Goal: Task Accomplishment & Management: Complete application form

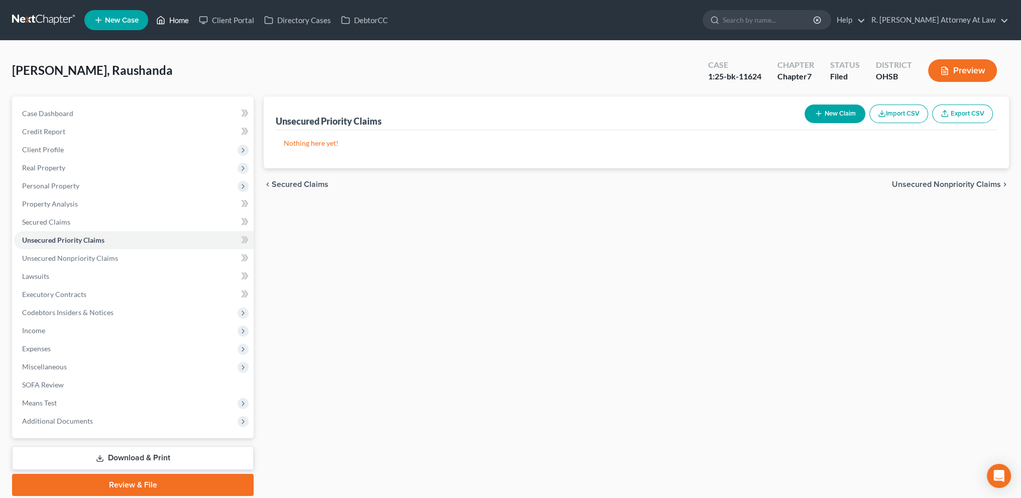
click at [175, 20] on link "Home" at bounding box center [172, 20] width 43 height 18
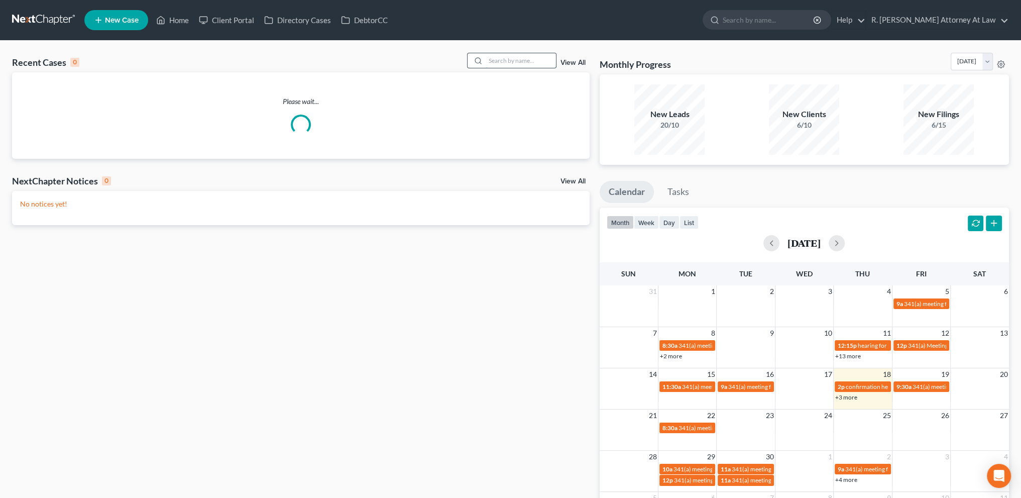
click at [490, 60] on input "search" at bounding box center [521, 60] width 70 height 15
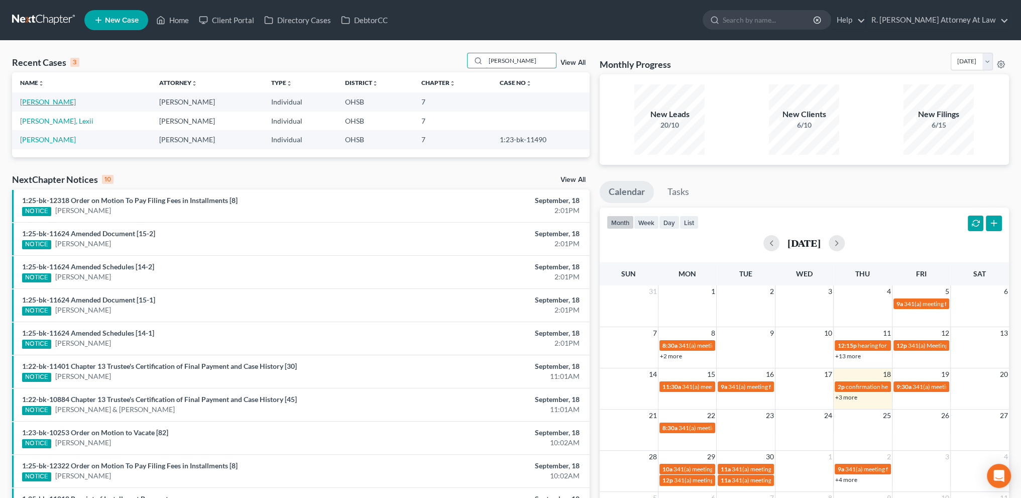
type input "marshall"
click at [47, 104] on link "[PERSON_NAME]" at bounding box center [48, 101] width 56 height 9
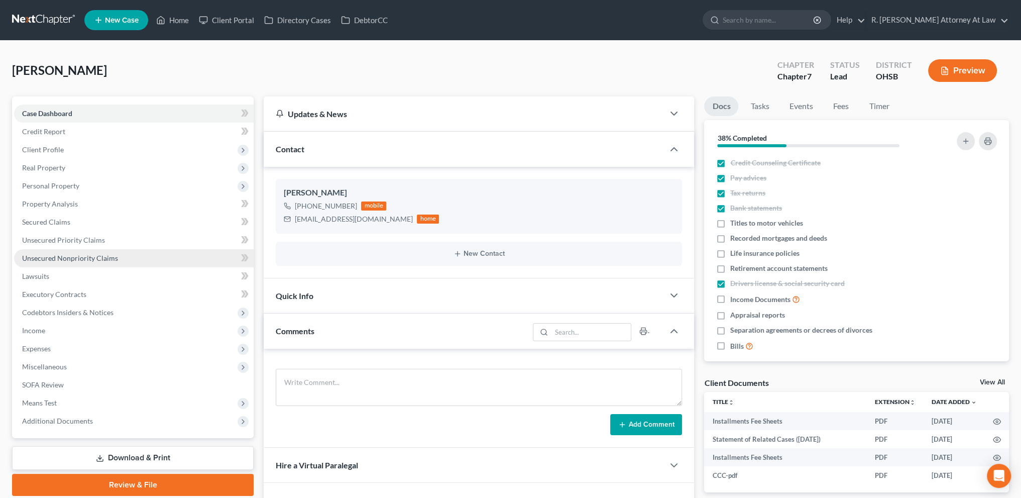
click at [82, 254] on span "Unsecured Nonpriority Claims" at bounding box center [70, 258] width 96 height 9
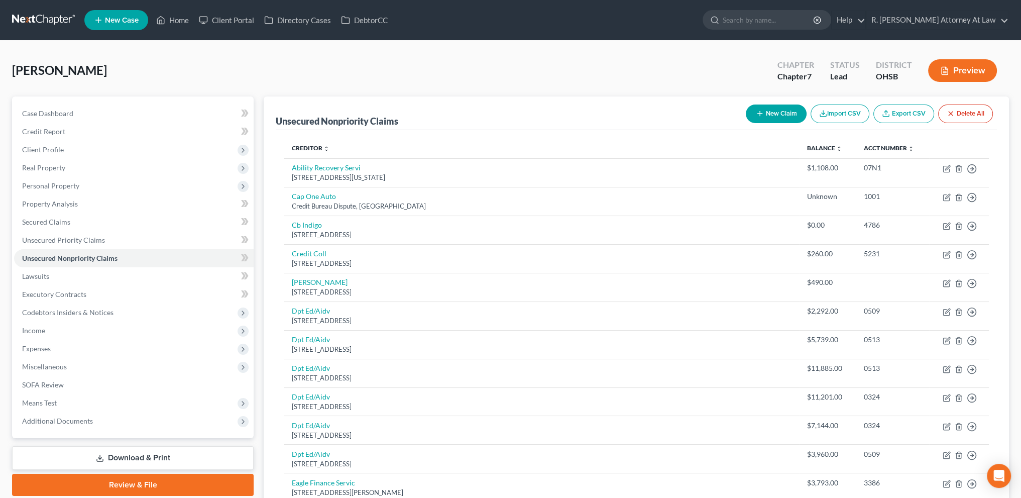
click at [775, 111] on button "New Claim" at bounding box center [776, 113] width 61 height 19
select select "0"
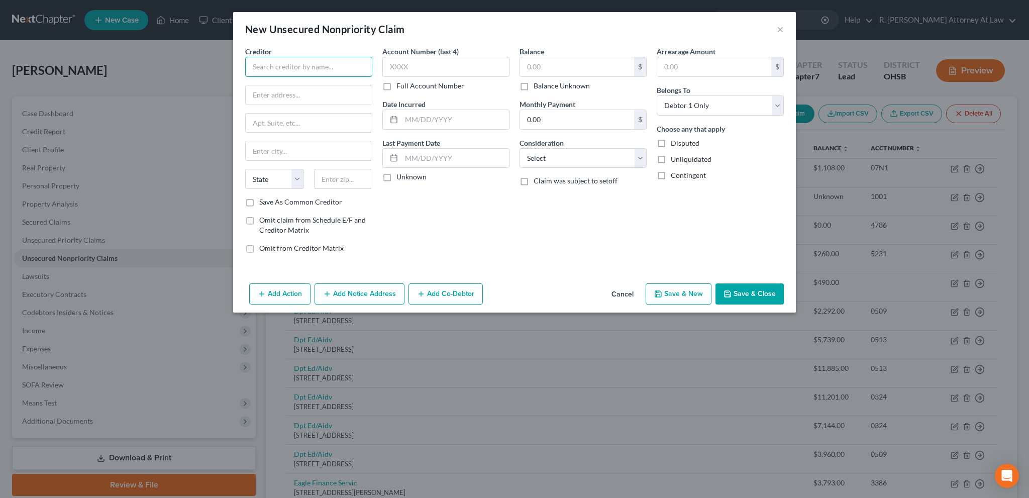
click at [256, 64] on input "text" at bounding box center [308, 67] width 127 height 20
click at [303, 88] on div "LabCorp" at bounding box center [305, 84] width 104 height 10
type input "LabCorp"
type input "1250 Chapel Hill Road"
type input "Burlington"
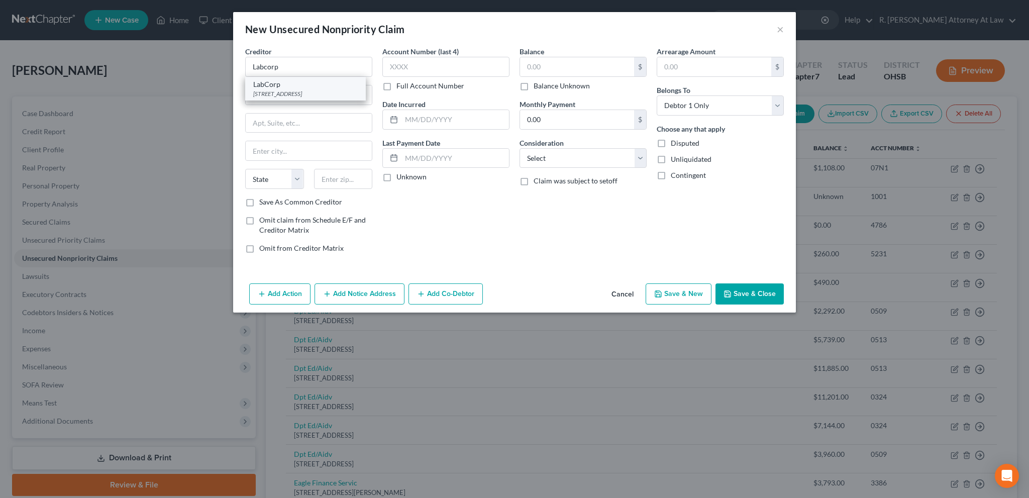
select select "28"
type input "27215"
click at [344, 291] on button "Add Notice Address" at bounding box center [359, 293] width 90 height 21
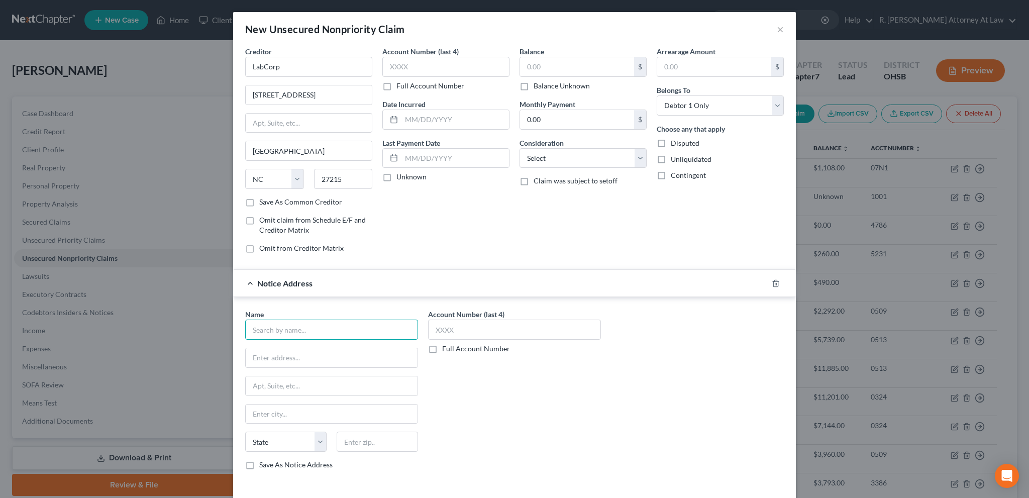
click at [276, 327] on input "text" at bounding box center [331, 329] width 173 height 20
click at [281, 332] on input "Labcorp" at bounding box center [331, 329] width 173 height 20
type input "Labcorp"
drag, startPoint x: 259, startPoint y: 356, endPoint x: 253, endPoint y: 349, distance: 9.6
click at [261, 356] on input "text" at bounding box center [332, 357] width 172 height 19
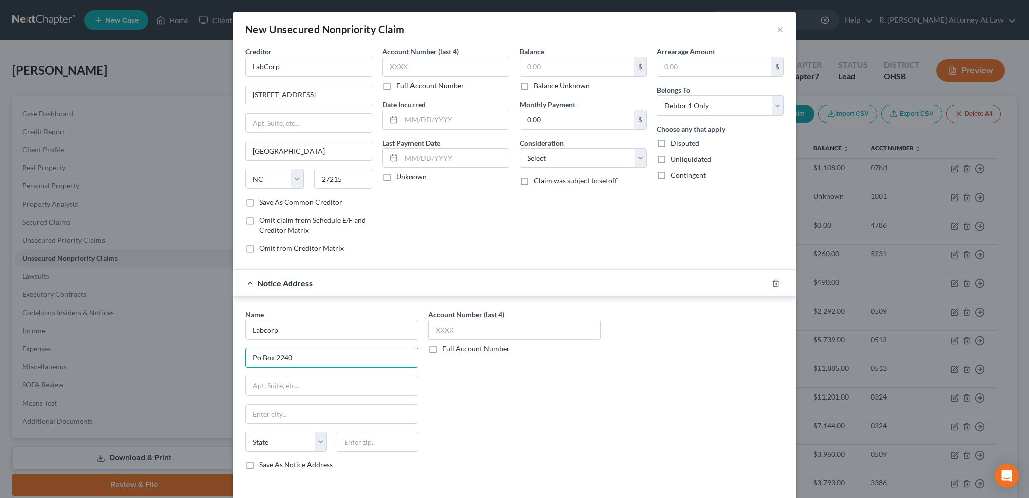
type input "Po Box 2240"
type input "27216"
type input "Burlington"
select select "28"
click at [509, 433] on div "Account Number (last 4) Full Account Number" at bounding box center [514, 393] width 183 height 169
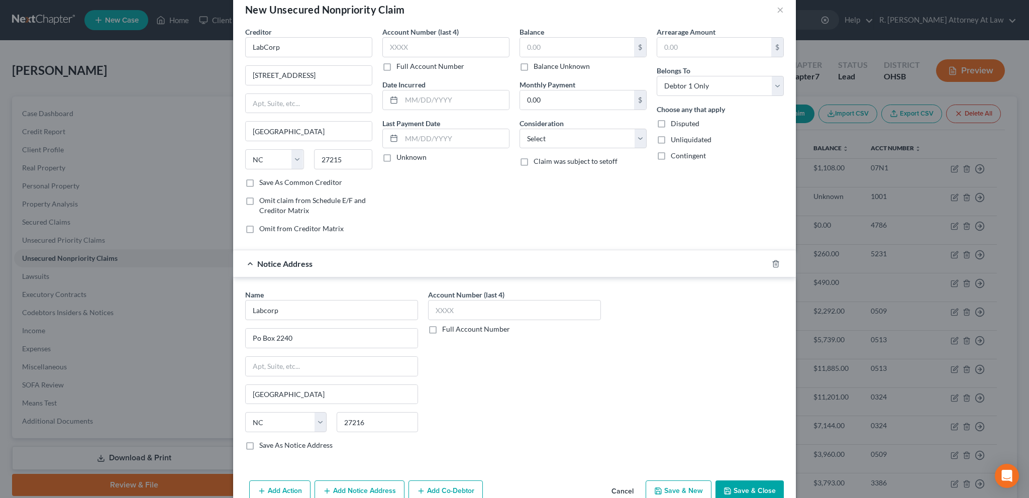
scroll to position [41, 0]
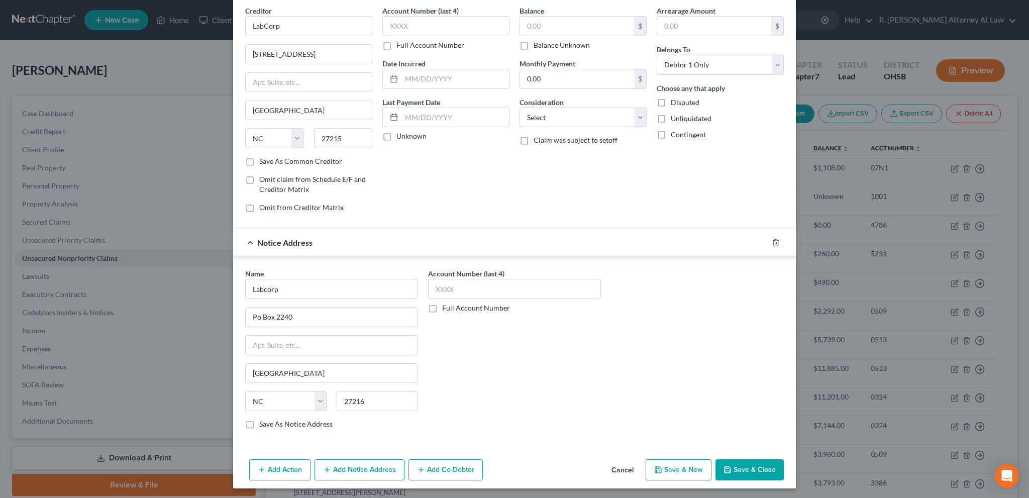
click at [726, 467] on polyline "button" at bounding box center [727, 468] width 3 height 2
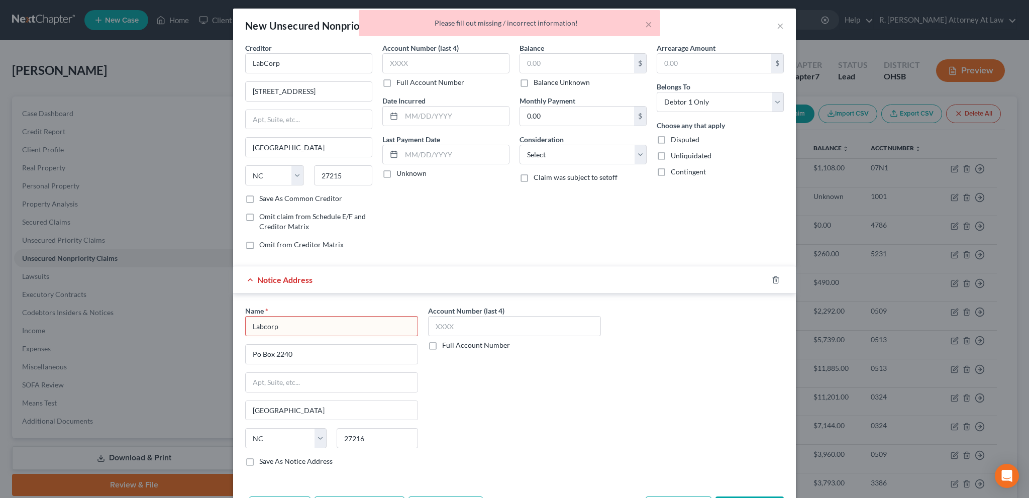
scroll to position [0, 0]
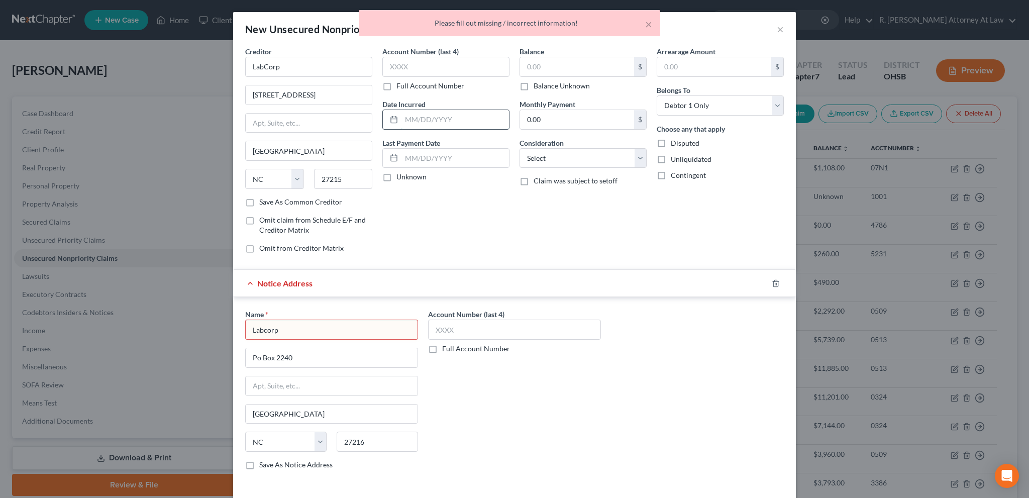
click at [424, 121] on input "text" at bounding box center [454, 119] width 107 height 19
type input "2025"
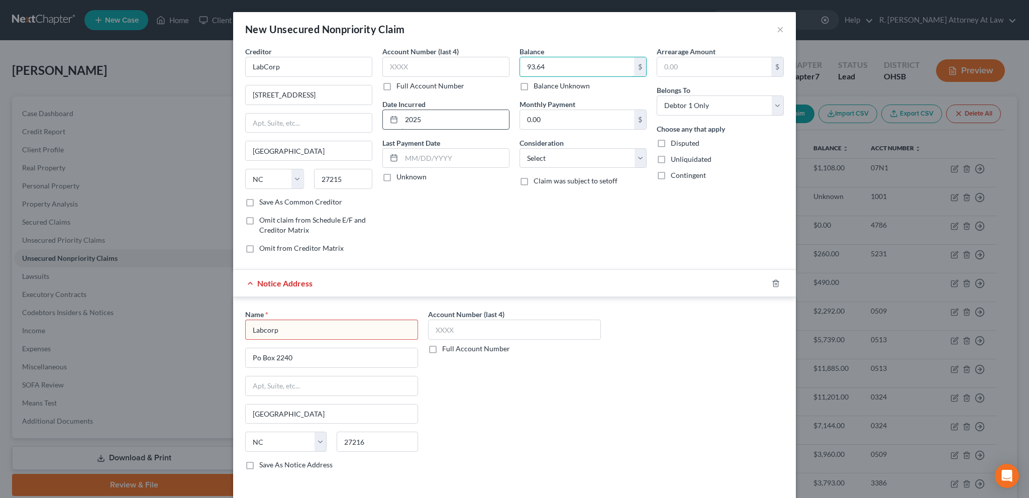
type input "93.64"
select select "9"
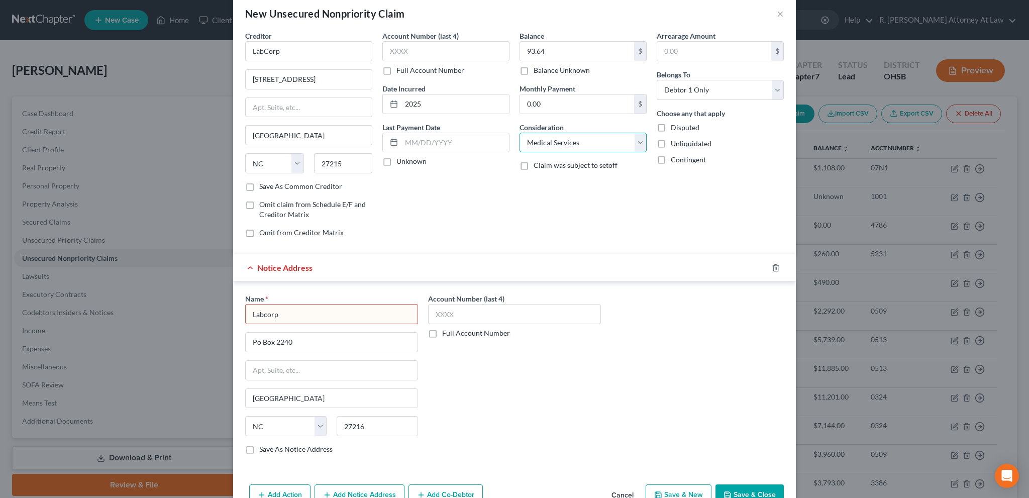
scroll to position [41, 0]
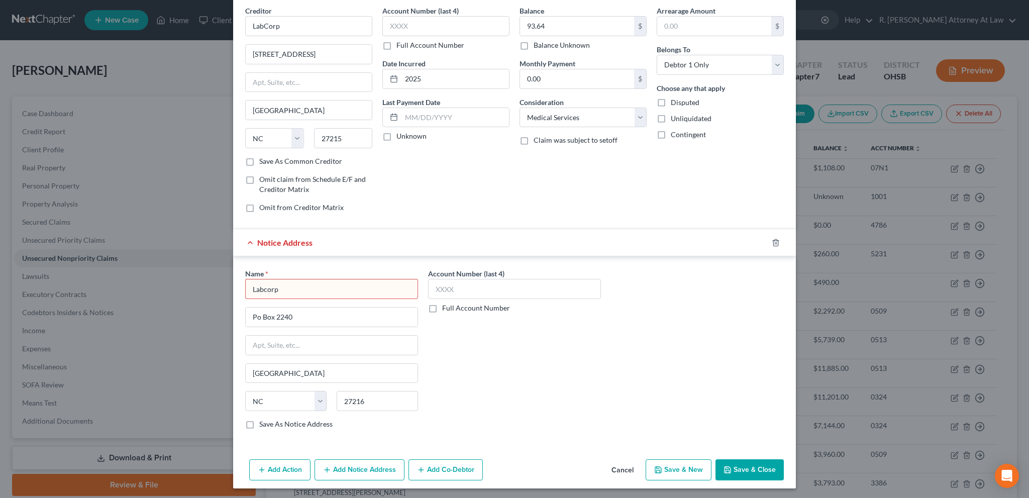
drag, startPoint x: 494, startPoint y: 351, endPoint x: 496, endPoint y: 343, distance: 8.3
click at [497, 355] on div "Account Number (last 4) Full Account Number" at bounding box center [514, 352] width 183 height 169
click at [732, 472] on button "Save & Close" at bounding box center [749, 469] width 68 height 21
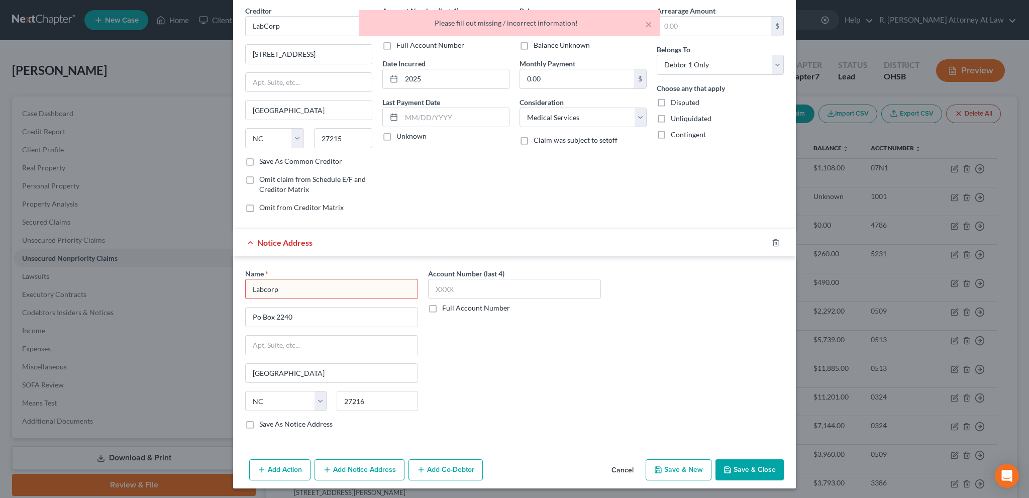
click at [318, 287] on input "Labcorp" at bounding box center [331, 289] width 173 height 20
type input "Labcorp"
click at [259, 421] on label "Save As Notice Address" at bounding box center [295, 424] width 73 height 10
click at [263, 421] on input "Save As Notice Address" at bounding box center [266, 422] width 7 height 7
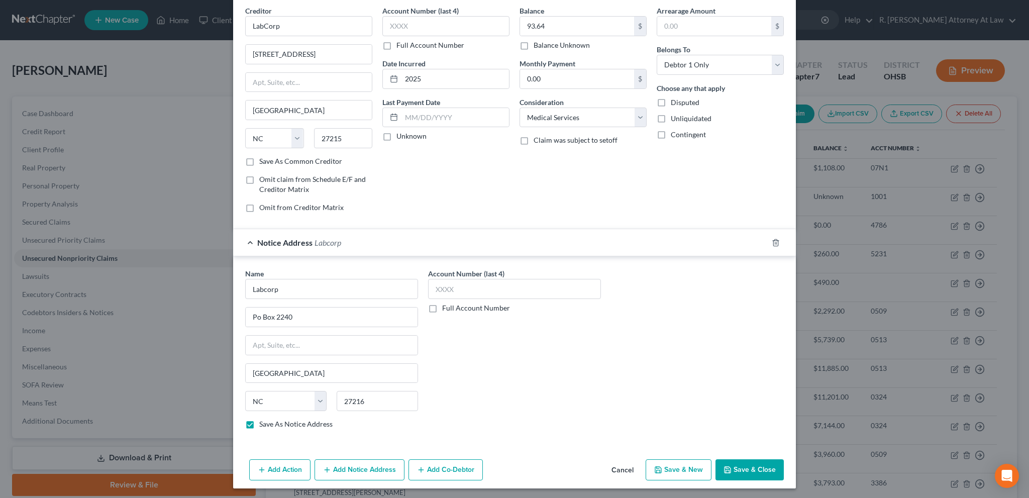
click at [724, 467] on icon "button" at bounding box center [727, 470] width 6 height 6
checkbox input "false"
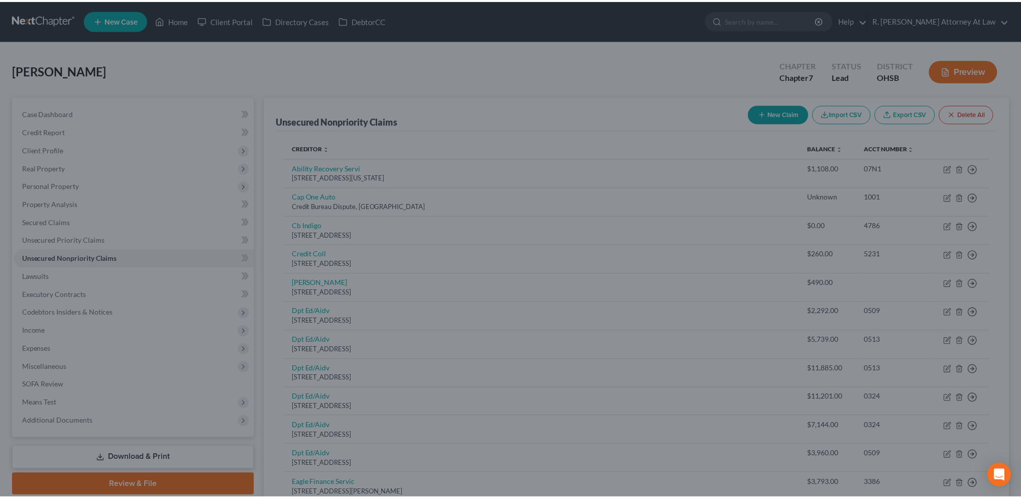
scroll to position [0, 0]
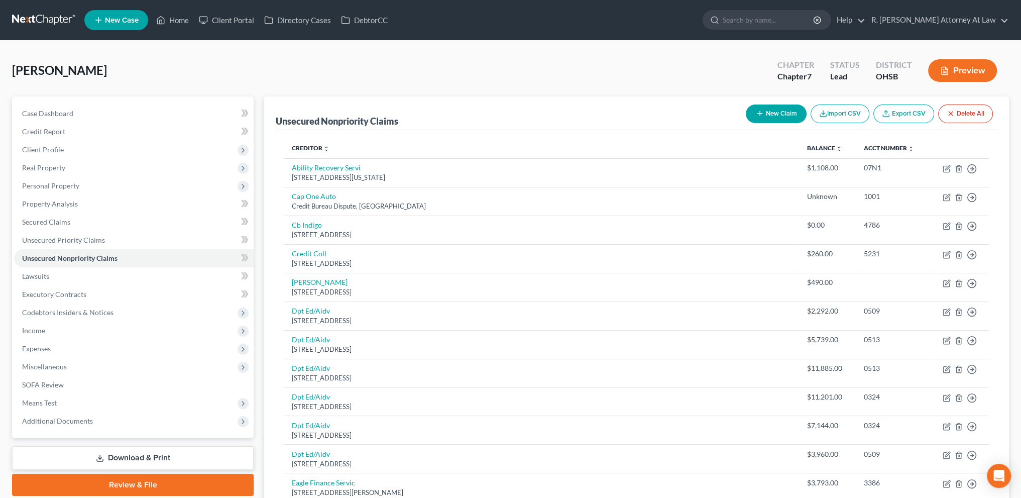
click at [768, 113] on button "New Claim" at bounding box center [776, 113] width 61 height 19
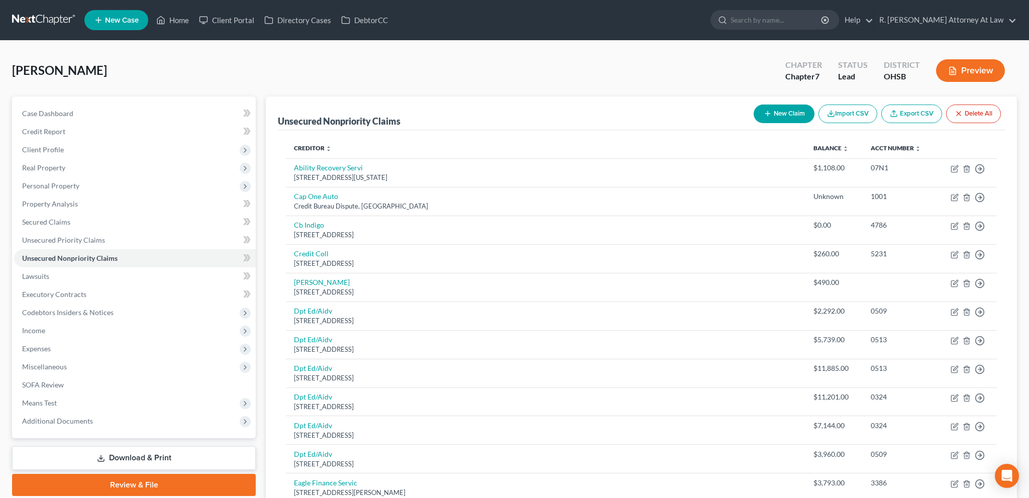
select select "0"
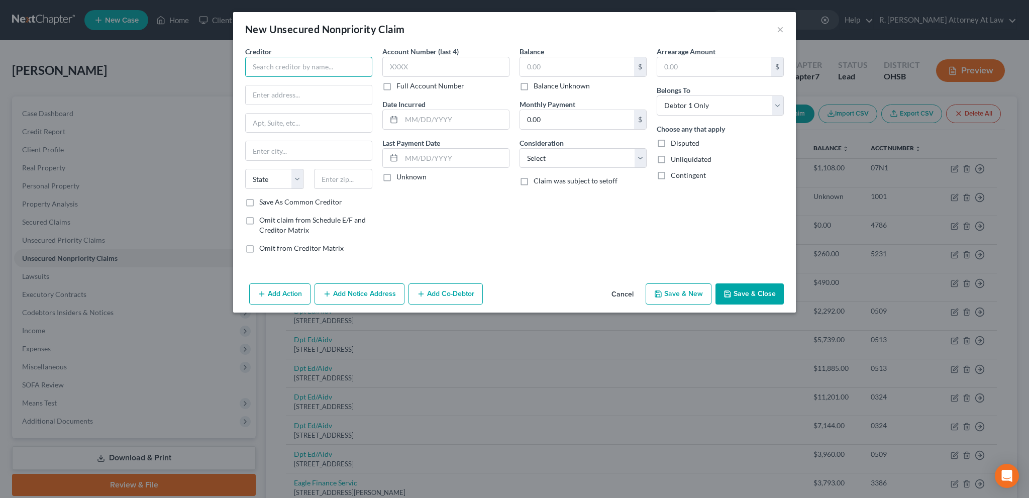
click at [319, 66] on input "text" at bounding box center [308, 67] width 127 height 20
type input "Mercy Laboratory Services"
click at [298, 95] on input "text" at bounding box center [309, 94] width 126 height 19
type input "PO BOX 635963"
click at [334, 170] on input "text" at bounding box center [343, 179] width 59 height 20
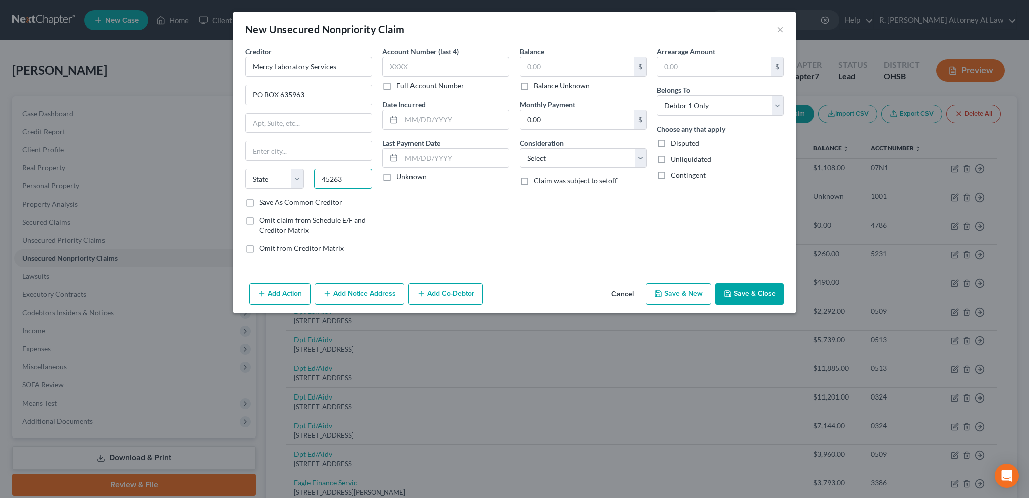
type input "45263"
type input "[GEOGRAPHIC_DATA]"
select select "36"
click at [420, 117] on input "text" at bounding box center [454, 119] width 107 height 19
click at [427, 117] on input "2024" at bounding box center [454, 119] width 107 height 19
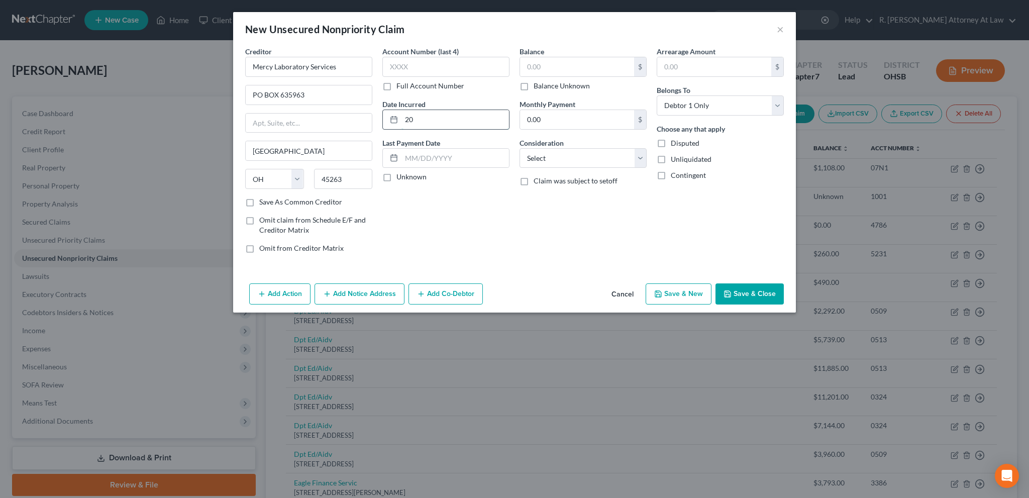
type input "2"
type input "07/25"
type input "132.36"
select select "9"
click at [729, 294] on polyline "button" at bounding box center [728, 295] width 4 height 3
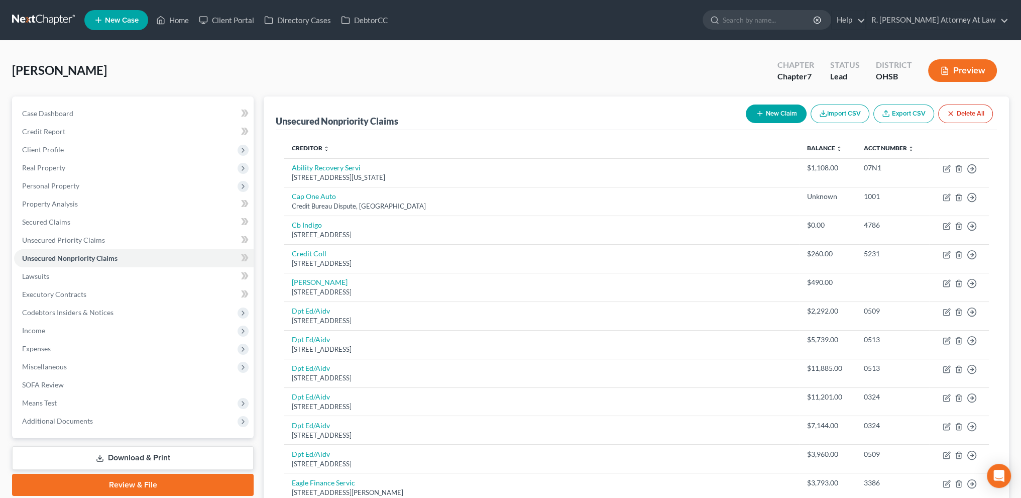
click at [761, 111] on icon "button" at bounding box center [760, 113] width 8 height 8
select select "0"
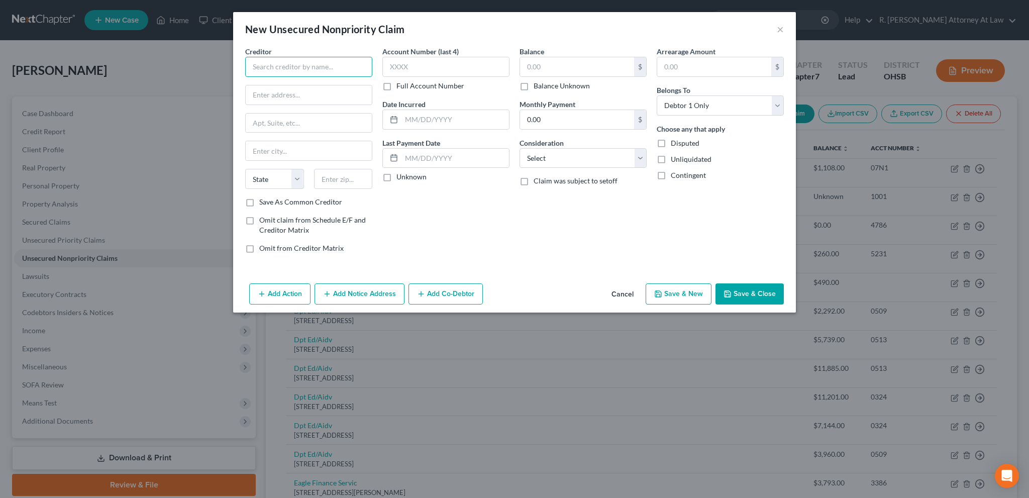
click at [265, 68] on input "text" at bounding box center [308, 67] width 127 height 20
type input "State Farm Insurance"
click at [289, 89] on div "1 State Farm Plaza, Bloomington, IL 61710" at bounding box center [305, 93] width 104 height 9
click at [289, 89] on input "text" at bounding box center [309, 94] width 126 height 19
type input "1 State Farm Plaza"
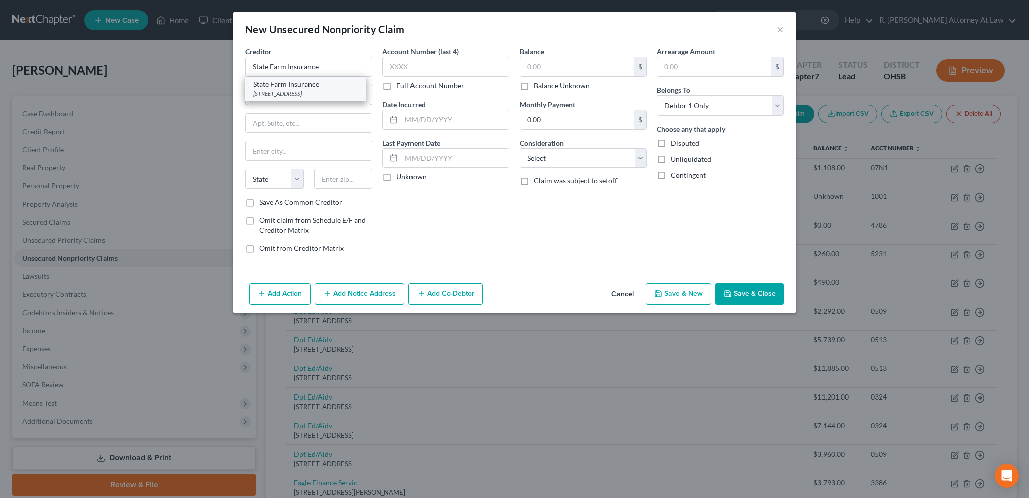
type input "Bloomington"
select select "14"
type input "61710"
click at [414, 123] on input "text" at bounding box center [454, 119] width 107 height 19
type input "2025"
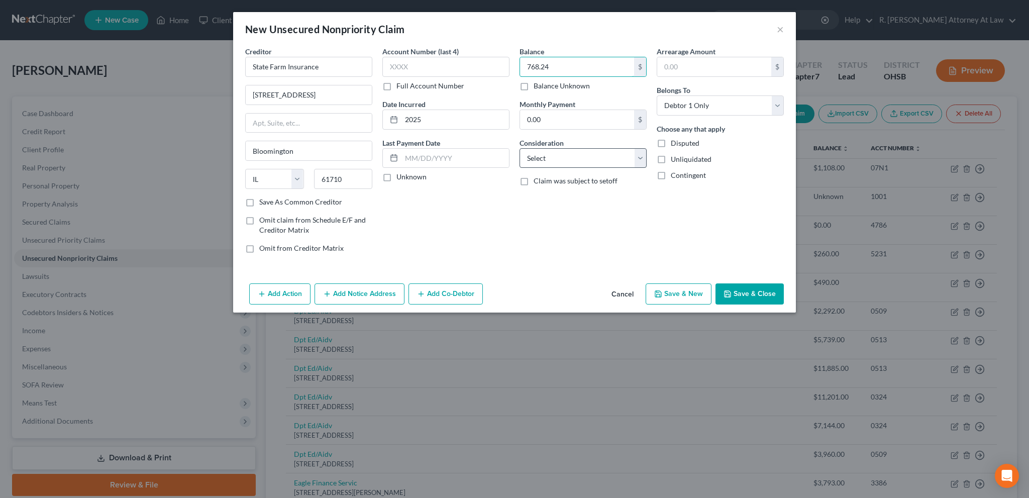
type input "768.24"
click at [563, 161] on select "Select Cable / Satellite Services Collection Agency Credit Card Debt Debt Couns…" at bounding box center [582, 158] width 127 height 20
click at [519, 148] on select "Select Cable / Satellite Services Collection Agency Credit Card Debt Debt Couns…" at bounding box center [582, 158] width 127 height 20
click at [541, 152] on select "Select Cable / Satellite Services Collection Agency Credit Card Debt Debt Couns…" at bounding box center [582, 158] width 127 height 20
select select "14"
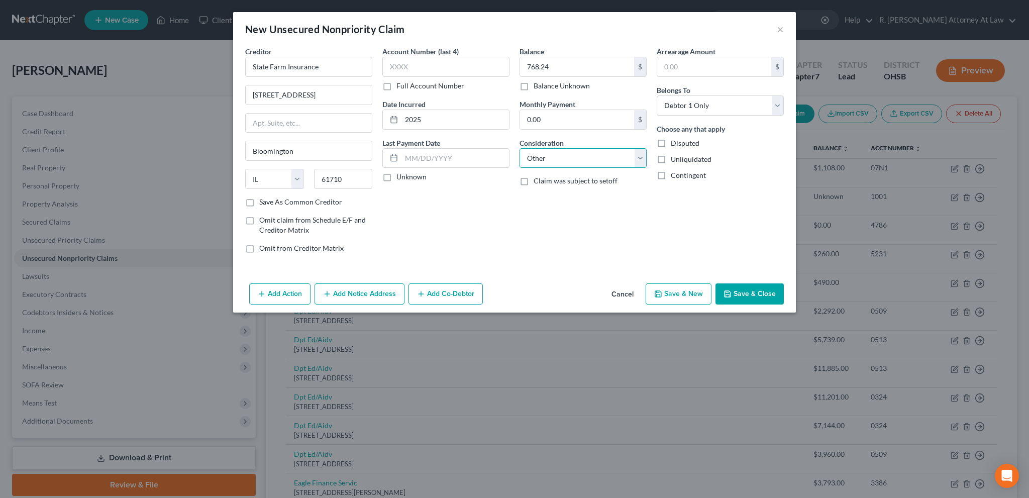
click at [519, 148] on select "Select Cable / Satellite Services Collection Agency Credit Card Debt Debt Couns…" at bounding box center [582, 158] width 127 height 20
click at [535, 199] on input "text" at bounding box center [583, 196] width 126 height 19
type input "Insurance"
click at [747, 291] on button "Save & Close" at bounding box center [749, 293] width 68 height 21
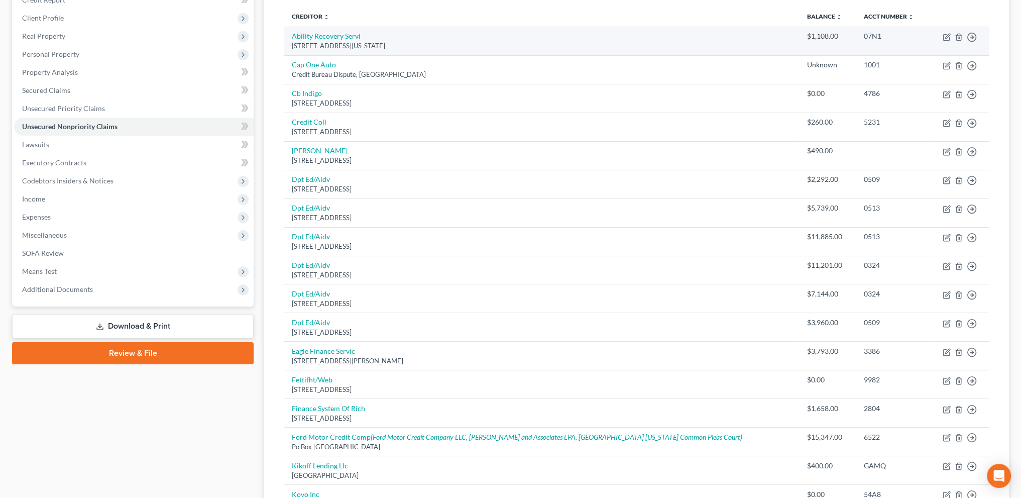
scroll to position [38, 0]
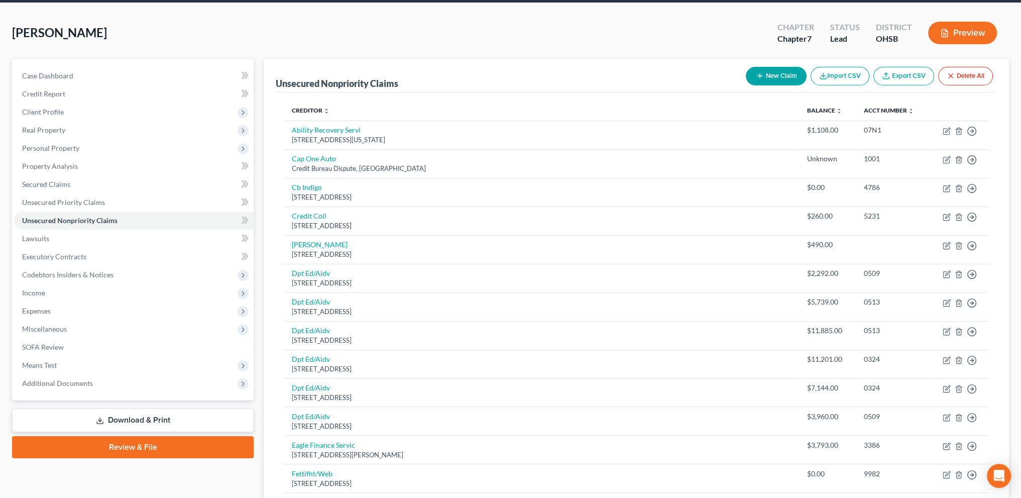
click at [777, 72] on button "New Claim" at bounding box center [776, 76] width 61 height 19
select select "0"
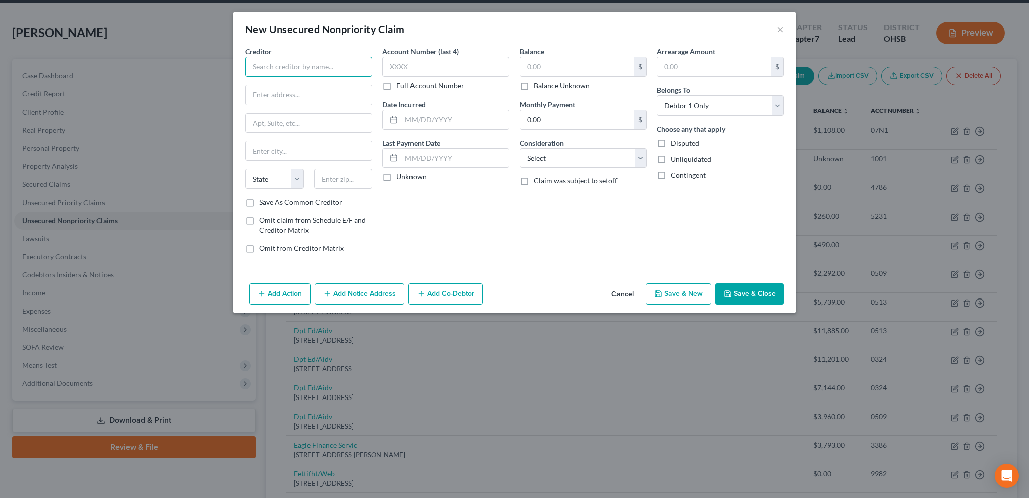
click at [271, 66] on input "text" at bounding box center [308, 67] width 127 height 20
click at [273, 90] on div "PO Box 70516, Charlotte, NC 28272" at bounding box center [305, 93] width 104 height 9
type input "Duke Energy"
type input "PO Box 70516"
type input "Charlotte"
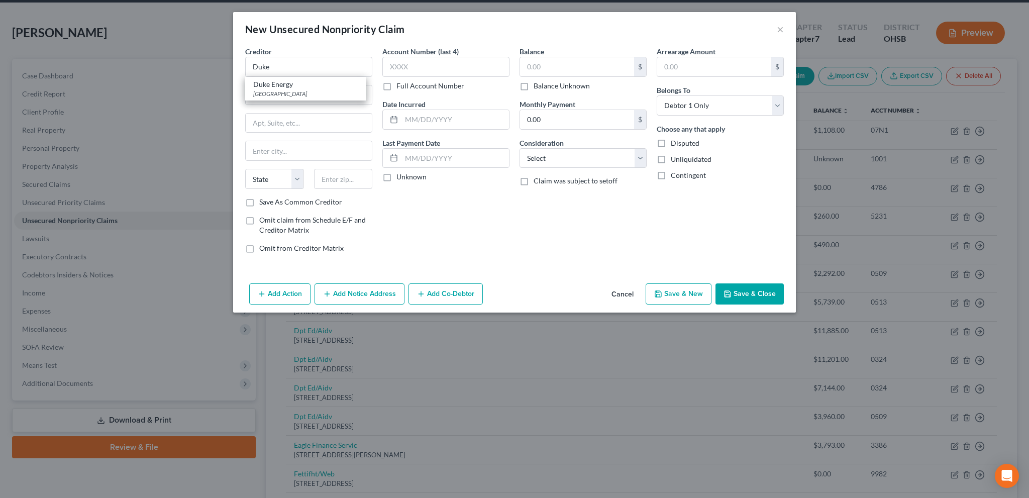
select select "28"
type input "28272"
click at [531, 71] on input "text" at bounding box center [577, 66] width 114 height 19
type input "641.60"
click at [457, 112] on input "text" at bounding box center [454, 119] width 107 height 19
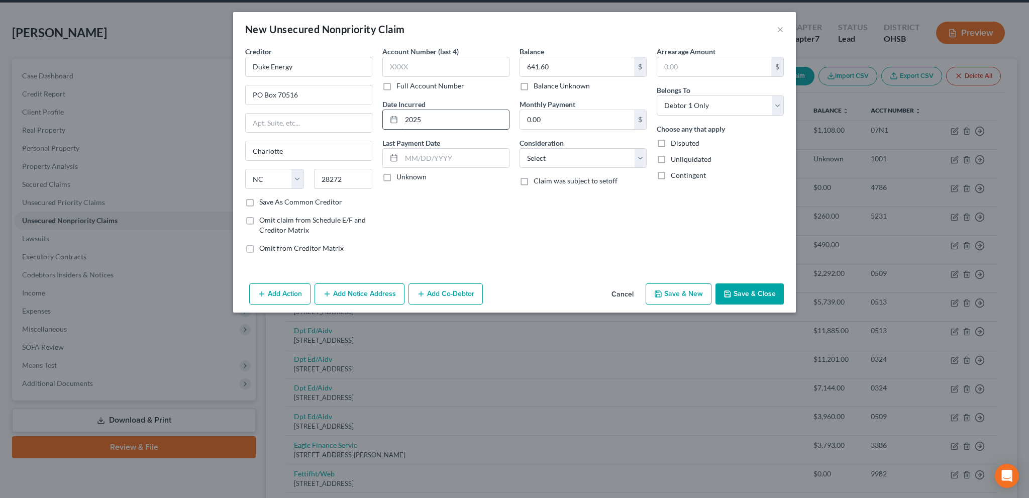
type input "2025"
click at [536, 152] on select "Select Cable / Satellite Services Collection Agency Credit Card Debt Debt Couns…" at bounding box center [582, 158] width 127 height 20
select select "20"
click at [519, 148] on select "Select Cable / Satellite Services Collection Agency Credit Card Debt Debt Couns…" at bounding box center [582, 158] width 127 height 20
click at [511, 243] on div "Account Number (last 4) Full Account Number Date Incurred 2025 Last Payment Dat…" at bounding box center [445, 153] width 137 height 215
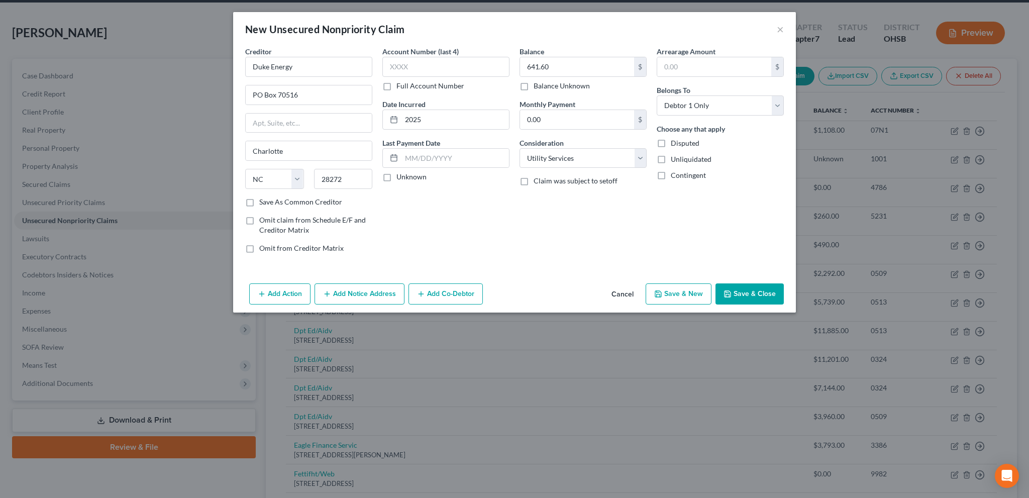
click at [752, 287] on button "Save & Close" at bounding box center [749, 293] width 68 height 21
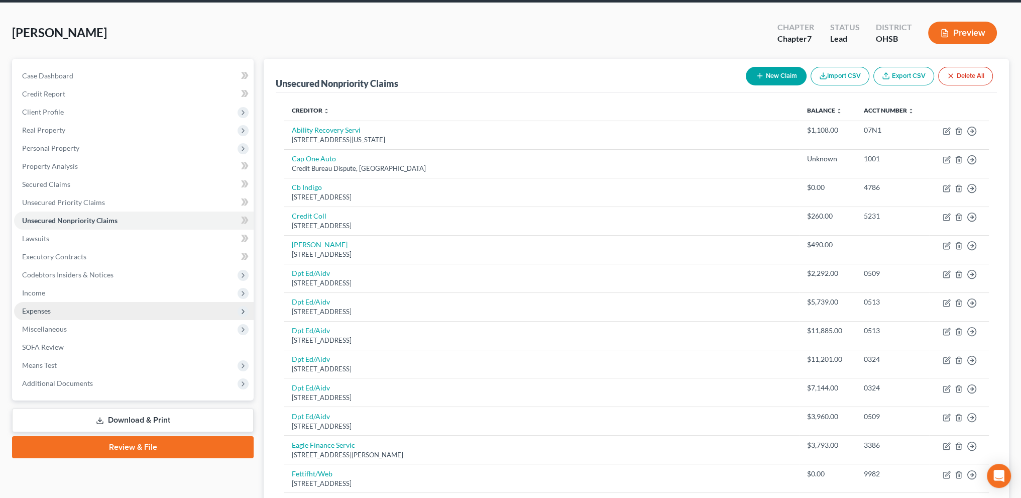
click at [34, 303] on span "Expenses" at bounding box center [134, 311] width 240 height 18
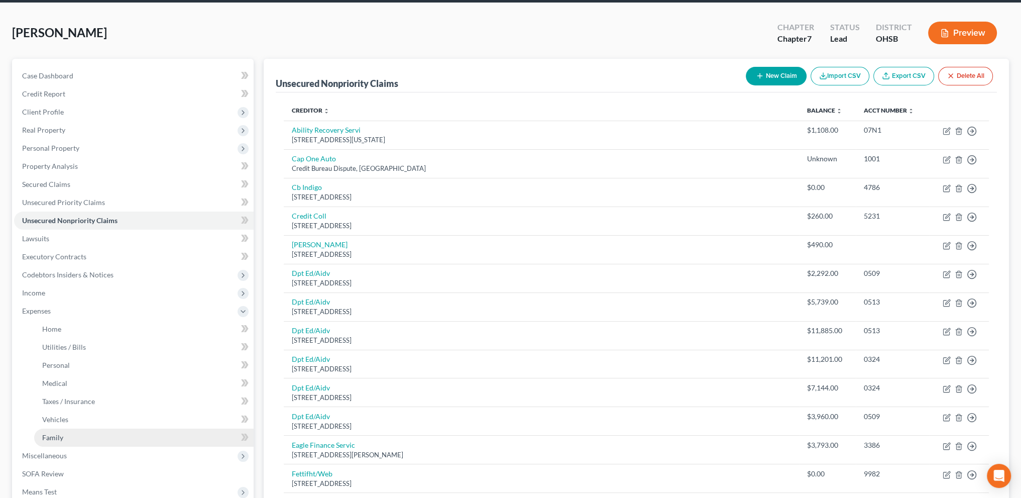
click at [45, 440] on span "Family" at bounding box center [52, 437] width 21 height 9
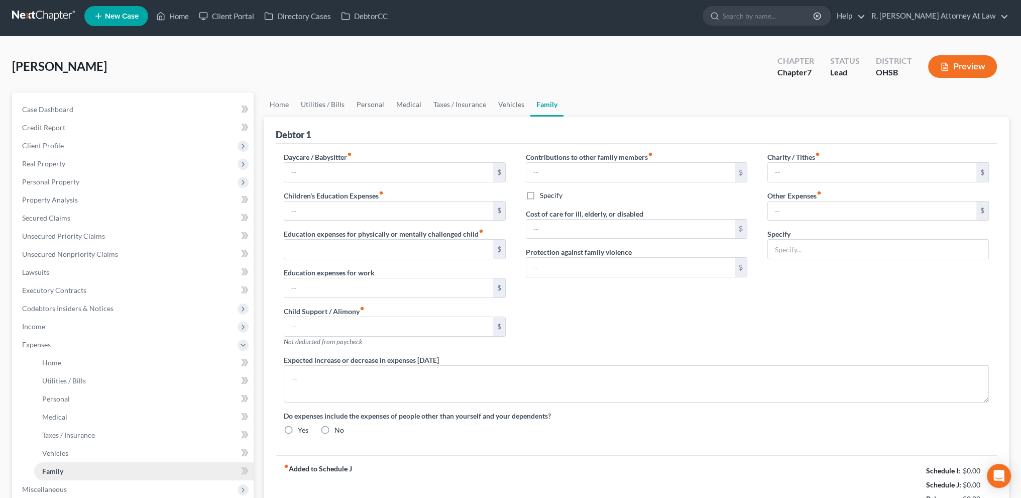
type input "0.00"
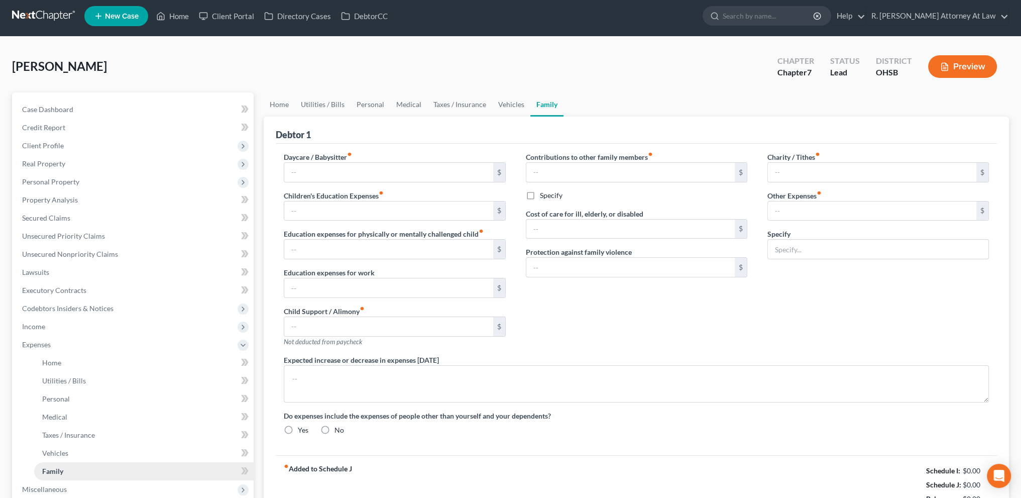
type input "0.00"
type input "40.00"
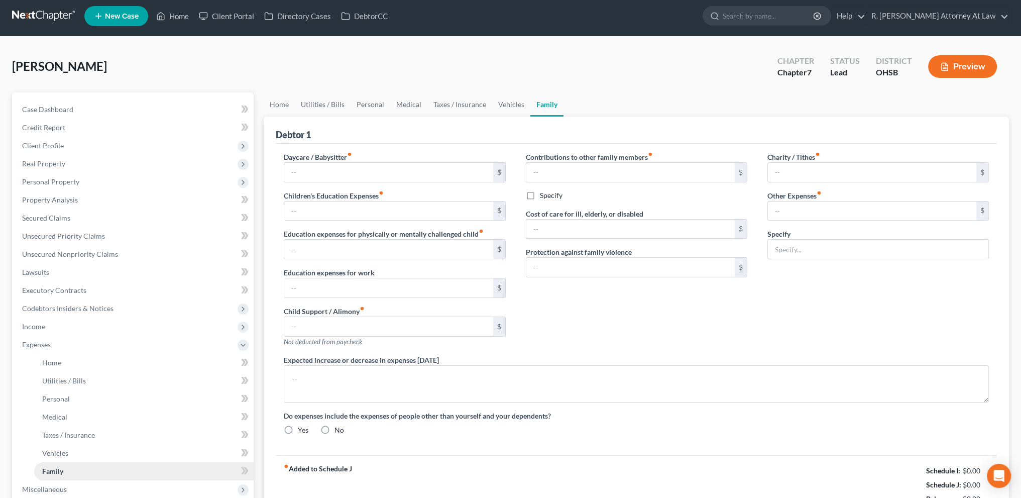
type input "Vape, 40"
type textarea "Debtor lives with 22 year old who is in college and unemployed. 1 month of Rent…"
radio input "true"
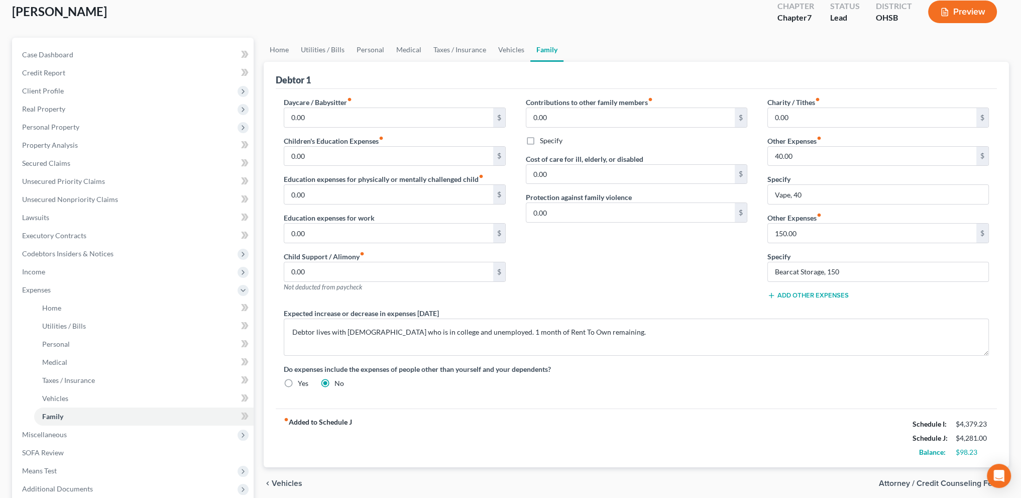
scroll to position [62, 0]
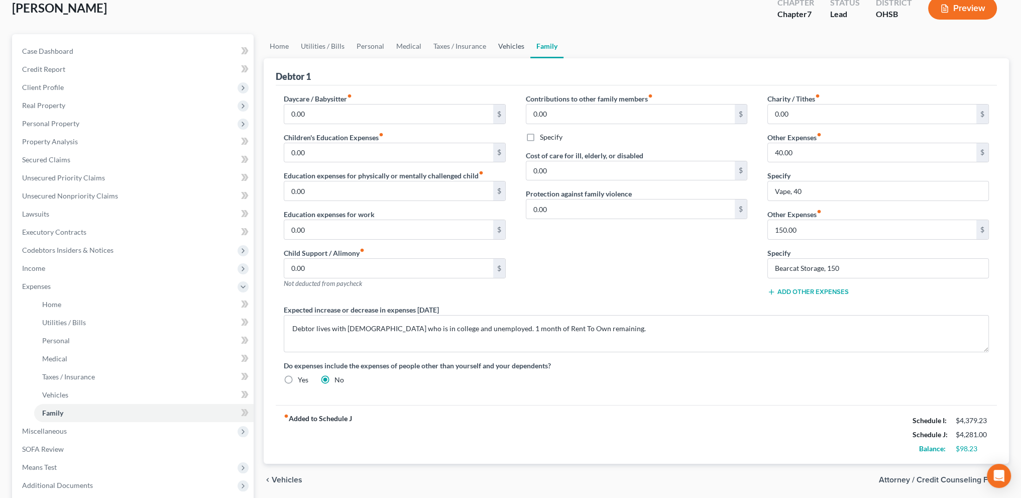
click at [513, 46] on link "Vehicles" at bounding box center [511, 46] width 38 height 24
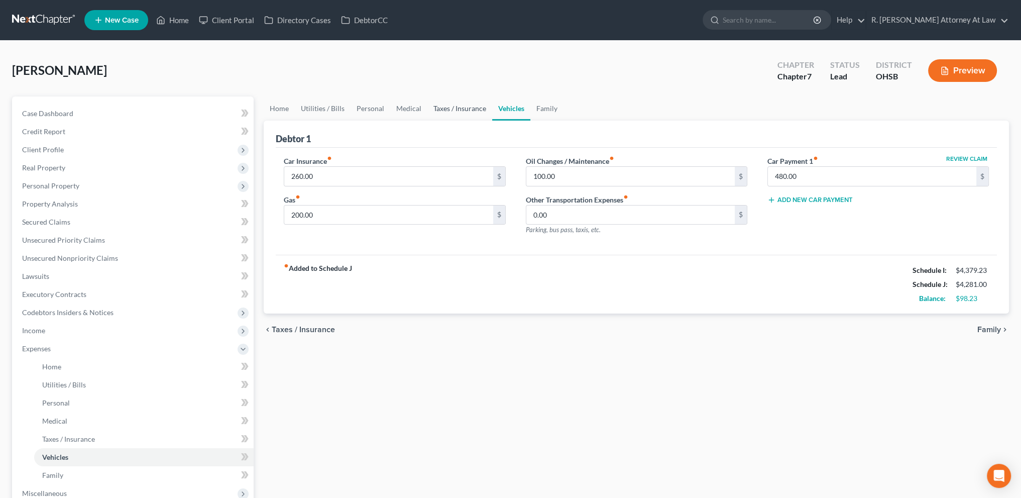
click at [458, 106] on link "Taxes / Insurance" at bounding box center [459, 108] width 65 height 24
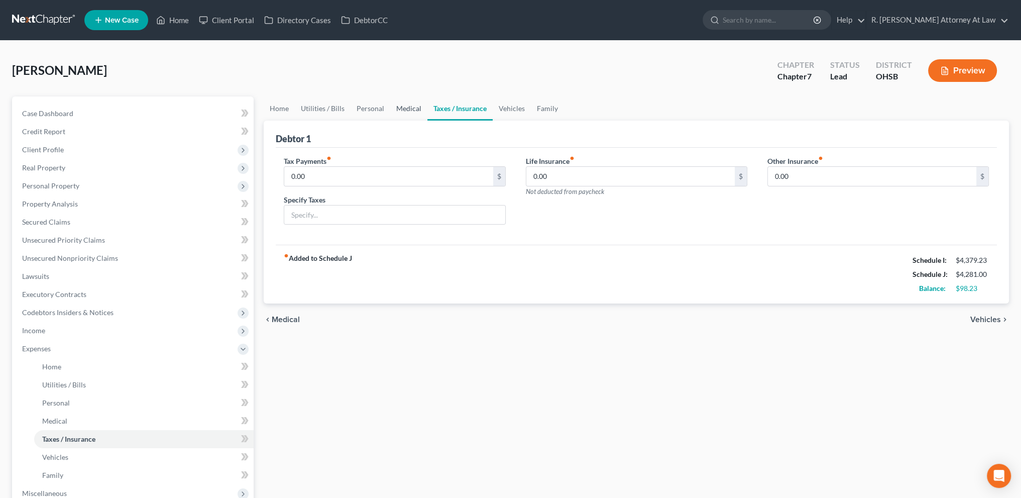
click at [400, 112] on link "Medical" at bounding box center [408, 108] width 37 height 24
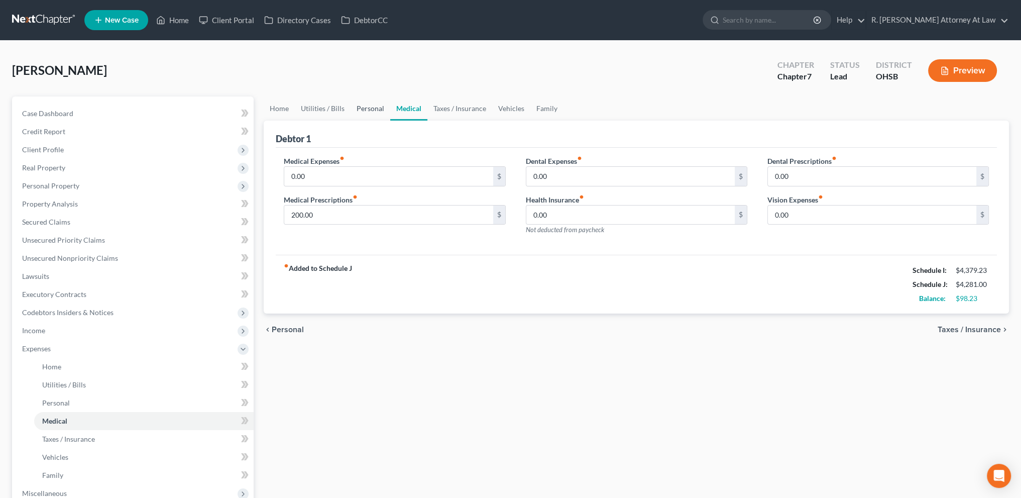
click at [367, 107] on link "Personal" at bounding box center [371, 108] width 40 height 24
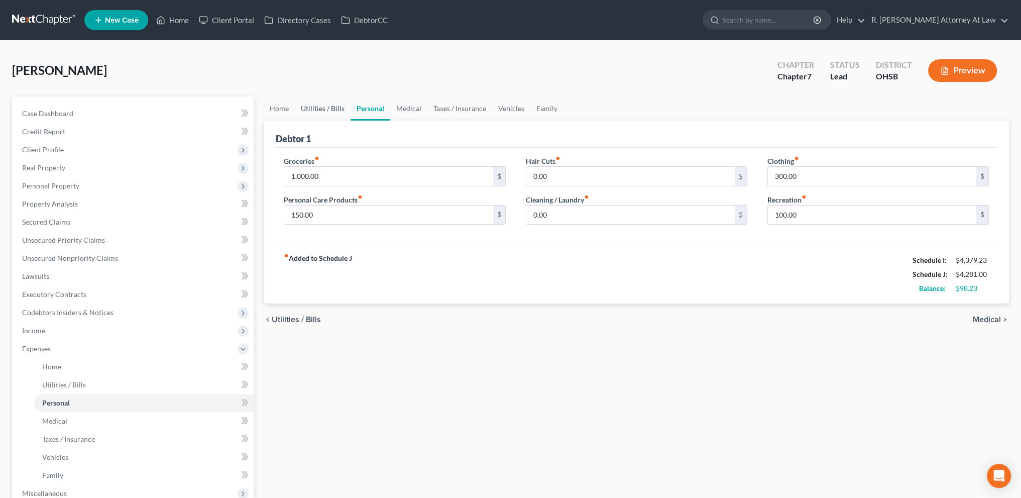
click at [329, 107] on link "Utilities / Bills" at bounding box center [323, 108] width 56 height 24
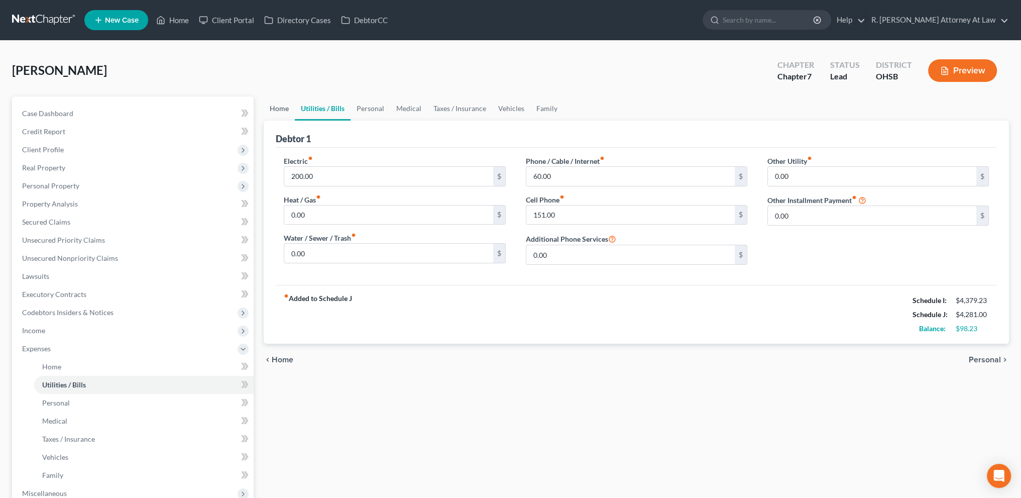
click at [276, 108] on link "Home" at bounding box center [279, 108] width 31 height 24
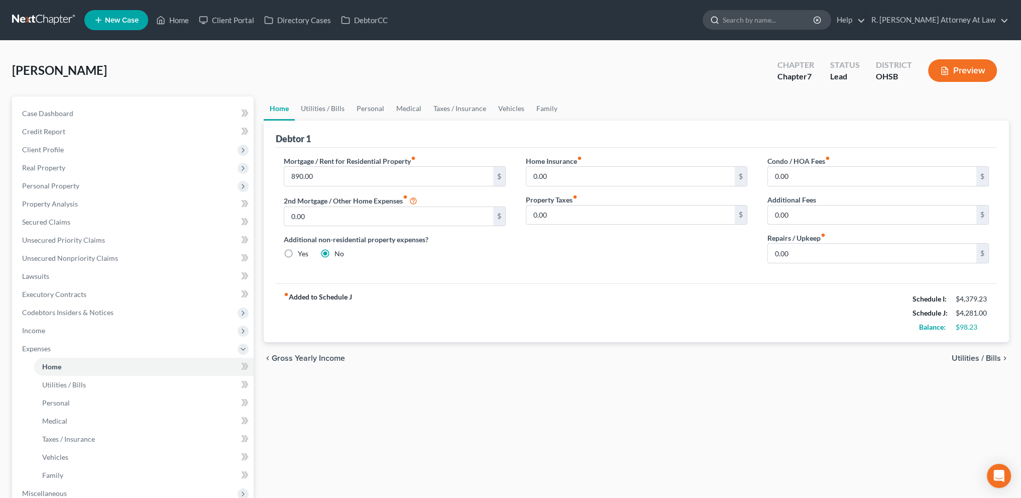
click at [747, 22] on input "search" at bounding box center [769, 20] width 92 height 19
type input "tucker"
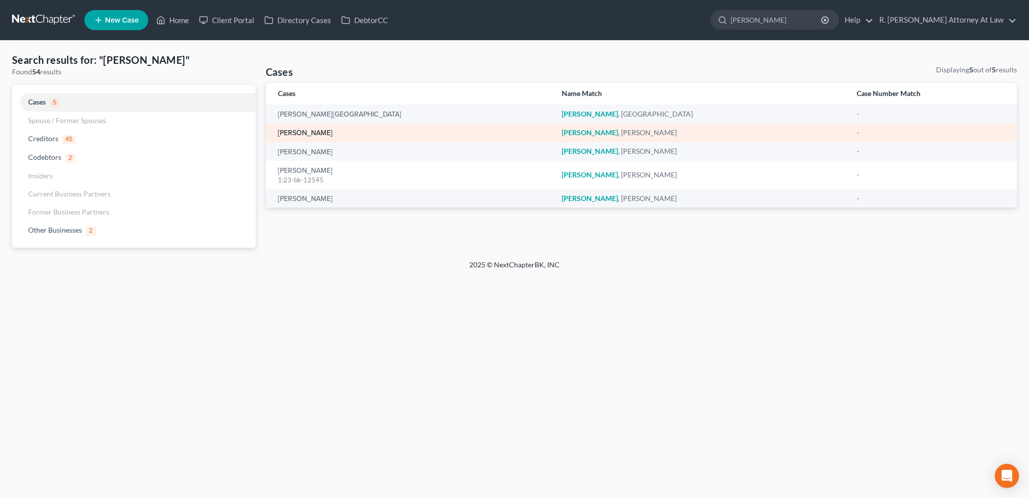
click at [309, 132] on link "[PERSON_NAME]" at bounding box center [305, 133] width 55 height 7
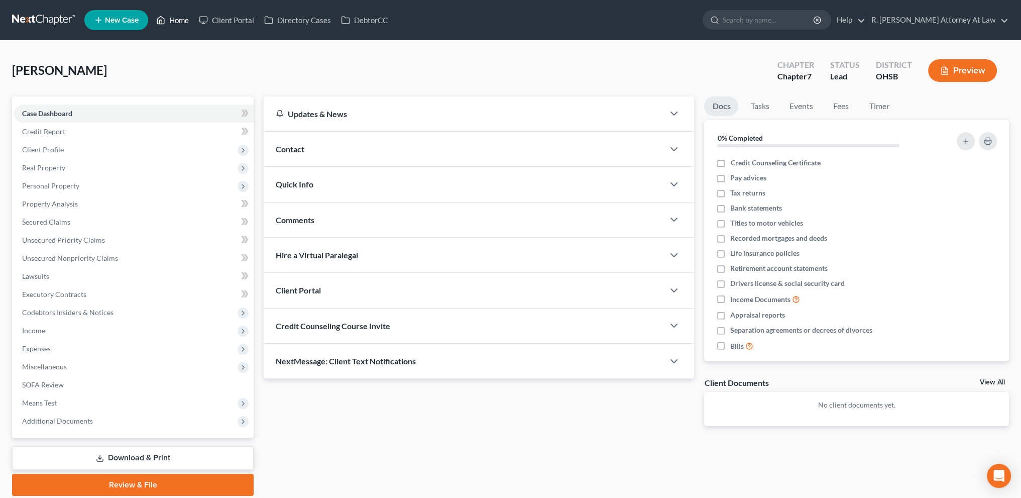
click at [178, 20] on link "Home" at bounding box center [172, 20] width 43 height 18
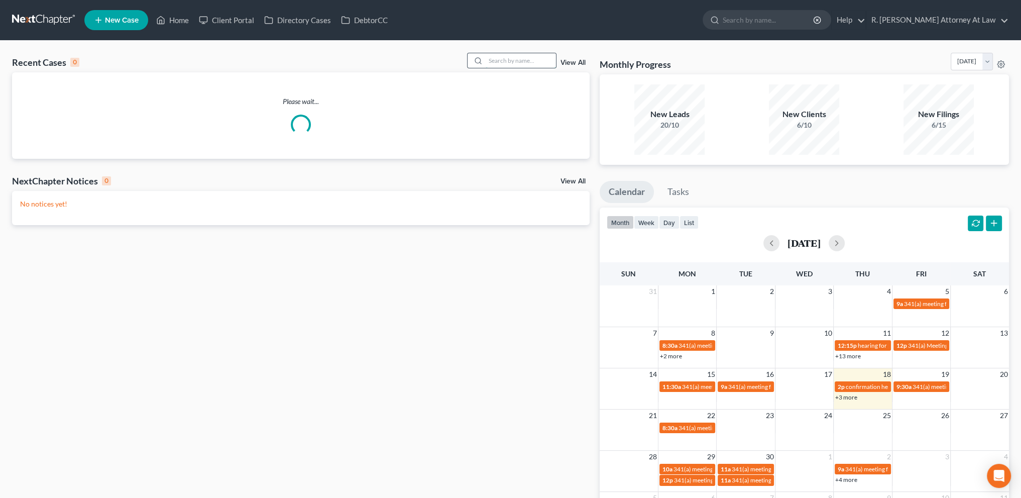
click at [488, 59] on input "search" at bounding box center [521, 60] width 70 height 15
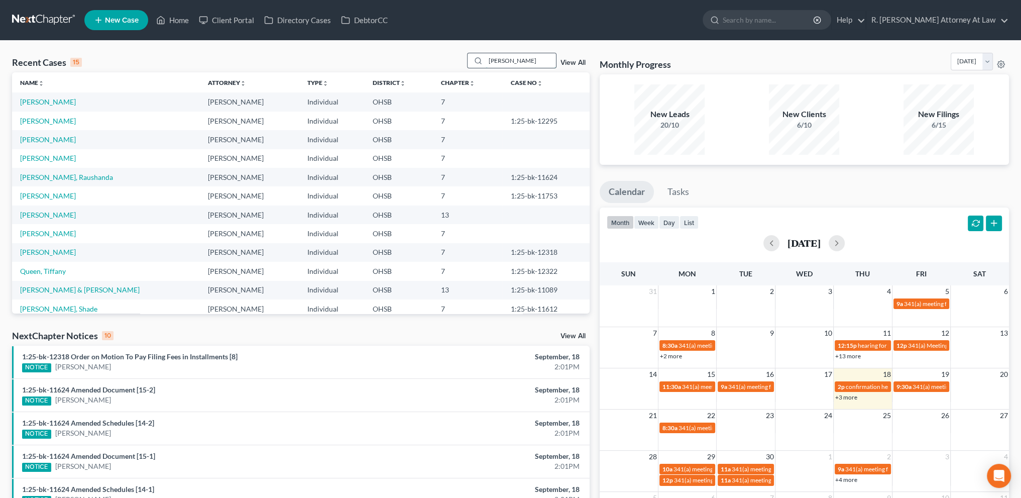
type input "marshall"
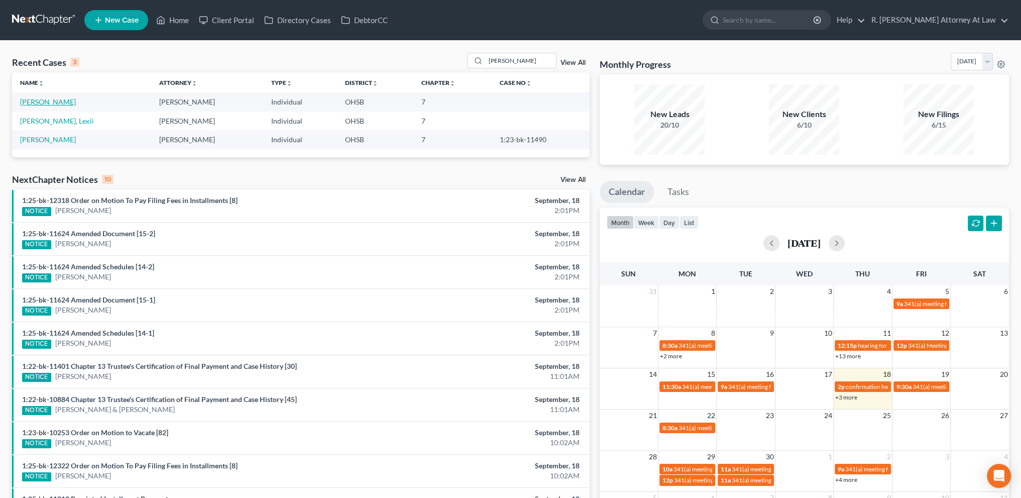
click at [51, 102] on link "[PERSON_NAME]" at bounding box center [48, 101] width 56 height 9
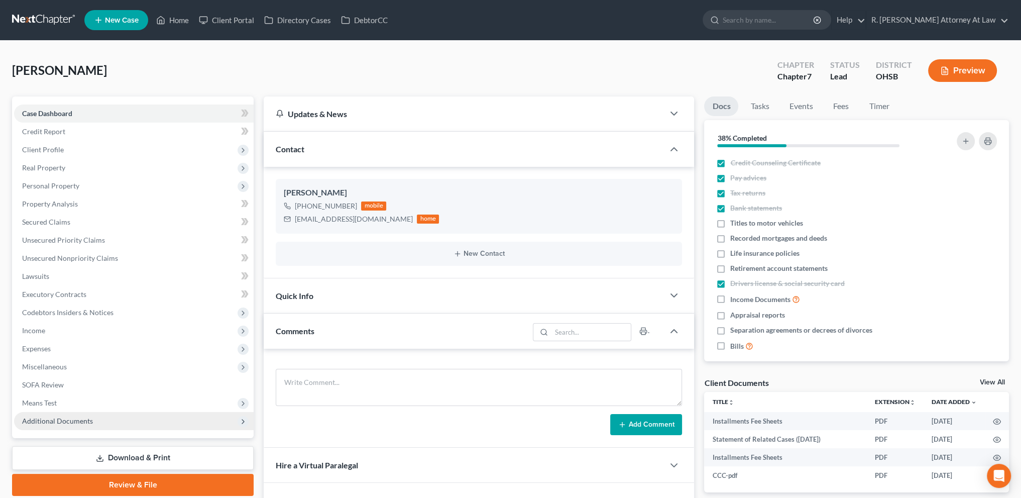
click at [74, 419] on span "Additional Documents" at bounding box center [57, 420] width 71 height 9
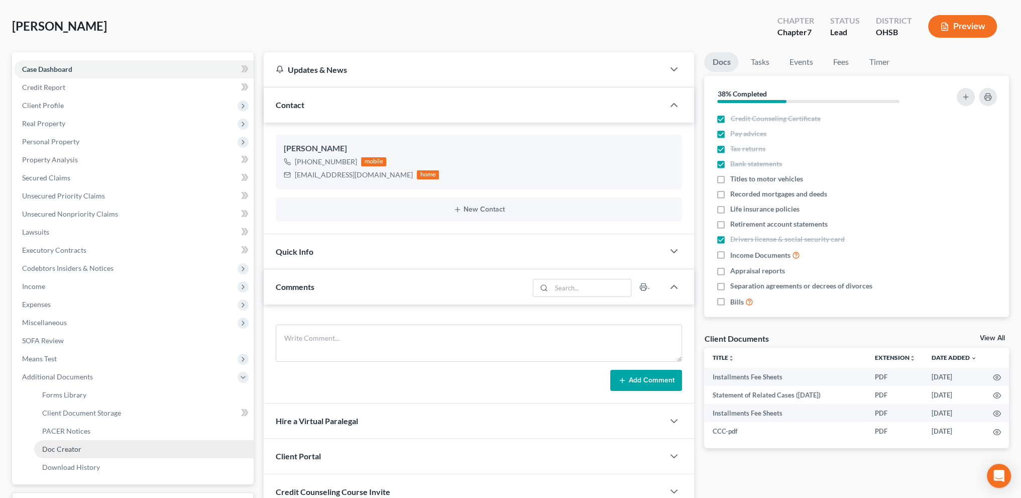
scroll to position [127, 0]
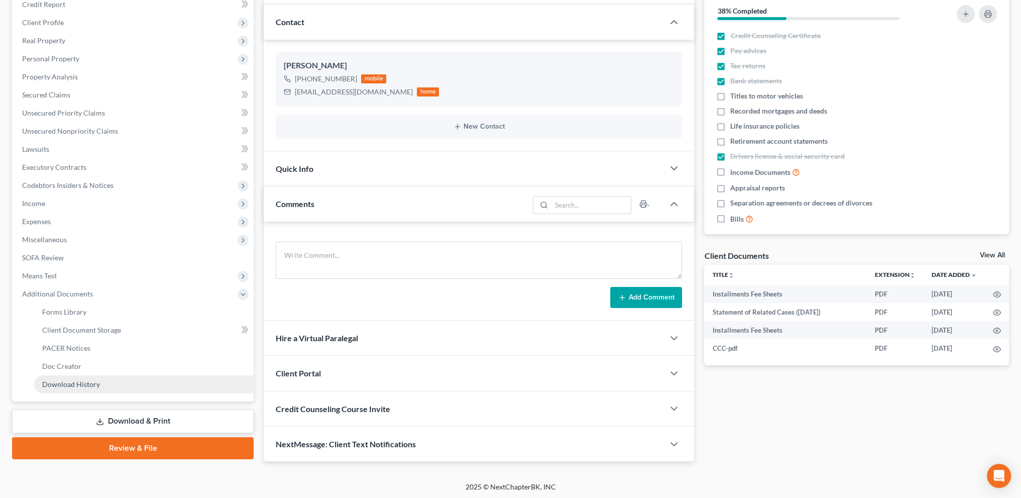
click at [82, 381] on span "Download History" at bounding box center [71, 384] width 58 height 9
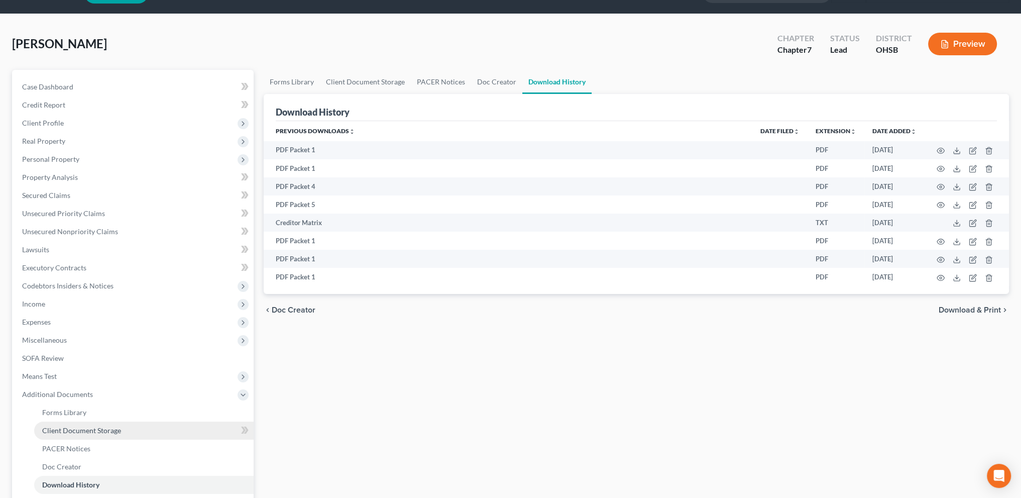
scroll to position [126, 0]
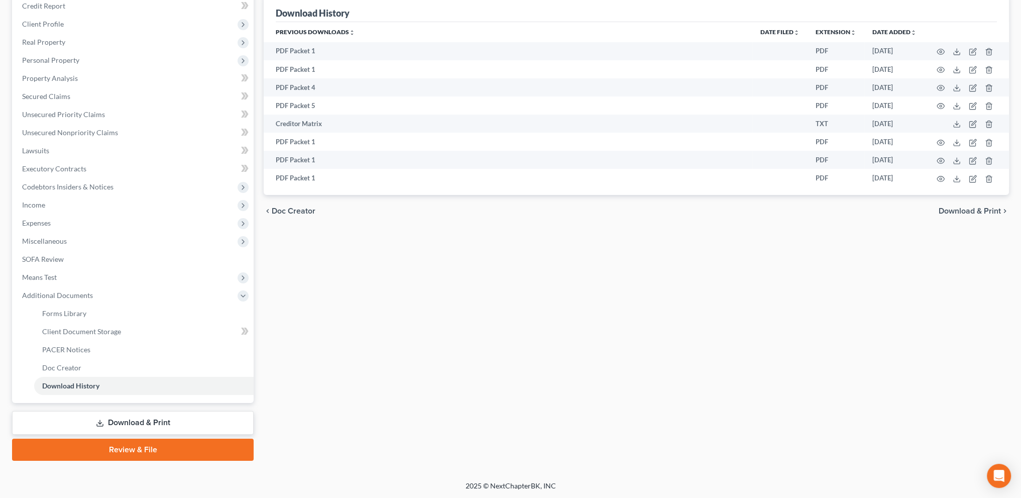
click at [113, 423] on link "Download & Print" at bounding box center [133, 423] width 242 height 24
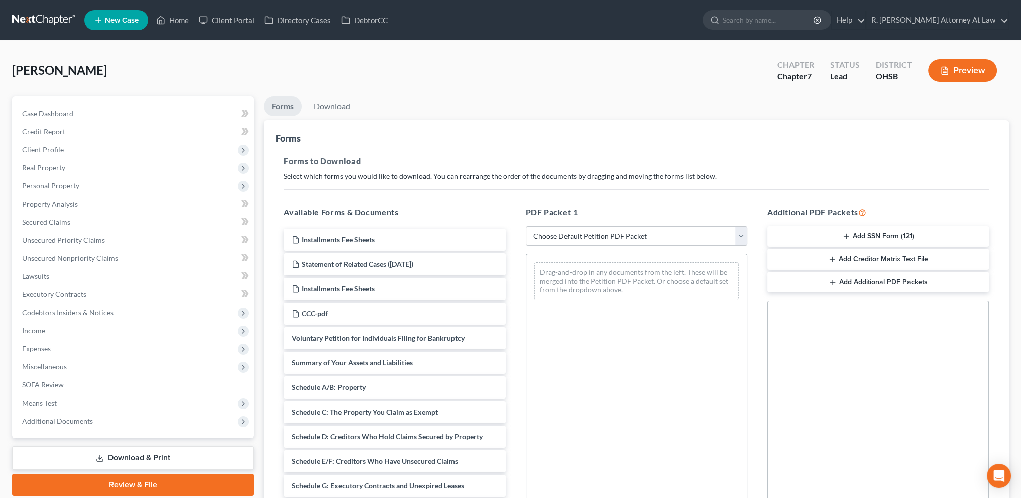
click at [561, 236] on select "Choose Default Petition PDF Packet Complete Bankruptcy Petition (all forms and …" at bounding box center [636, 236] width 221 height 20
select select "14"
click at [526, 226] on select "Choose Default Petition PDF Packet Complete Bankruptcy Petition (all forms and …" at bounding box center [636, 236] width 221 height 20
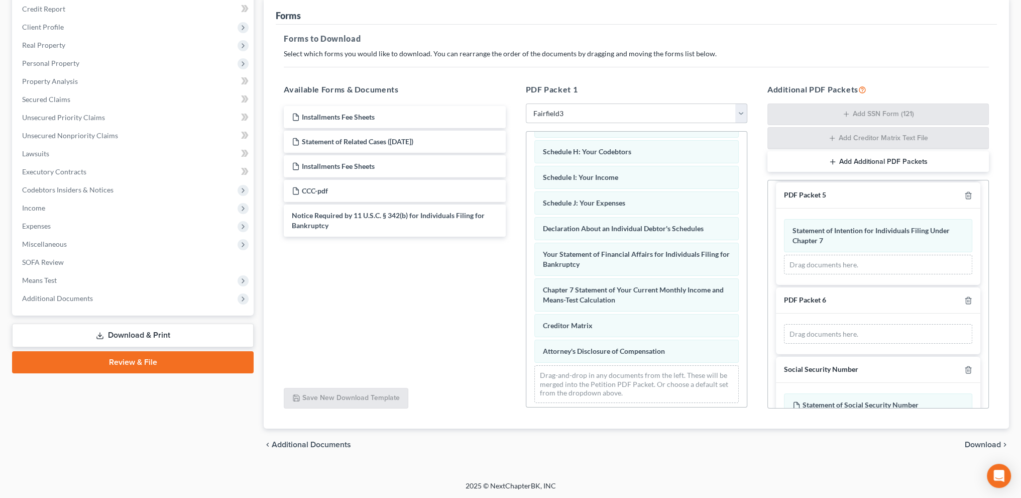
scroll to position [337, 0]
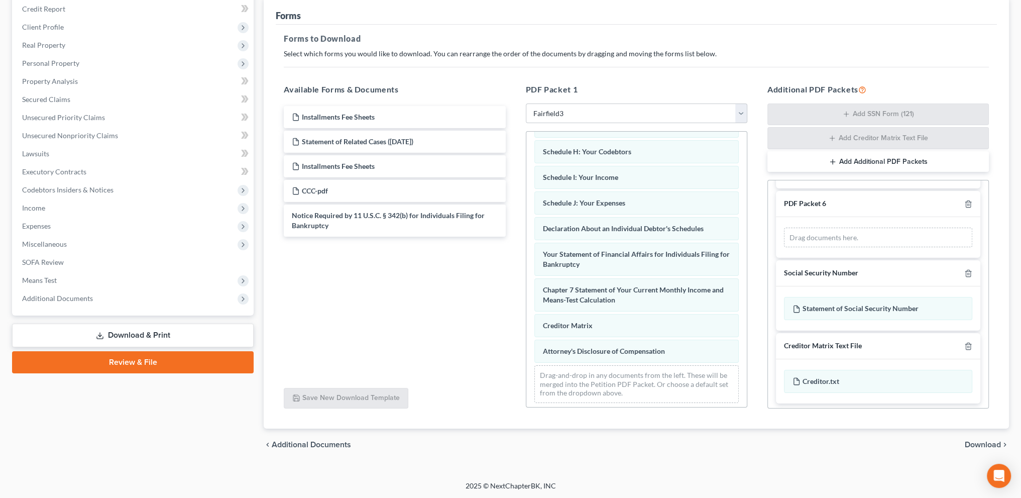
click at [979, 440] on span "Download" at bounding box center [983, 444] width 36 height 8
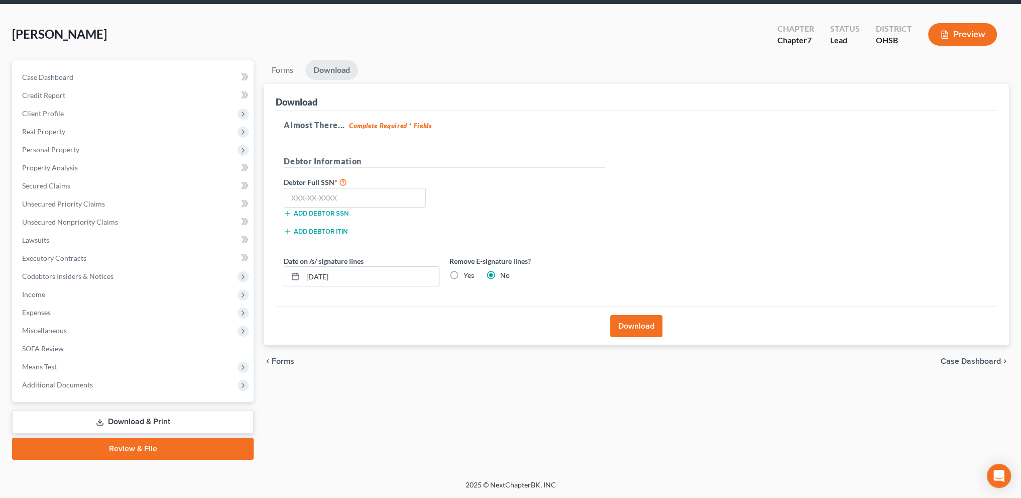
scroll to position [35, 0]
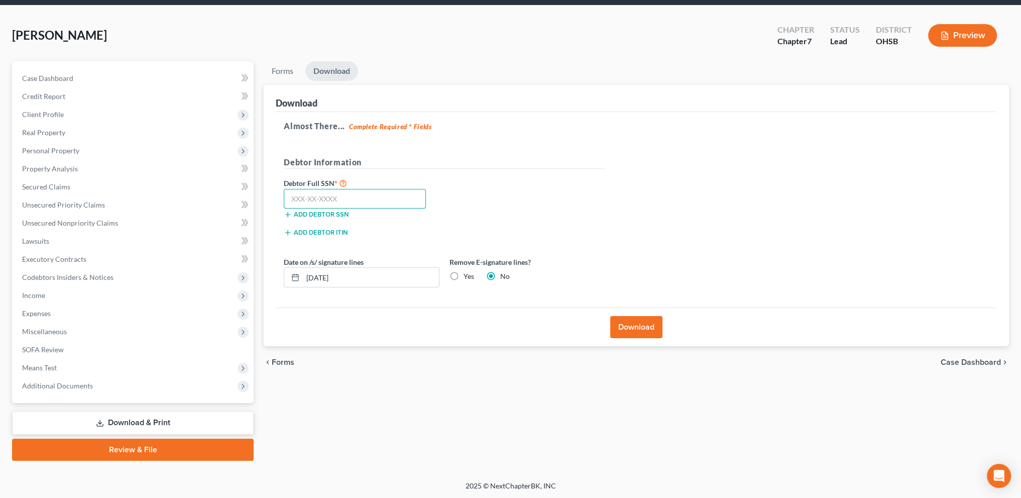
click at [343, 201] on input "text" at bounding box center [355, 199] width 142 height 20
type input "284-60-6193"
click at [628, 321] on button "Download" at bounding box center [636, 327] width 52 height 22
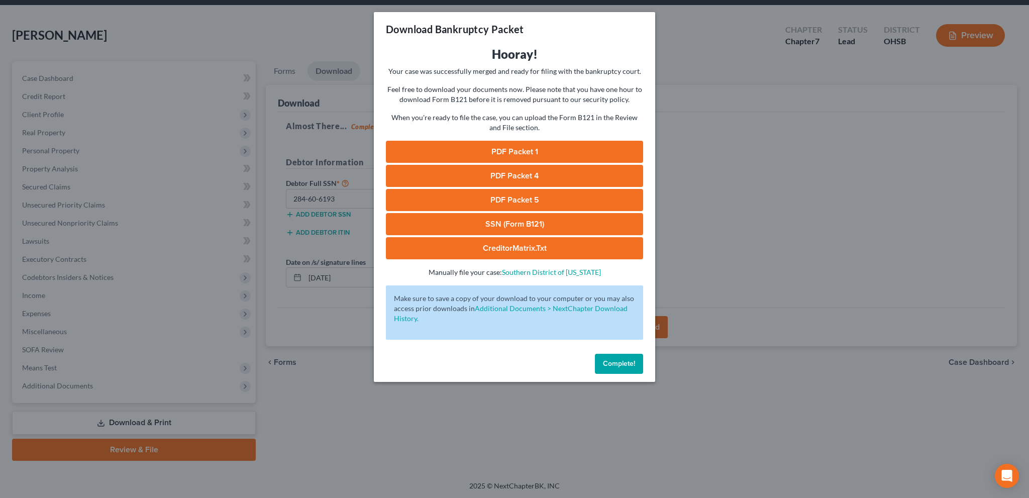
click at [500, 149] on link "PDF Packet 1" at bounding box center [514, 152] width 257 height 22
click at [515, 151] on link "PDF Packet 1" at bounding box center [514, 152] width 257 height 22
click at [518, 222] on link "SSN (Form B121)" at bounding box center [514, 224] width 257 height 22
click at [611, 362] on span "Complete!" at bounding box center [619, 363] width 32 height 9
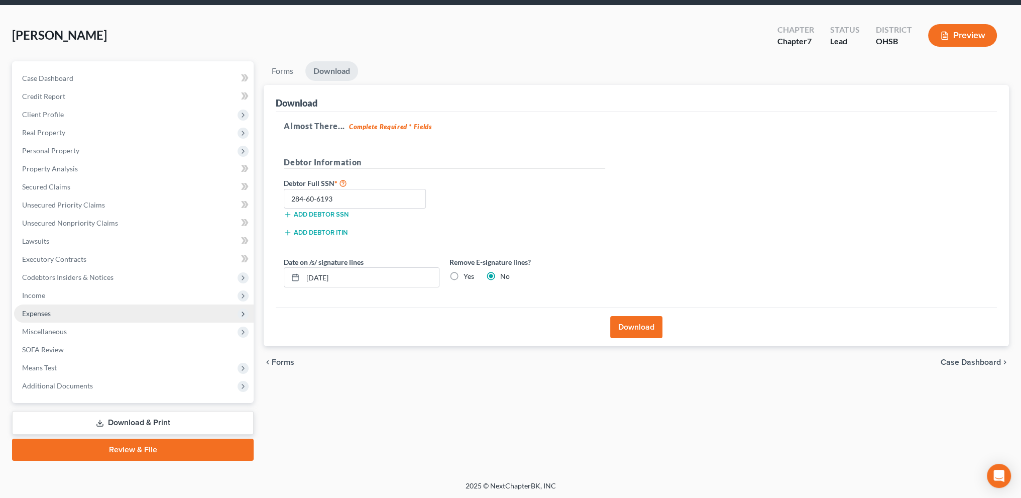
click at [36, 314] on span "Expenses" at bounding box center [36, 313] width 29 height 9
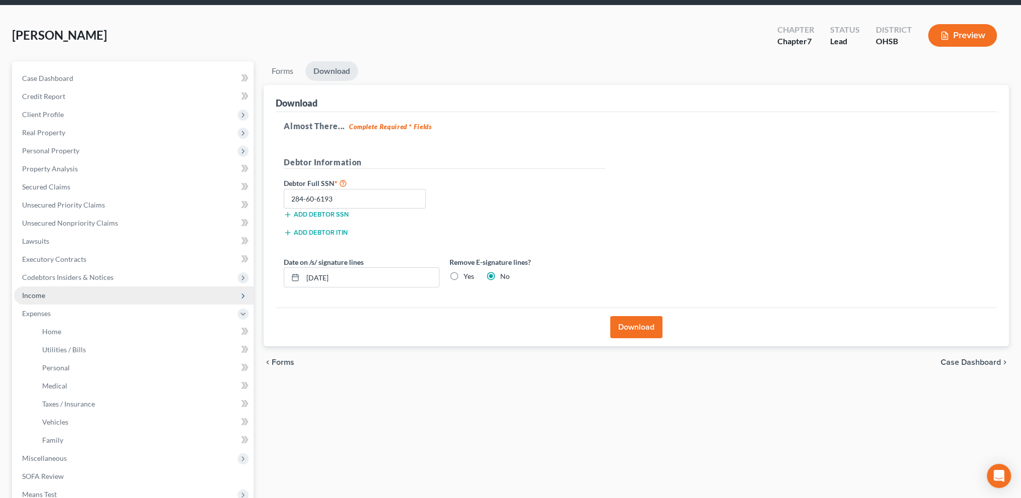
click at [39, 291] on span "Income" at bounding box center [33, 295] width 23 height 9
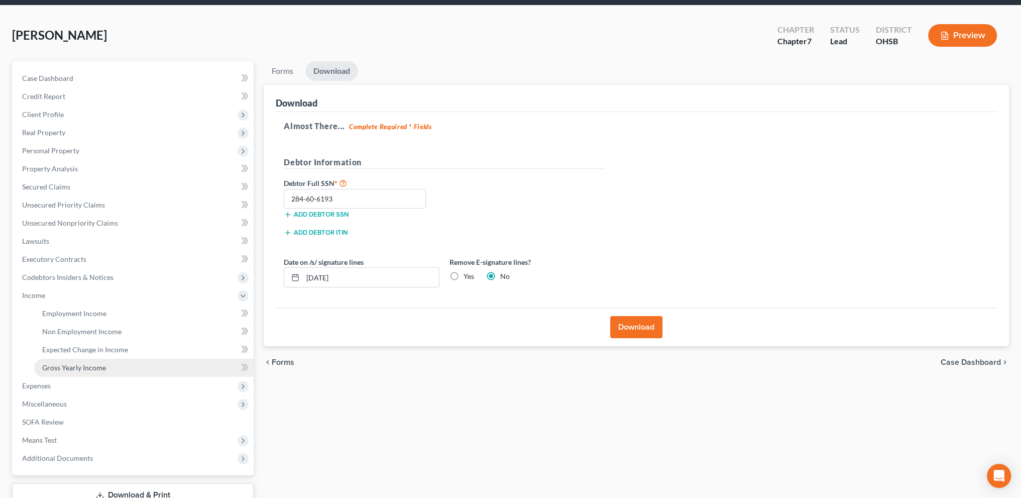
click at [68, 363] on span "Gross Yearly Income" at bounding box center [74, 367] width 64 height 9
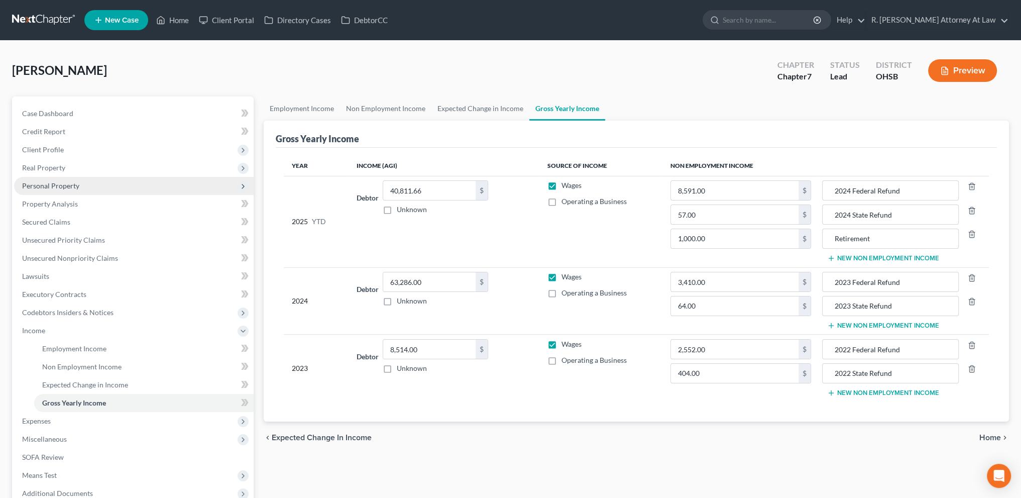
click at [37, 183] on span "Personal Property" at bounding box center [50, 185] width 57 height 9
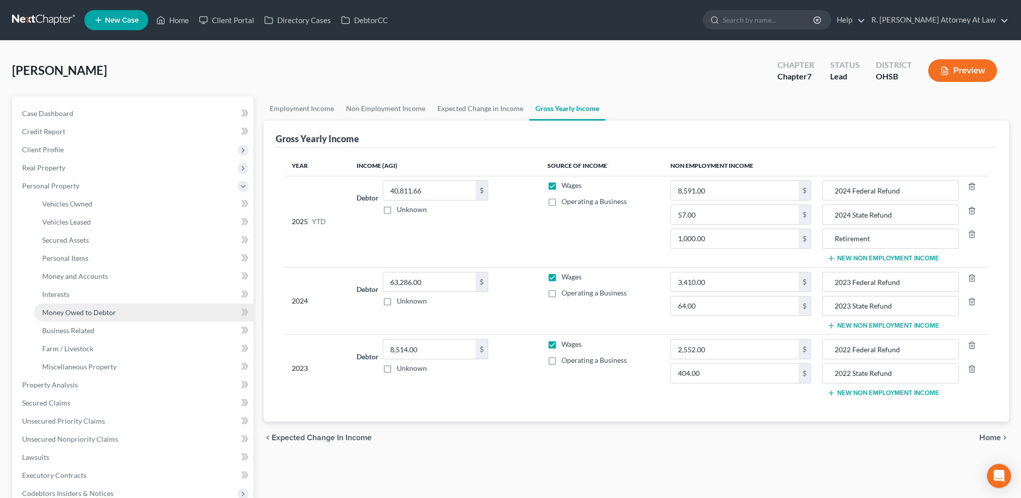
click at [63, 312] on span "Money Owed to Debtor" at bounding box center [79, 312] width 74 height 9
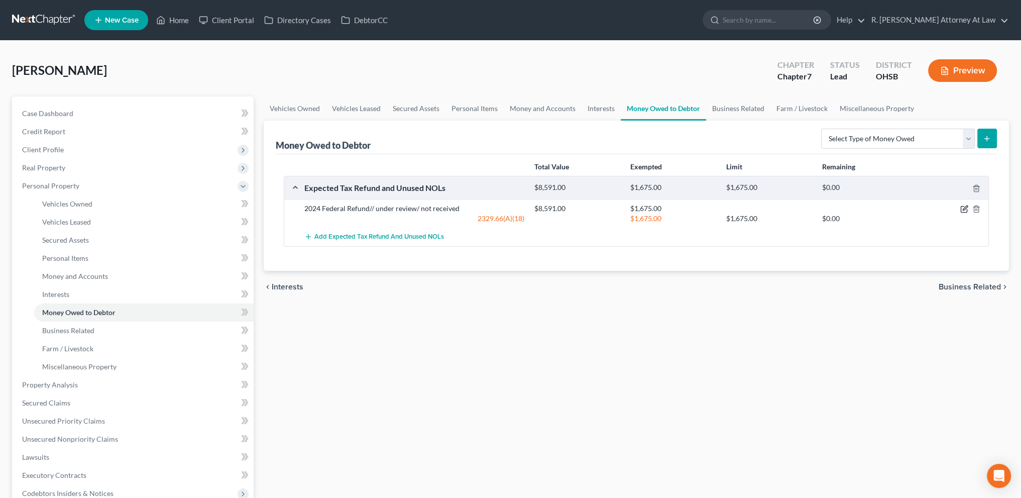
click at [963, 209] on icon "button" at bounding box center [965, 208] width 5 height 5
select select "0"
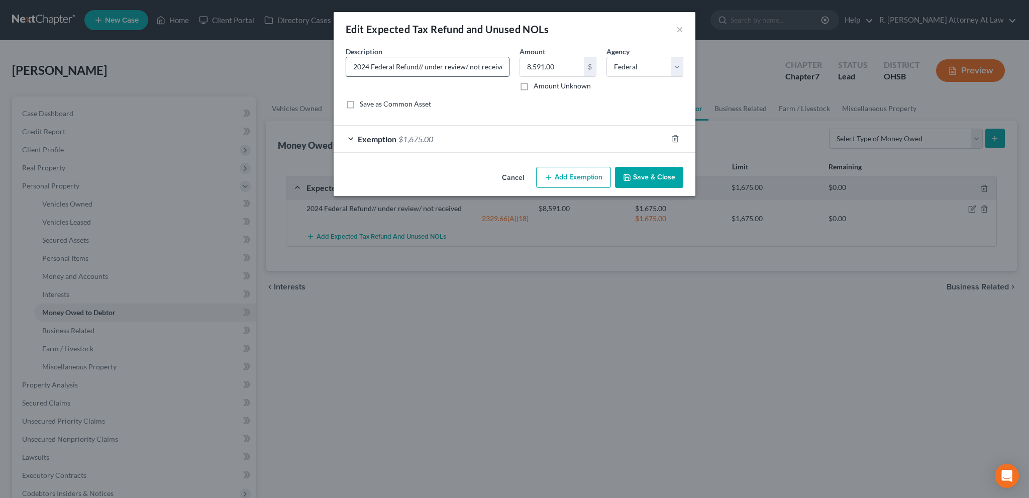
click at [461, 66] on input "2024 Federal Refund// under review/ not received" at bounding box center [427, 66] width 163 height 19
type input "2024 Federal Refund// under review/ not received/ possible error by debtor in s…"
click at [636, 172] on button "Save & Close" at bounding box center [649, 177] width 68 height 21
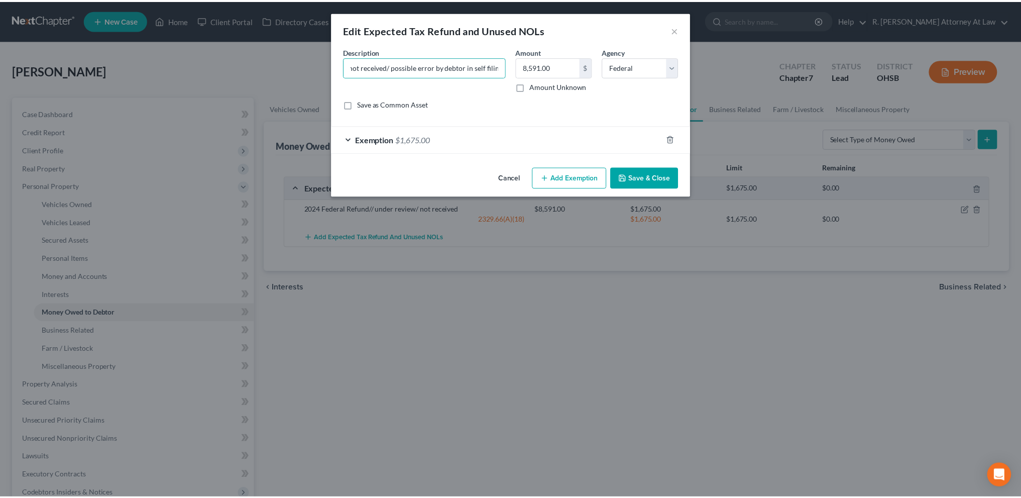
scroll to position [0, 0]
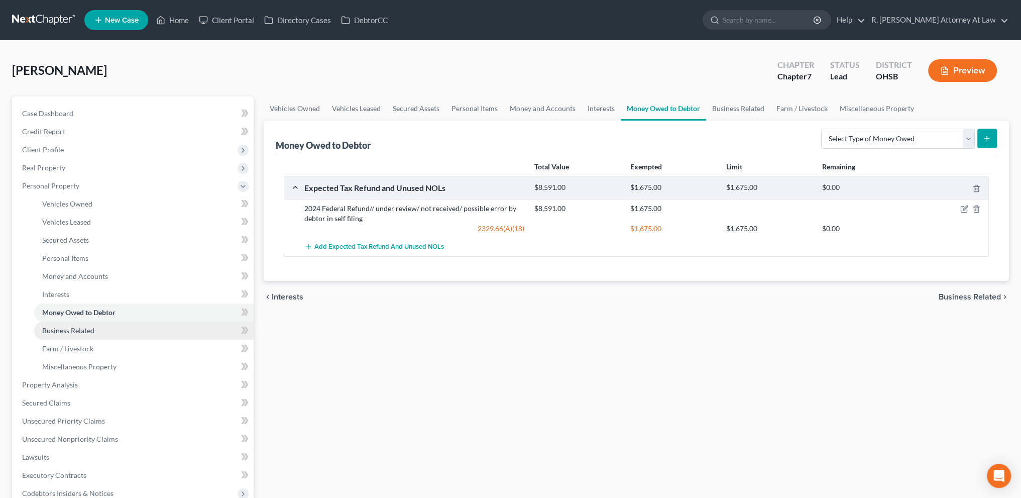
click at [45, 329] on span "Business Related" at bounding box center [68, 330] width 52 height 9
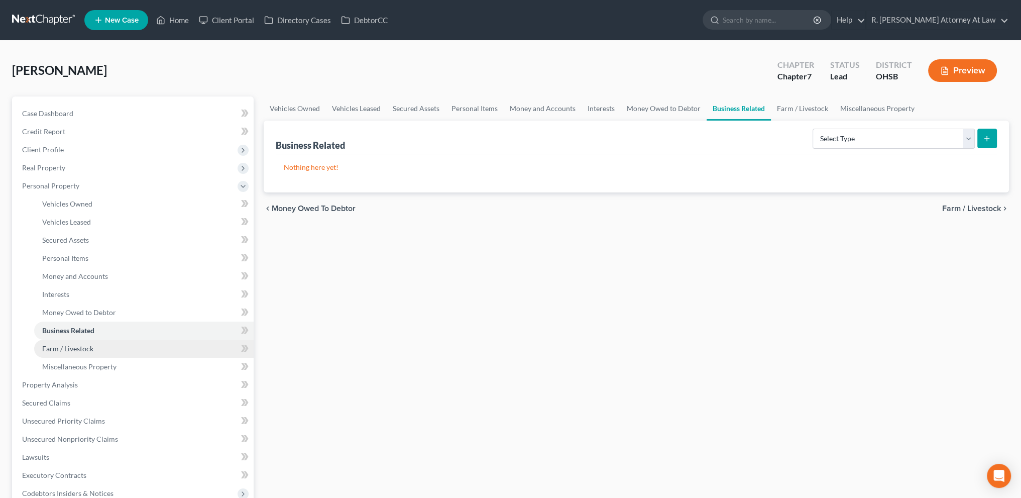
click at [57, 348] on span "Farm / Livestock" at bounding box center [67, 348] width 51 height 9
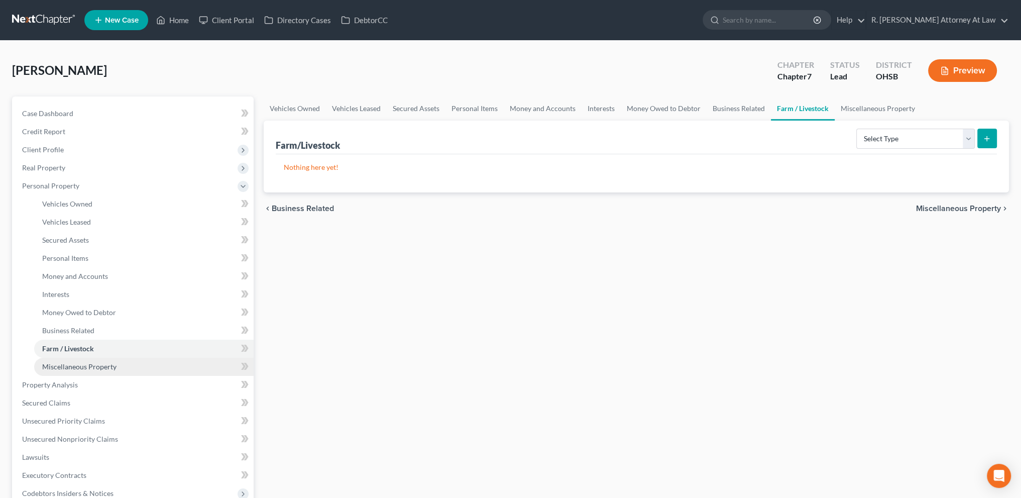
click at [62, 365] on span "Miscellaneous Property" at bounding box center [79, 366] width 74 height 9
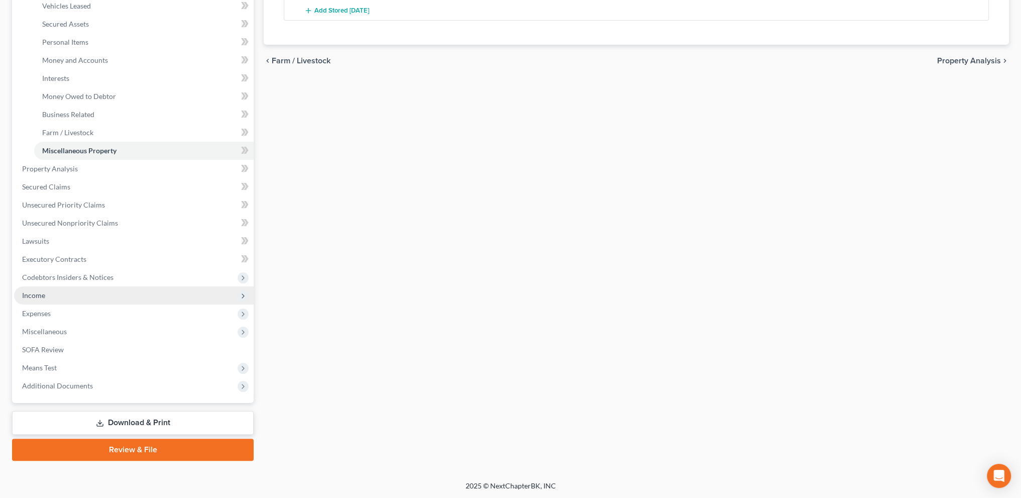
click at [37, 296] on span "Income" at bounding box center [33, 295] width 23 height 9
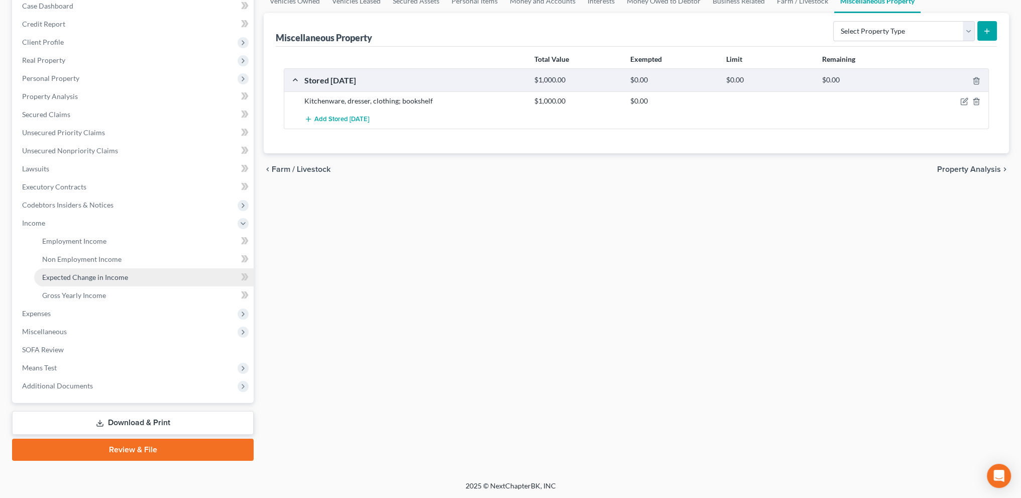
click at [55, 275] on span "Expected Change in Income" at bounding box center [85, 277] width 86 height 9
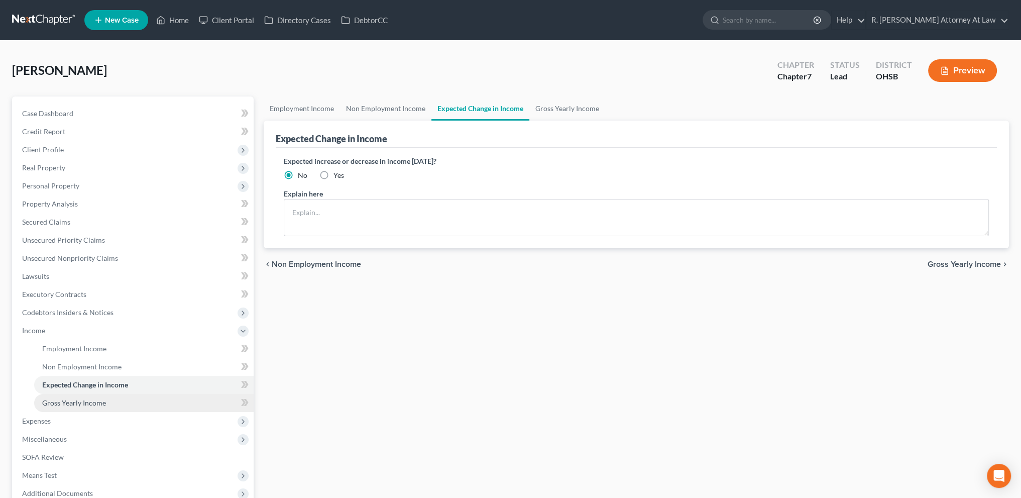
click at [73, 406] on span "Gross Yearly Income" at bounding box center [74, 402] width 64 height 9
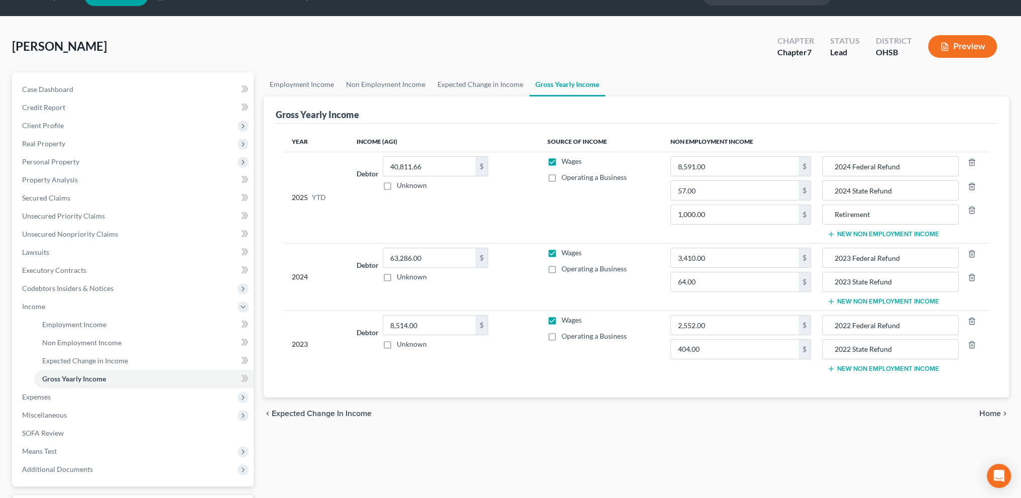
scroll to position [25, 0]
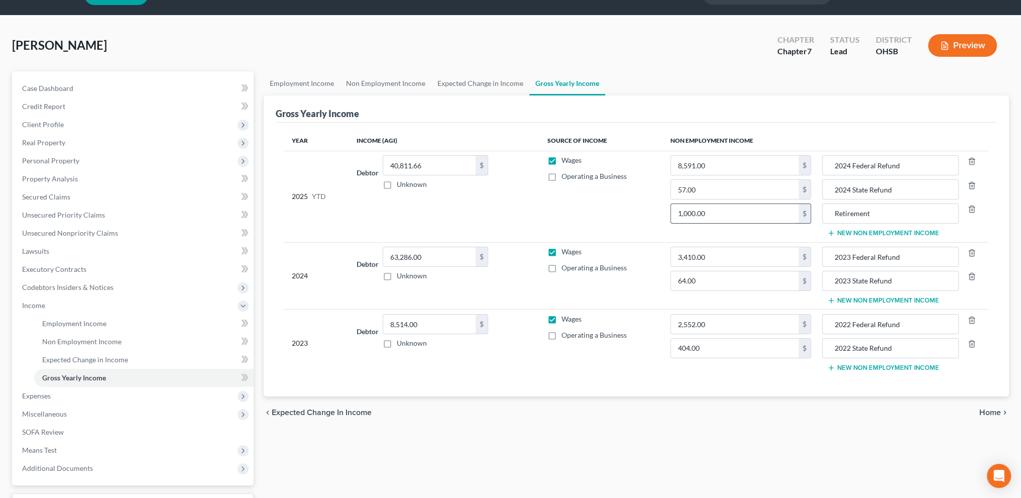
click at [714, 213] on input "1,000.00" at bounding box center [735, 213] width 128 height 19
type input "1,540"
click at [903, 212] on input "Retirement" at bounding box center [891, 213] width 126 height 19
type input "Retirement withdrawal"
click at [46, 232] on span "Unsecured Nonpriority Claims" at bounding box center [70, 233] width 96 height 9
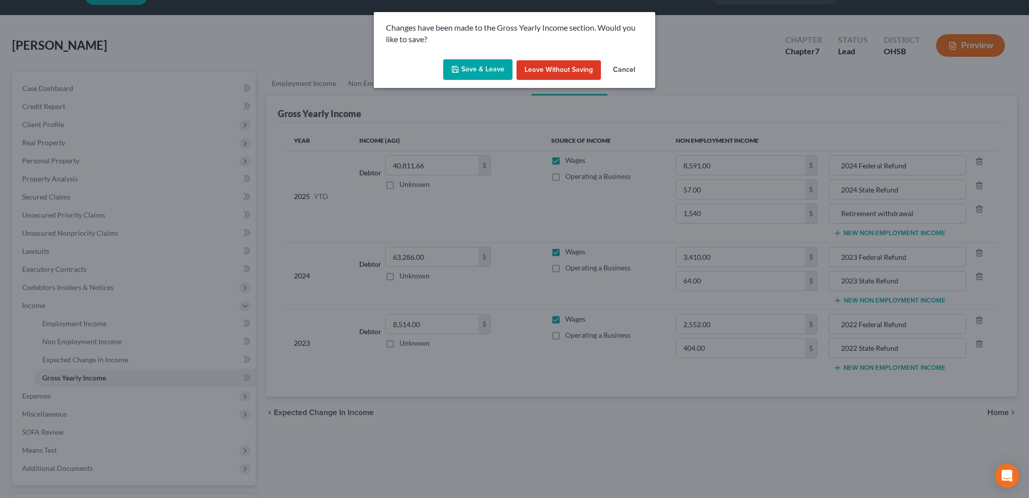
click at [488, 66] on button "Save & Leave" at bounding box center [477, 69] width 69 height 21
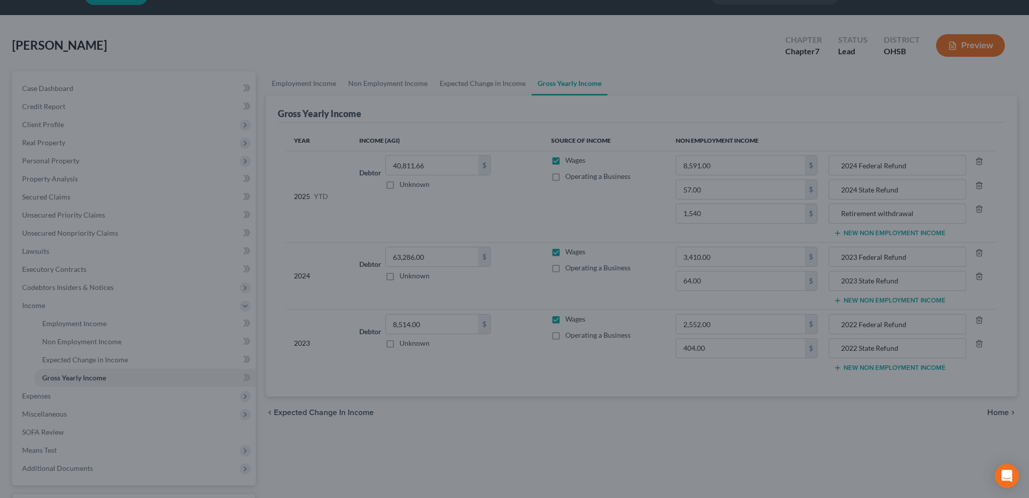
type input "1,540.00"
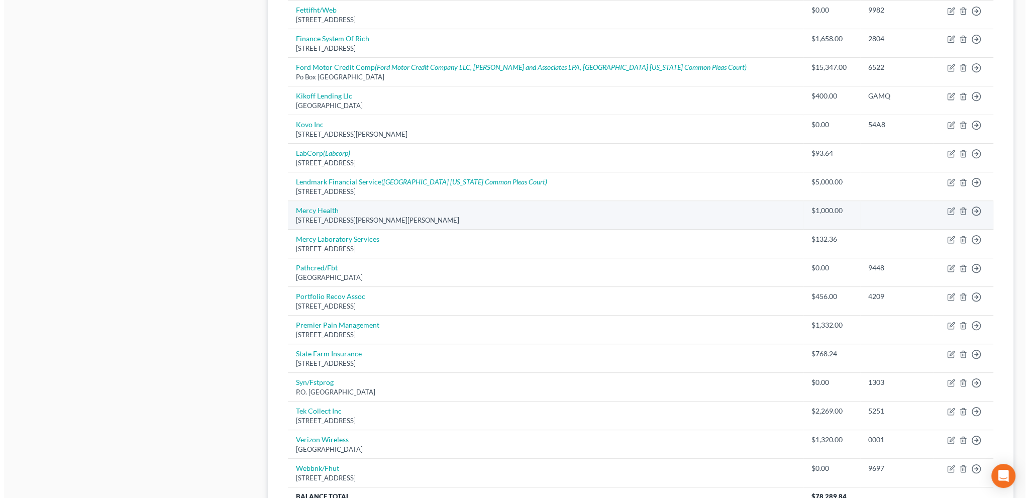
scroll to position [511, 0]
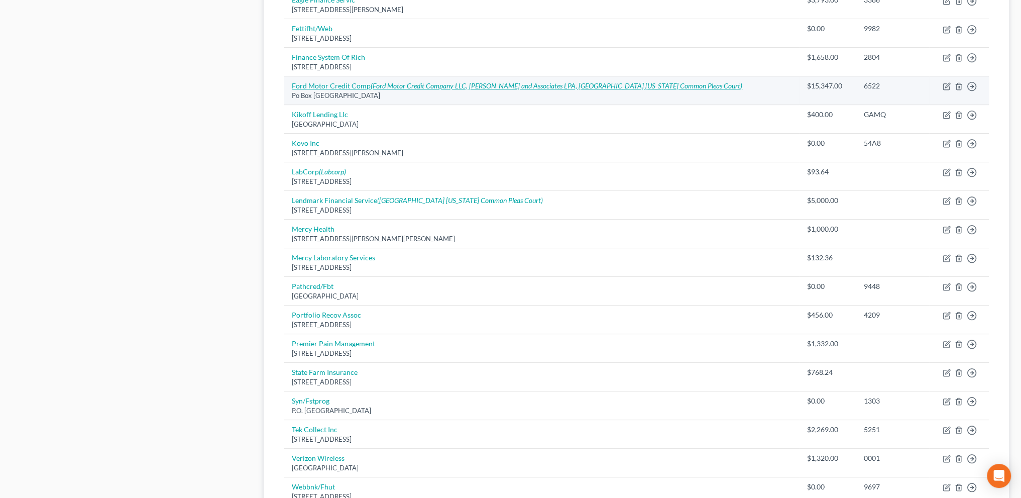
click at [344, 85] on link "Ford Motor Credit Comp (Ford Motor Credit Company LLC, Keith Weiner and Associa…" at bounding box center [517, 85] width 451 height 9
select select "30"
select select "0"
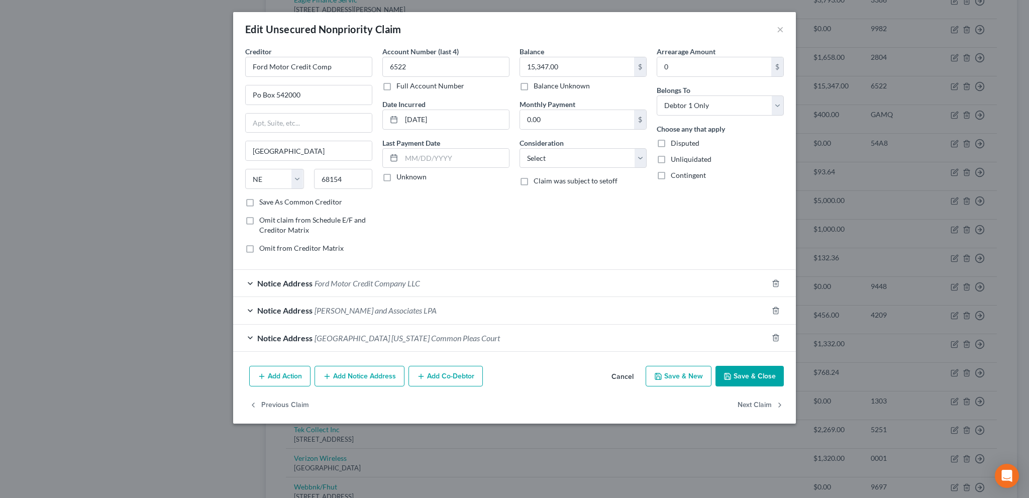
click at [280, 375] on button "Add Action" at bounding box center [279, 376] width 61 height 21
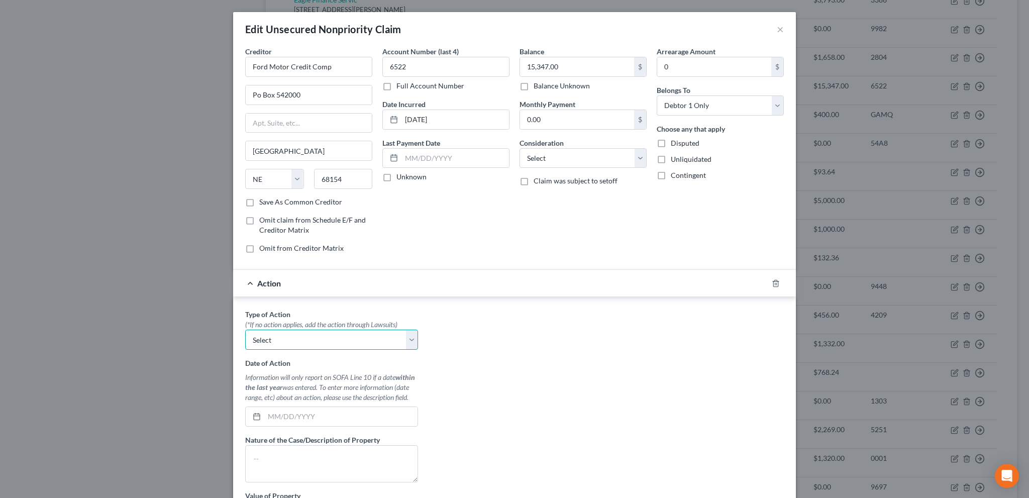
click at [271, 339] on select "Select Repossession Garnishment Foreclosure Personal Injury Attached, Seized, O…" at bounding box center [331, 339] width 173 height 20
select select "1"
click at [245, 329] on select "Select Repossession Garnishment Foreclosure Personal Injury Attached, Seized, O…" at bounding box center [331, 339] width 173 height 20
click at [271, 413] on input "text" at bounding box center [340, 416] width 153 height 19
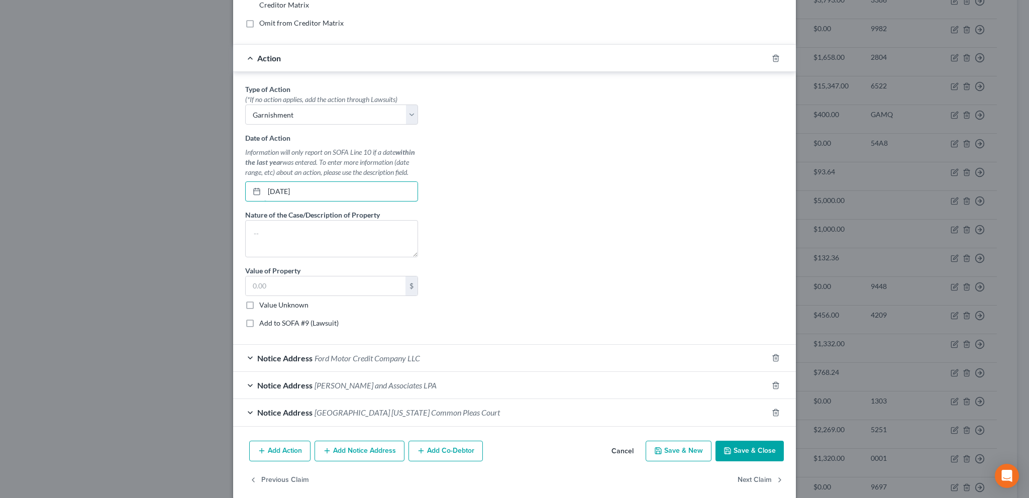
scroll to position [226, 0]
type input "06/25/2025"
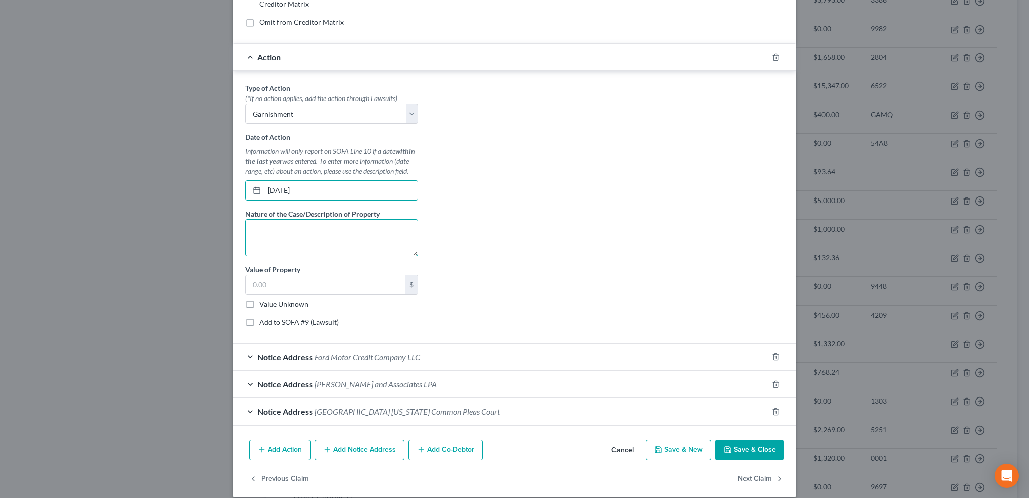
click at [277, 233] on textarea at bounding box center [331, 237] width 173 height 37
type textarea "90 days cmi balance garnished 2668.94"
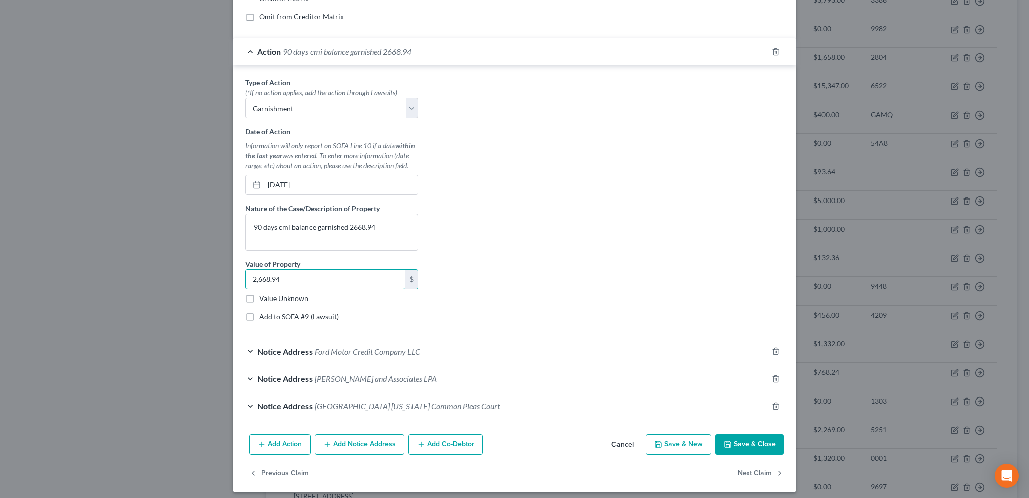
scroll to position [235, 0]
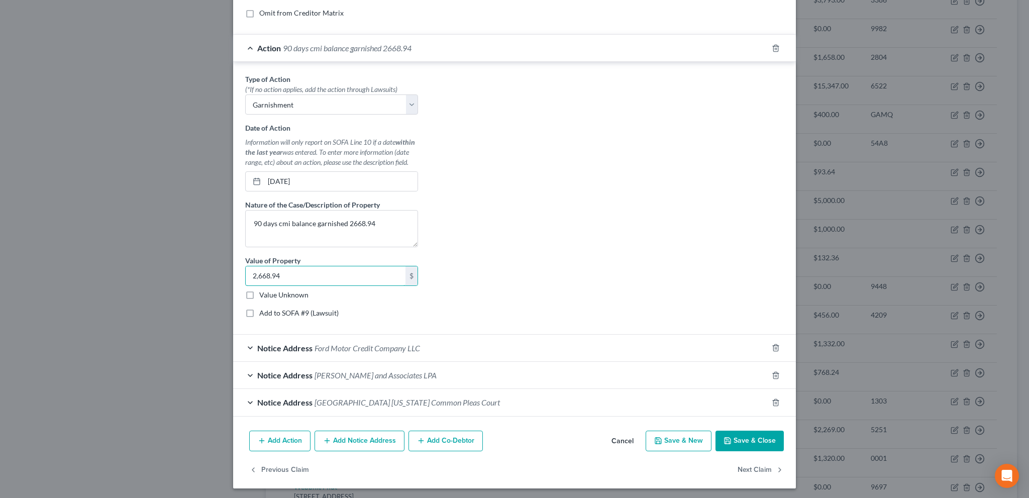
type input "2,668.94"
click at [482, 378] on div "Notice Address Keith Weiner and Associates LPA" at bounding box center [500, 375] width 534 height 27
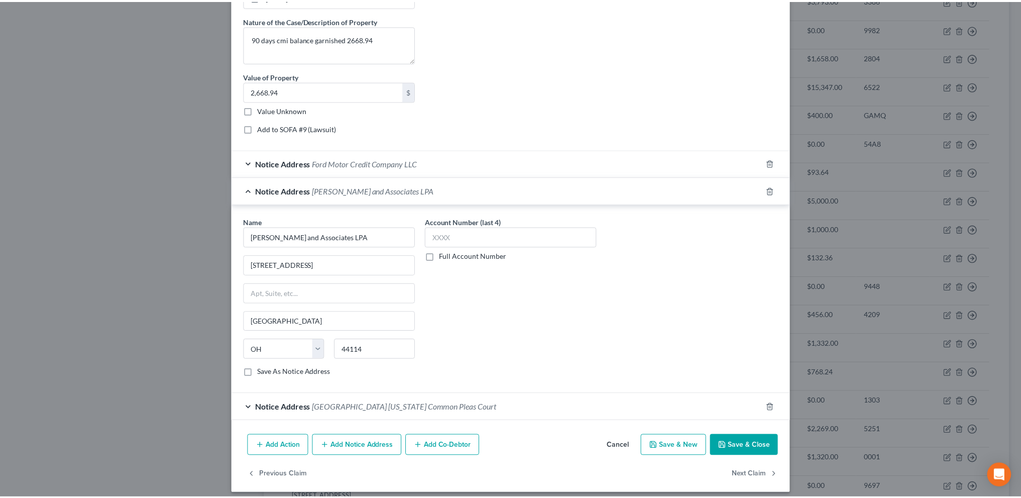
scroll to position [423, 0]
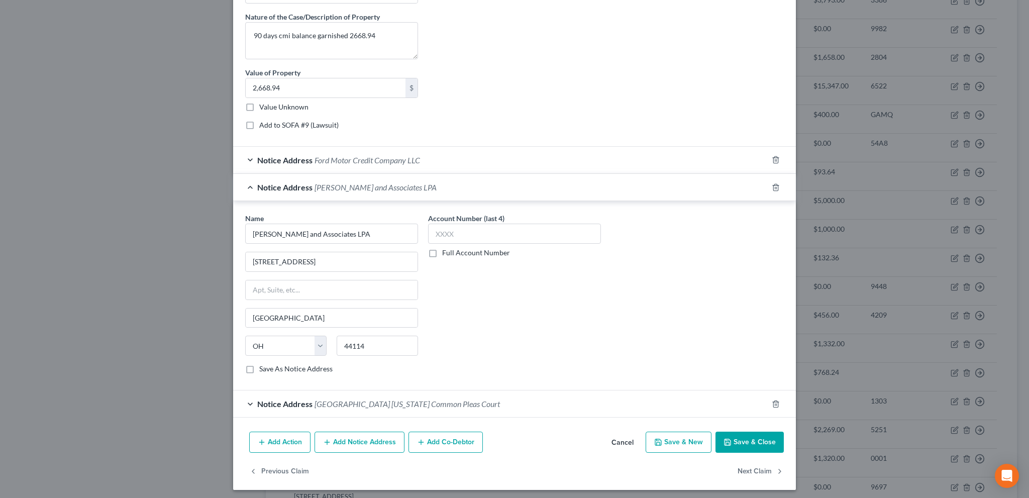
click at [724, 439] on icon "button" at bounding box center [727, 442] width 6 height 6
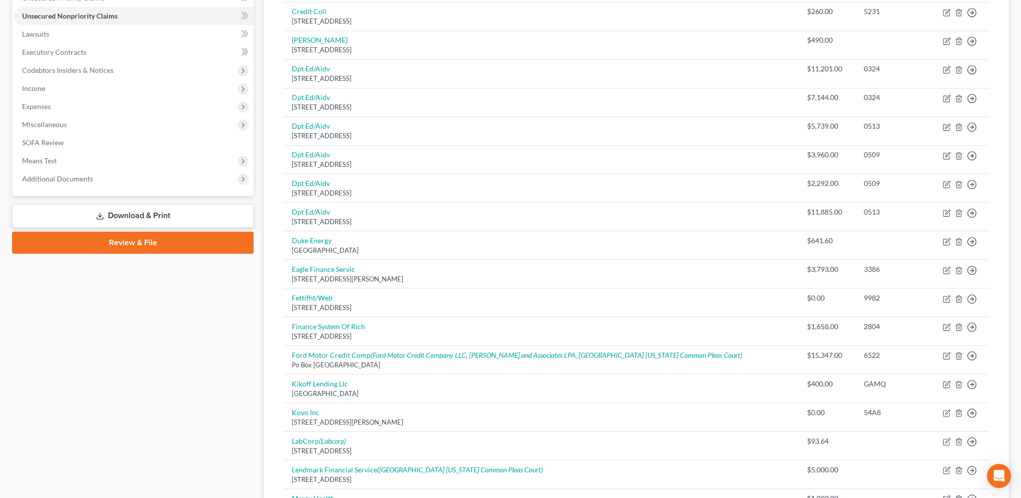
scroll to position [235, 0]
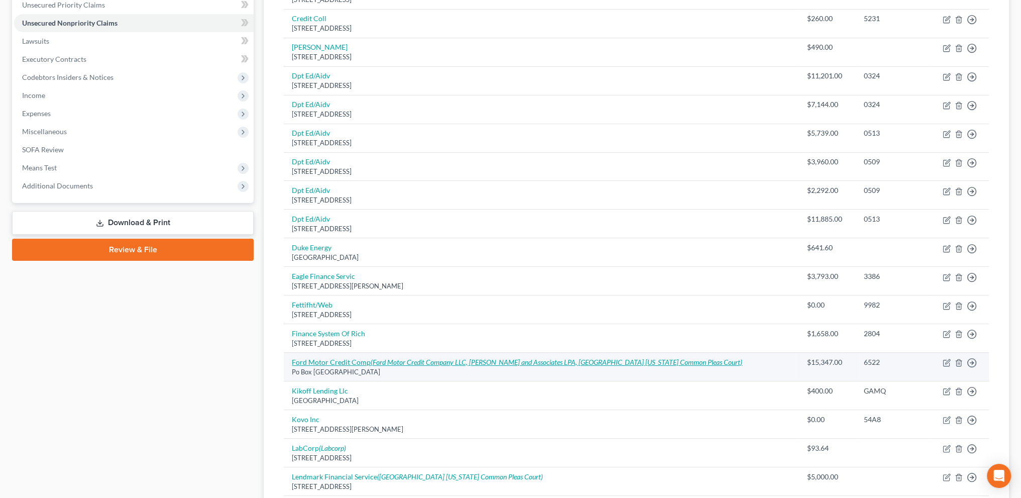
click at [315, 360] on link "Ford Motor Credit Comp (Ford Motor Credit Company LLC, Keith Weiner and Associa…" at bounding box center [517, 362] width 451 height 9
select select "30"
select select "0"
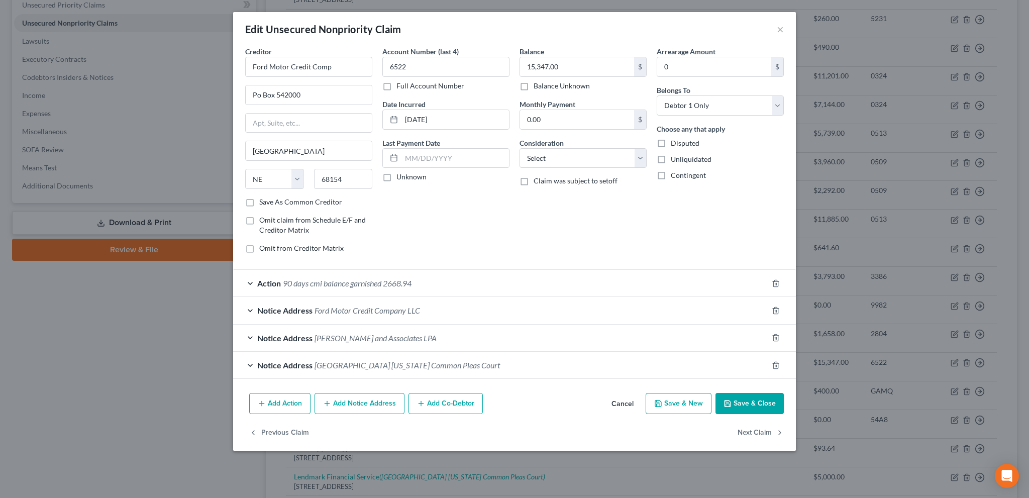
click at [729, 397] on button "Save & Close" at bounding box center [749, 403] width 68 height 21
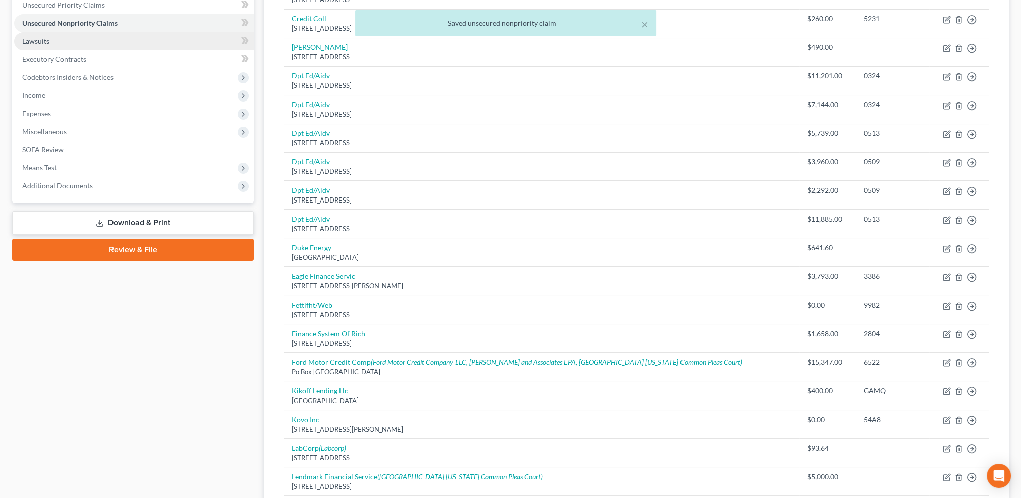
click at [38, 42] on span "Lawsuits" at bounding box center [35, 41] width 27 height 9
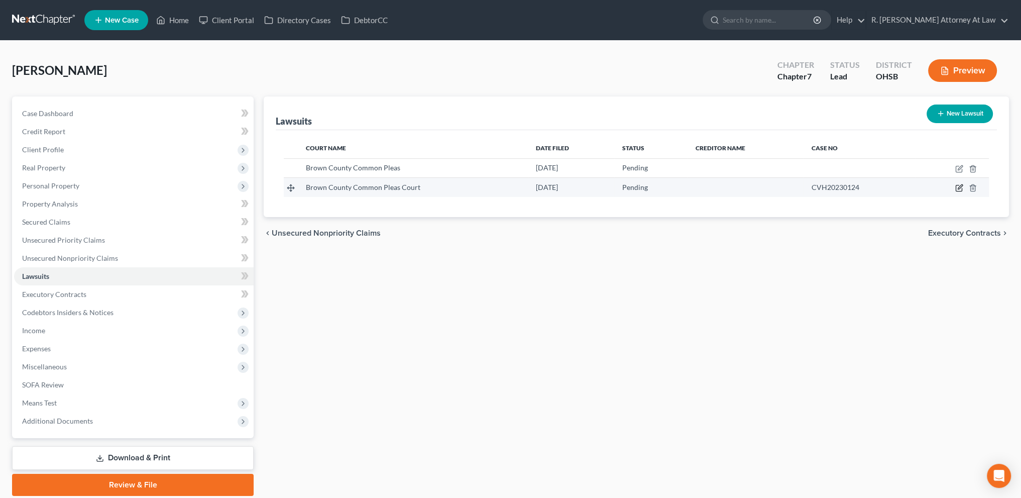
click at [958, 187] on icon "button" at bounding box center [960, 187] width 5 height 5
select select "36"
select select "0"
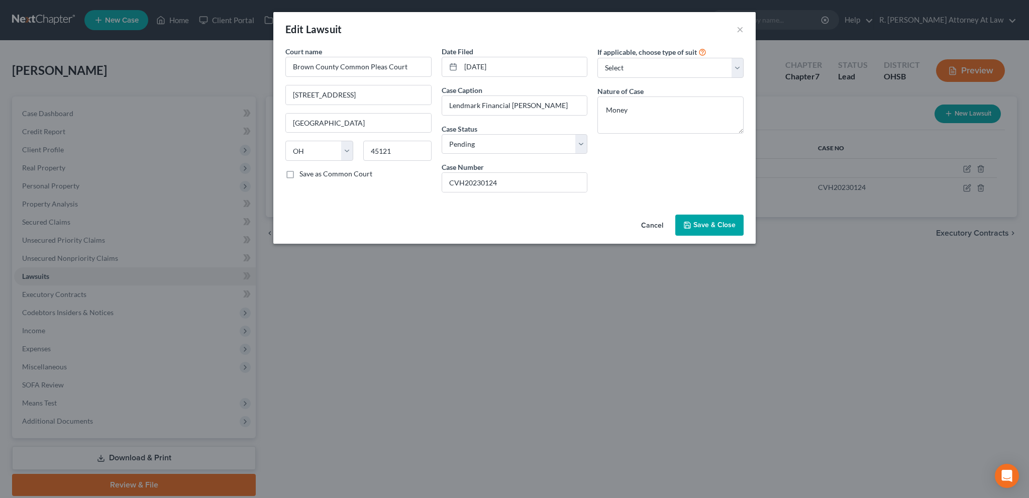
click at [717, 216] on button "Save & Close" at bounding box center [709, 224] width 68 height 21
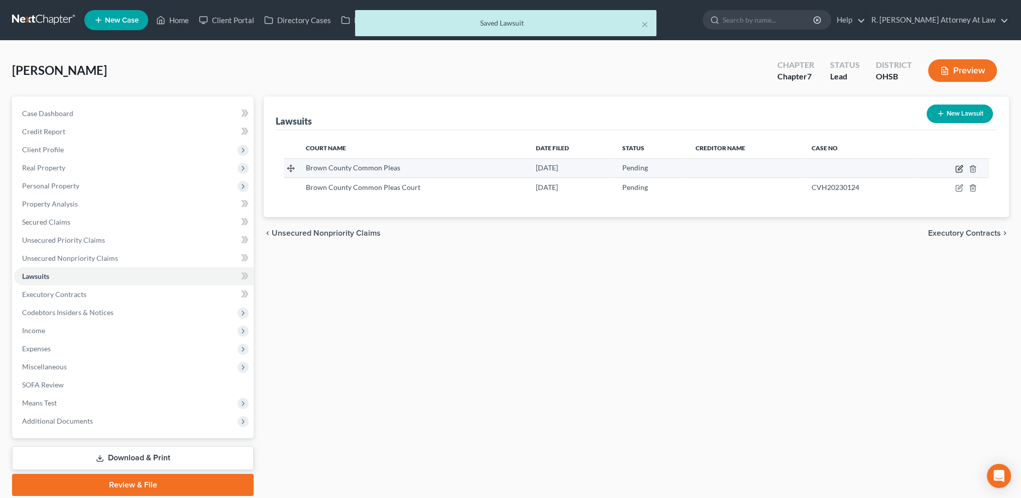
click at [960, 165] on icon "button" at bounding box center [959, 169] width 8 height 8
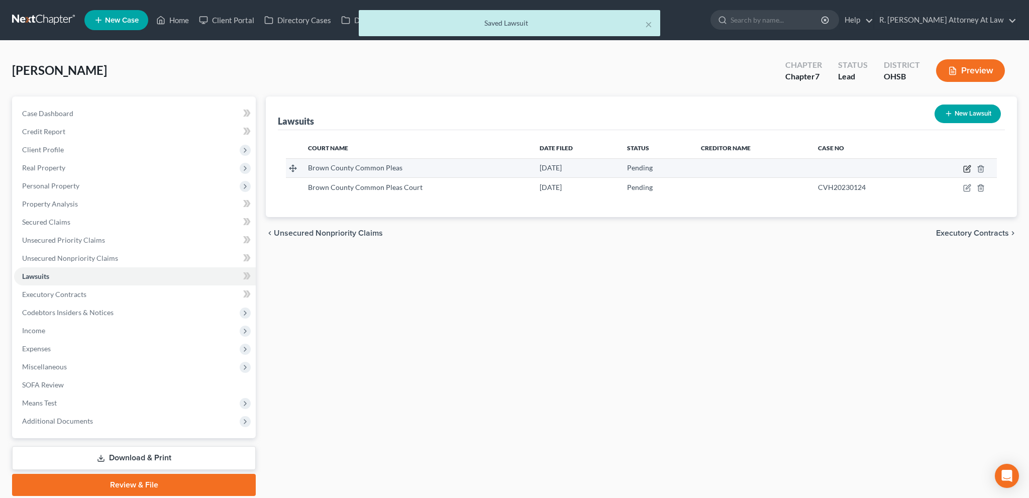
select select "5"
select select "0"
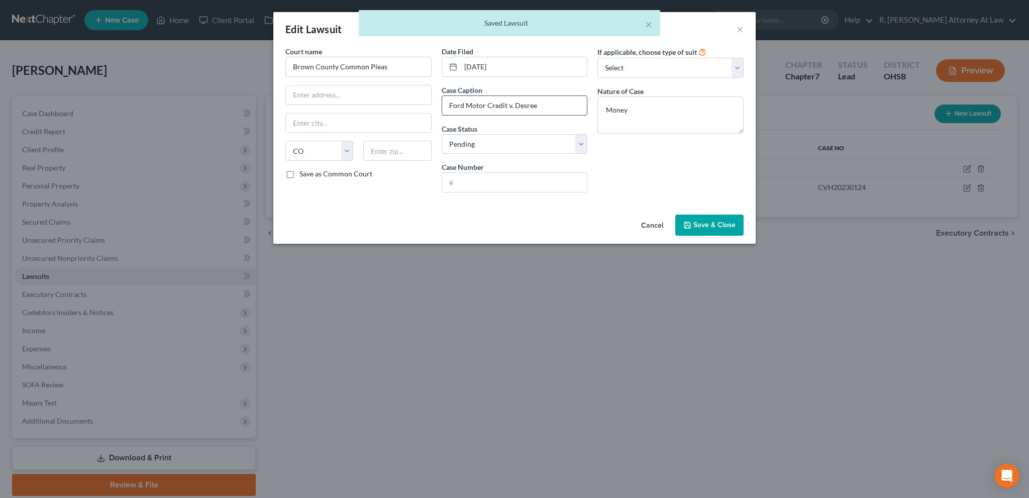
click at [540, 105] on input "Ford Motor Credit v. Desree" at bounding box center [514, 105] width 145 height 19
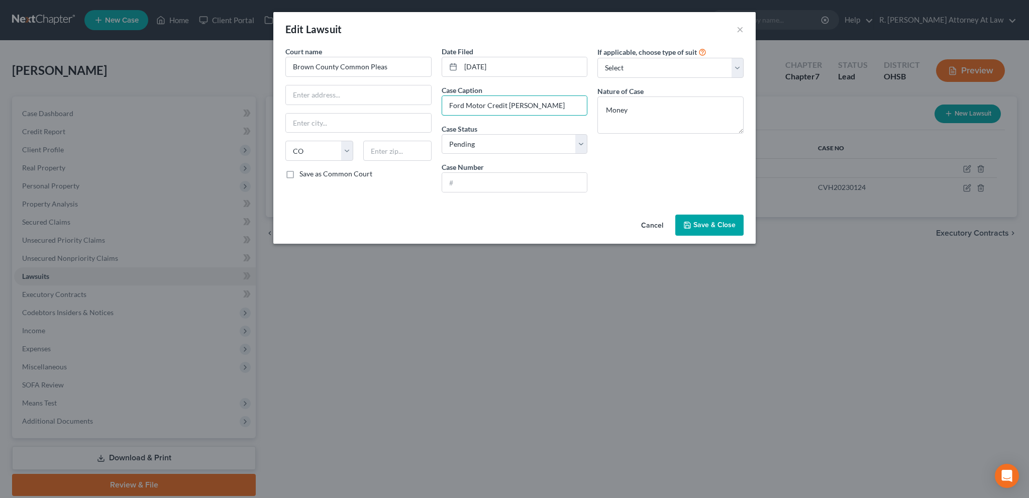
type input "Ford Motor Credit v. Marshall"
drag, startPoint x: 490, startPoint y: 178, endPoint x: 464, endPoint y: 180, distance: 25.7
click at [490, 178] on input "text" at bounding box center [514, 182] width 145 height 19
type input "24-0614"
click at [712, 225] on span "Save & Close" at bounding box center [714, 224] width 42 height 9
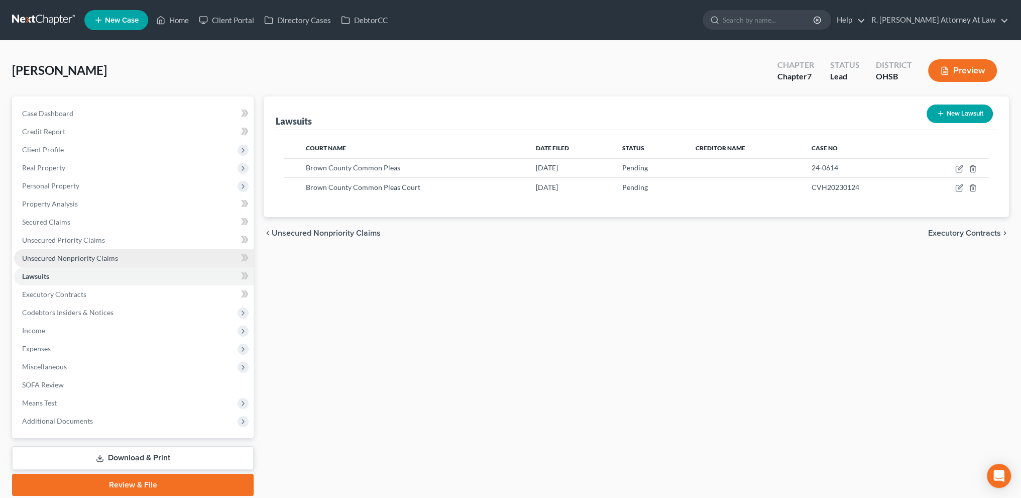
click at [51, 252] on link "Unsecured Nonpriority Claims" at bounding box center [134, 258] width 240 height 18
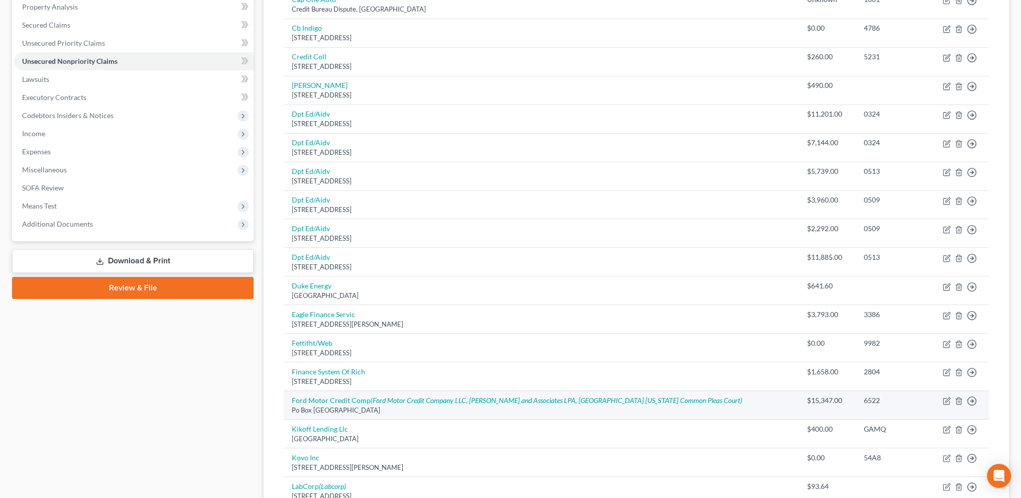
scroll to position [289, 0]
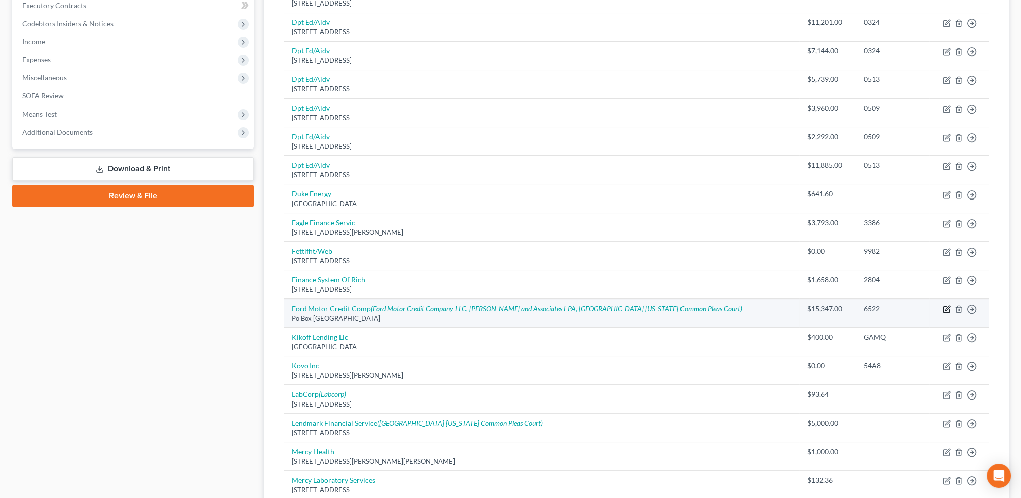
click at [947, 306] on icon "button" at bounding box center [947, 308] width 5 height 5
select select "30"
select select "0"
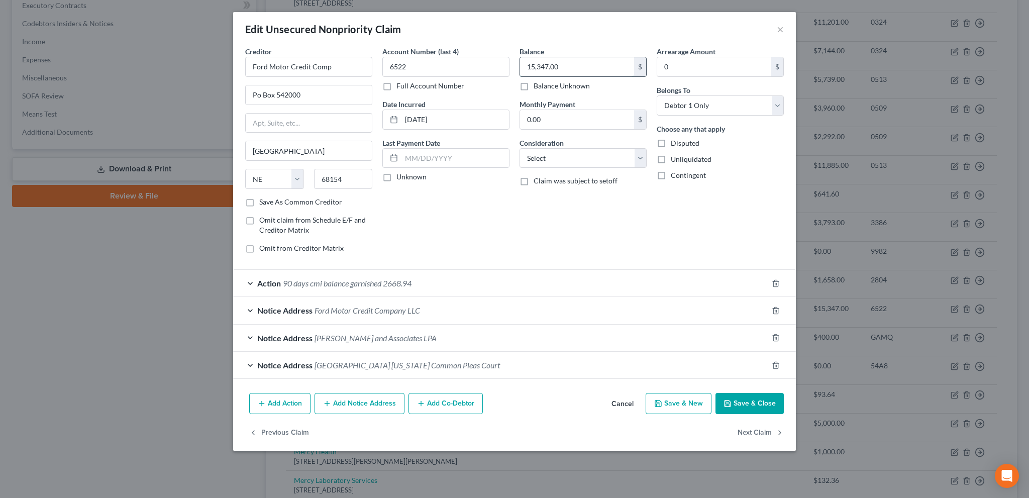
click at [590, 66] on input "15,347.00" at bounding box center [577, 66] width 114 height 19
type input "5,982"
click at [737, 402] on button "Save & Close" at bounding box center [749, 403] width 68 height 21
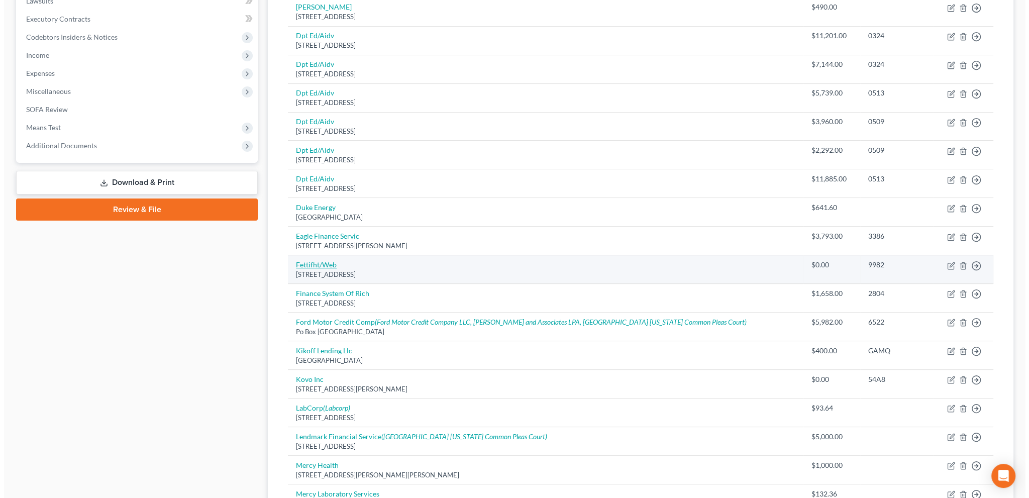
scroll to position [276, 0]
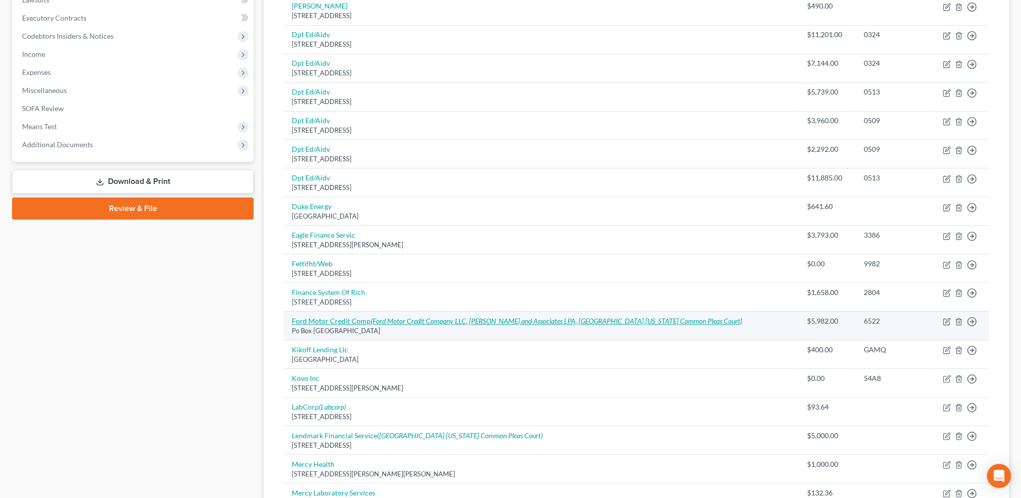
click at [322, 316] on link "Ford Motor Credit Comp (Ford Motor Credit Company LLC, Keith Weiner and Associa…" at bounding box center [517, 320] width 451 height 9
select select "30"
select select "0"
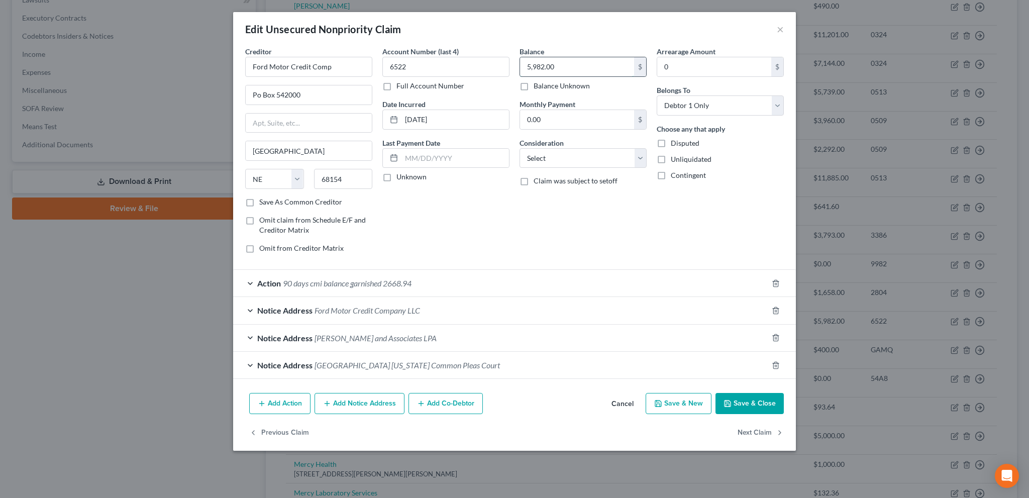
click at [550, 68] on input "5,982.00" at bounding box center [577, 66] width 114 height 19
type input "15,400"
click at [743, 405] on button "Save & Close" at bounding box center [749, 403] width 68 height 21
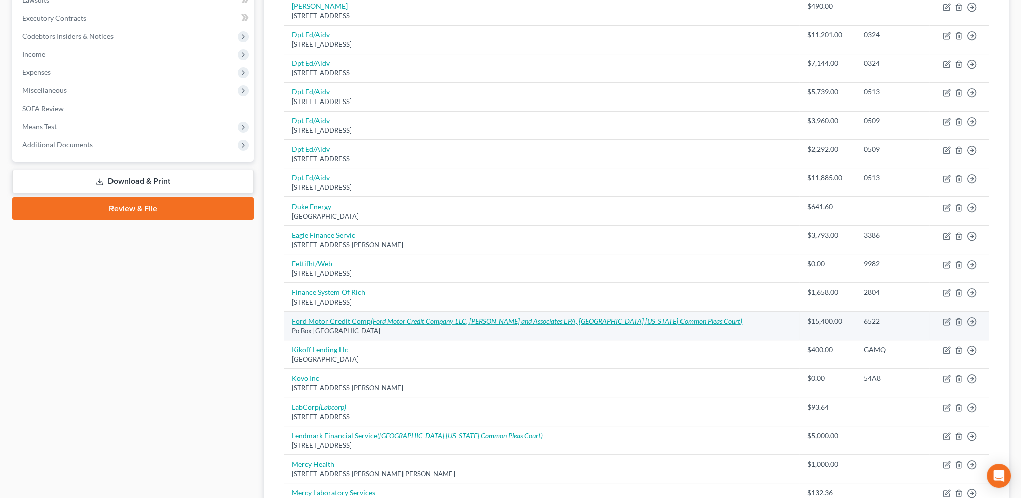
click at [335, 322] on link "Ford Motor Credit Comp (Ford Motor Credit Company LLC, Keith Weiner and Associa…" at bounding box center [517, 320] width 451 height 9
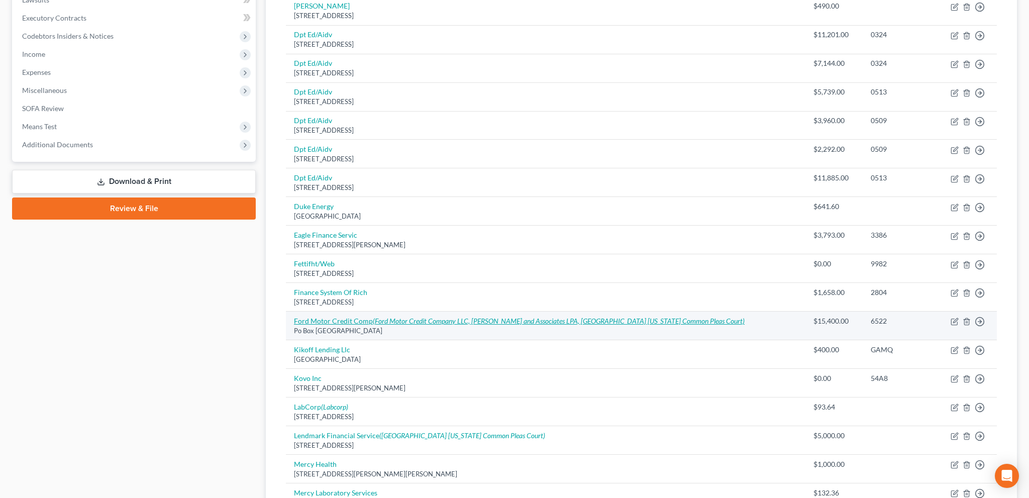
select select "30"
select select "0"
select select "36"
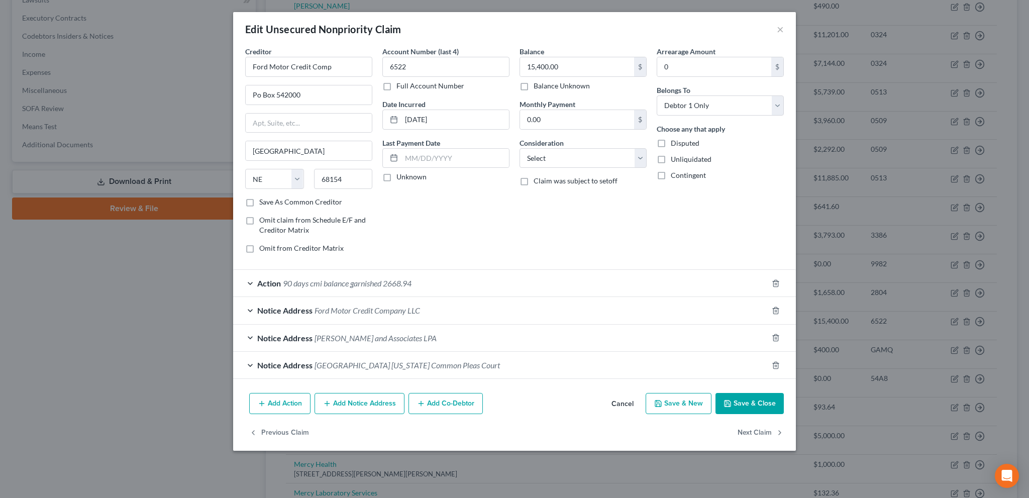
click at [338, 363] on span "Brown County Ohio Common Pleas Court" at bounding box center [406, 365] width 185 height 10
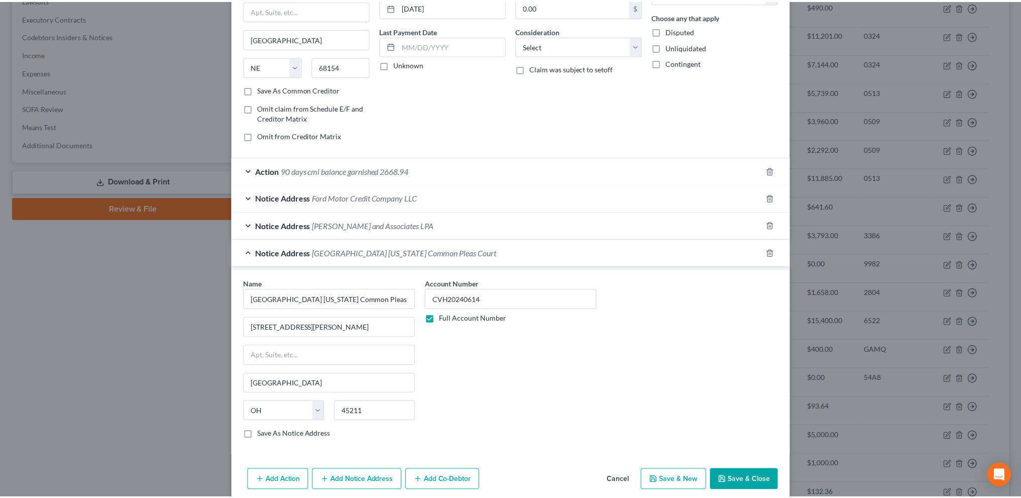
scroll to position [151, 0]
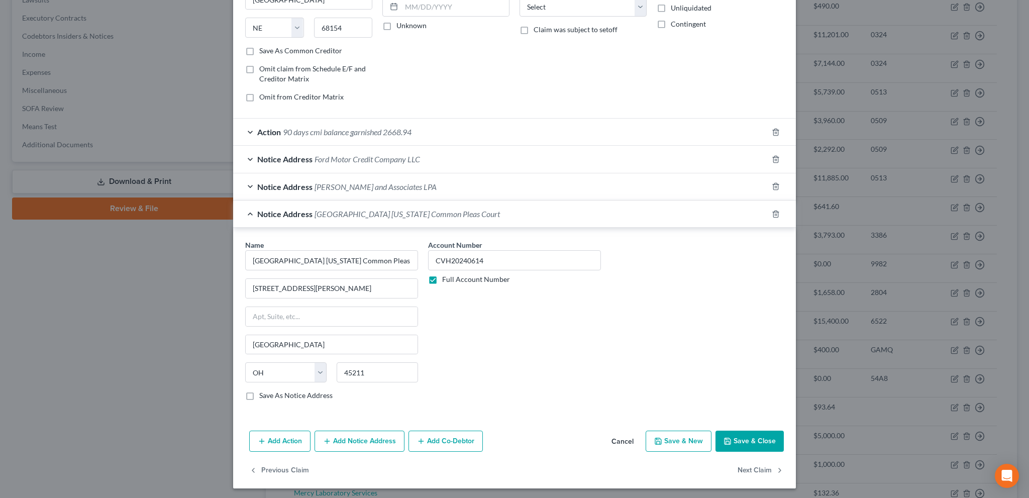
click at [715, 433] on button "Save & Close" at bounding box center [749, 440] width 68 height 21
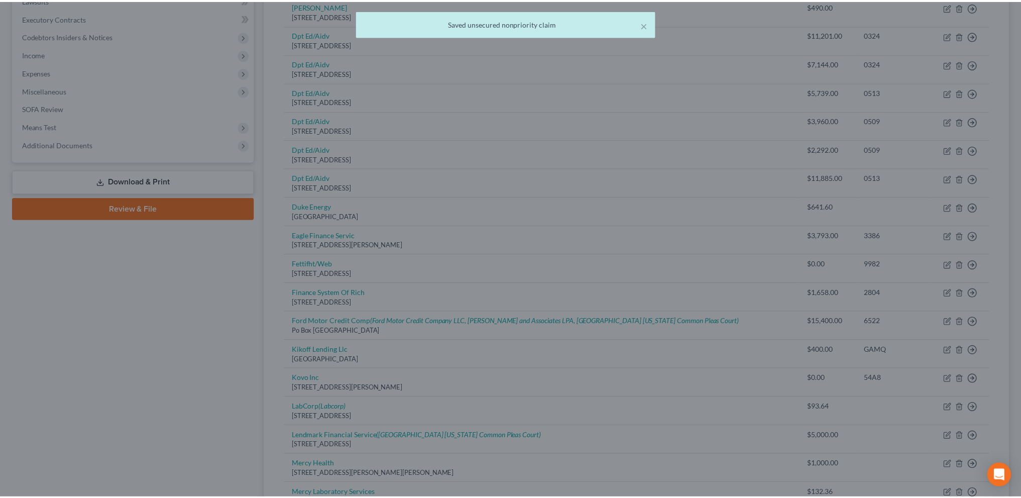
scroll to position [0, 0]
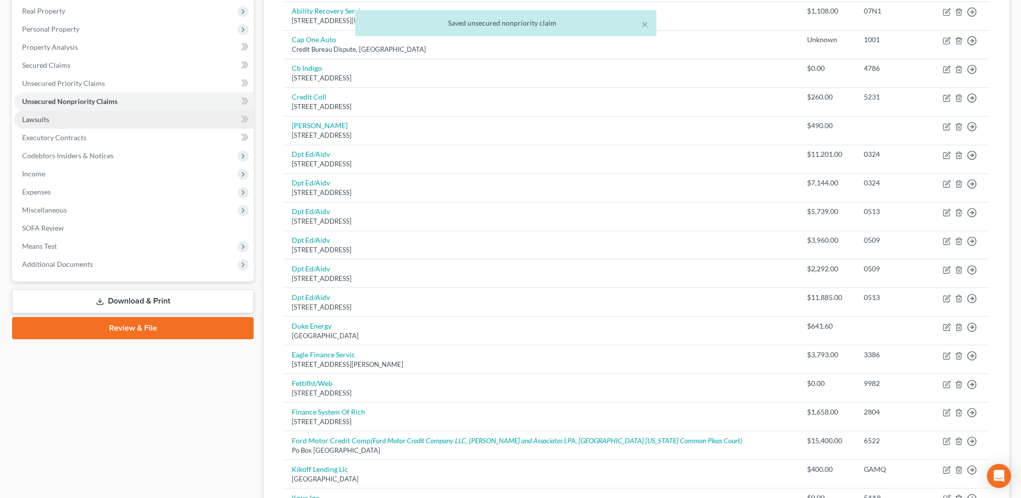
click at [40, 115] on span "Lawsuits" at bounding box center [35, 119] width 27 height 9
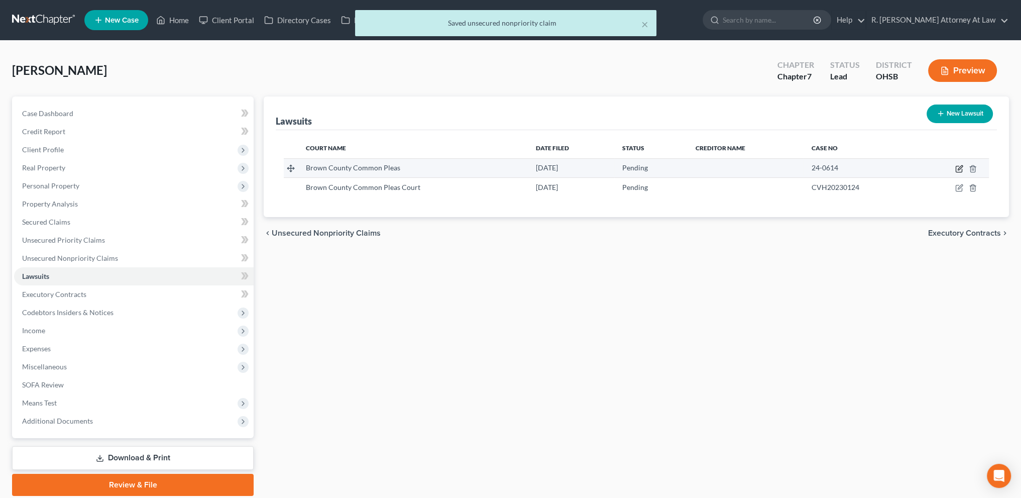
click at [960, 166] on icon "button" at bounding box center [960, 167] width 5 height 5
select select "5"
select select "0"
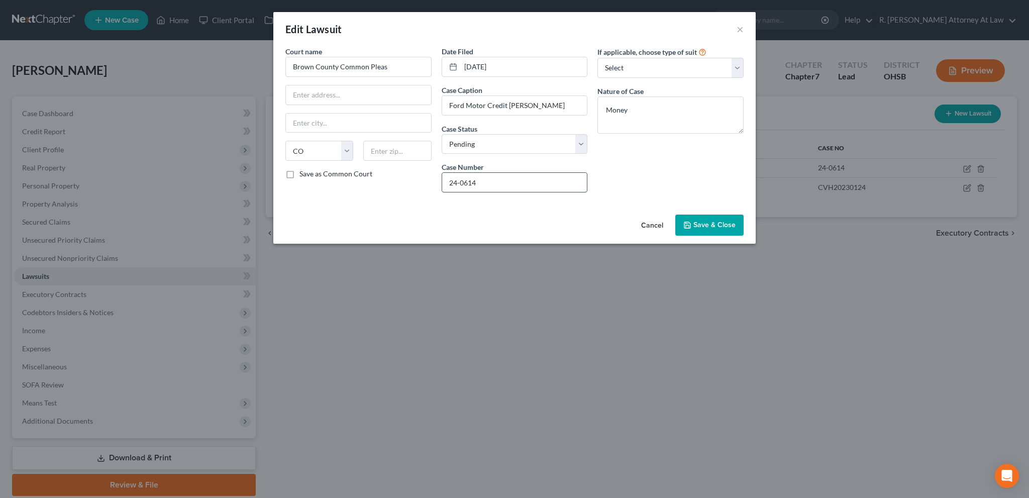
click at [447, 182] on input "24-0614" at bounding box center [514, 182] width 145 height 19
type input "CVH2024-0614"
click at [693, 222] on button "Save & Close" at bounding box center [709, 224] width 68 height 21
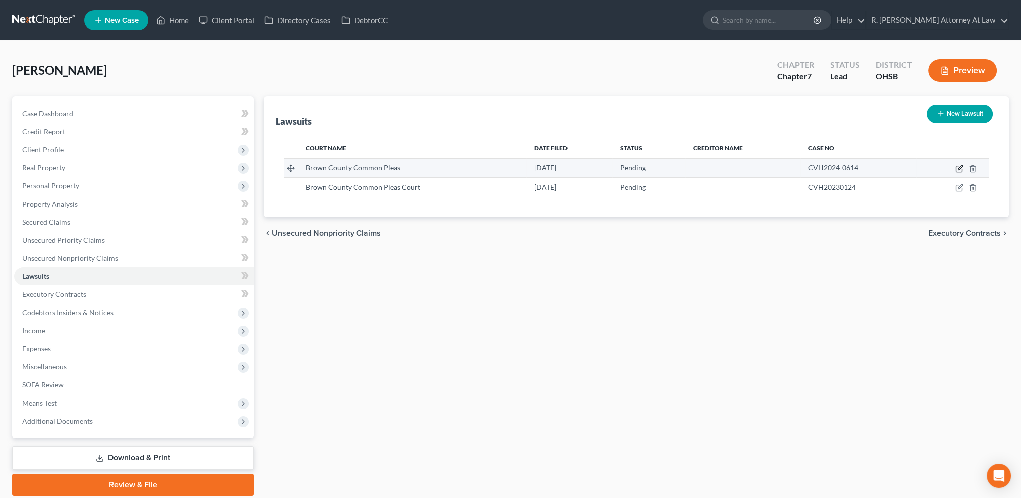
click at [958, 165] on icon "button" at bounding box center [959, 169] width 8 height 8
select select "5"
select select "0"
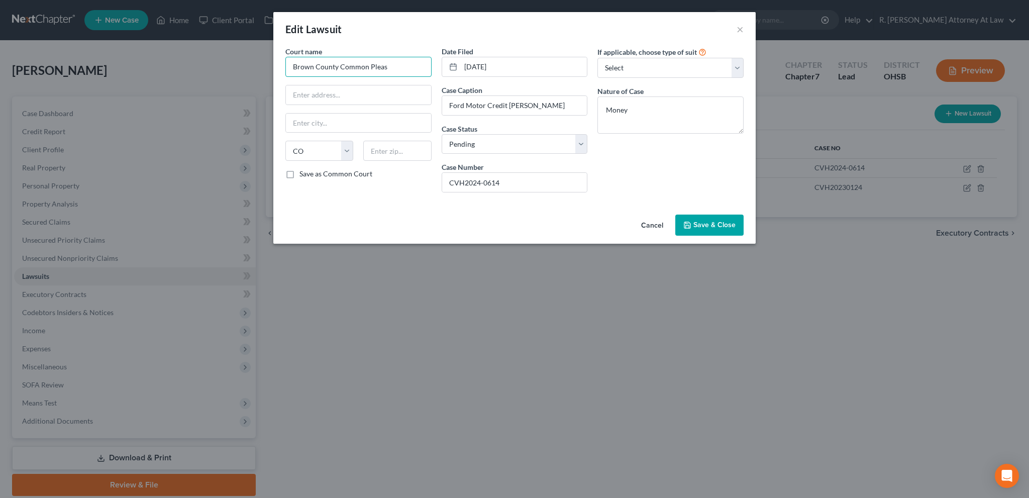
click at [397, 66] on input "Brown County Common Pleas" at bounding box center [358, 67] width 146 height 20
type input "Brown County Common Pleas Court"
click at [305, 94] on input "text" at bounding box center [358, 94] width 145 height 19
type input "101 S Main Street"
type input "45121"
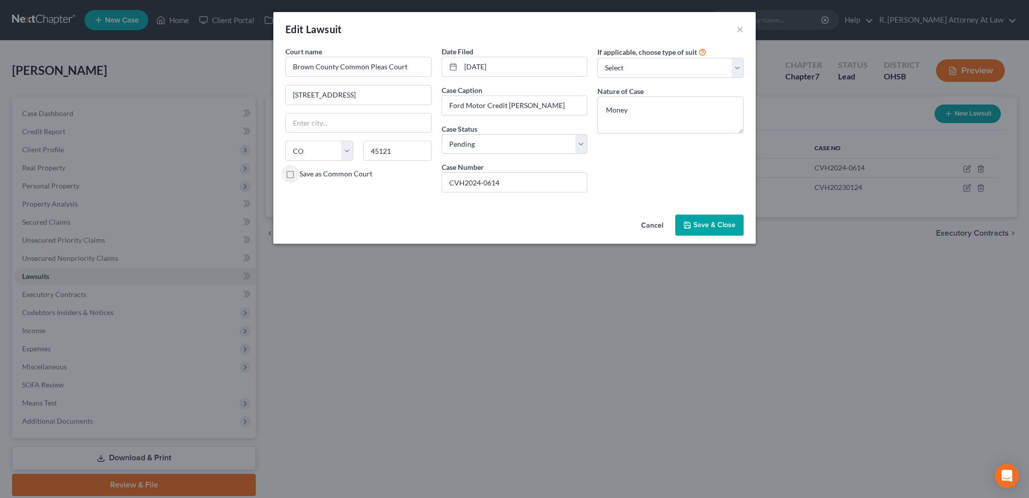
type input "Georgetown"
select select "36"
click at [707, 218] on button "Save & Close" at bounding box center [709, 224] width 68 height 21
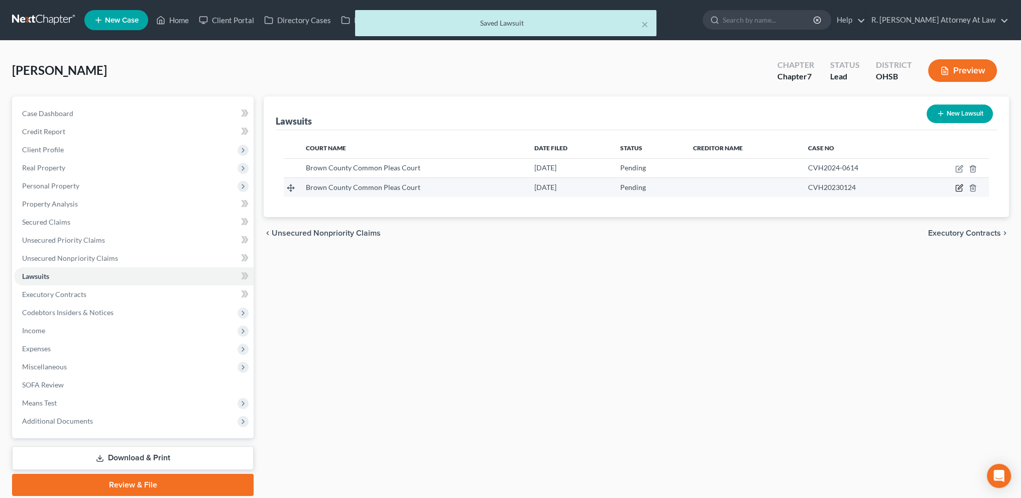
click at [959, 185] on icon "button" at bounding box center [959, 188] width 8 height 8
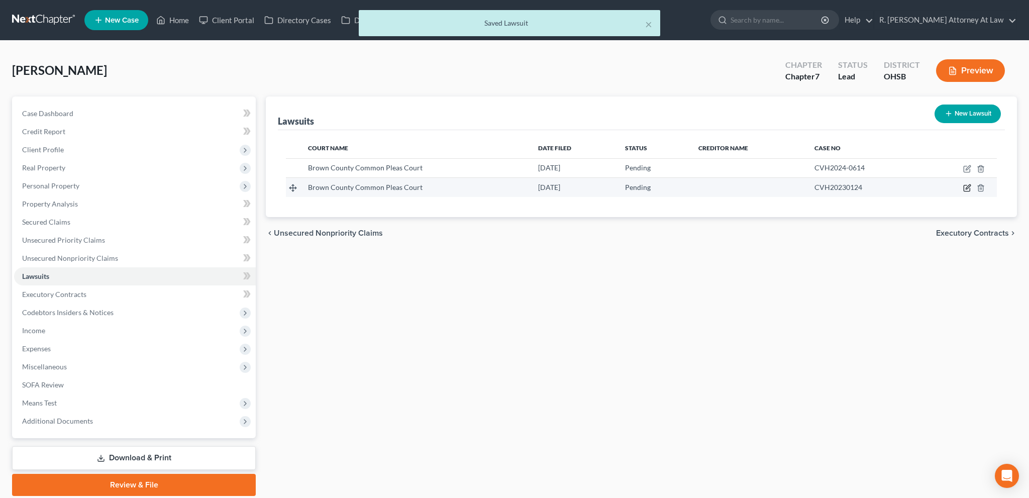
select select "36"
select select "0"
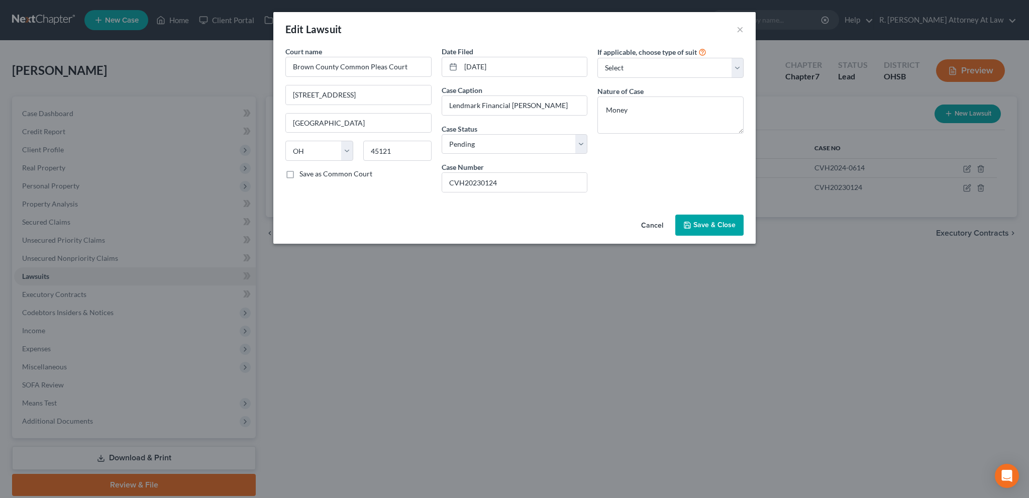
click at [707, 225] on span "Save & Close" at bounding box center [714, 224] width 42 height 9
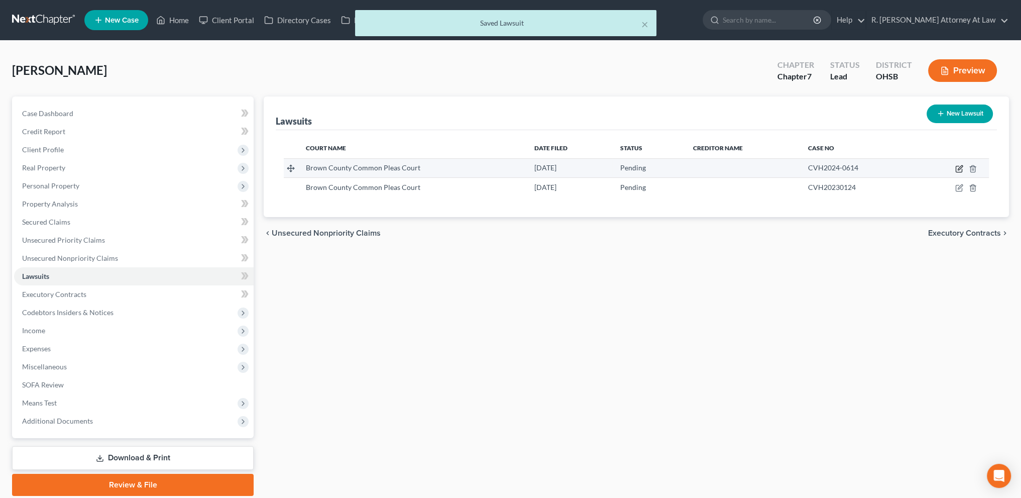
click at [959, 169] on icon "button" at bounding box center [960, 167] width 5 height 5
select select "36"
select select "0"
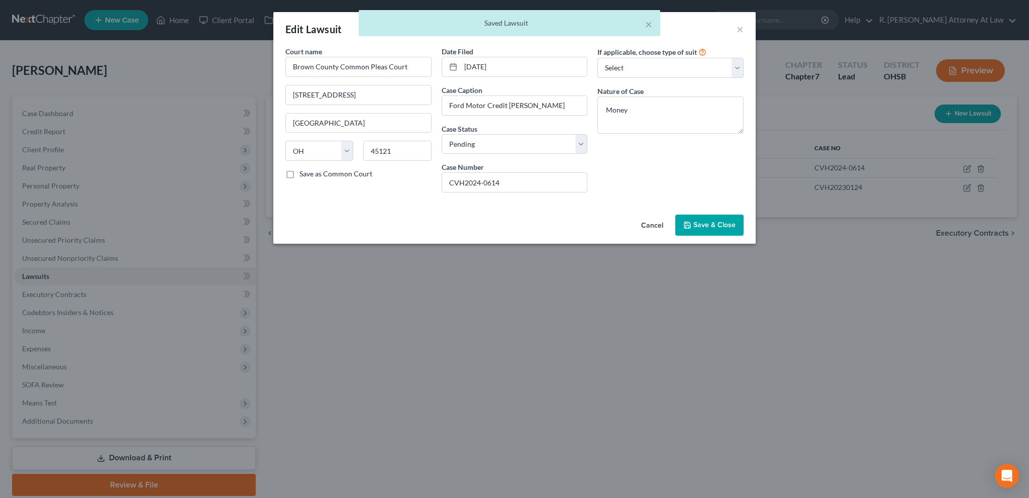
click at [692, 218] on button "Save & Close" at bounding box center [709, 224] width 68 height 21
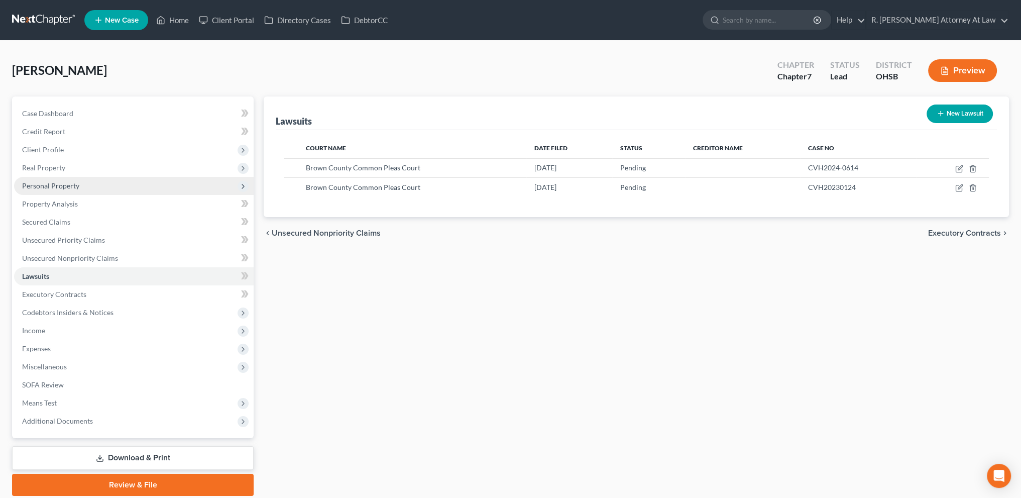
click at [26, 180] on span "Personal Property" at bounding box center [134, 186] width 240 height 18
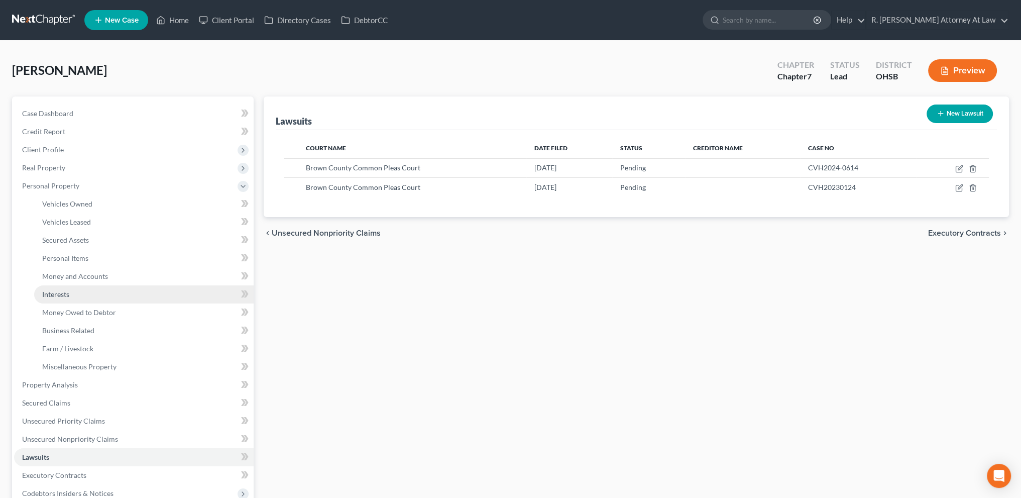
click at [65, 291] on span "Interests" at bounding box center [55, 294] width 27 height 9
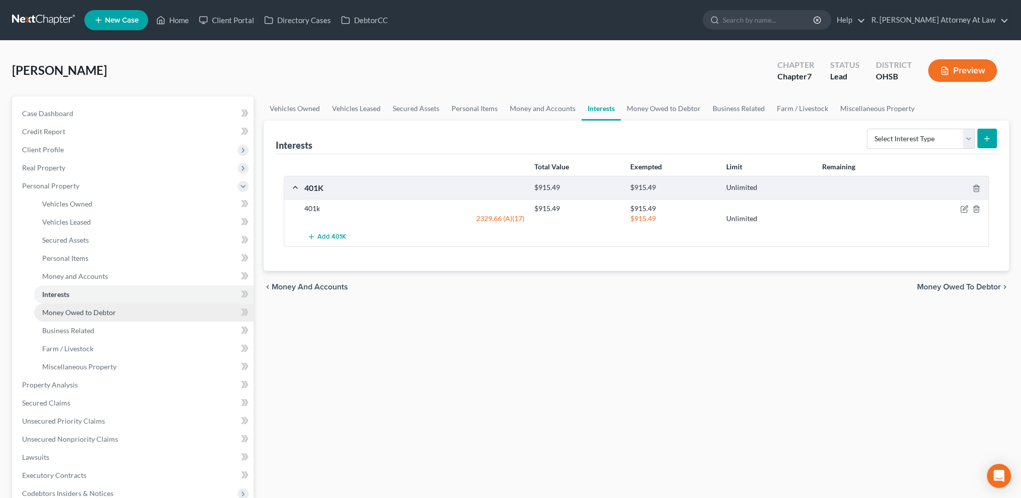
click at [98, 308] on span "Money Owed to Debtor" at bounding box center [79, 312] width 74 height 9
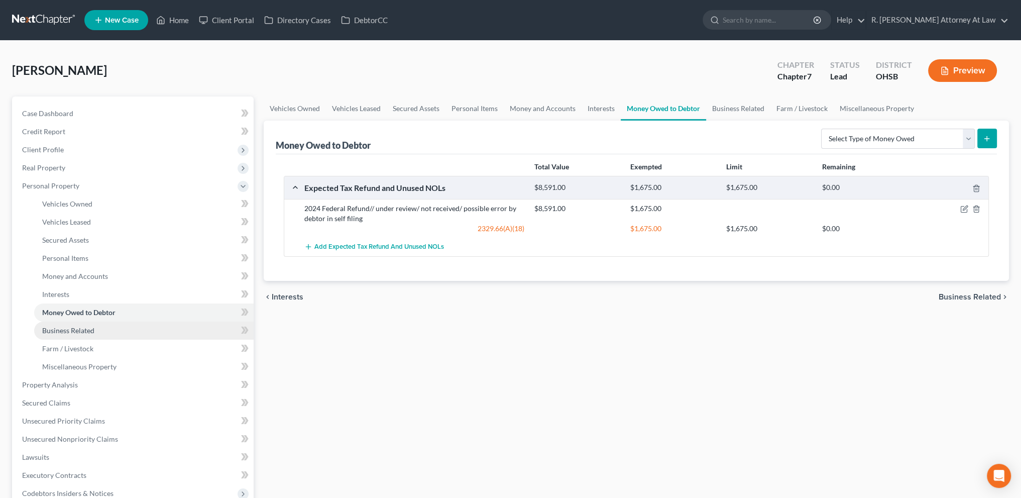
click at [85, 327] on span "Business Related" at bounding box center [68, 330] width 52 height 9
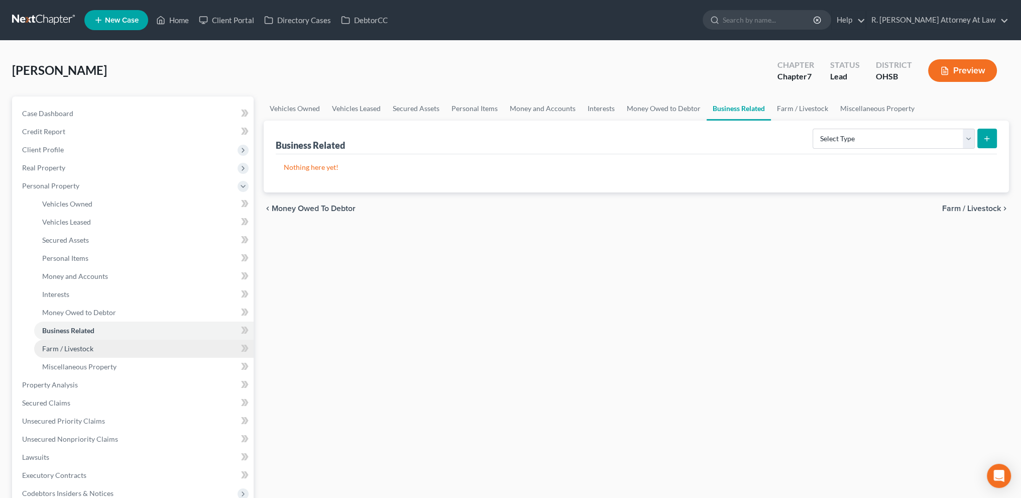
click at [82, 344] on span "Farm / Livestock" at bounding box center [67, 348] width 51 height 9
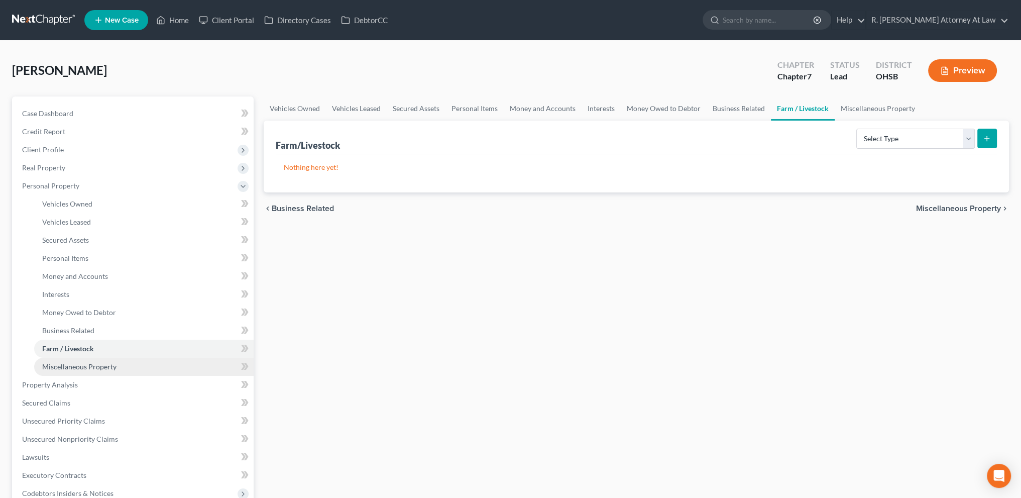
click at [80, 361] on link "Miscellaneous Property" at bounding box center [143, 367] width 219 height 18
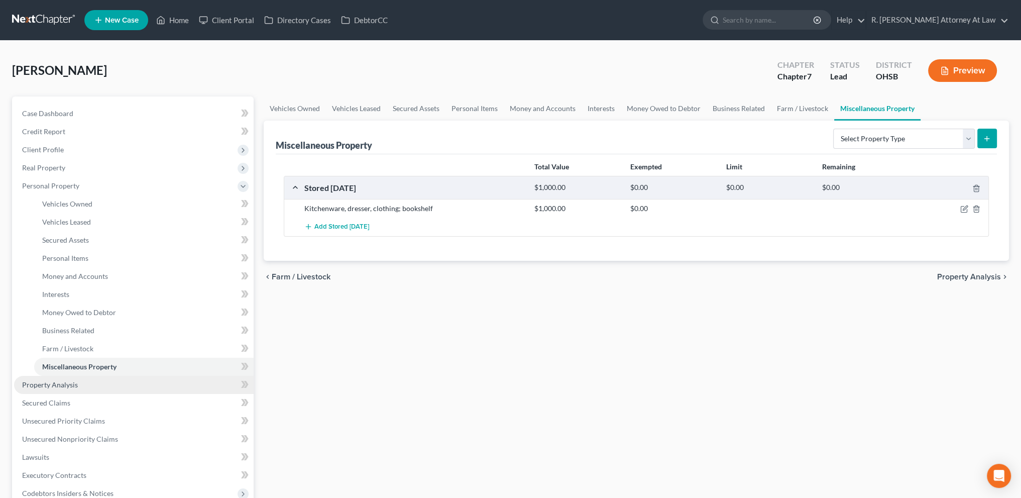
click at [70, 383] on span "Property Analysis" at bounding box center [50, 384] width 56 height 9
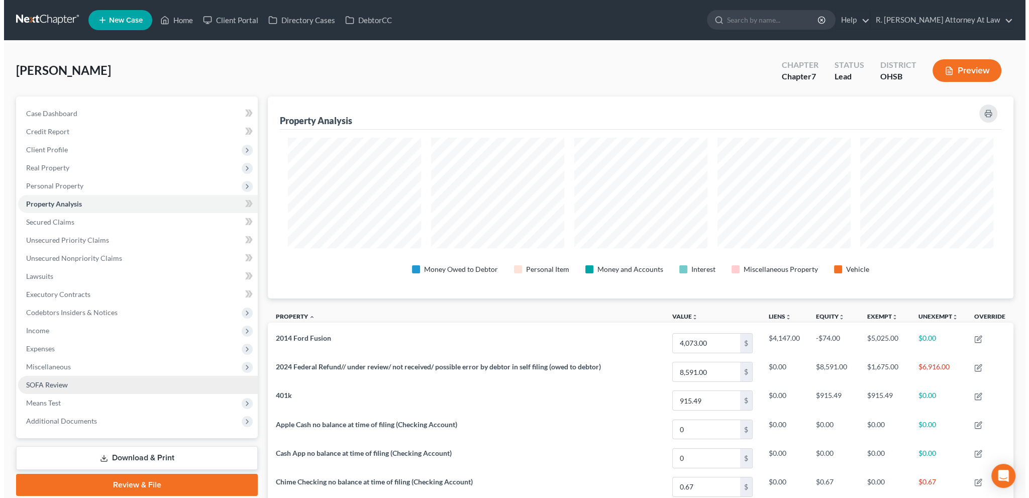
scroll to position [202, 745]
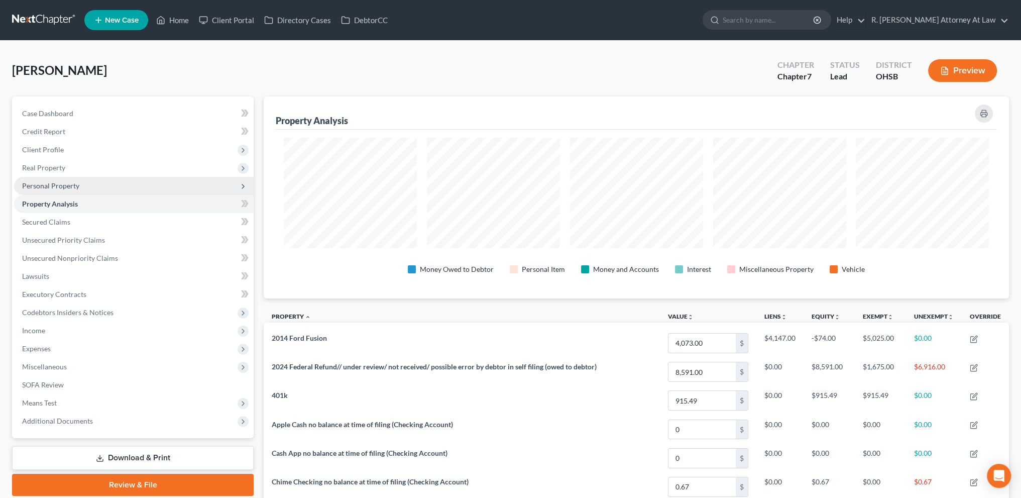
click at [60, 180] on span "Personal Property" at bounding box center [134, 186] width 240 height 18
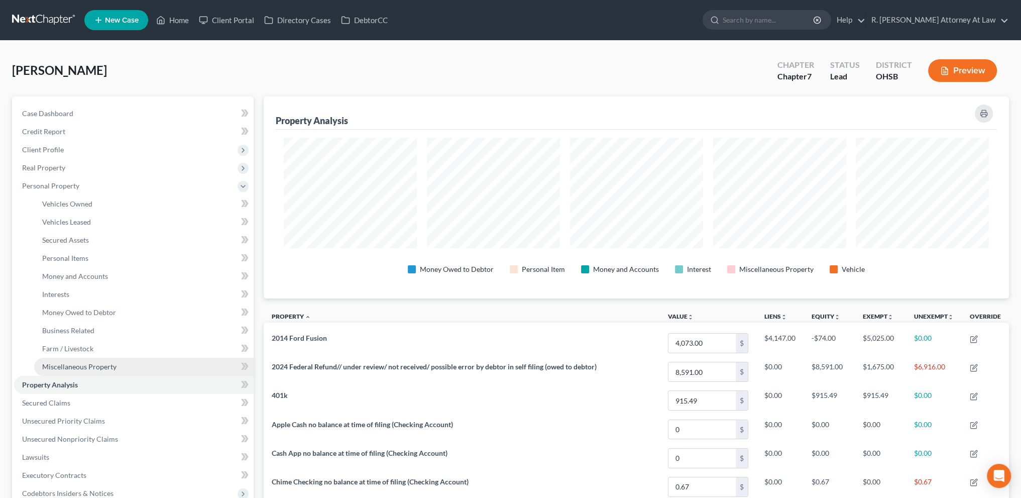
click at [66, 363] on span "Miscellaneous Property" at bounding box center [79, 366] width 74 height 9
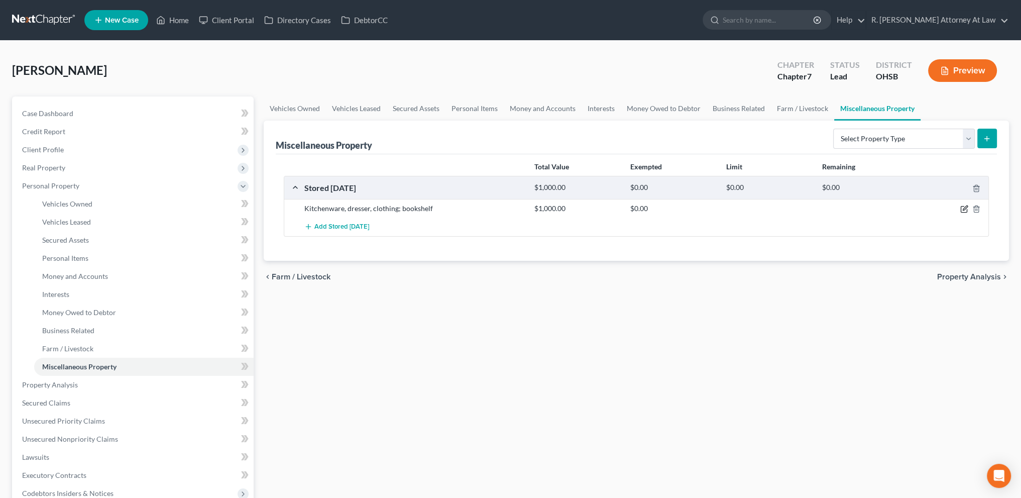
click at [964, 206] on icon "button" at bounding box center [965, 208] width 5 height 5
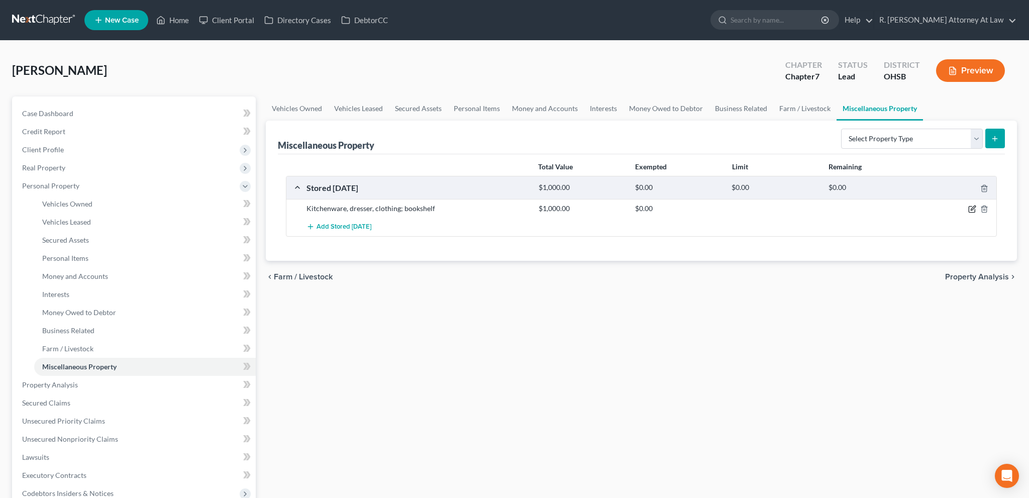
select select "36"
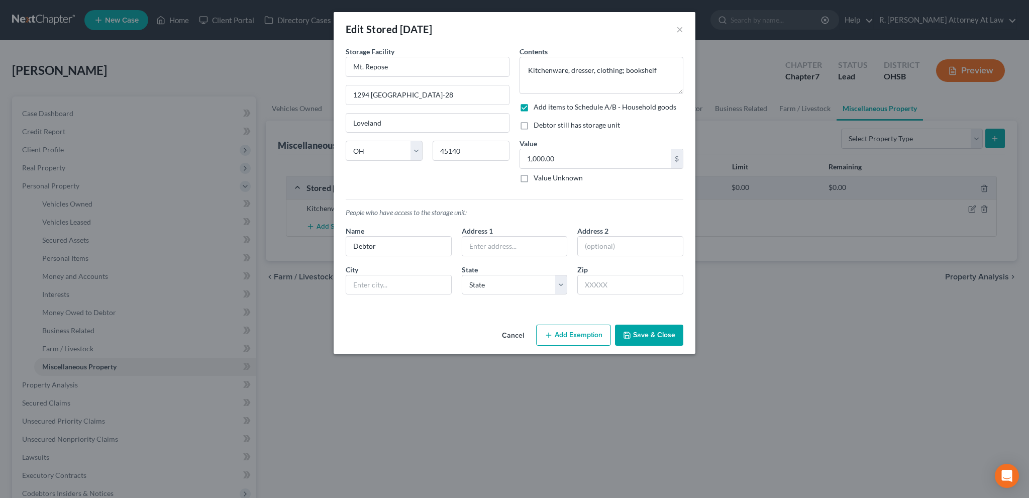
click at [551, 331] on icon "button" at bounding box center [548, 335] width 8 height 8
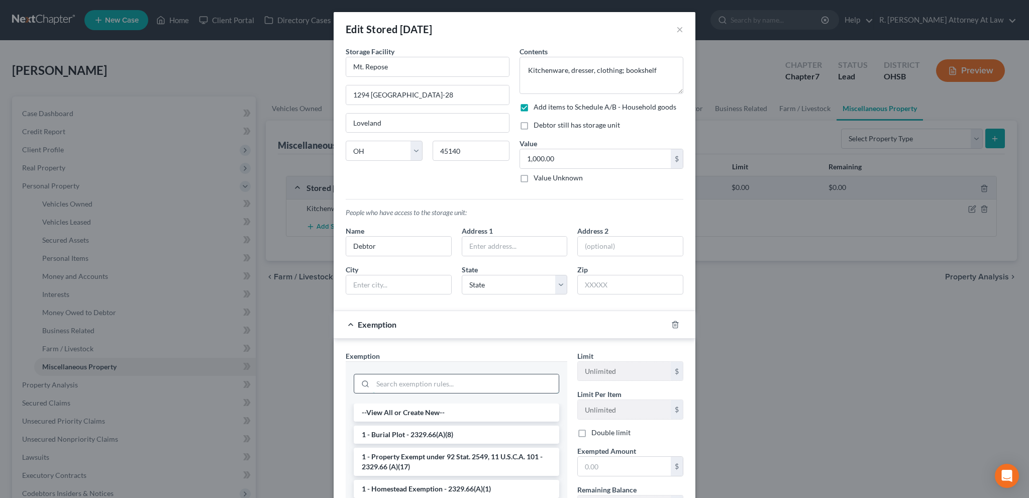
click at [389, 383] on input "search" at bounding box center [466, 383] width 186 height 19
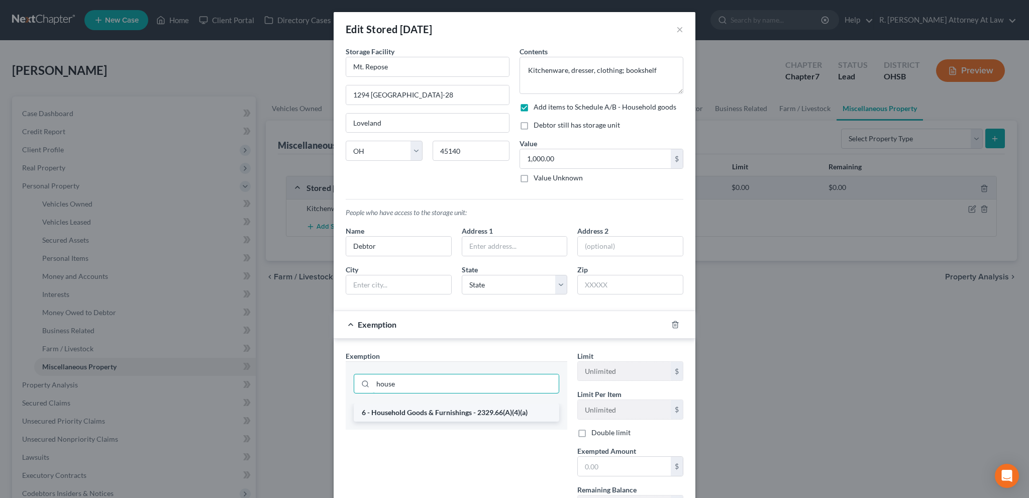
type input "house"
click at [401, 412] on li "6 - Household Goods & Furnishings - 2329.66(A)(4)(a)" at bounding box center [456, 412] width 205 height 18
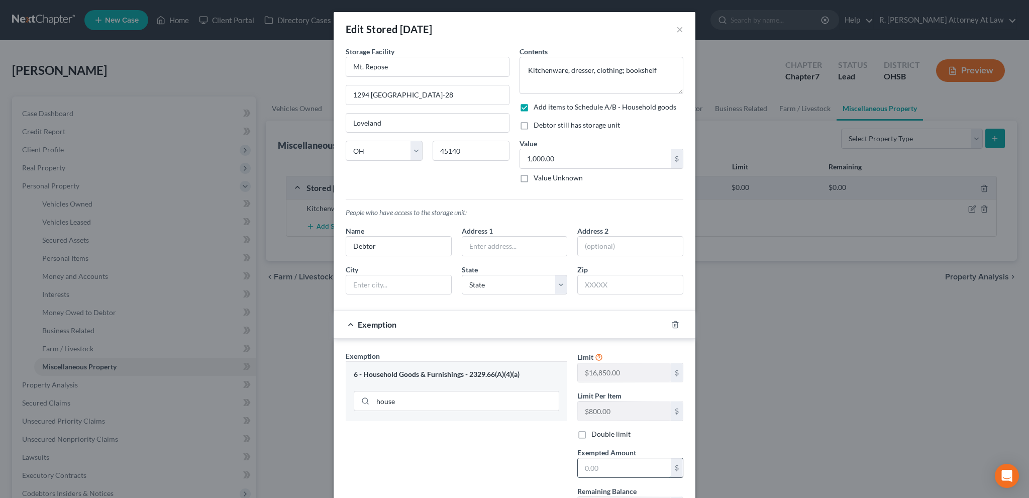
click at [589, 468] on input "text" at bounding box center [624, 467] width 93 height 19
type input "1,000"
click at [436, 462] on div "Exemption Set must be selected for CA. Exemption * 6 - Household Goods & Furnis…" at bounding box center [457, 438] width 232 height 174
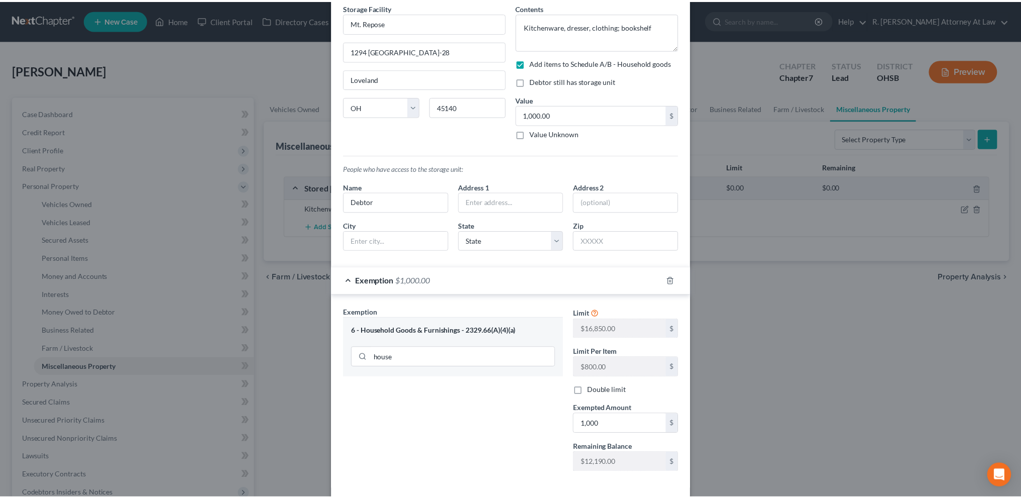
scroll to position [88, 0]
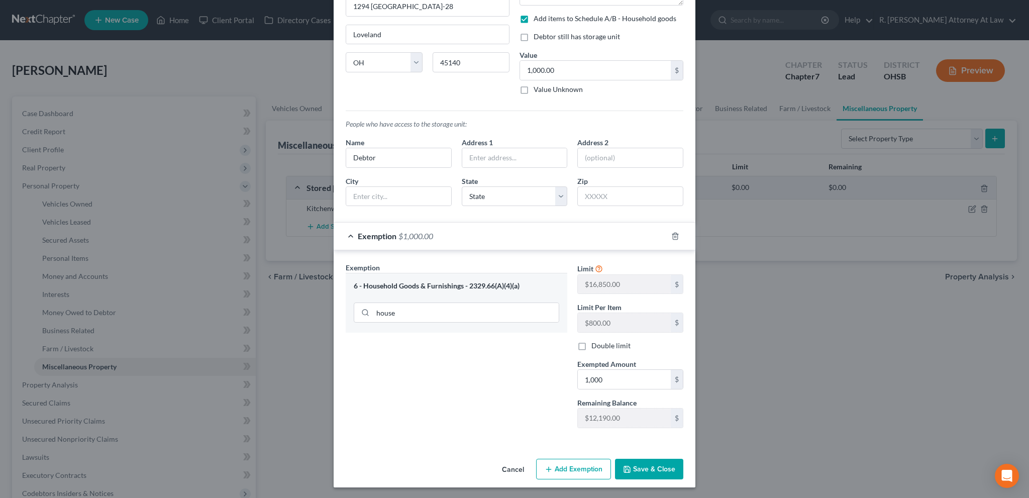
click at [636, 460] on button "Save & Close" at bounding box center [649, 469] width 68 height 21
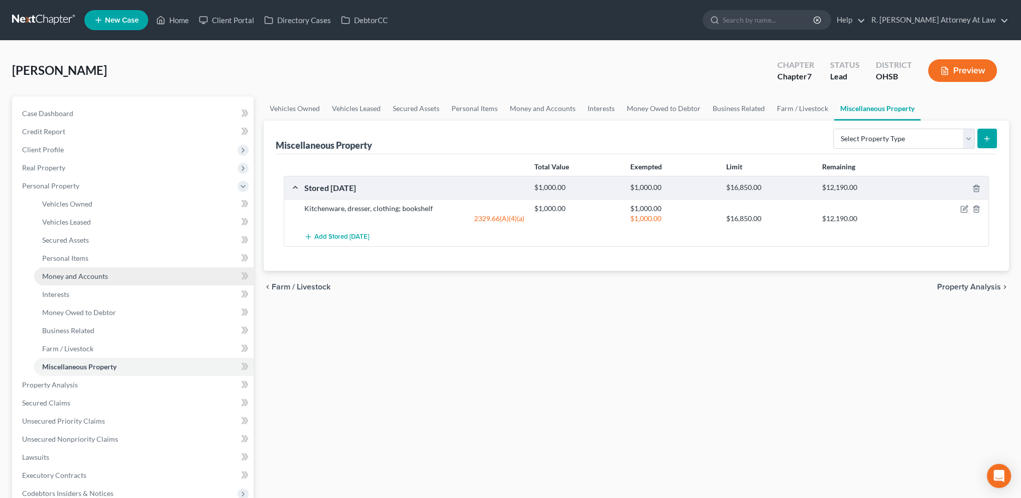
click at [57, 272] on span "Money and Accounts" at bounding box center [75, 276] width 66 height 9
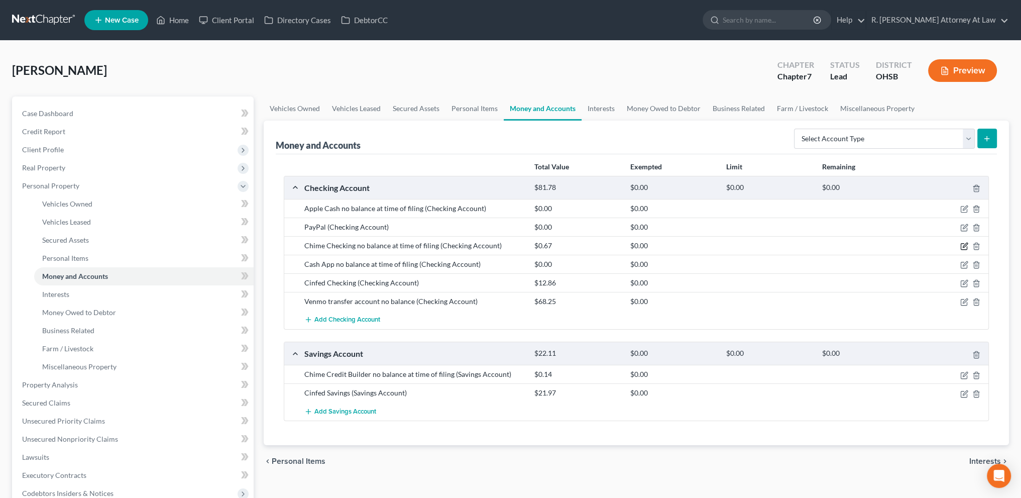
click at [965, 245] on icon "button" at bounding box center [965, 245] width 5 height 5
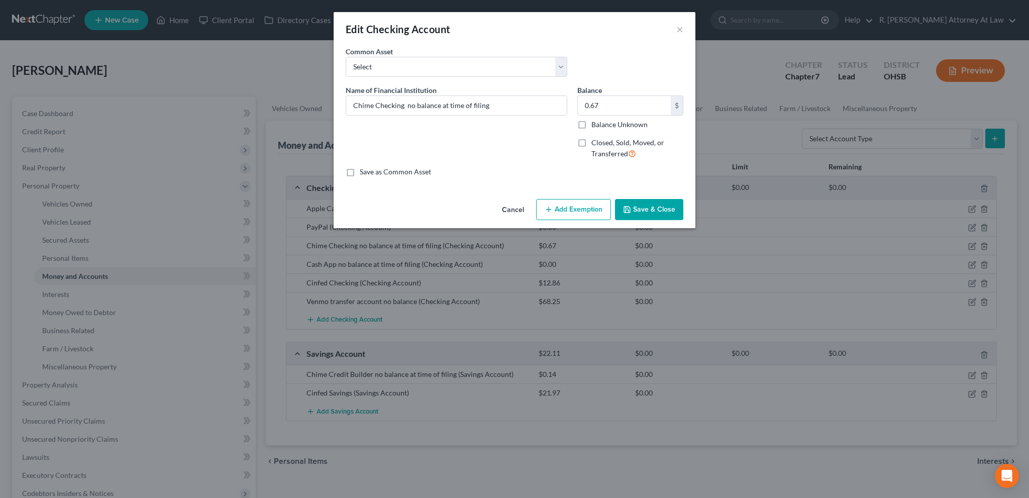
click at [592, 206] on button "Add Exemption" at bounding box center [573, 209] width 75 height 21
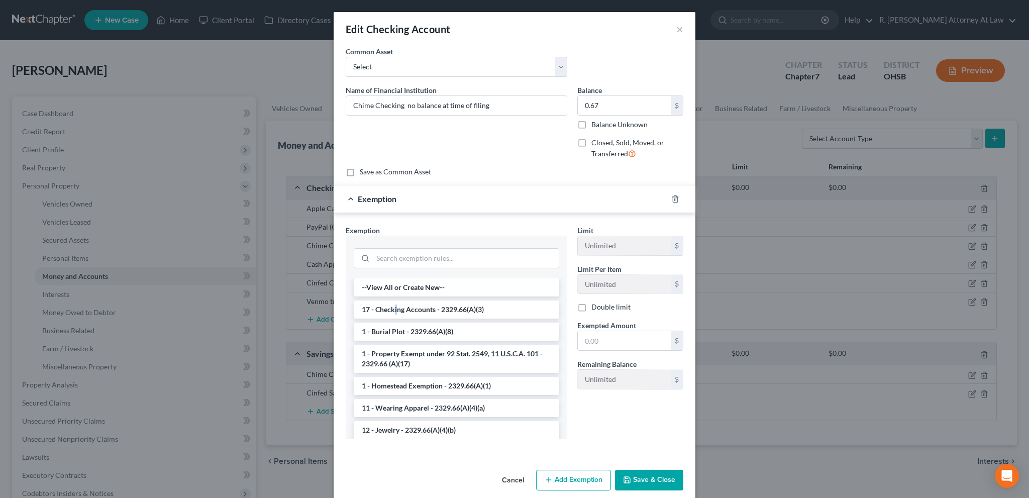
drag, startPoint x: 392, startPoint y: 308, endPoint x: 456, endPoint y: 320, distance: 65.5
click at [392, 308] on li "17 - Checking Accounts - 2329.66(A)(3)" at bounding box center [456, 309] width 205 height 18
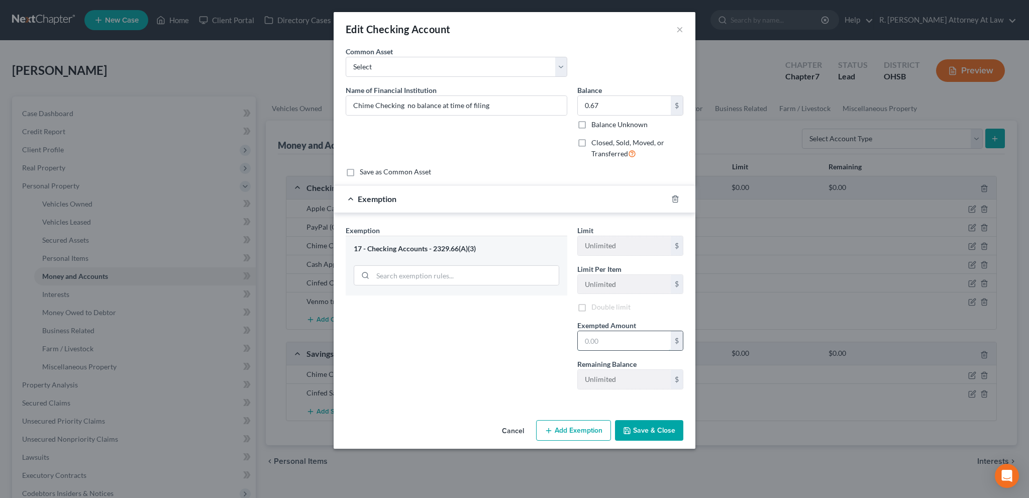
click at [589, 344] on input "text" at bounding box center [624, 340] width 93 height 19
type input "0.67"
click at [637, 426] on button "Save & Close" at bounding box center [649, 431] width 68 height 21
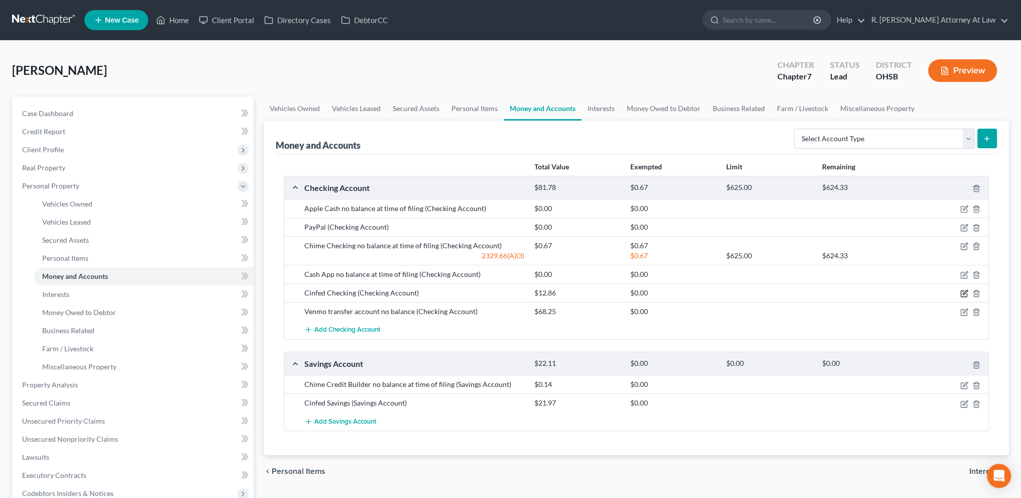
click at [964, 291] on icon "button" at bounding box center [965, 292] width 5 height 5
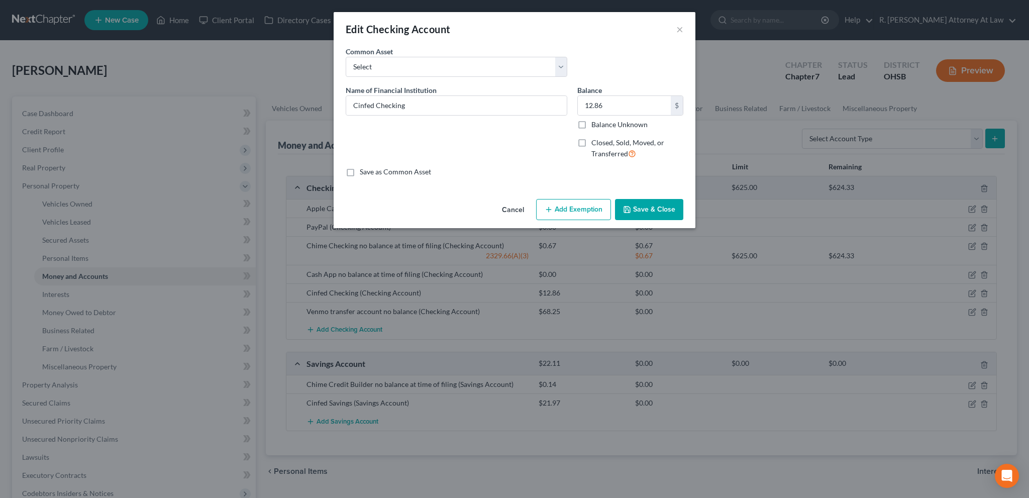
click at [591, 206] on button "Add Exemption" at bounding box center [573, 209] width 75 height 21
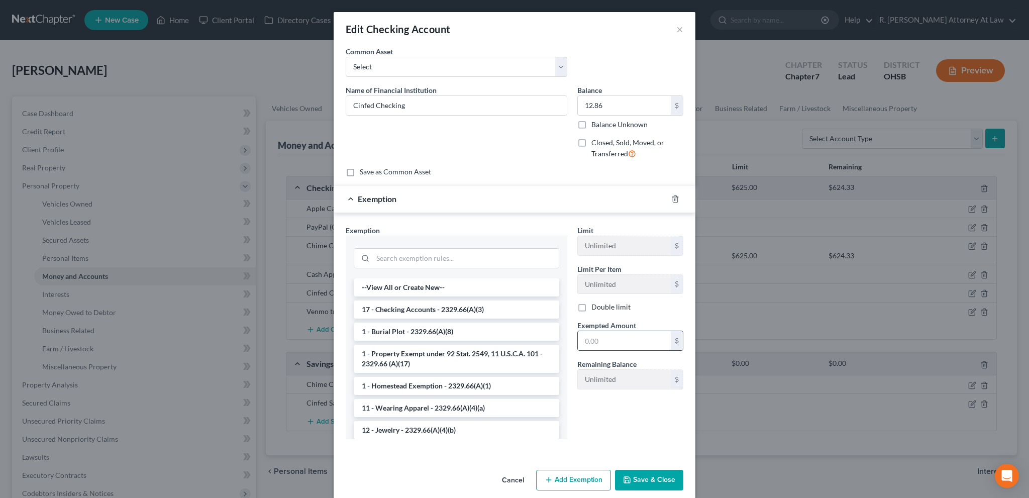
click at [606, 333] on input "text" at bounding box center [624, 340] width 93 height 19
type input "12.86"
click at [402, 306] on li "17 - Checking Accounts - 2329.66(A)(3)" at bounding box center [456, 309] width 205 height 18
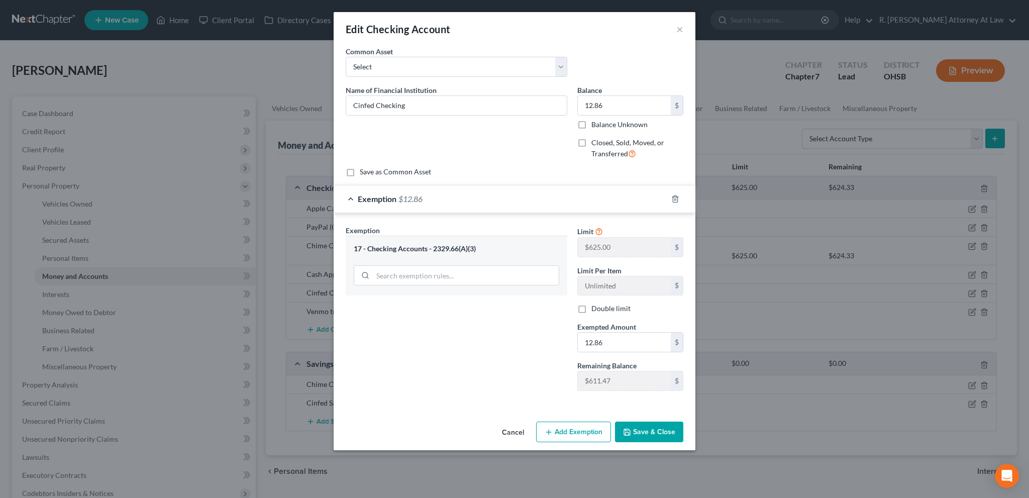
click at [639, 430] on button "Save & Close" at bounding box center [649, 431] width 68 height 21
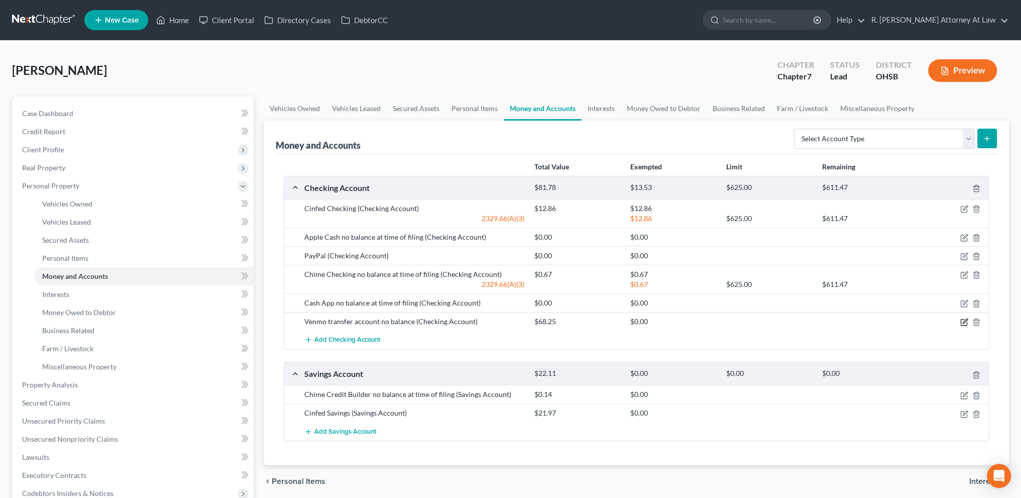
click at [963, 321] on icon "button" at bounding box center [965, 321] width 5 height 5
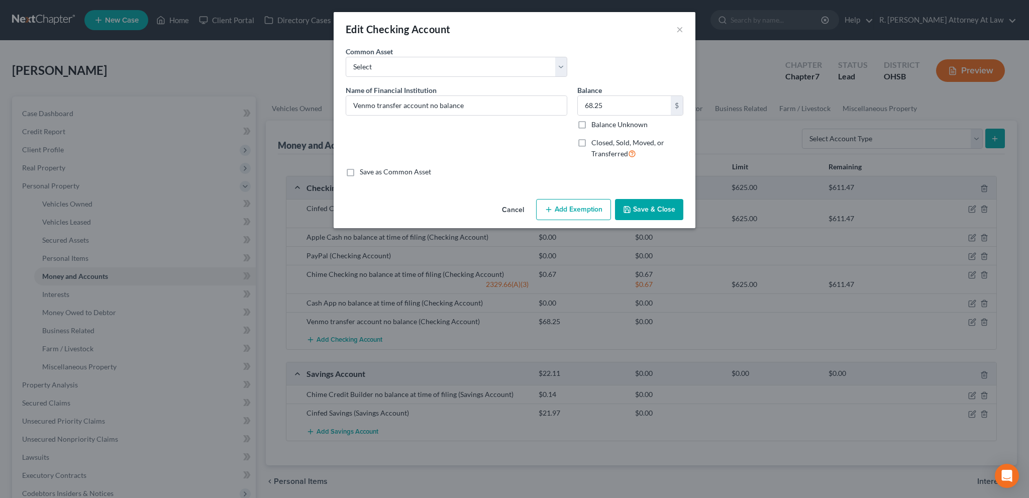
click at [590, 206] on button "Add Exemption" at bounding box center [573, 209] width 75 height 21
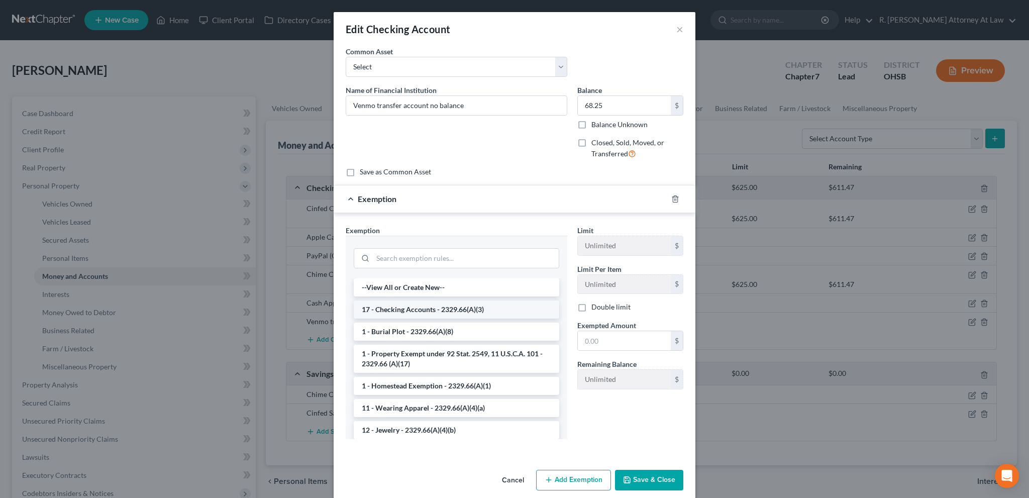
click at [396, 307] on li "17 - Checking Accounts - 2329.66(A)(3)" at bounding box center [456, 309] width 205 height 18
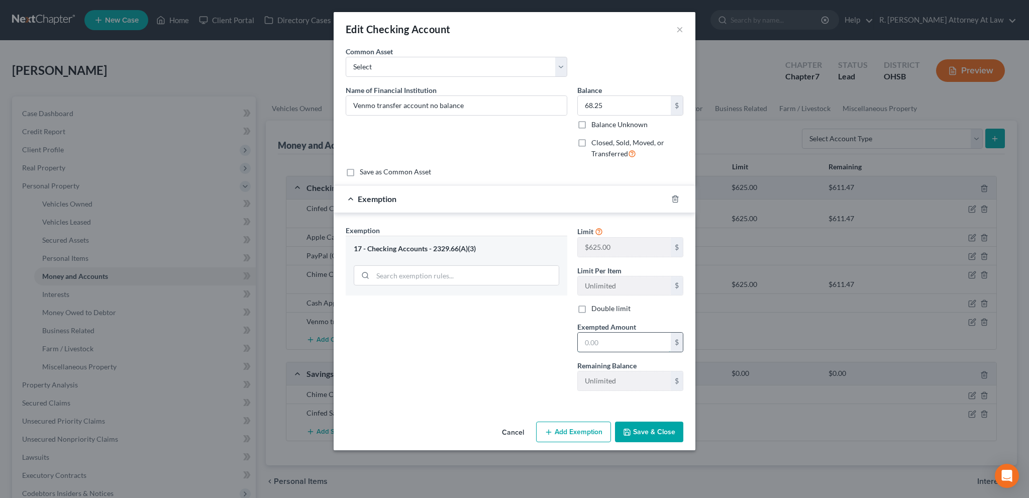
click at [602, 343] on input "text" at bounding box center [624, 341] width 93 height 19
type input "68.25"
click at [659, 423] on button "Save & Close" at bounding box center [649, 431] width 68 height 21
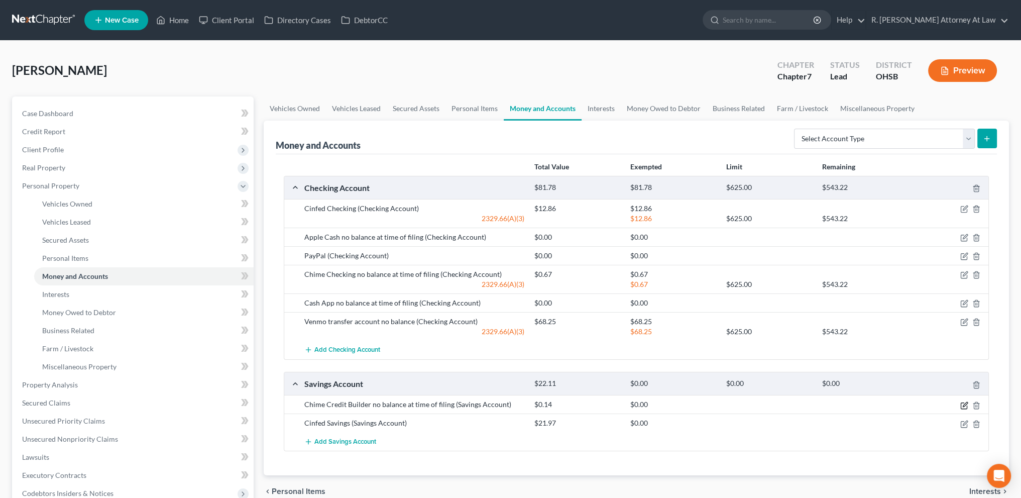
click at [963, 402] on icon "button" at bounding box center [964, 405] width 8 height 8
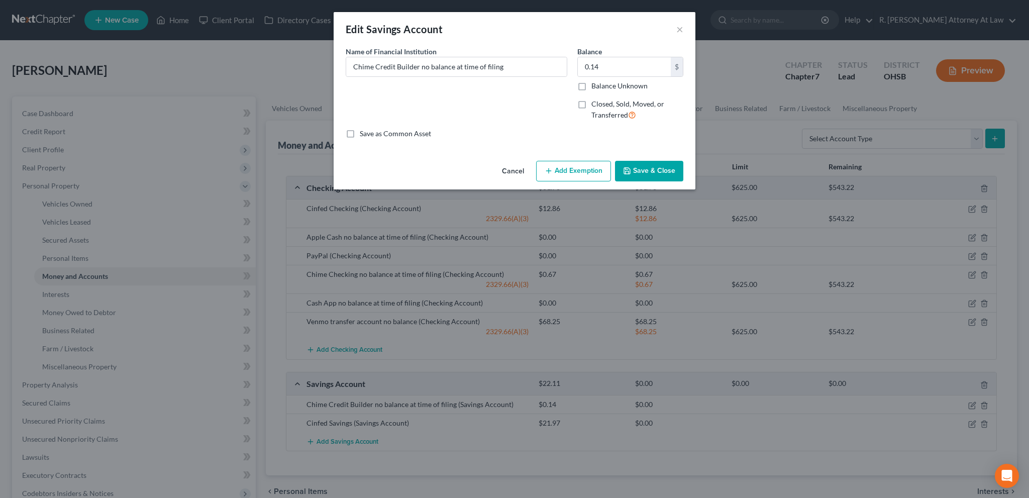
click at [556, 172] on button "Add Exemption" at bounding box center [573, 171] width 75 height 21
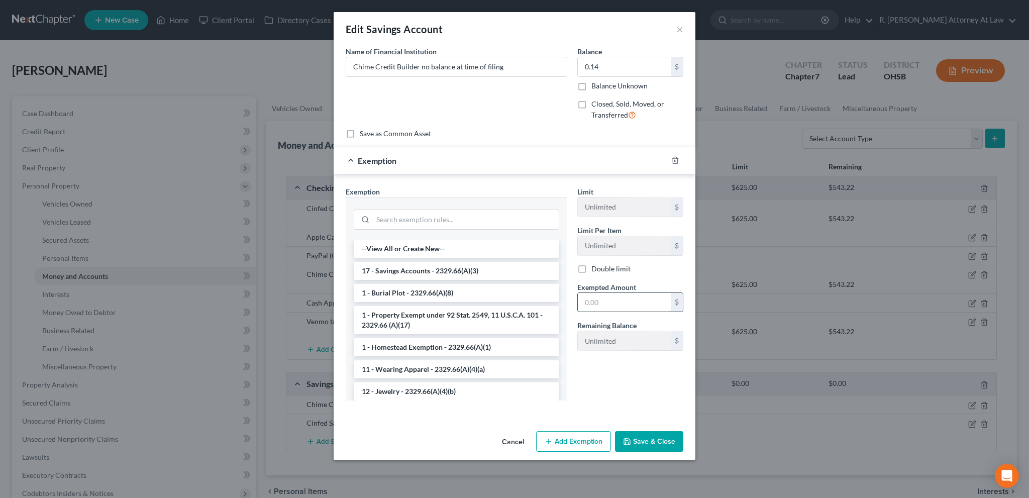
click at [596, 300] on input "text" at bounding box center [624, 302] width 93 height 19
type input "0.14"
click at [650, 445] on button "Save & Close" at bounding box center [649, 441] width 68 height 21
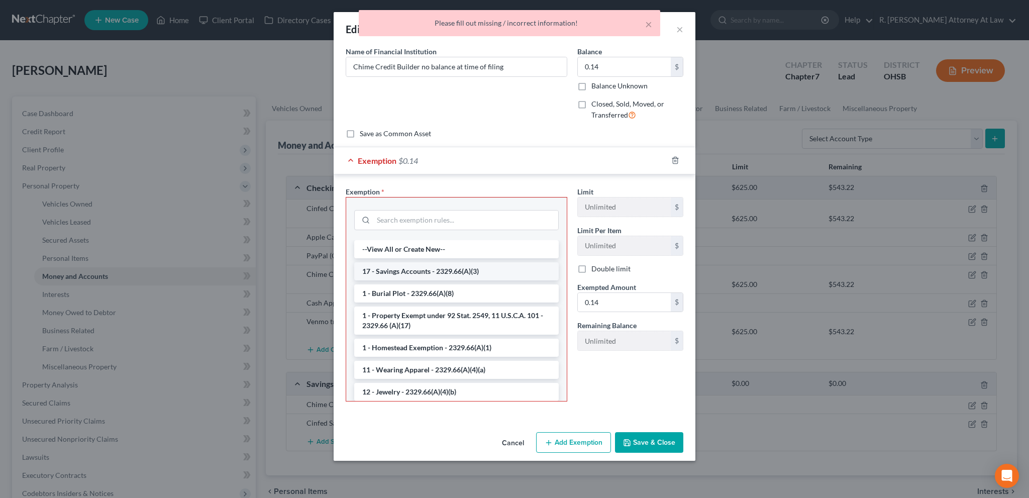
click at [396, 271] on li "17 - Savings Accounts - 2329.66(A)(3)" at bounding box center [456, 271] width 204 height 18
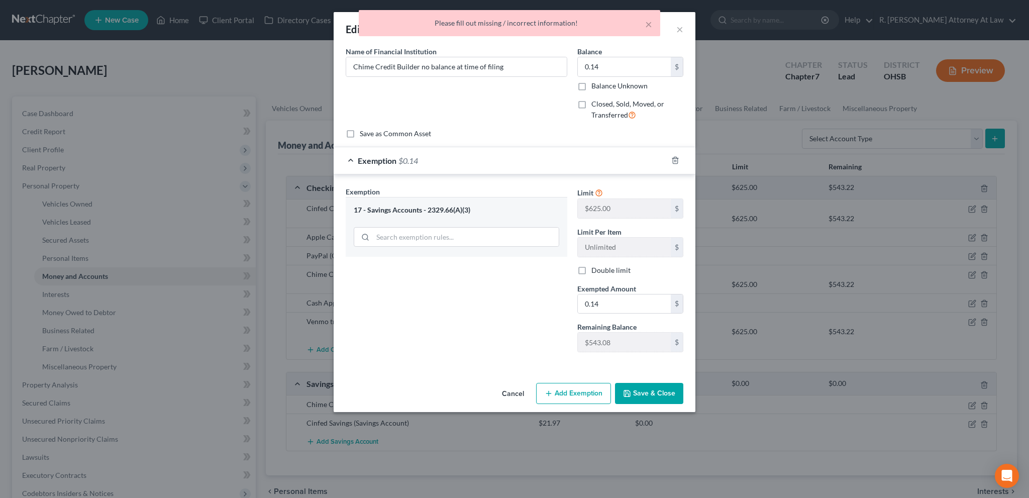
click at [633, 396] on button "Save & Close" at bounding box center [649, 393] width 68 height 21
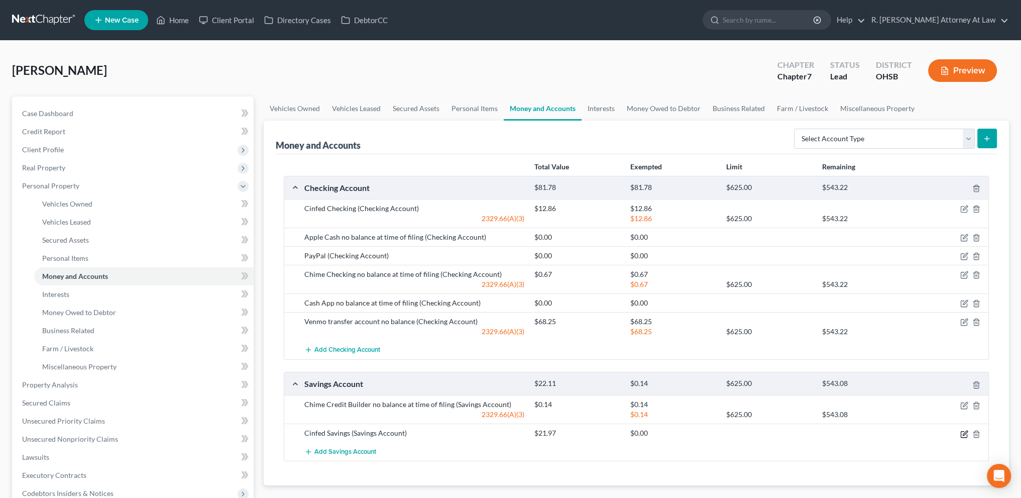
click at [964, 431] on icon "button" at bounding box center [964, 434] width 8 height 8
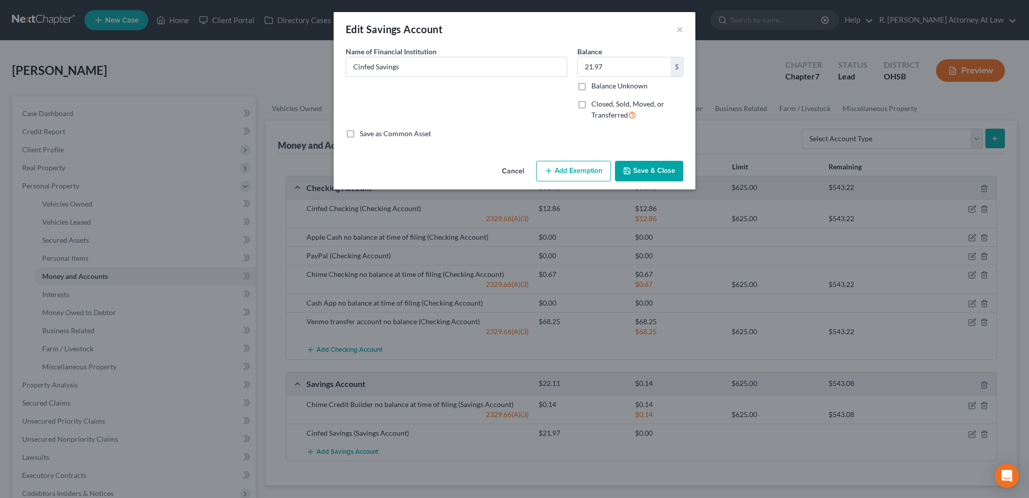
click at [572, 169] on button "Add Exemption" at bounding box center [573, 171] width 75 height 21
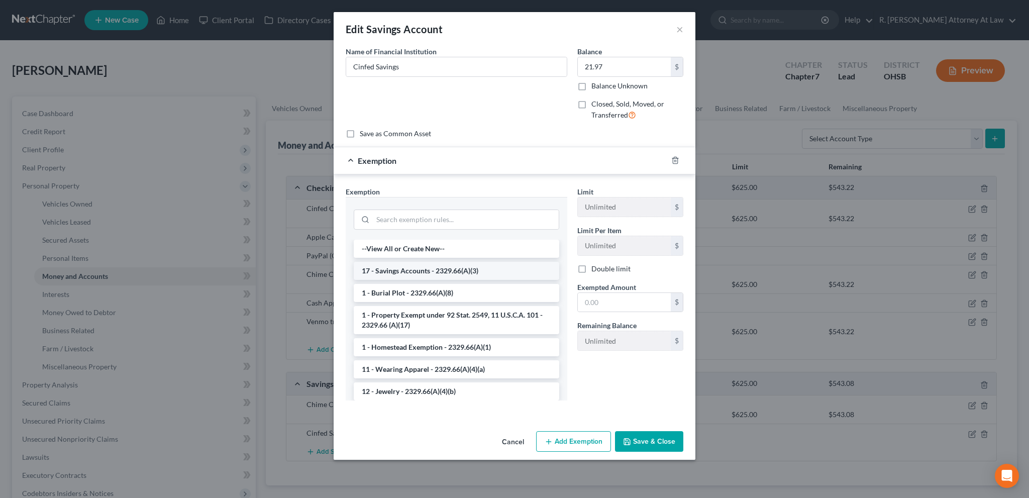
click at [402, 273] on li "17 - Savings Accounts - 2329.66(A)(3)" at bounding box center [456, 271] width 205 height 18
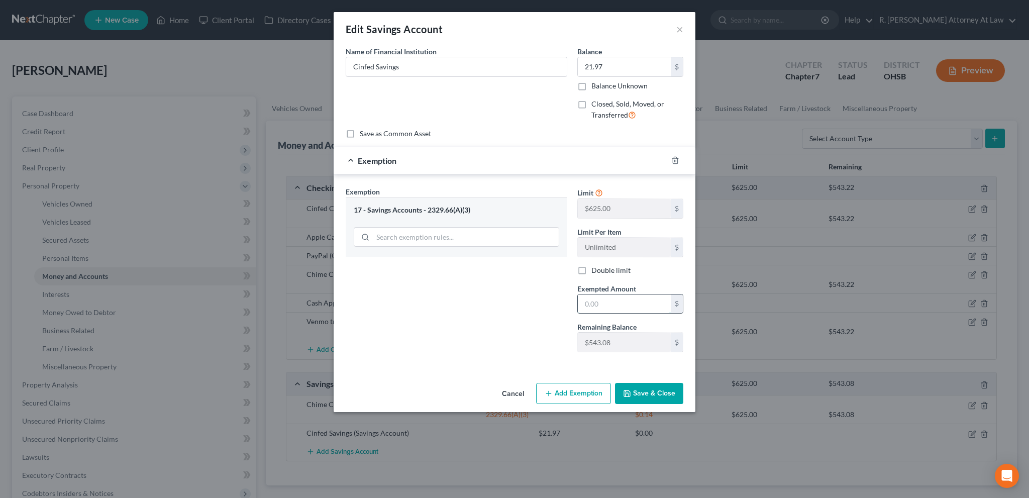
click at [605, 305] on input "text" at bounding box center [624, 303] width 93 height 19
type input "21.97"
click at [638, 393] on button "Save & Close" at bounding box center [649, 393] width 68 height 21
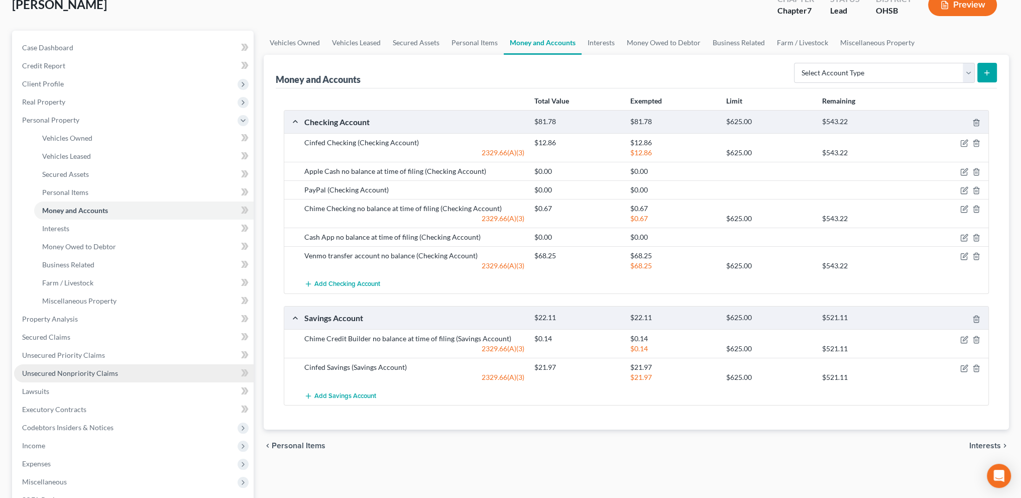
scroll to position [188, 0]
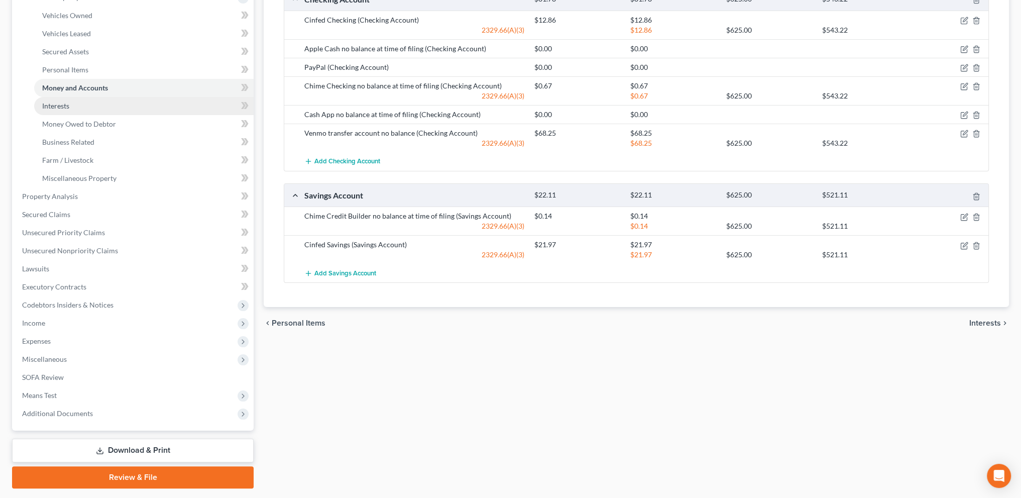
click at [55, 104] on span "Interests" at bounding box center [55, 105] width 27 height 9
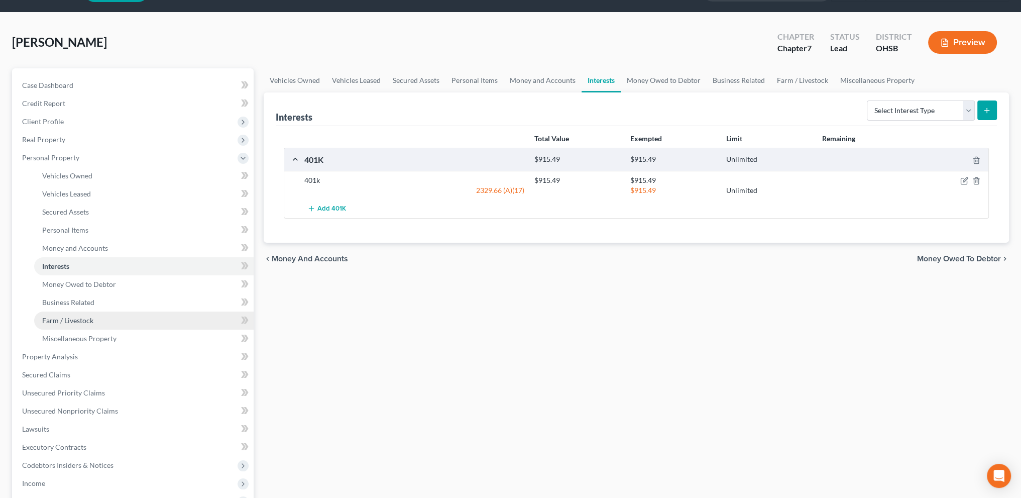
scroll to position [151, 0]
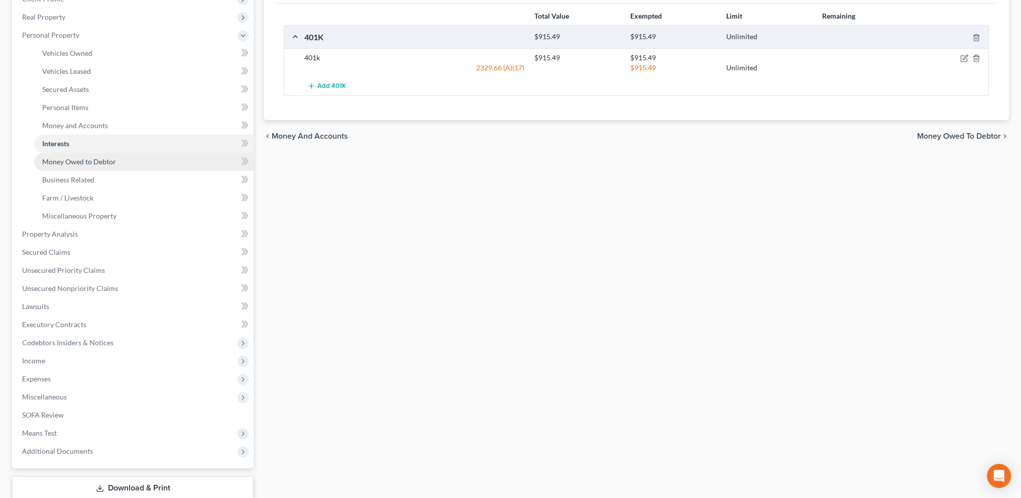
click at [79, 164] on span "Money Owed to Debtor" at bounding box center [79, 161] width 74 height 9
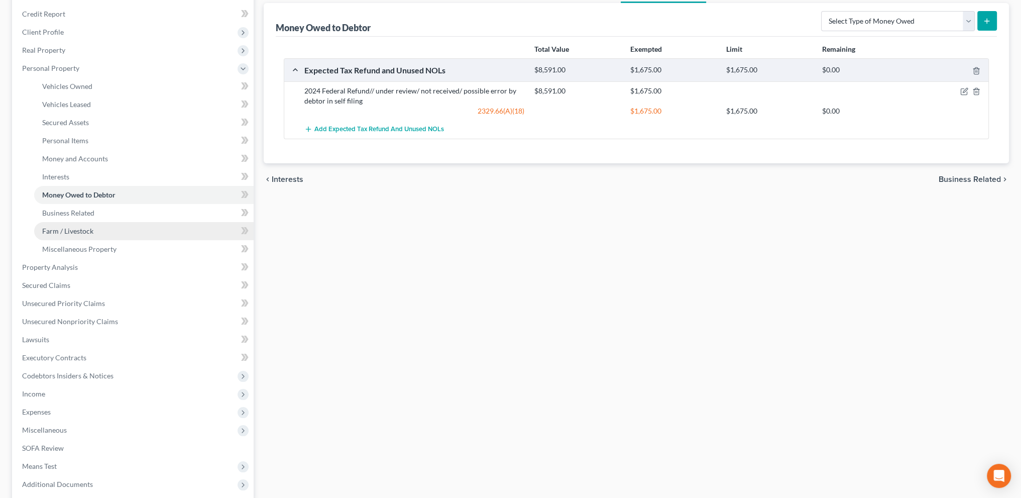
scroll to position [138, 0]
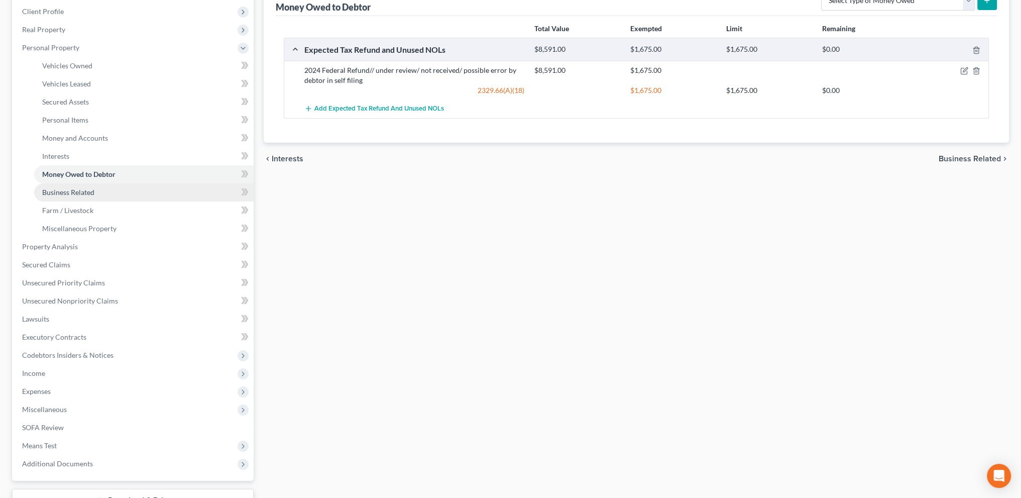
click at [67, 192] on span "Business Related" at bounding box center [68, 192] width 52 height 9
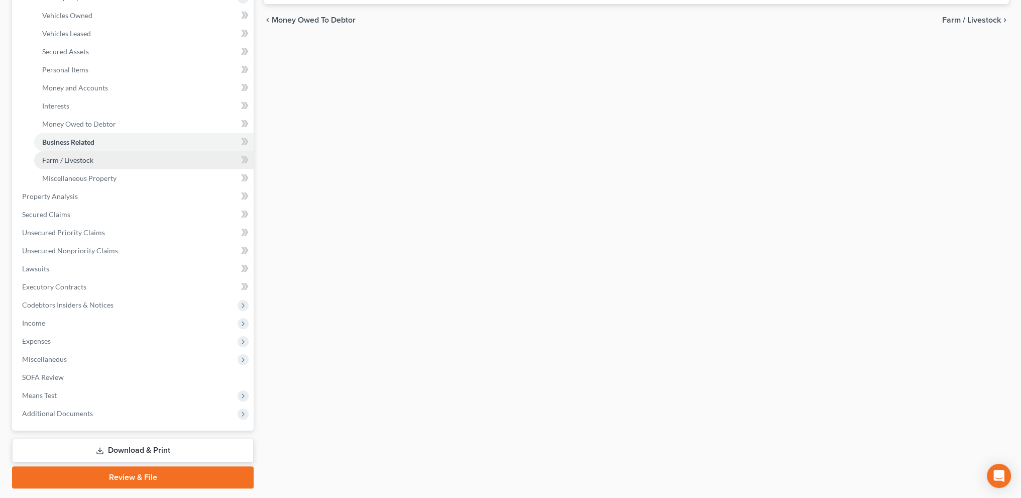
click at [71, 163] on span "Farm / Livestock" at bounding box center [67, 160] width 51 height 9
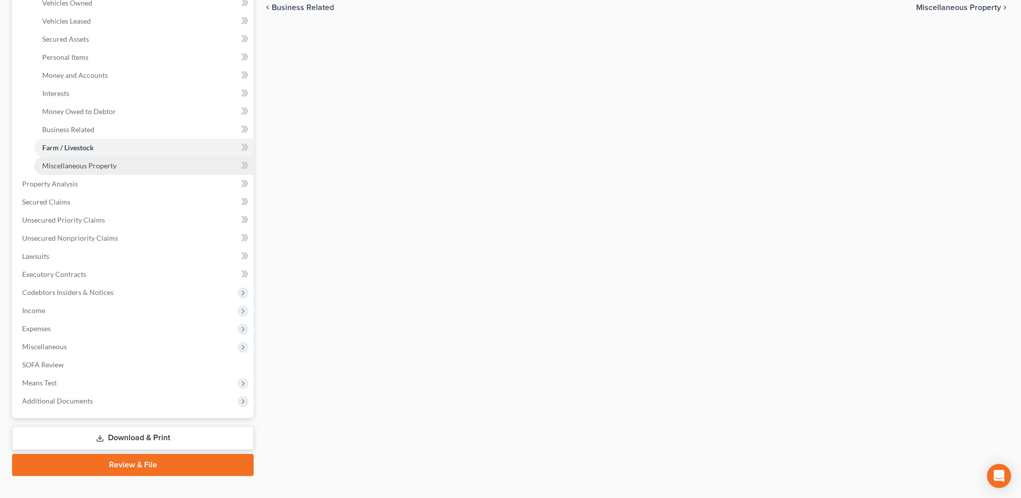
click at [72, 164] on span "Miscellaneous Property" at bounding box center [79, 165] width 74 height 9
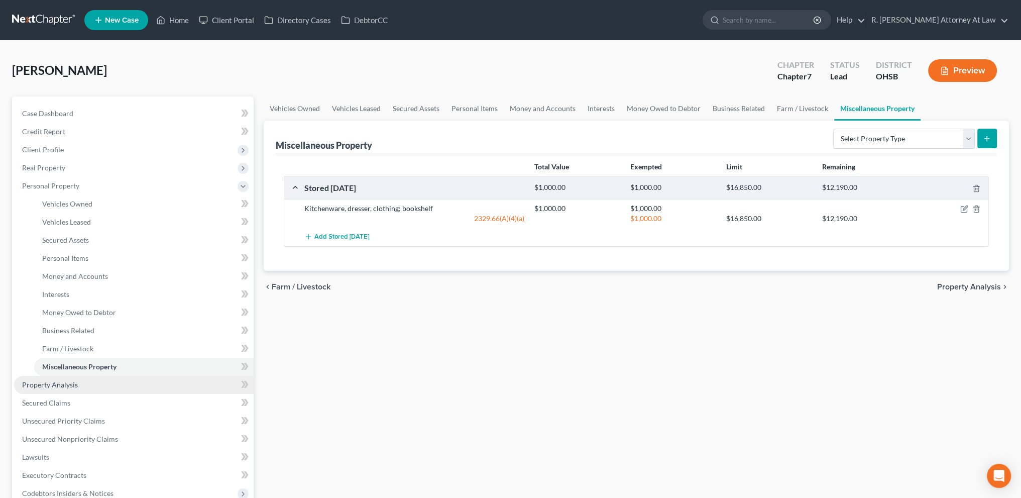
click at [71, 380] on link "Property Analysis" at bounding box center [134, 385] width 240 height 18
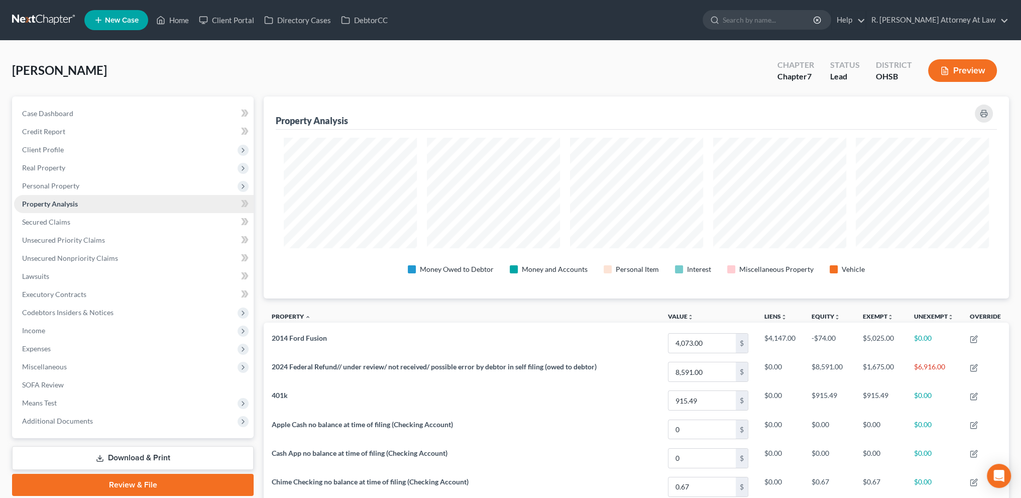
scroll to position [202, 745]
click at [33, 182] on span "Personal Property" at bounding box center [50, 185] width 57 height 9
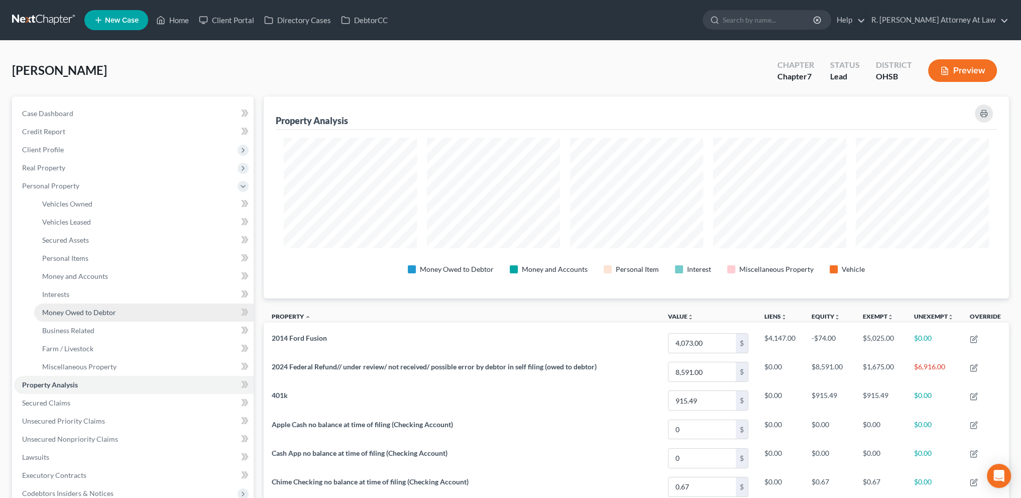
click at [63, 314] on span "Money Owed to Debtor" at bounding box center [79, 312] width 74 height 9
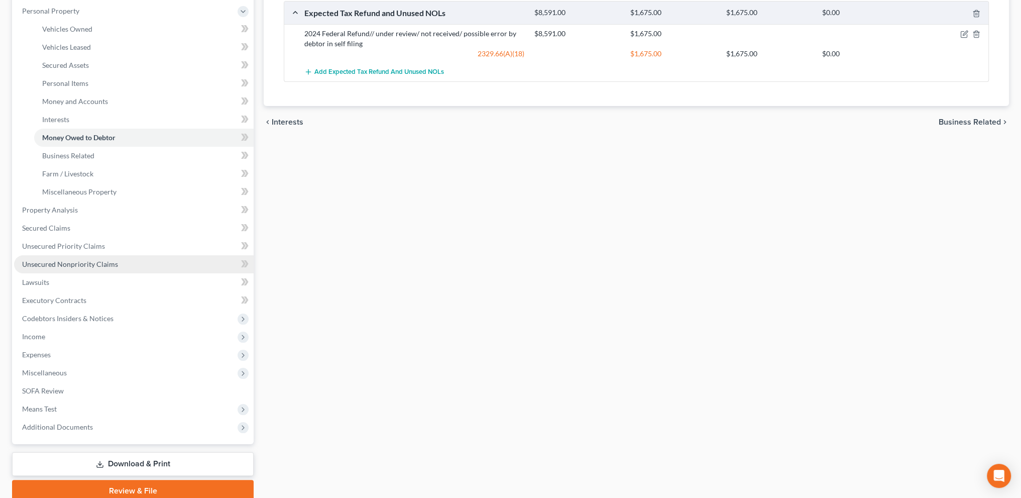
scroll to position [201, 0]
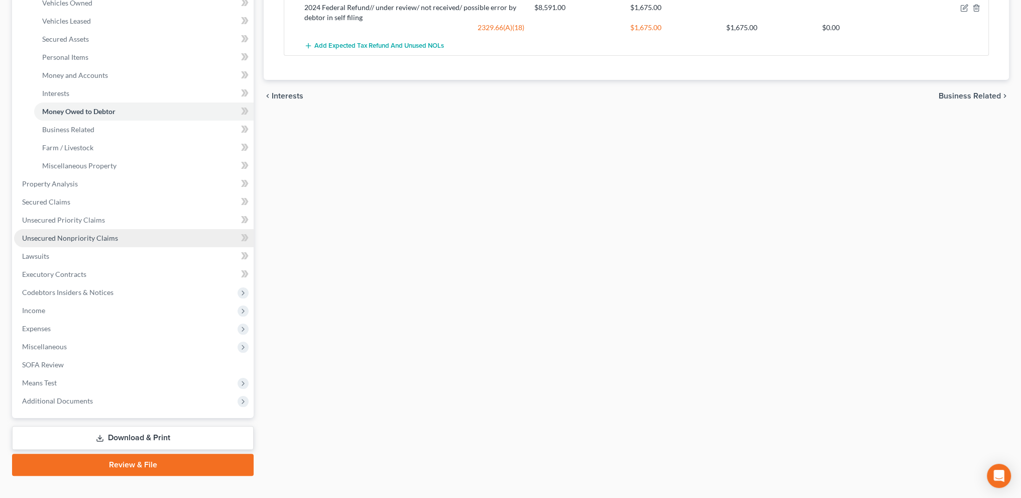
click at [53, 241] on span "Unsecured Nonpriority Claims" at bounding box center [70, 238] width 96 height 9
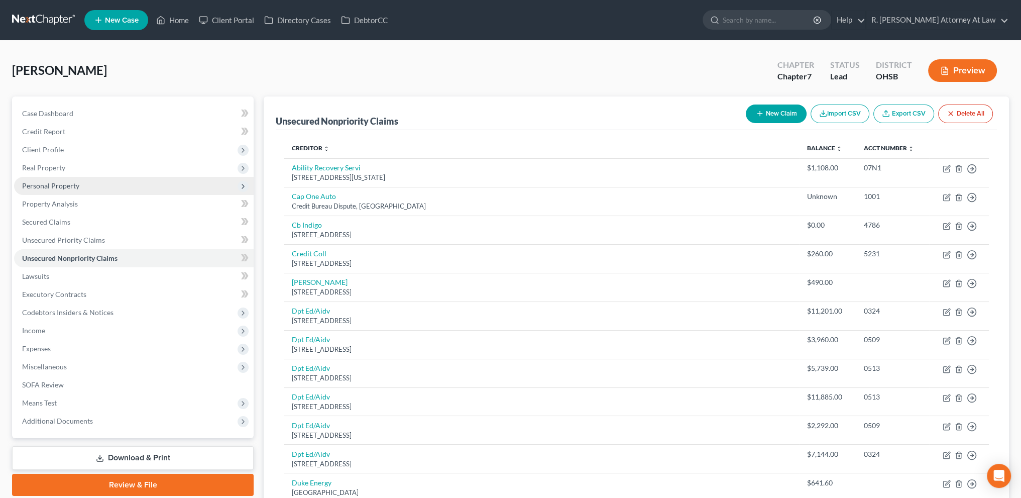
click at [53, 187] on span "Personal Property" at bounding box center [50, 185] width 57 height 9
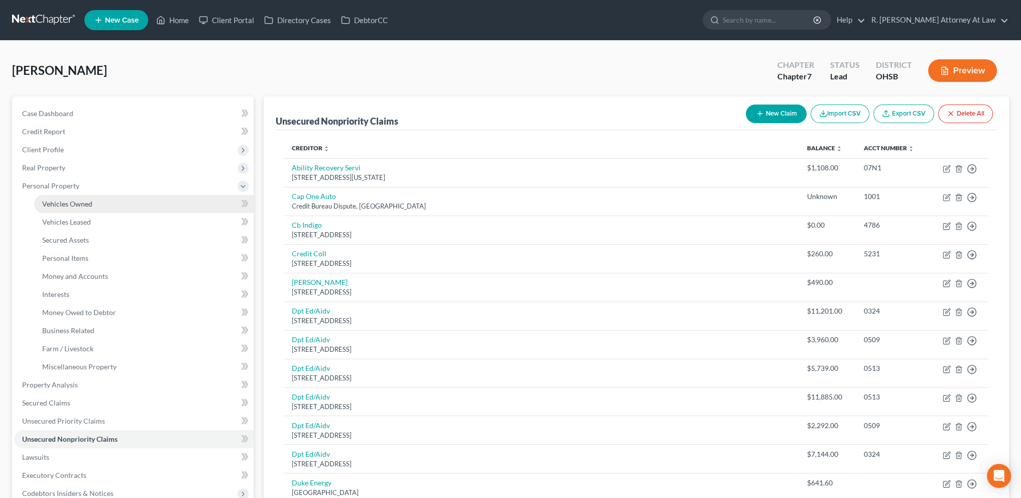
click at [64, 201] on span "Vehicles Owned" at bounding box center [67, 203] width 50 height 9
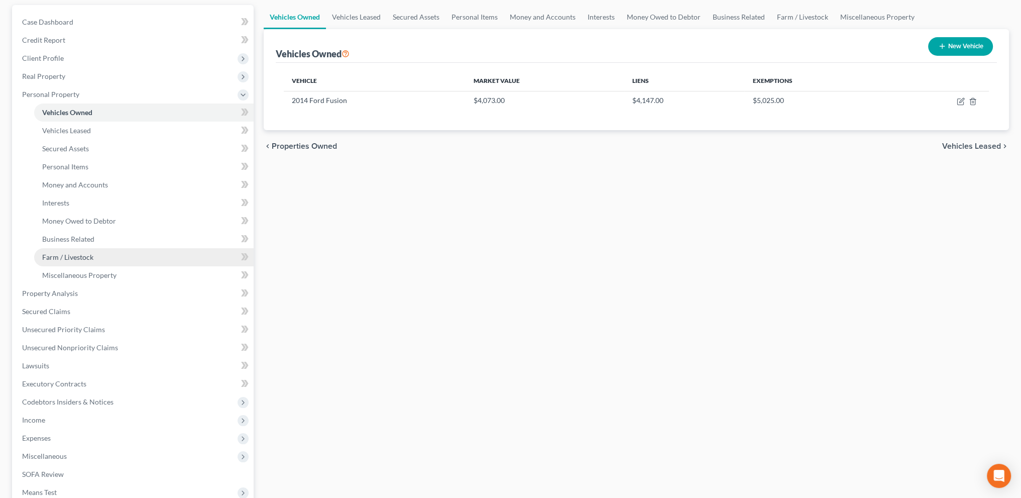
scroll to position [216, 0]
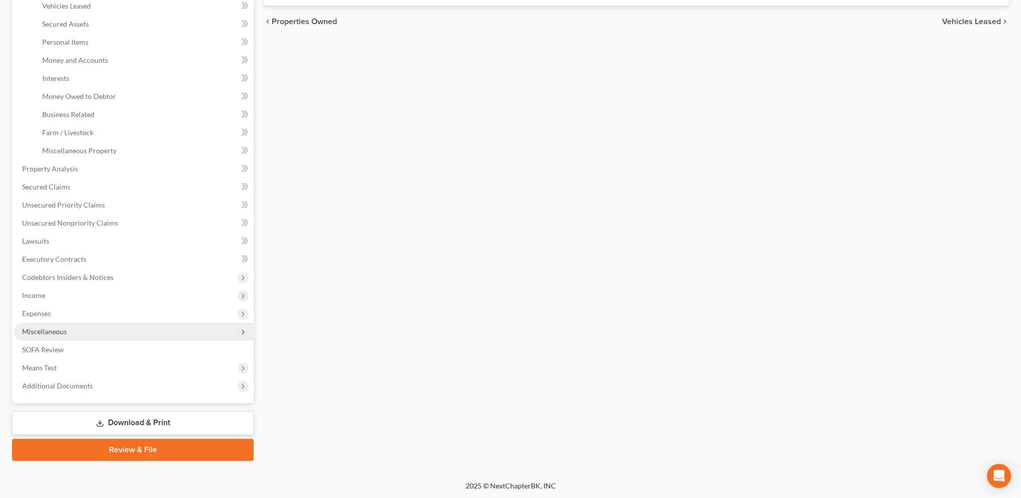
click at [33, 329] on span "Miscellaneous" at bounding box center [44, 331] width 45 height 9
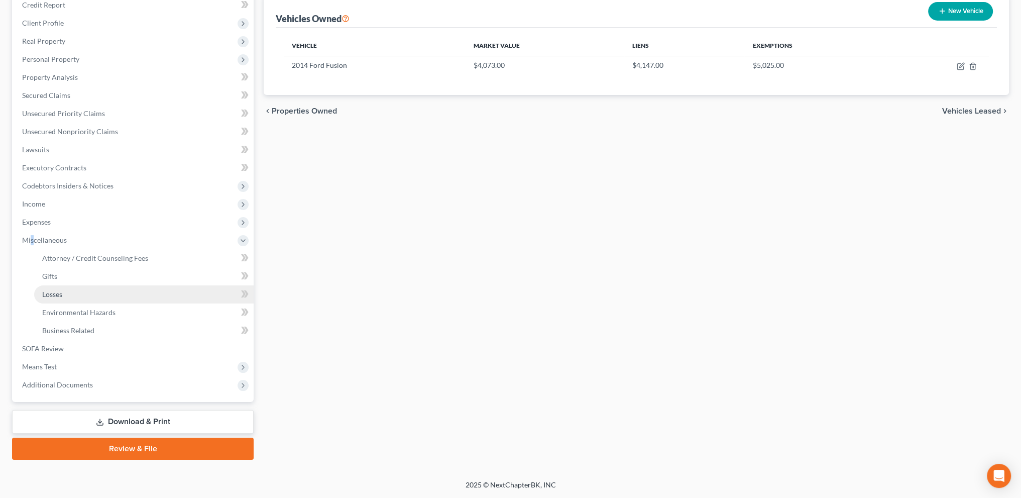
scroll to position [126, 0]
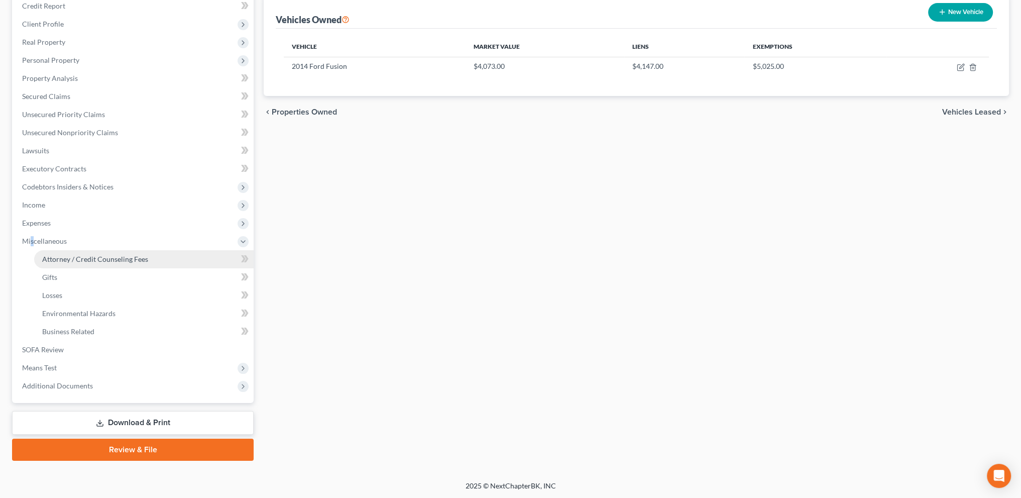
click at [60, 261] on span "Attorney / Credit Counseling Fees" at bounding box center [95, 259] width 106 height 9
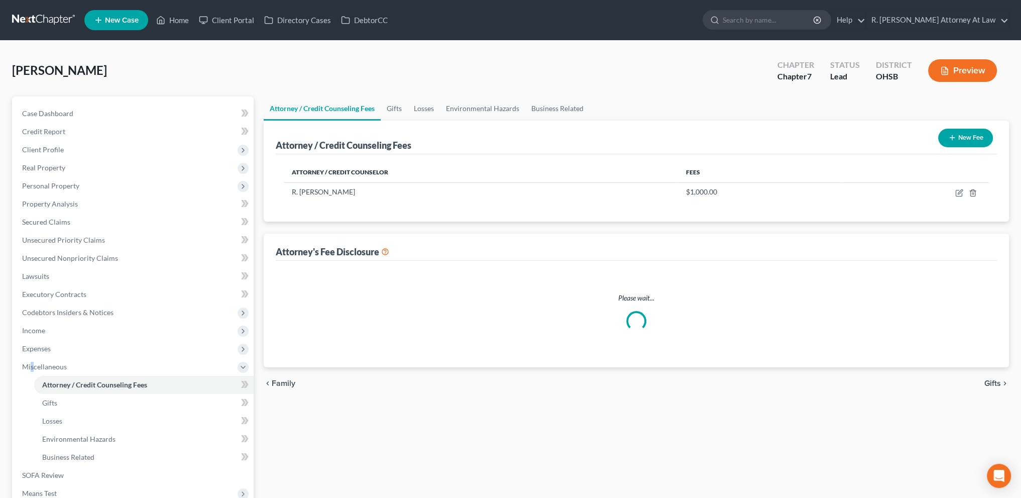
select select "1"
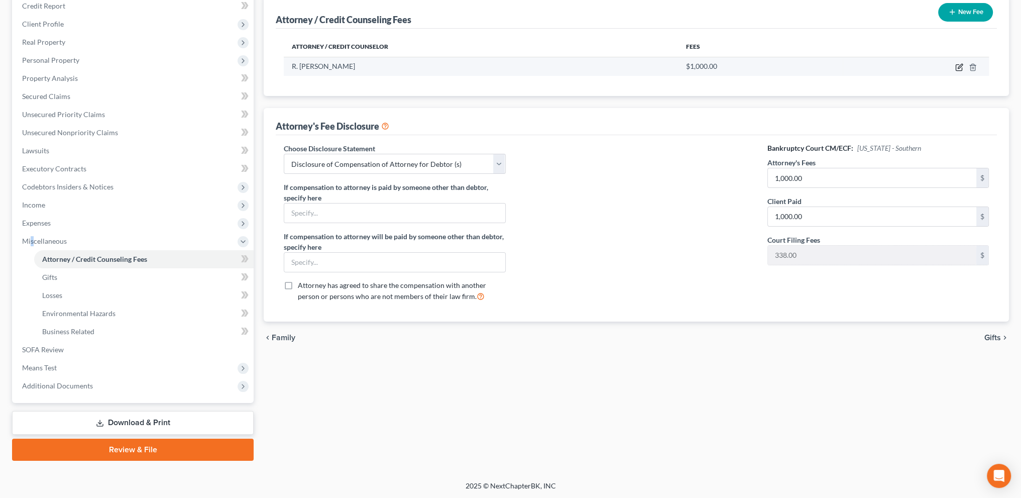
click at [960, 65] on icon "button" at bounding box center [959, 67] width 8 height 8
select select "36"
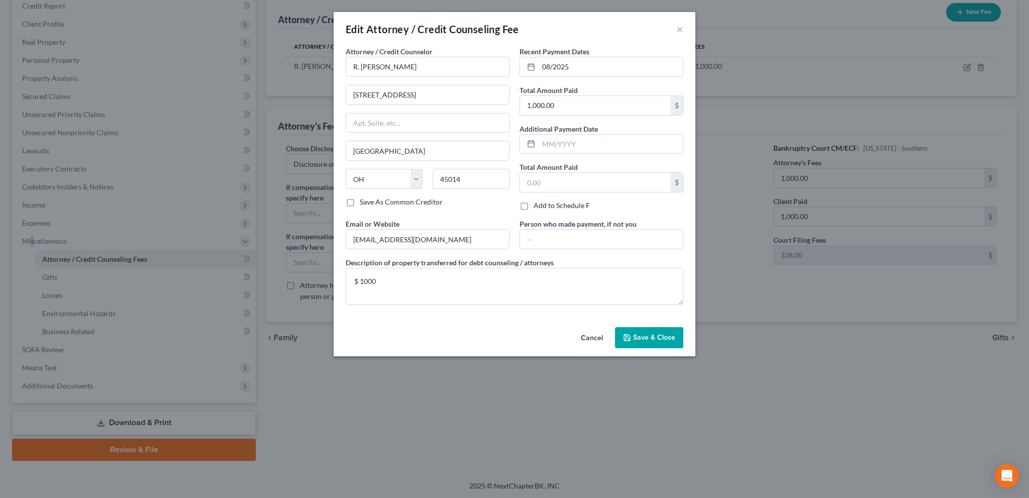
click at [633, 331] on button "Save & Close" at bounding box center [649, 337] width 68 height 21
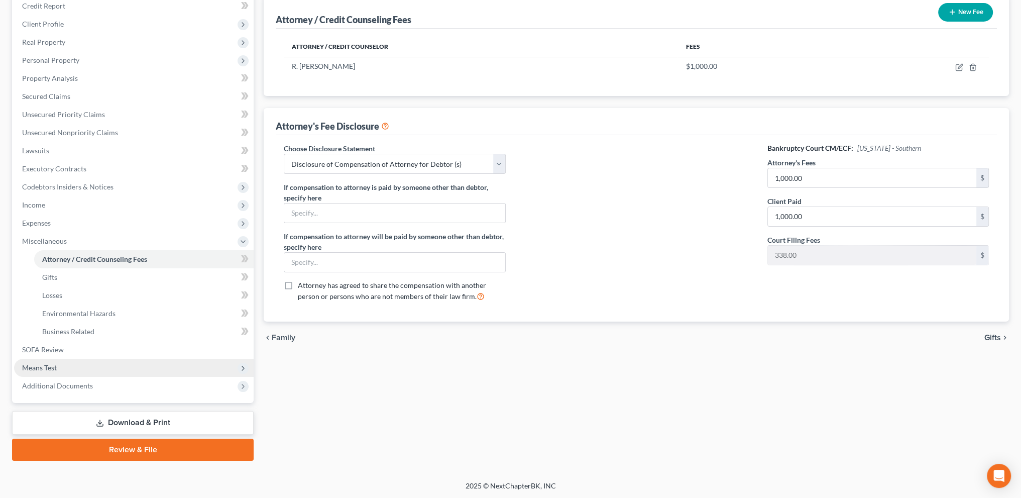
click at [52, 364] on span "Means Test" at bounding box center [39, 367] width 35 height 9
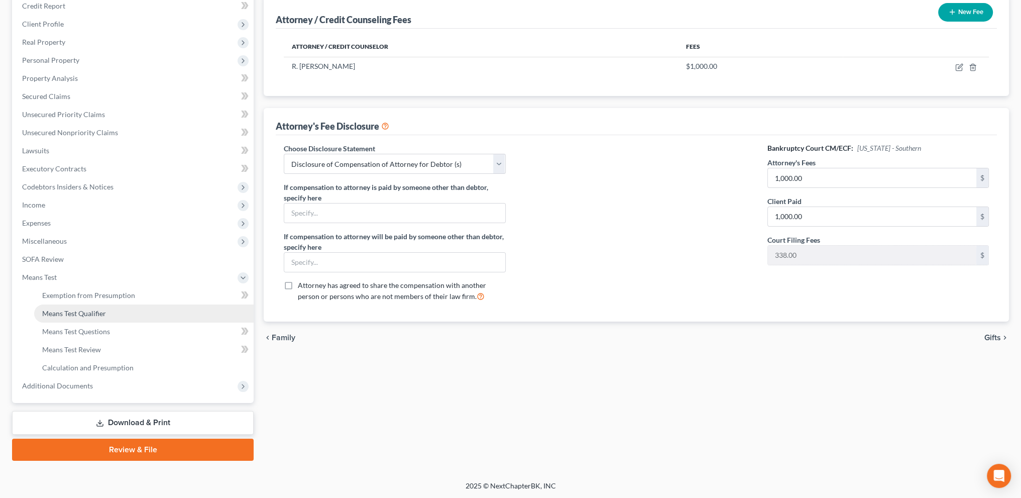
click at [64, 311] on span "Means Test Qualifier" at bounding box center [74, 313] width 64 height 9
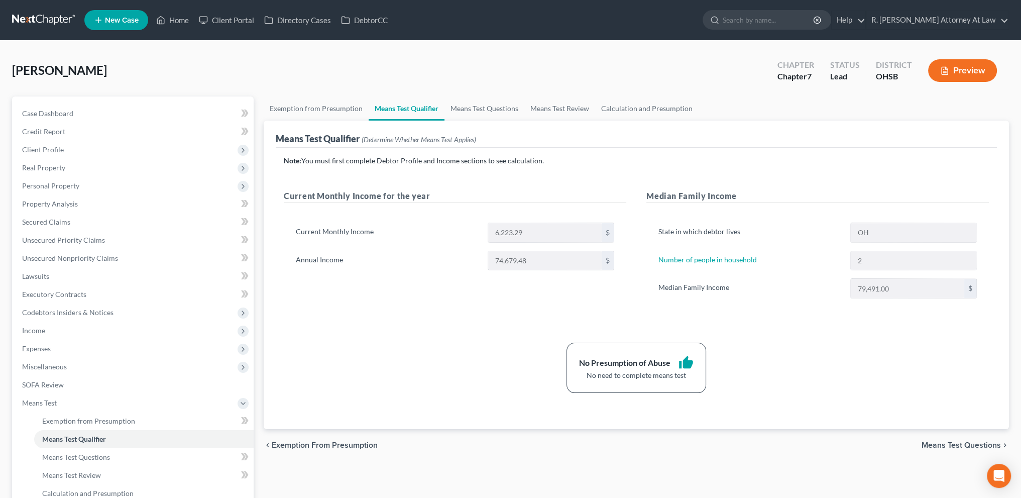
click at [398, 311] on div "Current Monthly Income for the year Current Monthly Income 6,223.29 $ Annual In…" at bounding box center [455, 254] width 363 height 129
click at [179, 18] on link "Home" at bounding box center [172, 20] width 43 height 18
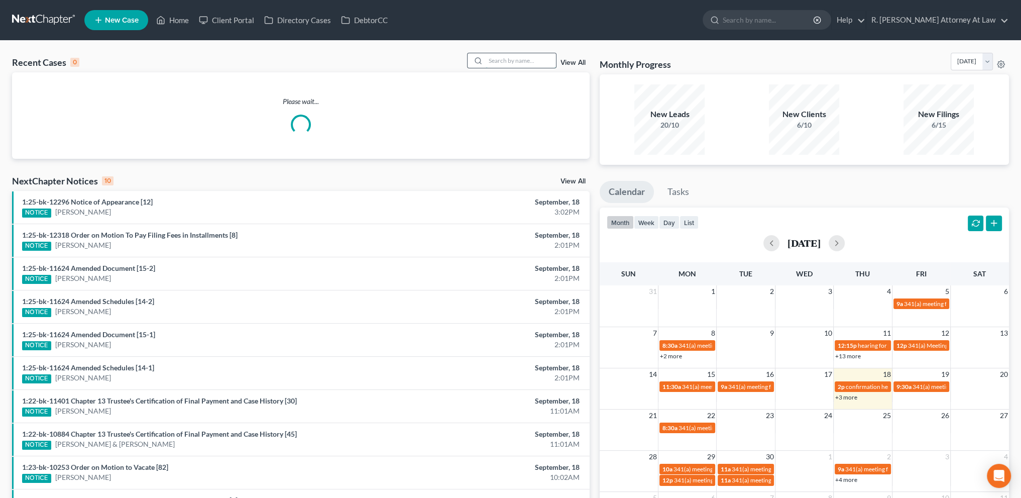
click at [522, 64] on input "search" at bounding box center [521, 60] width 70 height 15
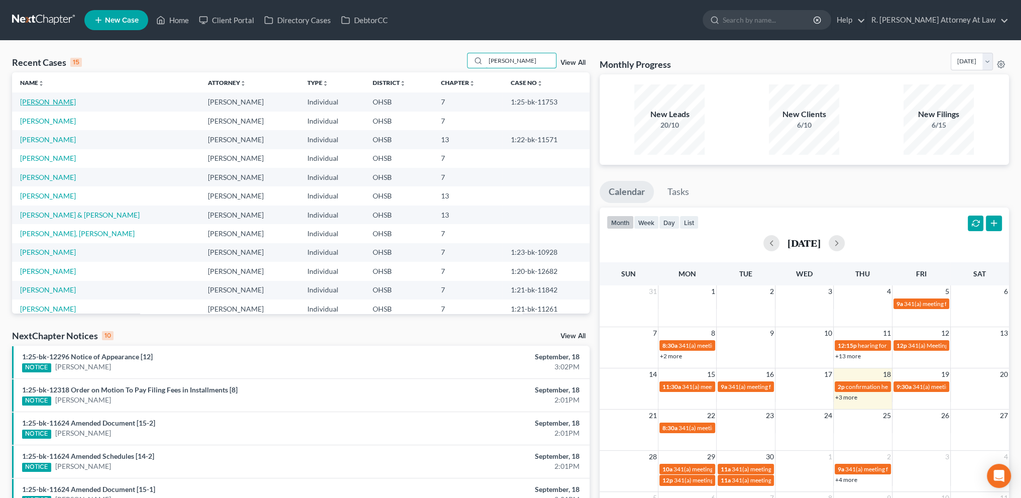
type input "smith"
click at [42, 103] on link "[PERSON_NAME]" at bounding box center [48, 101] width 56 height 9
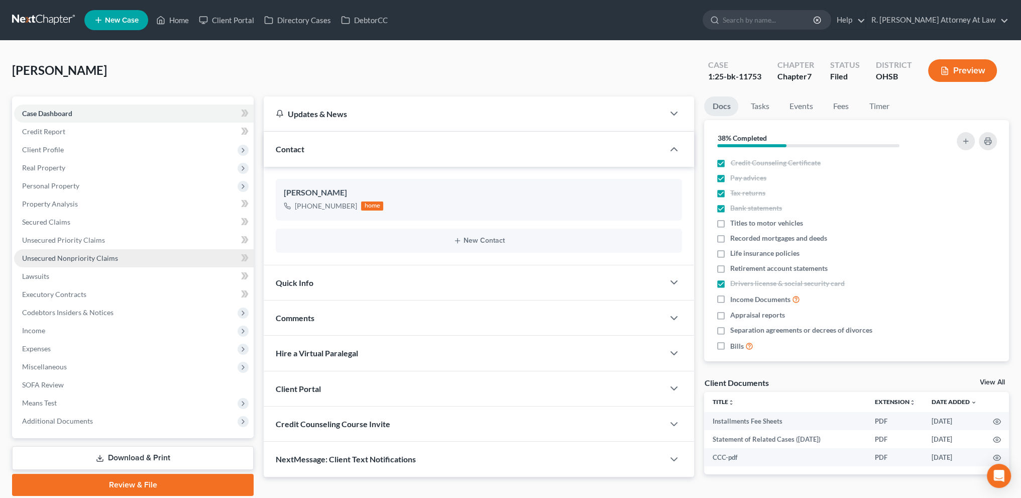
click at [58, 257] on span "Unsecured Nonpriority Claims" at bounding box center [70, 258] width 96 height 9
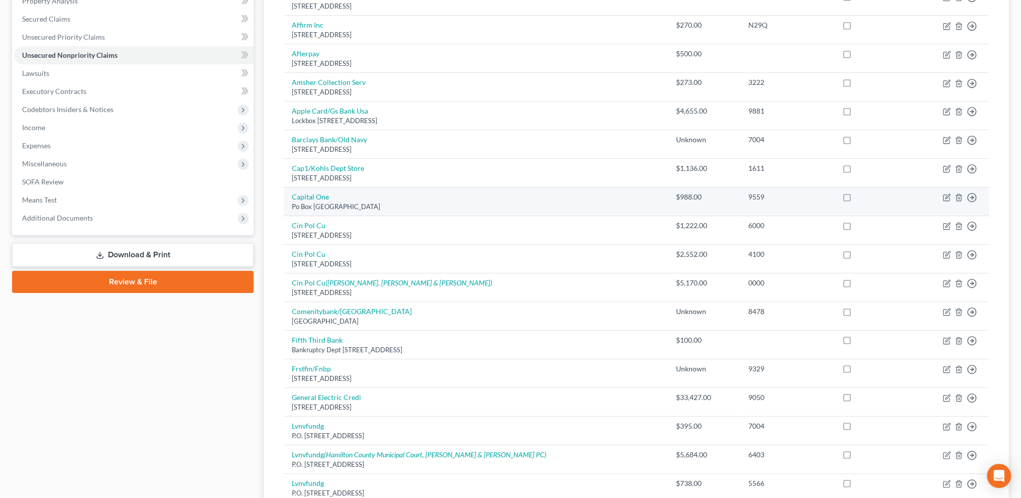
scroll to position [192, 0]
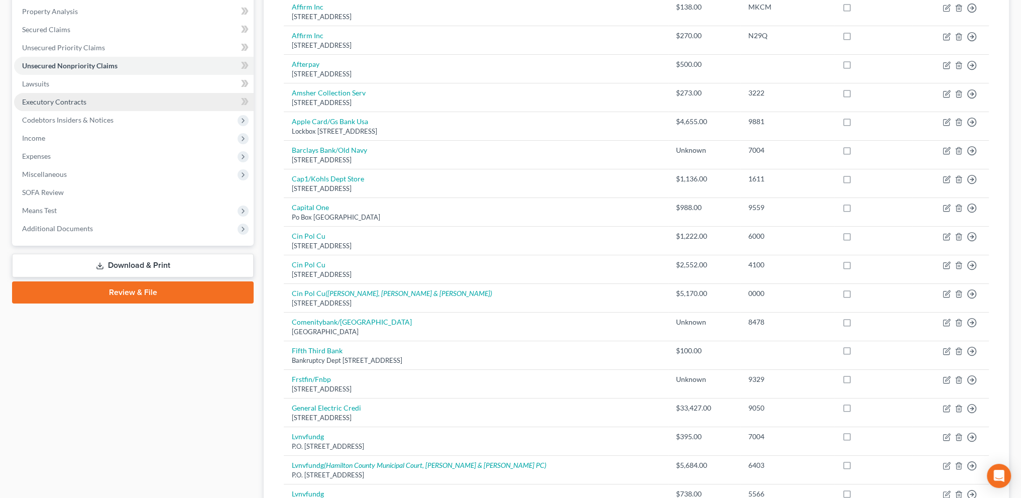
click at [48, 100] on span "Executory Contracts" at bounding box center [54, 101] width 64 height 9
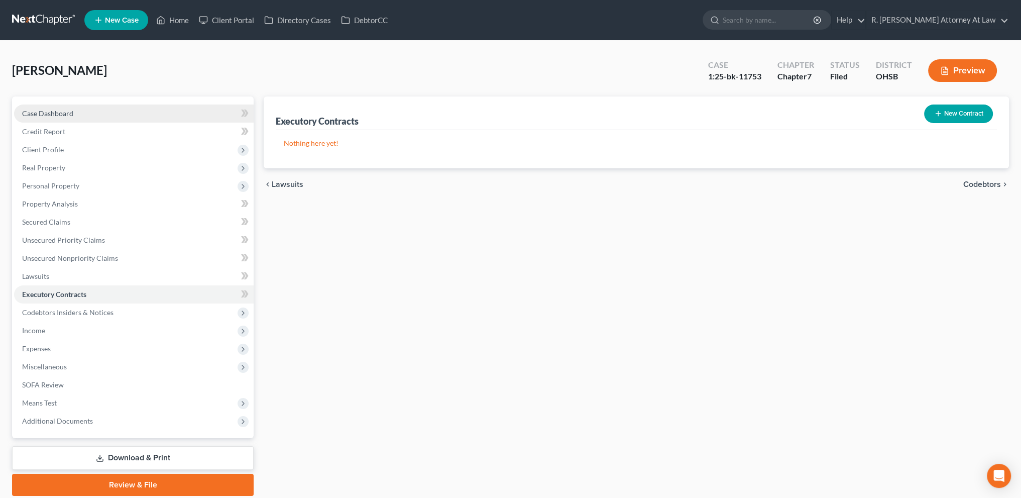
click at [42, 110] on span "Case Dashboard" at bounding box center [47, 113] width 51 height 9
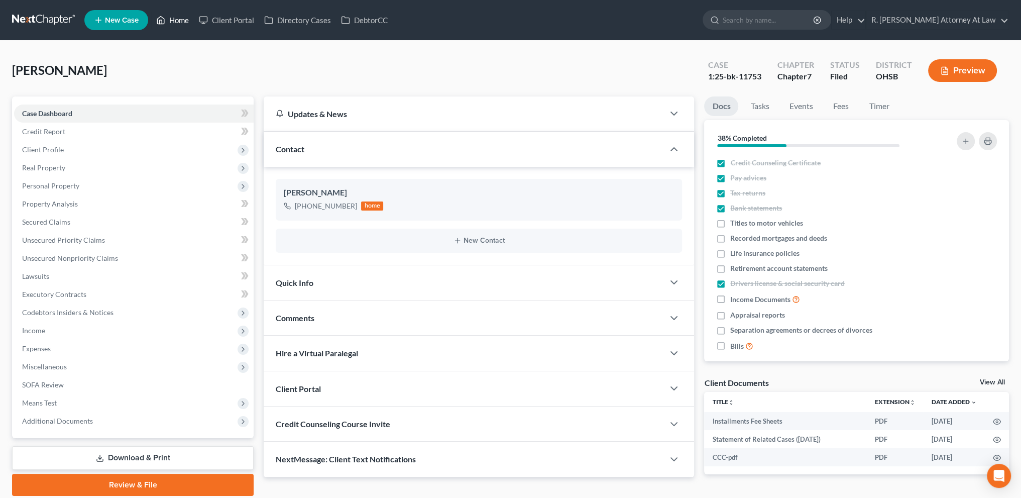
click at [177, 18] on link "Home" at bounding box center [172, 20] width 43 height 18
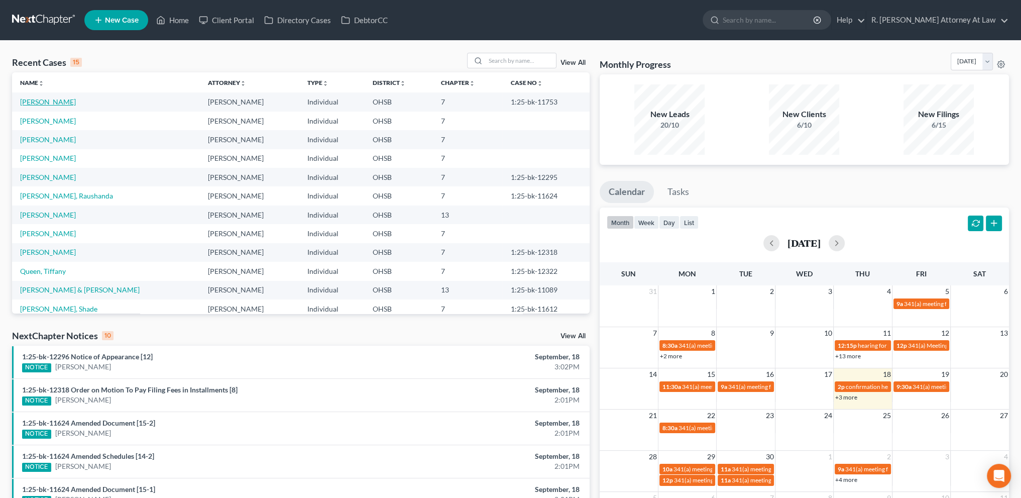
click at [44, 101] on link "[PERSON_NAME]" at bounding box center [48, 101] width 56 height 9
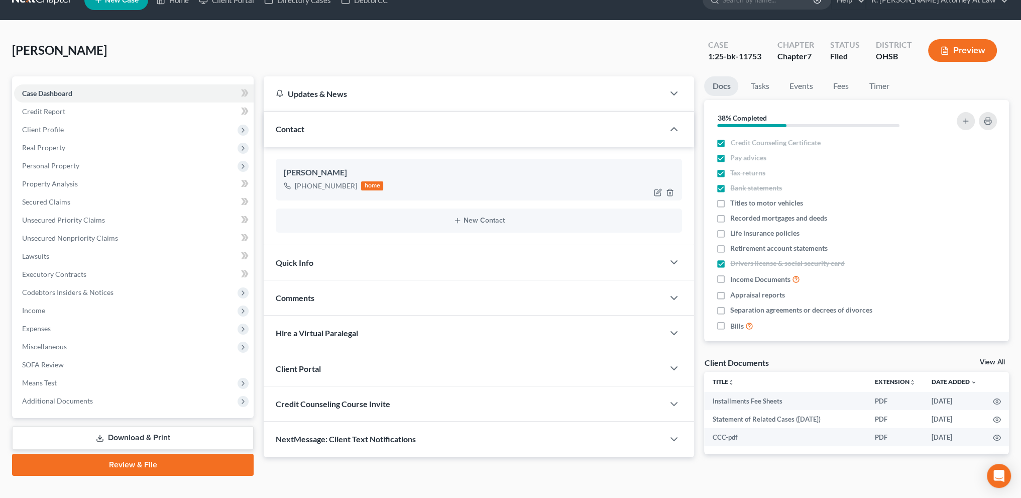
scroll to position [35, 0]
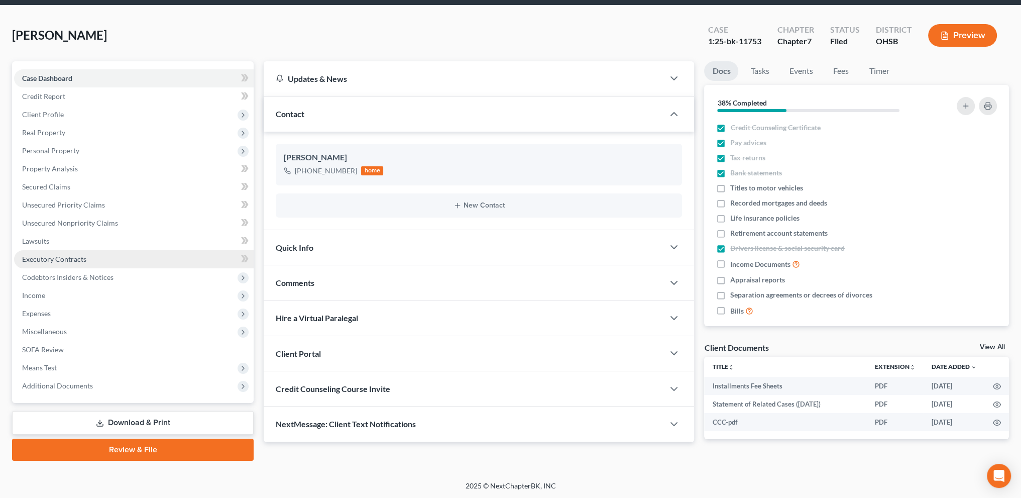
click at [44, 257] on span "Executory Contracts" at bounding box center [54, 259] width 64 height 9
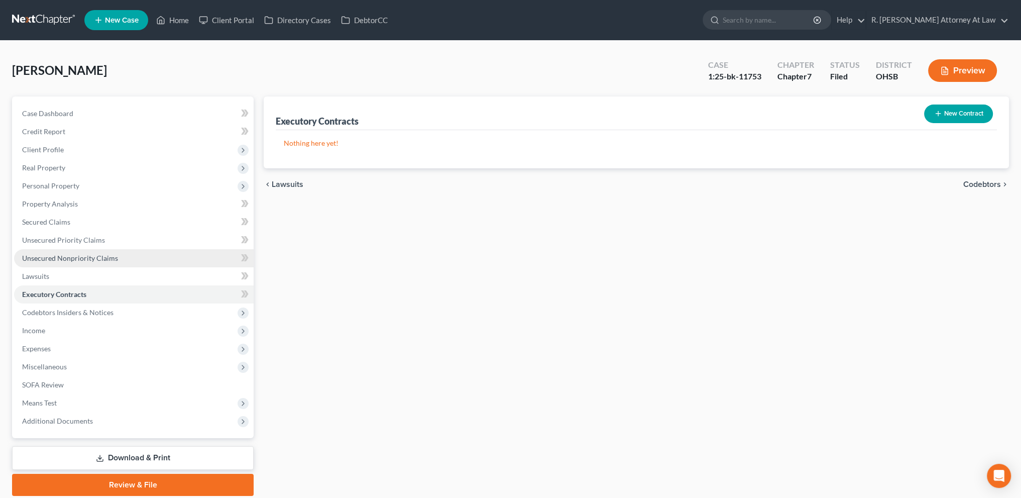
click at [50, 258] on span "Unsecured Nonpriority Claims" at bounding box center [70, 258] width 96 height 9
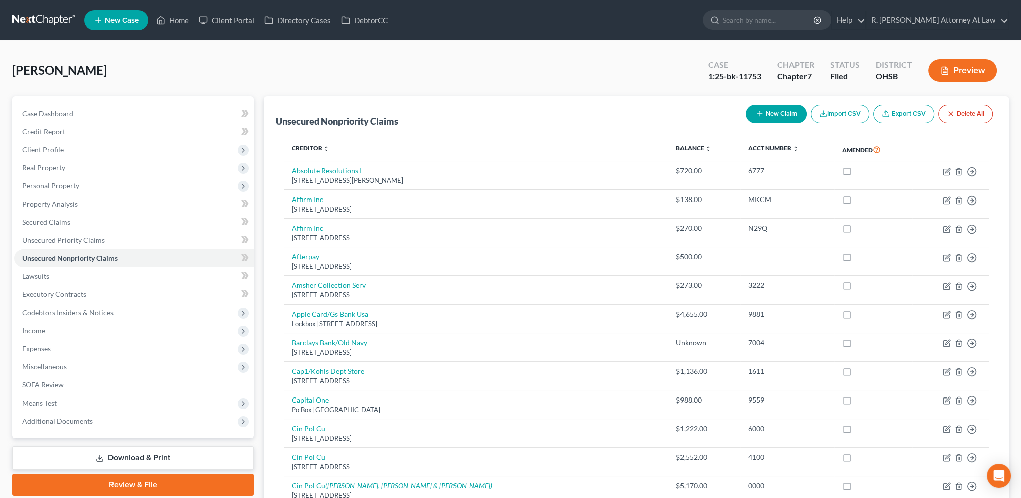
click at [761, 110] on icon "button" at bounding box center [760, 113] width 8 height 8
select select "0"
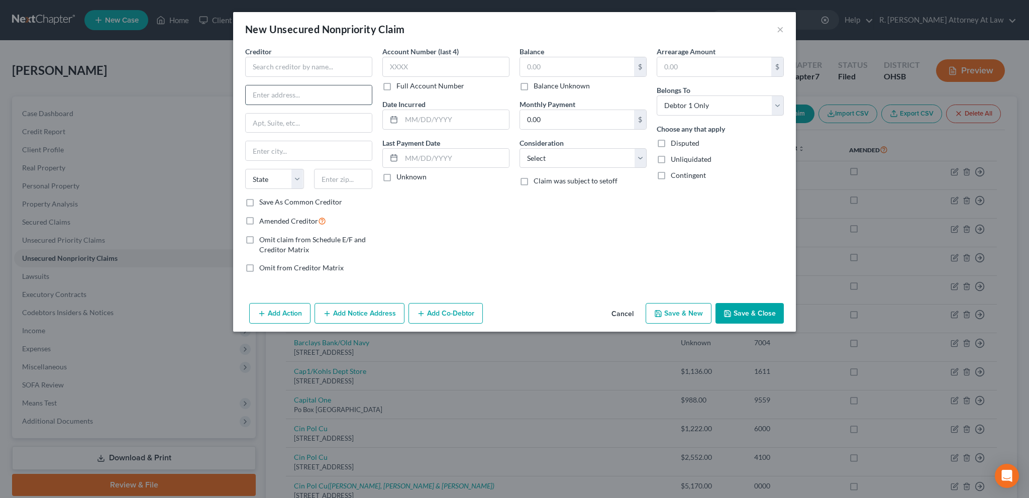
click at [277, 96] on input "text" at bounding box center [309, 94] width 126 height 19
type input "4360 Harrison Ave"
type input "45211"
type input "[GEOGRAPHIC_DATA]"
select select "36"
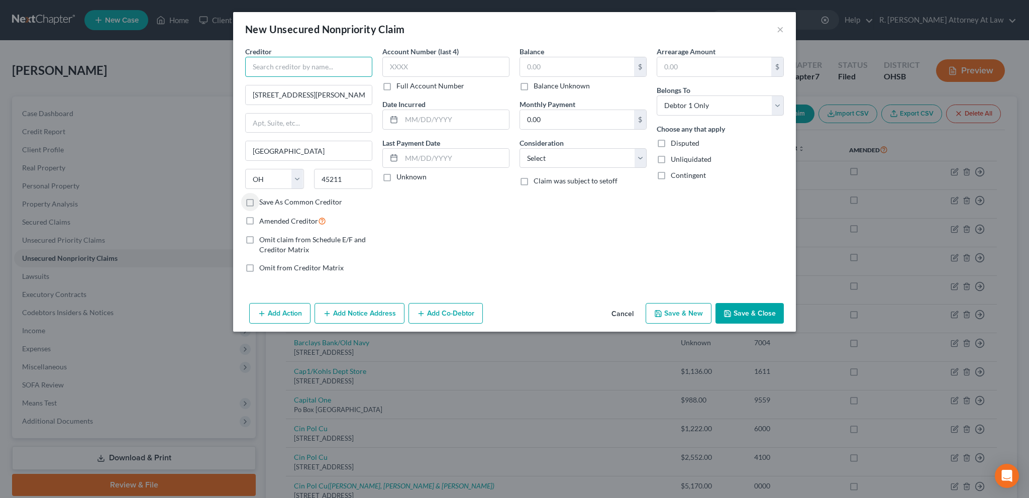
click at [267, 66] on input "text" at bounding box center [308, 67] width 127 height 20
click at [298, 64] on input "Jag Properties LLC" at bounding box center [308, 67] width 127 height 20
type input "Jag Properties NJ LLC"
click at [418, 118] on input "text" at bounding box center [454, 119] width 107 height 19
type input "2025"
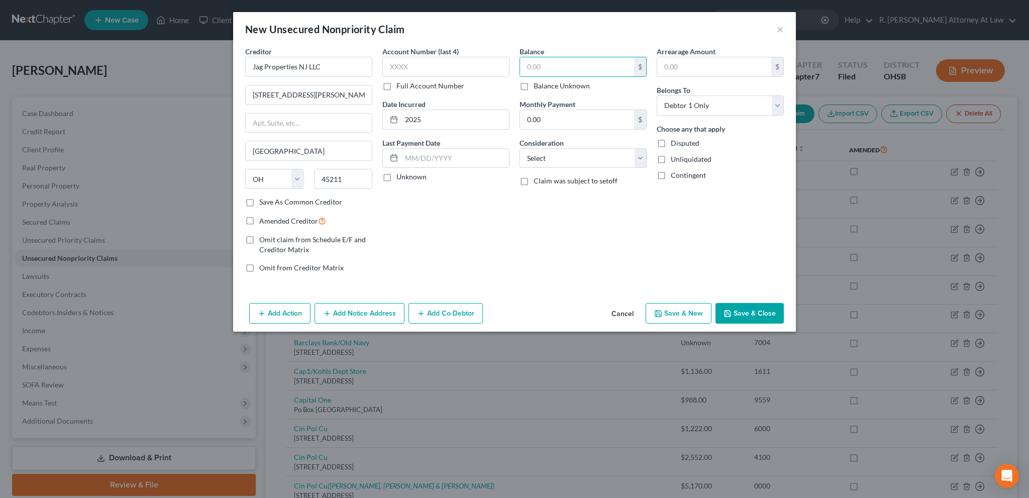
click at [533, 84] on label "Balance Unknown" at bounding box center [561, 86] width 56 height 10
click at [537, 84] on input "Balance Unknown" at bounding box center [540, 84] width 7 height 7
checkbox input "true"
type input "0.00"
click at [543, 156] on select "Select Cable / Satellite Services Collection Agency Credit Card Debt Debt Couns…" at bounding box center [582, 158] width 127 height 20
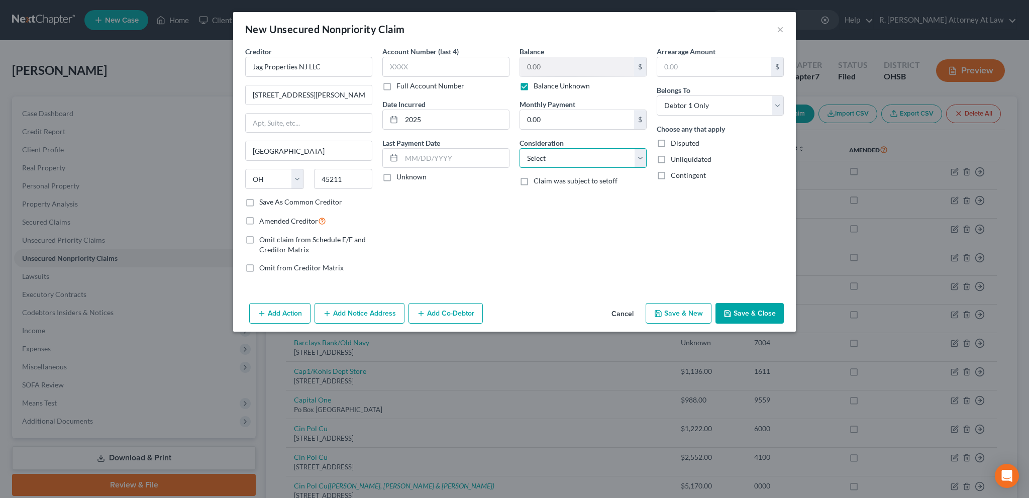
drag, startPoint x: 542, startPoint y: 155, endPoint x: 546, endPoint y: 160, distance: 6.5
click at [542, 155] on select "Select Cable / Satellite Services Collection Agency Credit Card Debt Debt Couns…" at bounding box center [582, 158] width 127 height 20
select select "14"
click at [519, 148] on select "Select Cable / Satellite Services Collection Agency Credit Card Debt Debt Couns…" at bounding box center [582, 158] width 127 height 20
drag, startPoint x: 545, startPoint y: 202, endPoint x: 557, endPoint y: 203, distance: 12.1
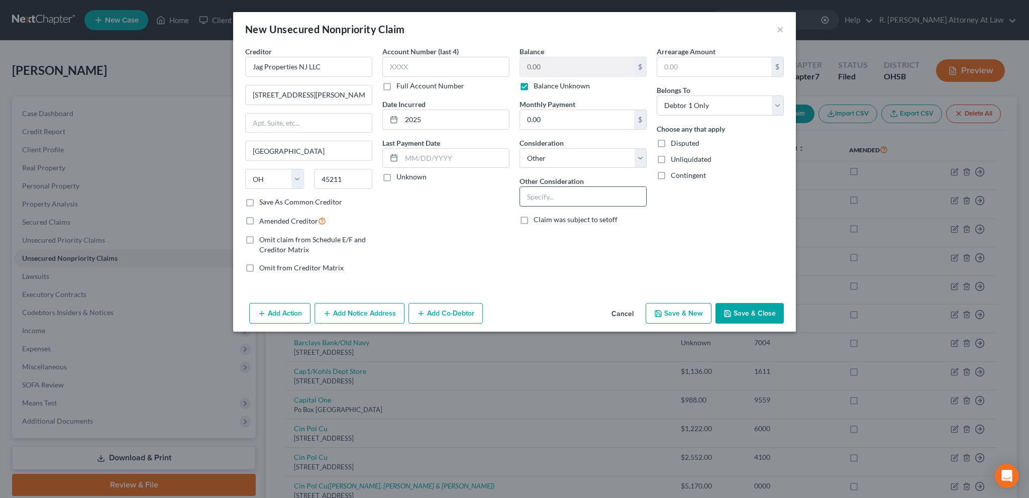
click at [545, 202] on input "text" at bounding box center [583, 196] width 126 height 19
type input "Rent"
click at [259, 221] on label "Amended Creditor" at bounding box center [292, 221] width 67 height 12
click at [263, 221] on input "Amended Creditor" at bounding box center [266, 218] width 7 height 7
checkbox input "true"
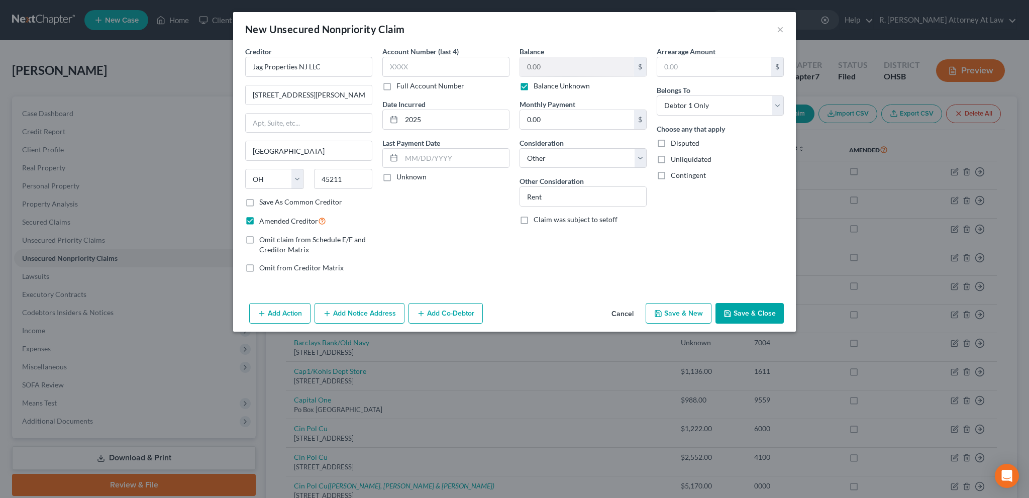
click at [735, 312] on button "Save & Close" at bounding box center [749, 313] width 68 height 21
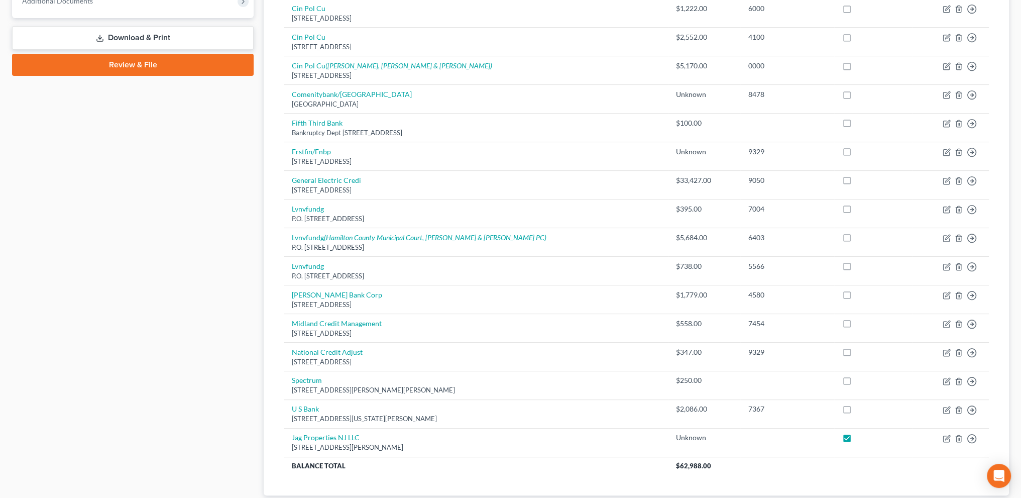
scroll to position [208, 0]
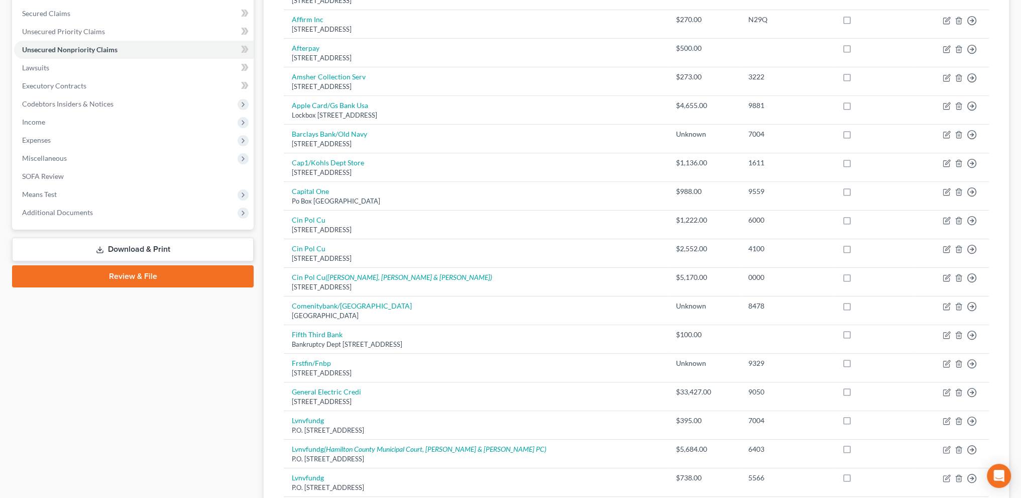
click at [120, 247] on link "Download & Print" at bounding box center [133, 250] width 242 height 24
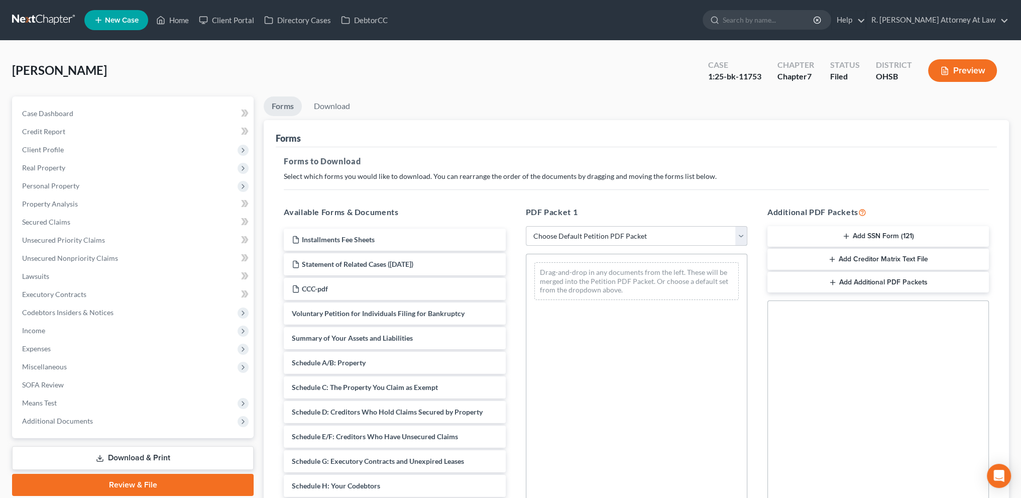
drag, startPoint x: 593, startPoint y: 236, endPoint x: 598, endPoint y: 242, distance: 7.8
click at [593, 236] on select "Choose Default Petition PDF Packet Complete Bankruptcy Petition (all forms and …" at bounding box center [636, 236] width 221 height 20
select select "2"
click at [526, 226] on select "Choose Default Petition PDF Packet Complete Bankruptcy Petition (all forms and …" at bounding box center [636, 236] width 221 height 20
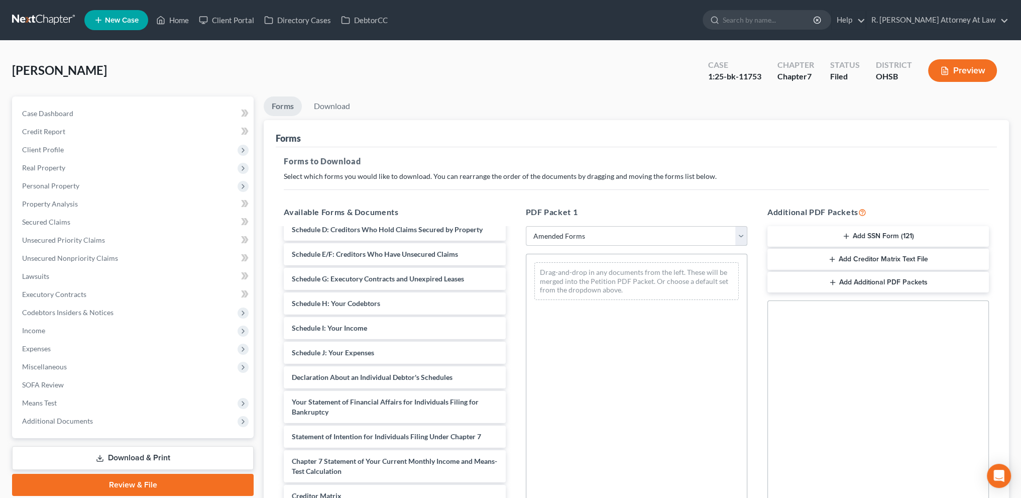
scroll to position [86, 0]
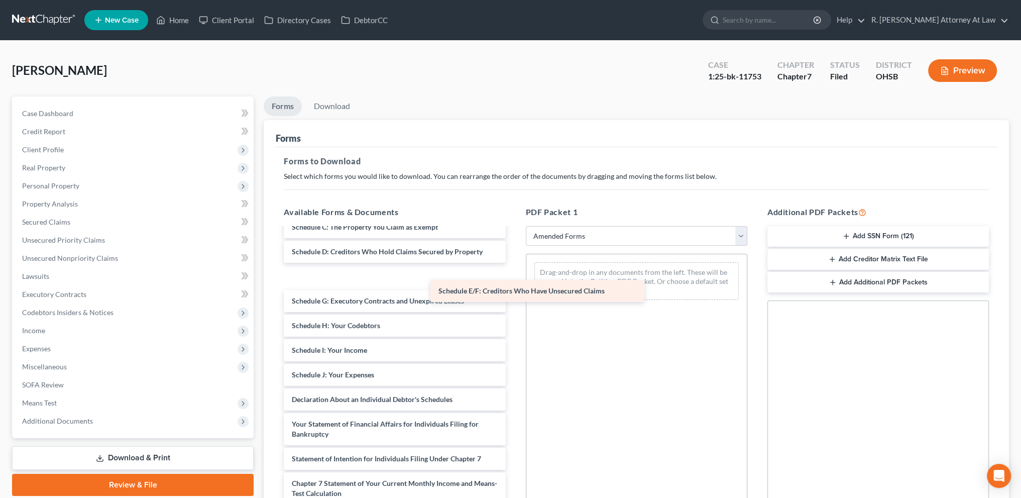
drag, startPoint x: 345, startPoint y: 272, endPoint x: 485, endPoint y: 292, distance: 141.0
click at [505, 284] on div "Schedule E/F: Creditors Who Have Unsecured Claims Voluntary Petition for Indivi…" at bounding box center [395, 377] width 238 height 471
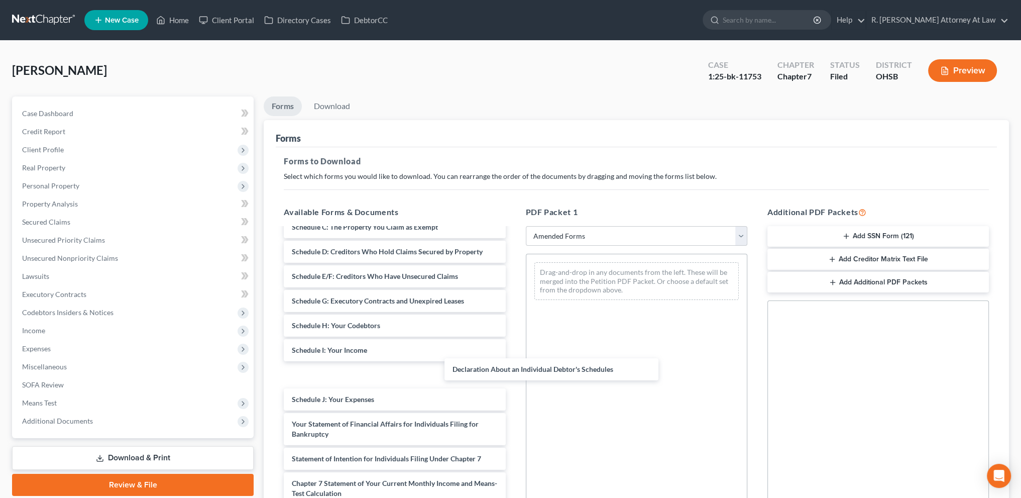
drag, startPoint x: 344, startPoint y: 397, endPoint x: 562, endPoint y: 354, distance: 222.2
click at [513, 367] on div "Declaration About an Individual Debtor's Schedules Voluntary Petition for Indiv…" at bounding box center [395, 377] width 238 height 471
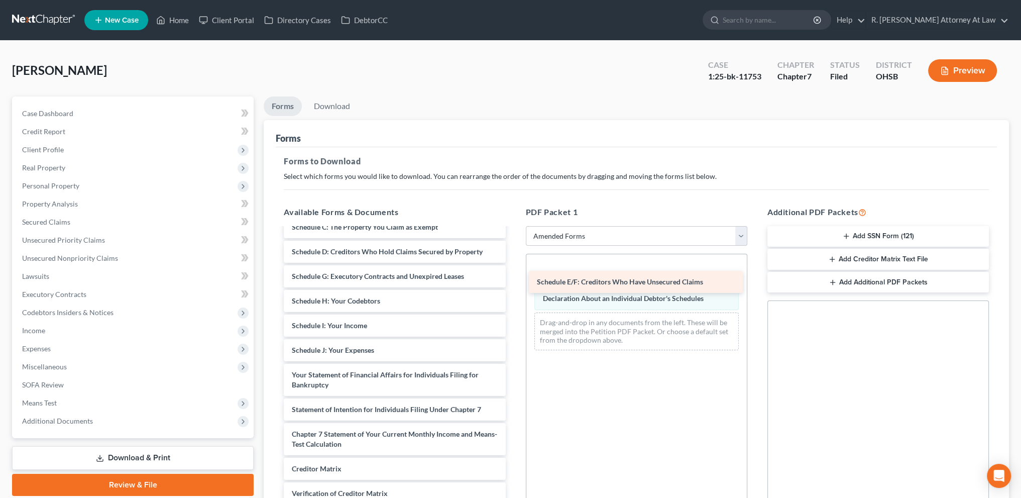
drag, startPoint x: 333, startPoint y: 272, endPoint x: 578, endPoint y: 279, distance: 245.2
click at [513, 279] on div "Schedule E/F: Creditors Who Have Unsecured Claims Voluntary Petition for Indivi…" at bounding box center [395, 352] width 238 height 421
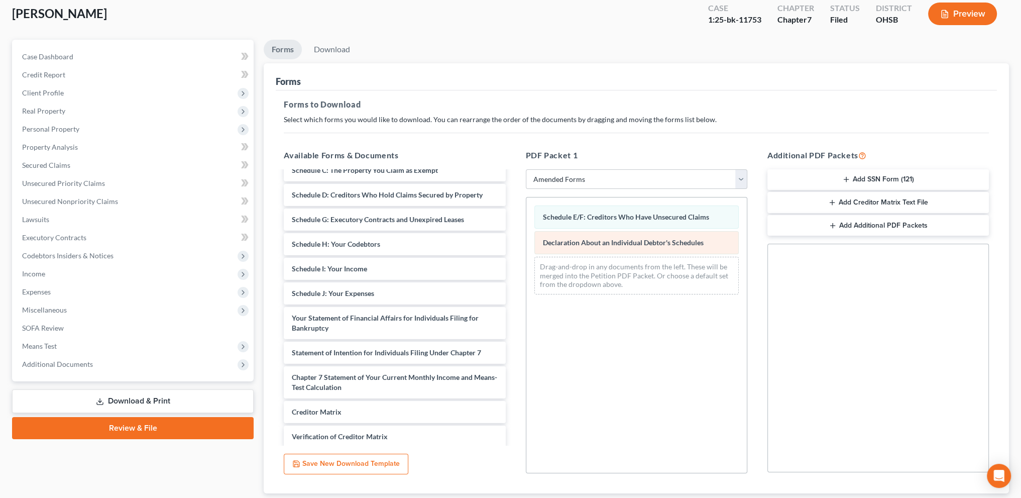
scroll to position [122, 0]
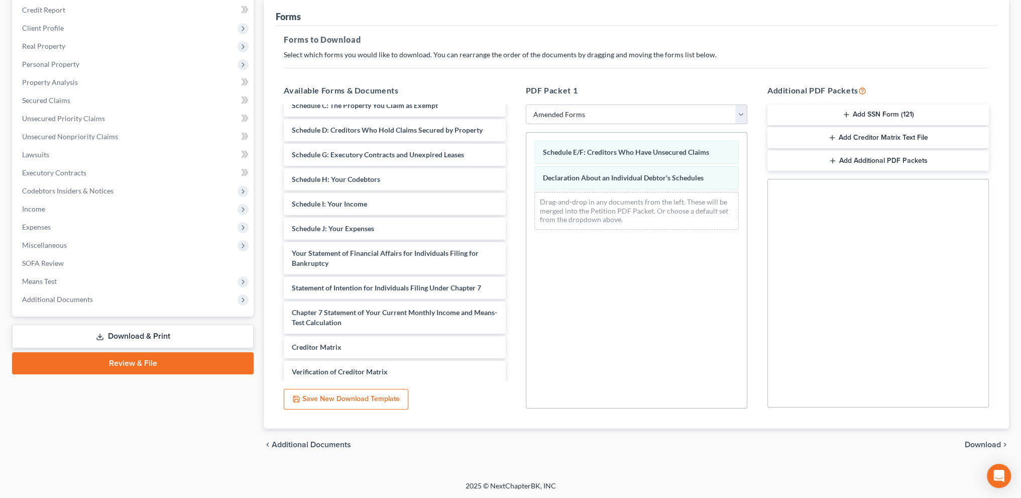
click at [974, 443] on span "Download" at bounding box center [983, 444] width 36 height 8
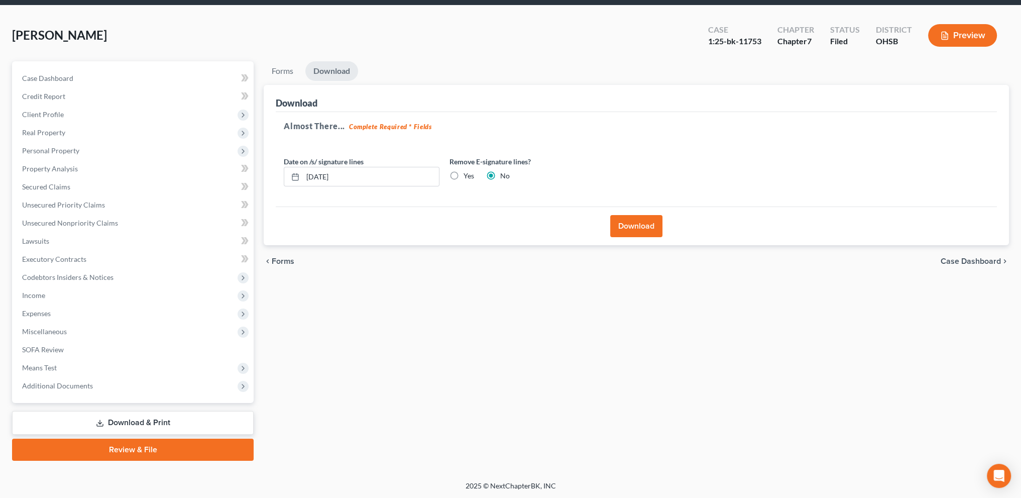
click at [616, 228] on button "Download" at bounding box center [636, 226] width 52 height 22
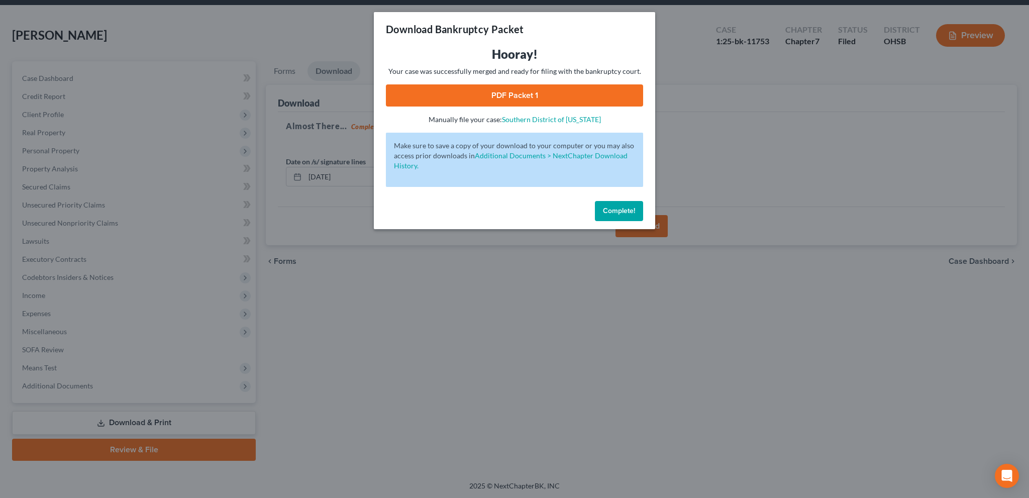
click at [492, 93] on link "PDF Packet 1" at bounding box center [514, 95] width 257 height 22
click at [612, 215] on button "Complete!" at bounding box center [619, 211] width 48 height 20
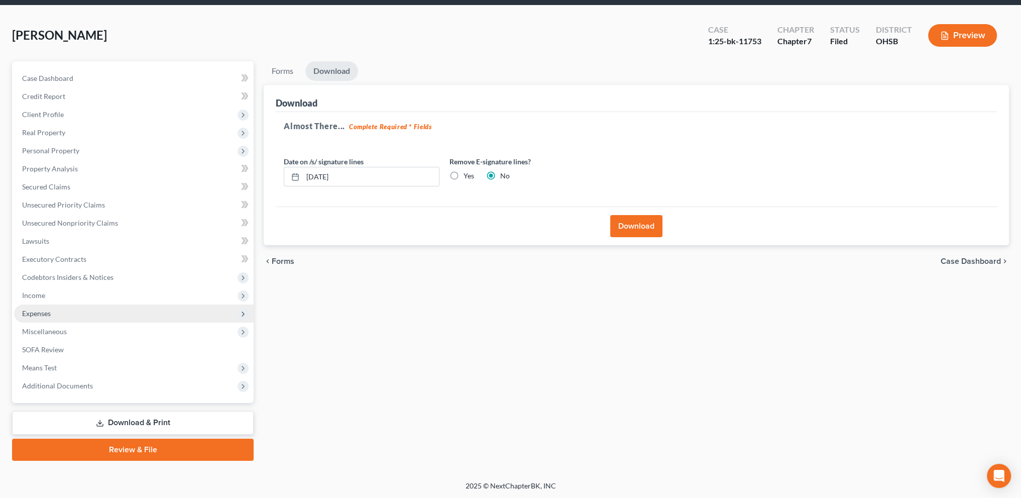
click at [46, 312] on span "Expenses" at bounding box center [36, 313] width 29 height 9
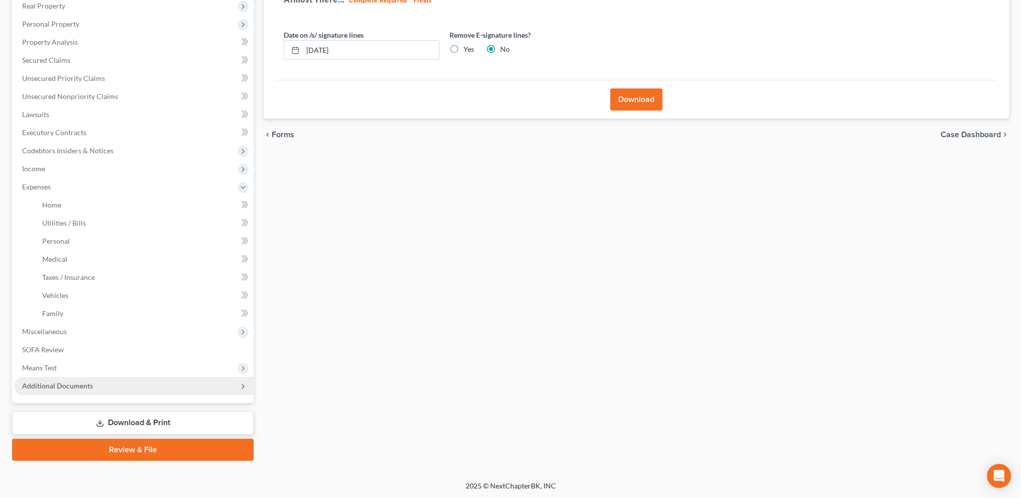
click at [56, 380] on span "Additional Documents" at bounding box center [134, 386] width 240 height 18
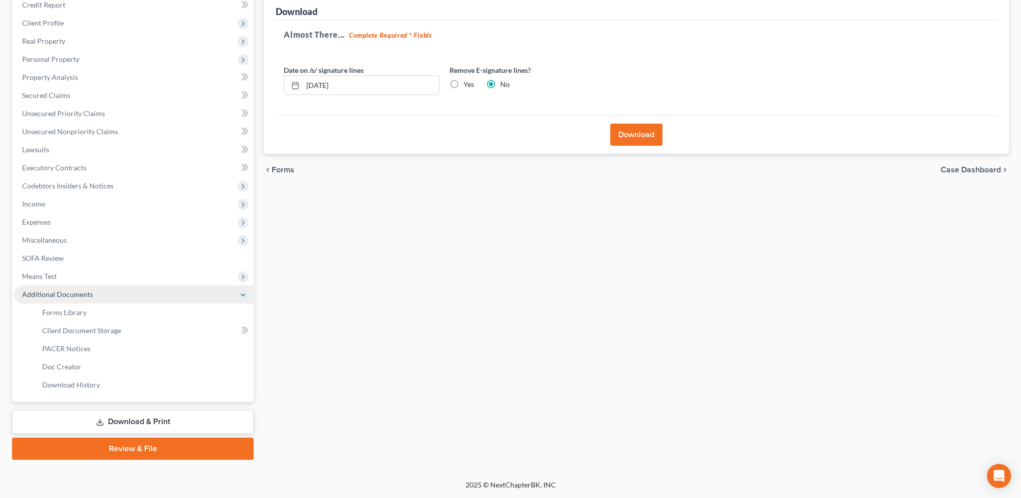
scroll to position [126, 0]
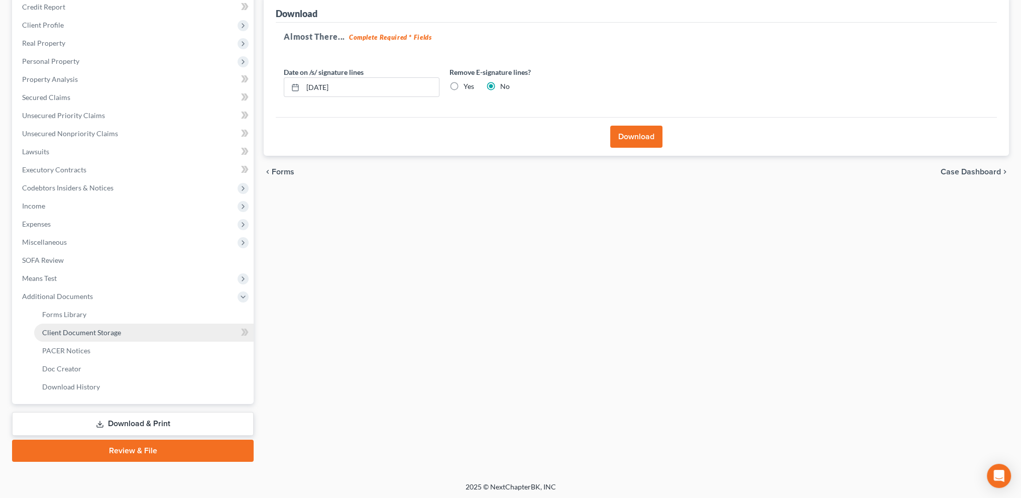
click at [56, 330] on span "Client Document Storage" at bounding box center [81, 332] width 79 height 9
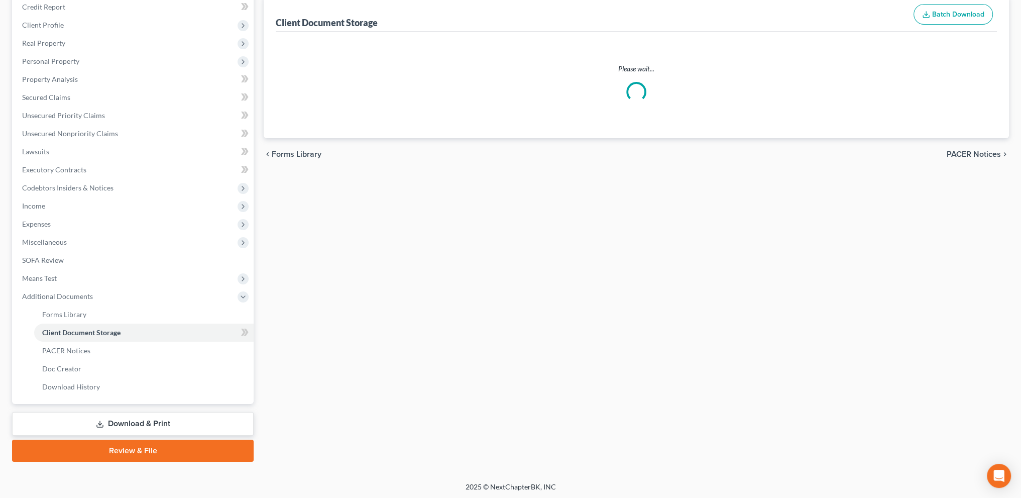
scroll to position [24, 0]
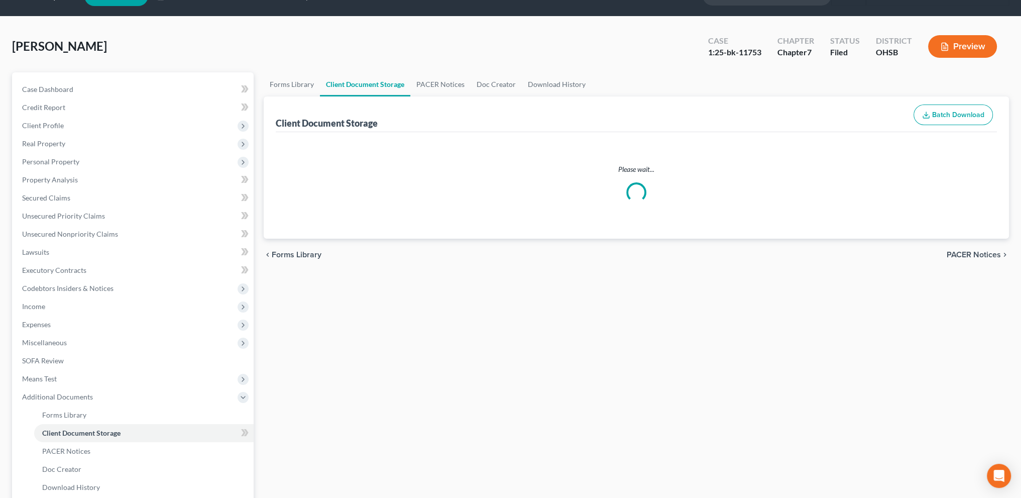
select select "7"
select select "52"
select select "37"
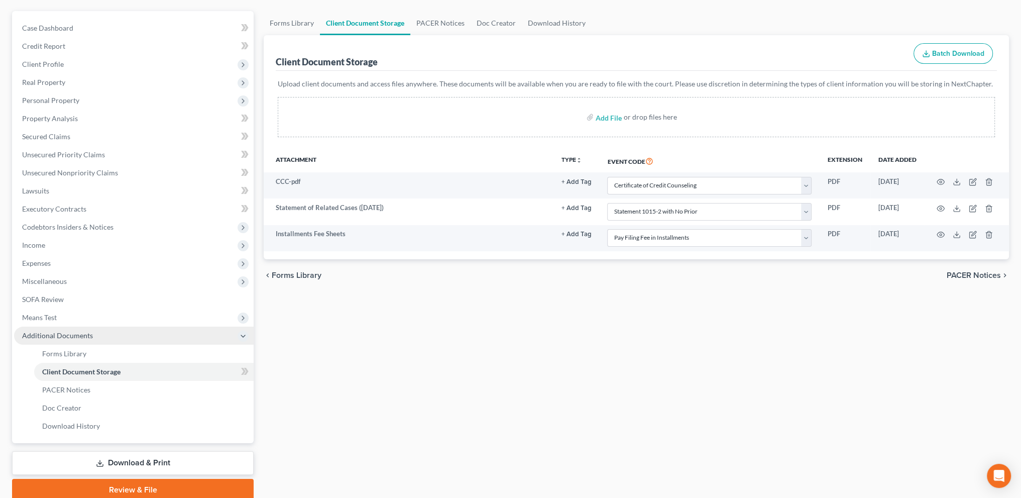
scroll to position [126, 0]
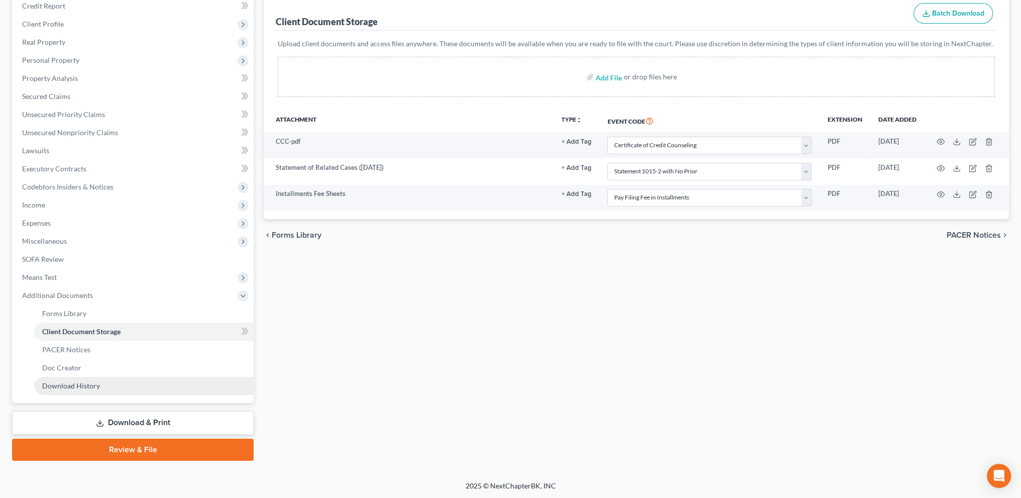
click at [93, 387] on span "Download History" at bounding box center [71, 385] width 58 height 9
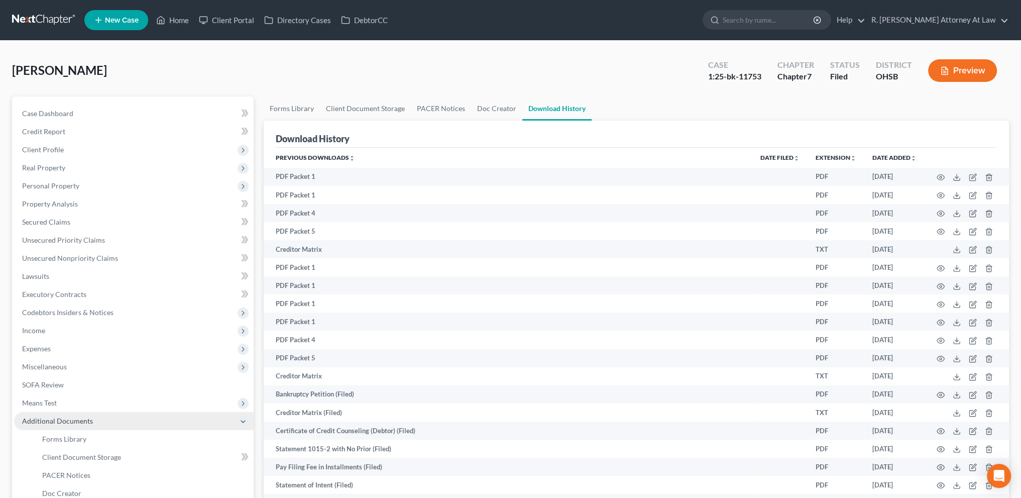
scroll to position [126, 0]
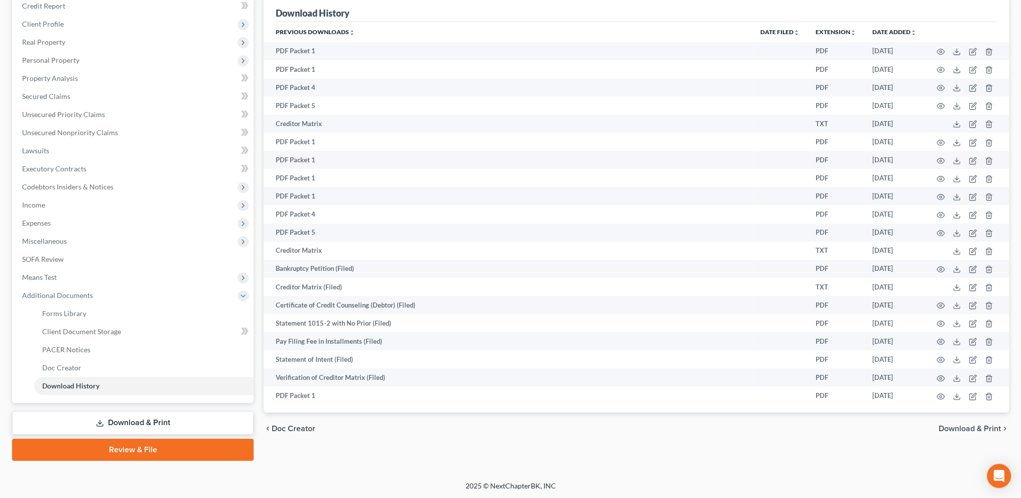
click at [127, 419] on link "Download & Print" at bounding box center [133, 423] width 242 height 24
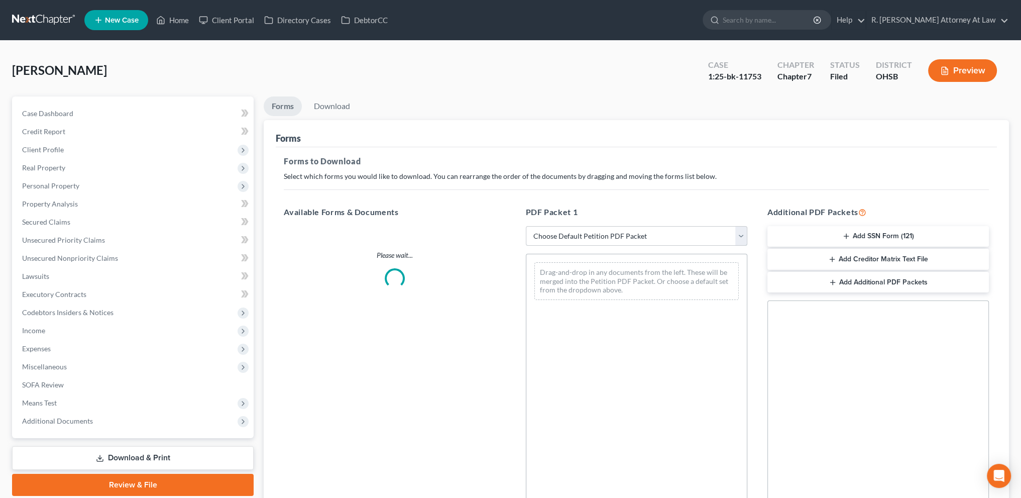
click at [542, 233] on select "Choose Default Petition PDF Packet Complete Bankruptcy Petition (all forms and …" at bounding box center [636, 236] width 221 height 20
select select "2"
click at [526, 226] on select "Choose Default Petition PDF Packet Complete Bankruptcy Petition (all forms and …" at bounding box center [636, 236] width 221 height 20
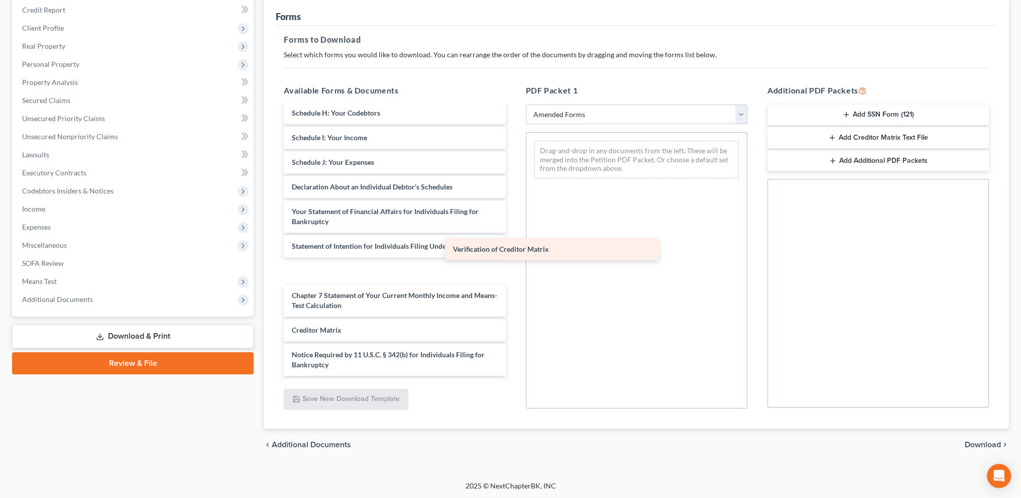
scroll to position [248, 0]
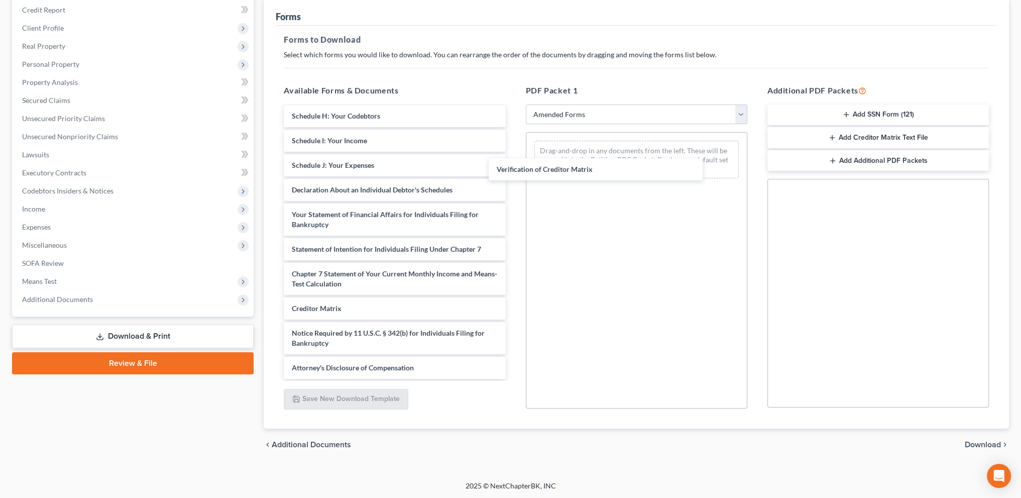
drag, startPoint x: 353, startPoint y: 331, endPoint x: 621, endPoint y: 179, distance: 308.1
click at [513, 159] on div "Verification of Creditor Matrix Installments Fee Sheets Statement of Related Ca…" at bounding box center [395, 119] width 238 height 520
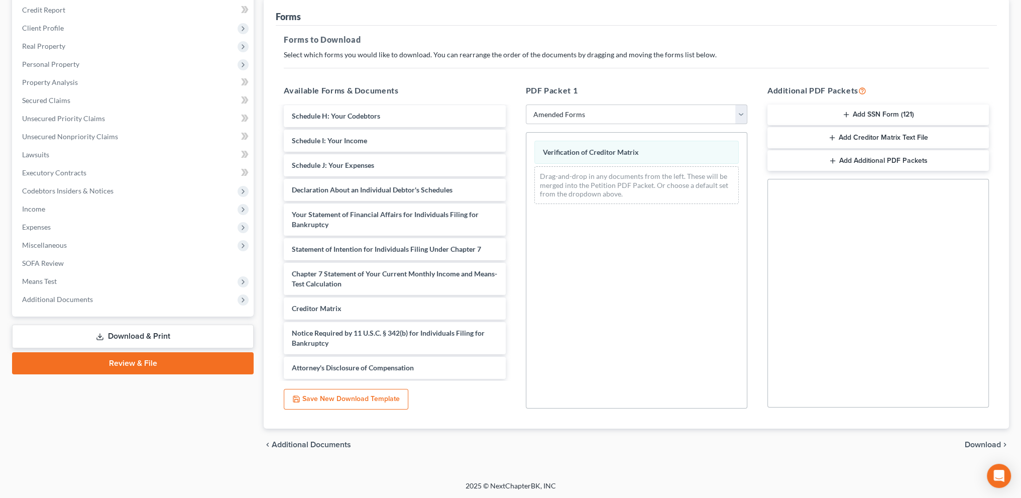
click at [970, 443] on span "Download" at bounding box center [983, 444] width 36 height 8
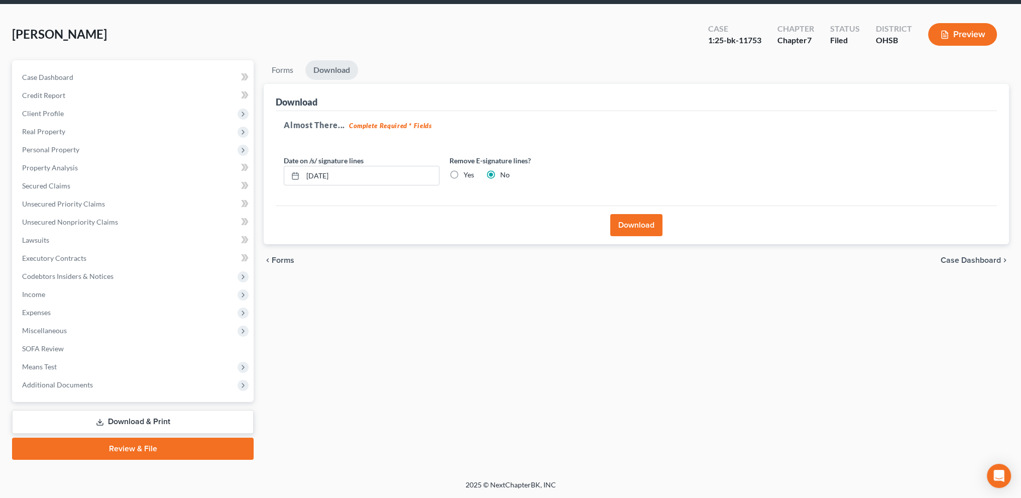
scroll to position [35, 0]
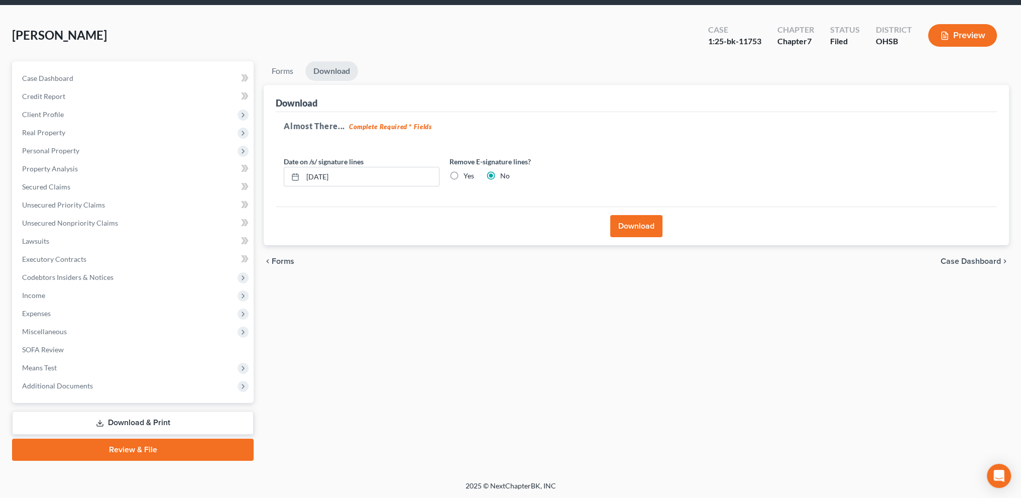
click at [623, 228] on button "Download" at bounding box center [636, 226] width 52 height 22
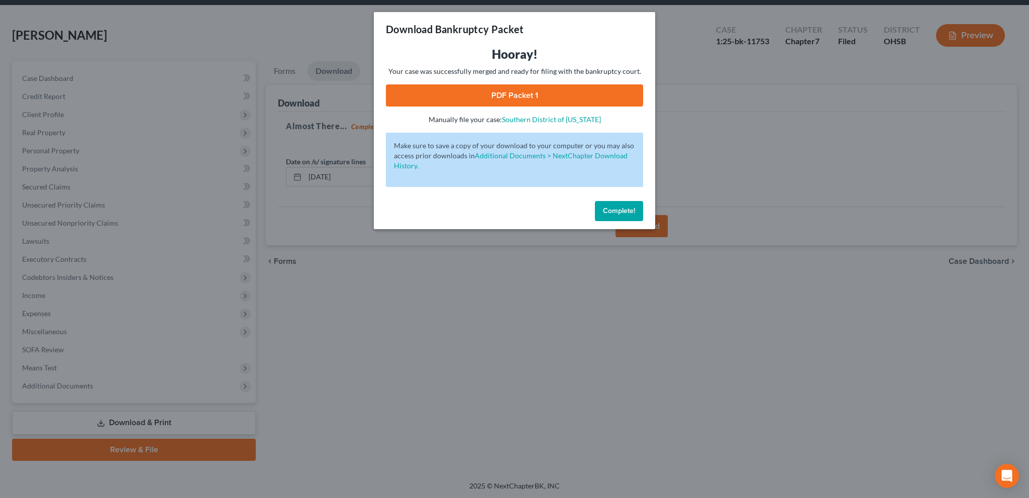
click at [500, 90] on link "PDF Packet 1" at bounding box center [514, 95] width 257 height 22
click at [612, 210] on span "Complete!" at bounding box center [619, 210] width 32 height 9
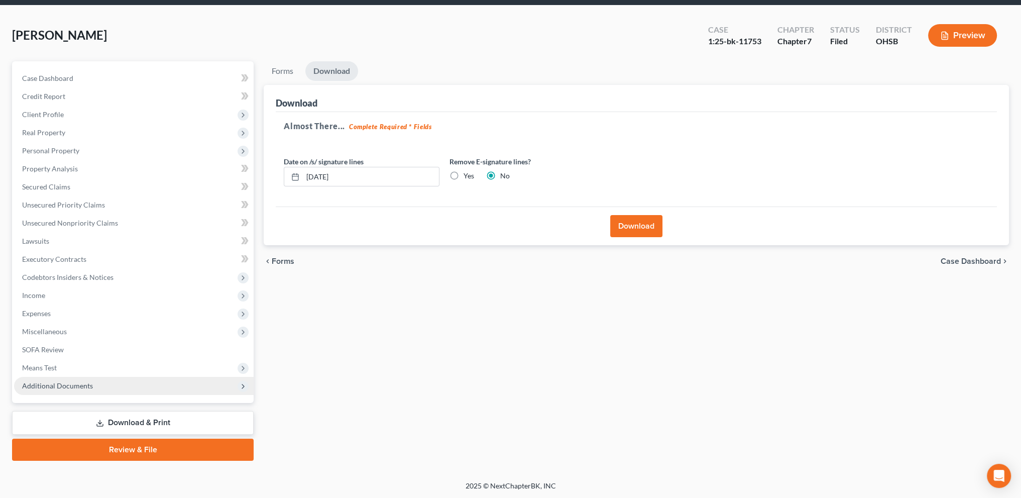
click at [44, 389] on span "Additional Documents" at bounding box center [134, 386] width 240 height 18
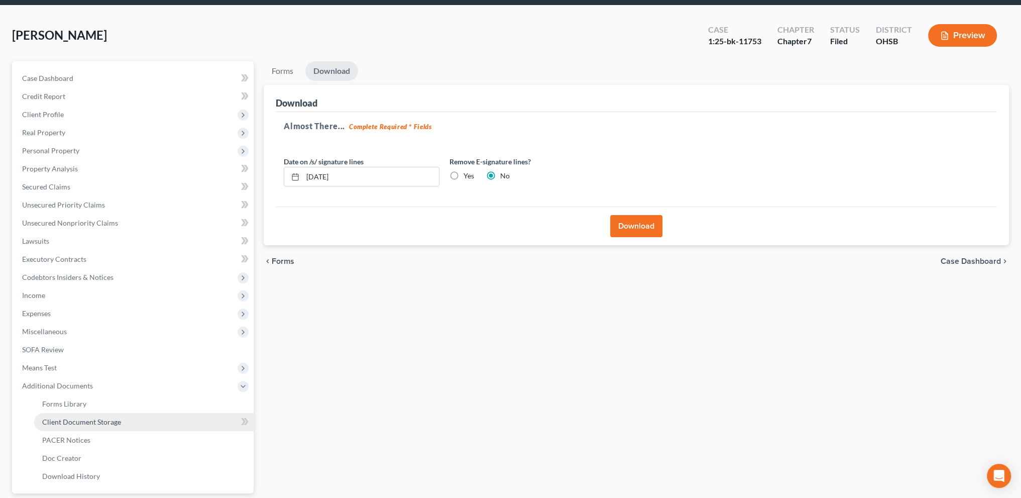
click at [65, 413] on link "Client Document Storage" at bounding box center [143, 422] width 219 height 18
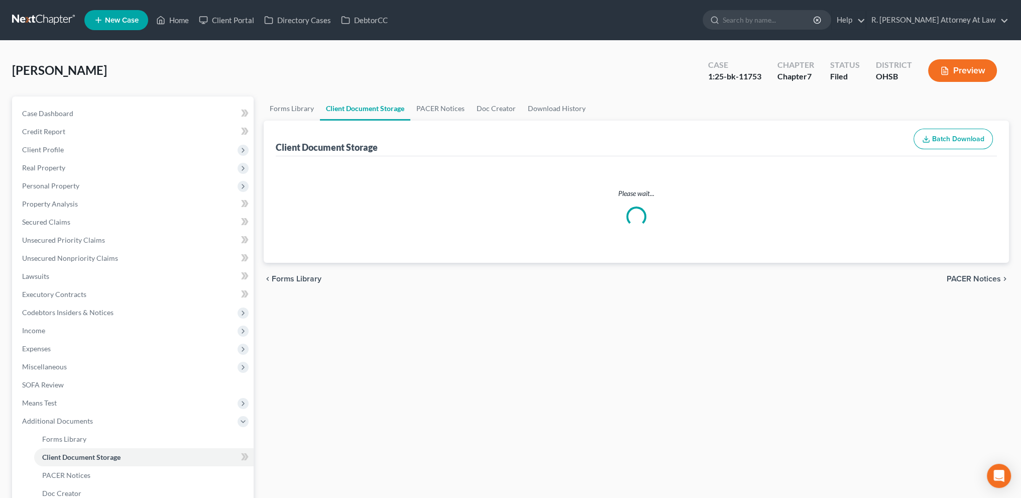
select select "7"
select select "52"
select select "37"
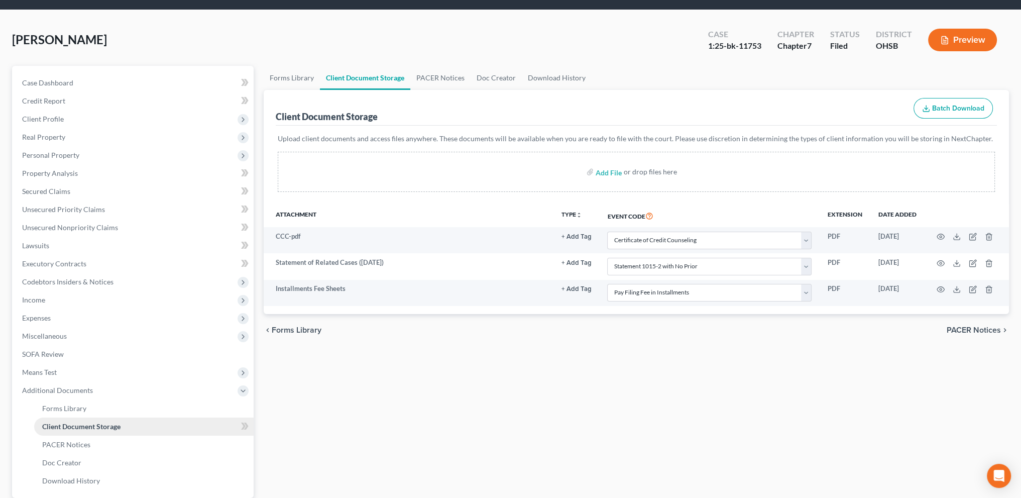
scroll to position [126, 0]
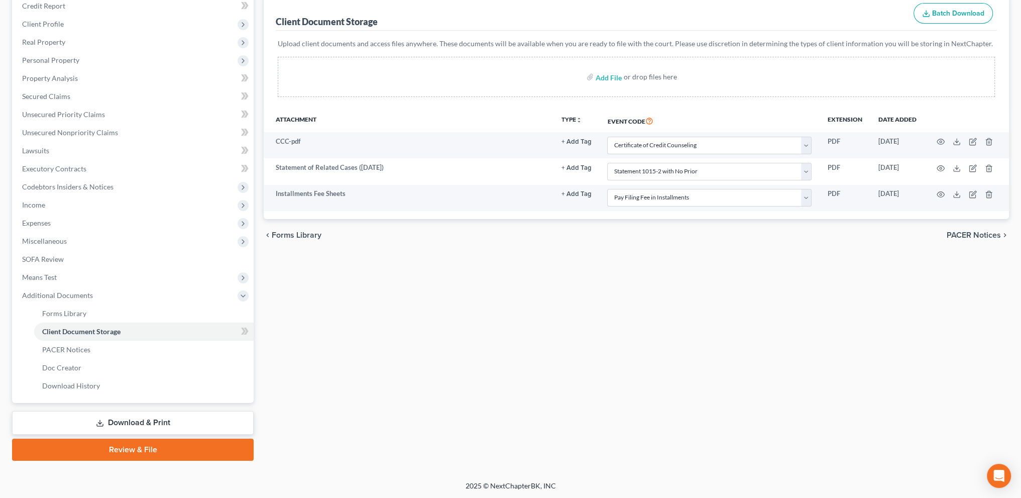
click at [118, 421] on link "Download & Print" at bounding box center [133, 423] width 242 height 24
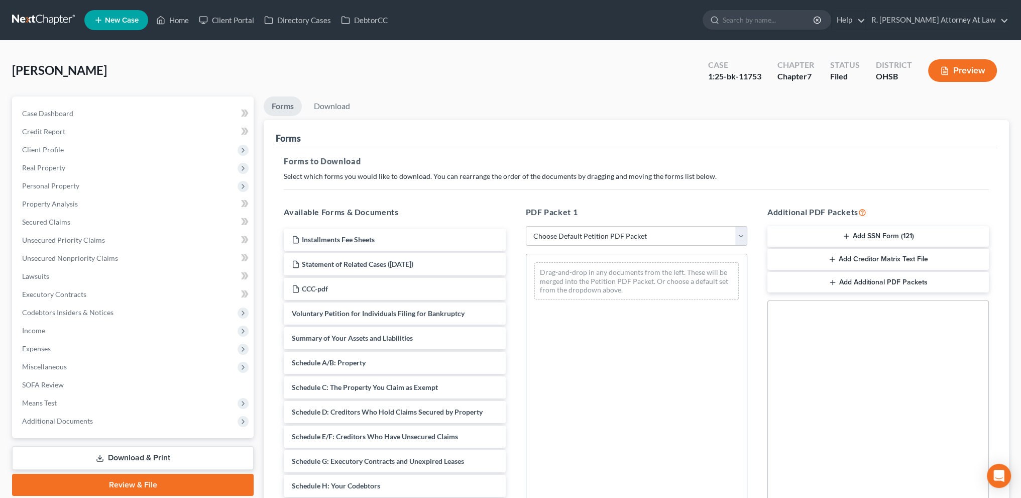
click at [548, 234] on select "Choose Default Petition PDF Packet Complete Bankruptcy Petition (all forms and …" at bounding box center [636, 236] width 221 height 20
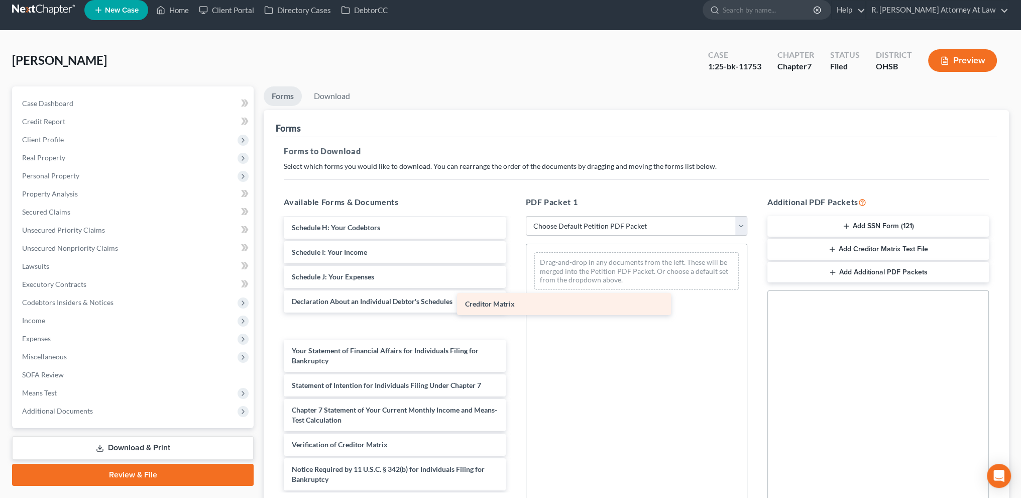
scroll to position [273, 0]
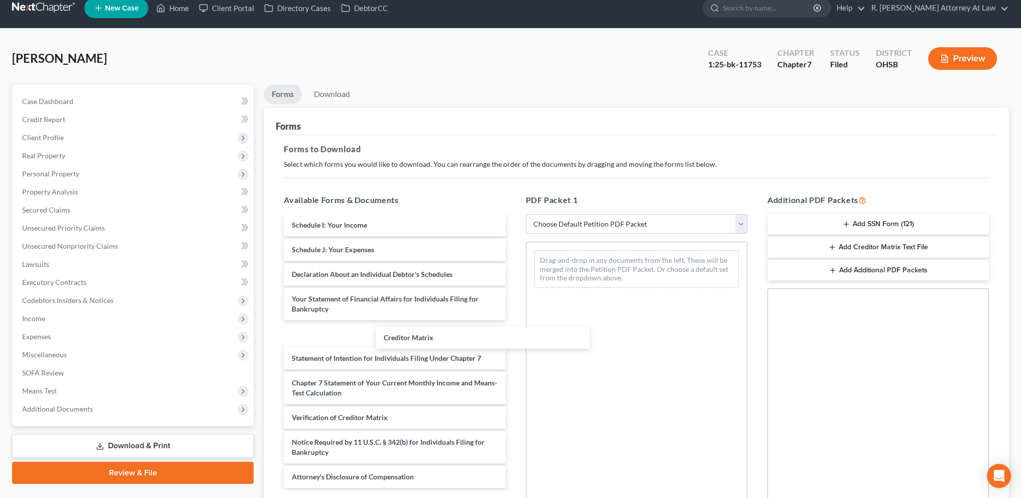
drag, startPoint x: 327, startPoint y: 402, endPoint x: 512, endPoint y: 207, distance: 268.2
click at [352, 334] on div "Creditor Matrix Installments Fee Sheets Statement of Related Cases (07/16/2025)…" at bounding box center [395, 215] width 238 height 544
click at [577, 220] on select "Choose Default Petition PDF Packet Complete Bankruptcy Petition (all forms and …" at bounding box center [636, 224] width 221 height 20
select select "2"
click at [526, 214] on select "Choose Default Petition PDF Packet Complete Bankruptcy Petition (all forms and …" at bounding box center [636, 224] width 221 height 20
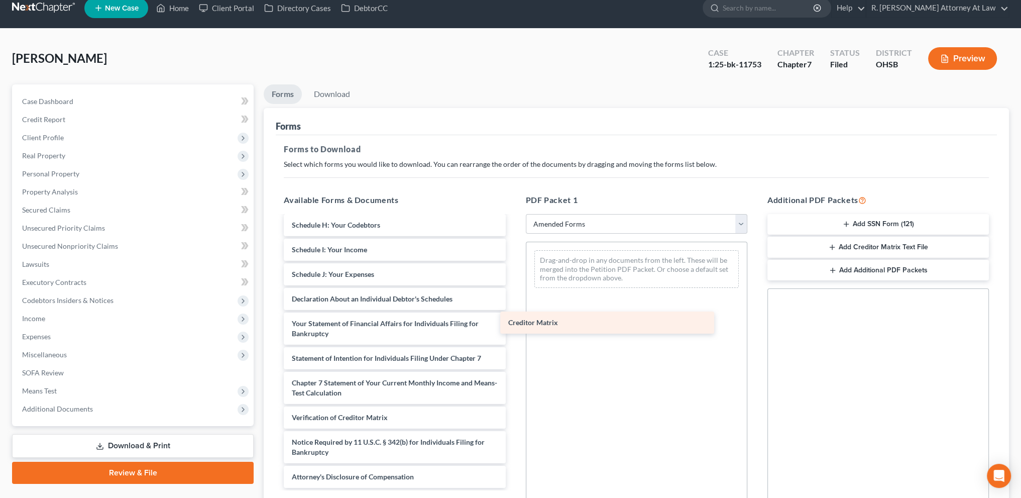
scroll to position [175, 0]
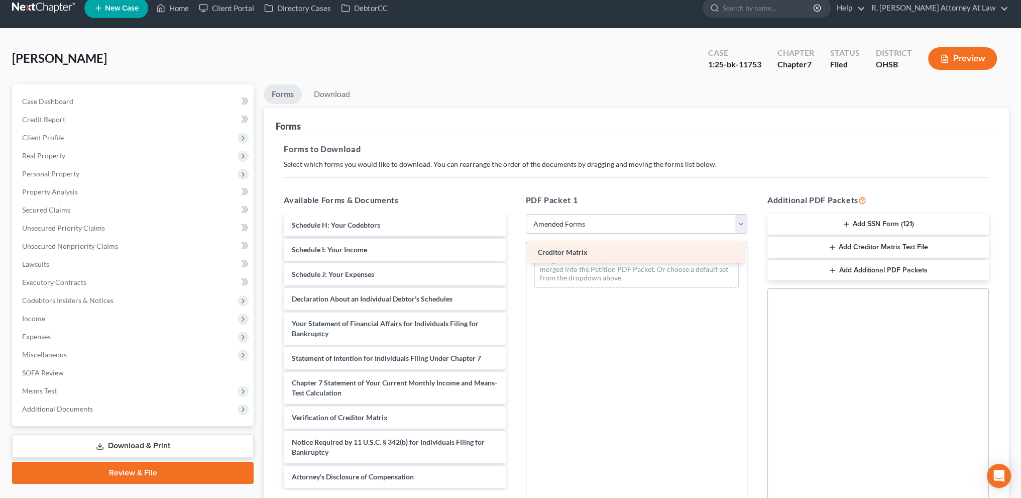
drag, startPoint x: 329, startPoint y: 391, endPoint x: 575, endPoint y: 251, distance: 282.9
click at [513, 251] on div "Creditor Matrix Voluntary Petition for Individuals Filing for Bankruptcy Summar…" at bounding box center [395, 265] width 238 height 446
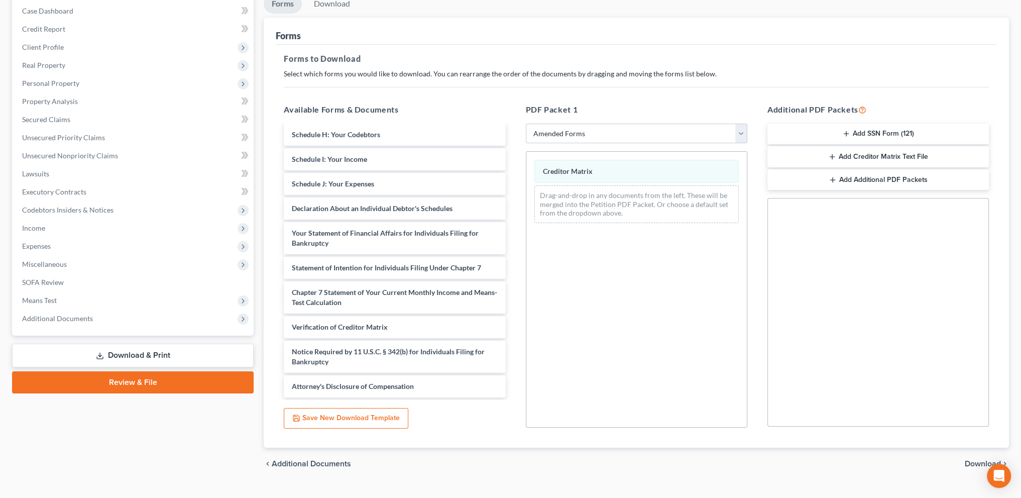
scroll to position [122, 0]
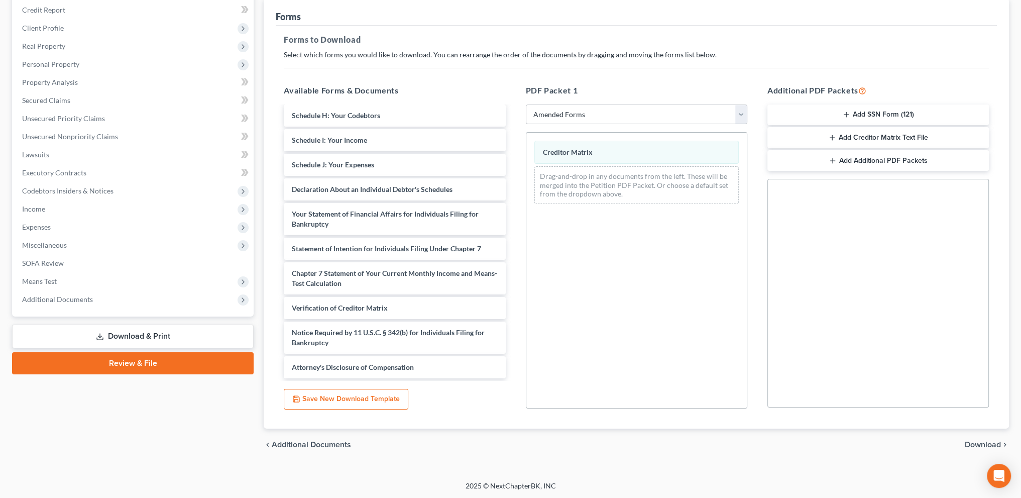
click at [979, 442] on span "Download" at bounding box center [983, 444] width 36 height 8
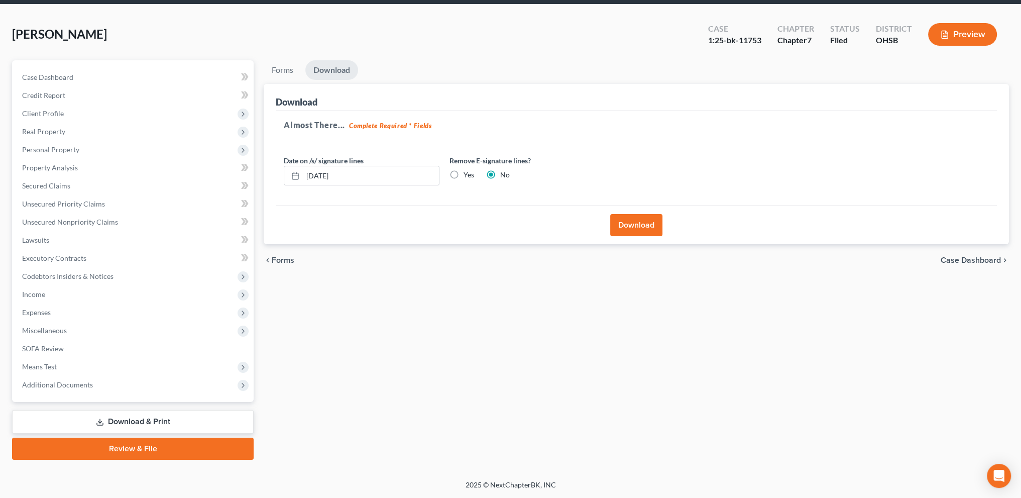
scroll to position [35, 0]
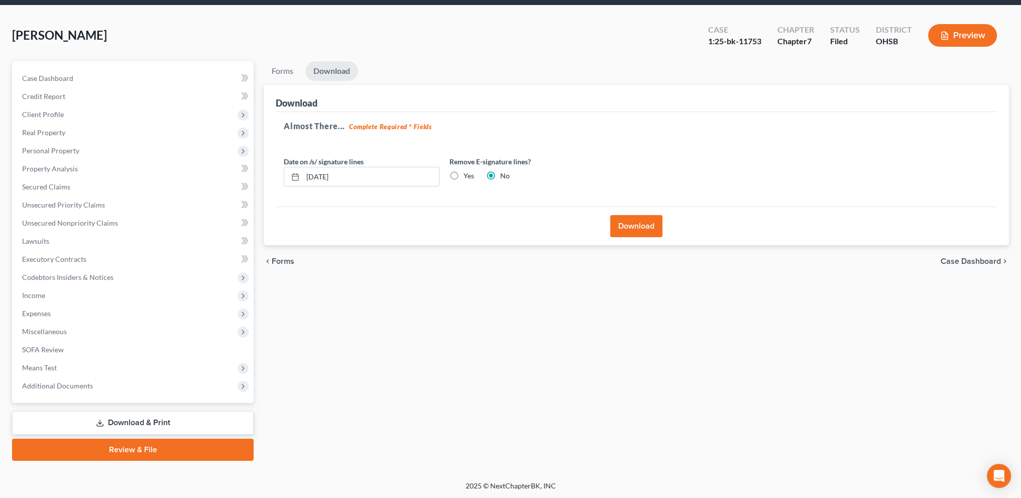
click at [631, 225] on button "Download" at bounding box center [636, 226] width 52 height 22
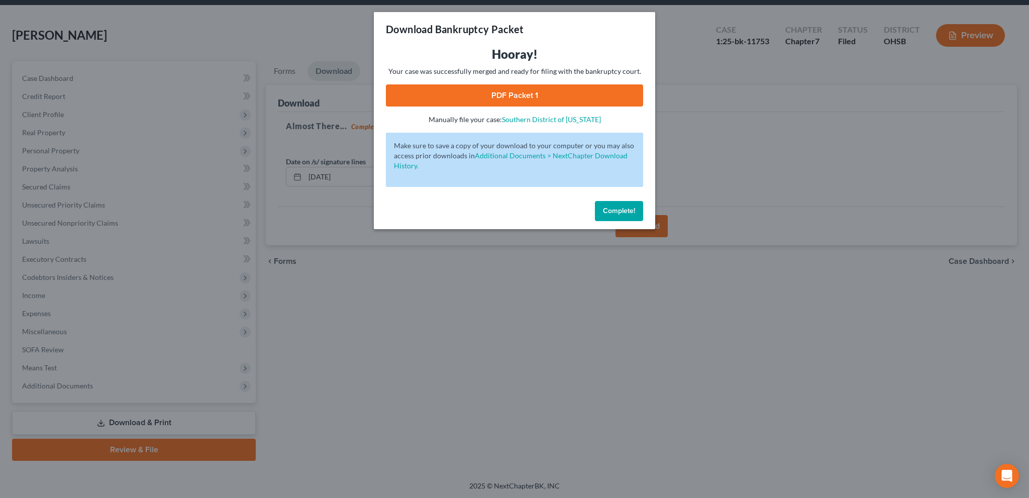
click at [502, 88] on link "PDF Packet 1" at bounding box center [514, 95] width 257 height 22
click at [612, 210] on span "Complete!" at bounding box center [619, 210] width 32 height 9
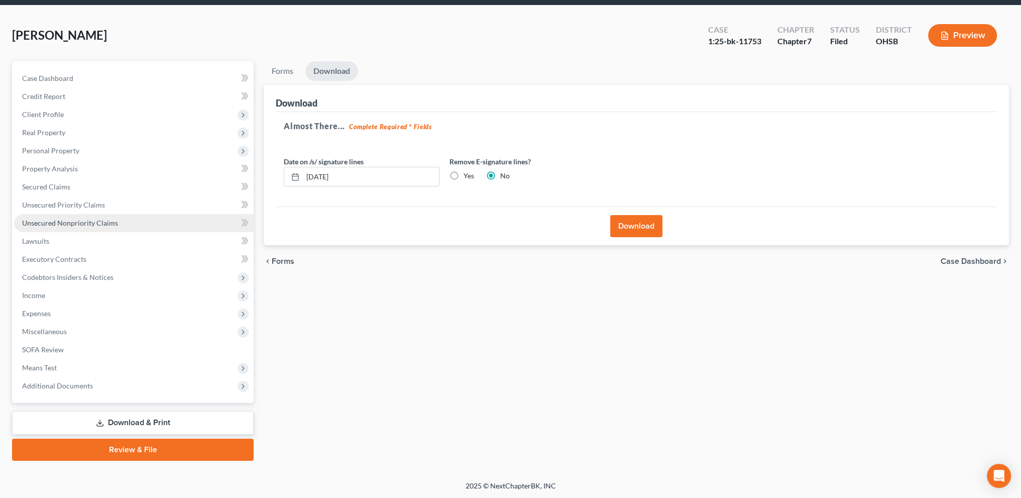
click at [62, 217] on link "Unsecured Nonpriority Claims" at bounding box center [134, 223] width 240 height 18
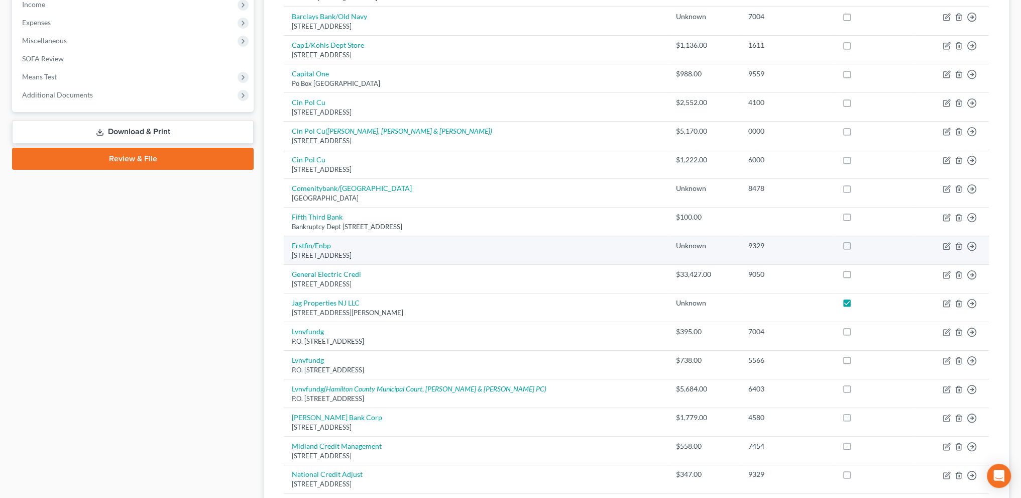
scroll to position [326, 0]
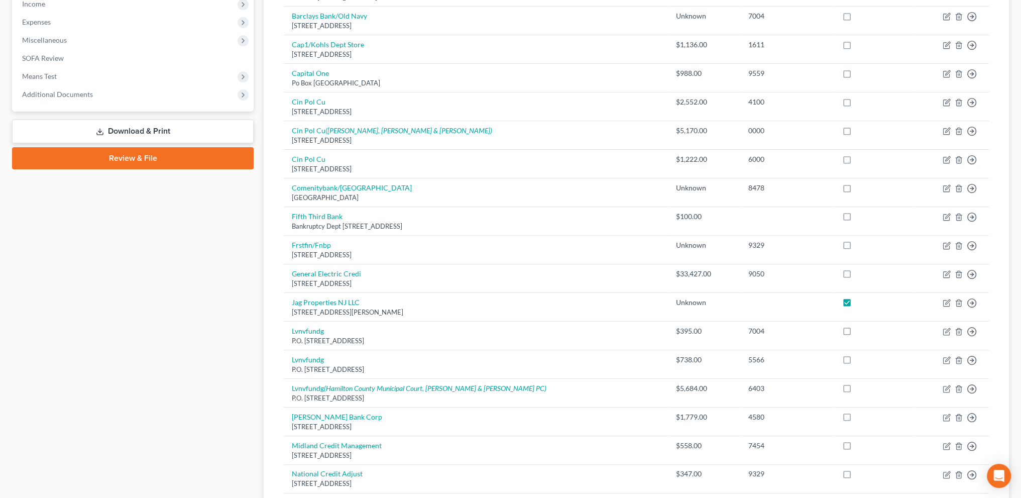
click at [64, 98] on span "Additional Documents" at bounding box center [134, 94] width 240 height 18
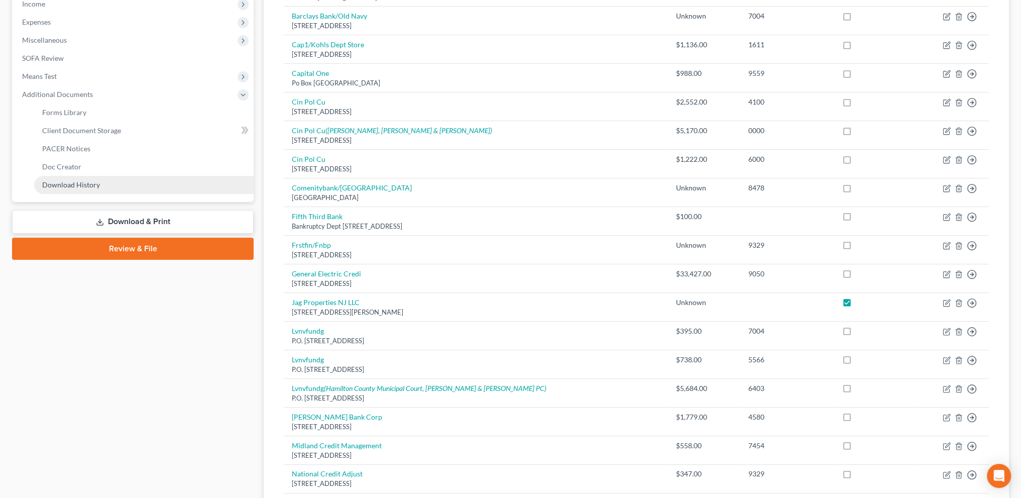
click at [87, 179] on link "Download History" at bounding box center [143, 185] width 219 height 18
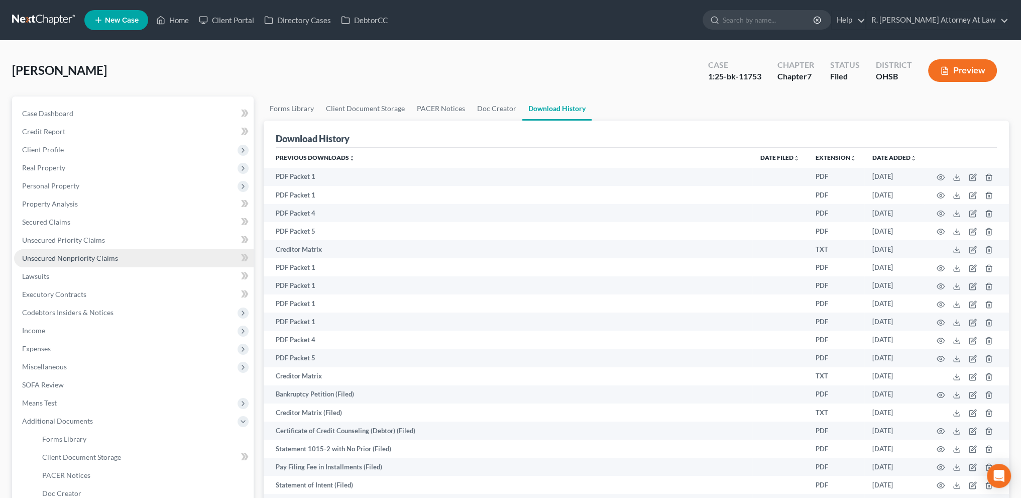
click at [50, 259] on span "Unsecured Nonpriority Claims" at bounding box center [70, 258] width 96 height 9
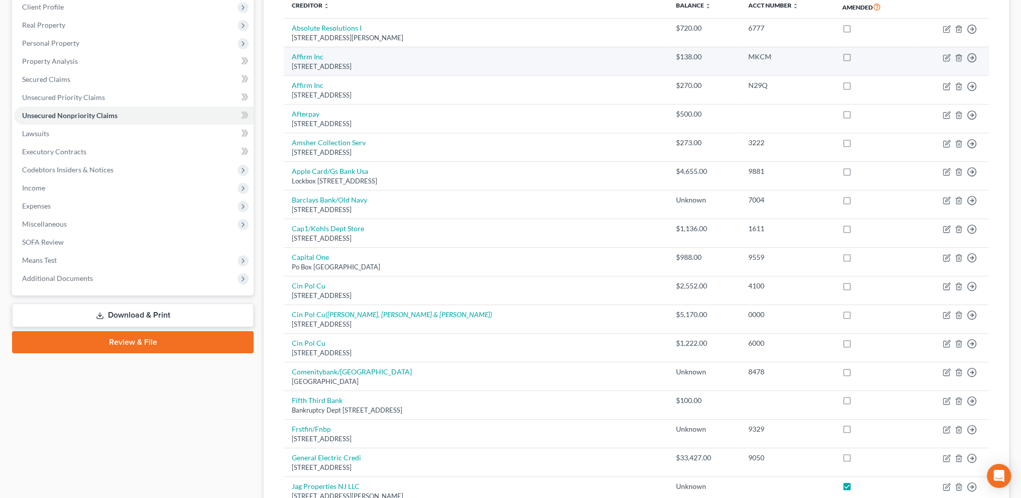
scroll to position [301, 0]
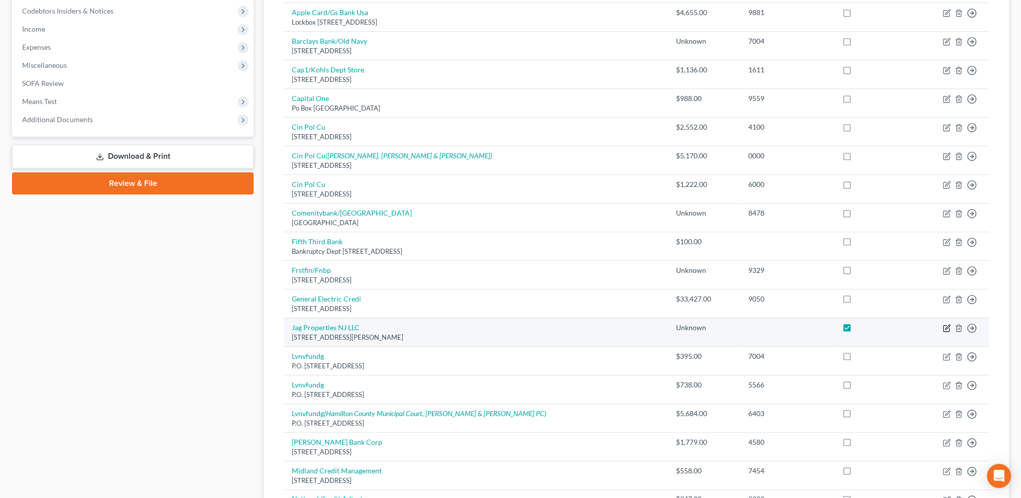
click at [947, 324] on icon "button" at bounding box center [947, 328] width 8 height 8
select select "36"
select select "14"
select select "0"
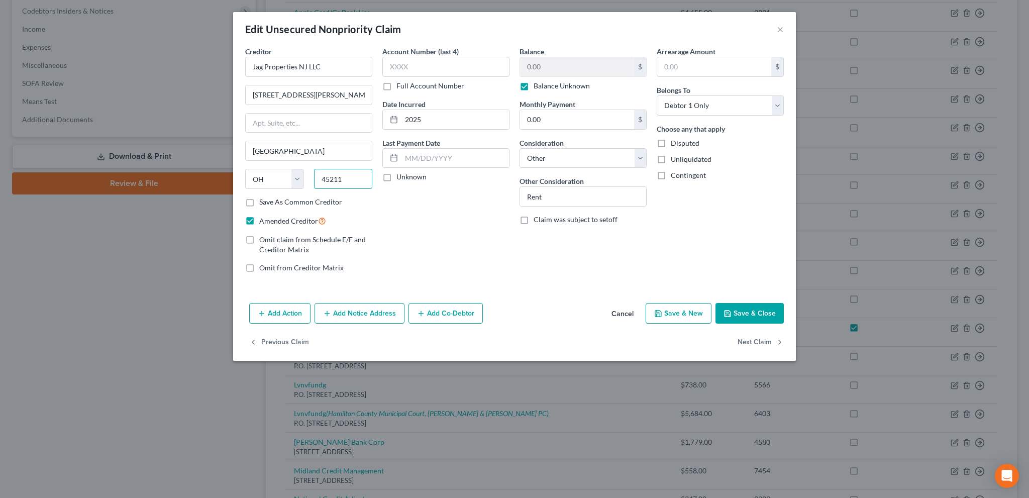
click at [352, 182] on input "45211" at bounding box center [343, 179] width 59 height 20
type input "4"
type input "08701"
type input "Lakewood"
select select "33"
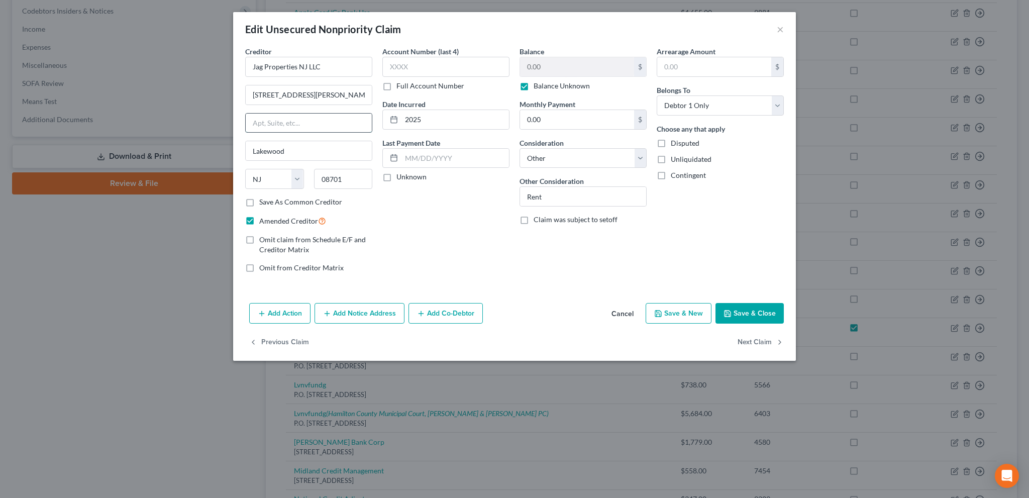
click at [296, 122] on input "text" at bounding box center [309, 123] width 126 height 19
drag, startPoint x: 326, startPoint y: 84, endPoint x: 342, endPoint y: 71, distance: 20.7
click at [327, 88] on div "4360 Harrison Ave" at bounding box center [308, 95] width 127 height 20
click at [315, 98] on input "4360 Harrison Ave" at bounding box center [309, 94] width 126 height 19
type input "4"
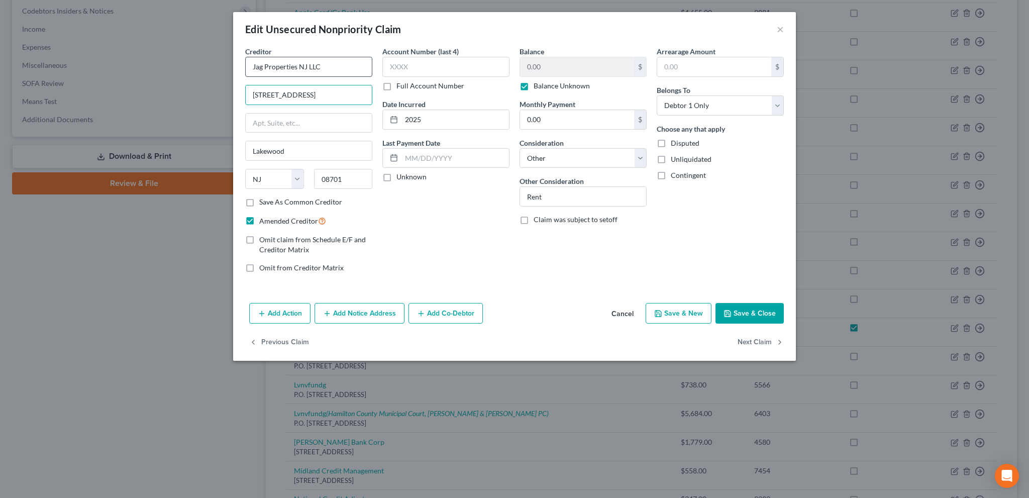
type input "18 Central Ave"
click at [307, 65] on input "Jag Properties NJ LLC" at bounding box center [308, 67] width 127 height 20
type input "Jag Properties LLC"
drag, startPoint x: 417, startPoint y: 210, endPoint x: 660, endPoint y: 301, distance: 259.4
click at [417, 210] on div "Account Number (last 4) Full Account Number Date Incurred 2025 Last Payment Dat…" at bounding box center [445, 163] width 137 height 235
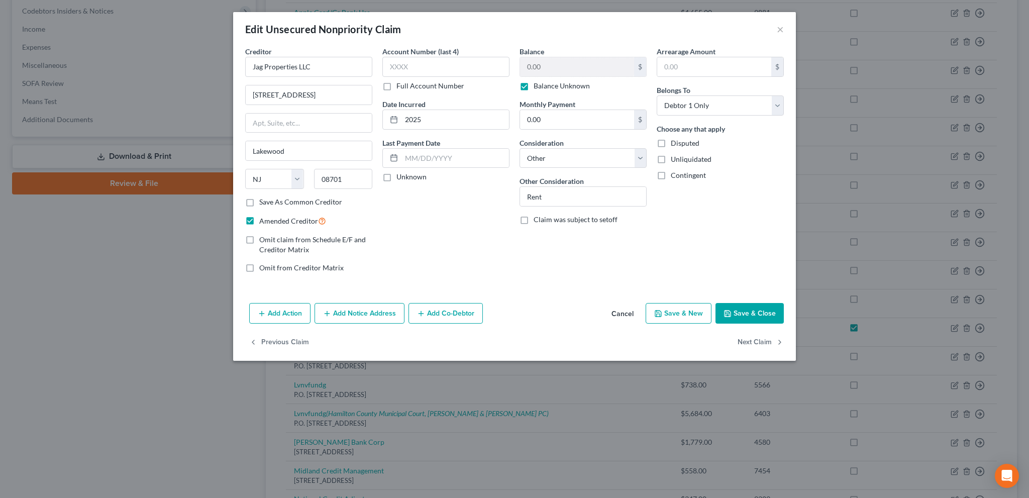
click at [760, 316] on button "Save & Close" at bounding box center [749, 313] width 68 height 21
type input "0"
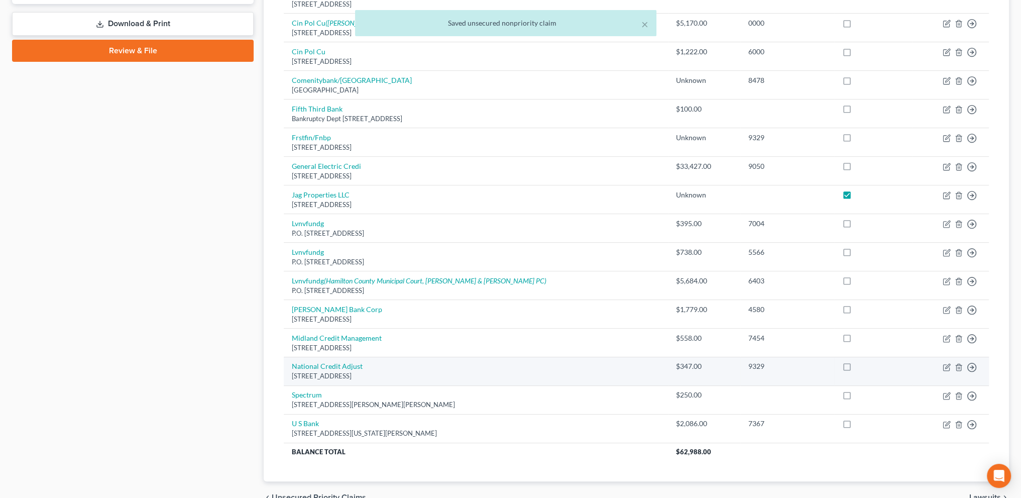
scroll to position [484, 0]
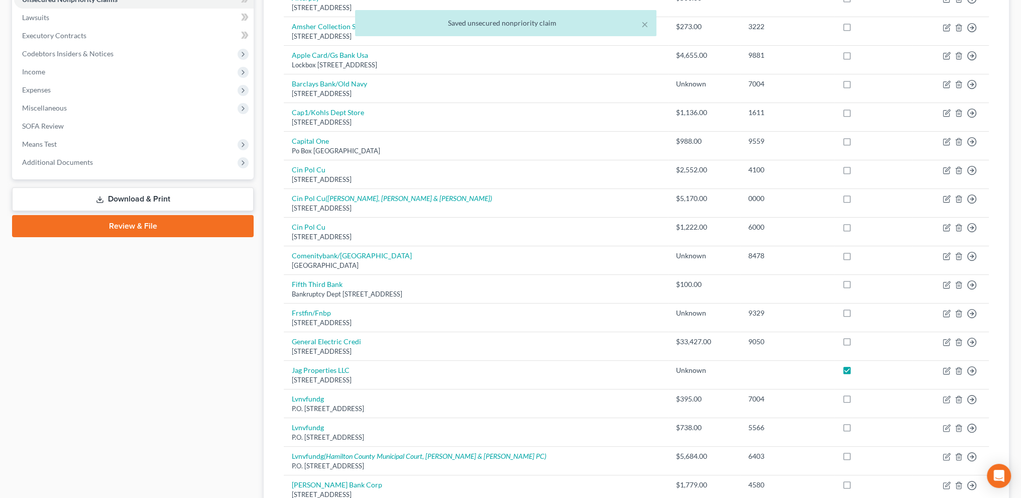
click at [106, 192] on link "Download & Print" at bounding box center [133, 199] width 242 height 24
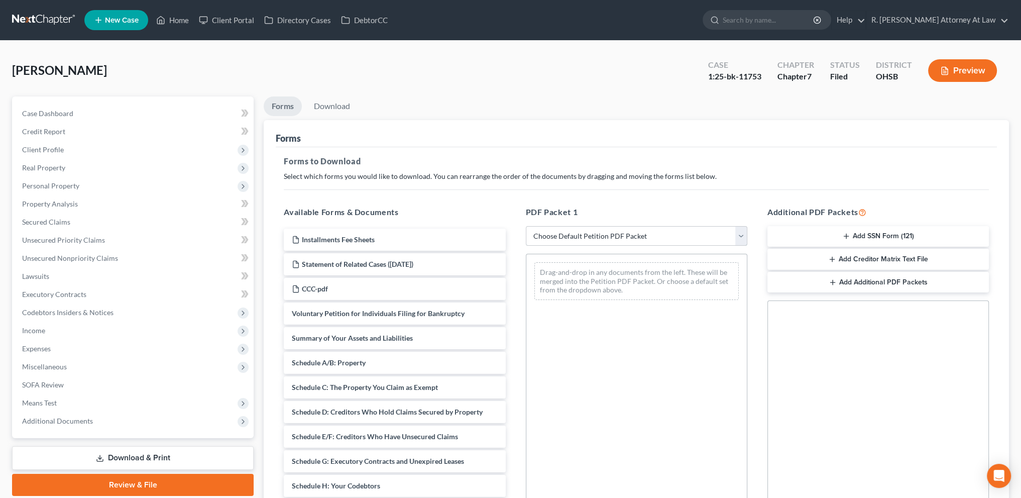
click at [584, 229] on select "Choose Default Petition PDF Packet Complete Bankruptcy Petition (all forms and …" at bounding box center [636, 236] width 221 height 20
select select "2"
click at [526, 226] on select "Choose Default Petition PDF Packet Complete Bankruptcy Petition (all forms and …" at bounding box center [636, 236] width 221 height 20
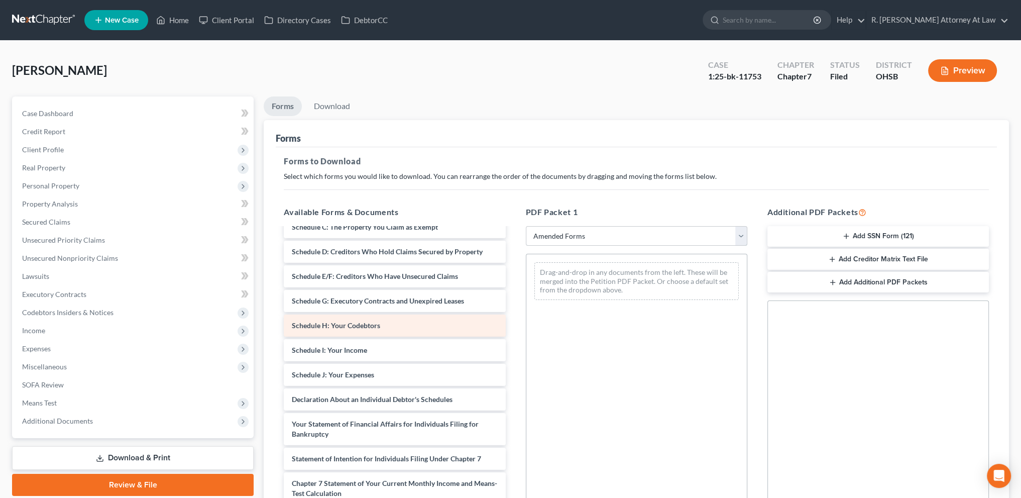
scroll to position [88, 0]
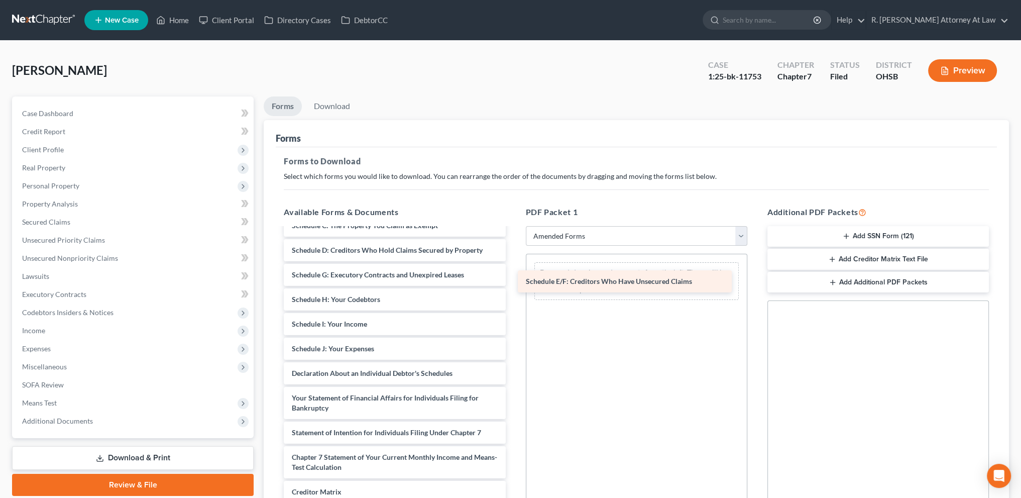
drag, startPoint x: 344, startPoint y: 270, endPoint x: 575, endPoint y: 275, distance: 231.6
click at [513, 275] on div "Schedule E/F: Creditors Who Have Unsecured Claims Voluntary Petition for Indivi…" at bounding box center [395, 364] width 238 height 446
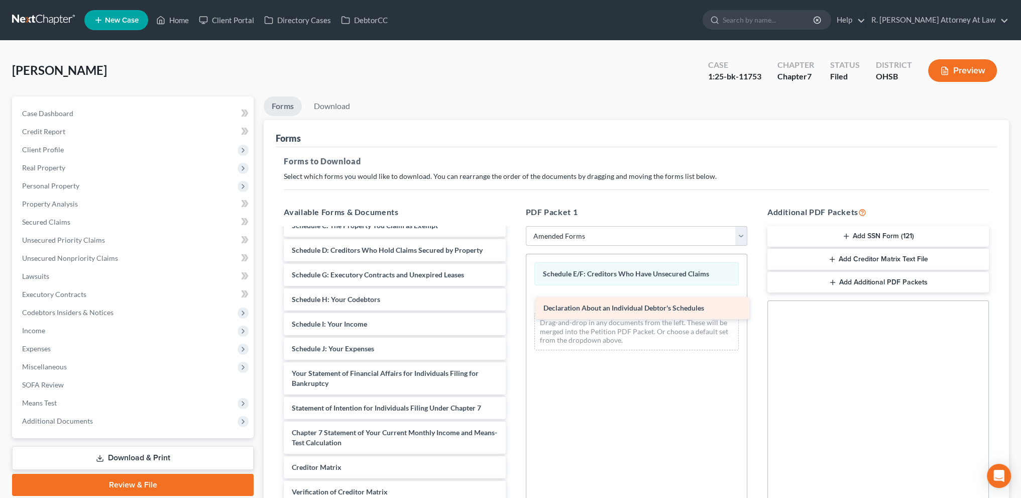
drag, startPoint x: 318, startPoint y: 376, endPoint x: 568, endPoint y: 311, distance: 258.5
click at [513, 311] on div "Declaration About an Individual Debtor's Schedules Voluntary Petition for Indiv…" at bounding box center [395, 351] width 238 height 421
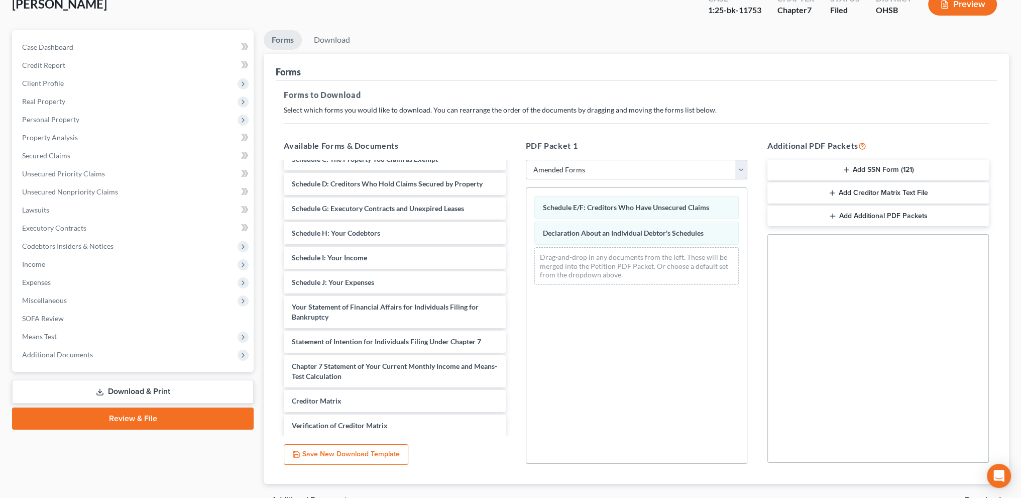
scroll to position [122, 0]
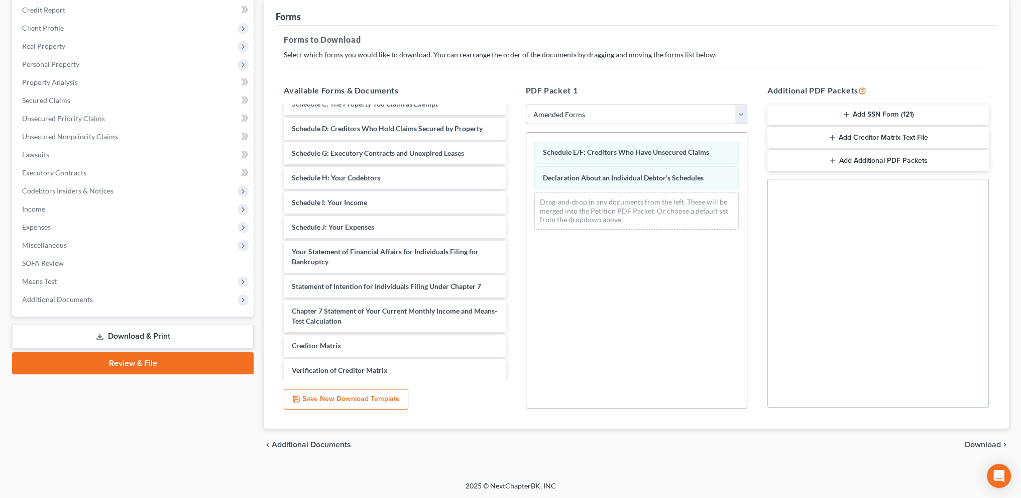
click at [979, 443] on span "Download" at bounding box center [983, 444] width 36 height 8
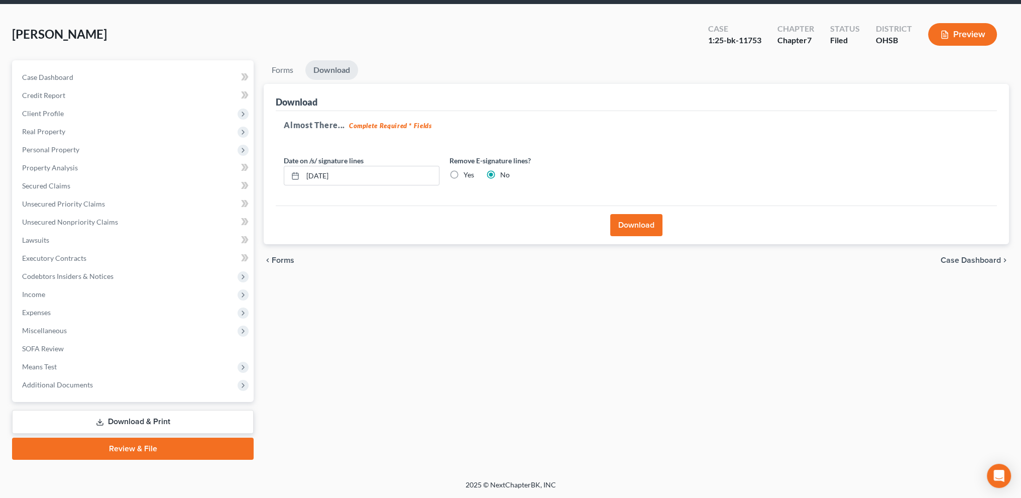
scroll to position [35, 0]
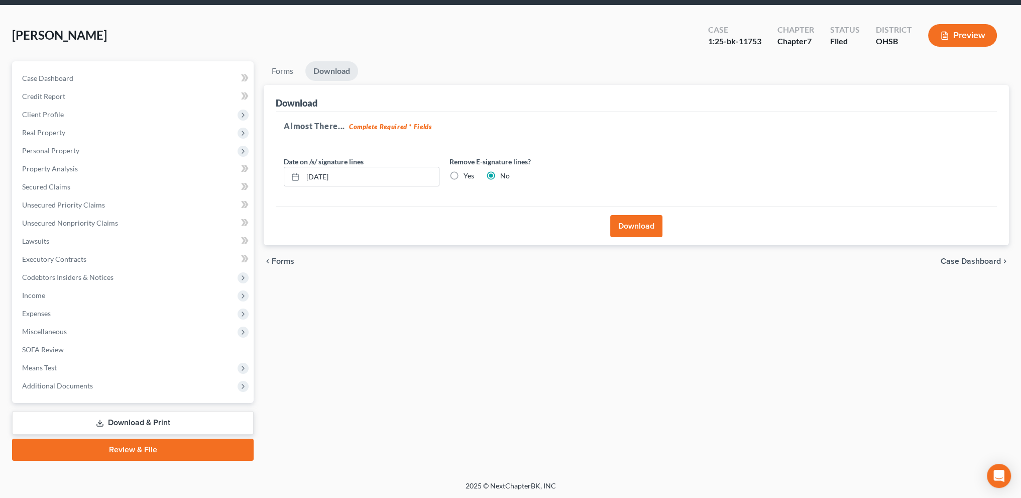
click at [636, 221] on button "Download" at bounding box center [636, 226] width 52 height 22
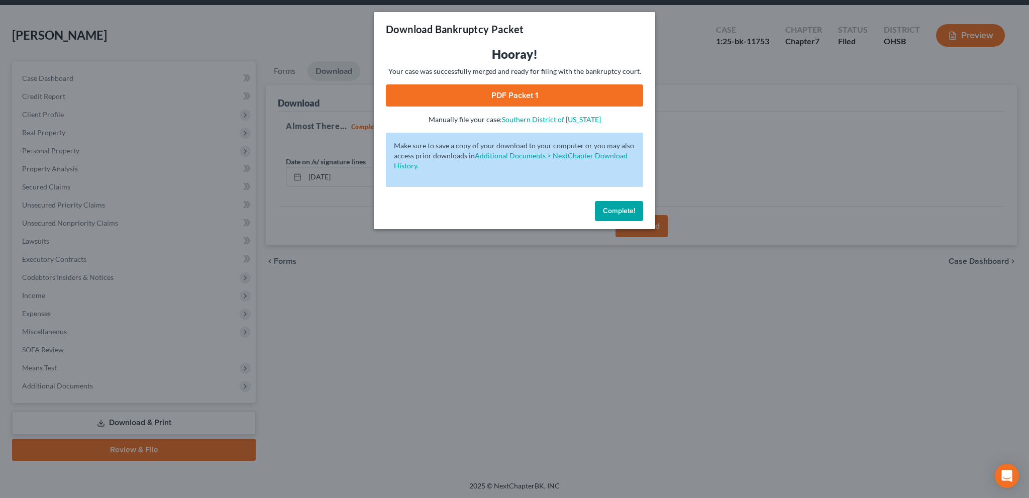
click at [512, 90] on link "PDF Packet 1" at bounding box center [514, 95] width 257 height 22
click at [616, 214] on span "Complete!" at bounding box center [619, 210] width 32 height 9
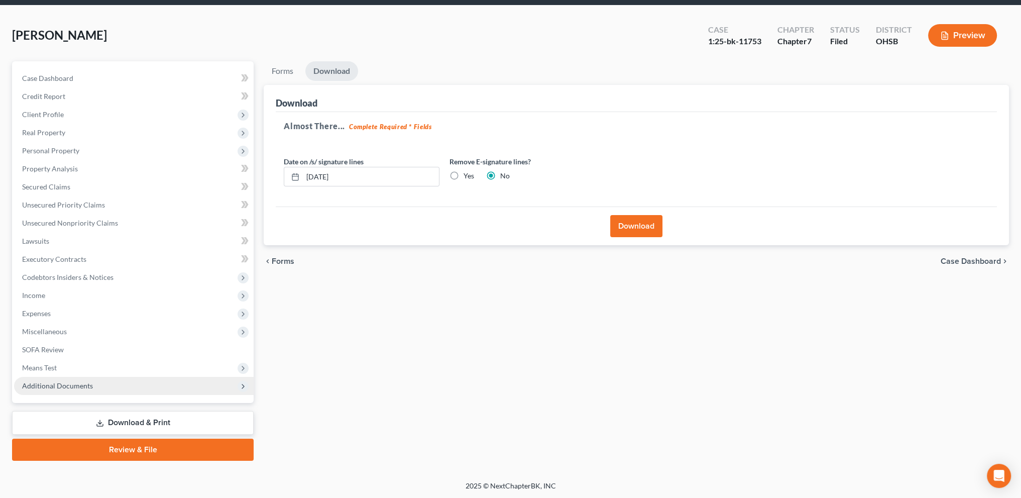
click at [67, 384] on span "Additional Documents" at bounding box center [57, 385] width 71 height 9
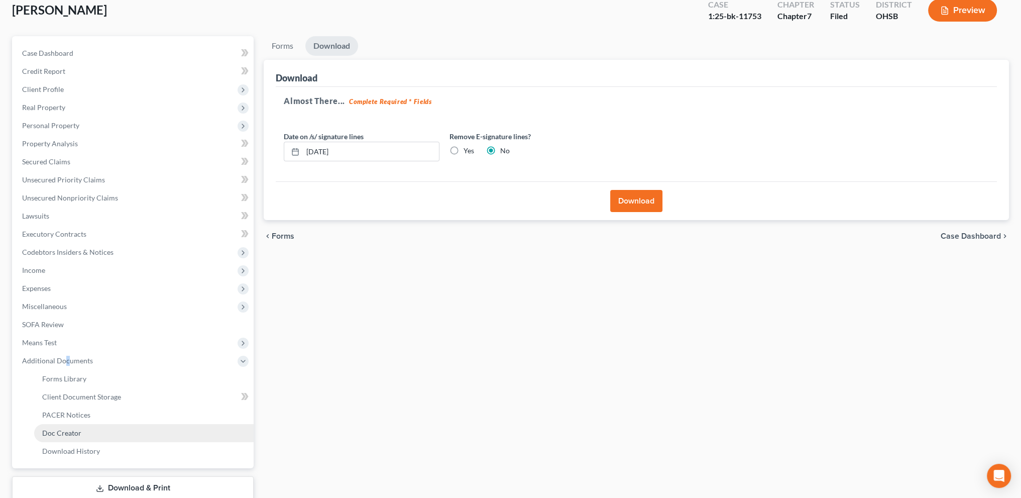
scroll to position [126, 0]
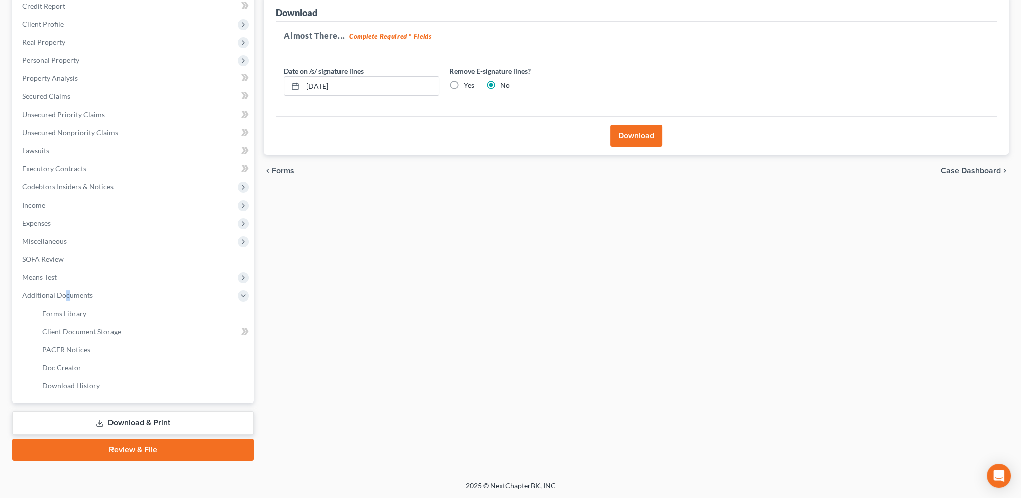
click at [114, 420] on link "Download & Print" at bounding box center [133, 423] width 242 height 24
click at [128, 417] on link "Download & Print" at bounding box center [133, 423] width 242 height 24
click at [66, 311] on span "Forms Library" at bounding box center [64, 313] width 44 height 9
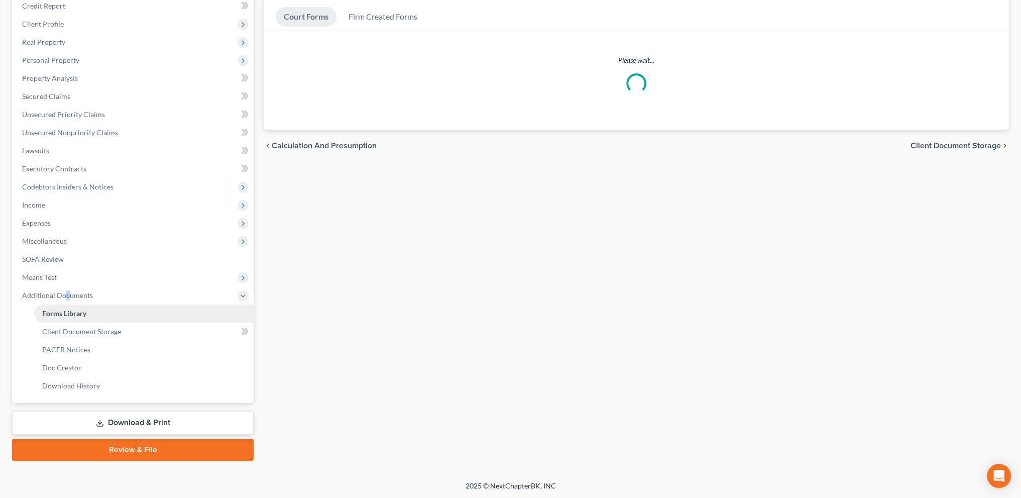
click at [66, 311] on ul "Case Dashboard Payments Invoices Payments Payments Credit Report Client Profile" at bounding box center [134, 187] width 240 height 416
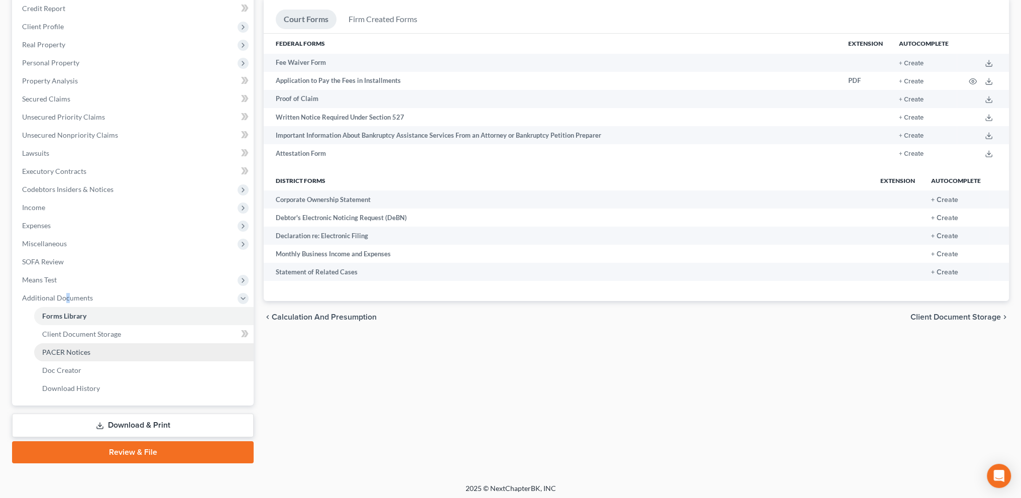
scroll to position [126, 0]
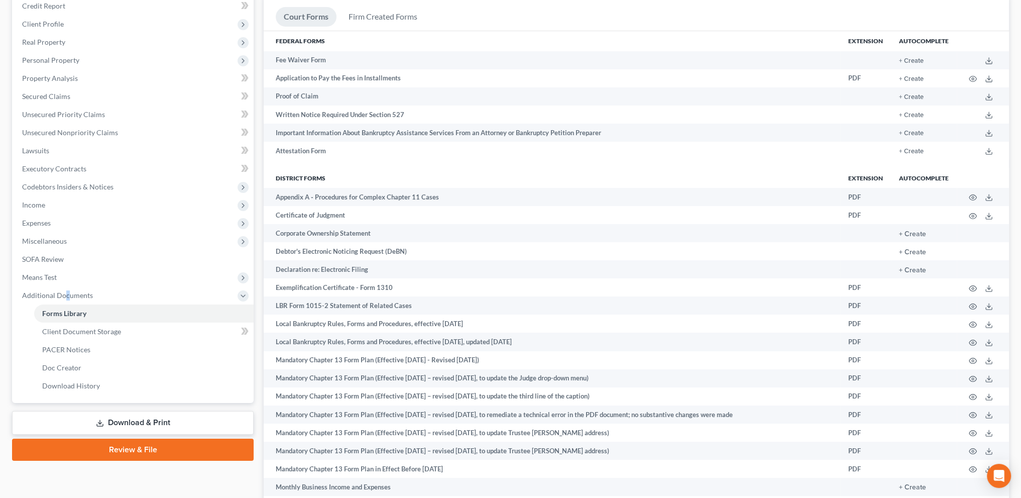
click at [126, 418] on link "Download & Print" at bounding box center [133, 423] width 242 height 24
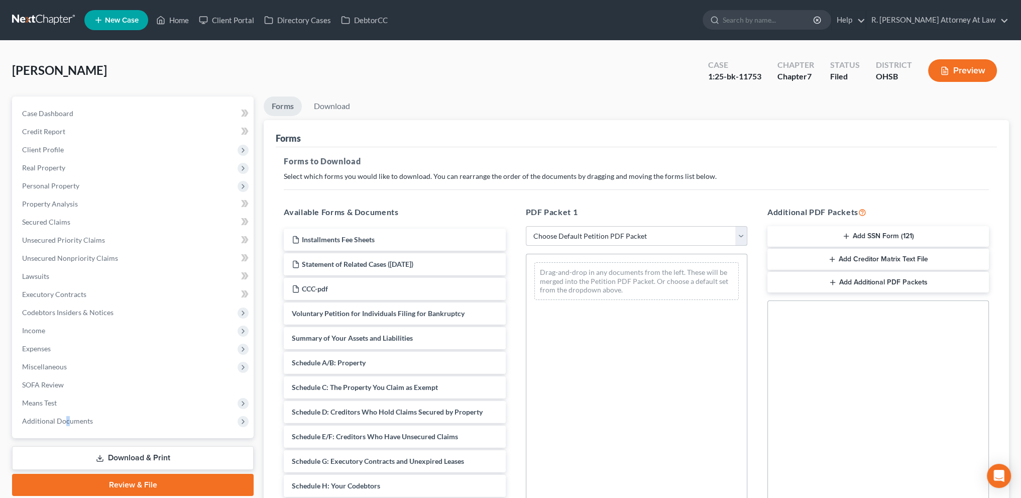
click at [601, 238] on select "Choose Default Petition PDF Packet Complete Bankruptcy Petition (all forms and …" at bounding box center [636, 236] width 221 height 20
select select "2"
click at [526, 226] on select "Choose Default Petition PDF Packet Complete Bankruptcy Petition (all forms and …" at bounding box center [636, 236] width 221 height 20
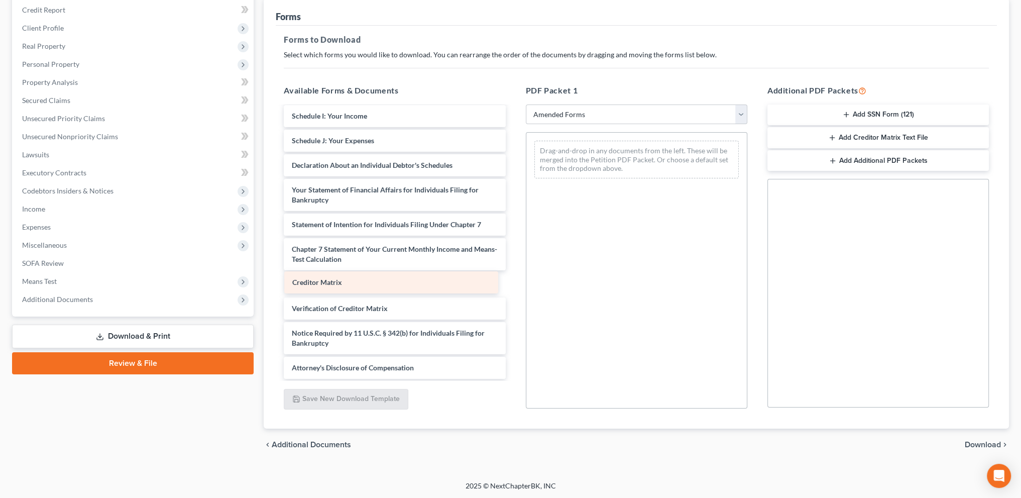
scroll to position [175, 0]
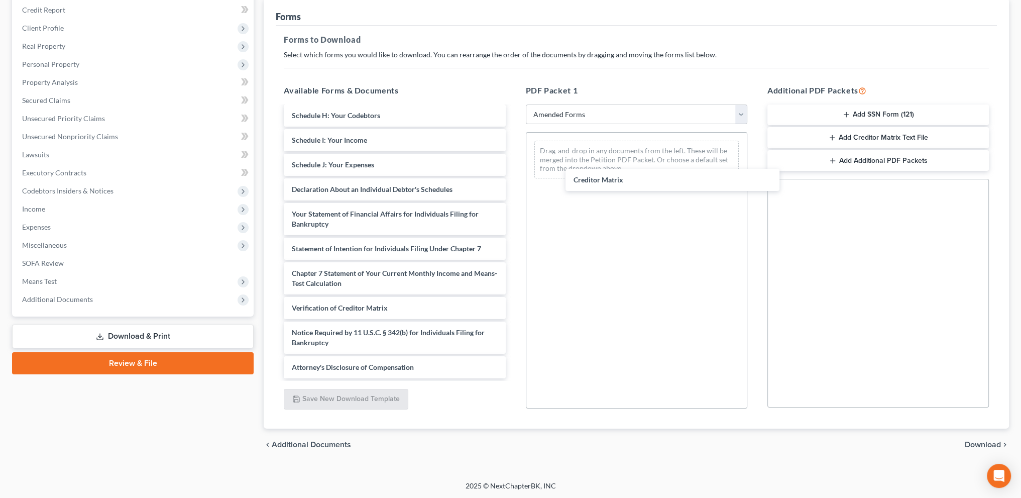
drag, startPoint x: 321, startPoint y: 282, endPoint x: 636, endPoint y: 176, distance: 332.7
click at [513, 158] on div "Creditor Matrix Voluntary Petition for Individuals Filing for Bankruptcy Summar…" at bounding box center [395, 155] width 238 height 446
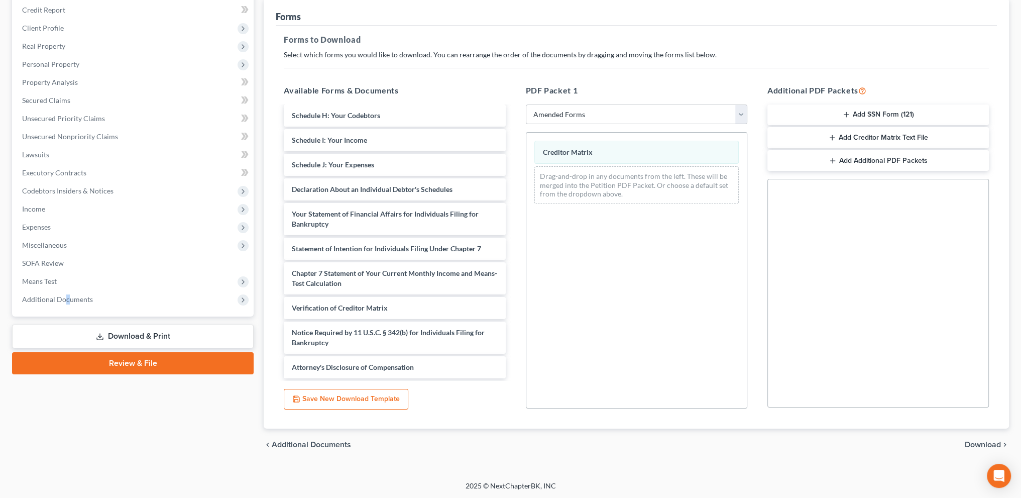
click at [980, 440] on span "Download" at bounding box center [983, 444] width 36 height 8
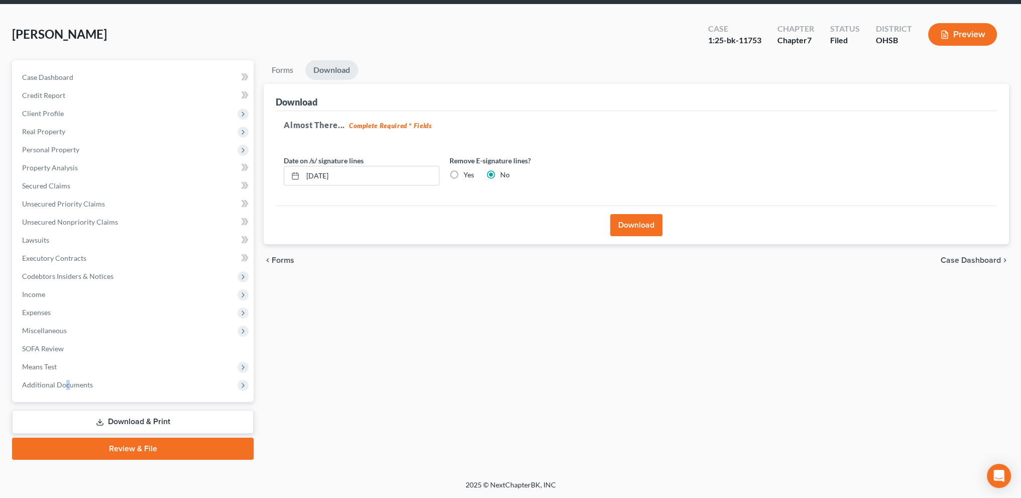
scroll to position [35, 0]
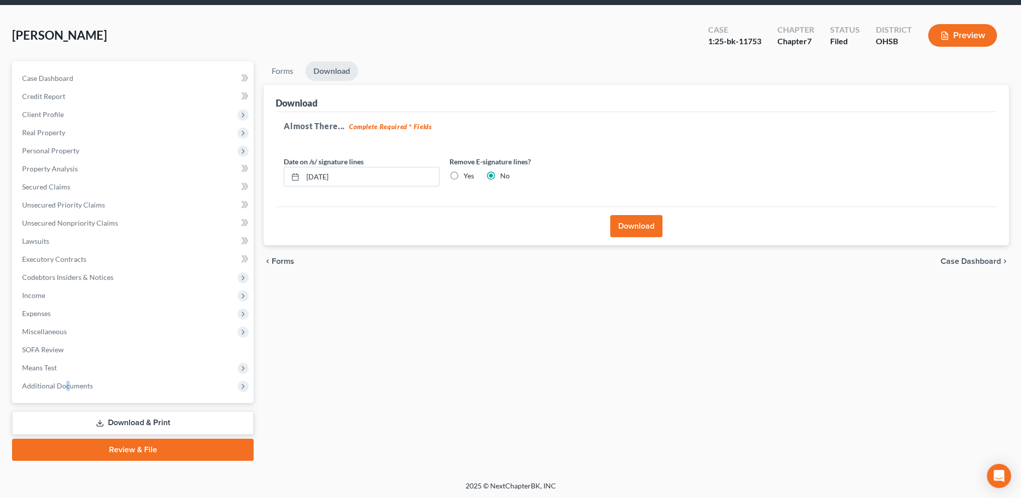
click at [630, 225] on button "Download" at bounding box center [636, 226] width 52 height 22
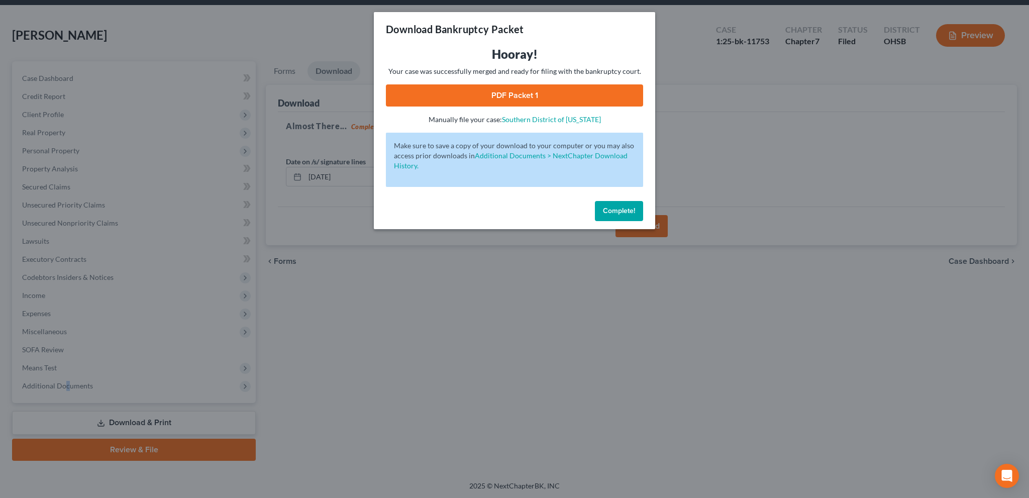
click at [500, 100] on link "PDF Packet 1" at bounding box center [514, 95] width 257 height 22
click at [612, 212] on span "Complete!" at bounding box center [619, 210] width 32 height 9
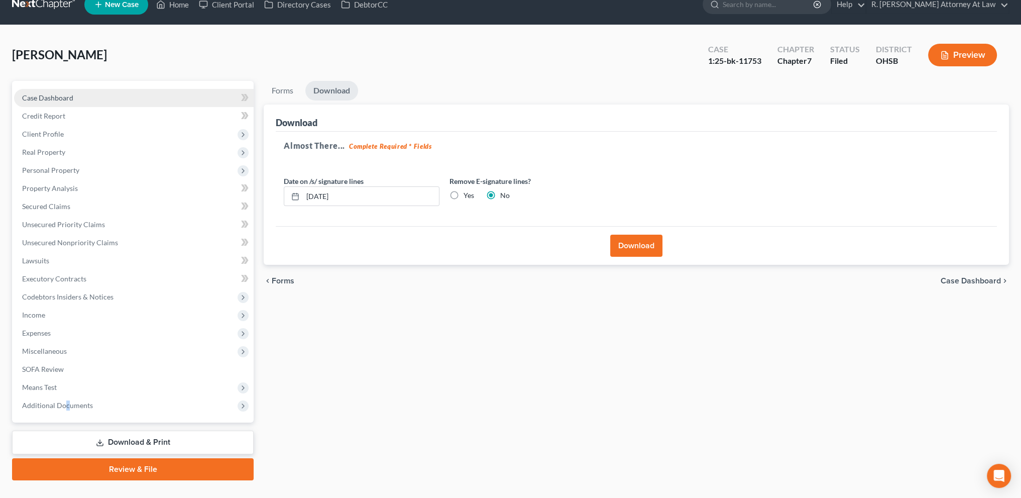
scroll to position [0, 0]
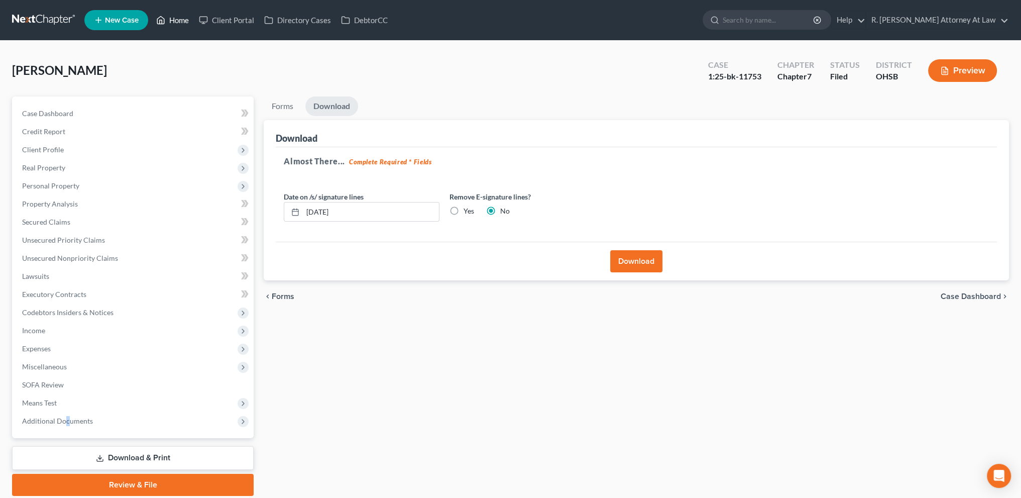
click at [177, 16] on link "Home" at bounding box center [172, 20] width 43 height 18
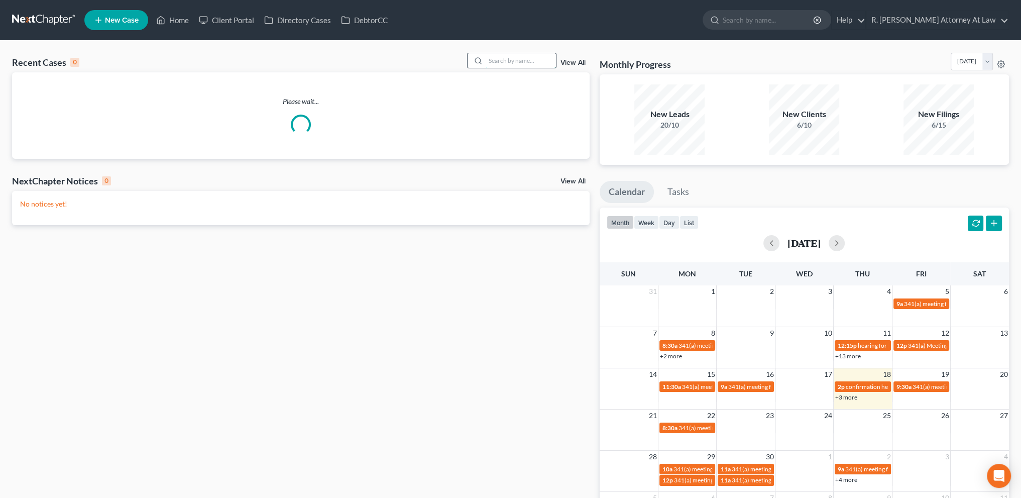
click at [528, 55] on input "search" at bounding box center [521, 60] width 70 height 15
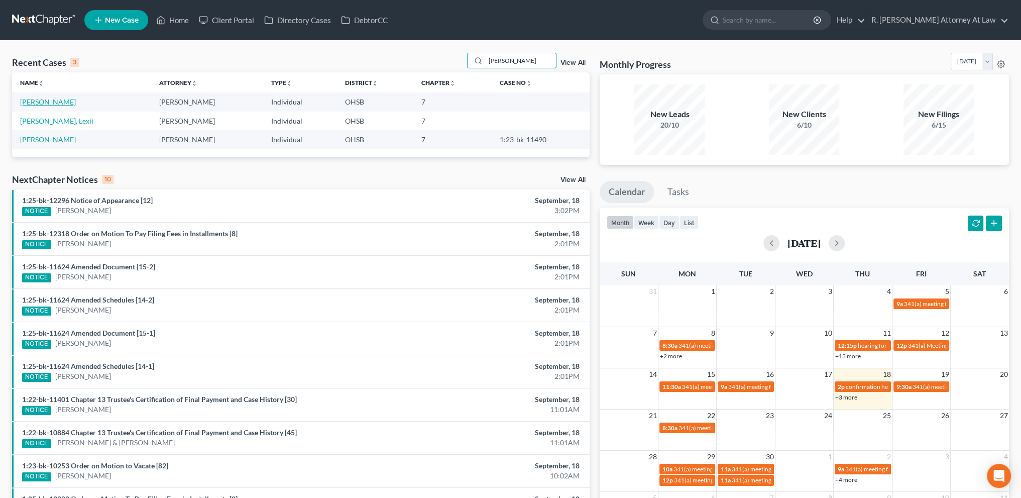
type input "marshall"
click at [42, 101] on link "[PERSON_NAME]" at bounding box center [48, 101] width 56 height 9
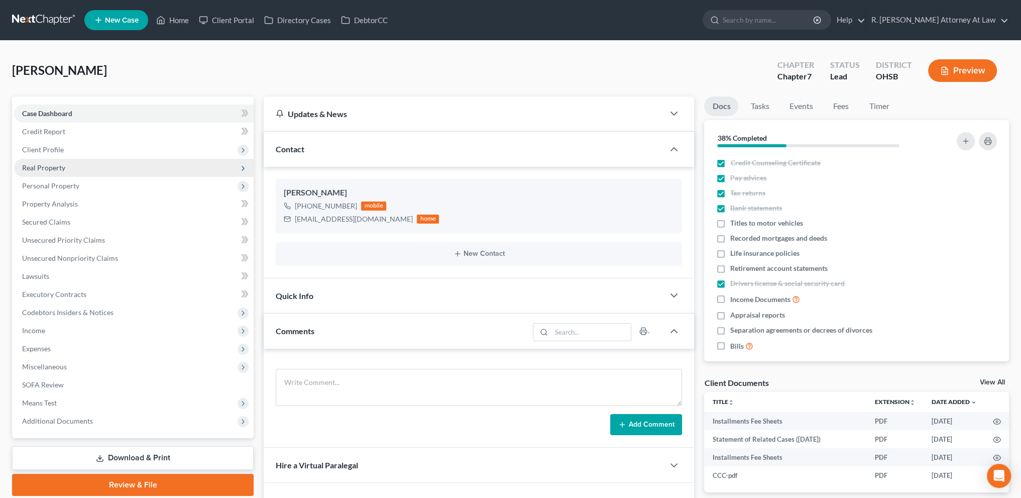
click at [50, 165] on span "Real Property" at bounding box center [43, 167] width 43 height 9
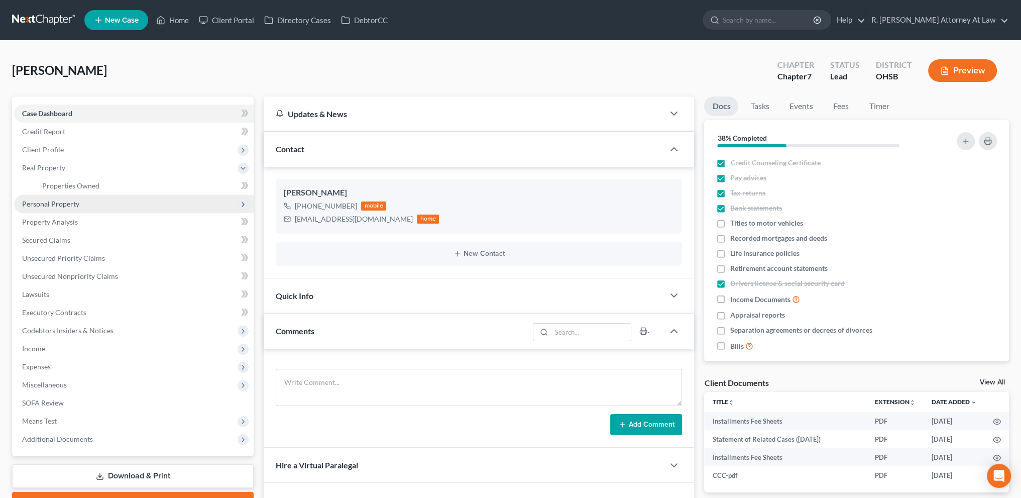
click at [66, 204] on span "Personal Property" at bounding box center [50, 203] width 57 height 9
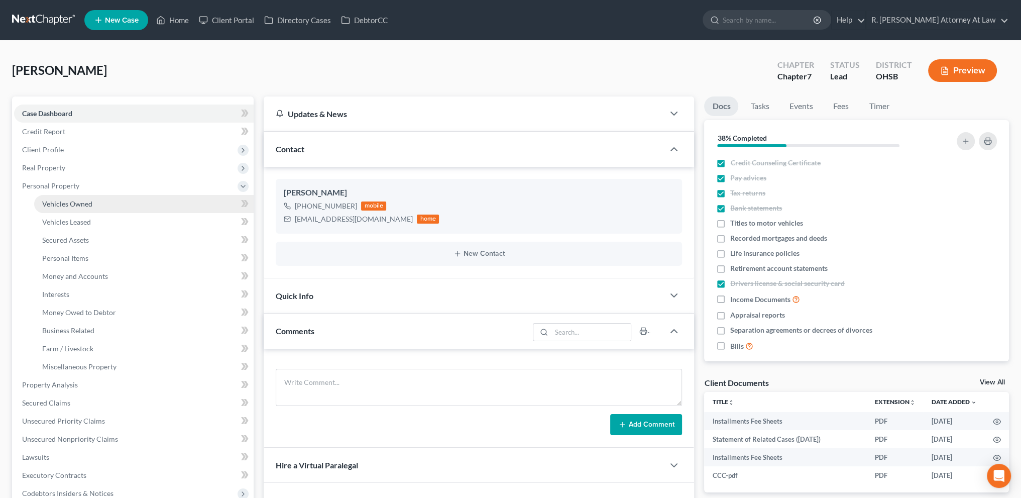
click at [66, 203] on span "Vehicles Owned" at bounding box center [67, 203] width 50 height 9
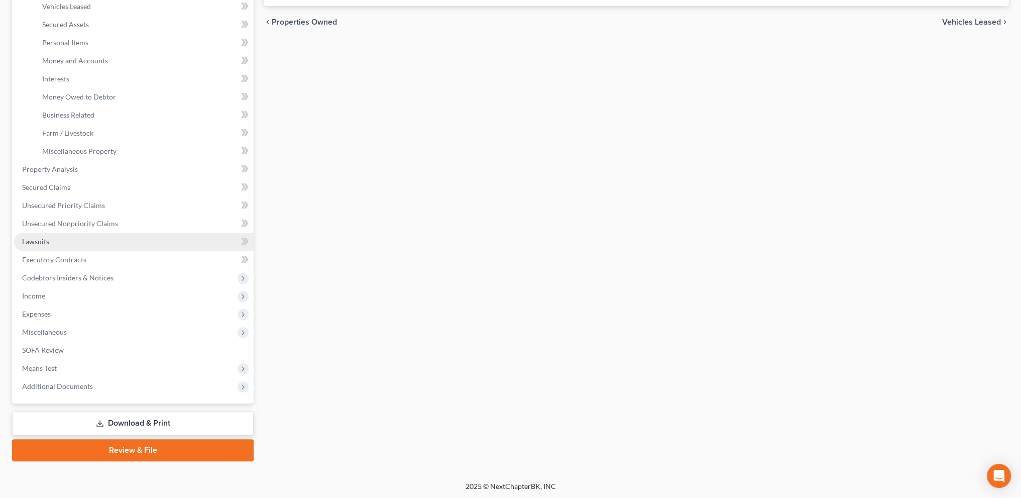
scroll to position [216, 0]
click at [42, 243] on span "Lawsuits" at bounding box center [35, 241] width 27 height 9
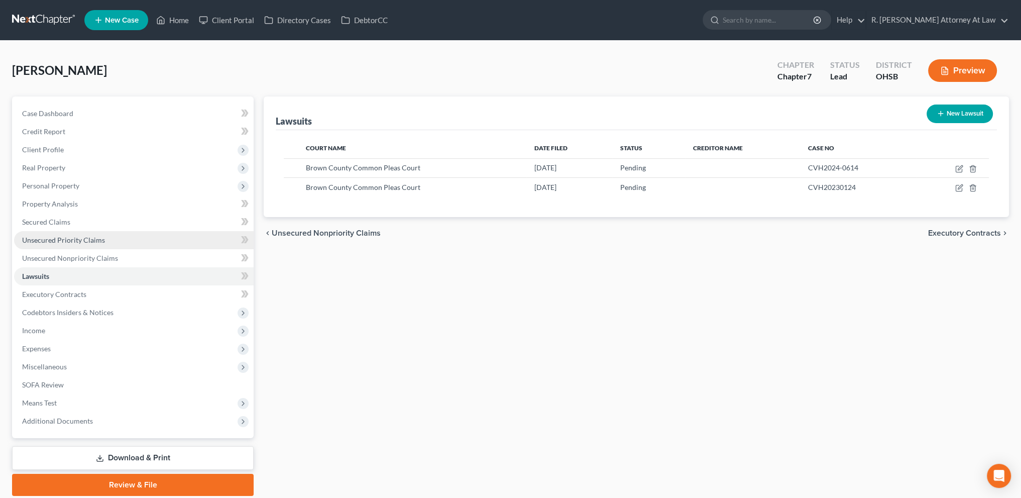
click at [58, 239] on span "Unsecured Priority Claims" at bounding box center [63, 240] width 83 height 9
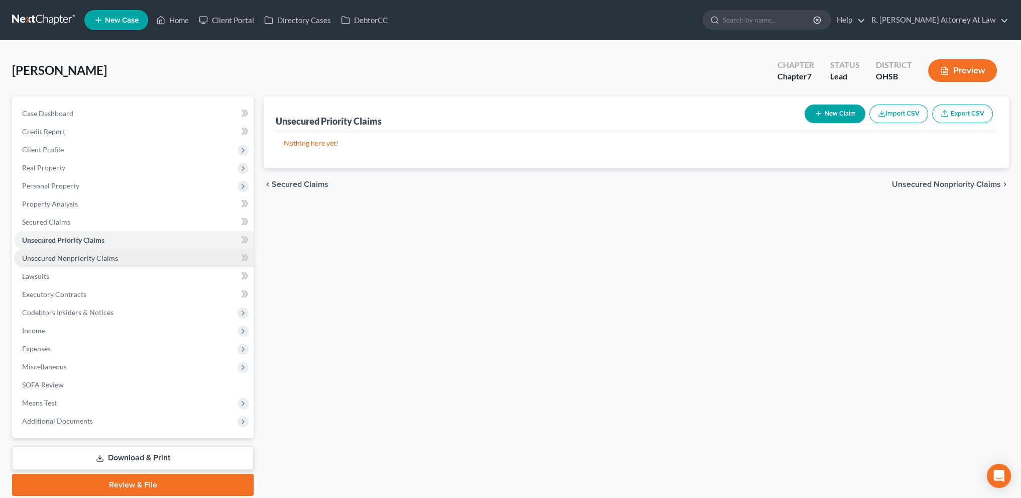
click at [59, 257] on span "Unsecured Nonpriority Claims" at bounding box center [70, 258] width 96 height 9
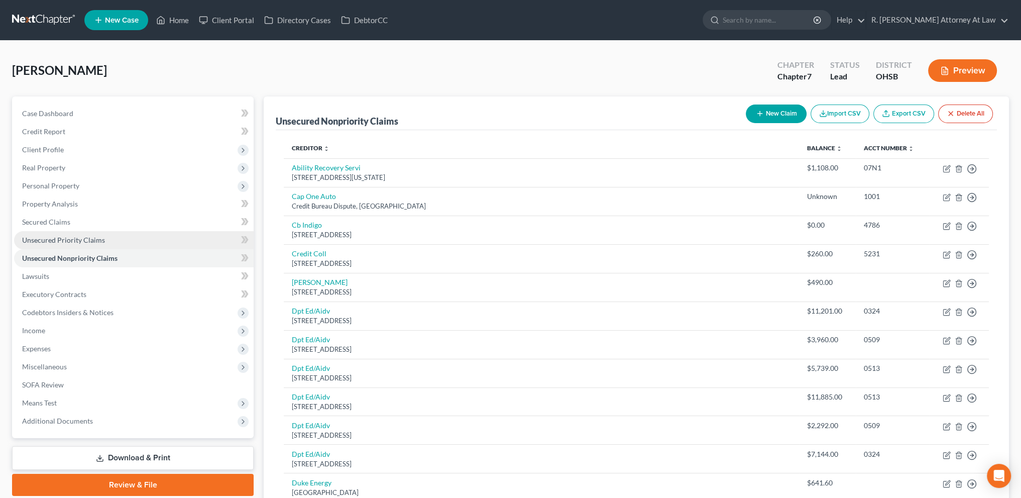
click at [50, 240] on span "Unsecured Priority Claims" at bounding box center [63, 240] width 83 height 9
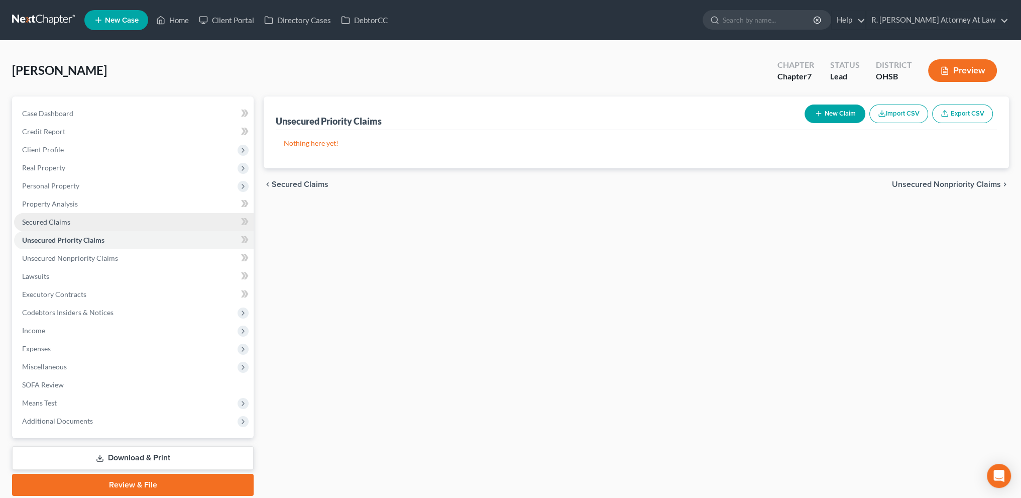
click at [38, 215] on link "Secured Claims" at bounding box center [134, 222] width 240 height 18
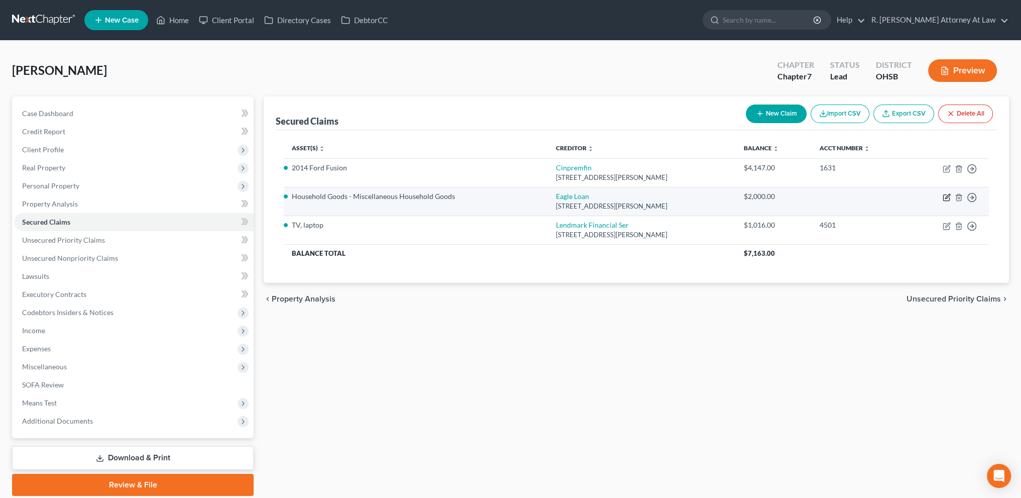
click at [947, 196] on icon "button" at bounding box center [947, 196] width 5 height 5
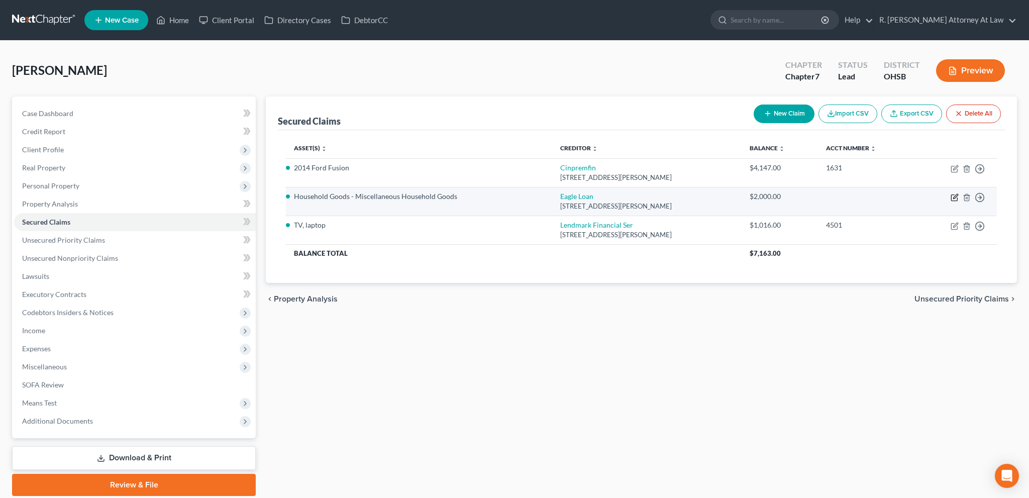
select select "18"
select select "4"
select select "2"
select select "0"
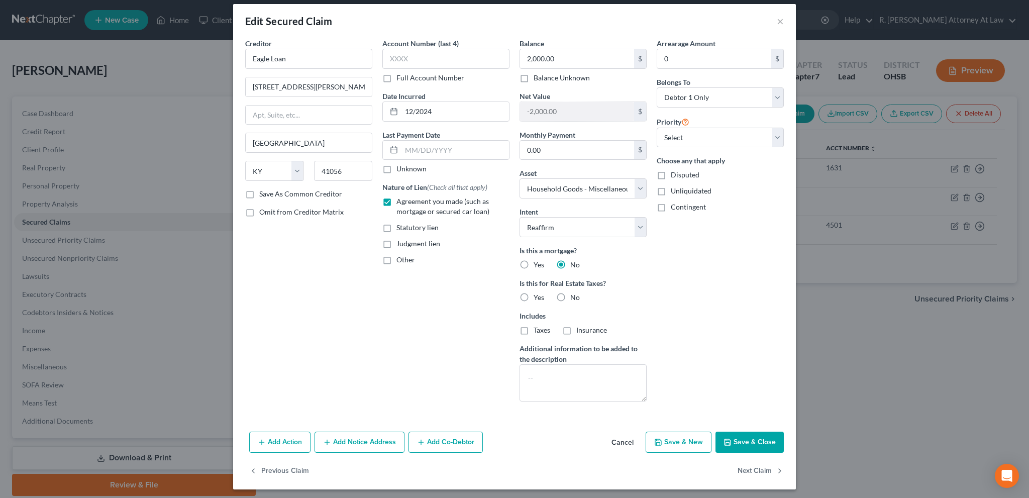
scroll to position [10, 0]
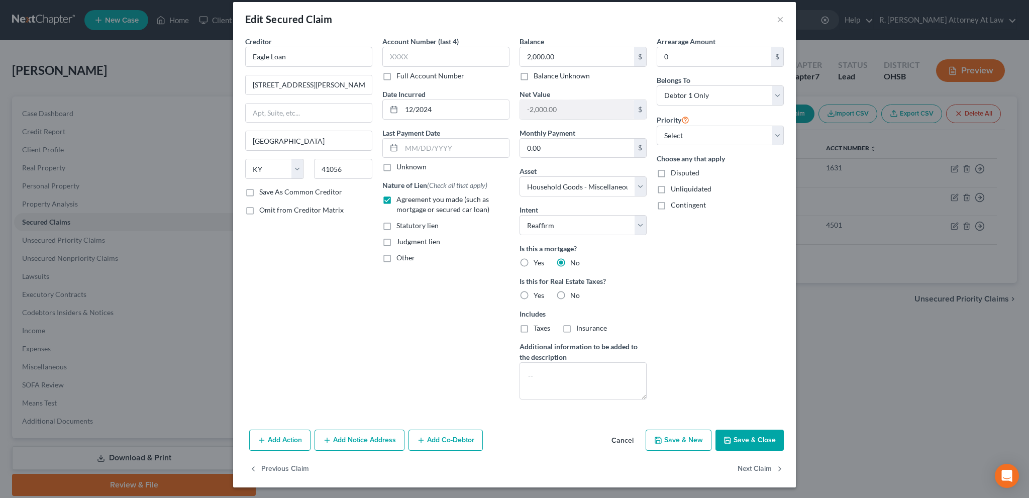
click at [731, 439] on button "Save & Close" at bounding box center [749, 439] width 68 height 21
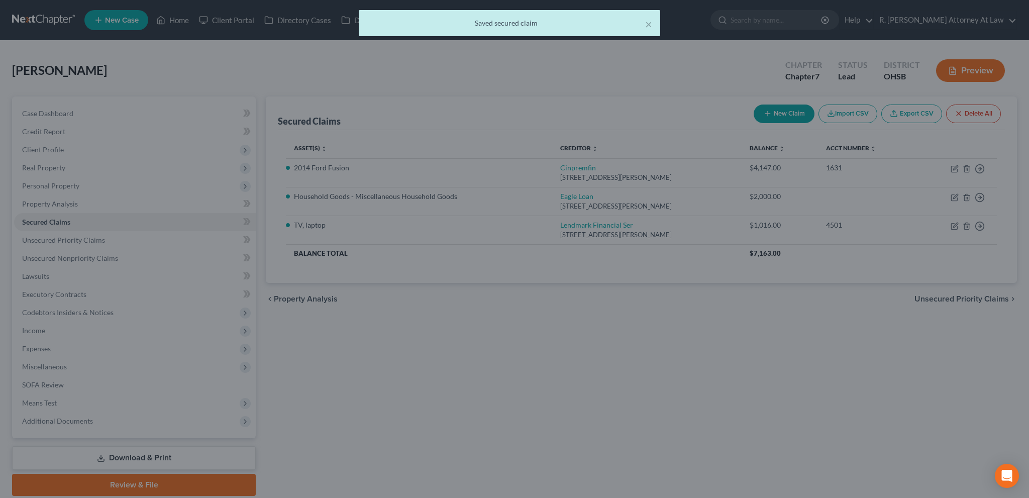
select select "4"
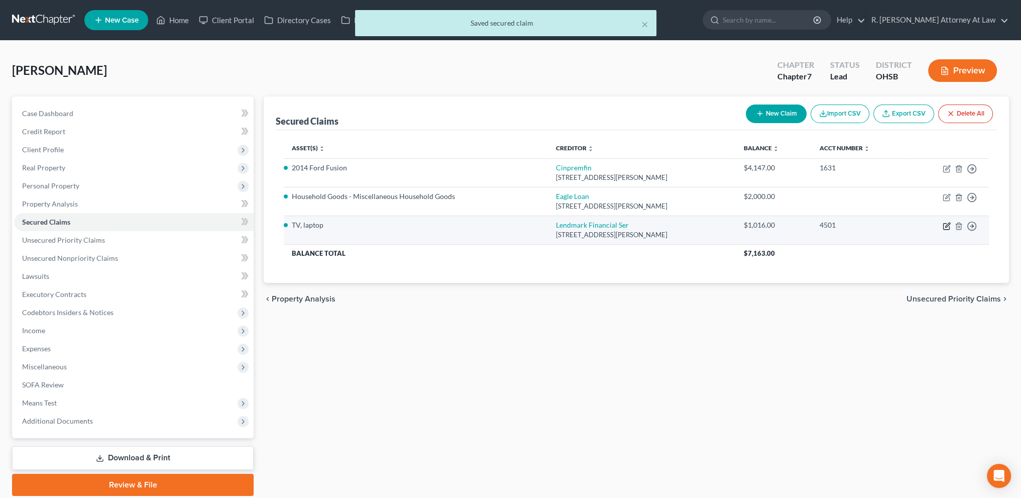
click at [947, 225] on icon "button" at bounding box center [947, 226] width 8 height 8
select select "10"
select select "0"
select select "2"
select select "0"
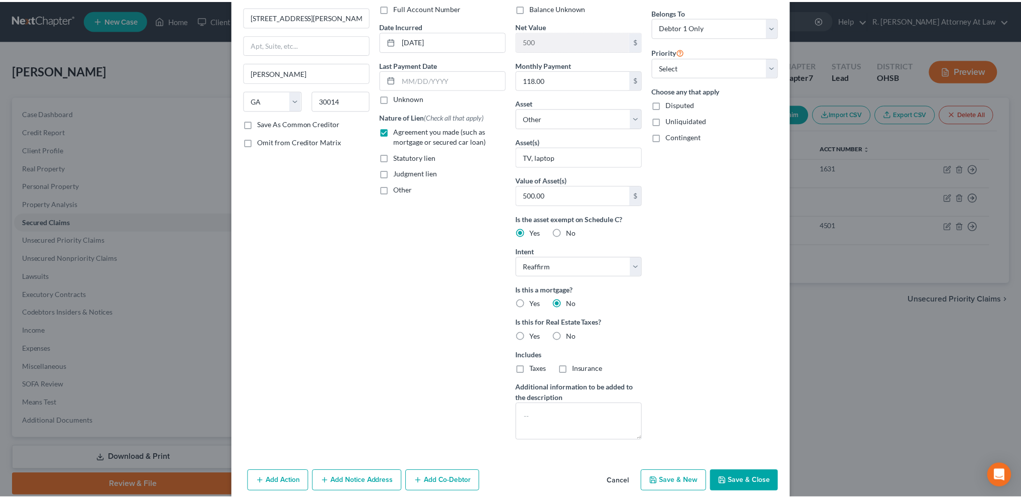
scroll to position [120, 0]
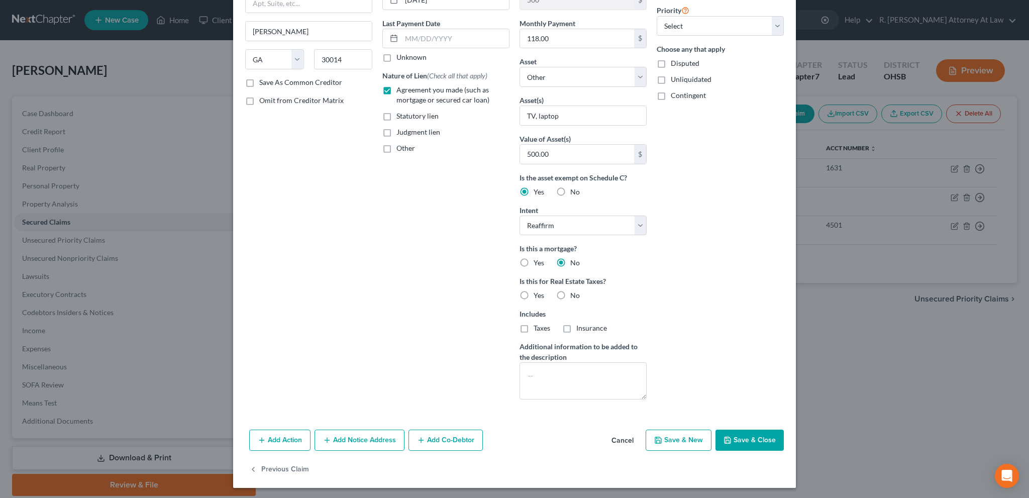
click at [731, 435] on button "Save & Close" at bounding box center [749, 439] width 68 height 21
select select
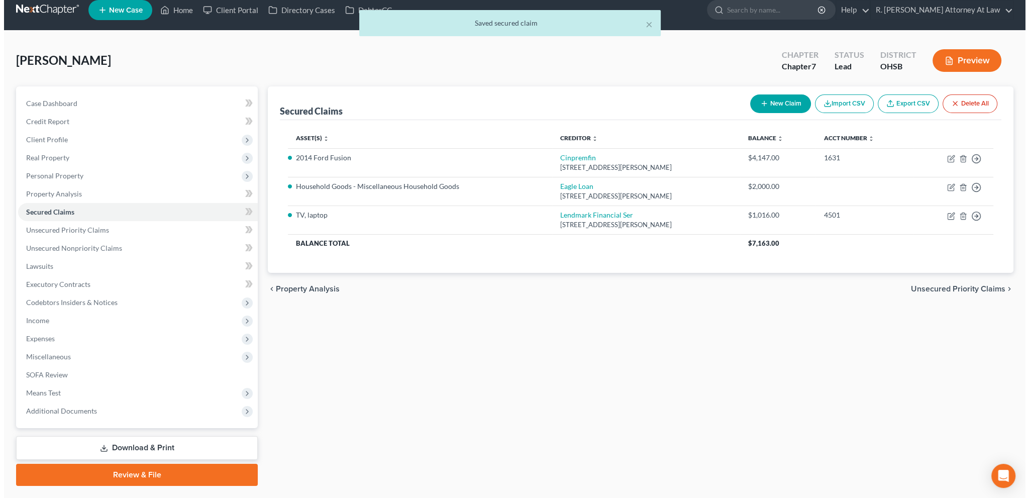
scroll to position [12, 0]
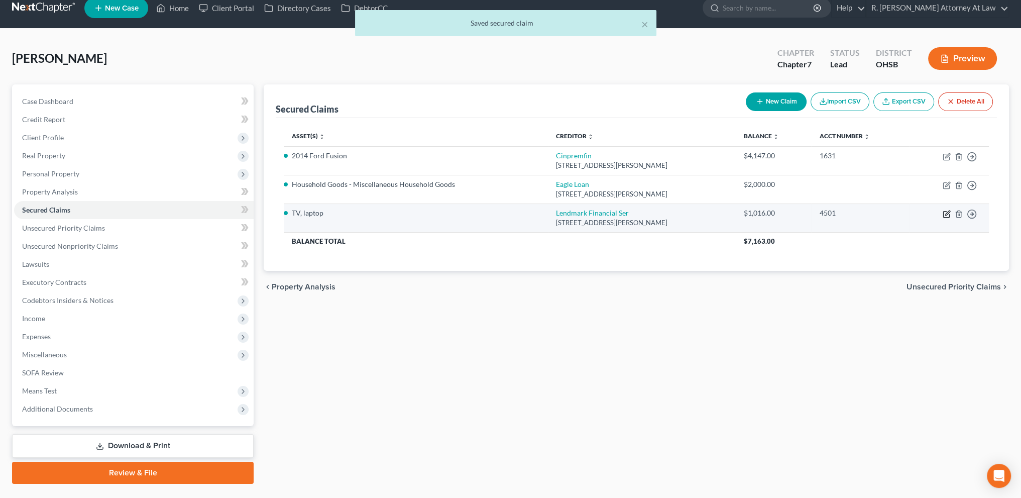
click at [944, 213] on icon "button" at bounding box center [947, 214] width 8 height 8
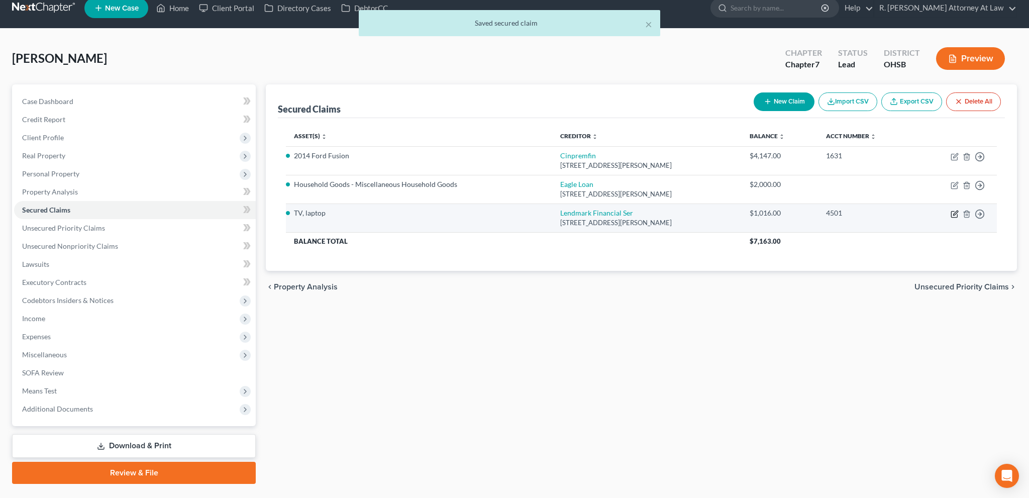
select select "10"
select select "0"
select select "2"
select select "0"
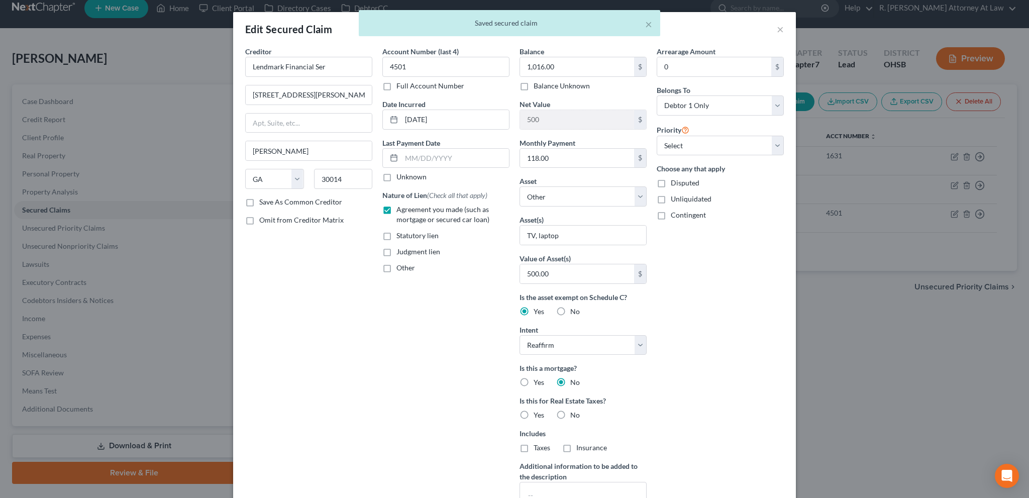
click at [476, 267] on div "Other" at bounding box center [445, 268] width 127 height 10
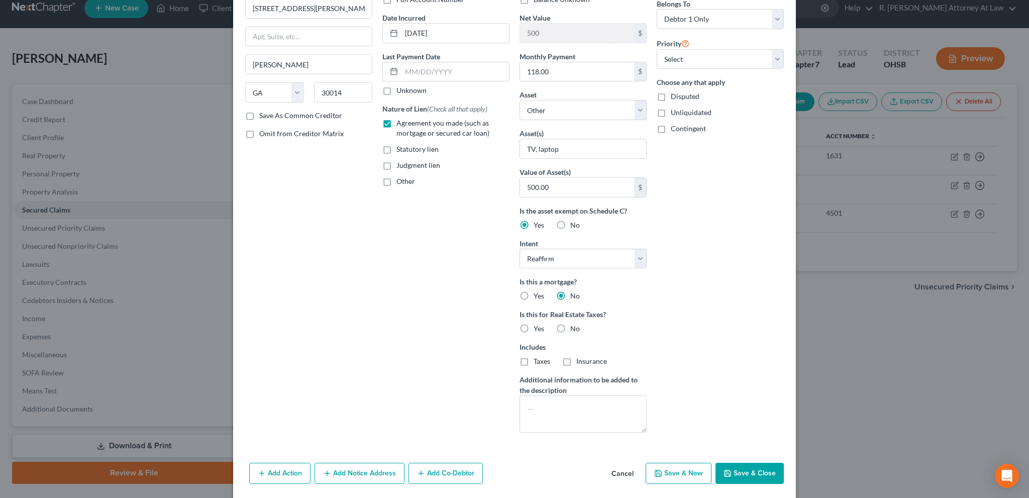
scroll to position [120, 0]
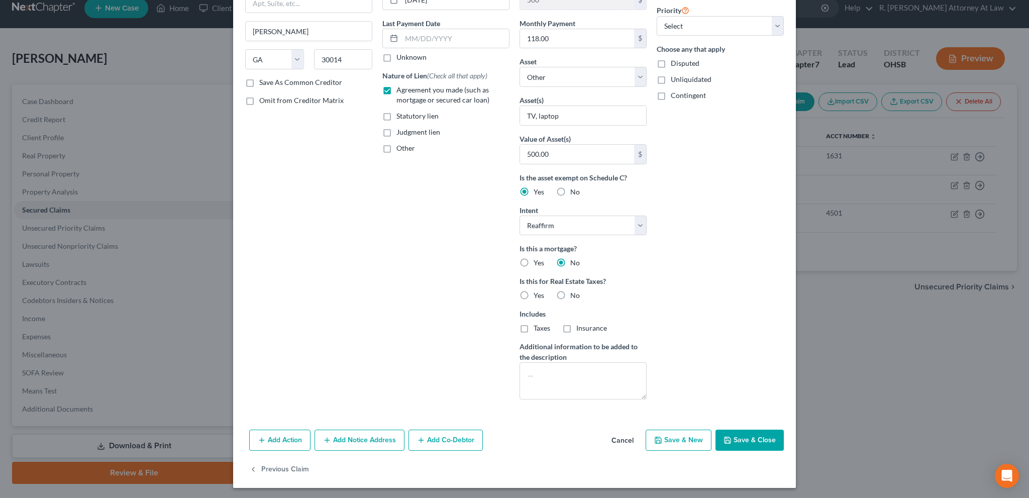
click at [735, 440] on button "Save & Close" at bounding box center [749, 439] width 68 height 21
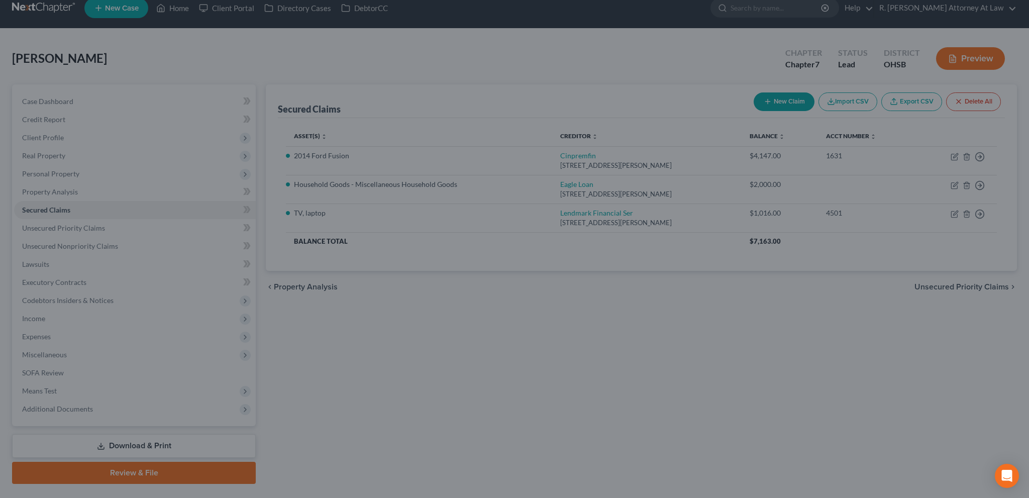
select select
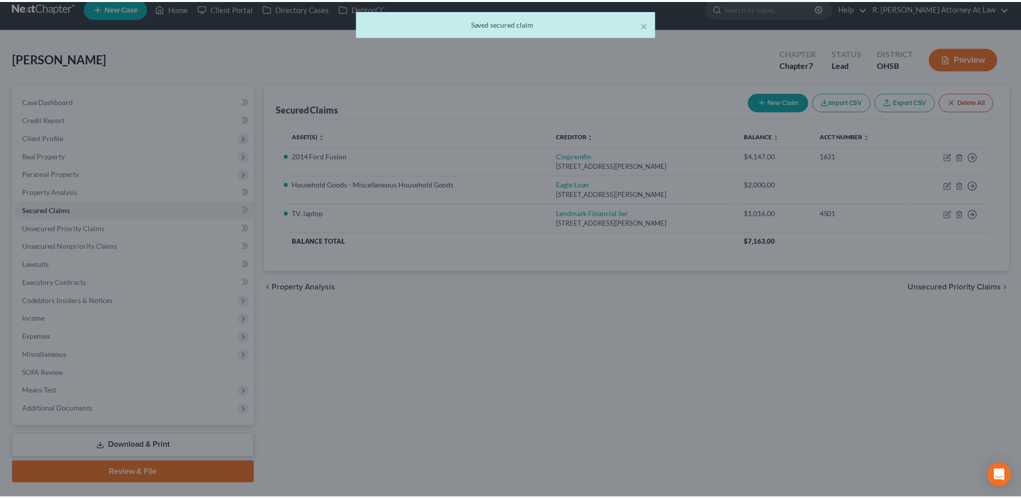
scroll to position [0, 0]
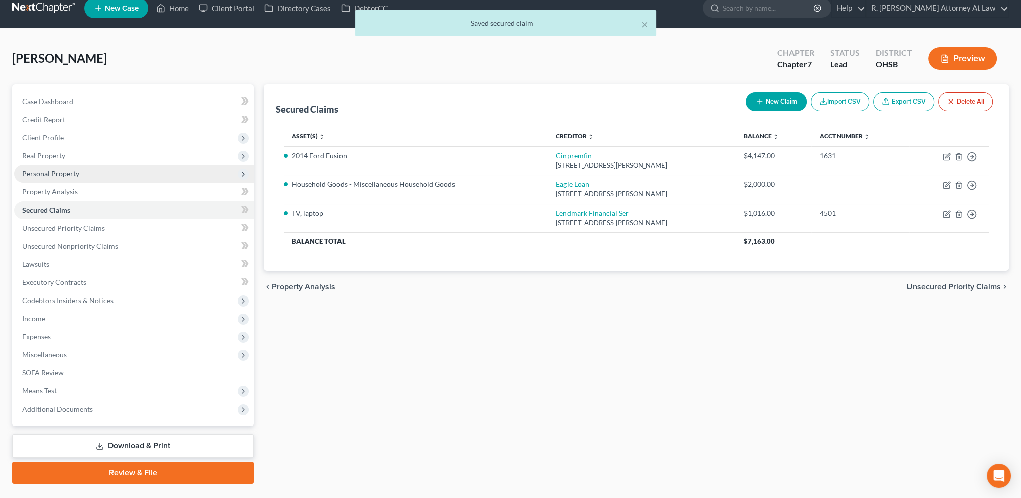
click at [46, 172] on span "Personal Property" at bounding box center [50, 173] width 57 height 9
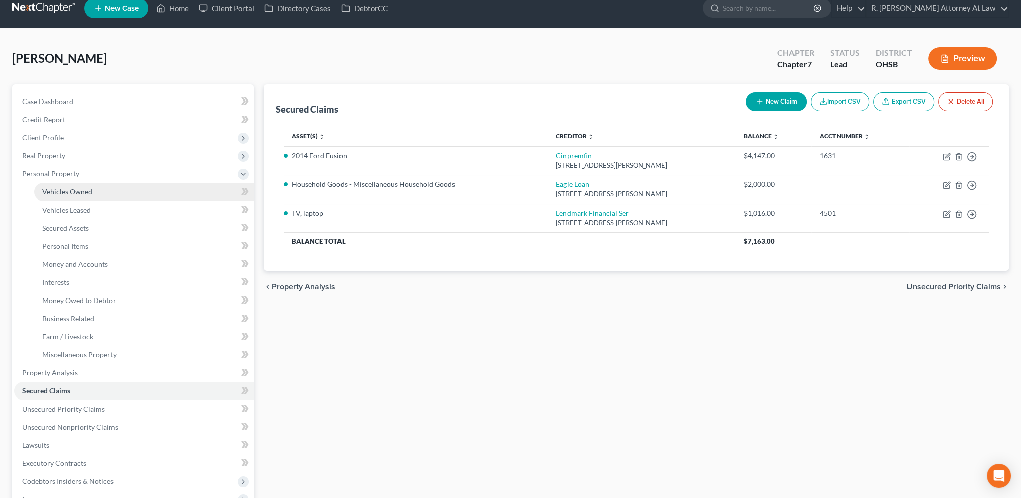
click at [60, 192] on span "Vehicles Owned" at bounding box center [67, 191] width 50 height 9
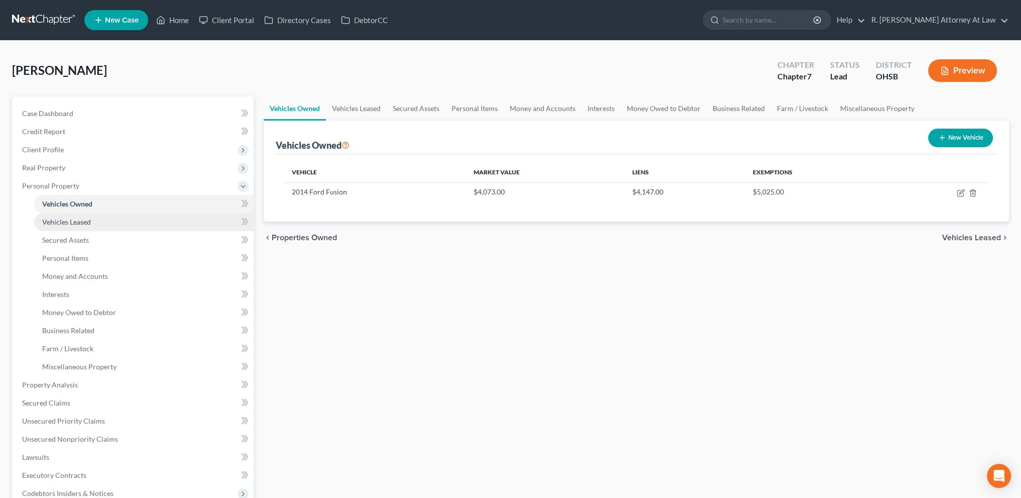
click at [71, 227] on link "Vehicles Leased" at bounding box center [143, 222] width 219 height 18
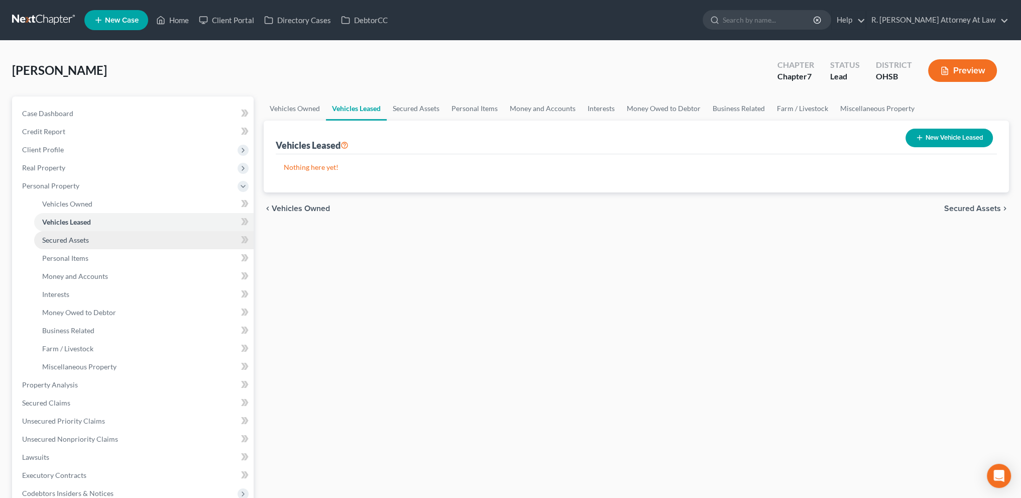
click at [71, 243] on span "Secured Assets" at bounding box center [65, 240] width 47 height 9
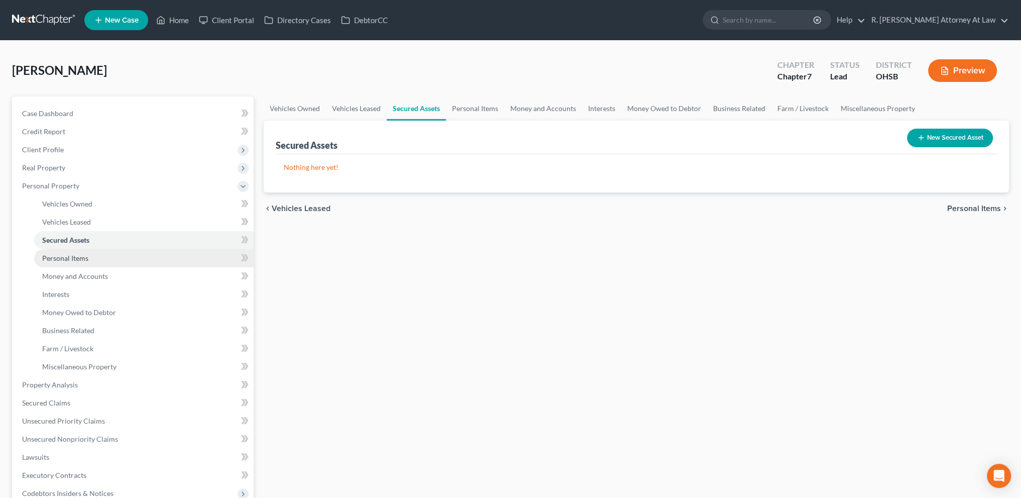
click at [72, 253] on link "Personal Items" at bounding box center [143, 258] width 219 height 18
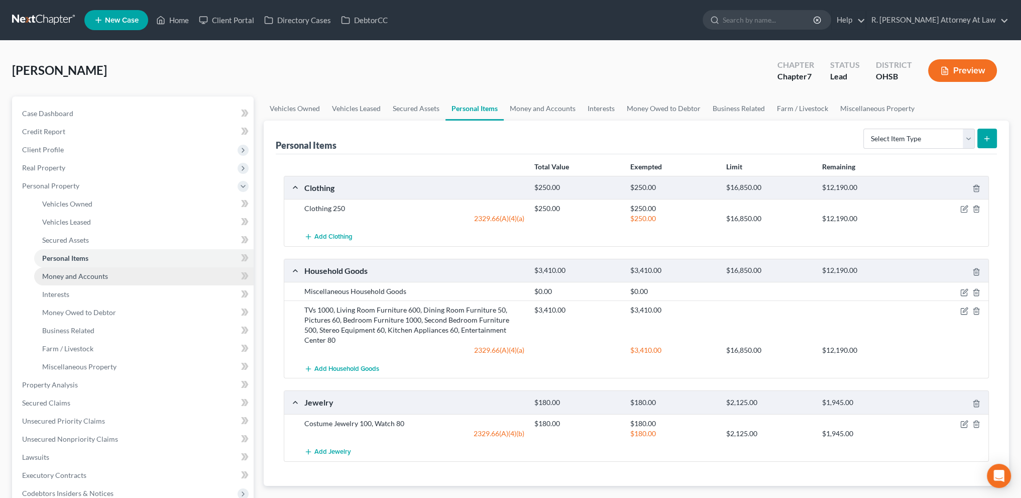
click at [72, 271] on link "Money and Accounts" at bounding box center [143, 276] width 219 height 18
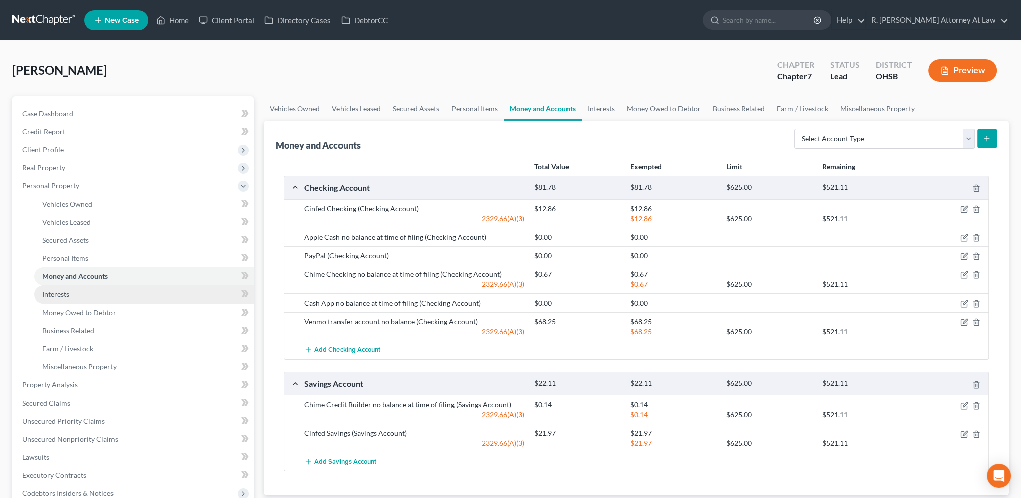
click at [72, 285] on link "Interests" at bounding box center [143, 294] width 219 height 18
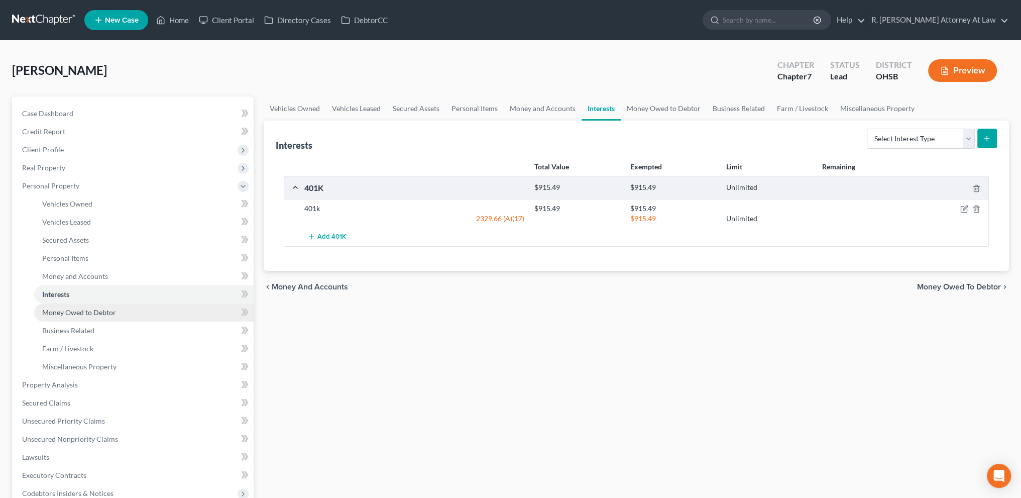
click at [74, 305] on link "Money Owed to Debtor" at bounding box center [143, 312] width 219 height 18
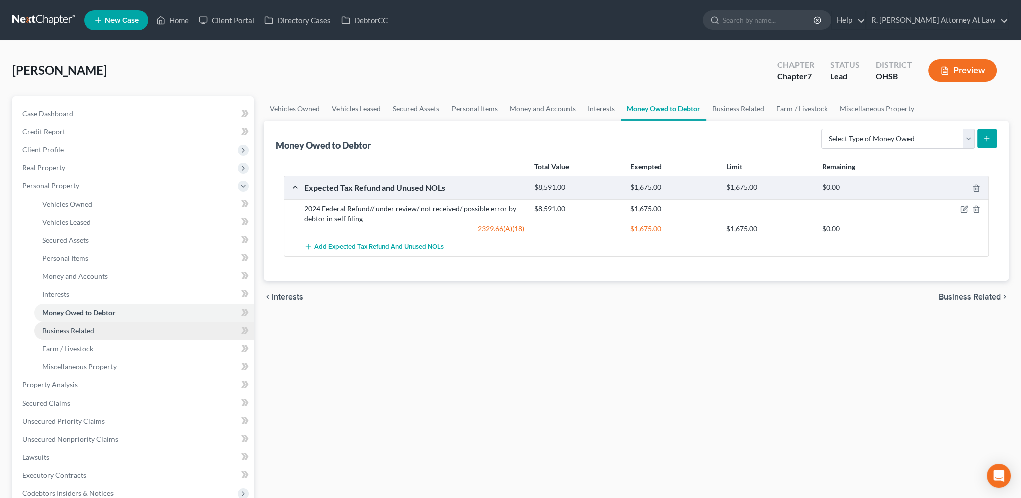
click at [74, 328] on span "Business Related" at bounding box center [68, 330] width 52 height 9
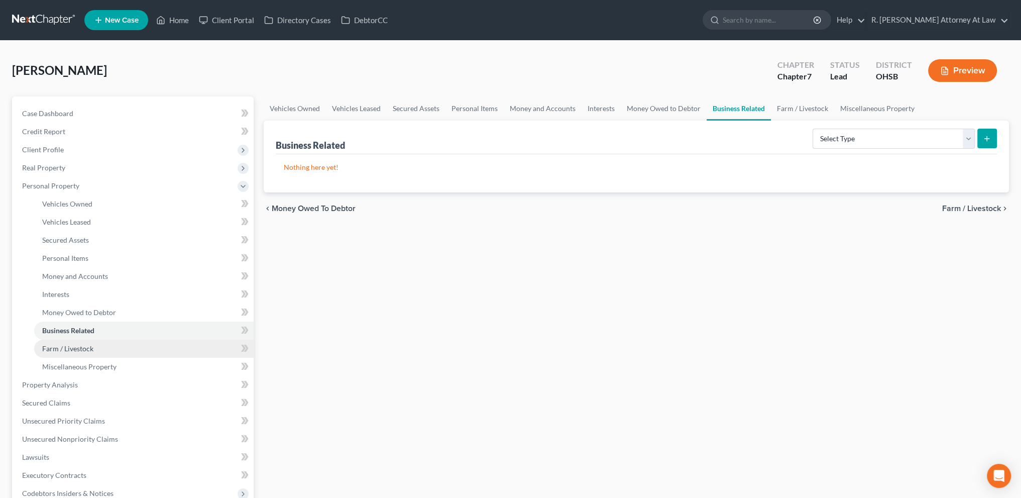
click at [72, 342] on link "Farm / Livestock" at bounding box center [143, 349] width 219 height 18
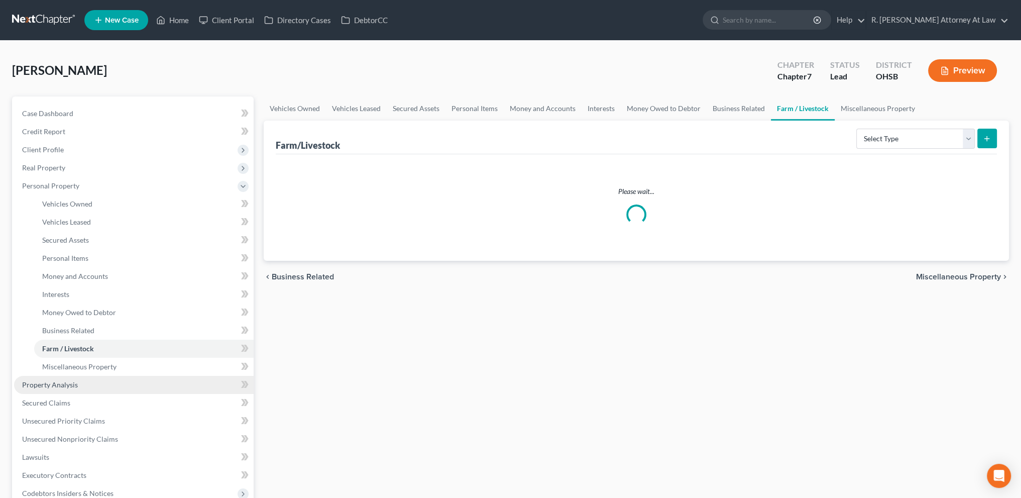
click at [73, 377] on link "Property Analysis" at bounding box center [134, 385] width 240 height 18
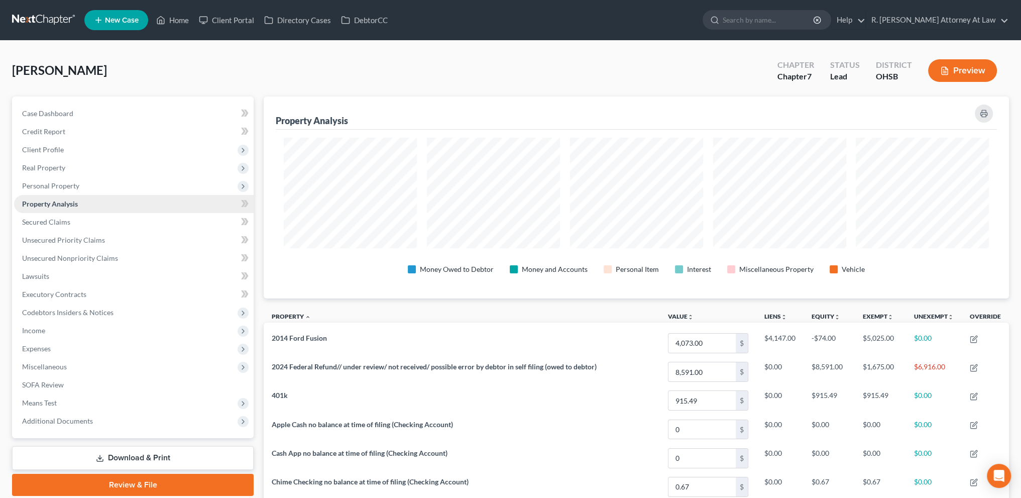
scroll to position [202, 745]
click at [48, 217] on span "Secured Claims" at bounding box center [46, 221] width 48 height 9
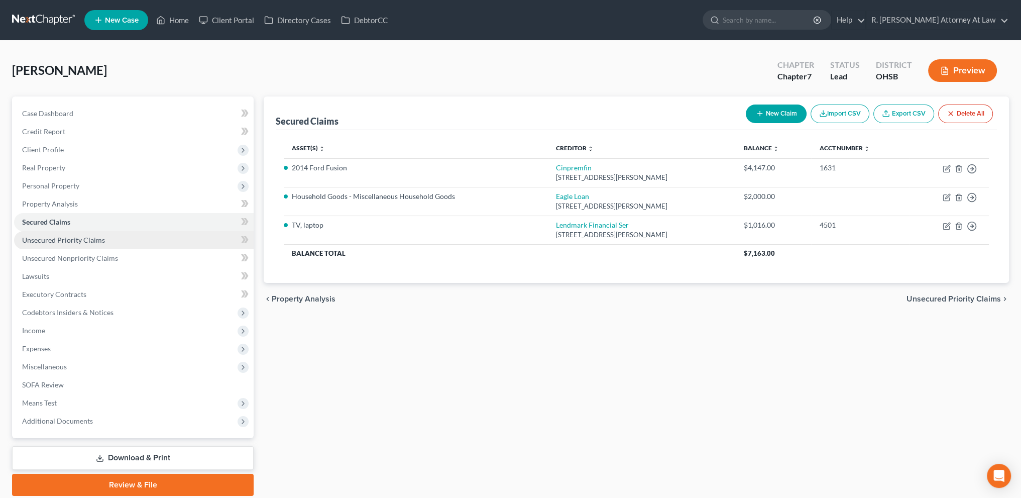
click at [51, 242] on span "Unsecured Priority Claims" at bounding box center [63, 240] width 83 height 9
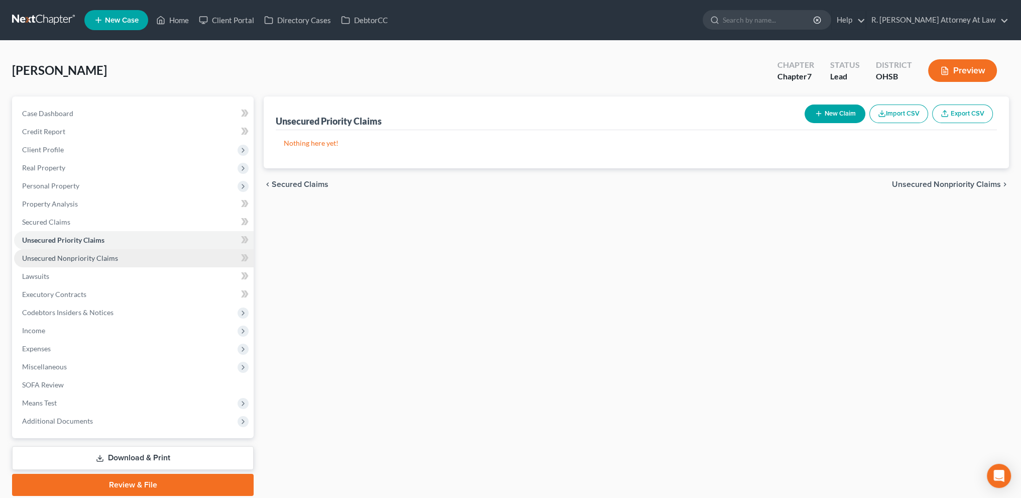
click at [54, 255] on span "Unsecured Nonpriority Claims" at bounding box center [70, 258] width 96 height 9
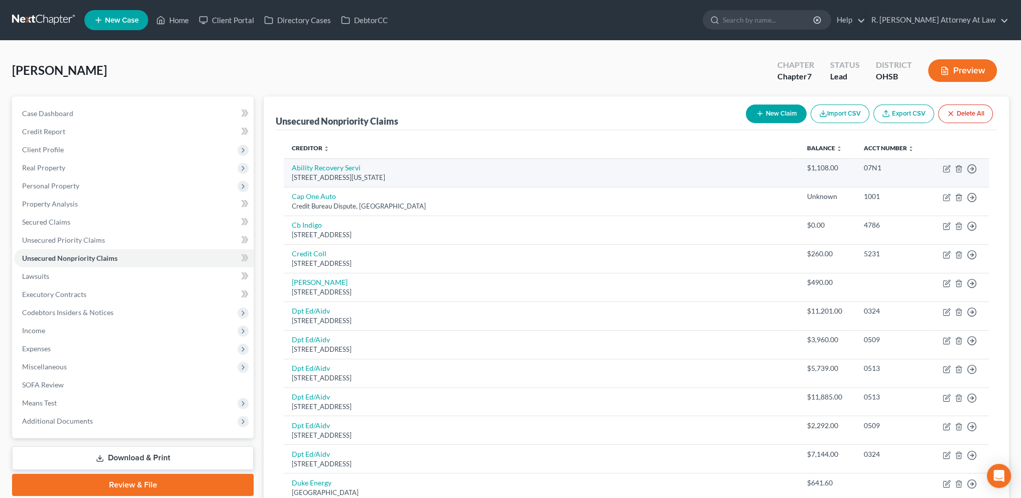
click at [346, 172] on td "Ability Recovery Servi Po Box 4031, Wyoming, PA 18644" at bounding box center [541, 172] width 515 height 29
click at [333, 167] on link "Ability Recovery Servi" at bounding box center [326, 167] width 69 height 9
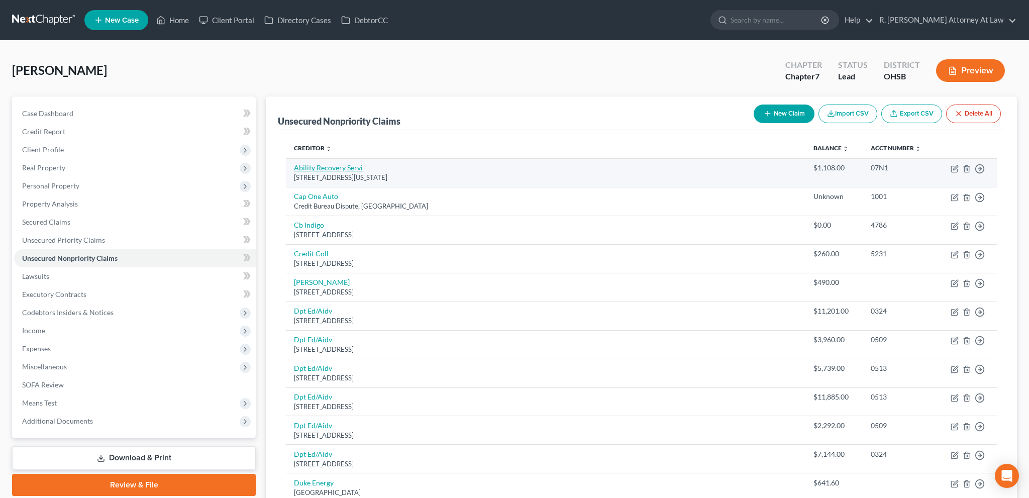
select select "39"
select select "1"
select select "0"
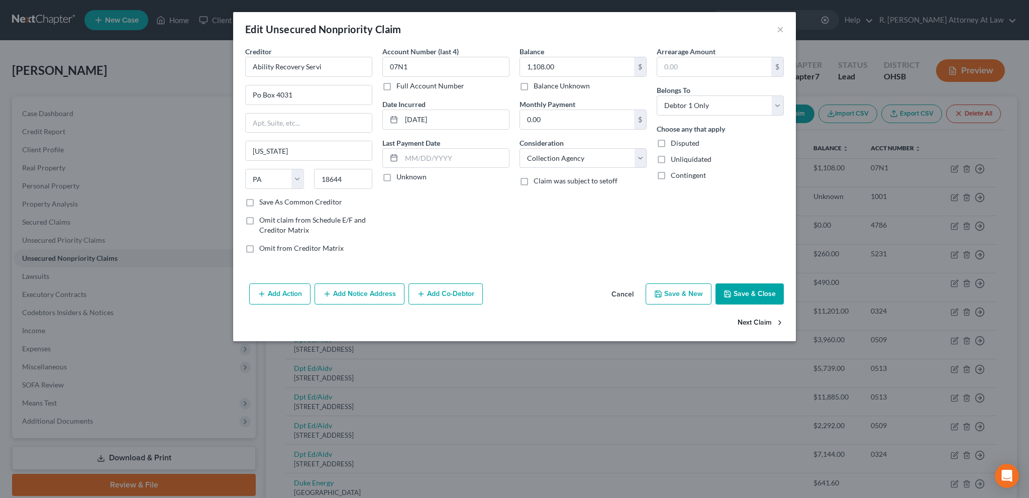
click at [746, 321] on button "Next Claim" at bounding box center [760, 322] width 46 height 21
select select "45"
select select "4"
select select "0"
click at [746, 321] on button "Next Claim" at bounding box center [760, 322] width 46 height 21
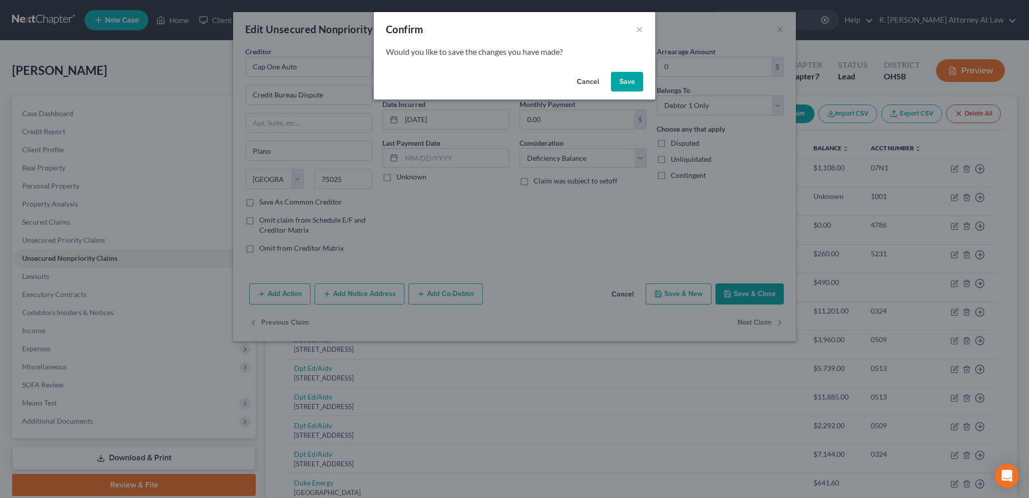
drag, startPoint x: 632, startPoint y: 81, endPoint x: 747, endPoint y: 295, distance: 242.7
click at [632, 80] on button "Save" at bounding box center [627, 82] width 32 height 20
select select "38"
select select "2"
select select "0"
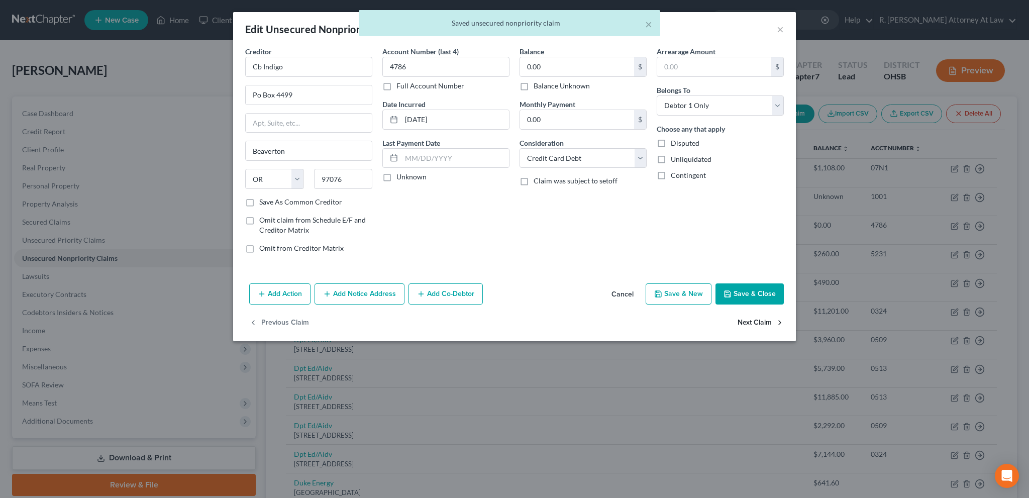
click at [756, 323] on button "Next Claim" at bounding box center [760, 322] width 46 height 21
select select "22"
select select "0"
drag, startPoint x: 588, startPoint y: 151, endPoint x: 595, endPoint y: 166, distance: 16.4
click at [588, 151] on select "Select Cable / Satellite Services Collection Agency Credit Card Debt Debt Couns…" at bounding box center [582, 158] width 127 height 20
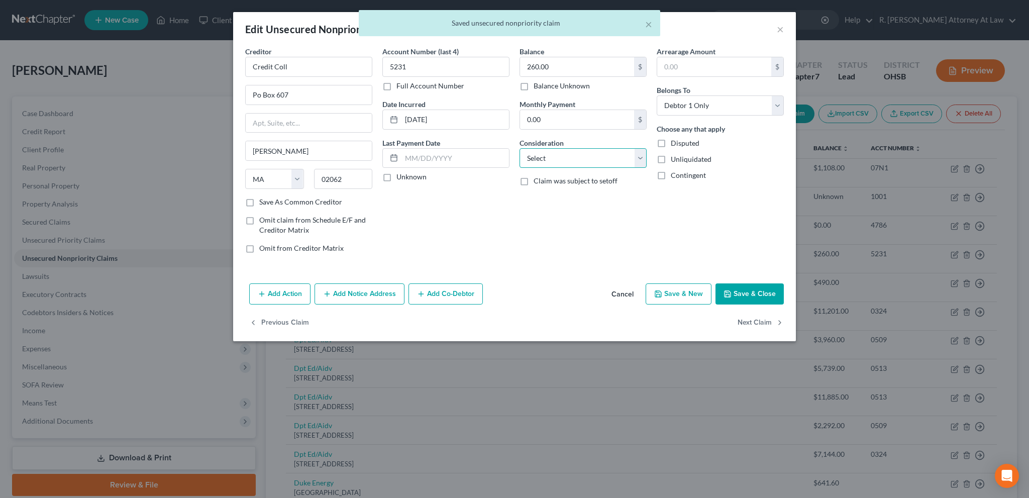
select select "1"
click at [519, 148] on select "Select Cable / Satellite Services Collection Agency Credit Card Debt Debt Couns…" at bounding box center [582, 158] width 127 height 20
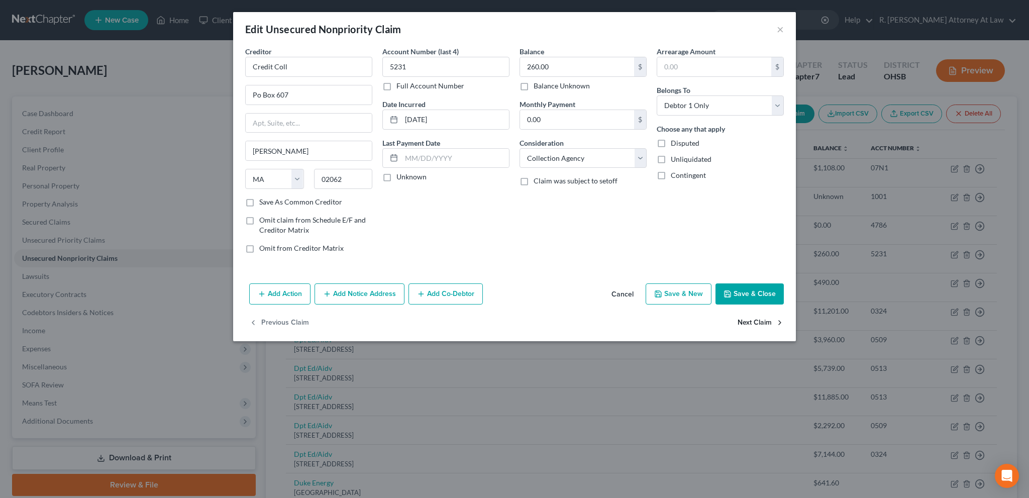
click at [743, 324] on button "Next Claim" at bounding box center [760, 322] width 46 height 21
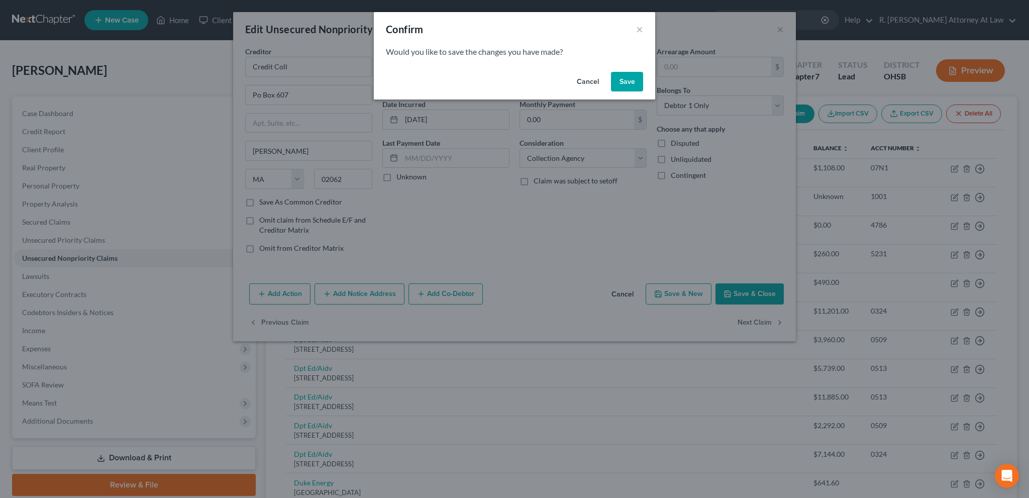
click at [621, 76] on button "Save" at bounding box center [627, 82] width 32 height 20
select select "36"
select select "10"
select select "0"
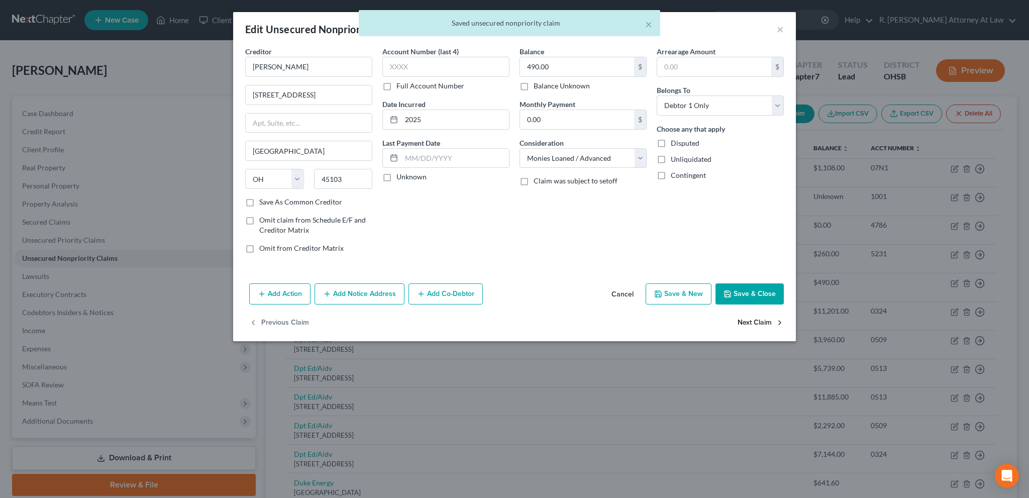
click at [751, 324] on button "Next Claim" at bounding box center [760, 322] width 46 height 21
select select "45"
select select "17"
select select "0"
click at [748, 320] on button "Next Claim" at bounding box center [760, 322] width 46 height 21
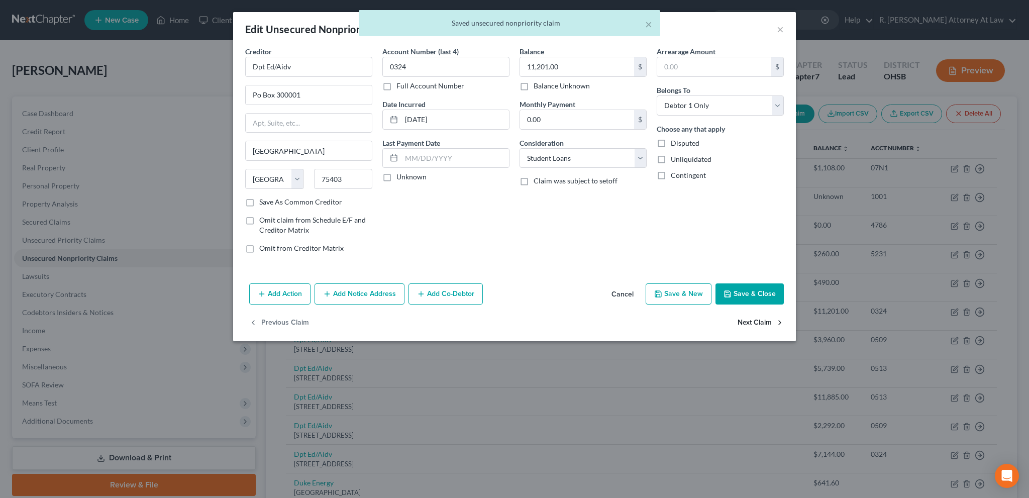
select select "45"
select select "17"
select select "0"
click at [748, 319] on button "Next Claim" at bounding box center [760, 322] width 46 height 21
select select "45"
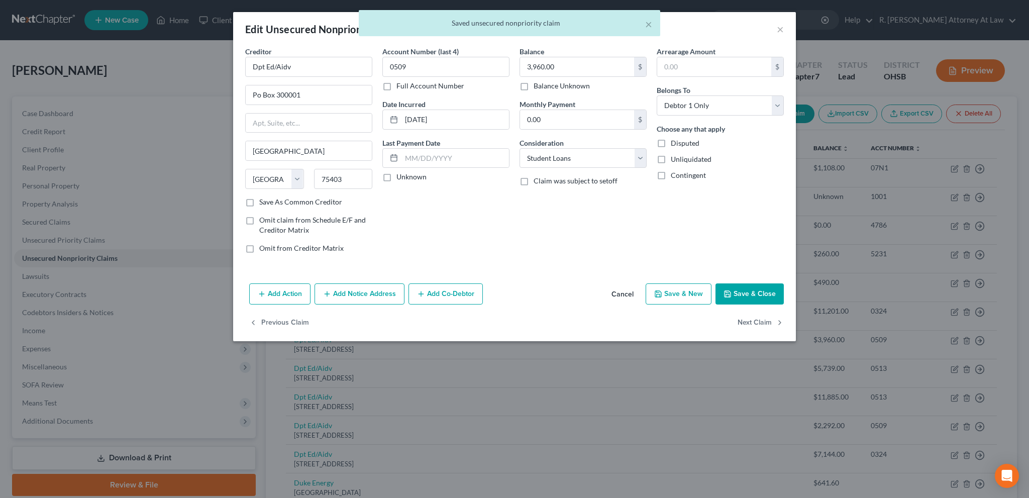
select select "17"
select select "0"
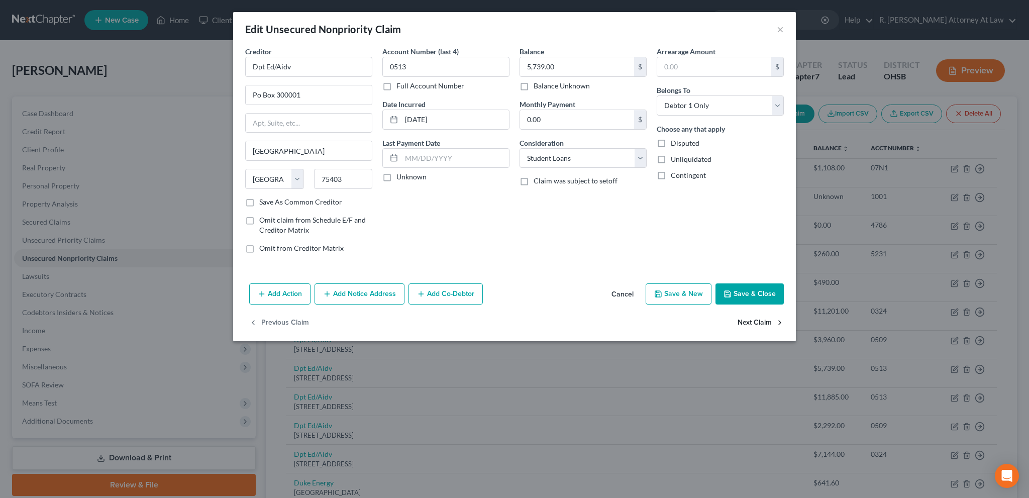
click at [751, 319] on button "Next Claim" at bounding box center [760, 322] width 46 height 21
select select "45"
select select "17"
select select "0"
click at [753, 320] on button "Next Claim" at bounding box center [760, 322] width 46 height 21
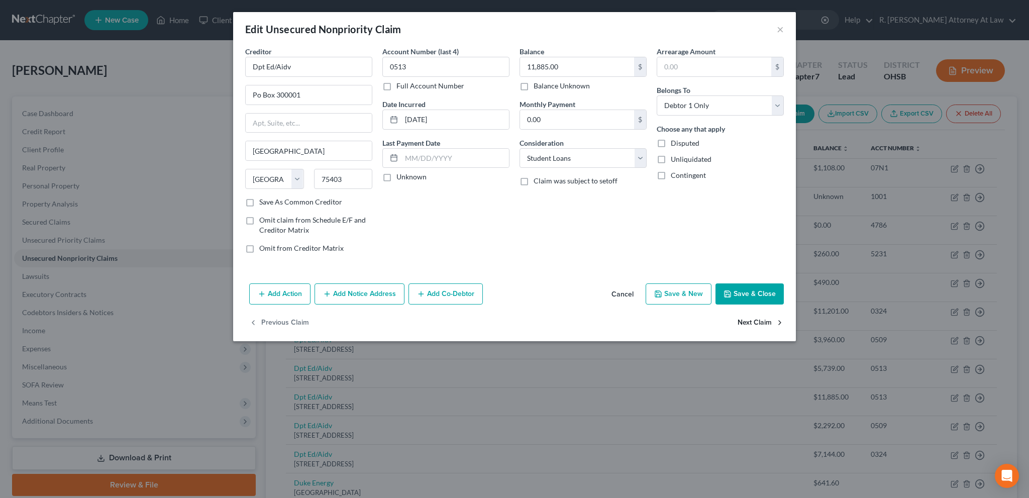
select select "45"
select select "17"
select select "0"
click at [753, 320] on button "Next Claim" at bounding box center [760, 322] width 46 height 21
select select "45"
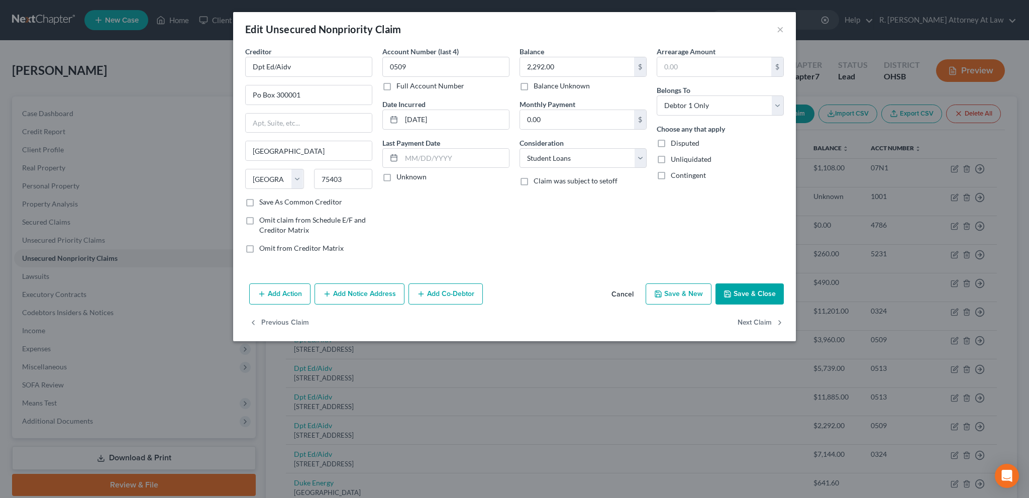
select select "17"
select select "0"
click at [753, 320] on button "Next Claim" at bounding box center [760, 322] width 46 height 21
click at [754, 321] on button "Next Claim" at bounding box center [760, 322] width 46 height 21
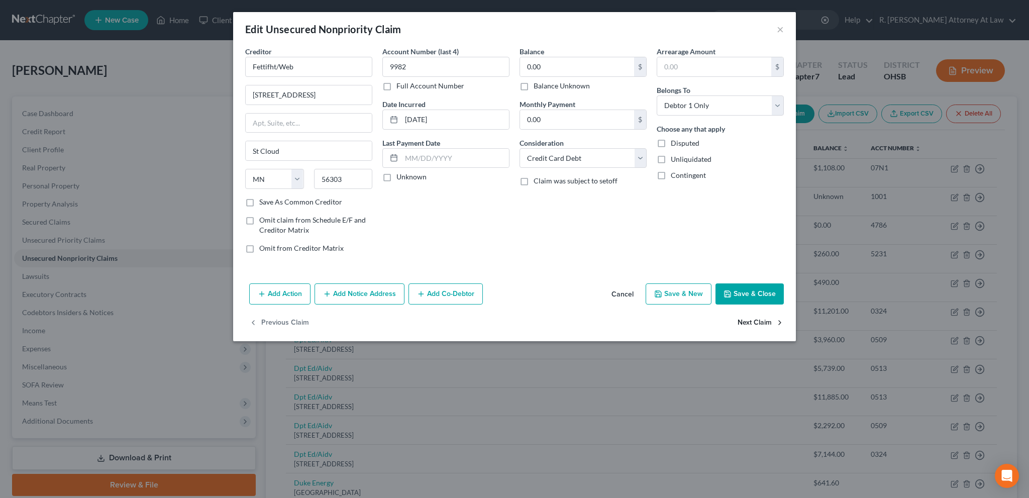
click at [754, 321] on button "Next Claim" at bounding box center [760, 322] width 46 height 21
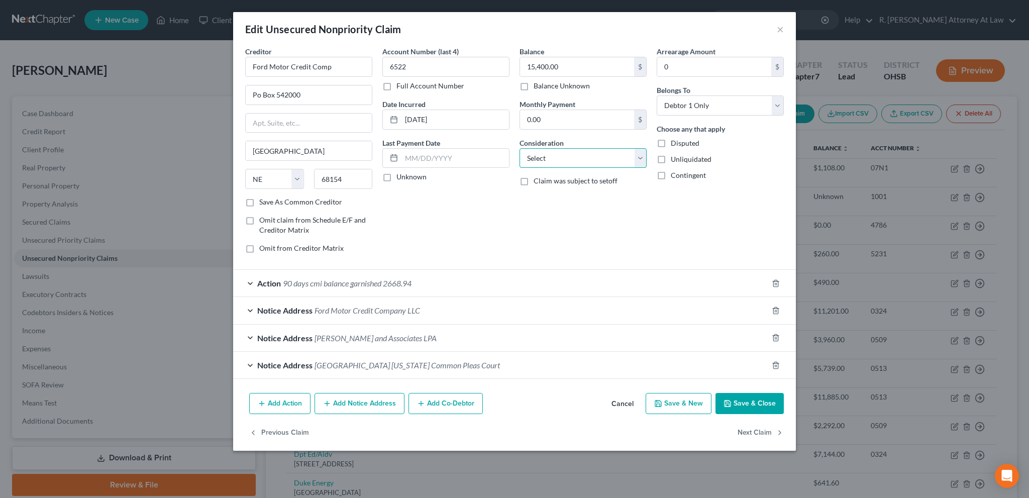
click at [547, 157] on select "Select Cable / Satellite Services Collection Agency Credit Card Debt Debt Couns…" at bounding box center [582, 158] width 127 height 20
click at [519, 148] on select "Select Cable / Satellite Services Collection Agency Credit Card Debt Debt Couns…" at bounding box center [582, 158] width 127 height 20
click at [739, 401] on button "Save & Close" at bounding box center [749, 403] width 68 height 21
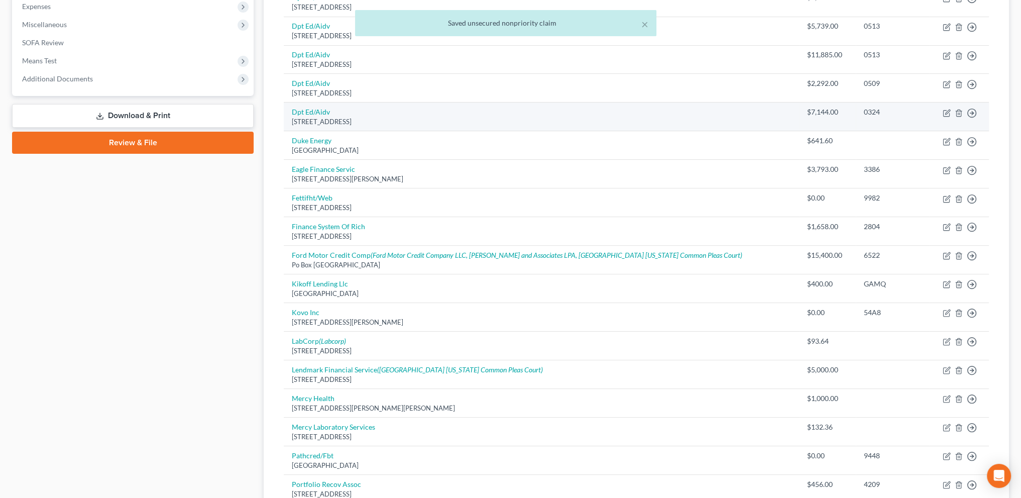
scroll to position [352, 0]
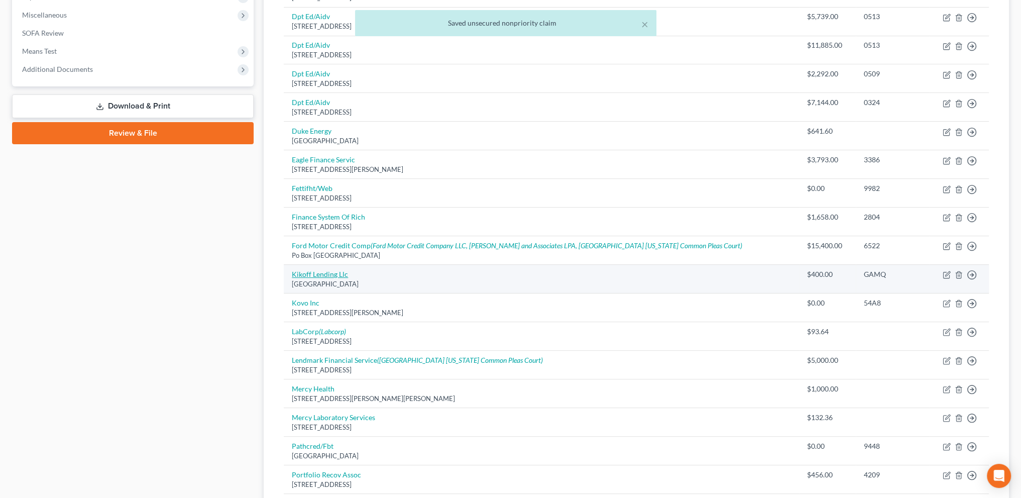
click at [325, 271] on link "Kikoff Lending Llc" at bounding box center [320, 274] width 56 height 9
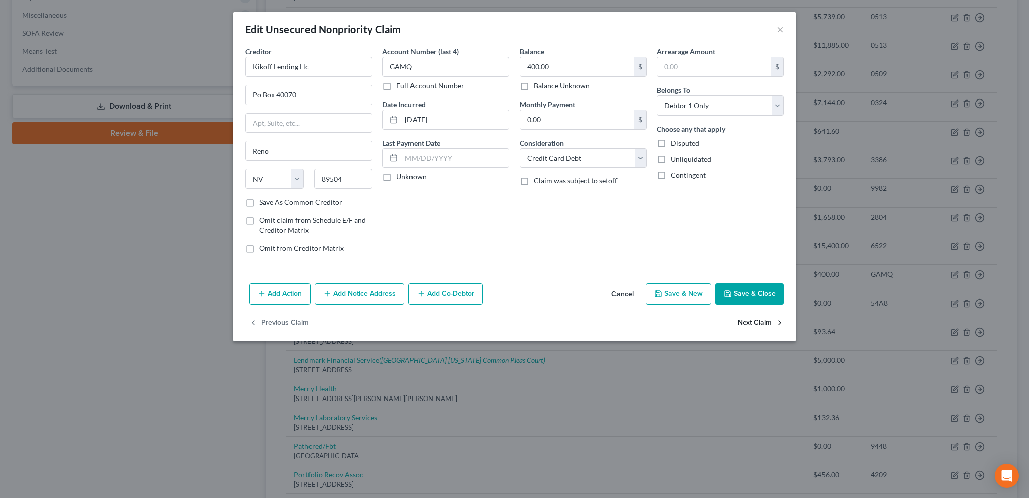
click at [752, 320] on button "Next Claim" at bounding box center [760, 322] width 46 height 21
drag, startPoint x: 543, startPoint y: 155, endPoint x: 548, endPoint y: 161, distance: 7.1
click at [543, 155] on select "Select Cable / Satellite Services Collection Agency Credit Card Debt Debt Couns…" at bounding box center [582, 158] width 127 height 20
click at [519, 148] on select "Select Cable / Satellite Services Collection Agency Credit Card Debt Debt Couns…" at bounding box center [582, 158] width 127 height 20
click at [744, 322] on button "Next Claim" at bounding box center [760, 322] width 46 height 21
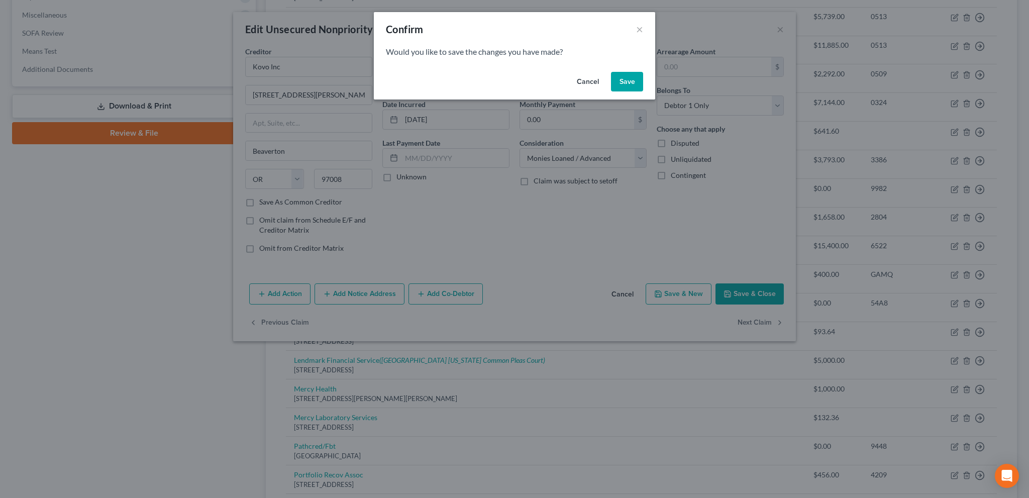
click at [630, 83] on button "Save" at bounding box center [627, 82] width 32 height 20
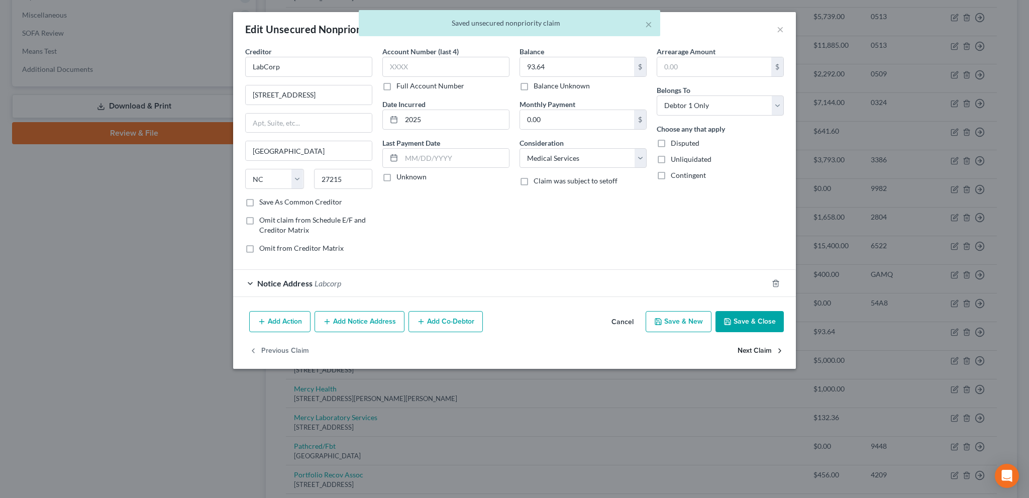
click at [749, 349] on button "Next Claim" at bounding box center [760, 350] width 46 height 21
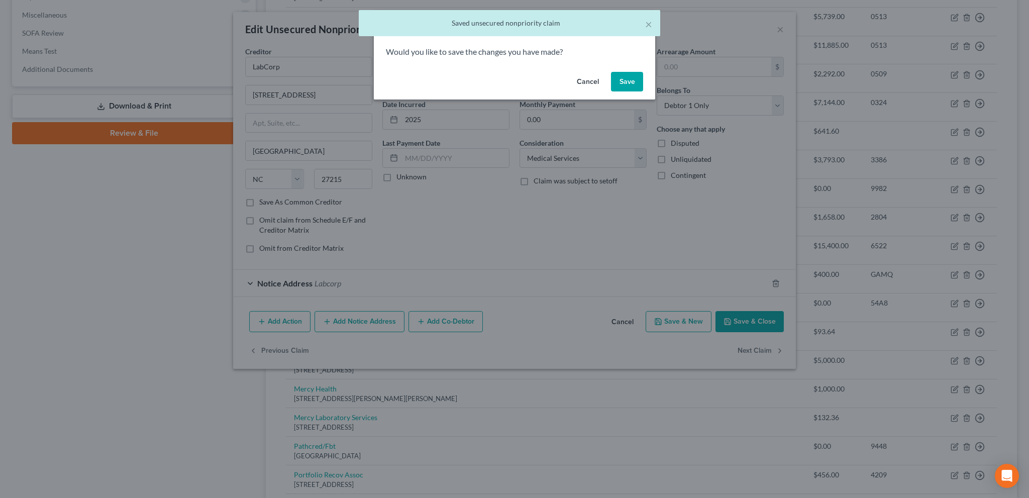
click at [634, 85] on button "Save" at bounding box center [627, 82] width 32 height 20
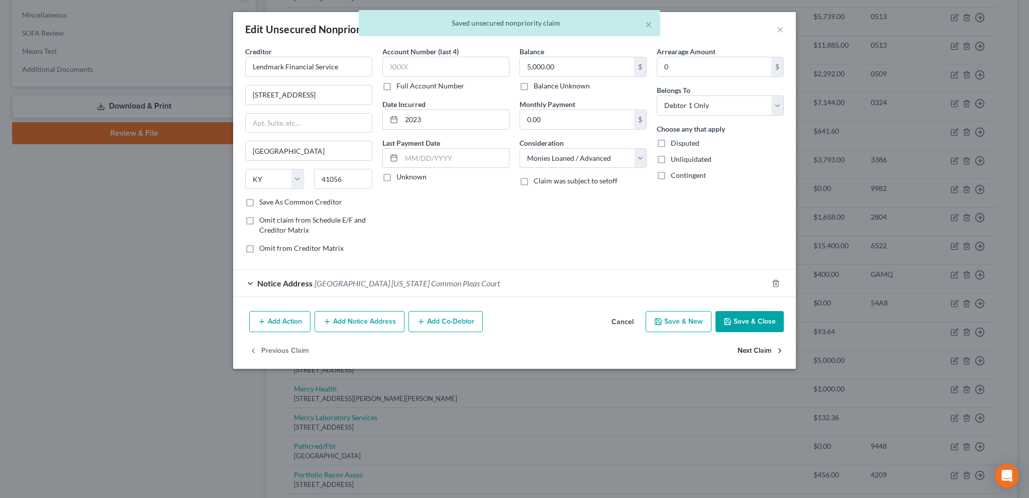
click at [754, 348] on button "Next Claim" at bounding box center [760, 350] width 46 height 21
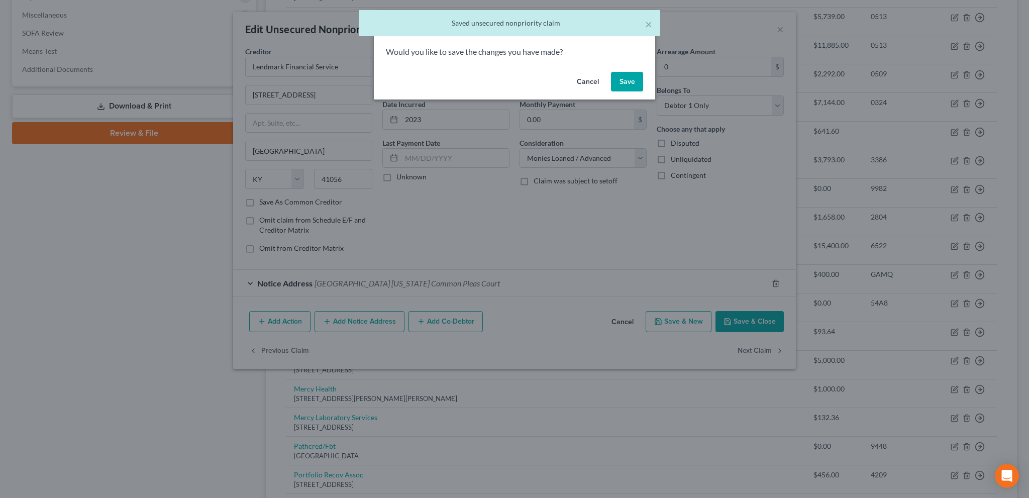
click at [618, 78] on button "Save" at bounding box center [627, 82] width 32 height 20
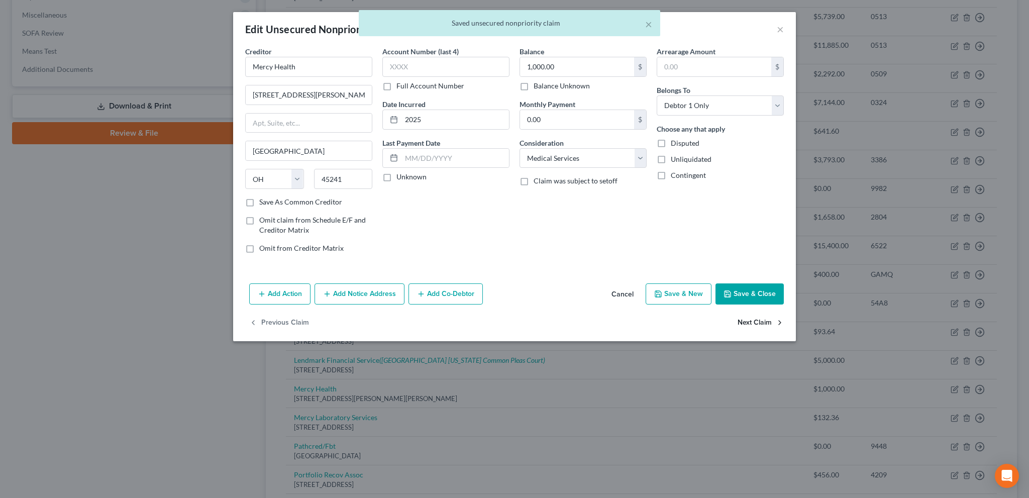
click at [747, 319] on button "Next Claim" at bounding box center [760, 322] width 46 height 21
click at [747, 321] on button "Next Claim" at bounding box center [760, 322] width 46 height 21
click at [748, 323] on button "Next Claim" at bounding box center [760, 322] width 46 height 21
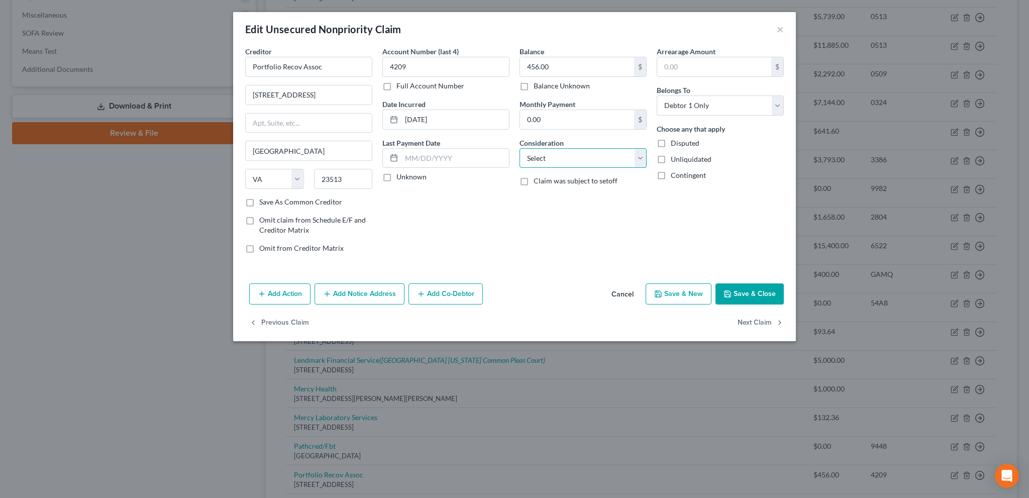
click at [562, 155] on select "Select Cable / Satellite Services Collection Agency Credit Card Debt Debt Couns…" at bounding box center [582, 158] width 127 height 20
click at [519, 148] on select "Select Cable / Satellite Services Collection Agency Credit Card Debt Debt Couns…" at bounding box center [582, 158] width 127 height 20
click at [745, 319] on button "Next Claim" at bounding box center [760, 322] width 46 height 21
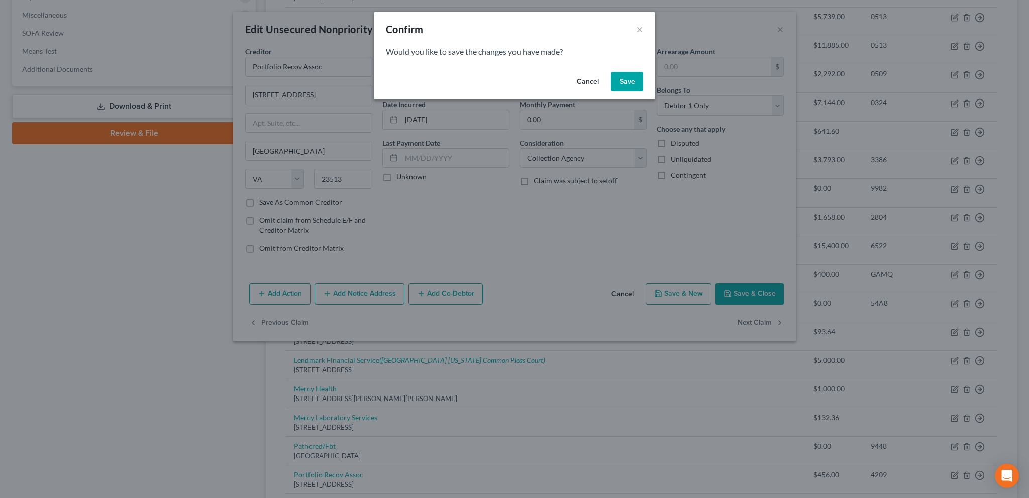
click at [622, 84] on button "Save" at bounding box center [627, 82] width 32 height 20
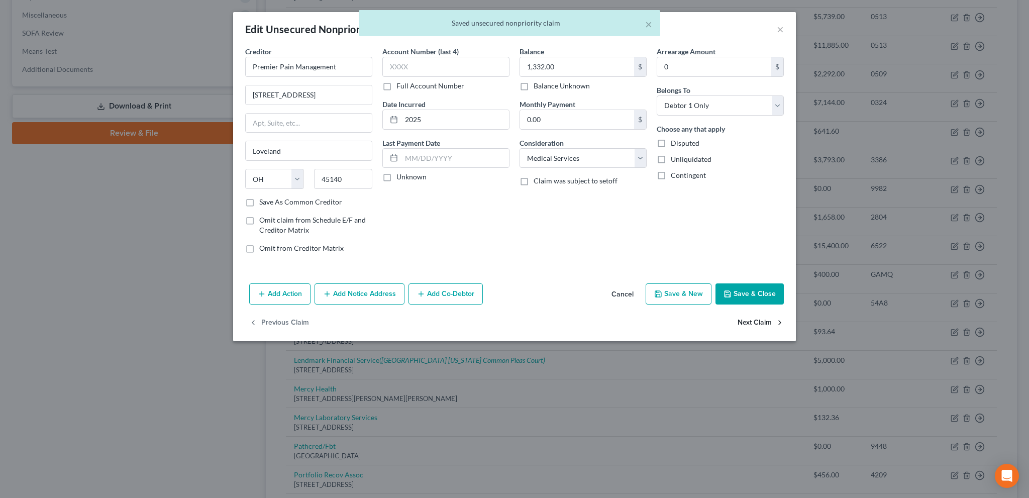
click at [753, 321] on button "Next Claim" at bounding box center [760, 322] width 46 height 21
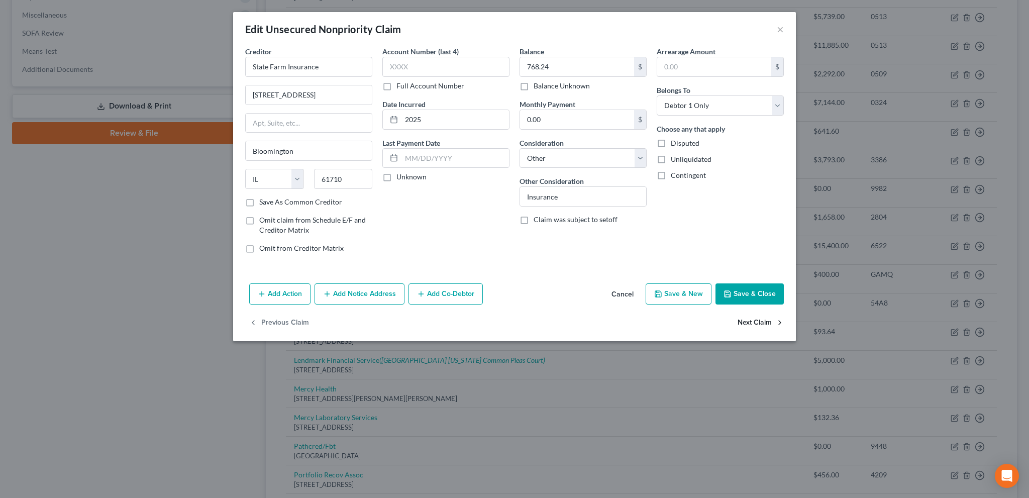
click at [748, 321] on button "Next Claim" at bounding box center [760, 322] width 46 height 21
click at [747, 321] on button "Next Claim" at bounding box center [760, 322] width 46 height 21
click at [574, 168] on div "Balance 1,320.00 $ Balance Unknown Balance Undetermined 1,320.00 $ Balance Unkn…" at bounding box center [582, 153] width 137 height 215
click at [566, 155] on select "Select Cable / Satellite Services Collection Agency Credit Card Debt Debt Couns…" at bounding box center [582, 158] width 127 height 20
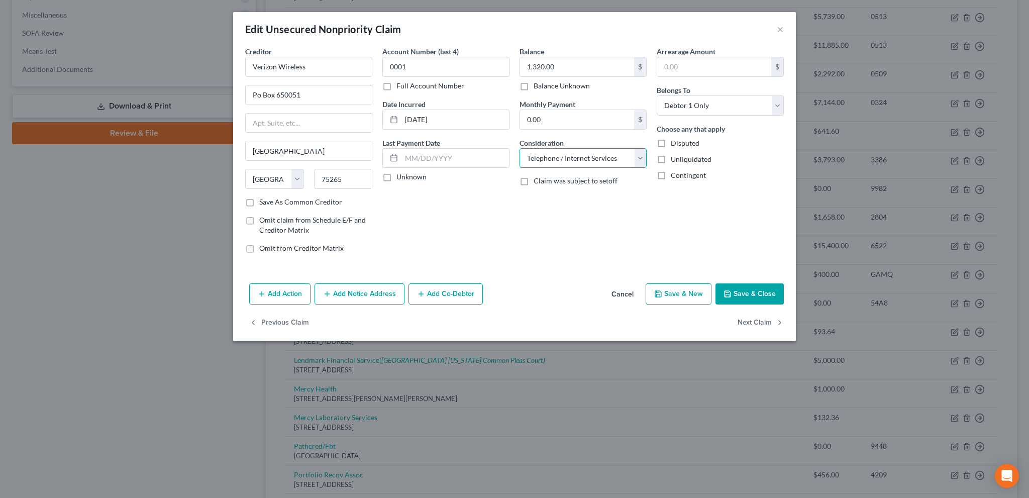
click at [519, 148] on select "Select Cable / Satellite Services Collection Agency Credit Card Debt Debt Couns…" at bounding box center [582, 158] width 127 height 20
click at [743, 323] on button "Next Claim" at bounding box center [760, 322] width 46 height 21
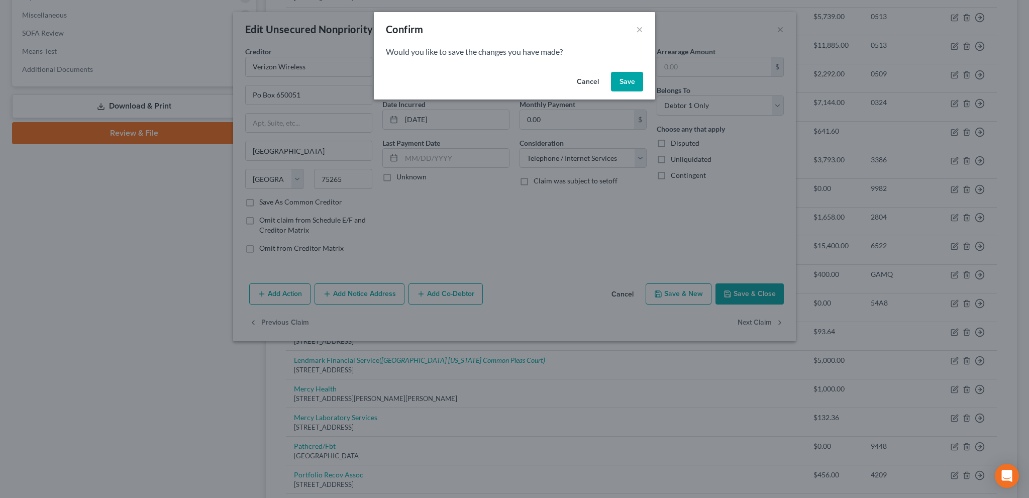
click at [632, 77] on button "Save" at bounding box center [627, 82] width 32 height 20
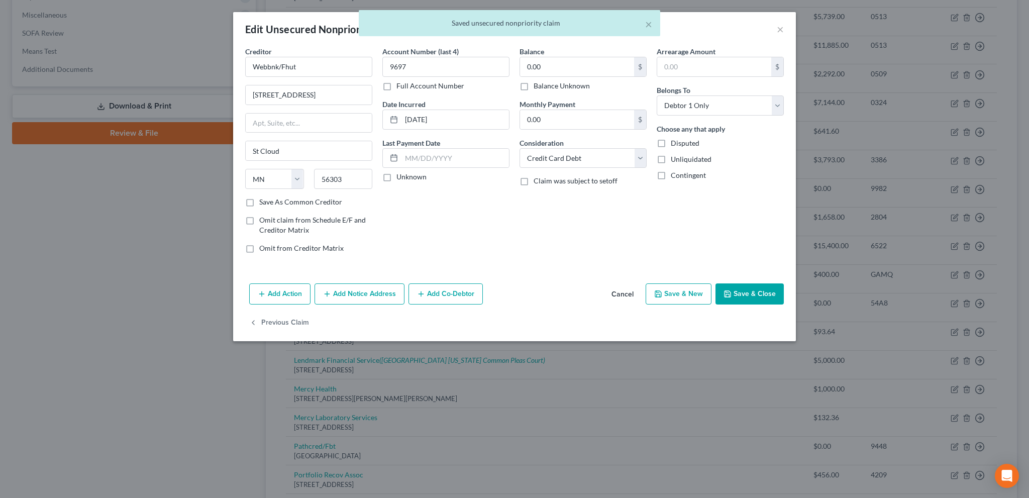
click at [745, 294] on button "Save & Close" at bounding box center [749, 293] width 68 height 21
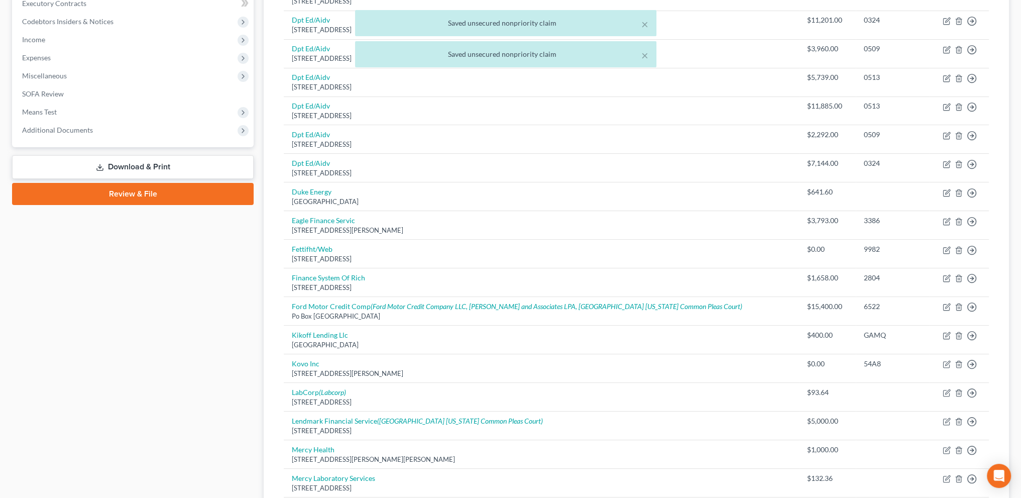
scroll to position [25, 0]
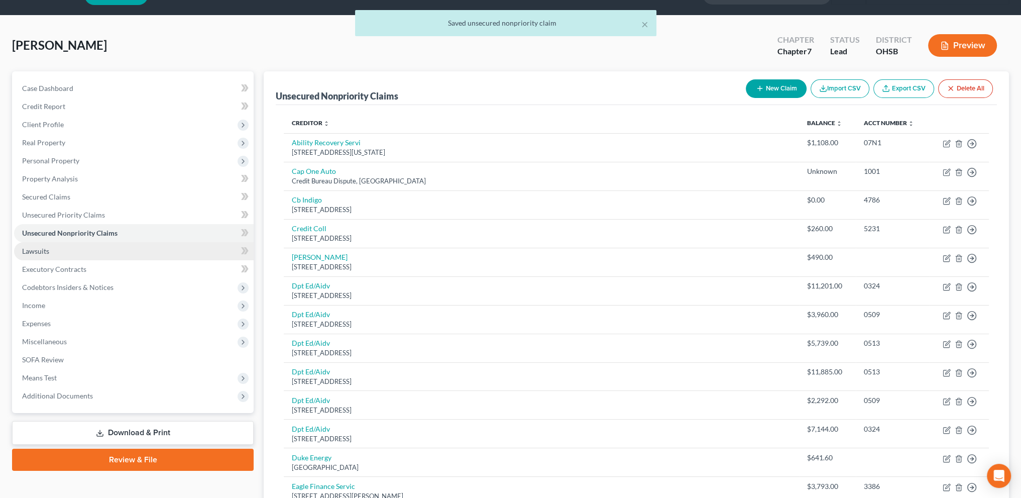
click at [29, 248] on span "Lawsuits" at bounding box center [35, 251] width 27 height 9
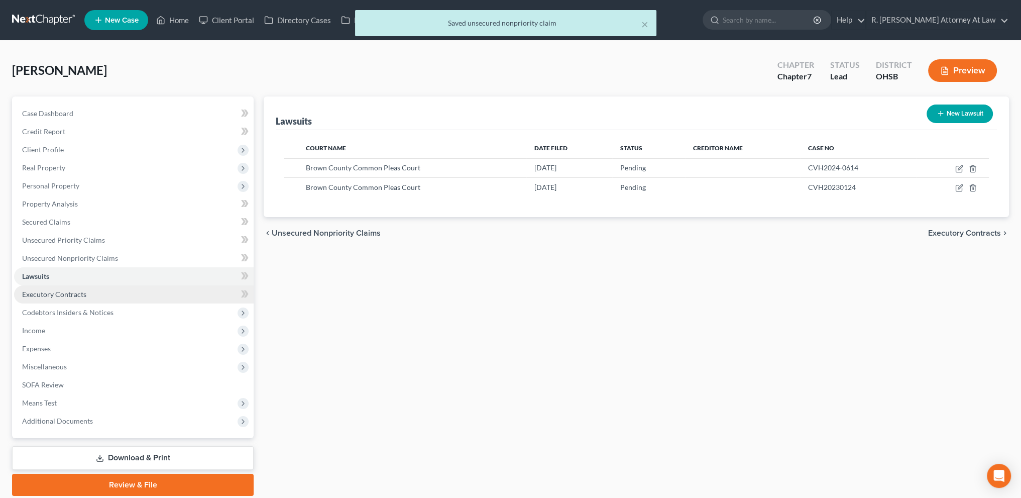
click at [46, 297] on span "Executory Contracts" at bounding box center [54, 294] width 64 height 9
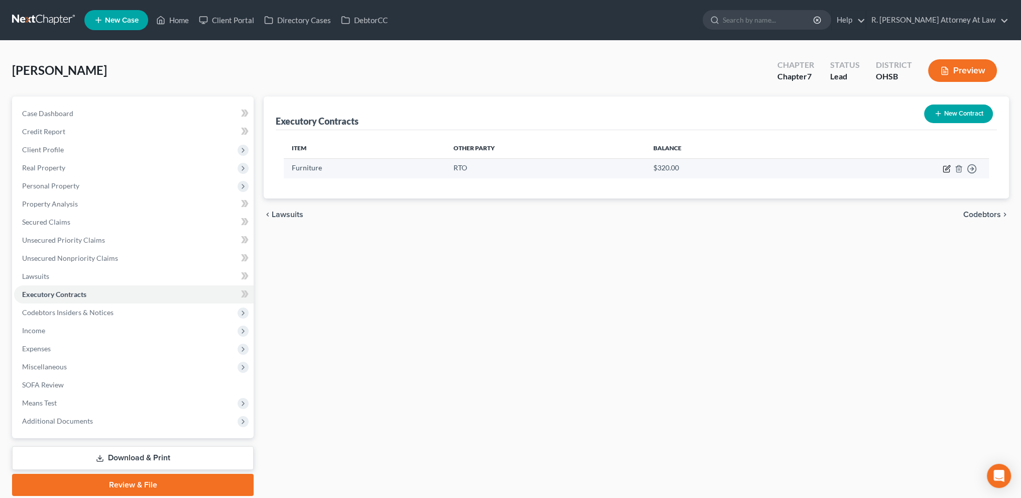
click at [948, 169] on icon "button" at bounding box center [947, 169] width 8 height 8
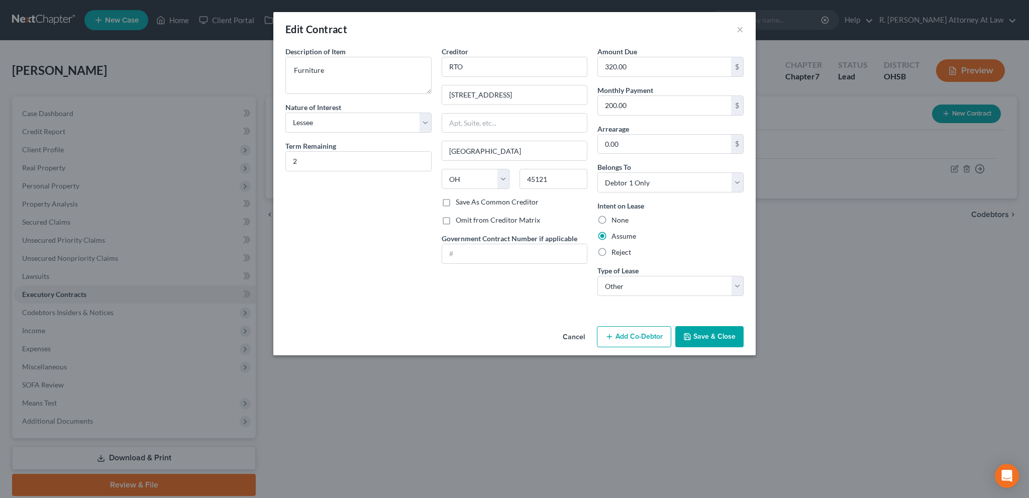
click at [696, 335] on button "Save & Close" at bounding box center [709, 336] width 68 height 21
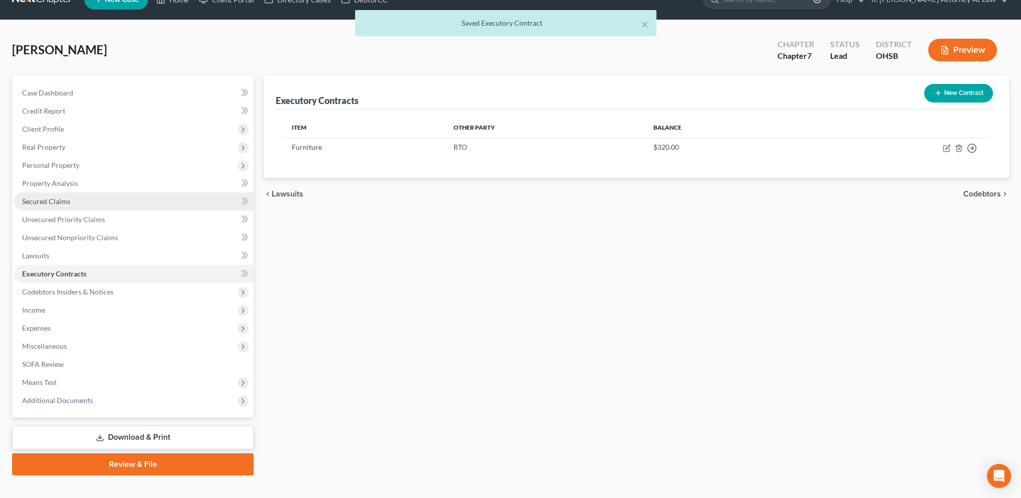
scroll to position [35, 0]
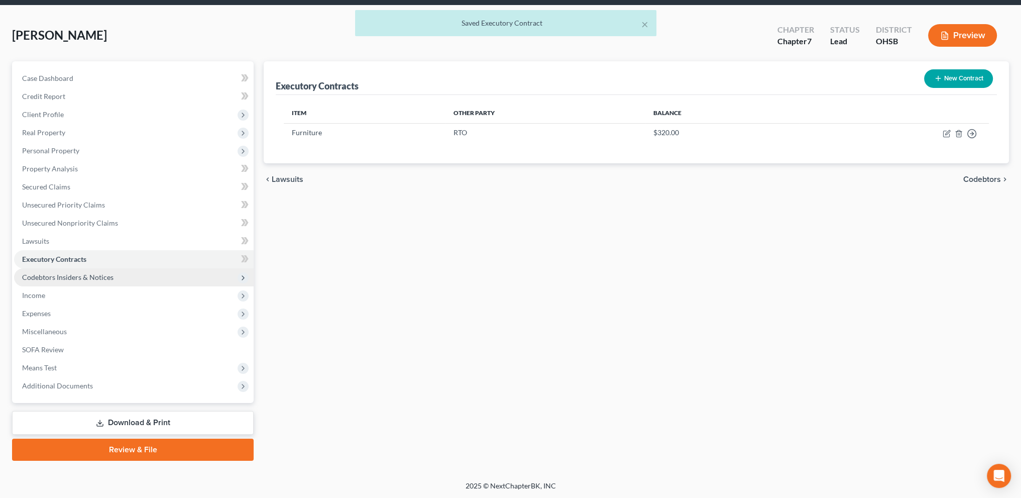
click at [40, 277] on span "Codebtors Insiders & Notices" at bounding box center [67, 277] width 91 height 9
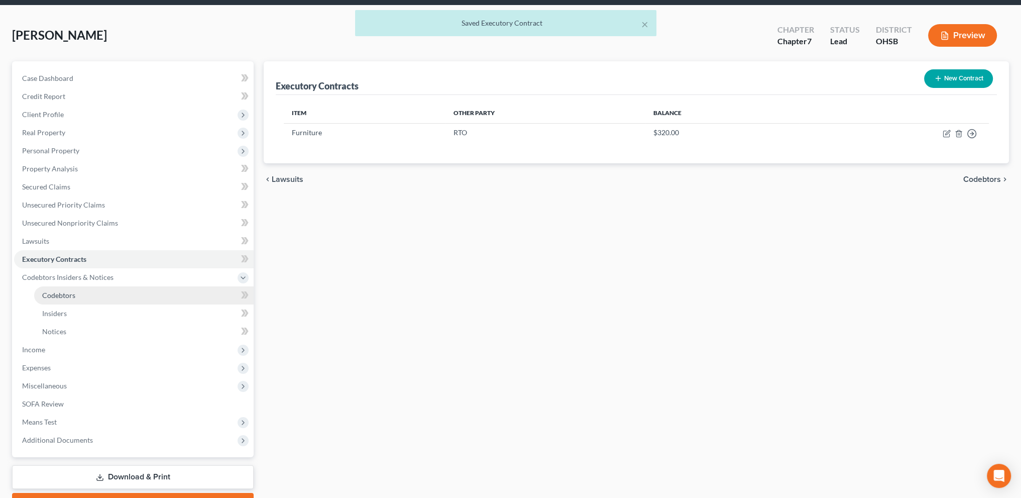
click at [52, 297] on span "Codebtors" at bounding box center [58, 295] width 33 height 9
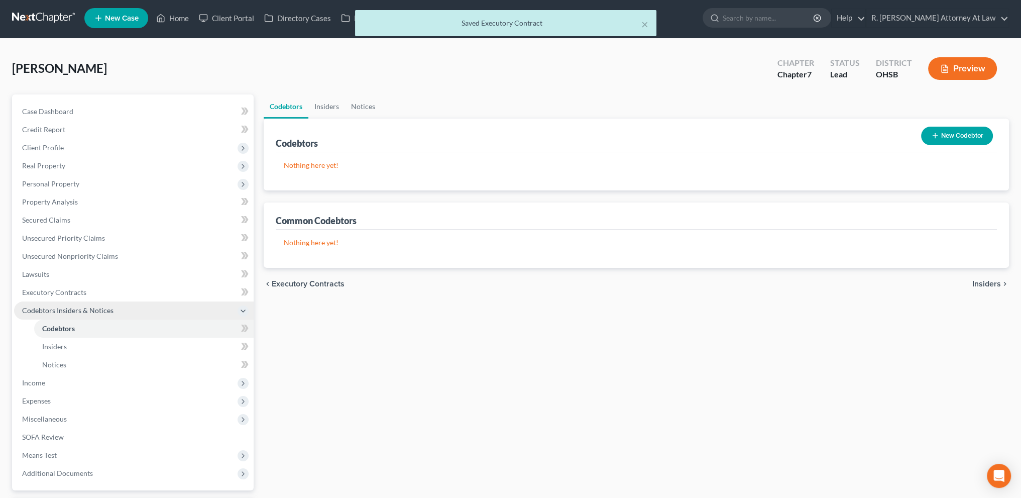
scroll to position [89, 0]
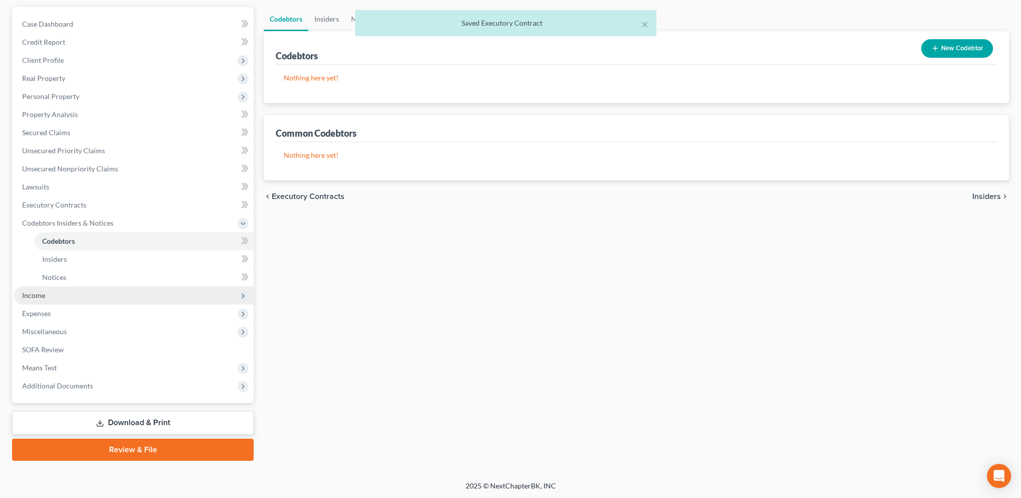
click at [36, 292] on span "Income" at bounding box center [33, 295] width 23 height 9
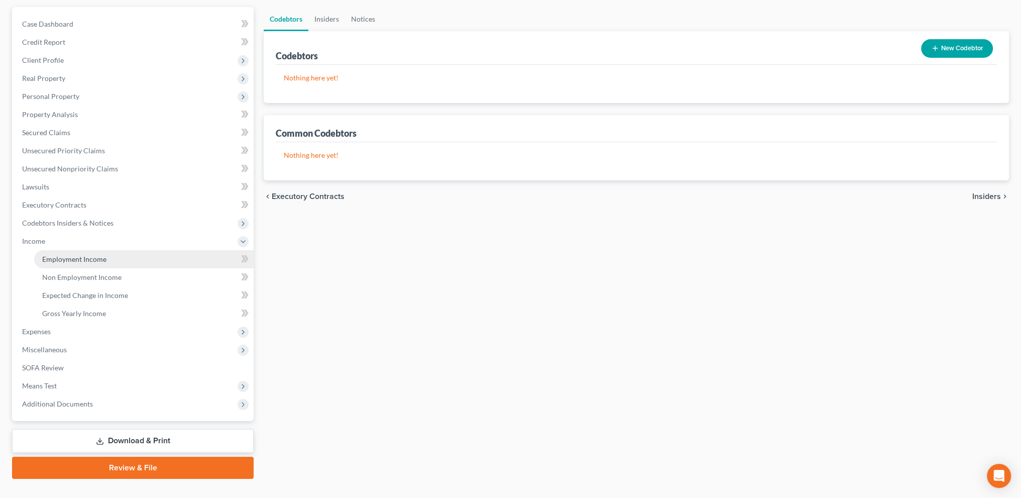
click at [57, 262] on span "Employment Income" at bounding box center [74, 259] width 64 height 9
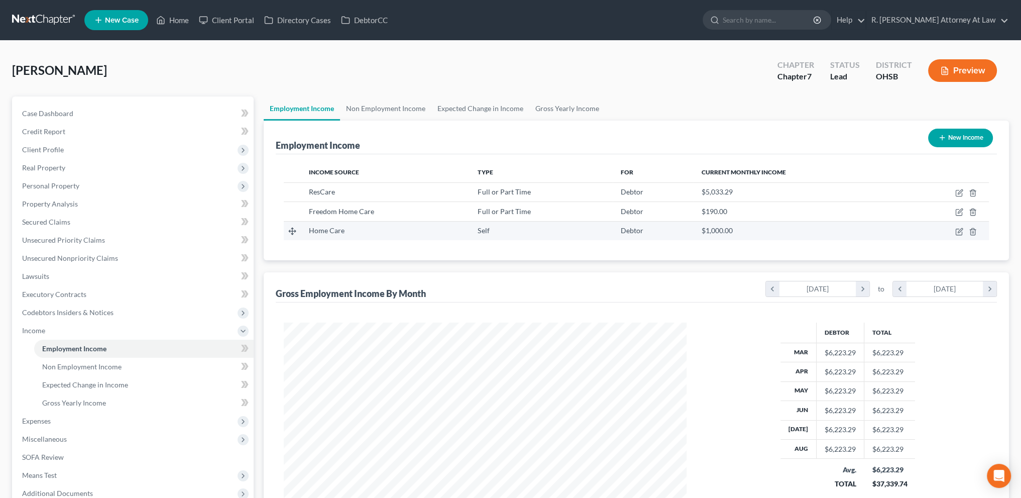
scroll to position [201, 422]
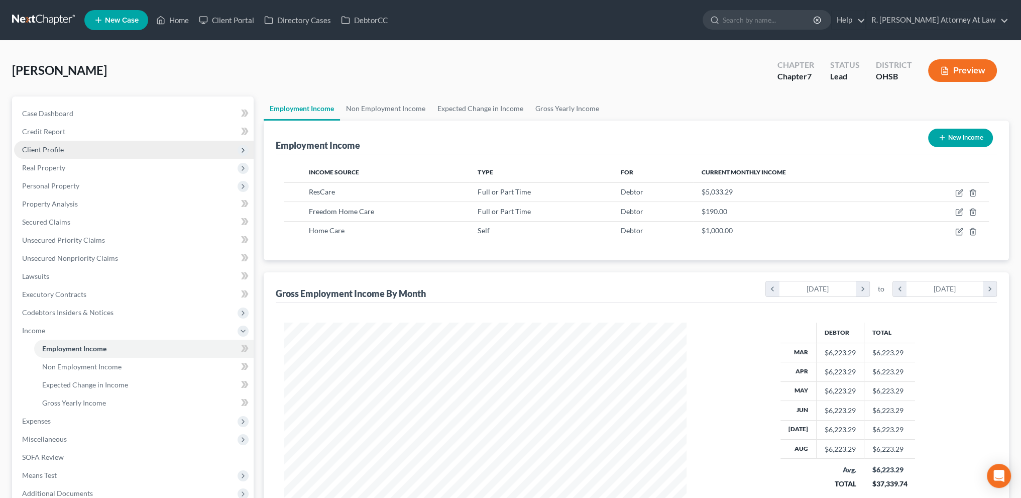
click at [34, 146] on span "Client Profile" at bounding box center [43, 149] width 42 height 9
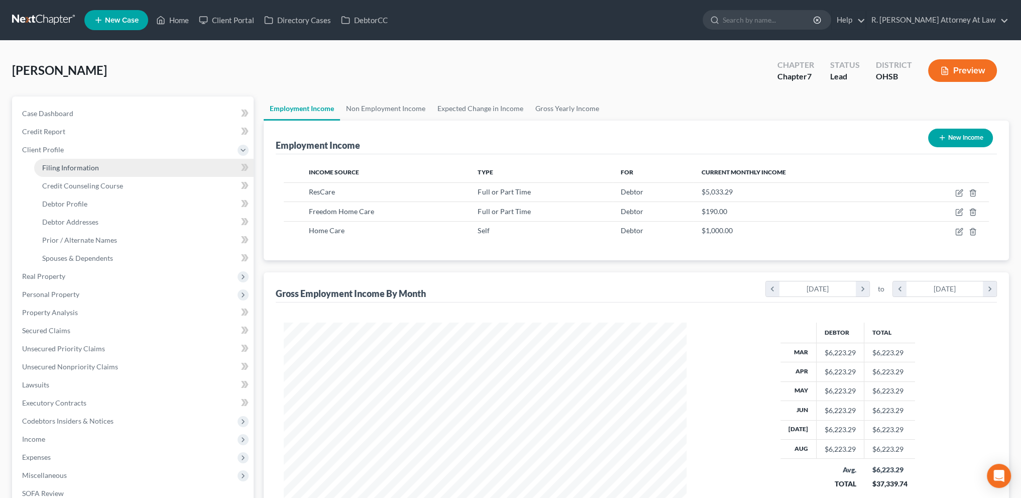
click at [57, 170] on span "Filing Information" at bounding box center [70, 167] width 57 height 9
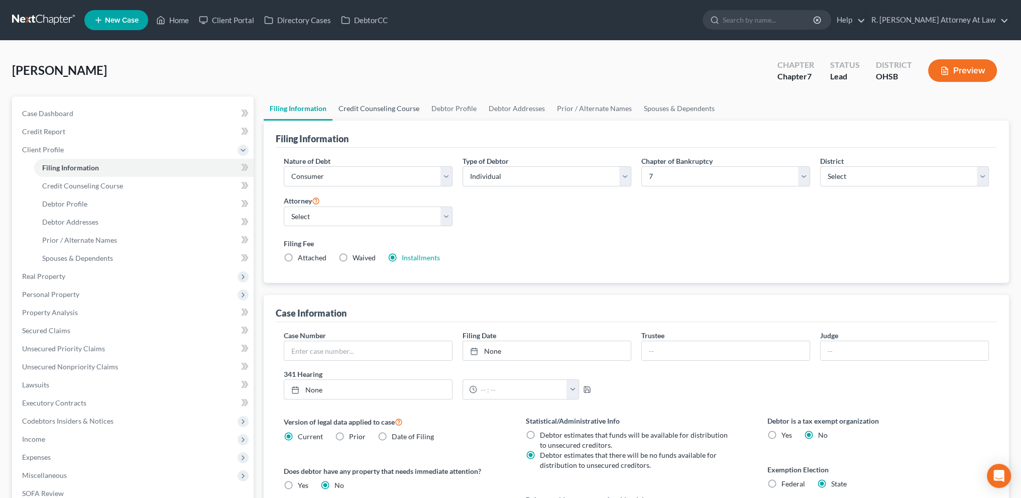
click at [392, 107] on link "Credit Counseling Course" at bounding box center [378, 108] width 93 height 24
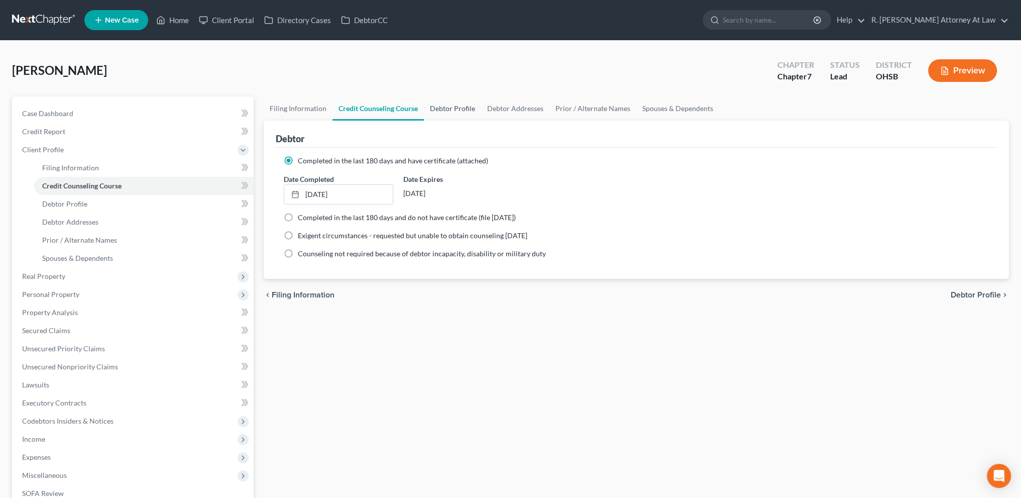
click at [444, 107] on link "Debtor Profile" at bounding box center [452, 108] width 57 height 24
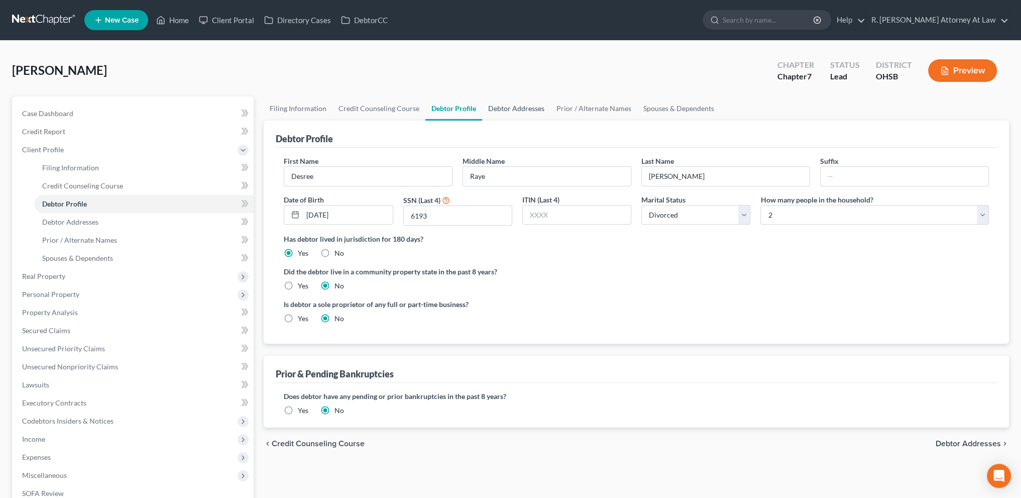
click at [504, 105] on link "Debtor Addresses" at bounding box center [516, 108] width 68 height 24
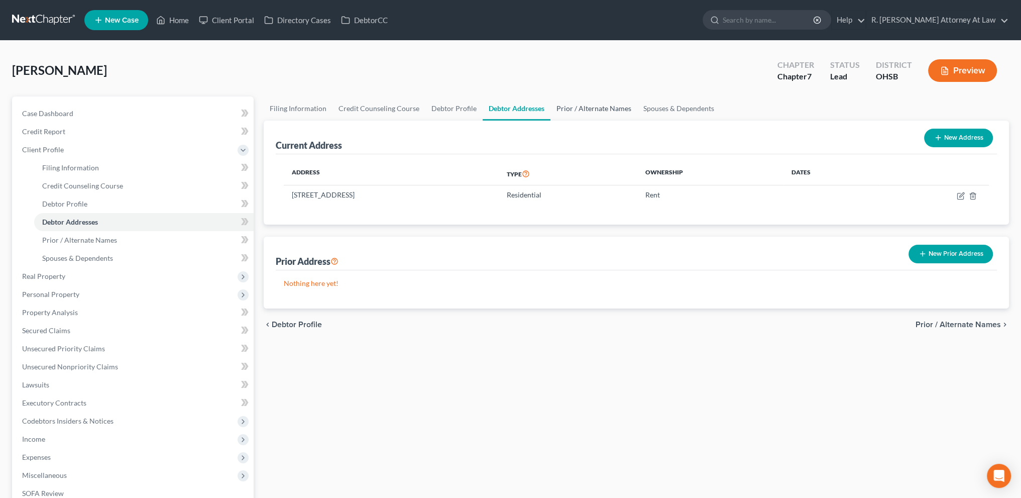
click at [580, 105] on link "Prior / Alternate Names" at bounding box center [593, 108] width 87 height 24
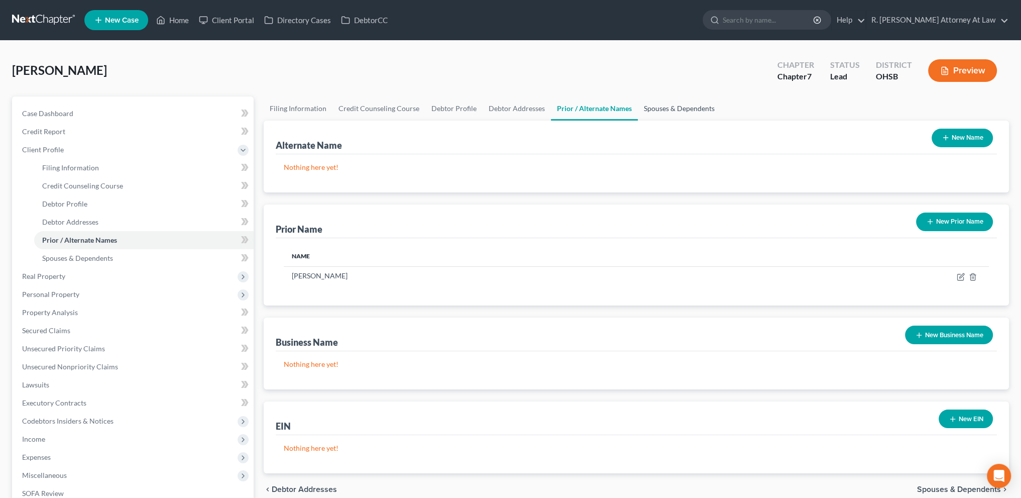
click at [661, 105] on link "Spouses & Dependents" at bounding box center [679, 108] width 83 height 24
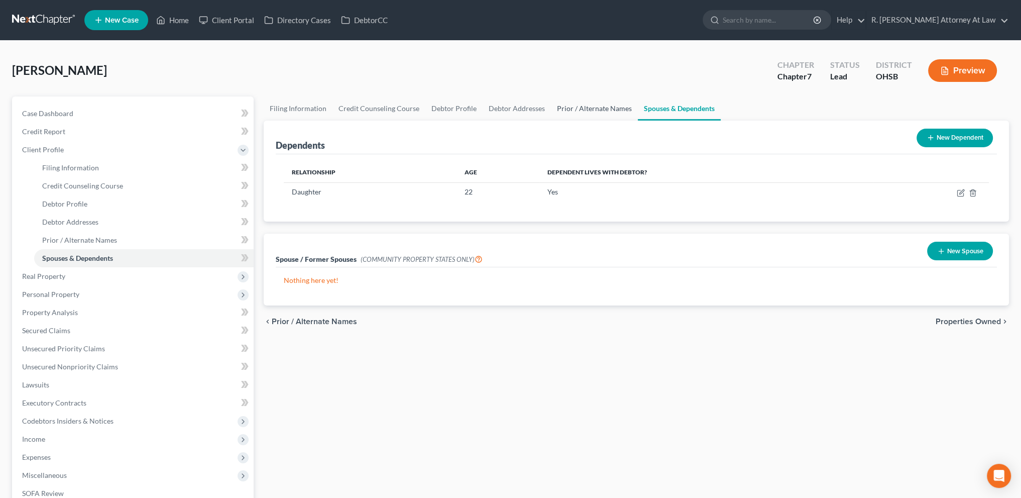
click at [608, 105] on link "Prior / Alternate Names" at bounding box center [594, 108] width 87 height 24
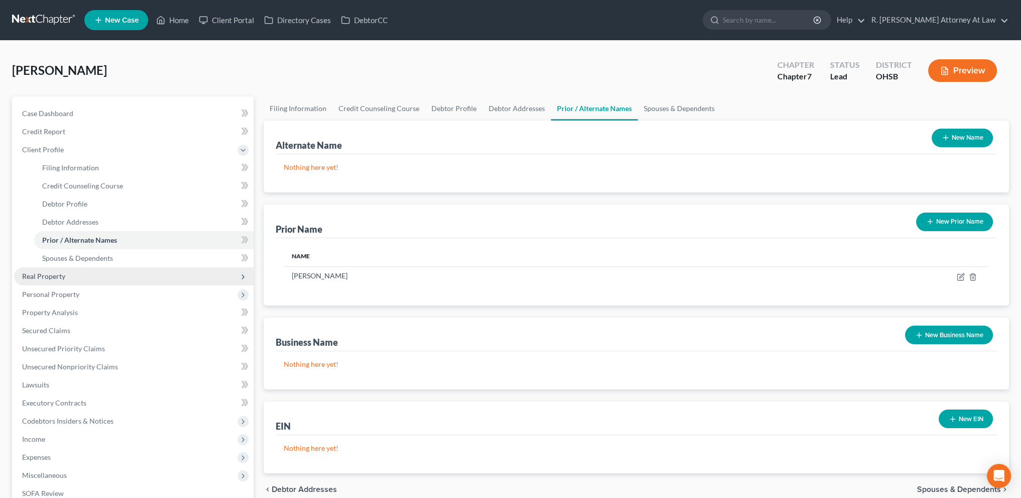
click at [44, 279] on span "Real Property" at bounding box center [43, 276] width 43 height 9
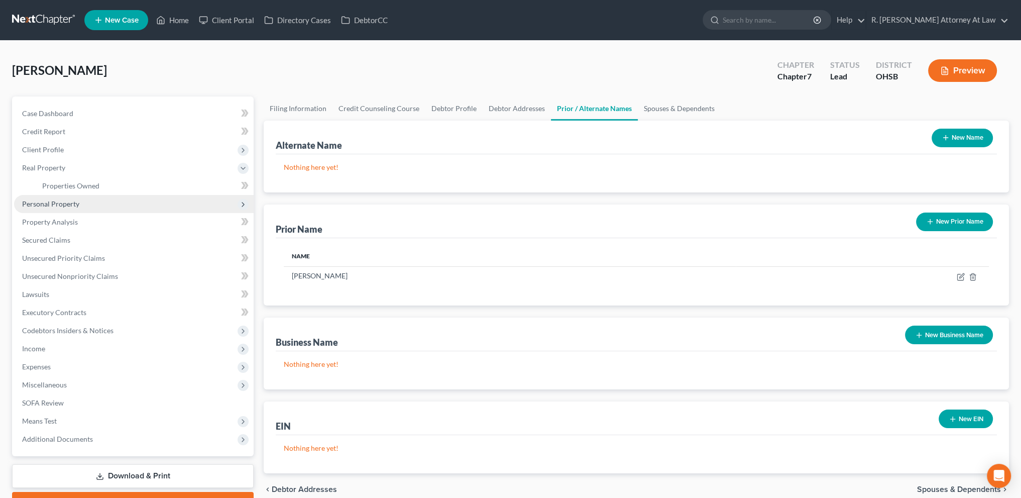
click at [50, 200] on span "Personal Property" at bounding box center [50, 203] width 57 height 9
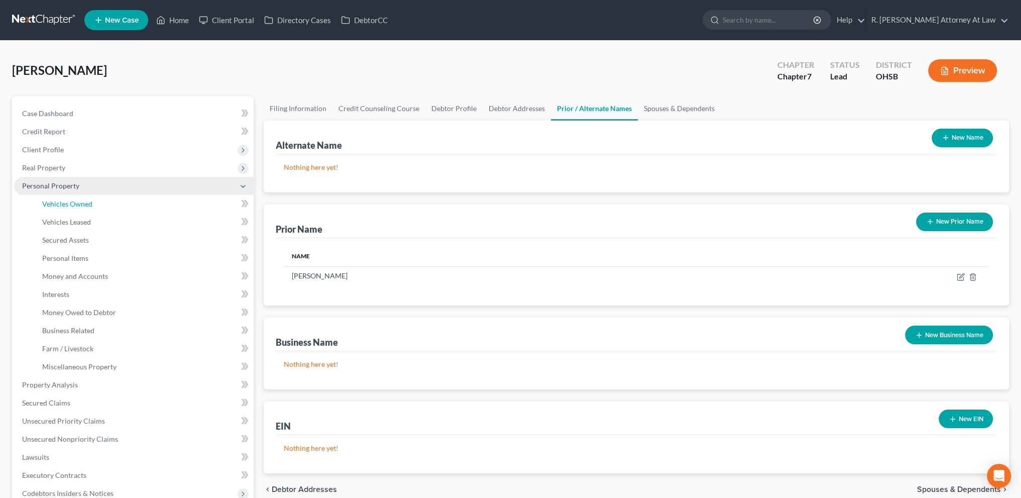
click at [50, 200] on span "Vehicles Owned" at bounding box center [67, 203] width 50 height 9
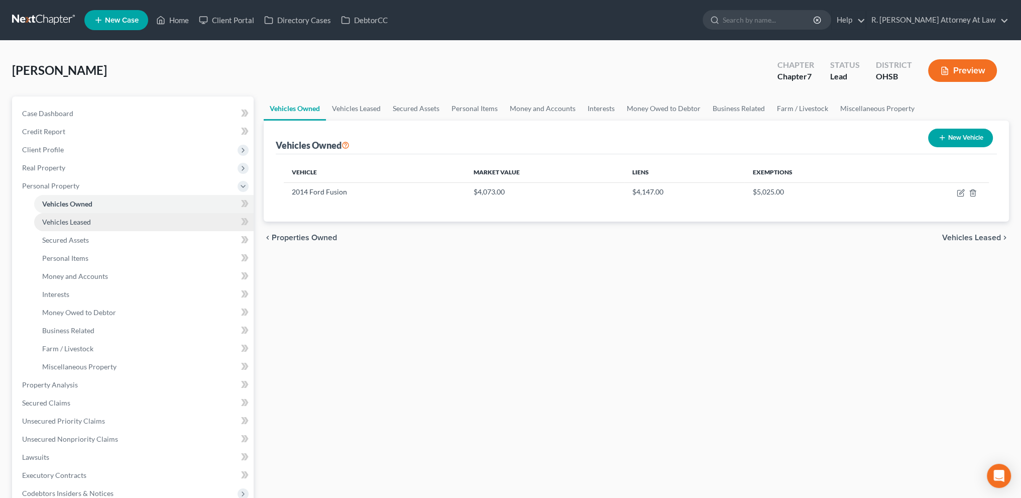
click at [52, 219] on span "Vehicles Leased" at bounding box center [66, 221] width 49 height 9
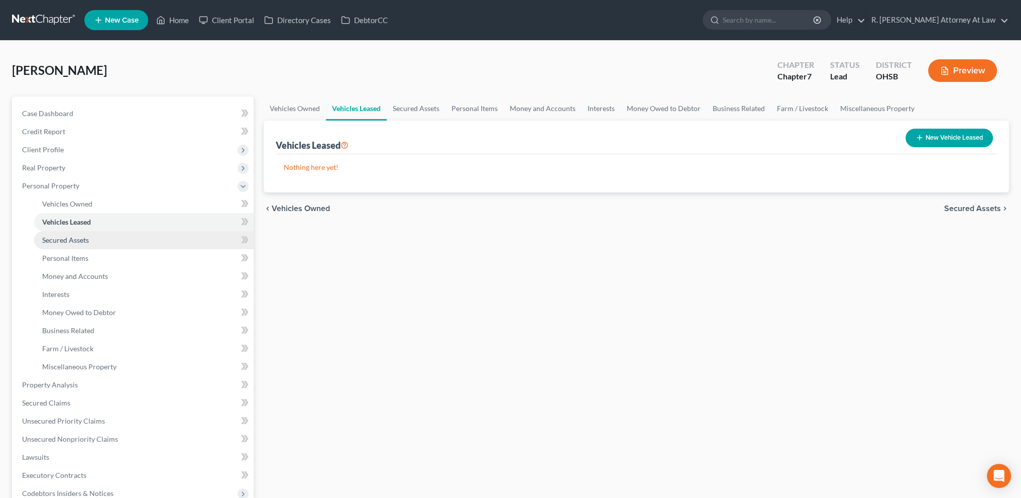
click at [57, 241] on span "Secured Assets" at bounding box center [65, 240] width 47 height 9
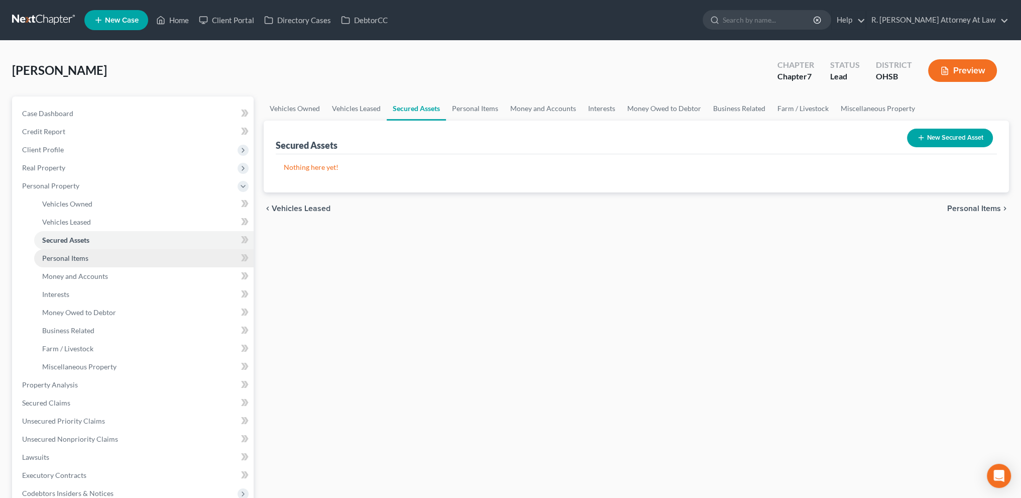
click at [57, 258] on span "Personal Items" at bounding box center [65, 258] width 46 height 9
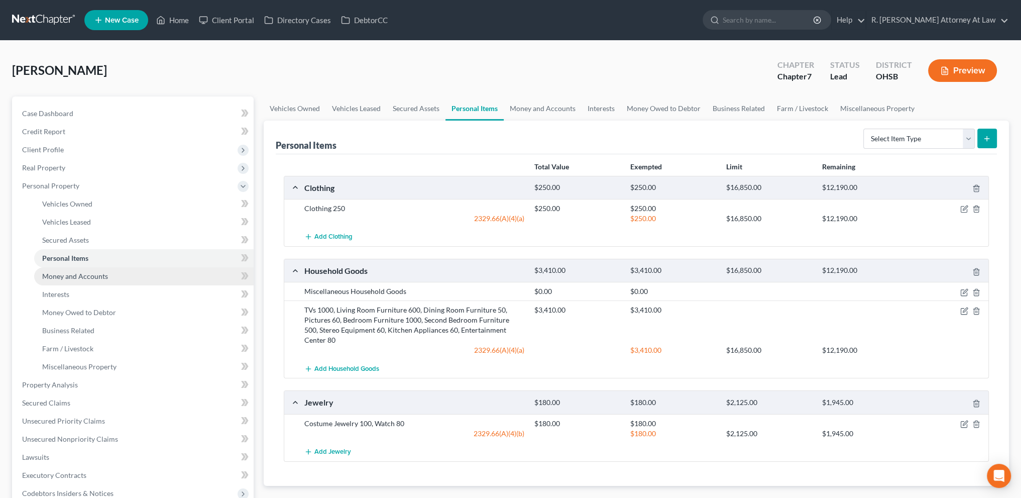
click at [63, 275] on span "Money and Accounts" at bounding box center [75, 276] width 66 height 9
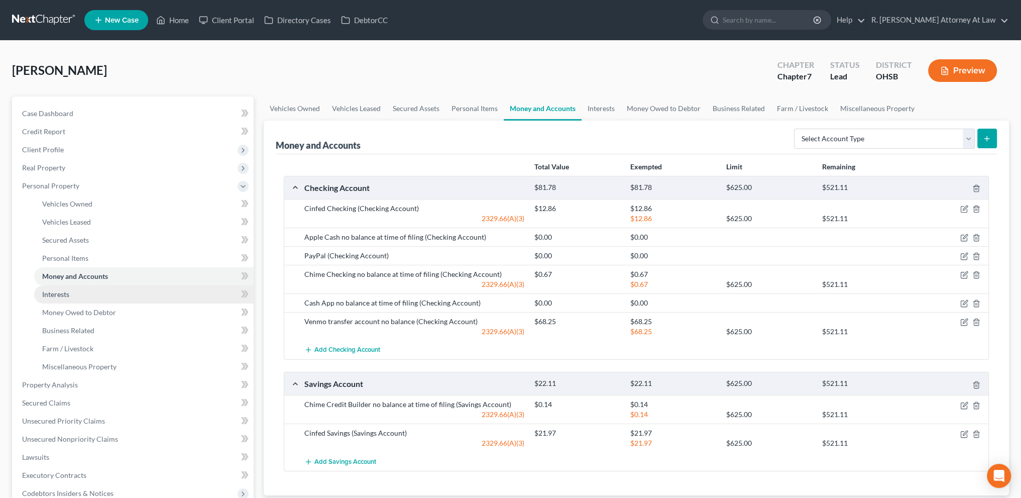
click at [64, 291] on span "Interests" at bounding box center [55, 294] width 27 height 9
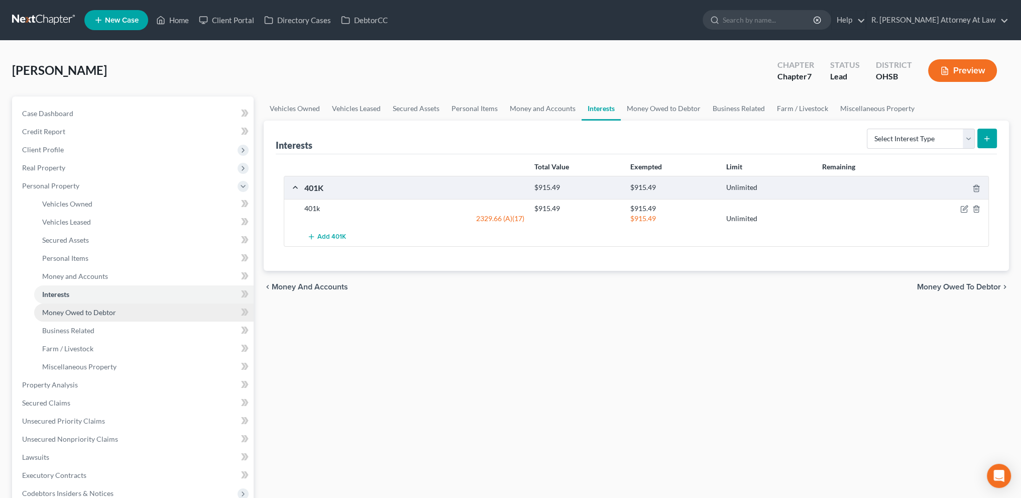
click at [60, 313] on span "Money Owed to Debtor" at bounding box center [79, 312] width 74 height 9
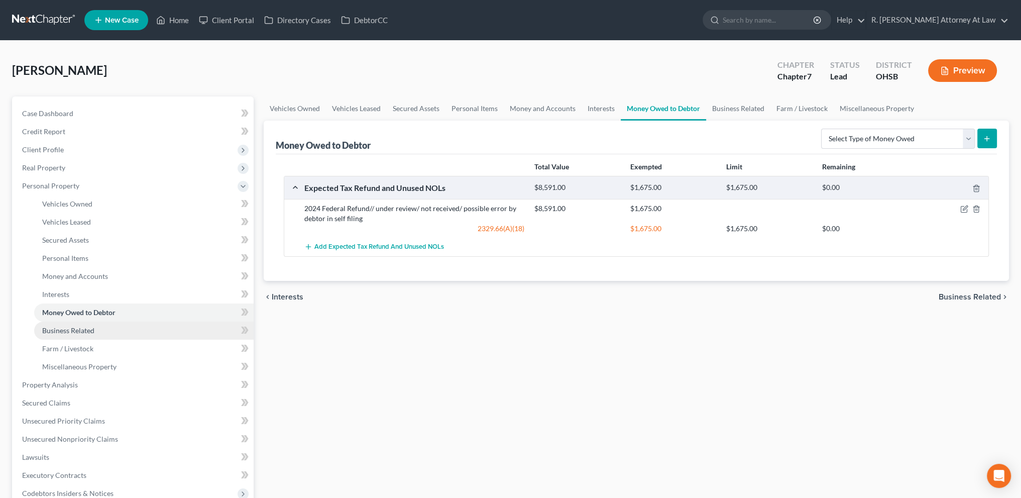
click at [61, 326] on span "Business Related" at bounding box center [68, 330] width 52 height 9
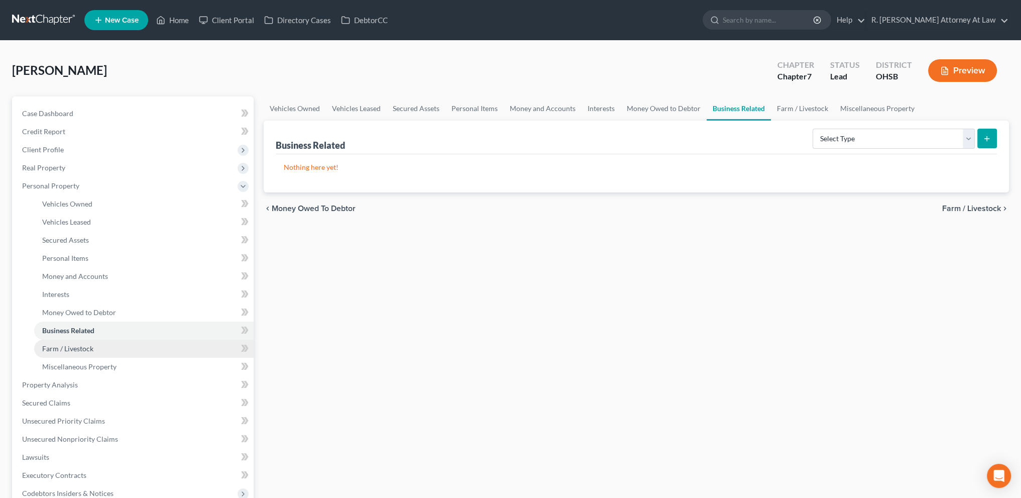
click at [71, 344] on span "Farm / Livestock" at bounding box center [67, 348] width 51 height 9
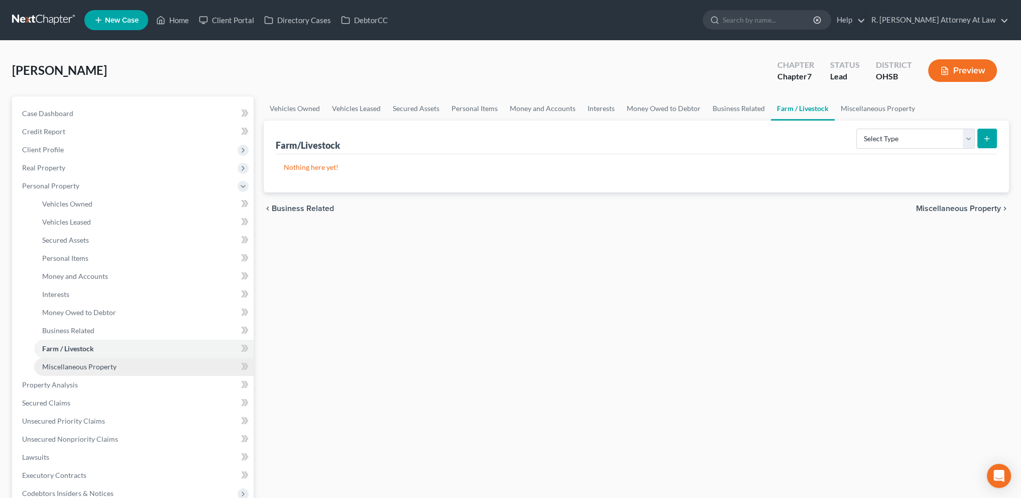
click at [70, 365] on span "Miscellaneous Property" at bounding box center [79, 366] width 74 height 9
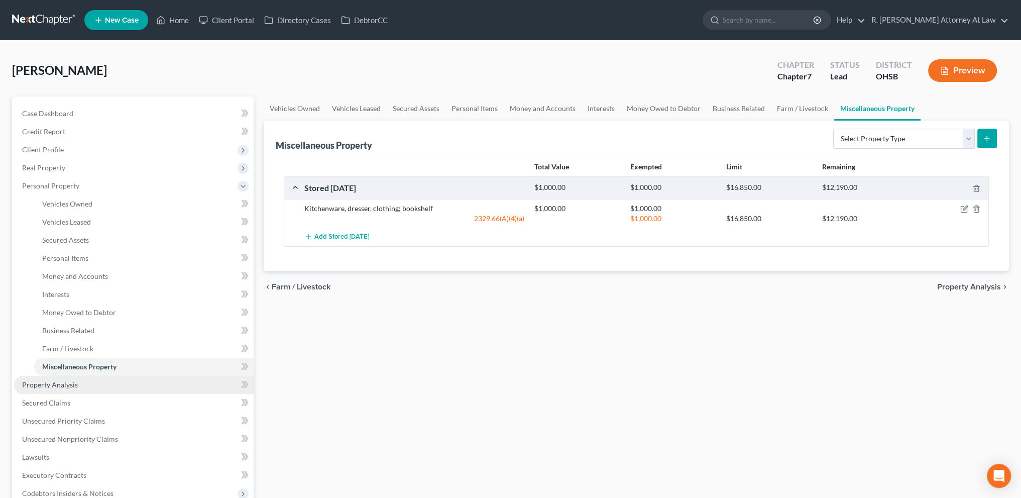
click at [60, 381] on span "Property Analysis" at bounding box center [50, 384] width 56 height 9
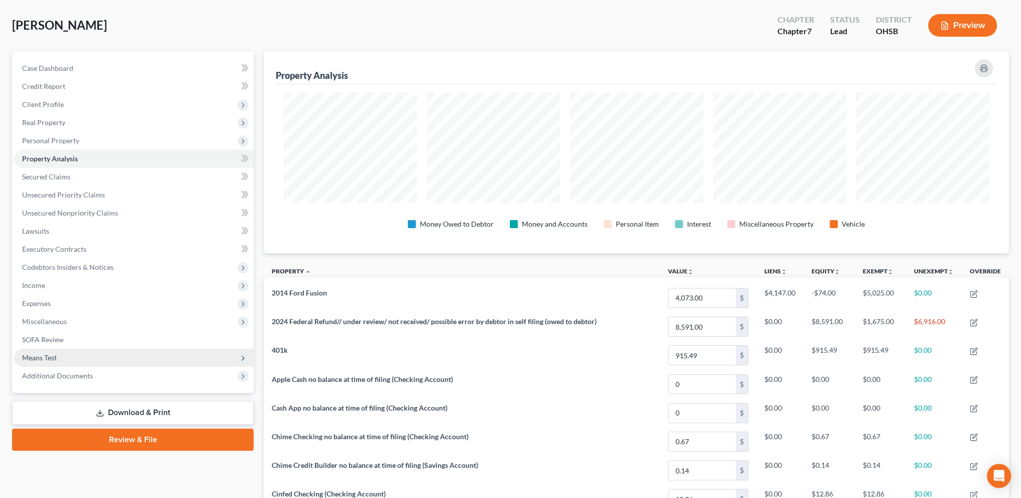
scroll to position [502038, 501494]
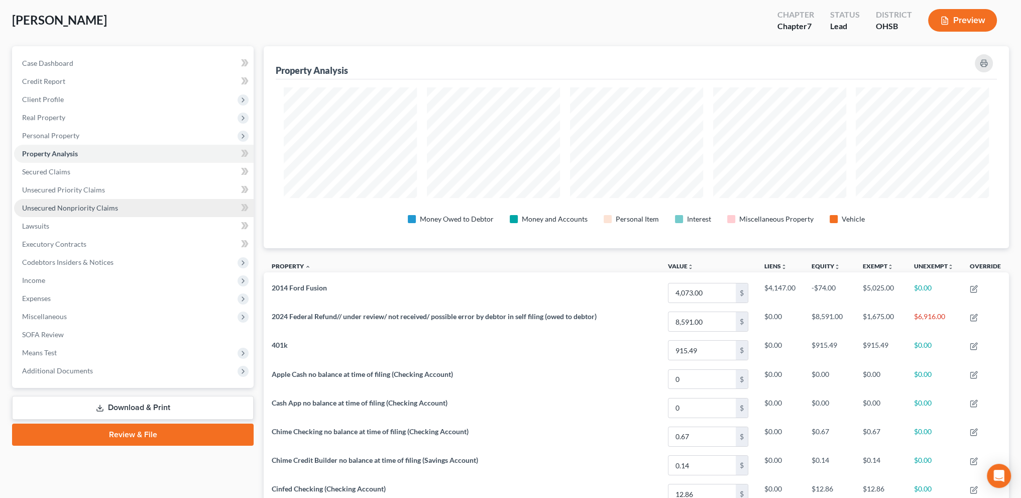
click at [50, 206] on span "Unsecured Nonpriority Claims" at bounding box center [70, 207] width 96 height 9
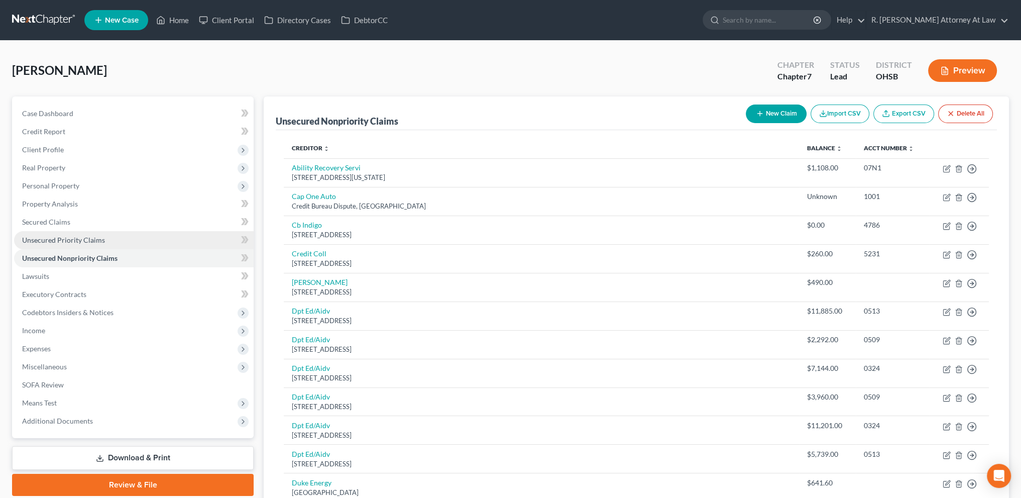
click at [62, 239] on span "Unsecured Priority Claims" at bounding box center [63, 240] width 83 height 9
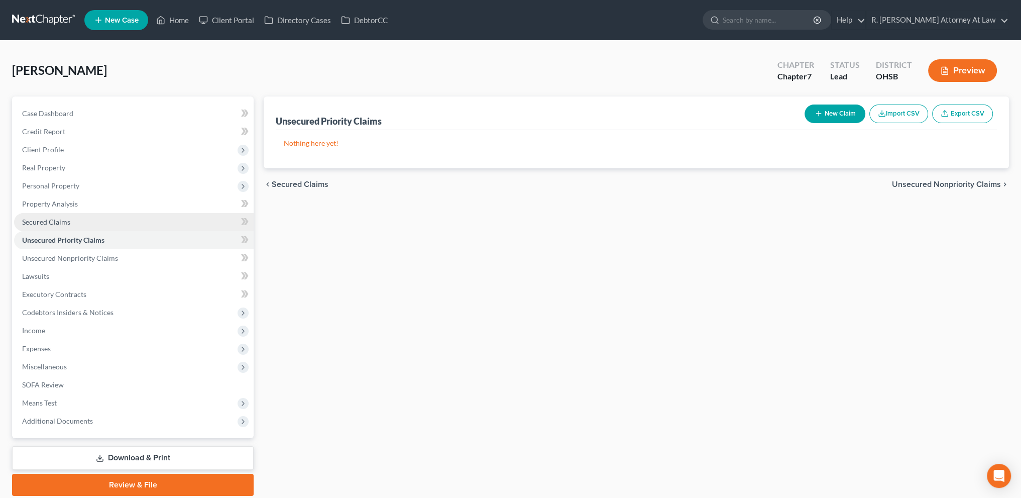
click at [40, 220] on span "Secured Claims" at bounding box center [46, 221] width 48 height 9
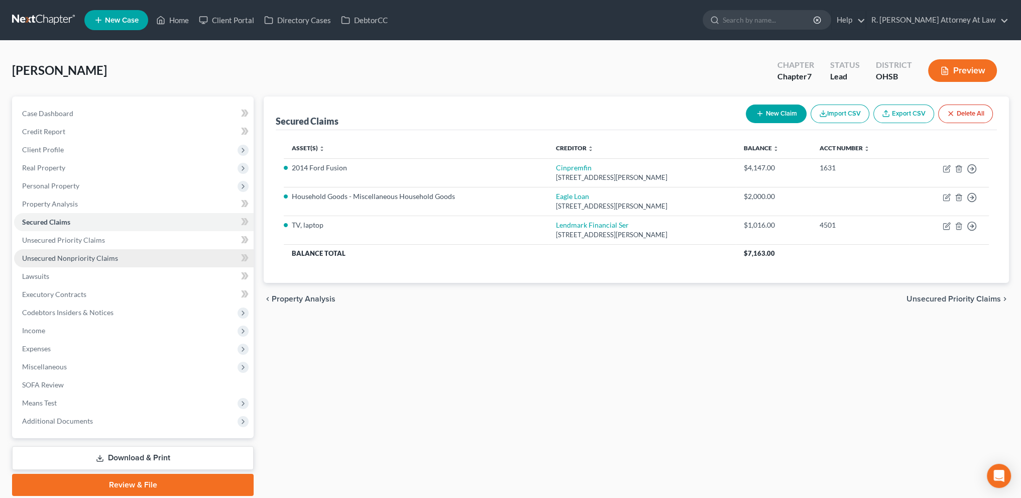
click at [50, 255] on span "Unsecured Nonpriority Claims" at bounding box center [70, 258] width 96 height 9
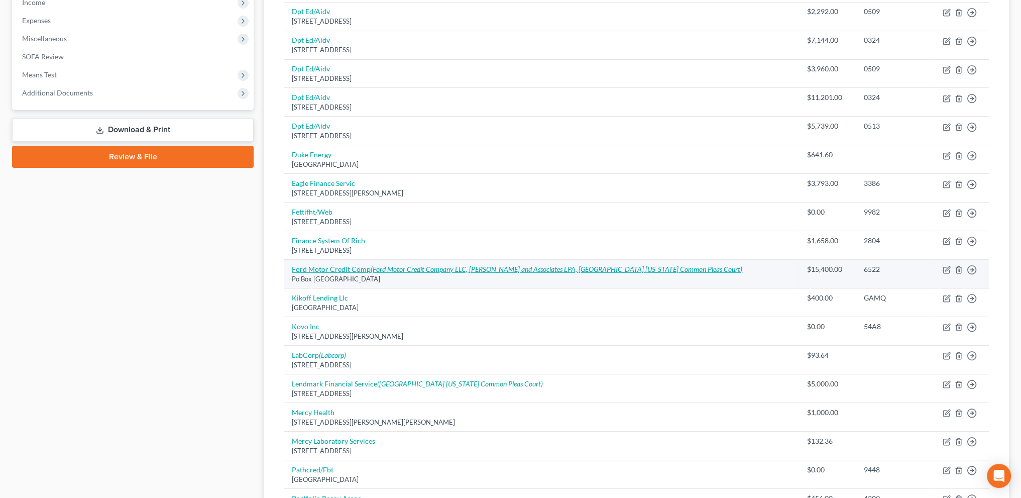
scroll to position [339, 0]
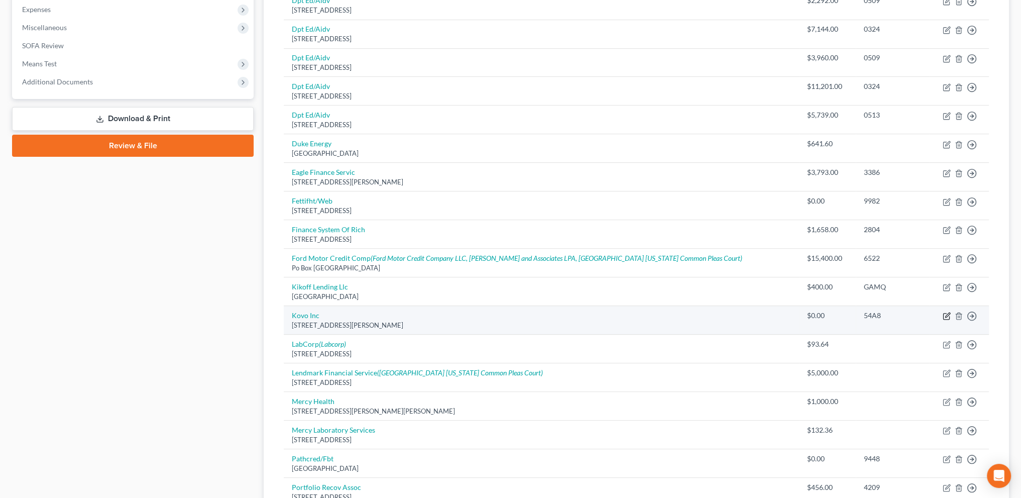
click at [948, 313] on icon "button" at bounding box center [947, 315] width 5 height 5
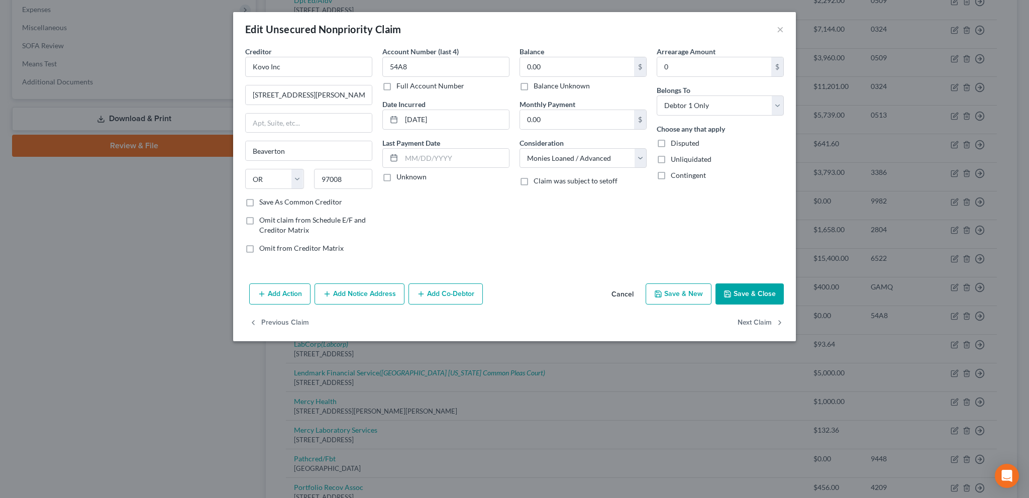
click at [533, 86] on label "Balance Unknown" at bounding box center [561, 86] width 56 height 10
click at [537, 86] on input "Balance Unknown" at bounding box center [540, 84] width 7 height 7
click at [739, 289] on button "Save & Close" at bounding box center [749, 293] width 68 height 21
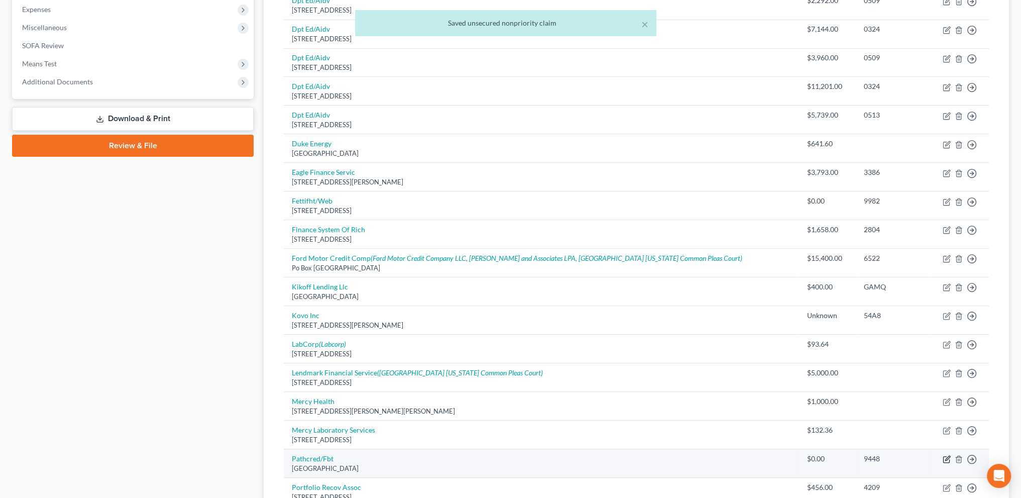
click at [945, 457] on icon "button" at bounding box center [947, 458] width 5 height 5
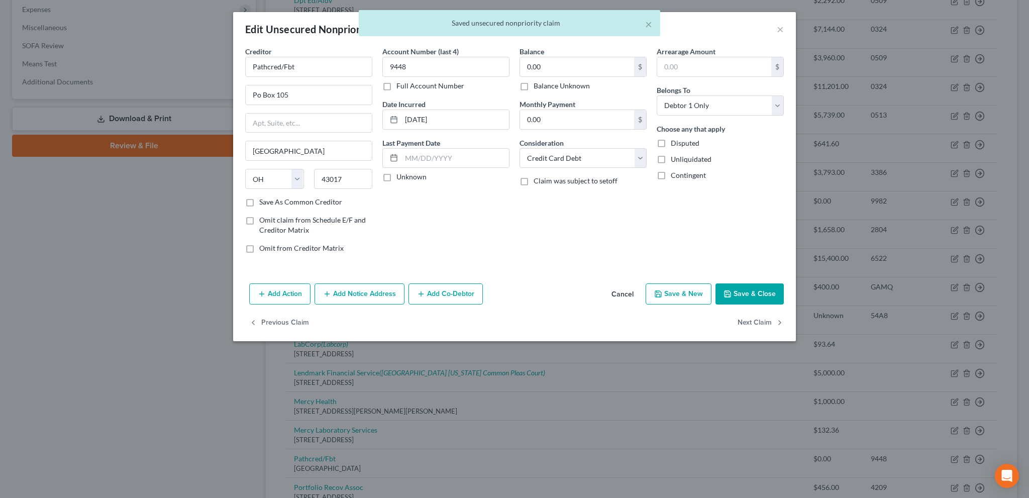
click at [533, 84] on label "Balance Unknown" at bounding box center [561, 86] width 56 height 10
click at [537, 84] on input "Balance Unknown" at bounding box center [540, 84] width 7 height 7
click at [734, 289] on button "Save & Close" at bounding box center [749, 293] width 68 height 21
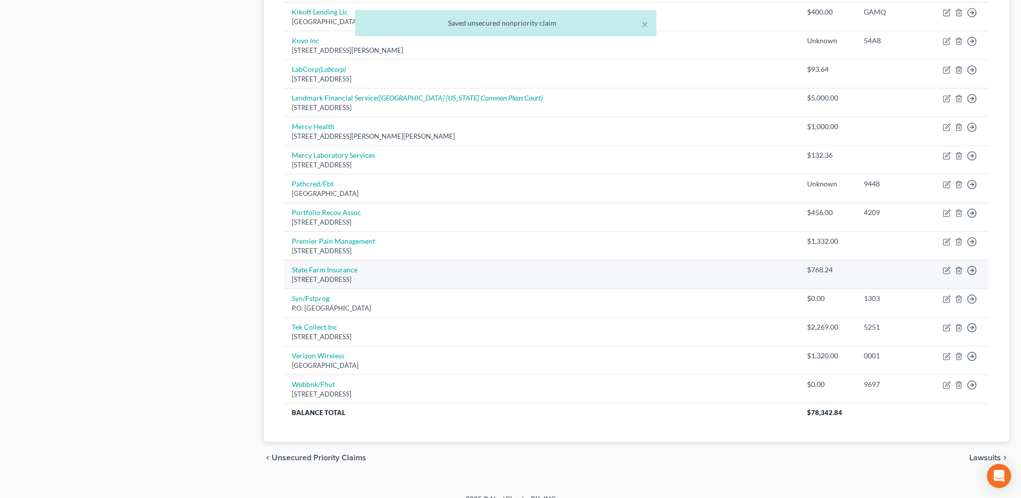
scroll to position [615, 0]
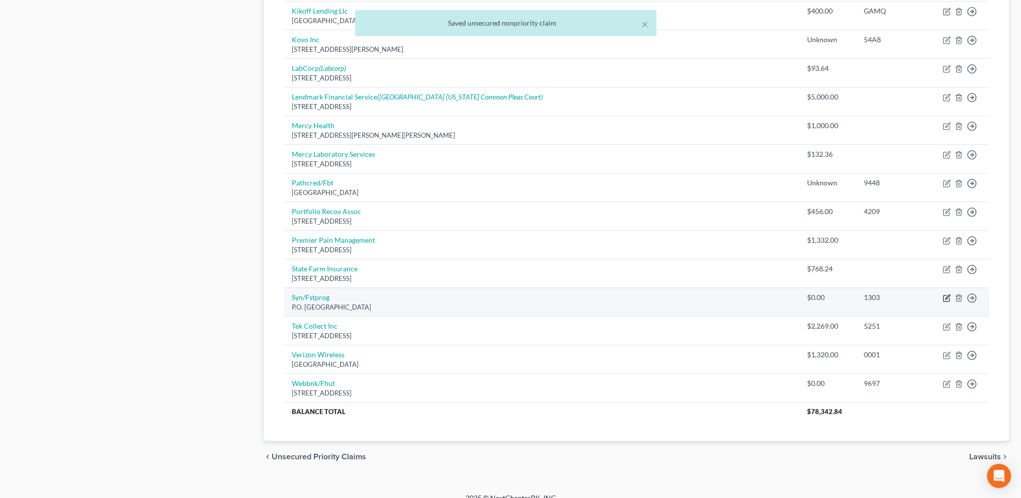
click at [946, 294] on icon "button" at bounding box center [947, 296] width 5 height 5
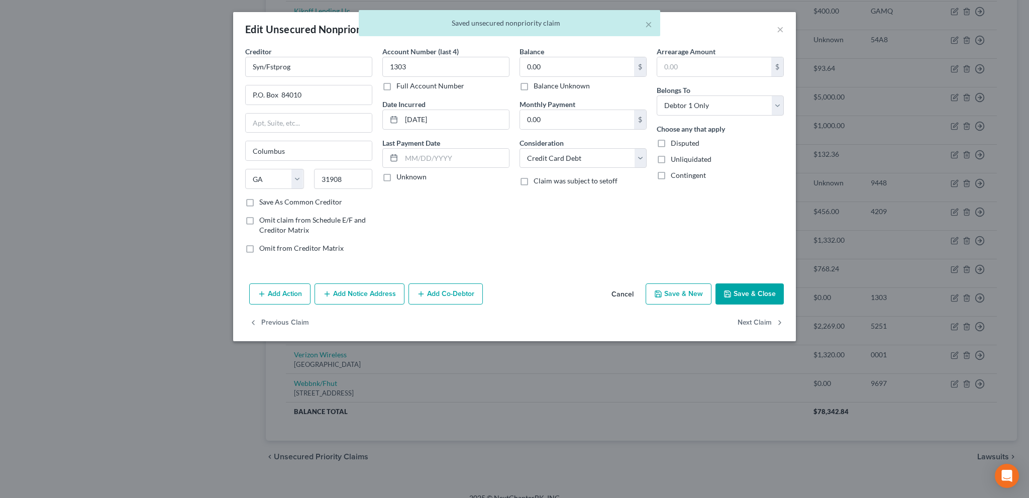
click at [533, 84] on label "Balance Unknown" at bounding box center [561, 86] width 56 height 10
click at [537, 84] on input "Balance Unknown" at bounding box center [540, 84] width 7 height 7
click at [740, 287] on button "Save & Close" at bounding box center [749, 293] width 68 height 21
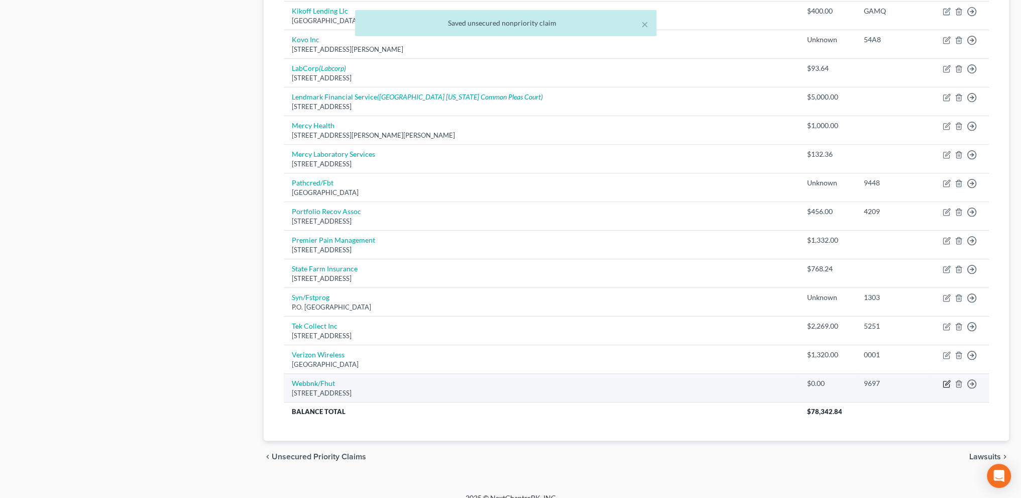
click at [946, 380] on icon "button" at bounding box center [947, 384] width 8 height 8
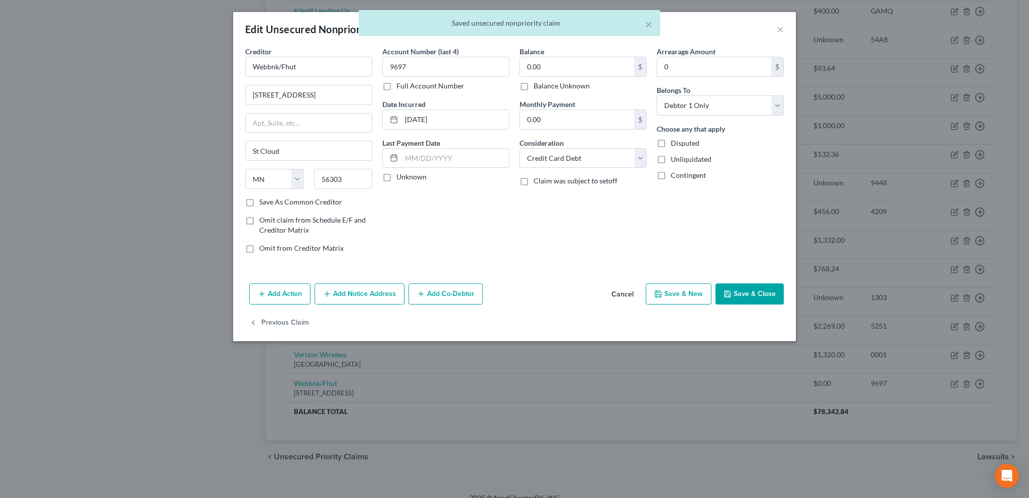
click at [533, 86] on label "Balance Unknown" at bounding box center [561, 86] width 56 height 10
click at [537, 86] on input "Balance Unknown" at bounding box center [540, 84] width 7 height 7
click at [740, 292] on button "Save & Close" at bounding box center [749, 293] width 68 height 21
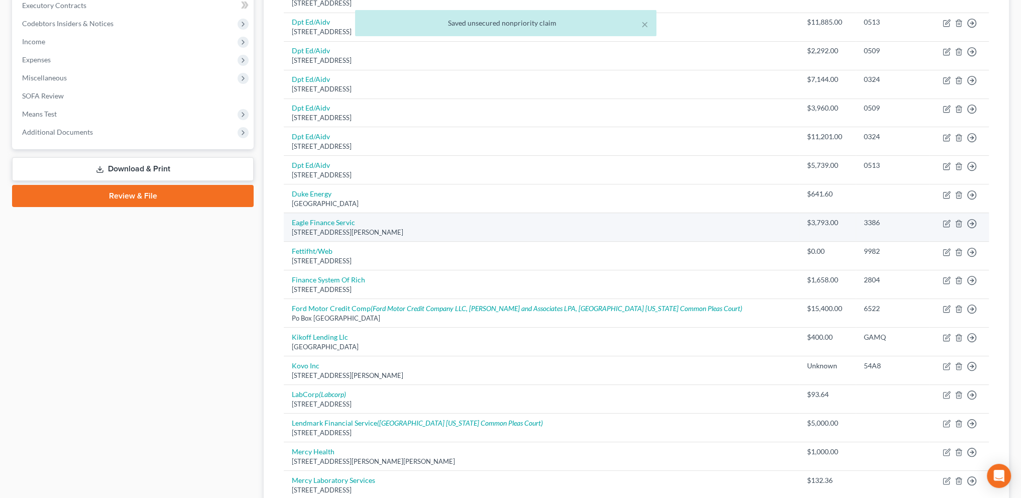
scroll to position [276, 0]
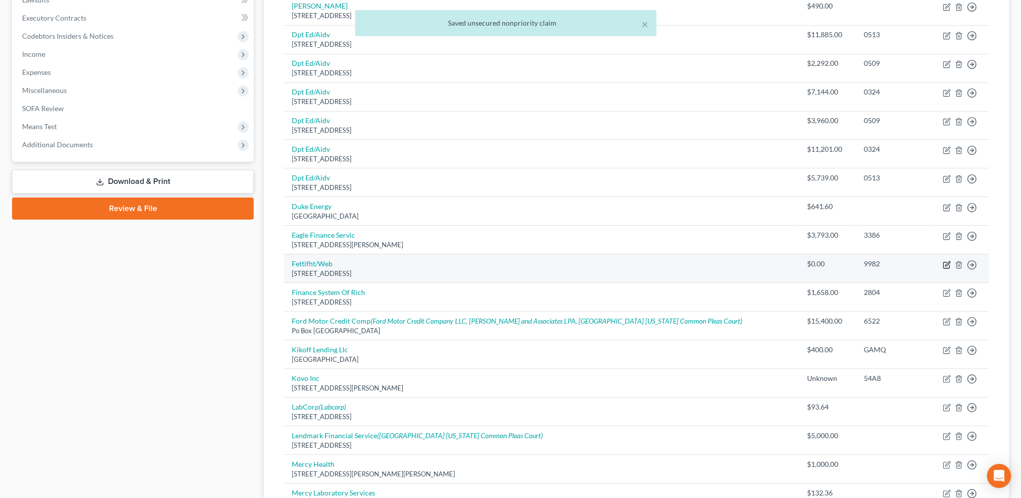
click at [946, 262] on icon "button" at bounding box center [947, 265] width 8 height 8
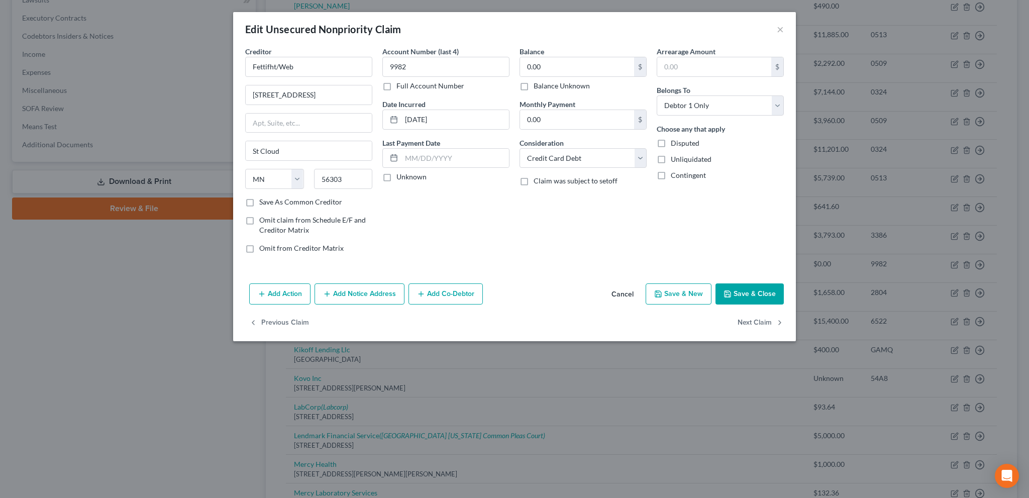
click at [533, 85] on label "Balance Unknown" at bounding box center [561, 86] width 56 height 10
click at [537, 85] on input "Balance Unknown" at bounding box center [540, 84] width 7 height 7
click at [734, 294] on button "Save & Close" at bounding box center [749, 293] width 68 height 21
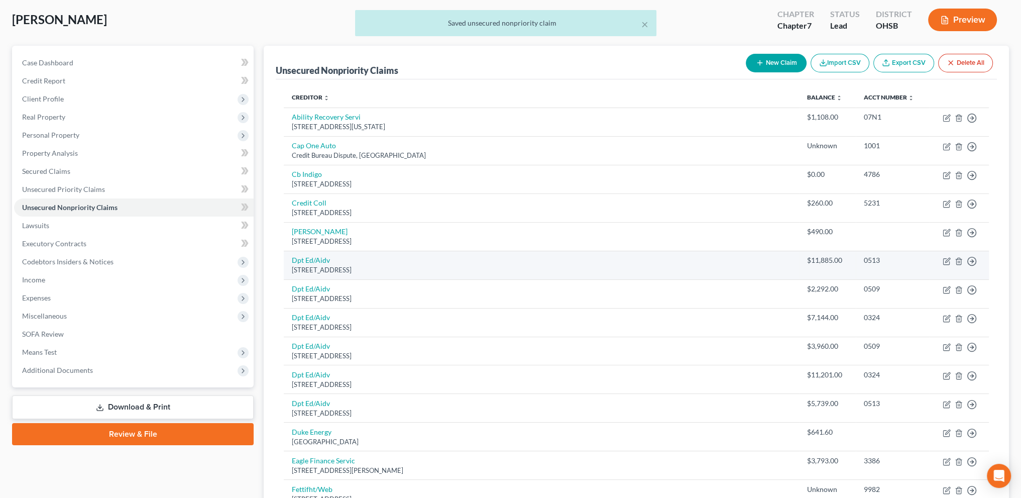
scroll to position [38, 0]
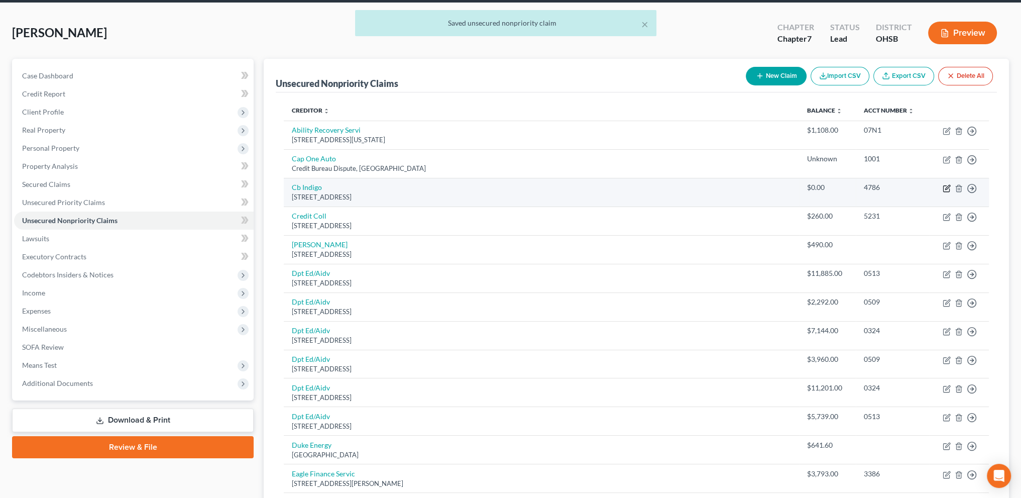
click at [946, 187] on icon "button" at bounding box center [947, 187] width 5 height 5
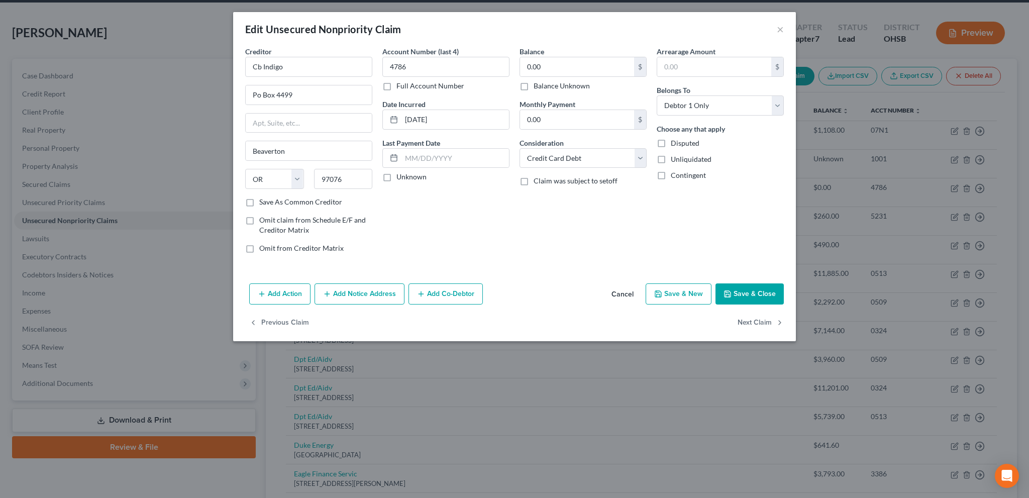
click at [533, 85] on label "Balance Unknown" at bounding box center [561, 86] width 56 height 10
click at [537, 85] on input "Balance Unknown" at bounding box center [540, 84] width 7 height 7
click at [741, 294] on button "Save & Close" at bounding box center [749, 293] width 68 height 21
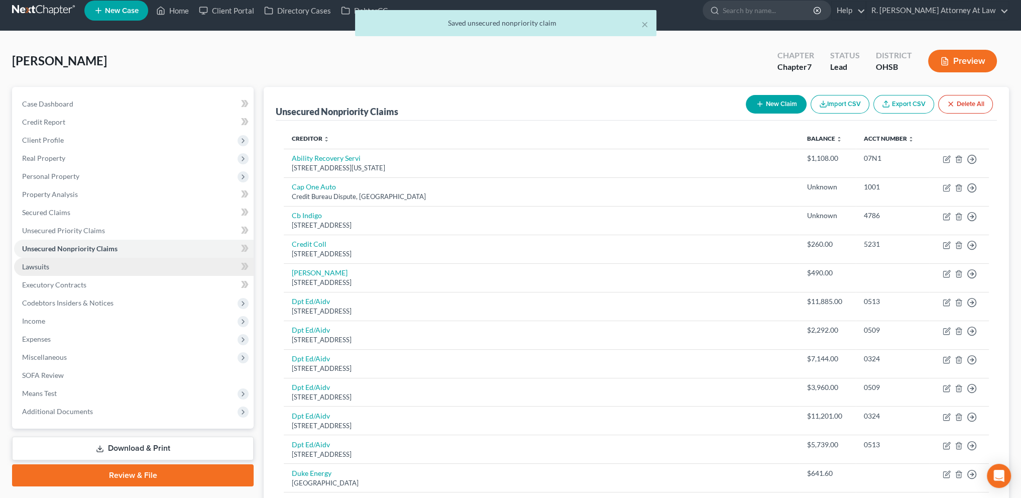
scroll to position [12, 0]
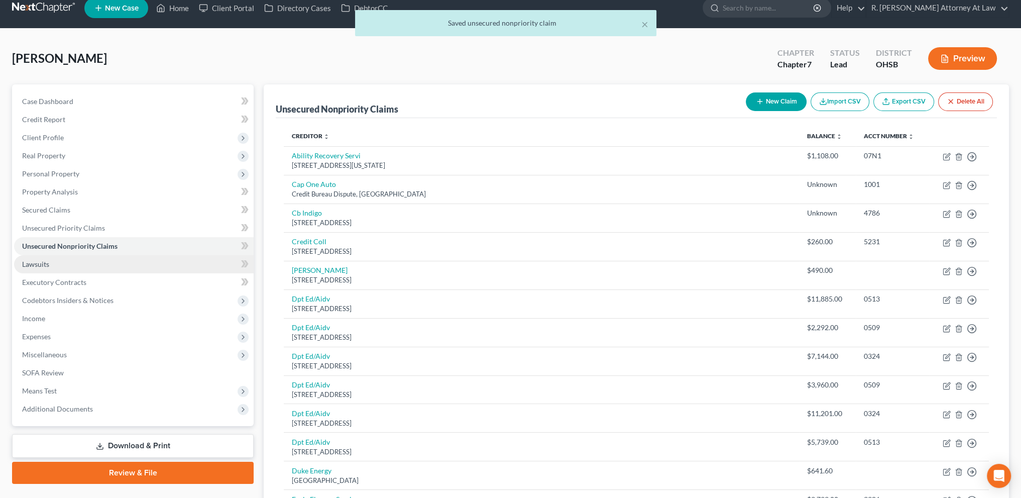
click at [36, 266] on span "Lawsuits" at bounding box center [35, 264] width 27 height 9
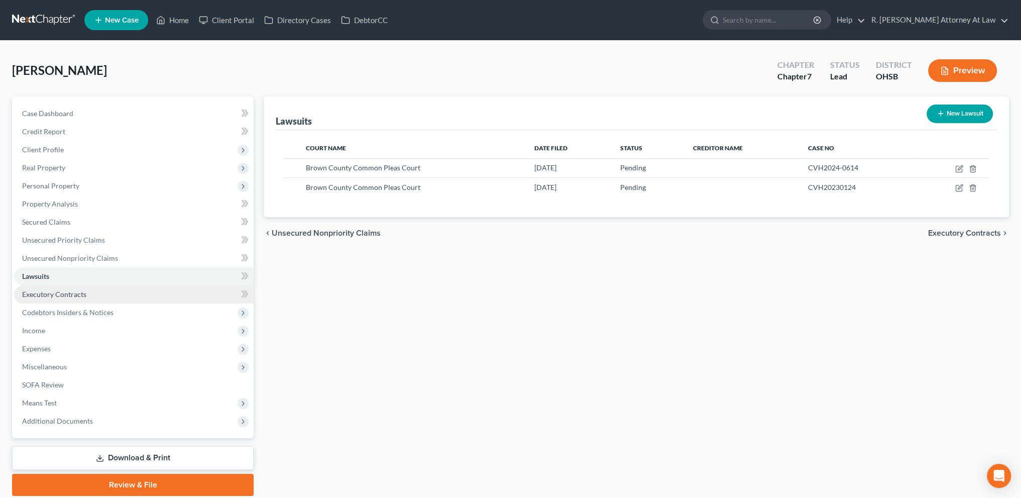
click at [43, 299] on link "Executory Contracts" at bounding box center [134, 294] width 240 height 18
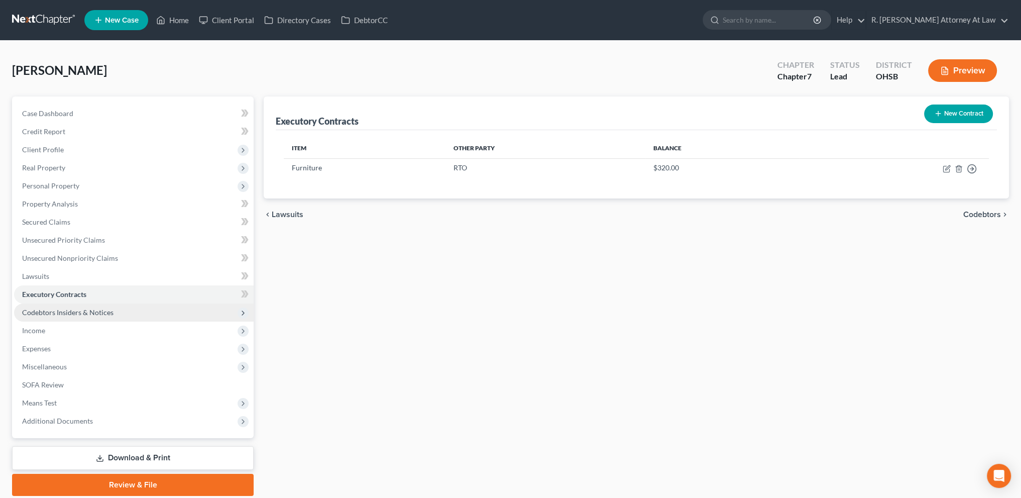
click at [43, 310] on span "Codebtors Insiders & Notices" at bounding box center [67, 312] width 91 height 9
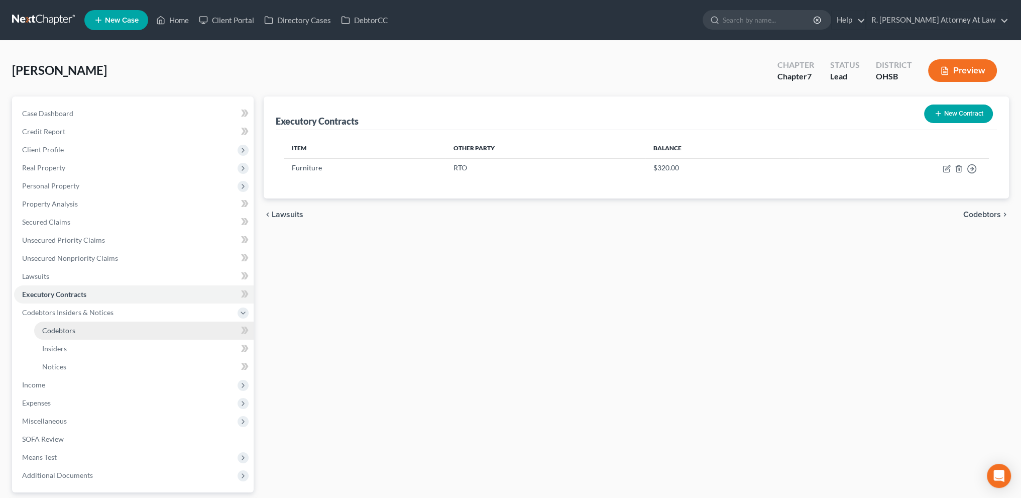
click at [48, 329] on span "Codebtors" at bounding box center [58, 330] width 33 height 9
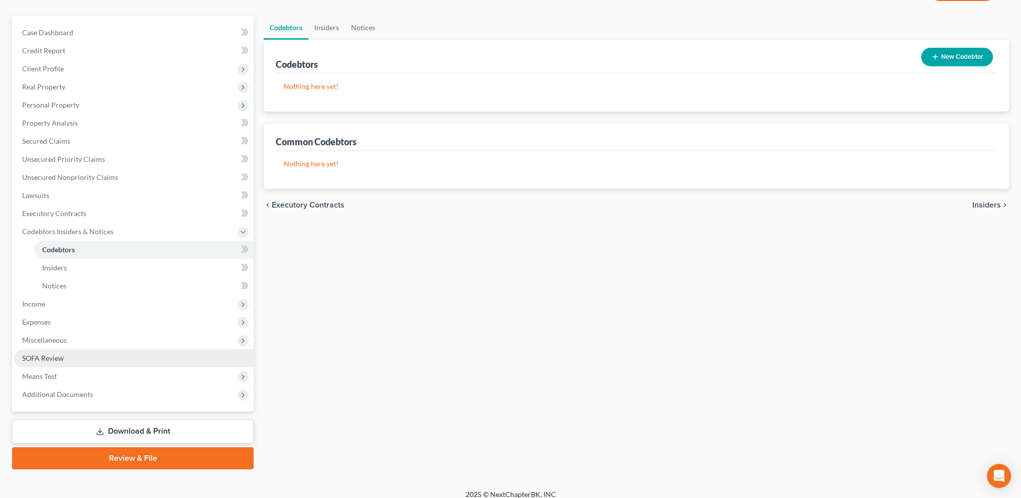
scroll to position [89, 0]
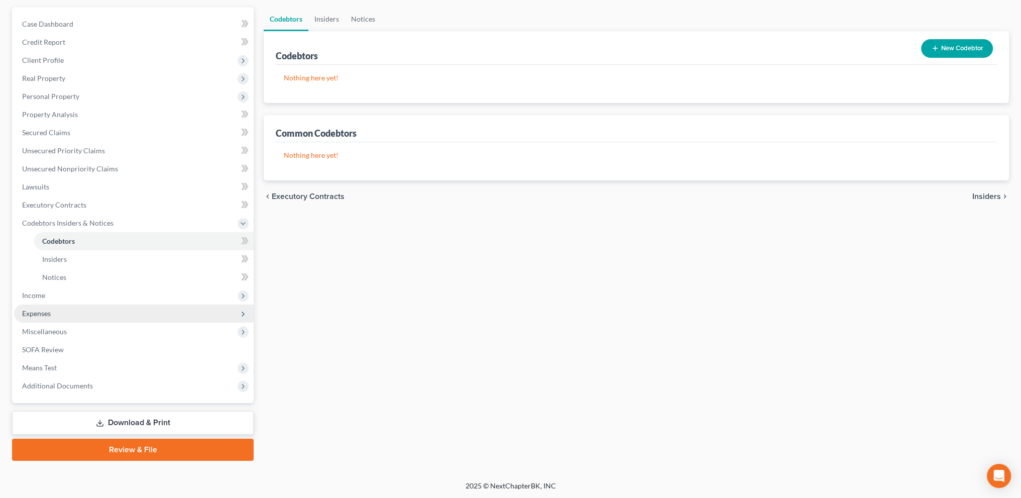
click at [31, 311] on span "Expenses" at bounding box center [36, 313] width 29 height 9
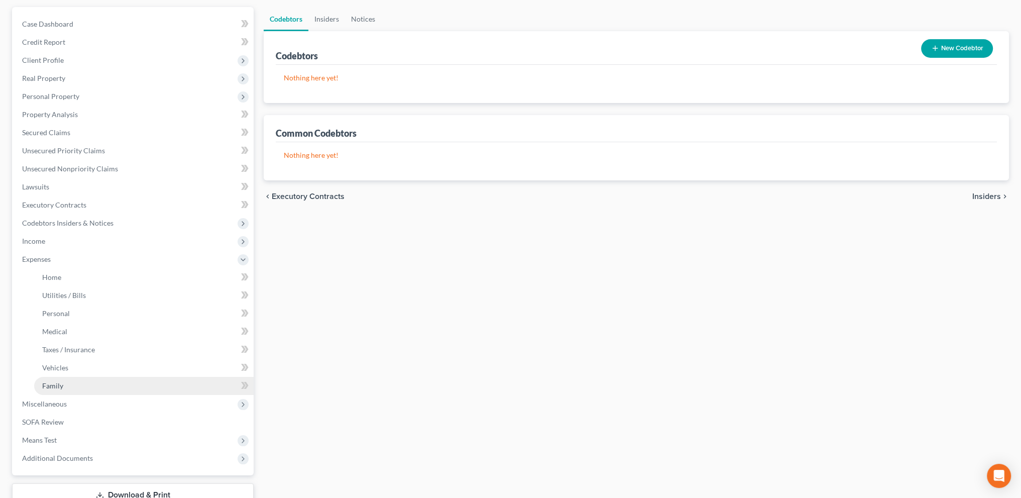
click at [45, 385] on span "Family" at bounding box center [52, 385] width 21 height 9
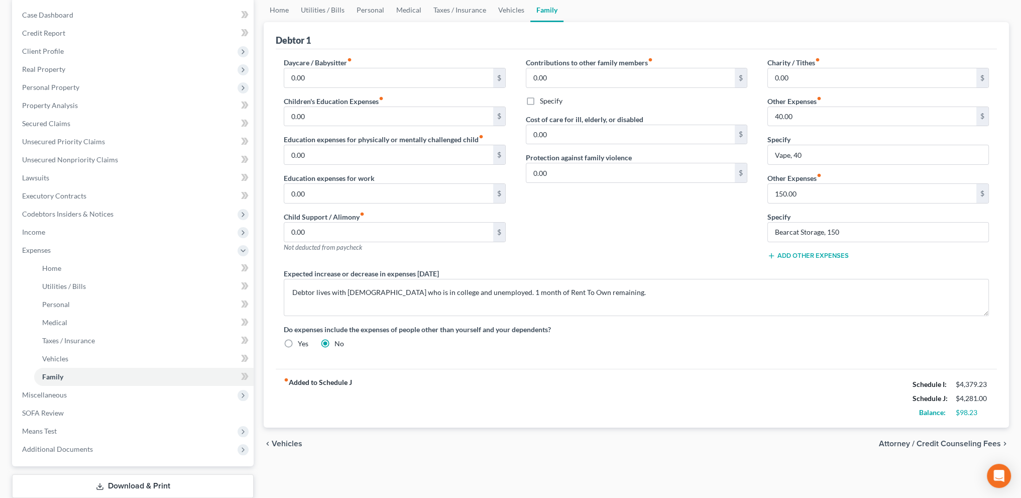
scroll to position [113, 0]
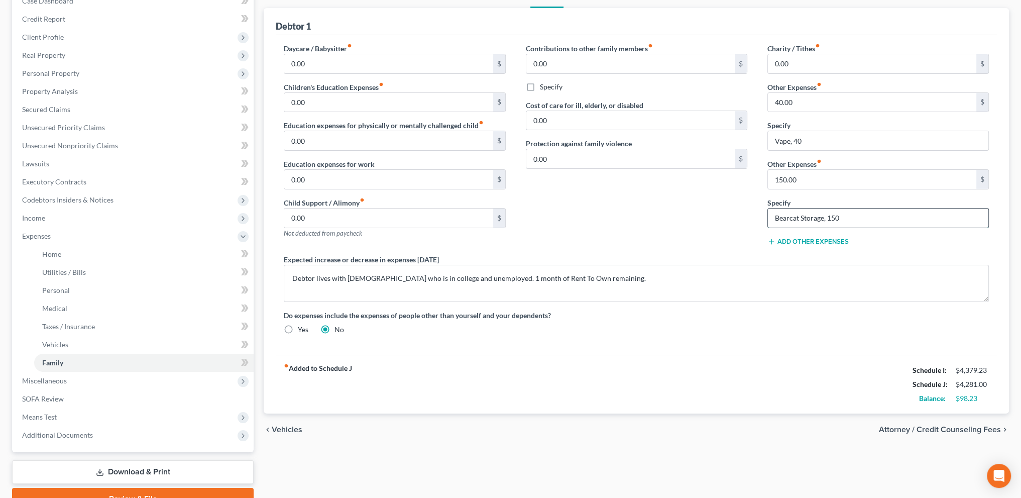
click at [775, 216] on input "Bearcat Storage, 150" at bounding box center [878, 217] width 220 height 19
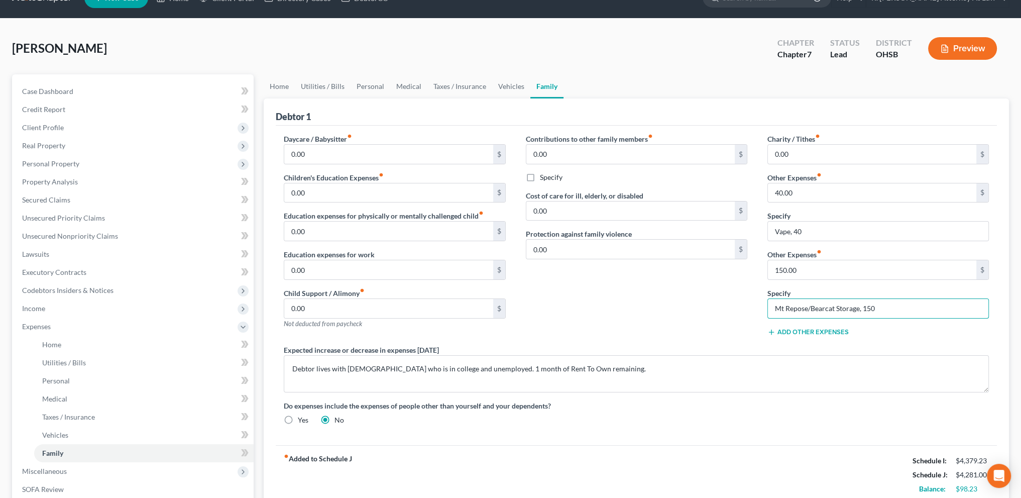
scroll to position [0, 0]
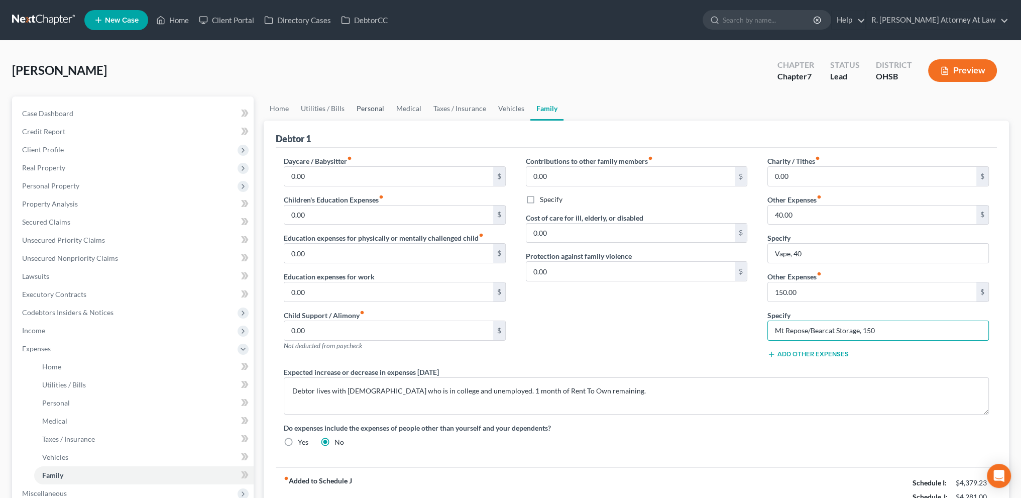
click at [376, 108] on link "Personal" at bounding box center [371, 108] width 40 height 24
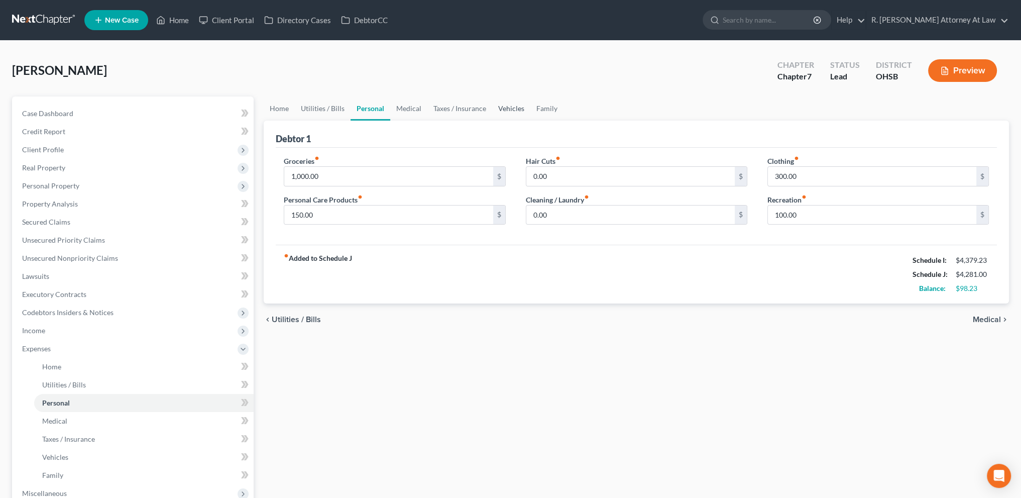
click at [510, 109] on link "Vehicles" at bounding box center [511, 108] width 38 height 24
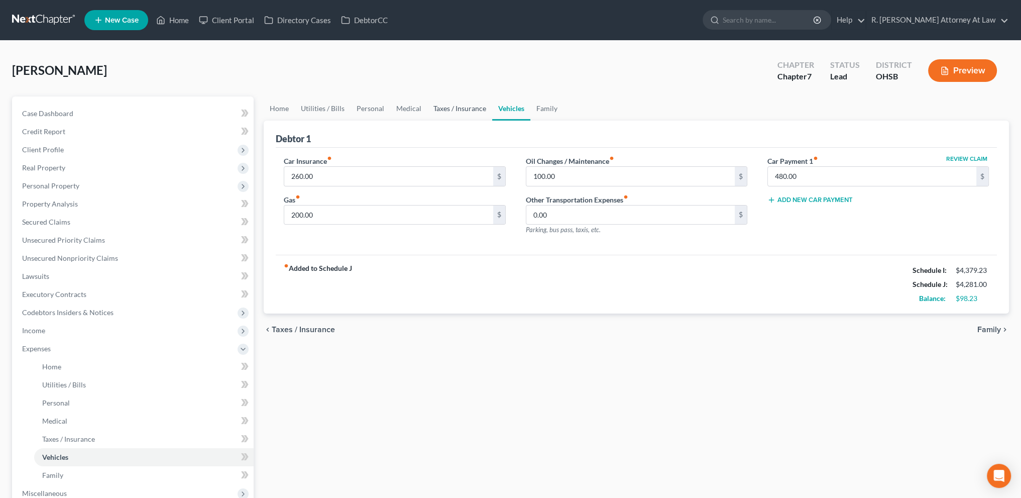
click at [468, 107] on link "Taxes / Insurance" at bounding box center [459, 108] width 65 height 24
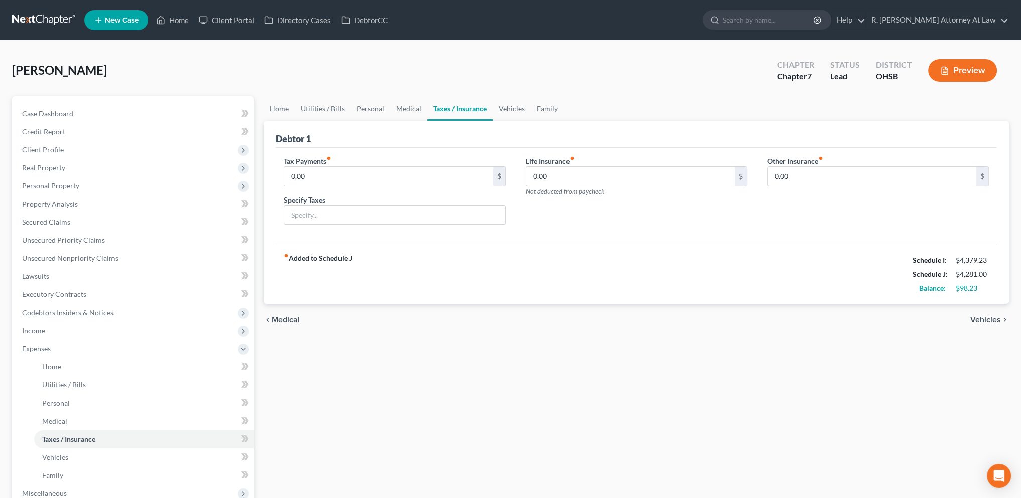
click at [432, 105] on link "Taxes / Insurance" at bounding box center [459, 108] width 65 height 24
click at [405, 105] on link "Medical" at bounding box center [408, 108] width 37 height 24
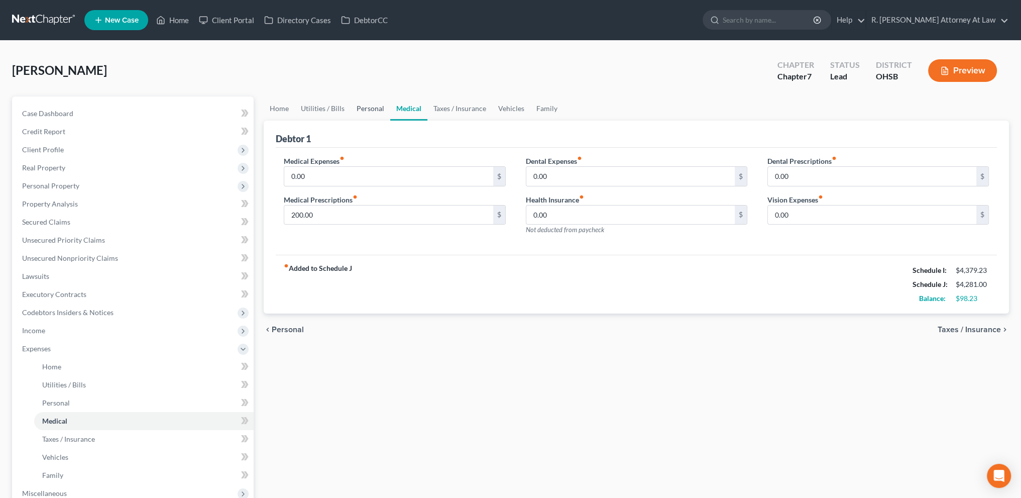
click at [378, 108] on link "Personal" at bounding box center [371, 108] width 40 height 24
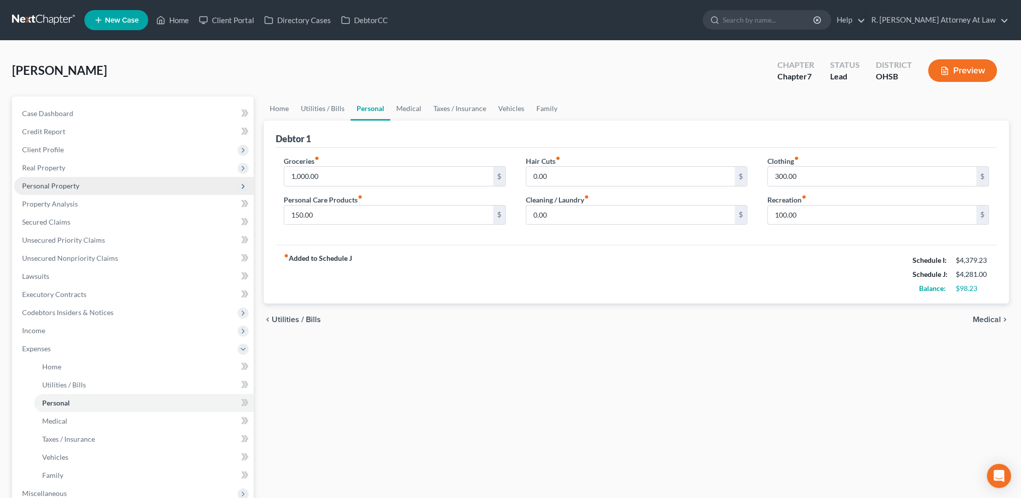
click at [46, 183] on span "Personal Property" at bounding box center [50, 185] width 57 height 9
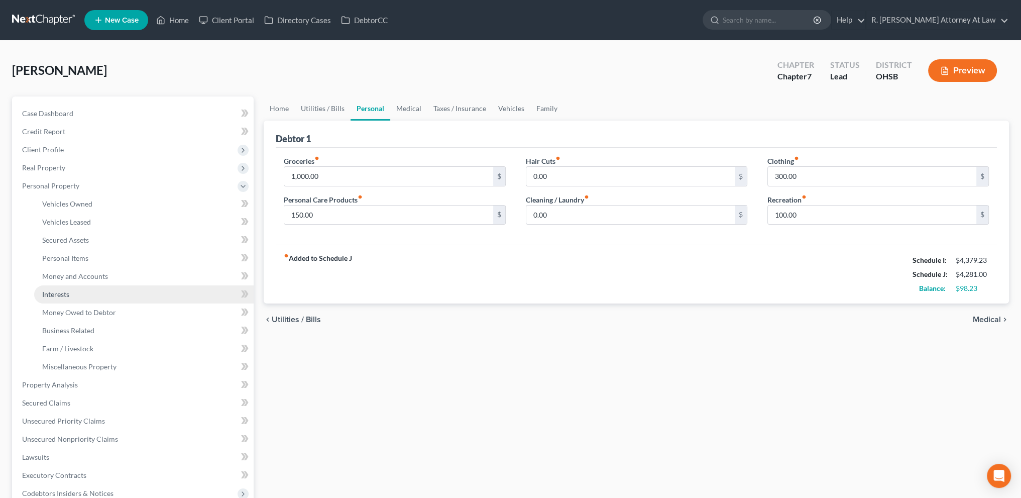
click at [64, 295] on span "Interests" at bounding box center [55, 294] width 27 height 9
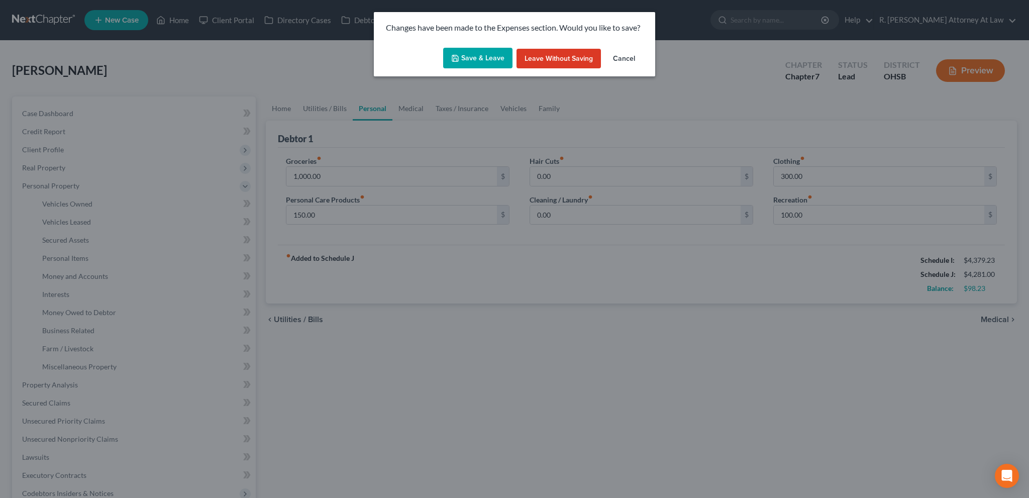
click at [475, 60] on button "Save & Leave" at bounding box center [477, 58] width 69 height 21
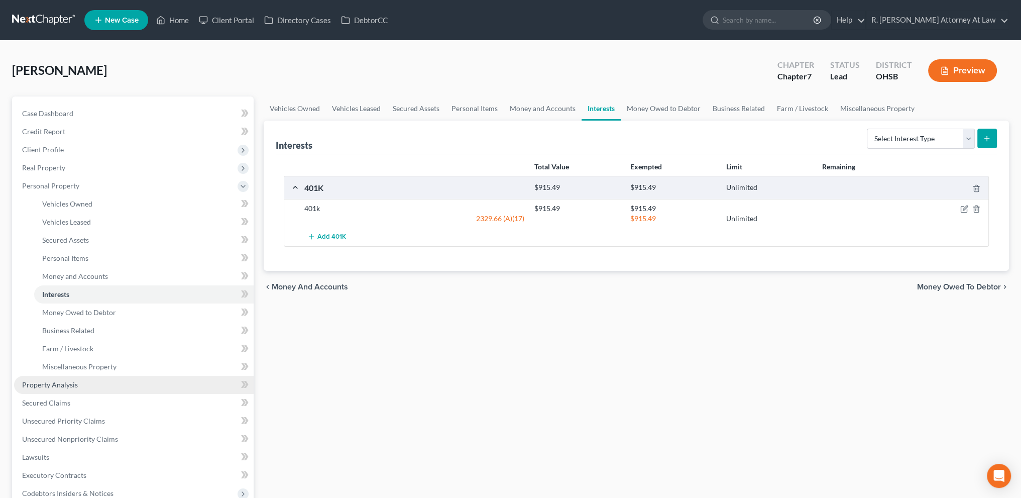
click at [54, 381] on span "Property Analysis" at bounding box center [50, 384] width 56 height 9
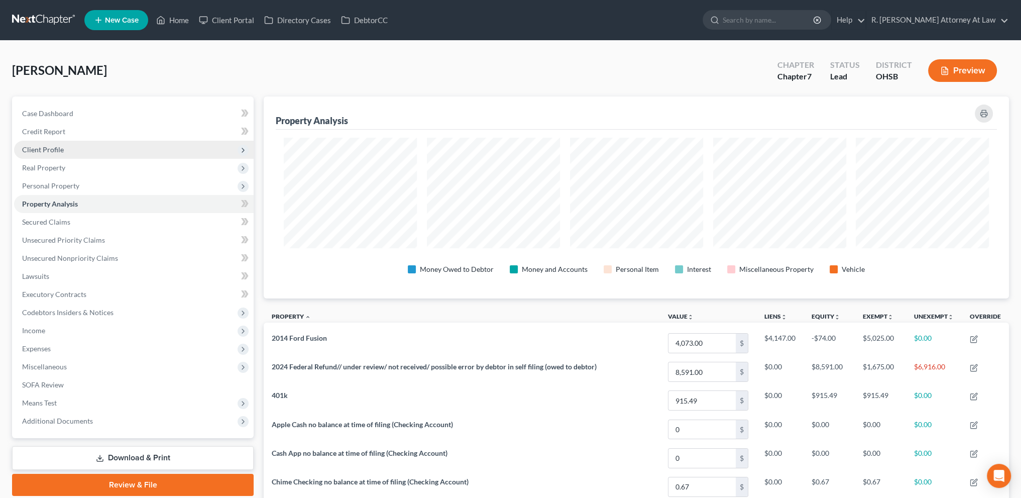
click at [54, 144] on span "Client Profile" at bounding box center [134, 150] width 240 height 18
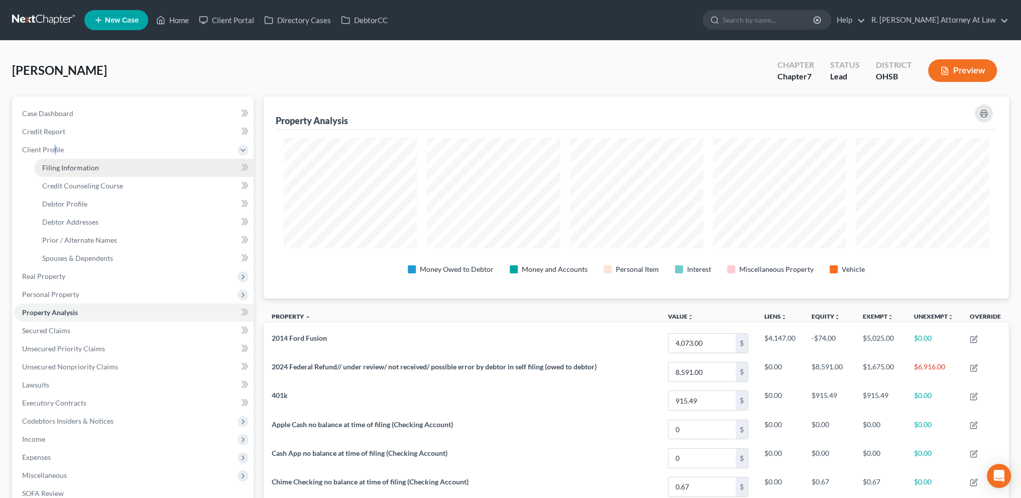
click at [68, 166] on span "Filing Information" at bounding box center [70, 167] width 57 height 9
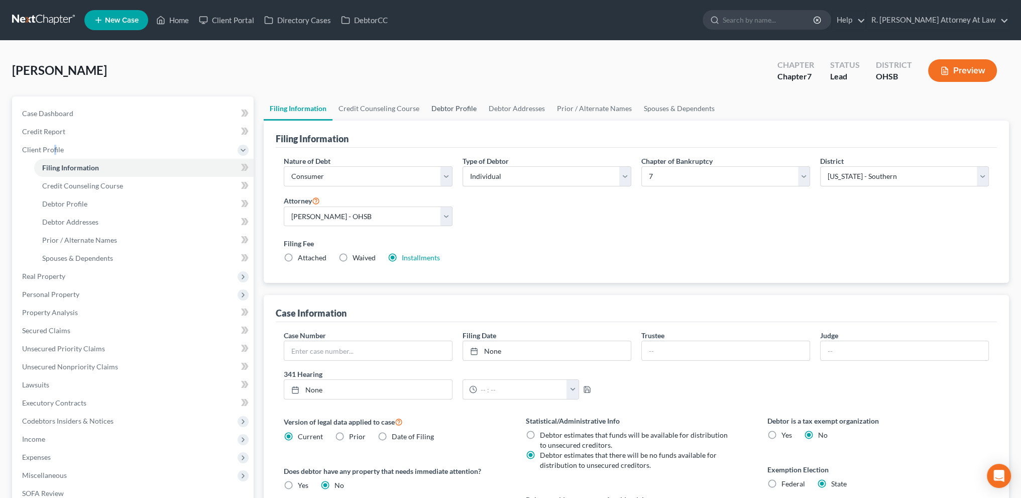
click at [444, 105] on link "Debtor Profile" at bounding box center [453, 108] width 57 height 24
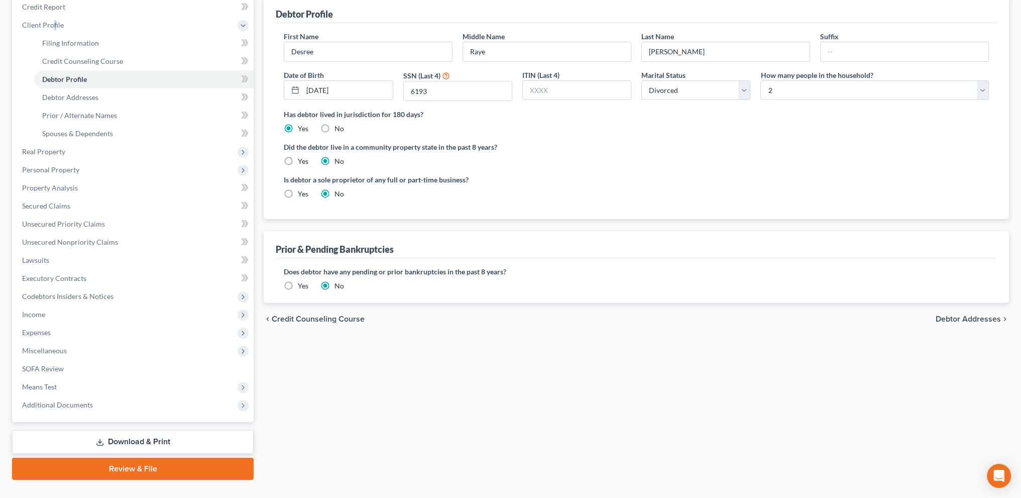
scroll to position [144, 0]
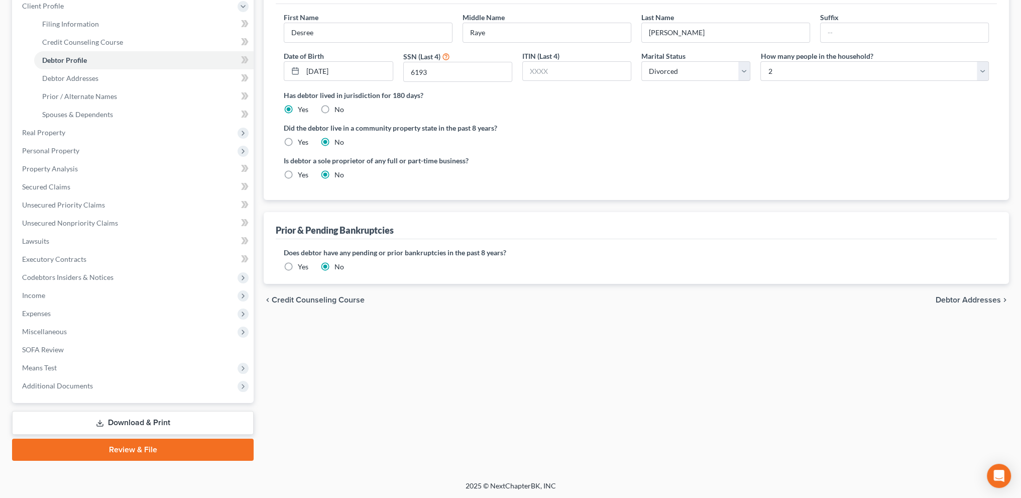
click at [298, 264] on label "Yes" at bounding box center [303, 267] width 11 height 10
click at [302, 264] on input "Yes" at bounding box center [305, 265] width 7 height 7
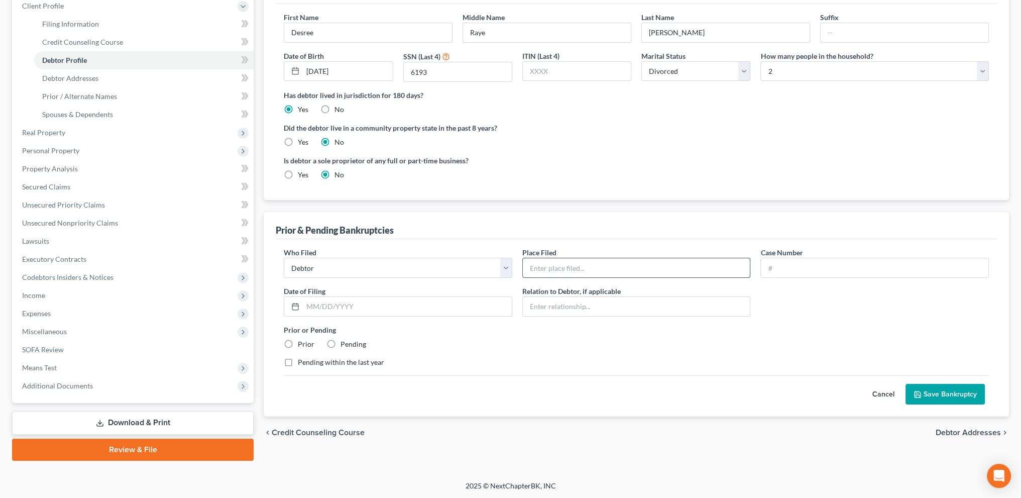
drag, startPoint x: 538, startPoint y: 267, endPoint x: 526, endPoint y: 269, distance: 11.8
click at [538, 267] on input "text" at bounding box center [637, 267] width 228 height 19
drag, startPoint x: 786, startPoint y: 265, endPoint x: 622, endPoint y: 34, distance: 283.6
click at [786, 265] on input "text" at bounding box center [875, 267] width 228 height 19
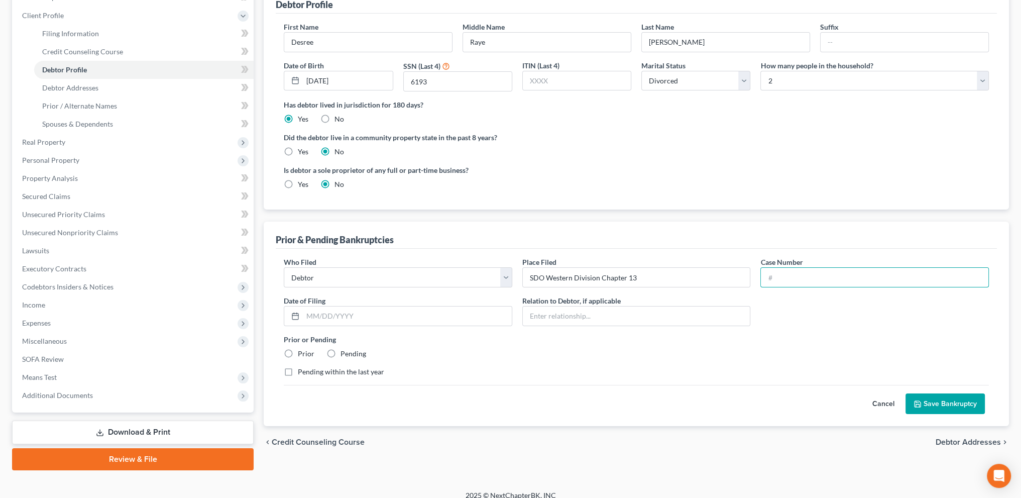
scroll to position [131, 0]
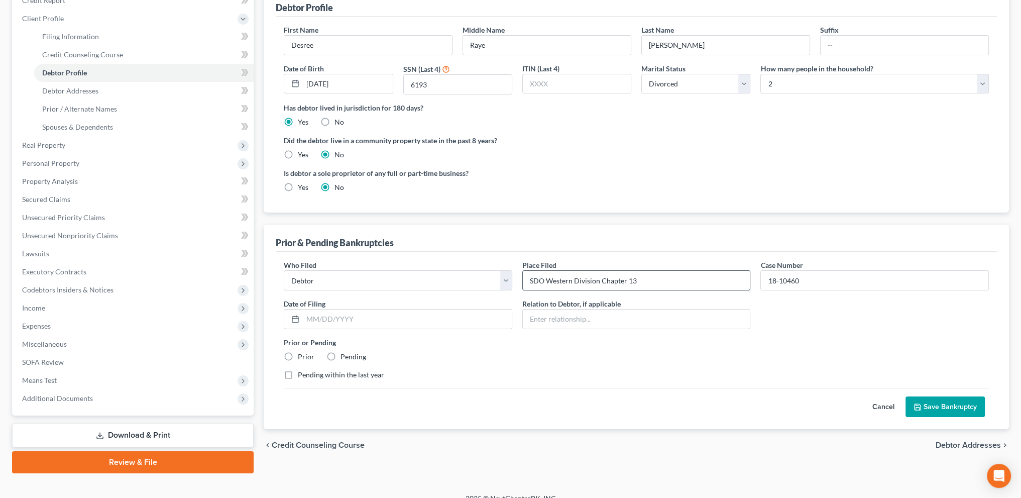
drag, startPoint x: 698, startPoint y: 277, endPoint x: 702, endPoint y: 270, distance: 7.7
click at [698, 277] on input "SDO Western Division Chapter 13" at bounding box center [637, 280] width 228 height 19
click at [370, 314] on input "text" at bounding box center [407, 318] width 209 height 19
click at [298, 354] on label "Prior" at bounding box center [306, 357] width 17 height 10
click at [302, 354] on input "Prior" at bounding box center [305, 355] width 7 height 7
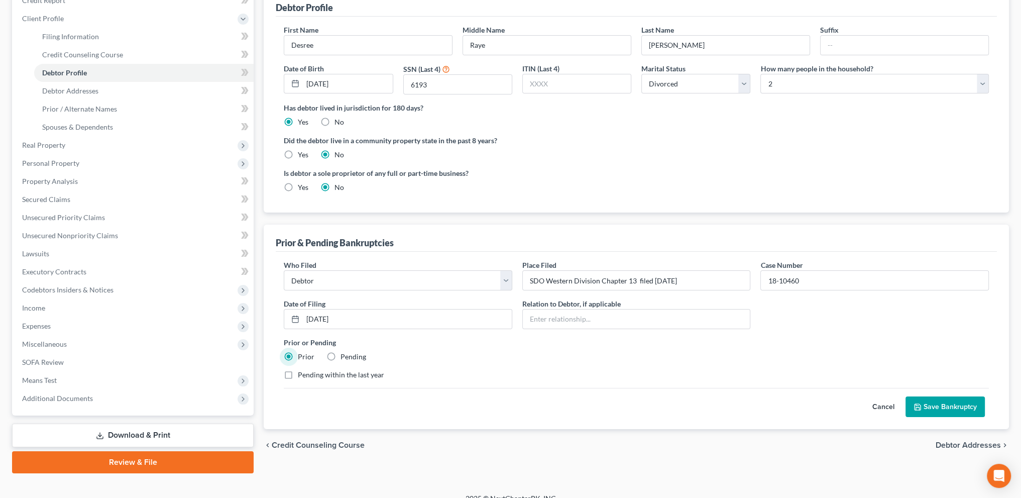
click at [936, 408] on button "Save Bankruptcy" at bounding box center [945, 406] width 79 height 21
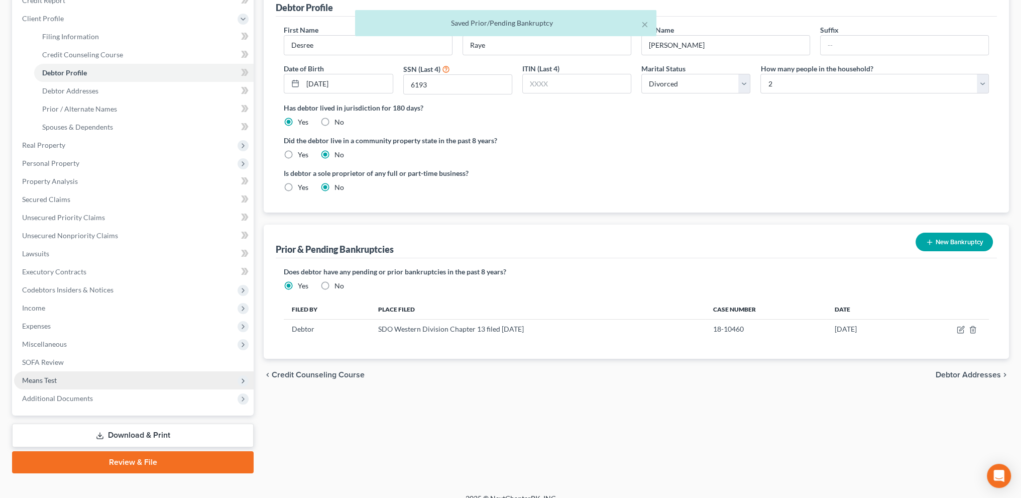
click at [64, 377] on span "Means Test" at bounding box center [134, 380] width 240 height 18
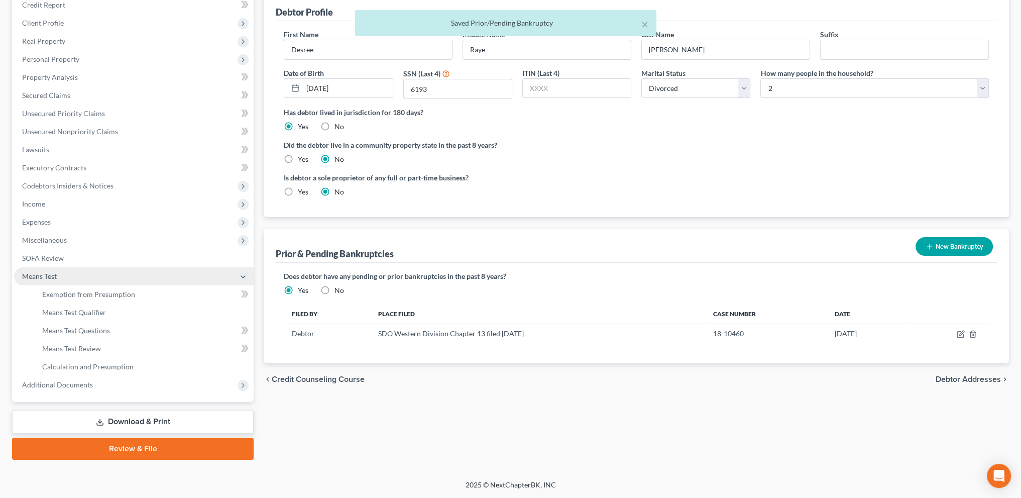
scroll to position [126, 0]
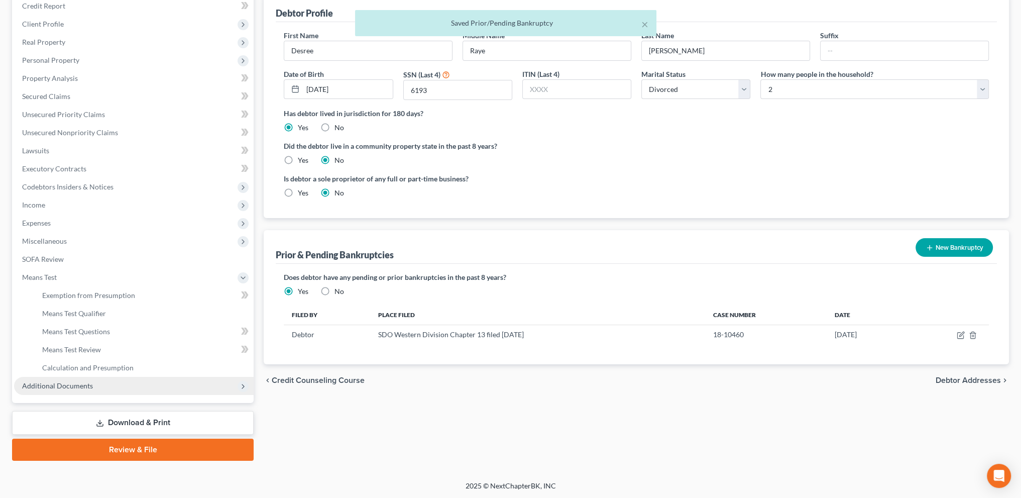
click at [66, 384] on span "Additional Documents" at bounding box center [57, 385] width 71 height 9
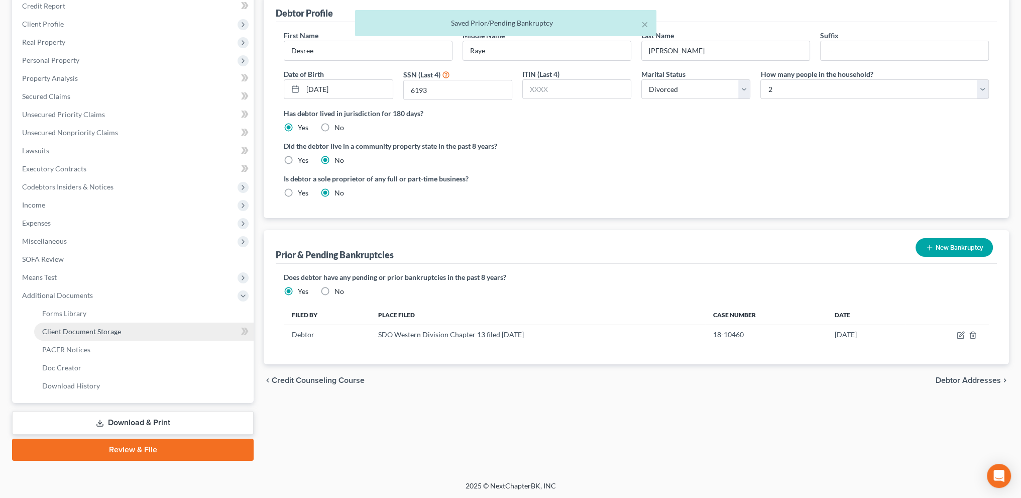
click at [62, 333] on span "Client Document Storage" at bounding box center [81, 331] width 79 height 9
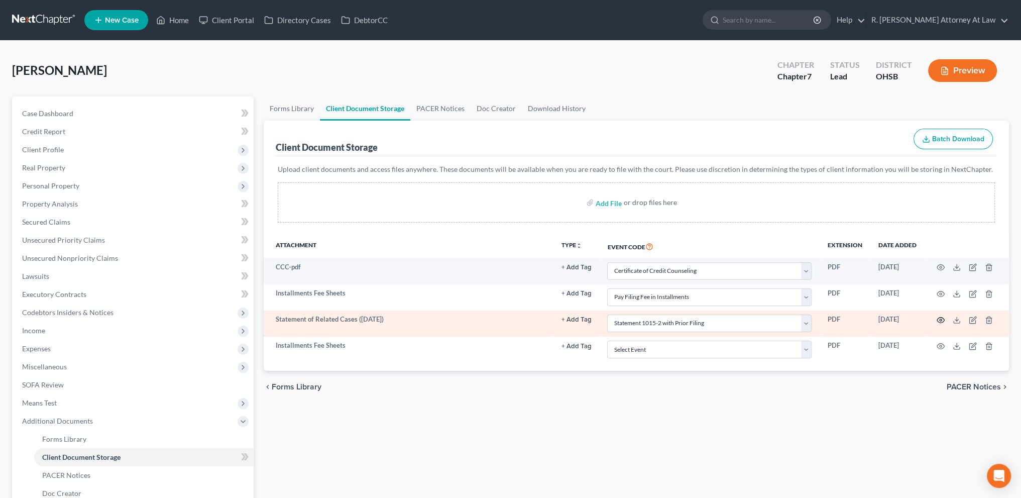
click at [940, 319] on circle "button" at bounding box center [941, 320] width 2 height 2
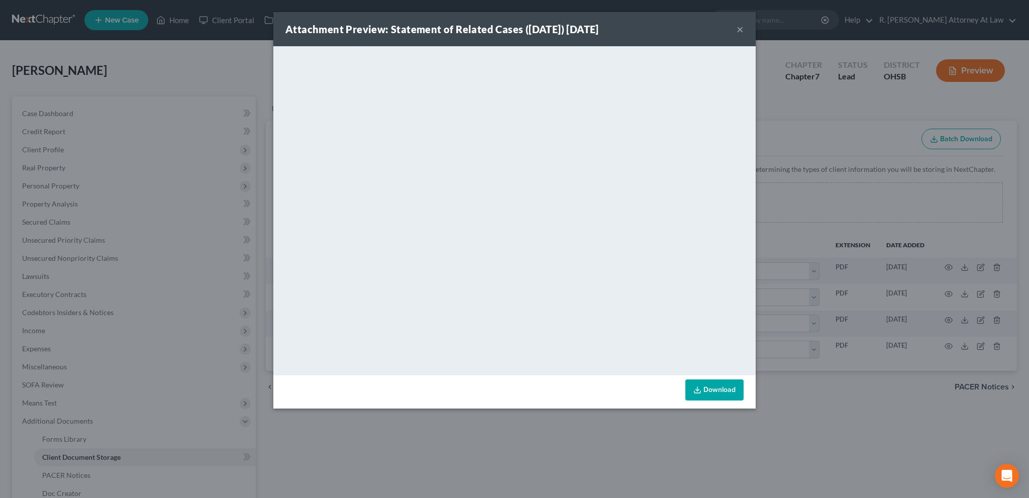
click at [740, 30] on button "×" at bounding box center [739, 29] width 7 height 12
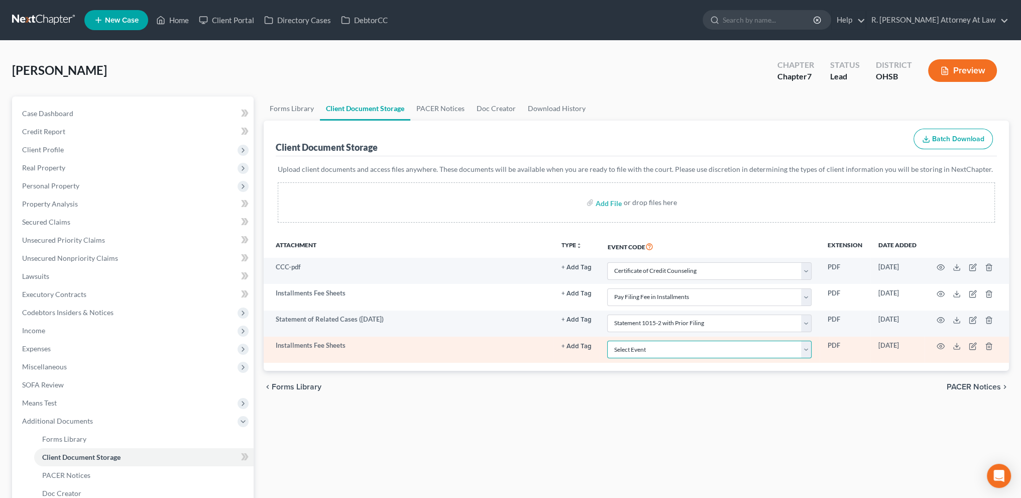
click at [807, 352] on select "Select Event 20 Largest Unsecured Creditors Amended Document Amended List of Cr…" at bounding box center [709, 350] width 204 height 18
drag, startPoint x: 781, startPoint y: 377, endPoint x: 921, endPoint y: 343, distance: 143.3
click at [781, 377] on div "chevron_left Forms Library PACER Notices chevron_right" at bounding box center [636, 387] width 745 height 32
click at [940, 345] on circle "button" at bounding box center [941, 346] width 2 height 2
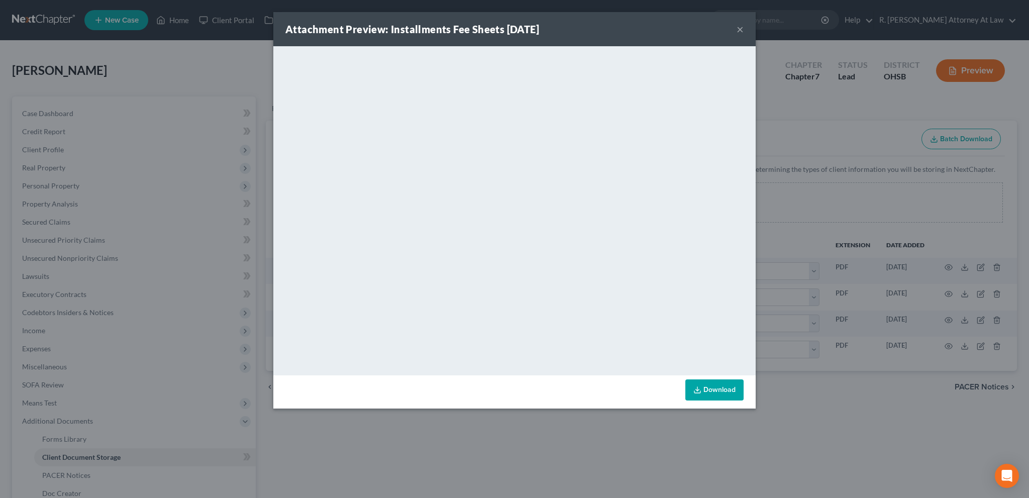
click at [737, 30] on button "×" at bounding box center [739, 29] width 7 height 12
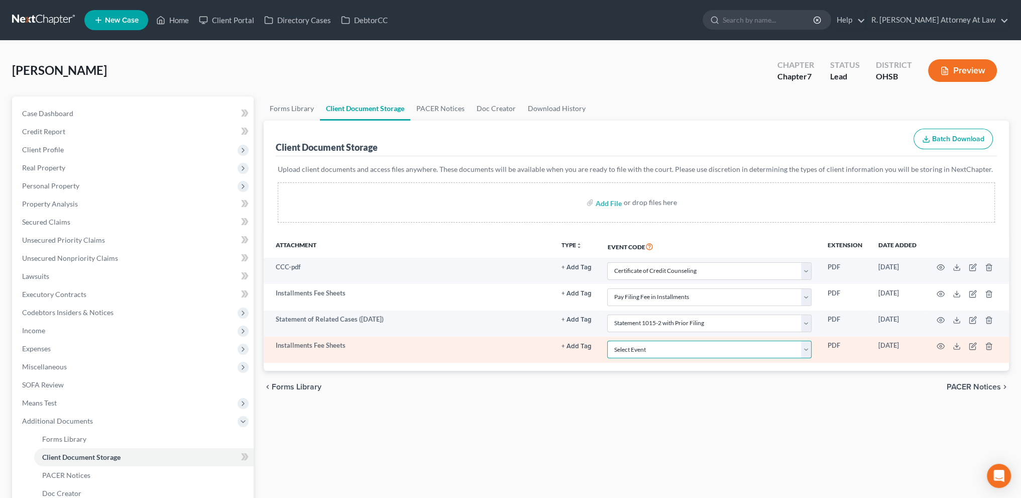
click at [747, 343] on select "Select Event 20 Largest Unsecured Creditors Amended Document Amended List of Cr…" at bounding box center [709, 350] width 204 height 18
drag, startPoint x: 590, startPoint y: 395, endPoint x: 611, endPoint y: 361, distance: 39.9
click at [591, 395] on div "chevron_left Forms Library PACER Notices chevron_right" at bounding box center [636, 387] width 745 height 32
click at [625, 344] on select "Select Event 20 Largest Unsecured Creditors Amended Document Amended List of Cr…" at bounding box center [709, 350] width 204 height 18
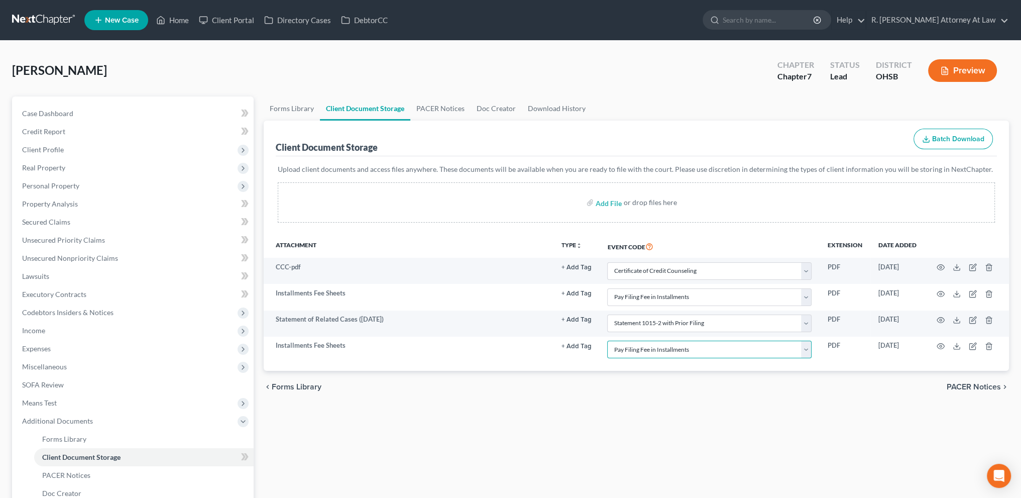
click at [607, 341] on select "Select Event 20 Largest Unsecured Creditors Amended Document Amended List of Cr…" at bounding box center [709, 350] width 204 height 18
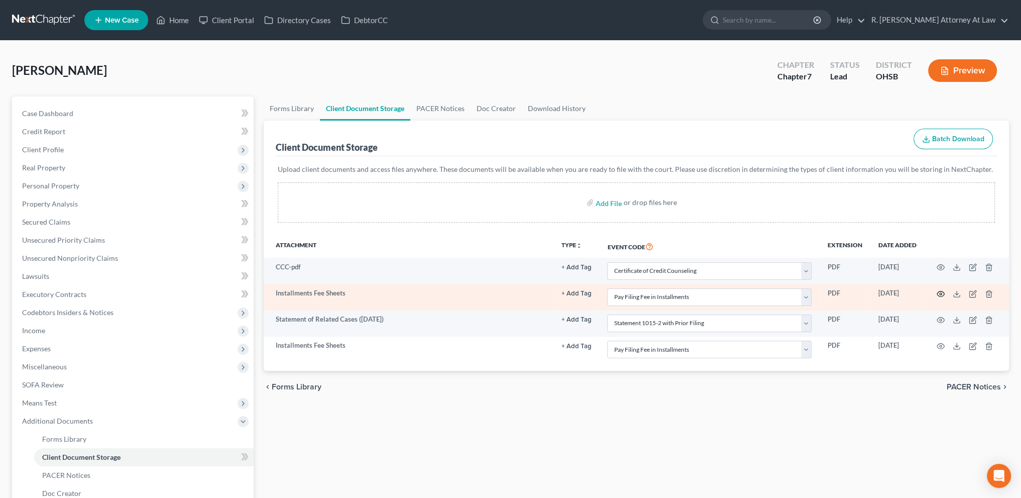
click at [938, 292] on icon "button" at bounding box center [941, 294] width 8 height 8
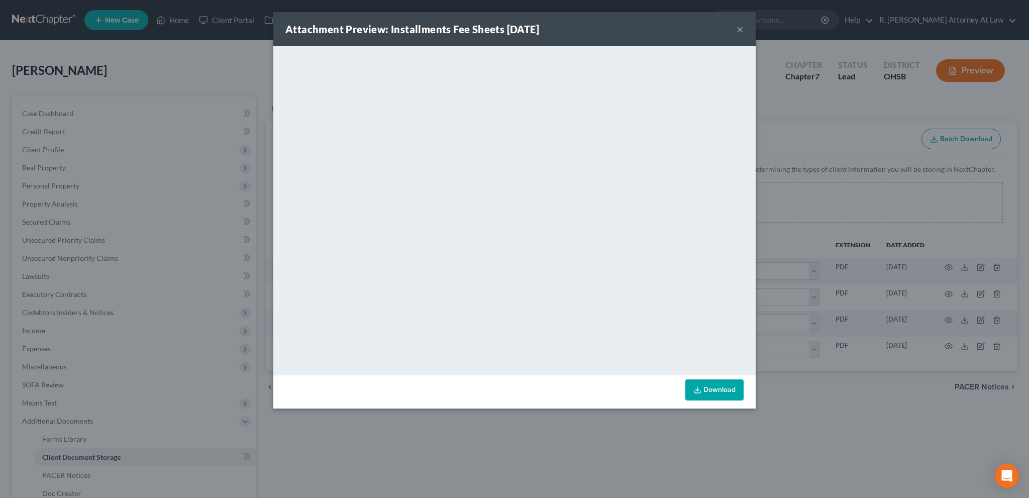
click at [739, 31] on button "×" at bounding box center [739, 29] width 7 height 12
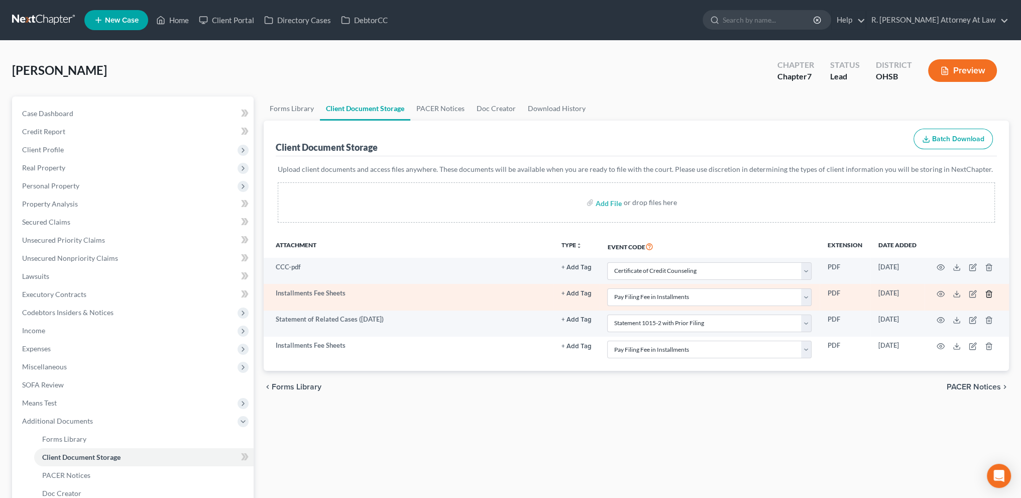
click at [990, 294] on icon "button" at bounding box center [989, 294] width 8 height 8
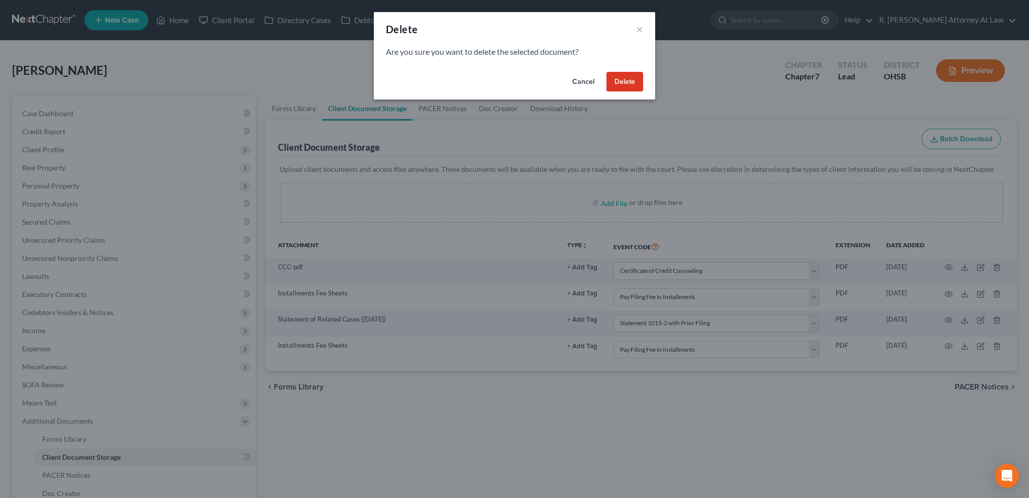
click at [622, 79] on button "Delete" at bounding box center [624, 82] width 37 height 20
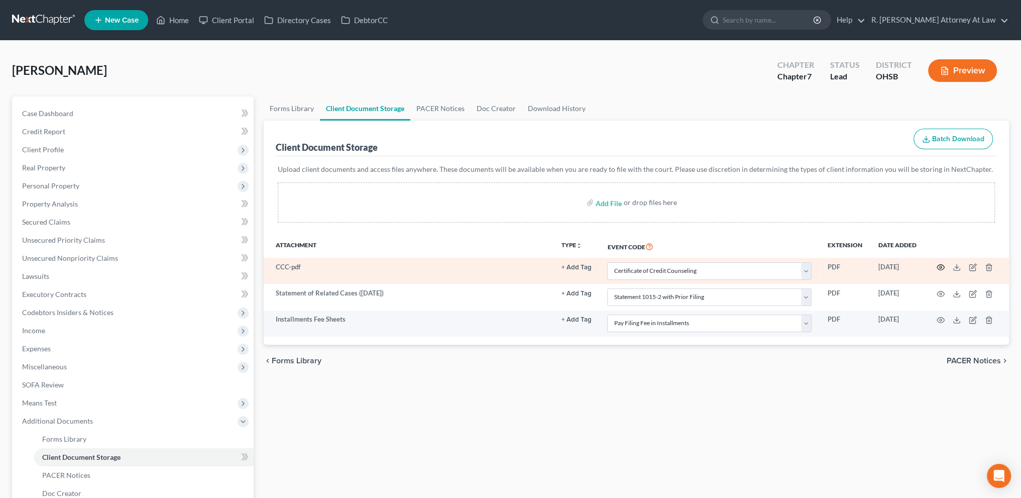
click at [940, 267] on icon "button" at bounding box center [941, 267] width 8 height 8
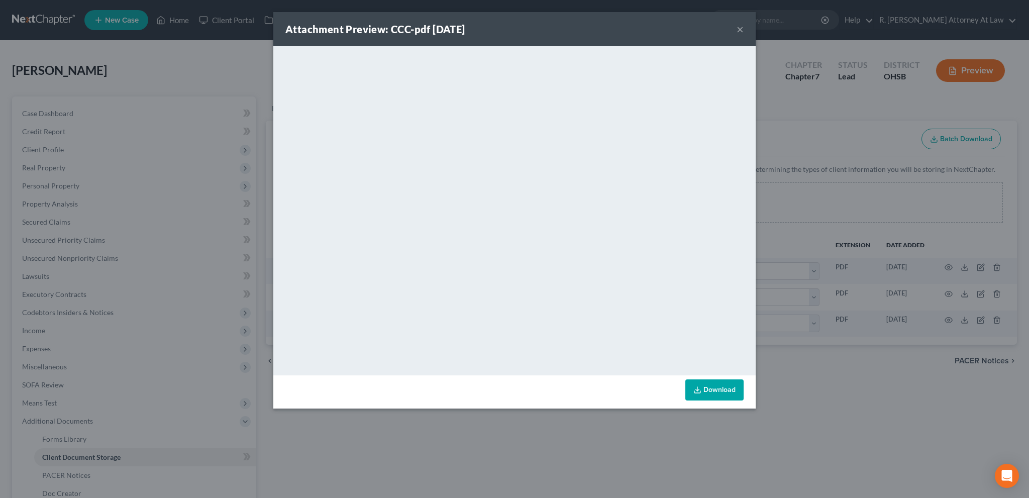
click at [741, 26] on button "×" at bounding box center [739, 29] width 7 height 12
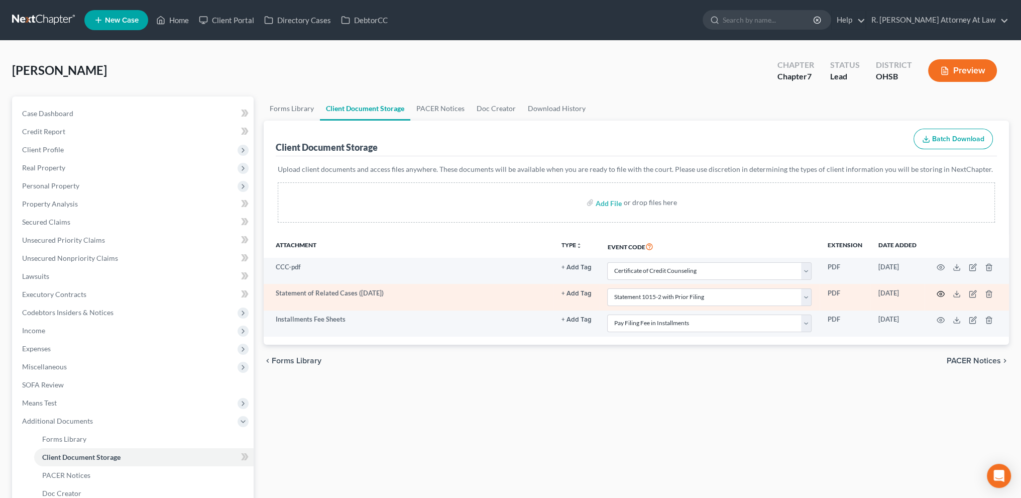
click at [941, 293] on icon "button" at bounding box center [941, 294] width 8 height 8
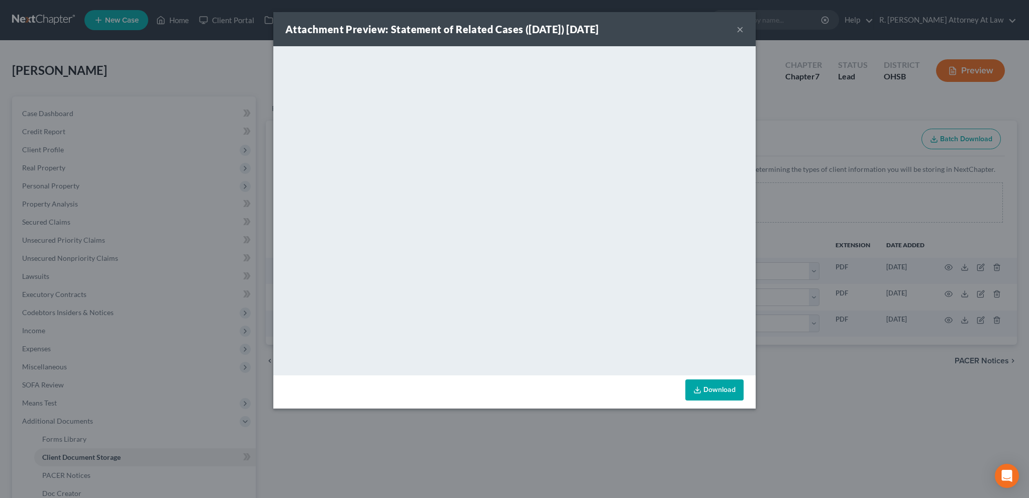
click at [739, 28] on button "×" at bounding box center [739, 29] width 7 height 12
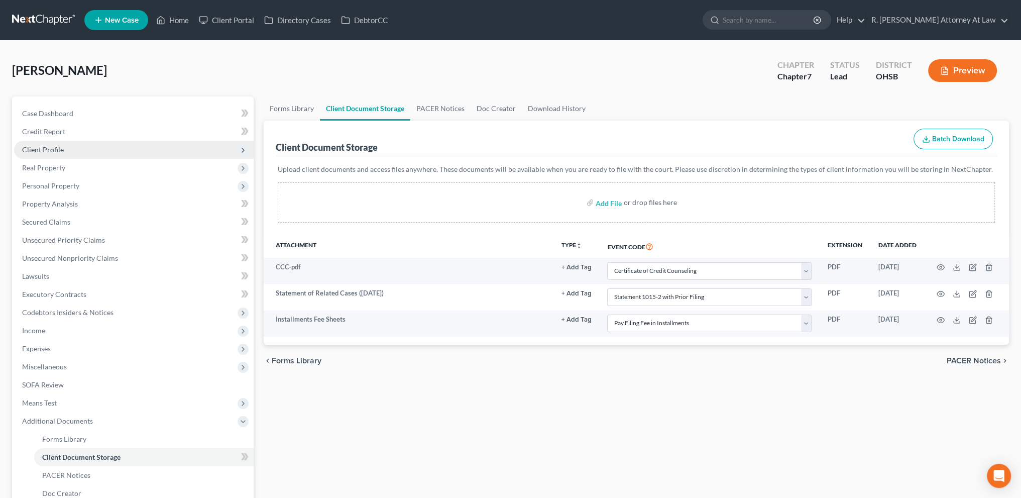
click at [38, 146] on span "Client Profile" at bounding box center [43, 149] width 42 height 9
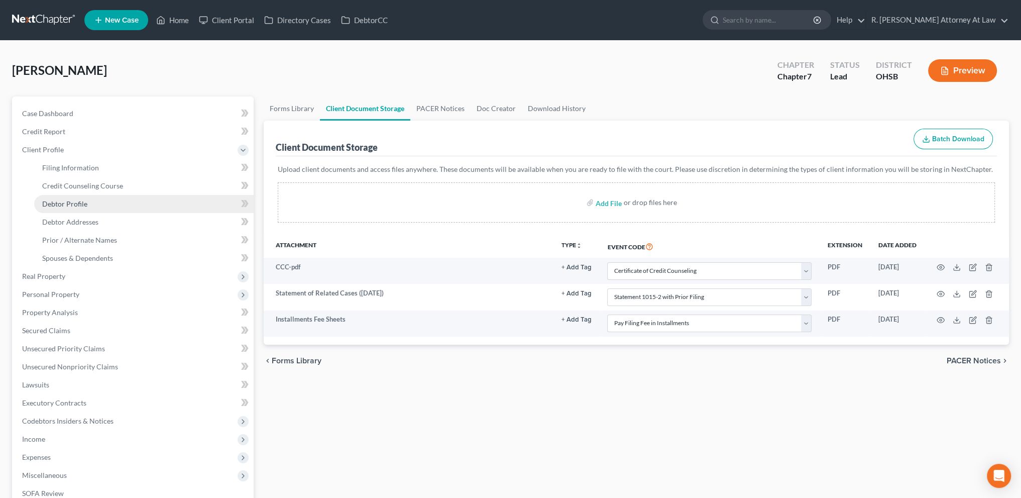
click at [60, 203] on span "Debtor Profile" at bounding box center [64, 203] width 45 height 9
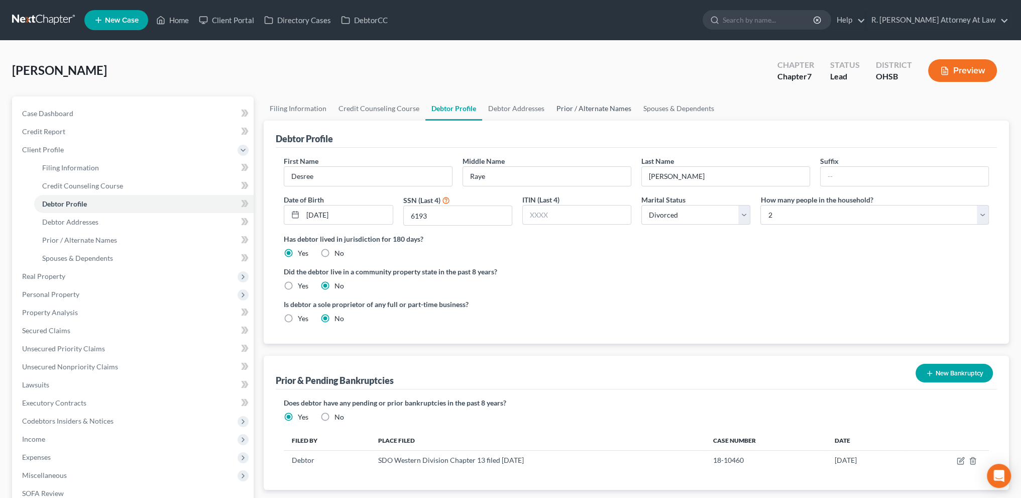
click at [589, 106] on link "Prior / Alternate Names" at bounding box center [593, 108] width 87 height 24
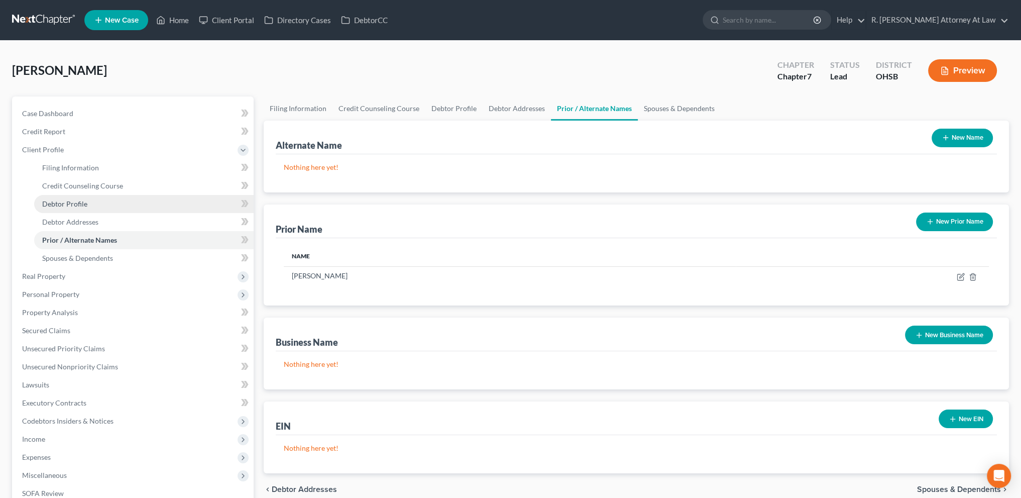
click at [55, 205] on span "Debtor Profile" at bounding box center [64, 203] width 45 height 9
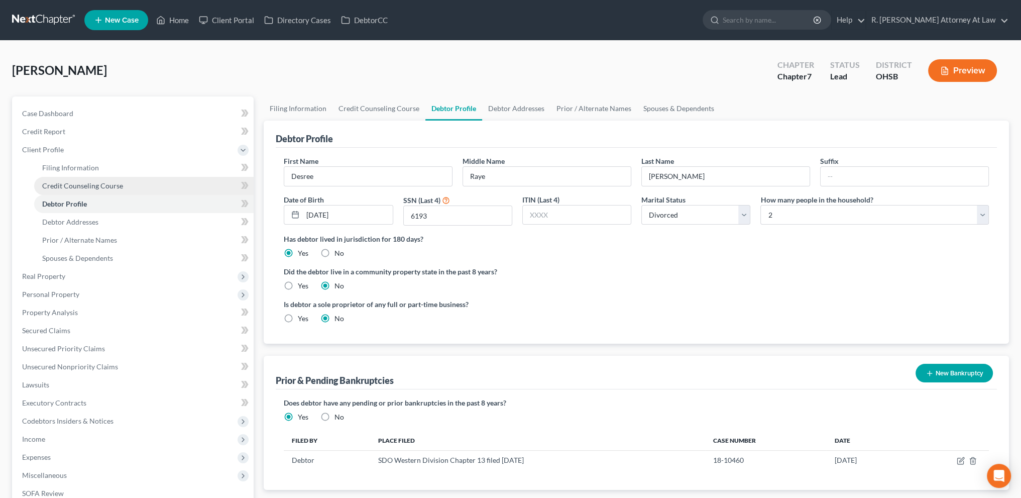
click at [64, 177] on link "Credit Counseling Course" at bounding box center [143, 186] width 219 height 18
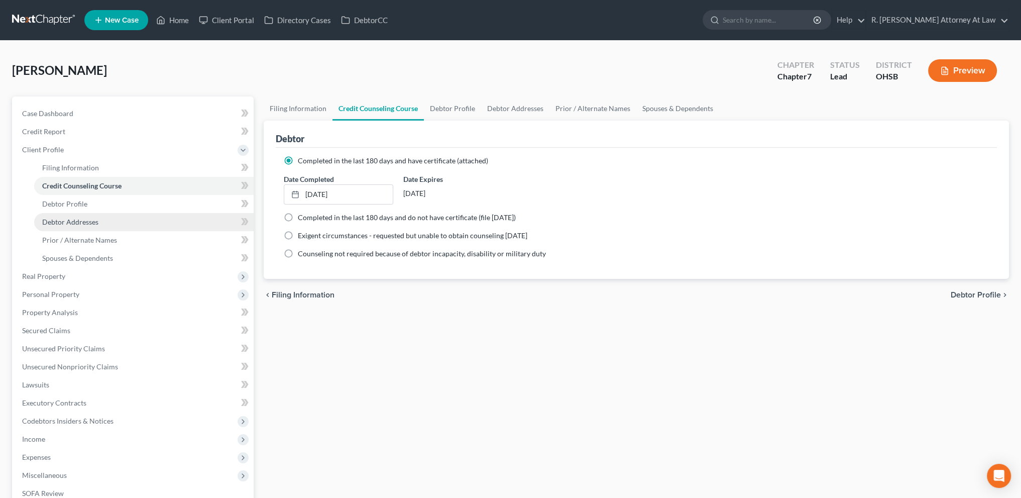
click at [63, 222] on span "Debtor Addresses" at bounding box center [70, 221] width 56 height 9
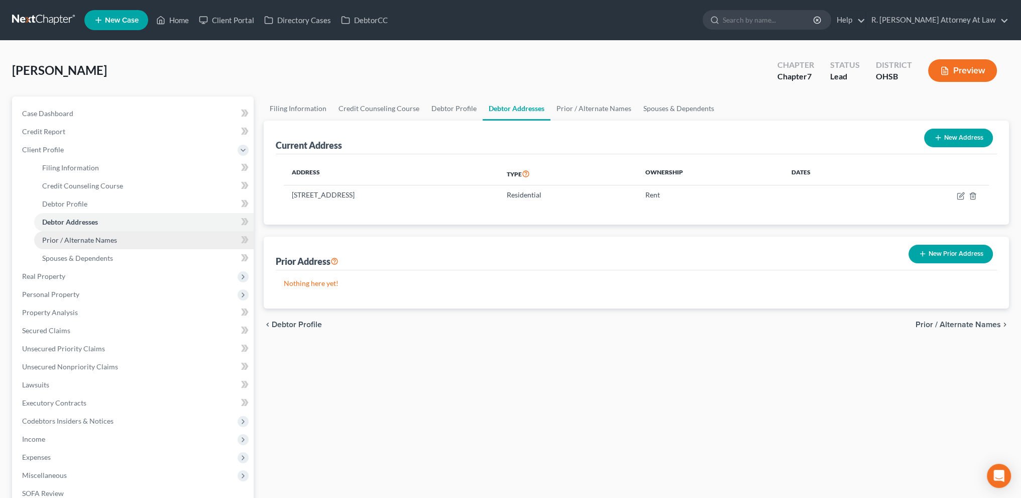
click at [62, 238] on span "Prior / Alternate Names" at bounding box center [79, 240] width 75 height 9
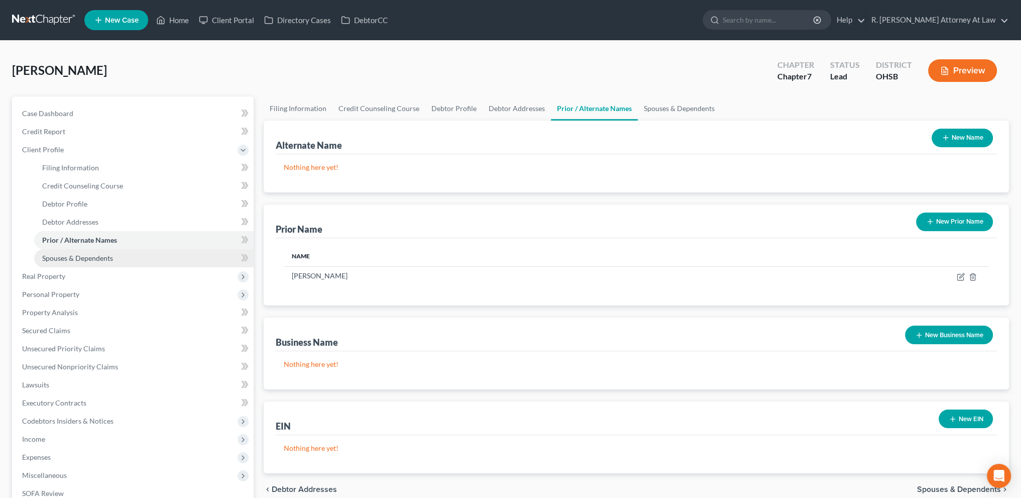
click at [65, 257] on span "Spouses & Dependents" at bounding box center [77, 258] width 71 height 9
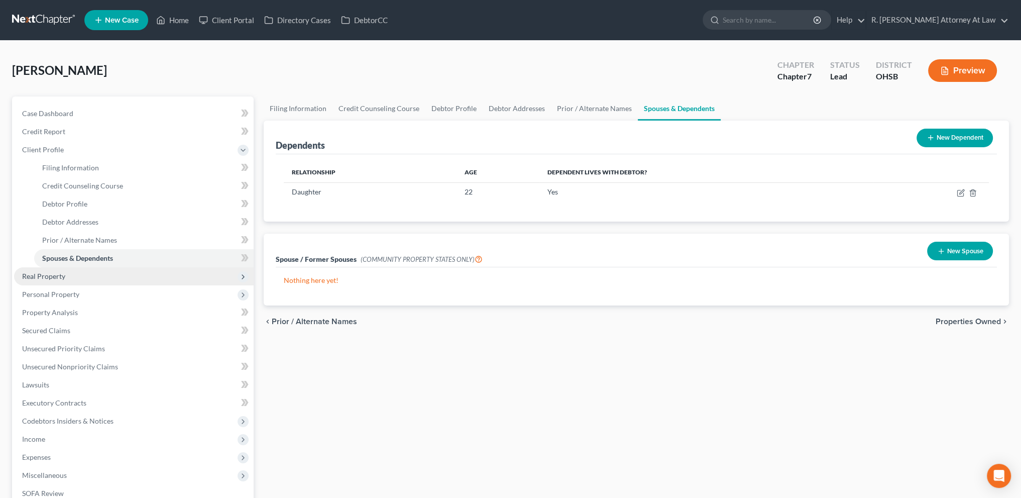
click at [49, 275] on span "Real Property" at bounding box center [43, 276] width 43 height 9
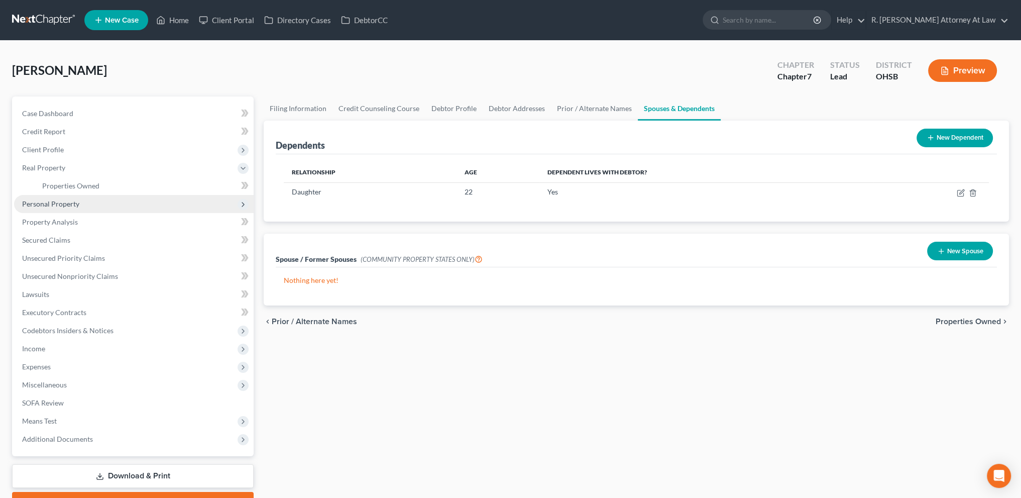
click at [47, 202] on span "Personal Property" at bounding box center [50, 203] width 57 height 9
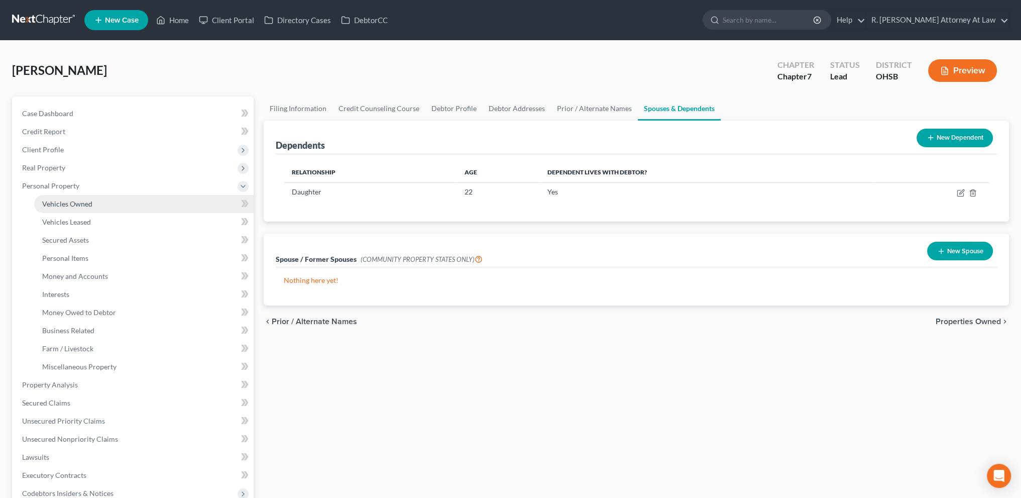
click at [53, 205] on span "Vehicles Owned" at bounding box center [67, 203] width 50 height 9
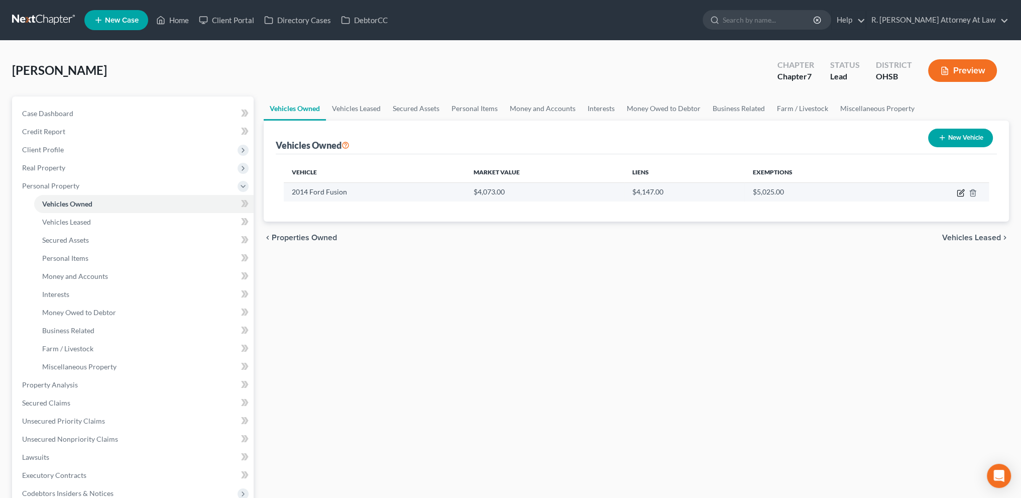
click at [960, 191] on icon "button" at bounding box center [961, 193] width 8 height 8
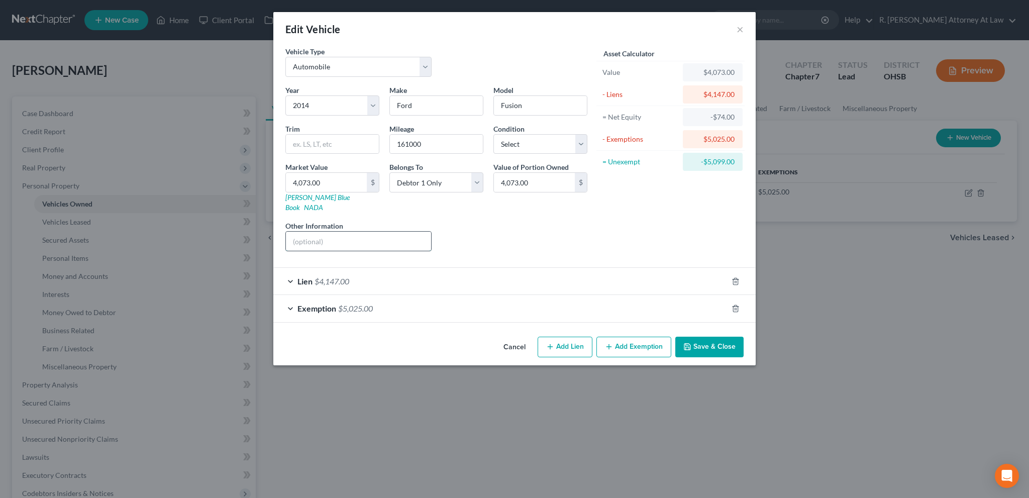
click at [310, 233] on input "text" at bounding box center [358, 241] width 145 height 19
click at [705, 337] on button "Save & Close" at bounding box center [709, 347] width 68 height 21
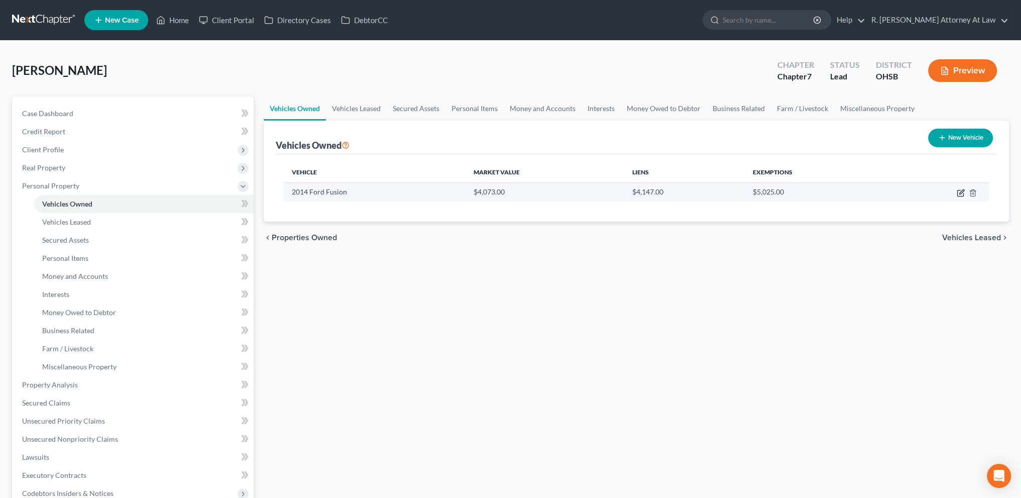
click at [962, 191] on icon "button" at bounding box center [961, 191] width 5 height 5
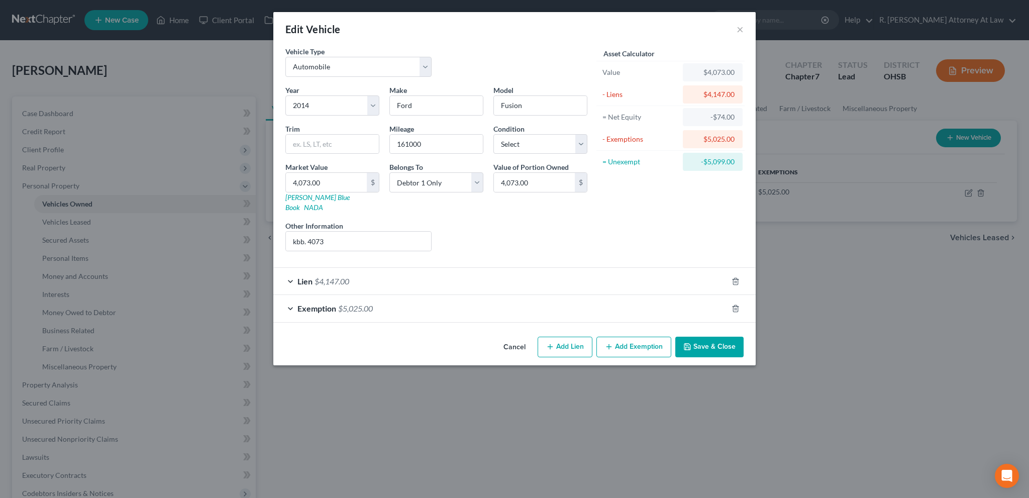
click at [692, 337] on button "Save & Close" at bounding box center [709, 347] width 68 height 21
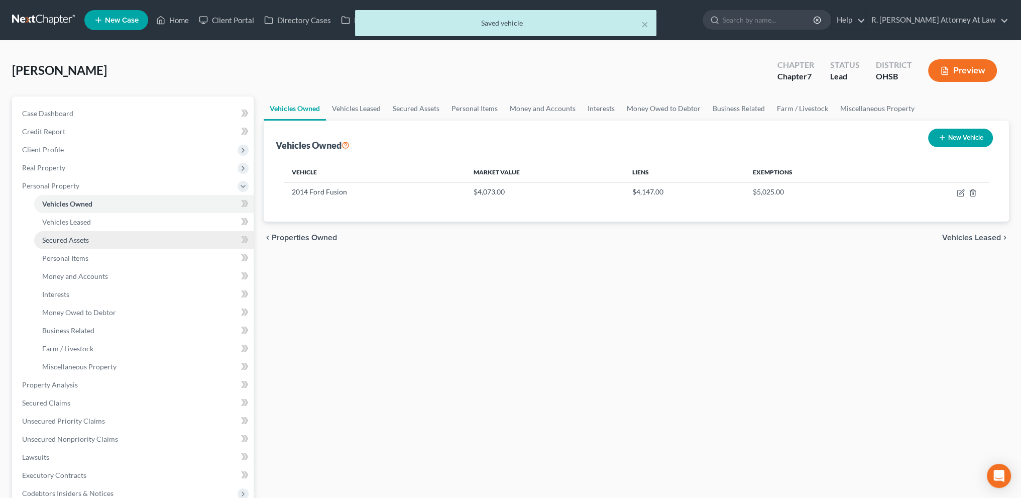
click at [53, 241] on span "Secured Assets" at bounding box center [65, 240] width 47 height 9
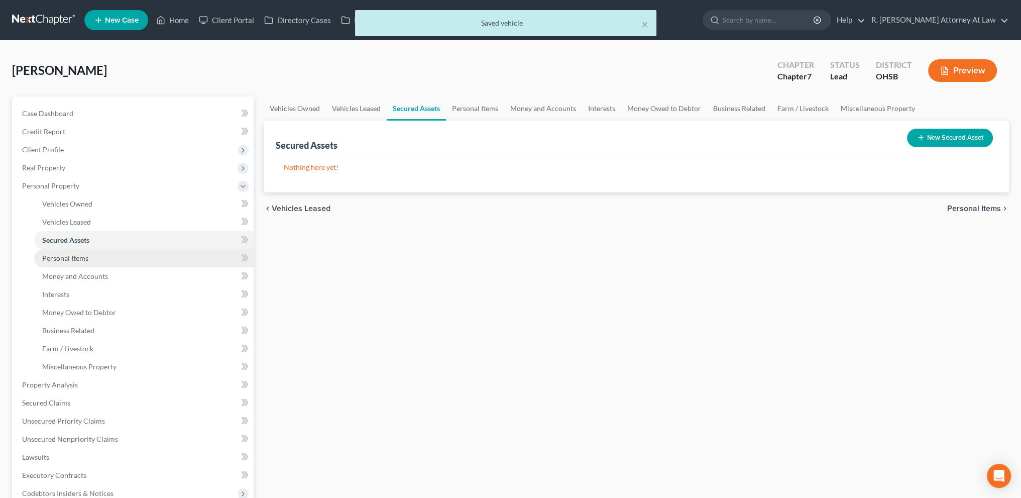
click at [55, 260] on span "Personal Items" at bounding box center [65, 258] width 46 height 9
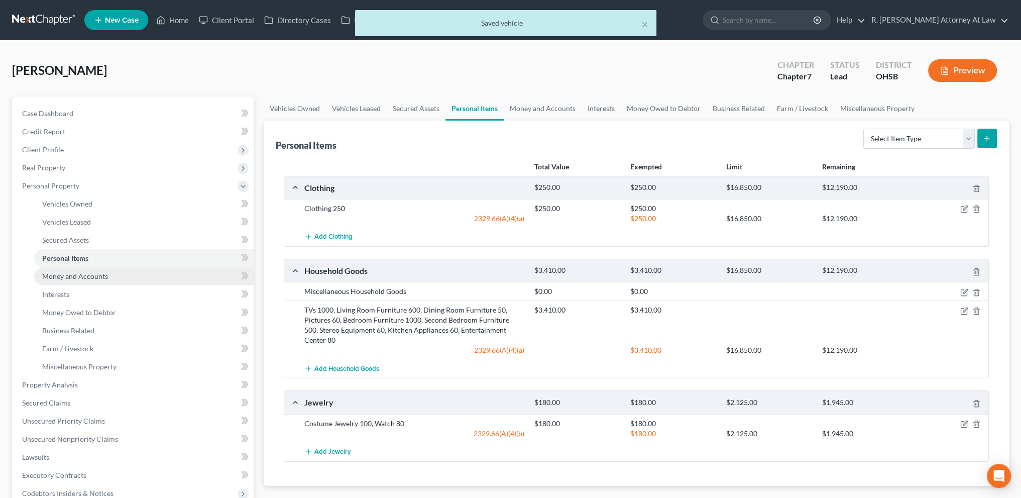
click at [60, 272] on span "Money and Accounts" at bounding box center [75, 276] width 66 height 9
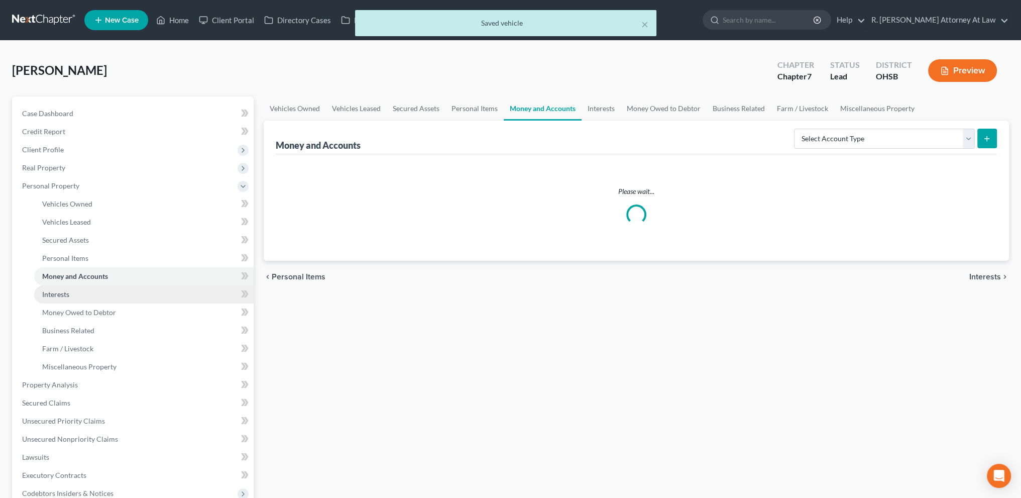
click at [60, 294] on span "Interests" at bounding box center [55, 294] width 27 height 9
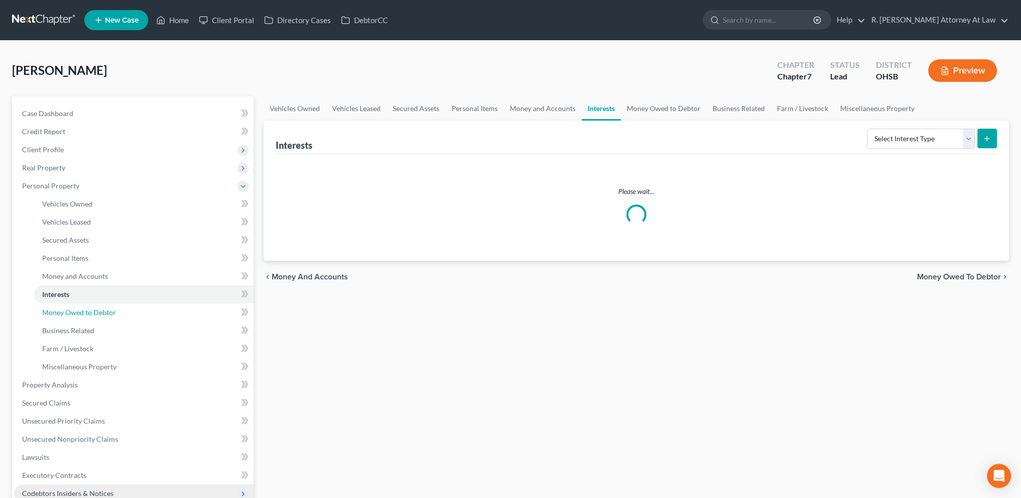
drag, startPoint x: 60, startPoint y: 312, endPoint x: 181, endPoint y: 495, distance: 218.6
click at [61, 313] on span "Money Owed to Debtor" at bounding box center [79, 312] width 74 height 9
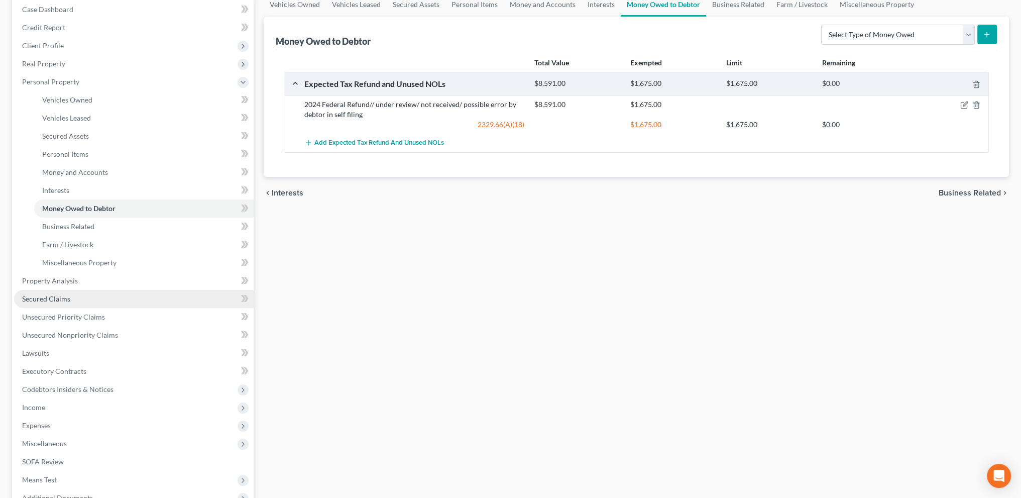
scroll to position [188, 0]
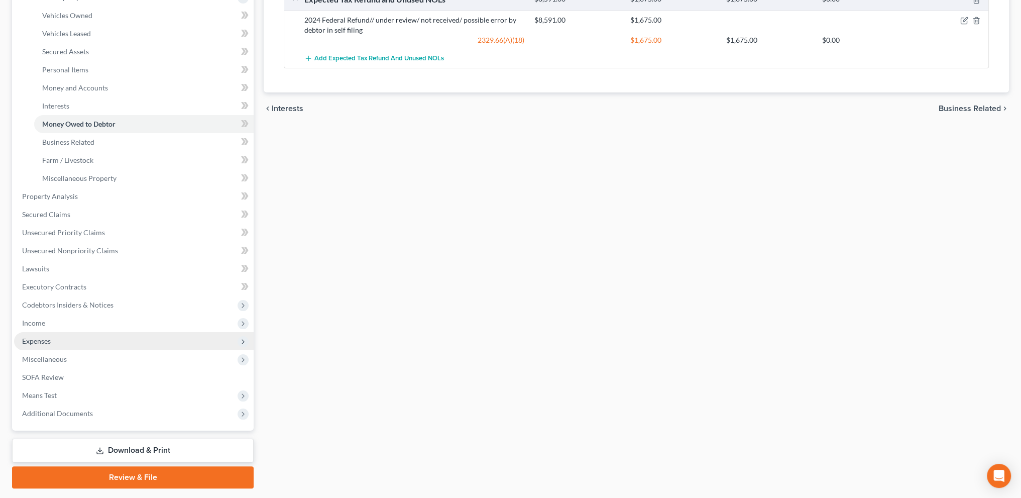
click at [48, 339] on span "Expenses" at bounding box center [36, 341] width 29 height 9
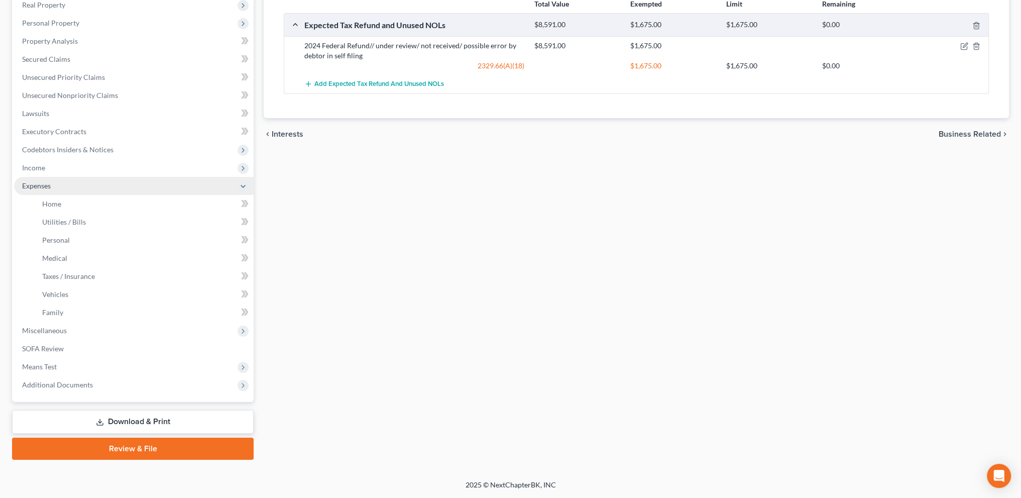
scroll to position [162, 0]
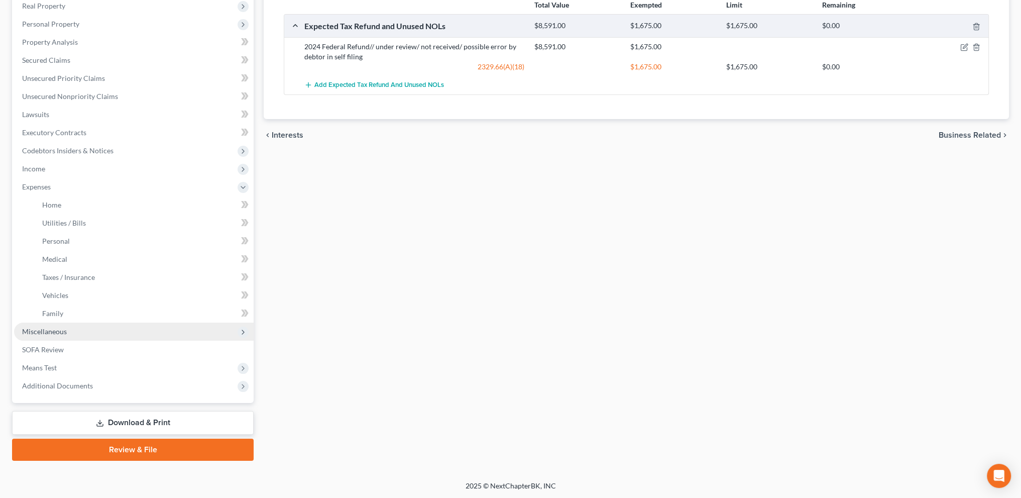
click at [48, 329] on span "Miscellaneous" at bounding box center [44, 331] width 45 height 9
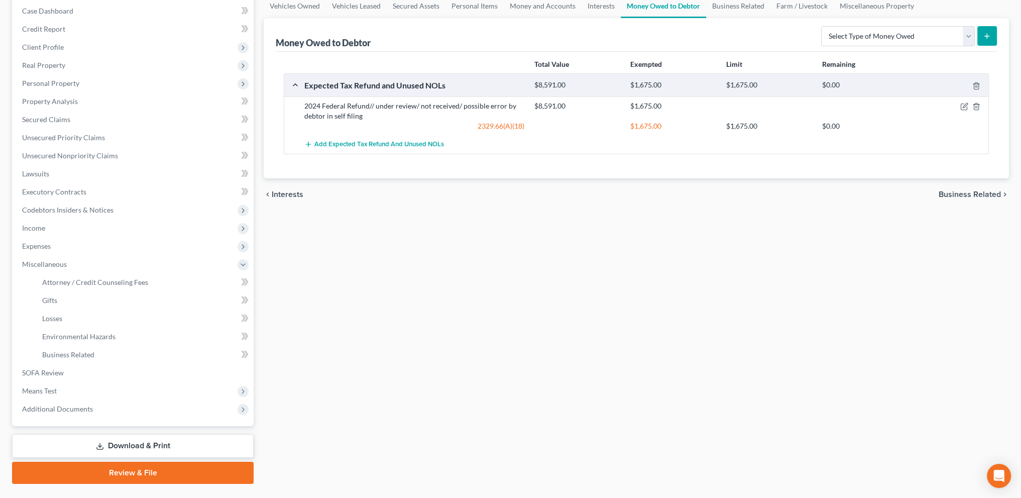
scroll to position [100, 0]
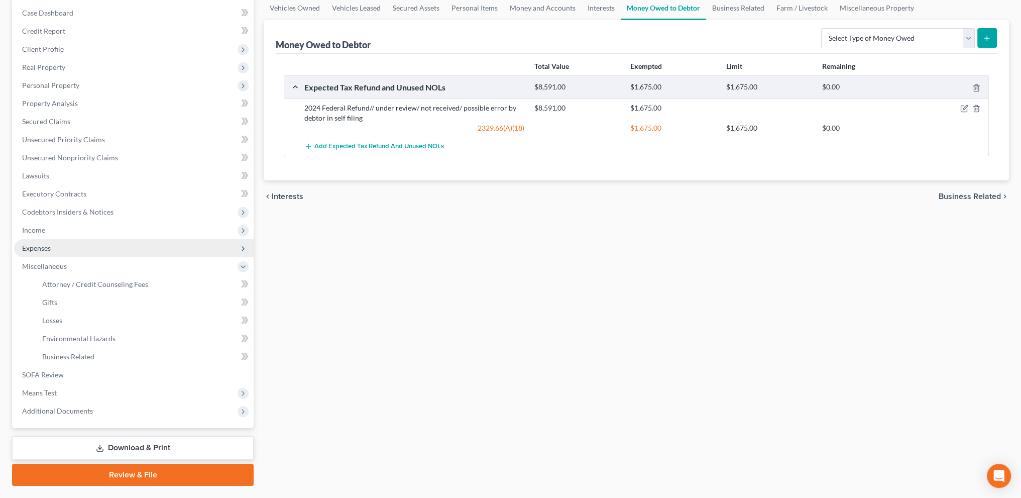
click at [52, 247] on span "Expenses" at bounding box center [134, 248] width 240 height 18
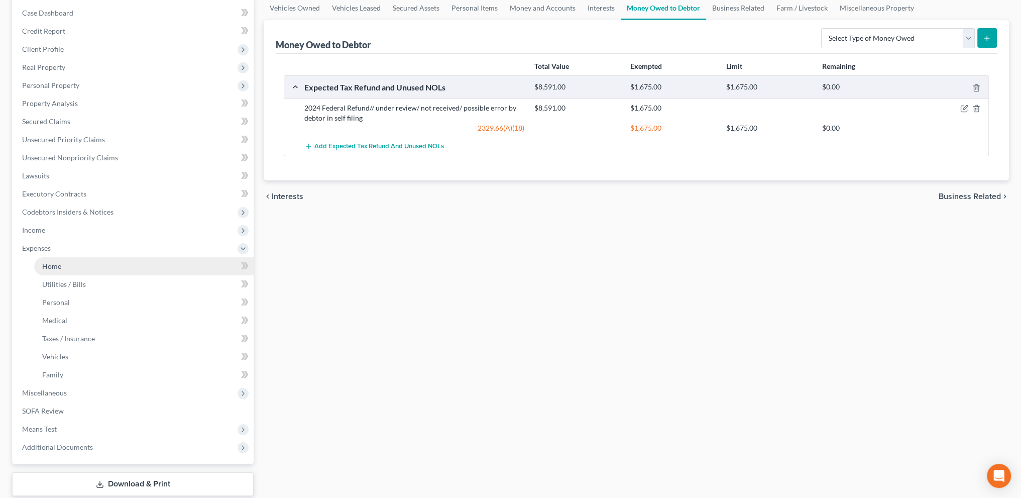
click at [56, 260] on link "Home" at bounding box center [143, 266] width 219 height 18
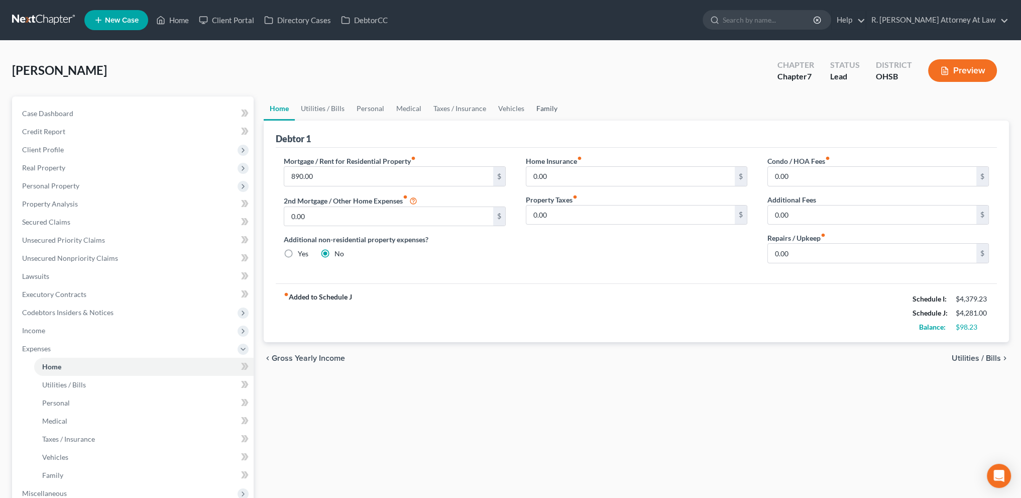
click at [540, 104] on link "Family" at bounding box center [546, 108] width 33 height 24
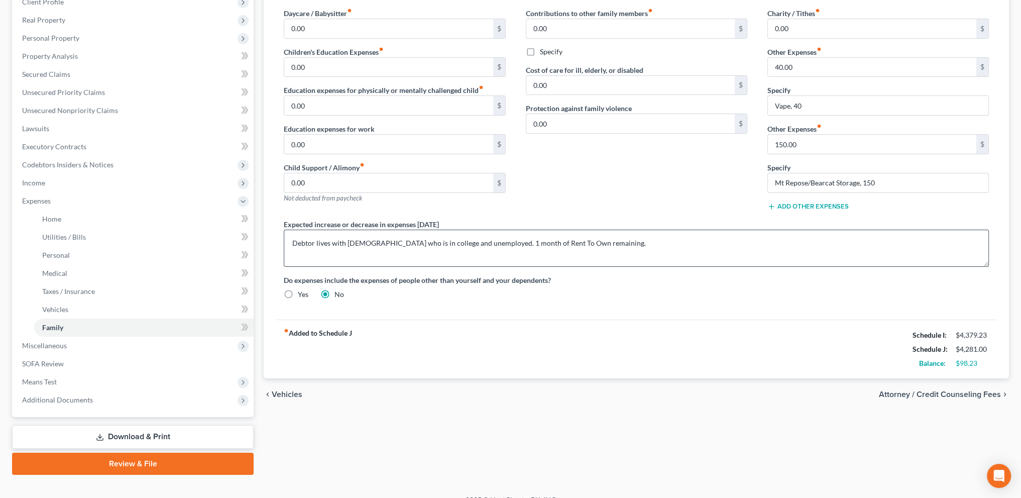
scroll to position [151, 0]
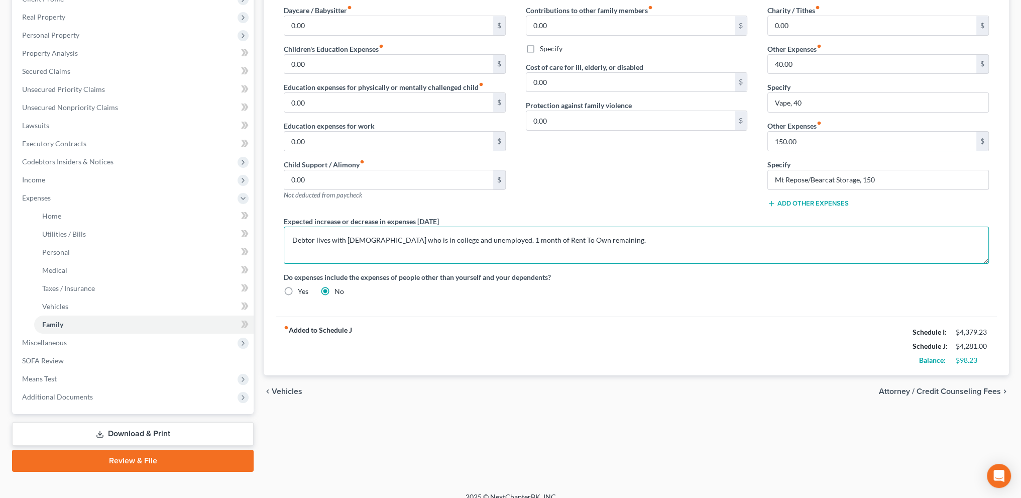
click at [596, 240] on textarea "Debtor lives with 22 year old who is in college and unemployed. 1 month of Rent…" at bounding box center [636, 245] width 705 height 37
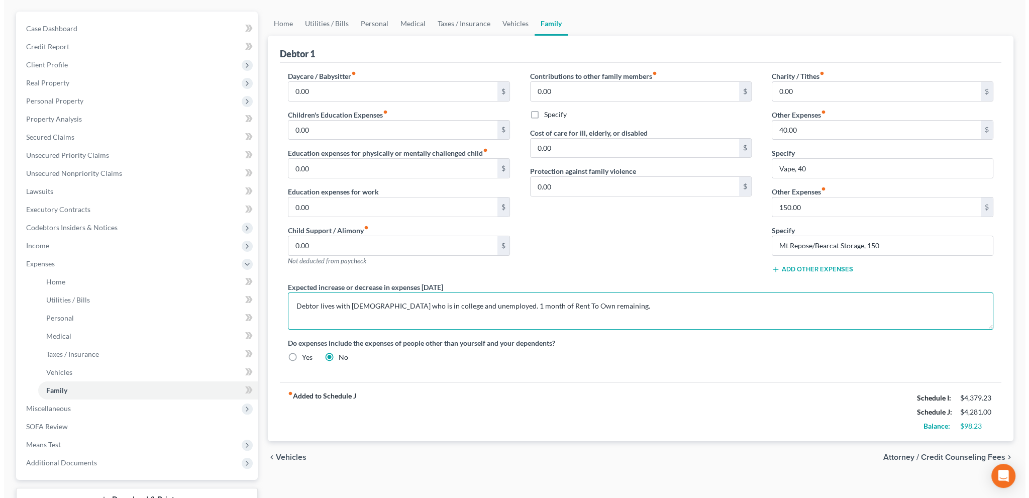
scroll to position [162, 0]
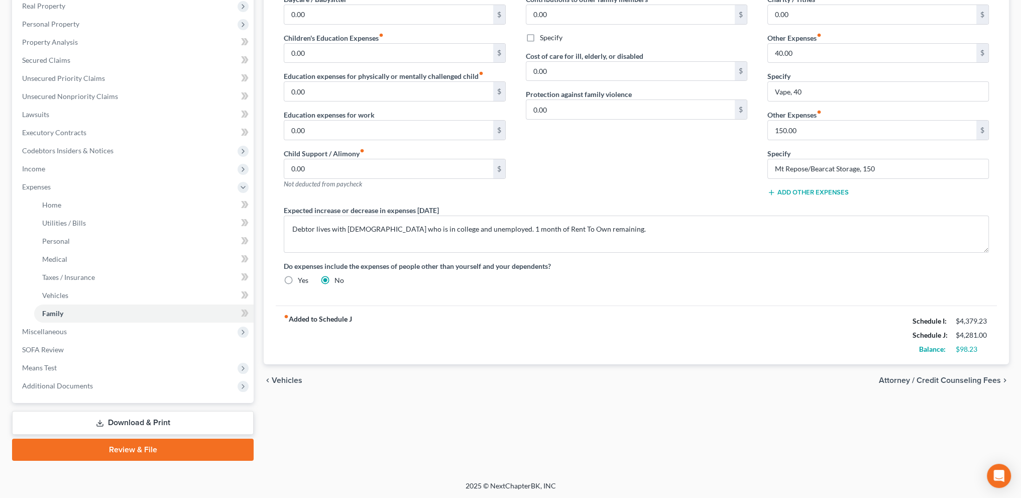
click at [123, 419] on link "Download & Print" at bounding box center [133, 423] width 242 height 24
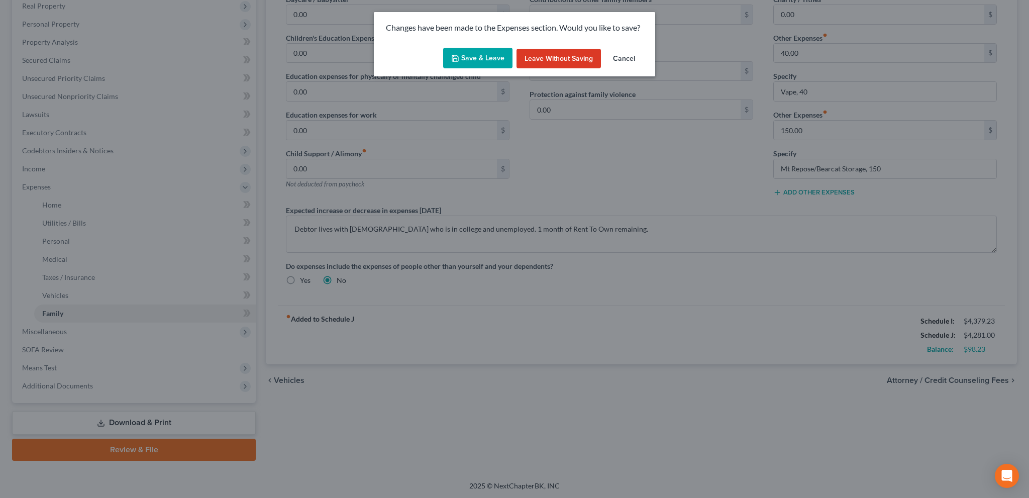
click at [468, 56] on button "Save & Leave" at bounding box center [477, 58] width 69 height 21
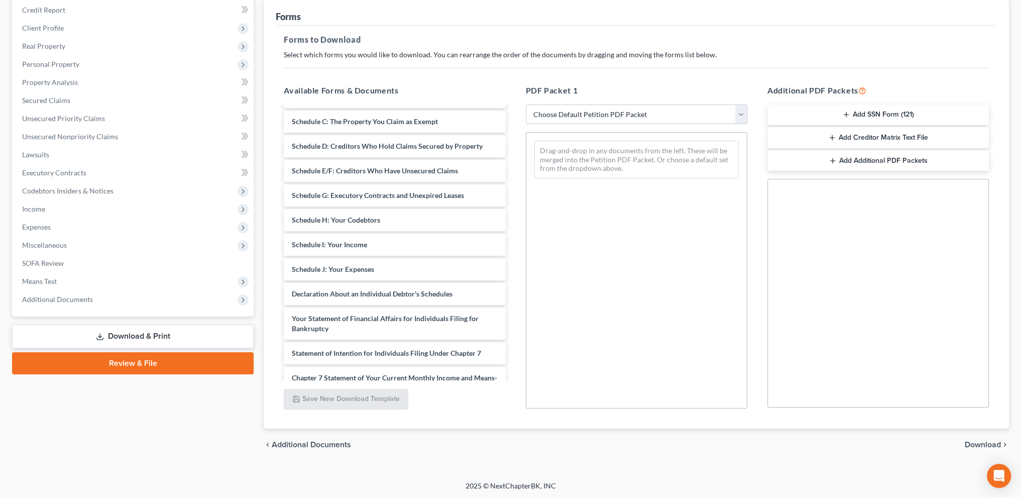
scroll to position [263, 0]
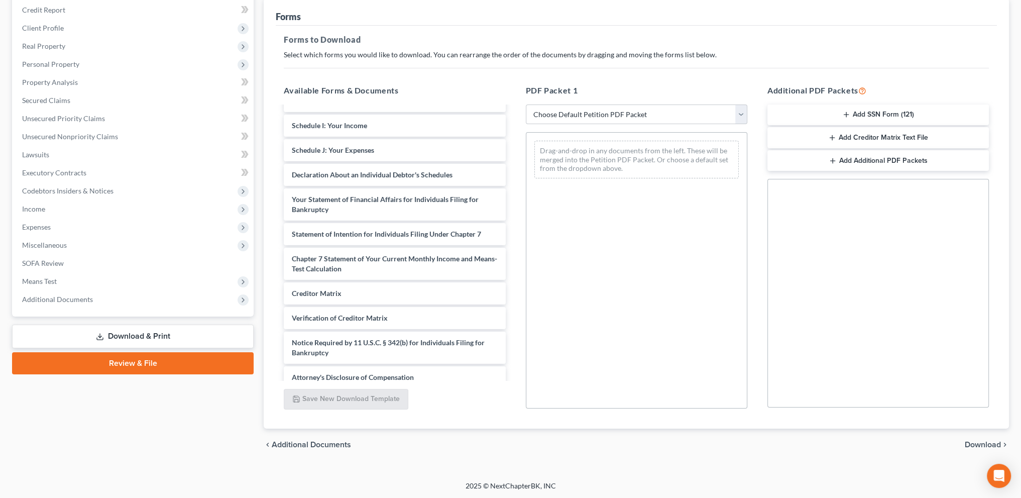
click at [142, 358] on link "Review & File" at bounding box center [133, 363] width 242 height 22
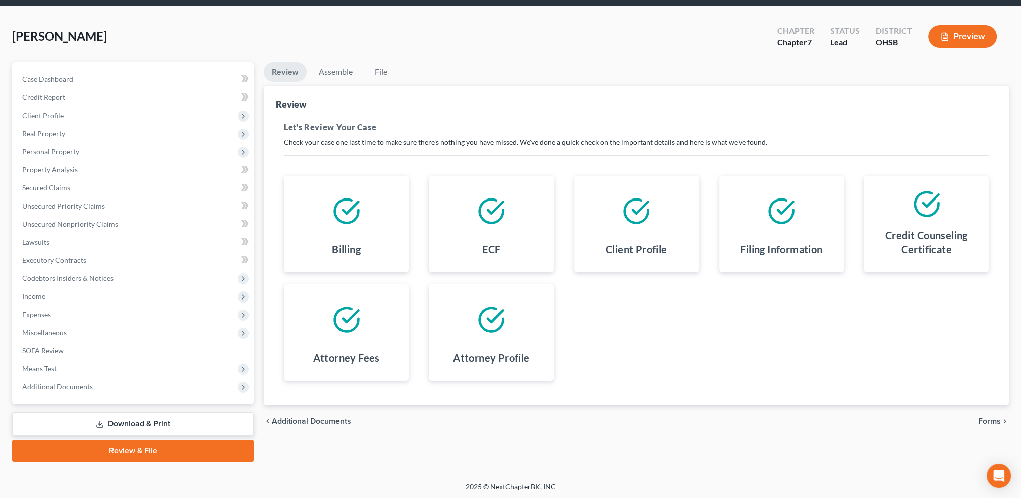
scroll to position [35, 0]
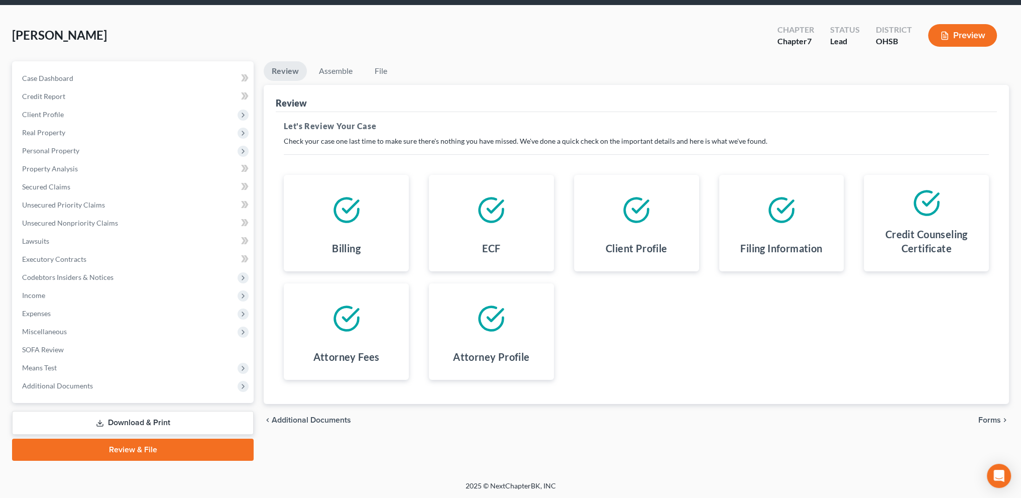
click at [991, 416] on span "Forms" at bounding box center [989, 420] width 23 height 8
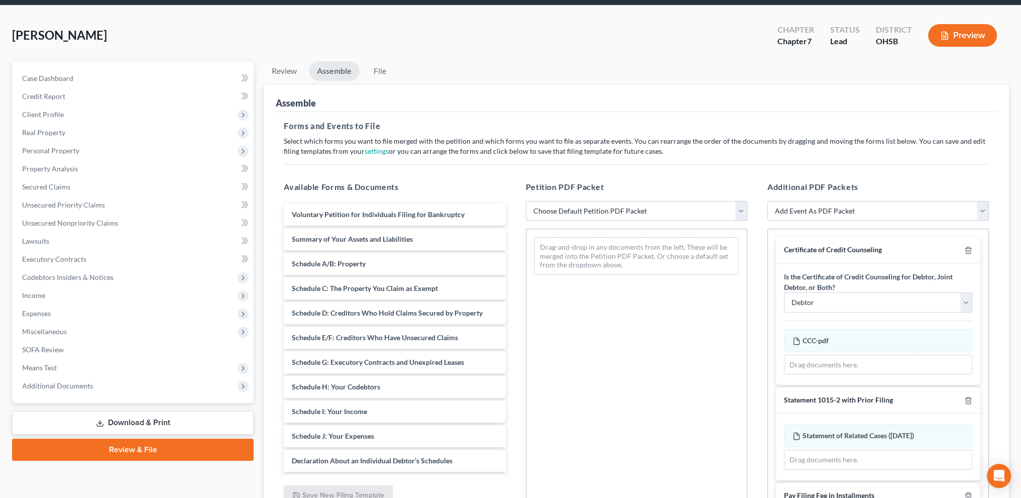
click at [596, 205] on select "Choose Default Petition PDF Packet Emergency Filing (Voluntary Petition and Cre…" at bounding box center [636, 211] width 221 height 20
click at [595, 207] on select "Choose Default Petition PDF Packet Emergency Filing (Voluntary Petition and Cre…" at bounding box center [636, 211] width 221 height 20
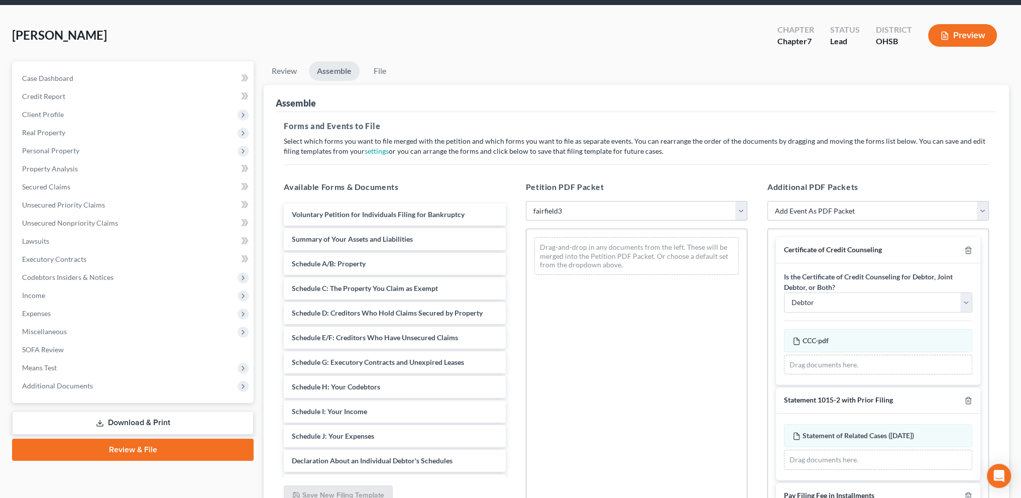
click at [526, 201] on select "Choose Default Petition PDF Packet Emergency Filing (Voluntary Petition and Cre…" at bounding box center [636, 211] width 221 height 20
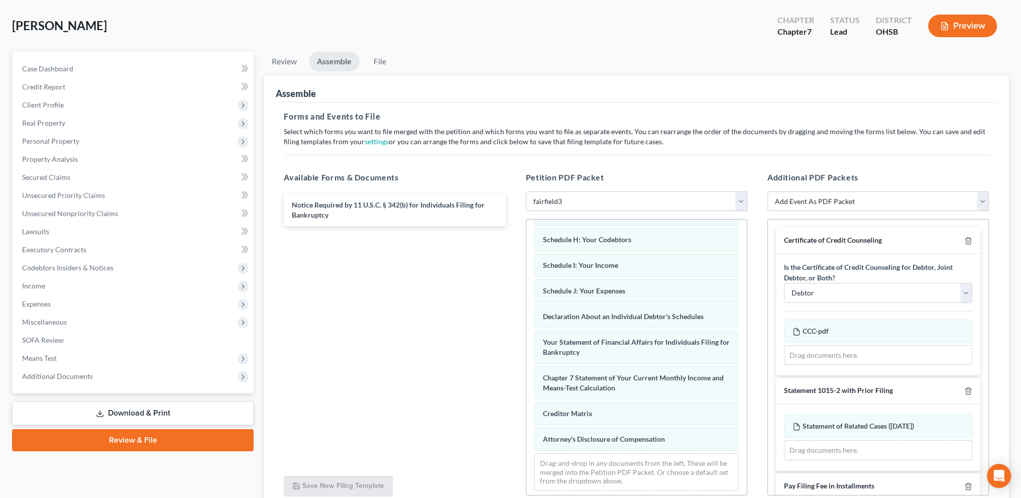
scroll to position [48, 0]
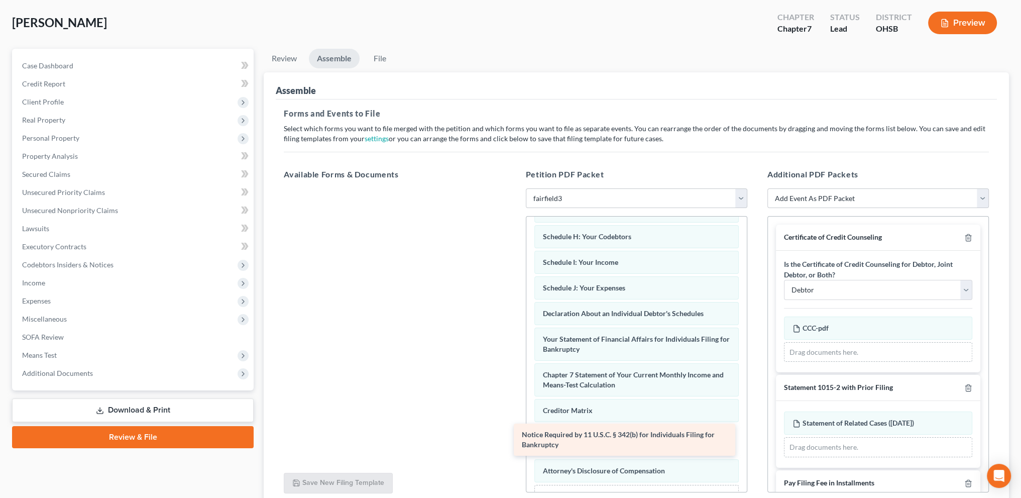
drag, startPoint x: 442, startPoint y: 287, endPoint x: 638, endPoint y: 439, distance: 248.4
click at [513, 188] on div "Notice Required by 11 U.S.C. § 342(b) for Individuals Filing for Bankruptcy Not…" at bounding box center [395, 188] width 238 height 0
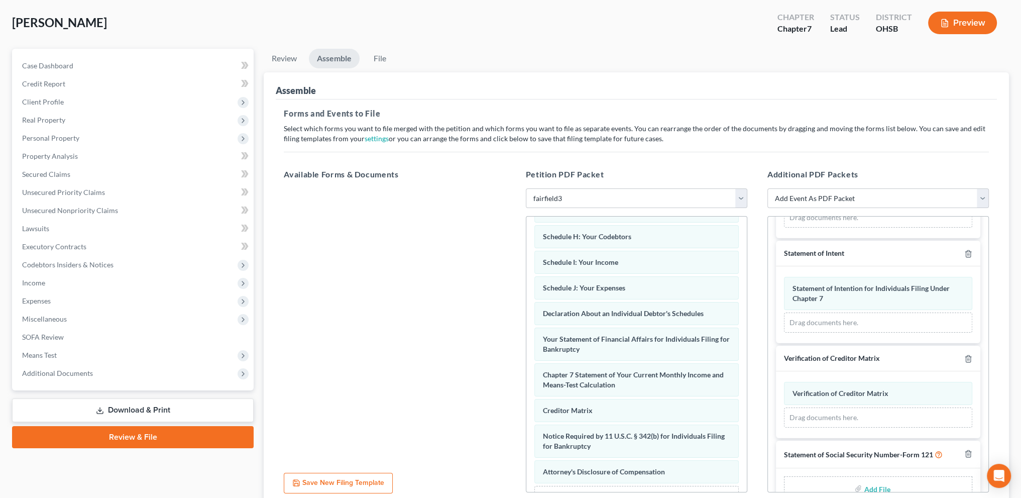
scroll to position [345, 0]
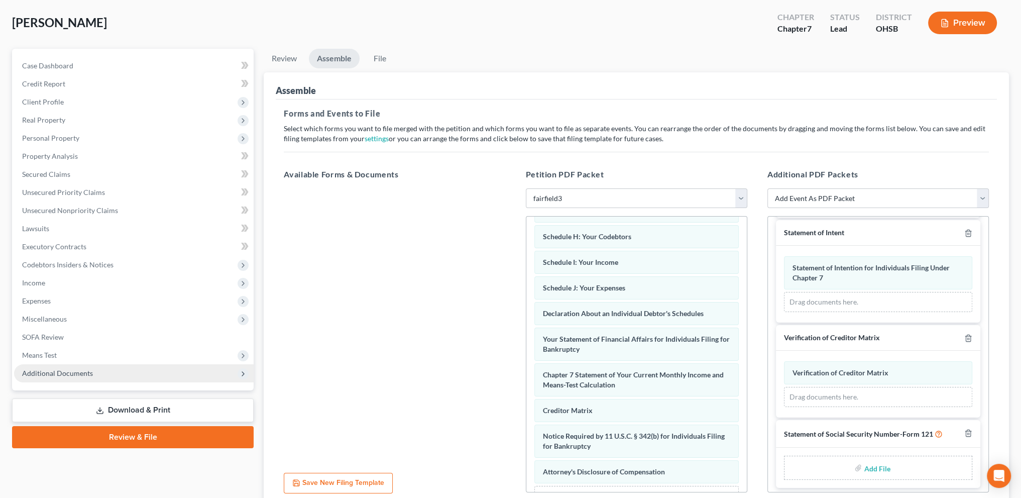
click at [46, 373] on span "Additional Documents" at bounding box center [57, 373] width 71 height 9
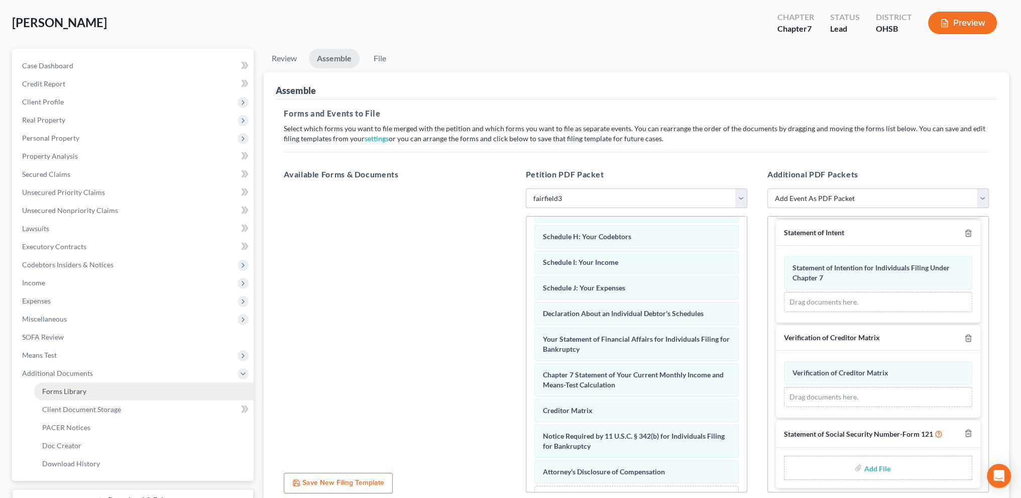
click at [68, 385] on link "Forms Library" at bounding box center [143, 391] width 219 height 18
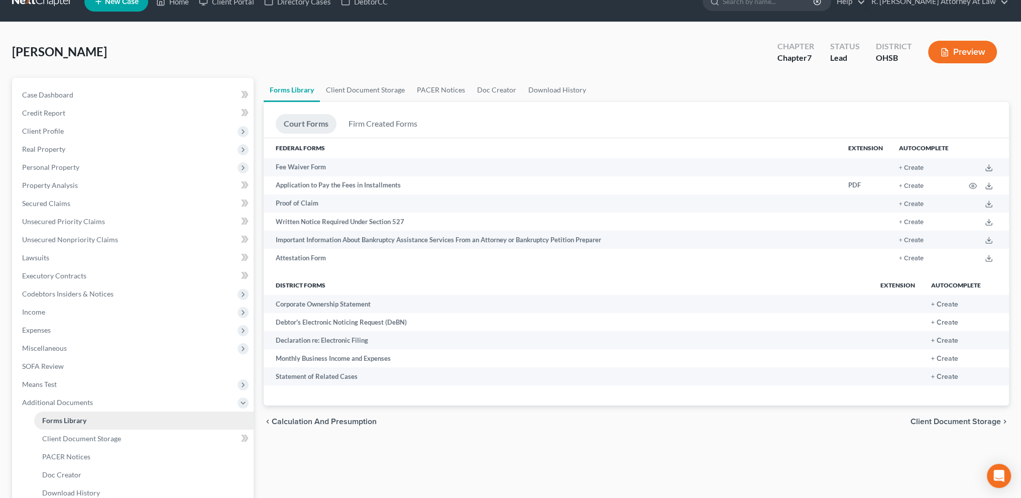
scroll to position [126, 0]
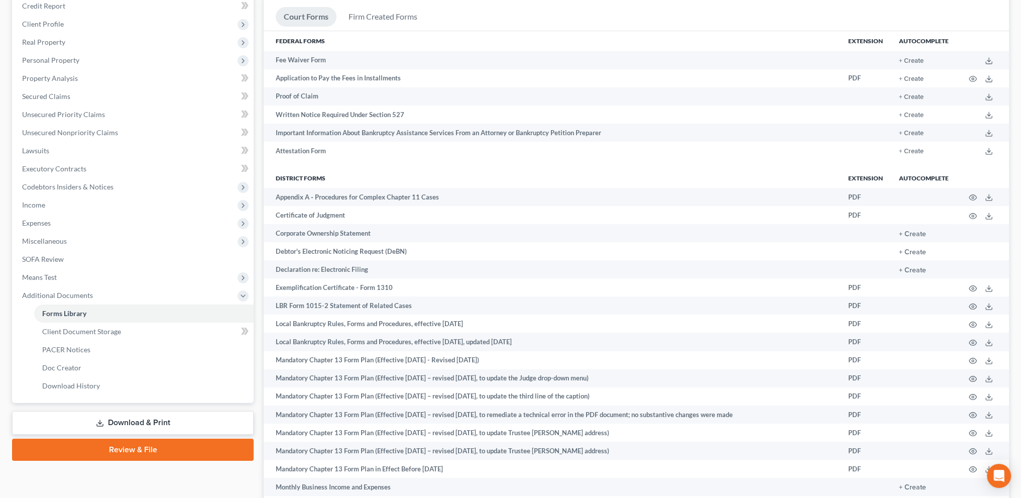
click at [105, 417] on link "Download & Print" at bounding box center [133, 423] width 242 height 24
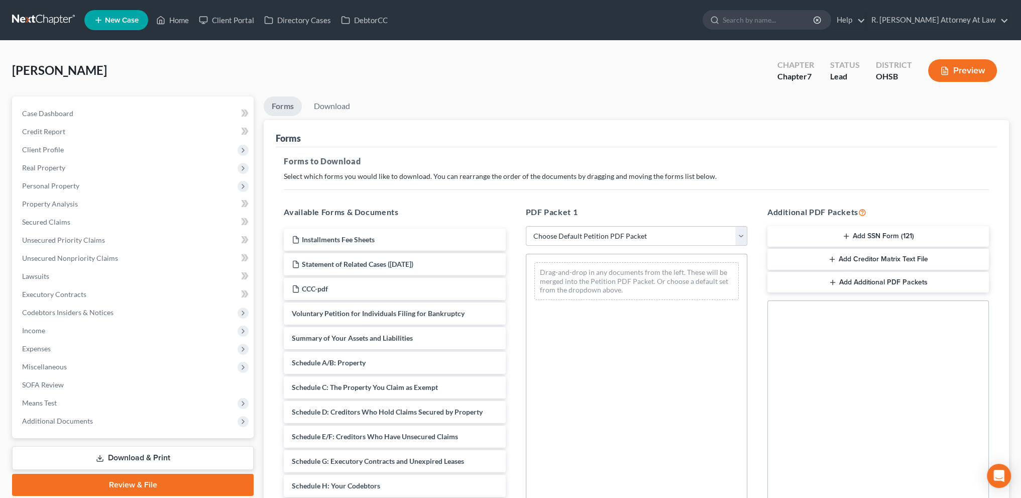
click at [860, 237] on button "Add SSN Form (121)" at bounding box center [877, 236] width 221 height 21
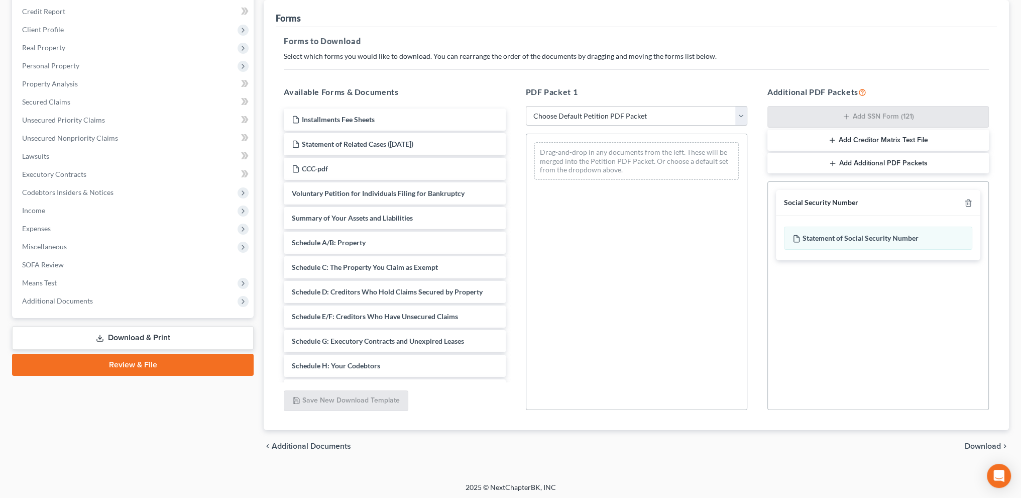
scroll to position [122, 0]
click at [982, 441] on span "Download" at bounding box center [983, 444] width 36 height 8
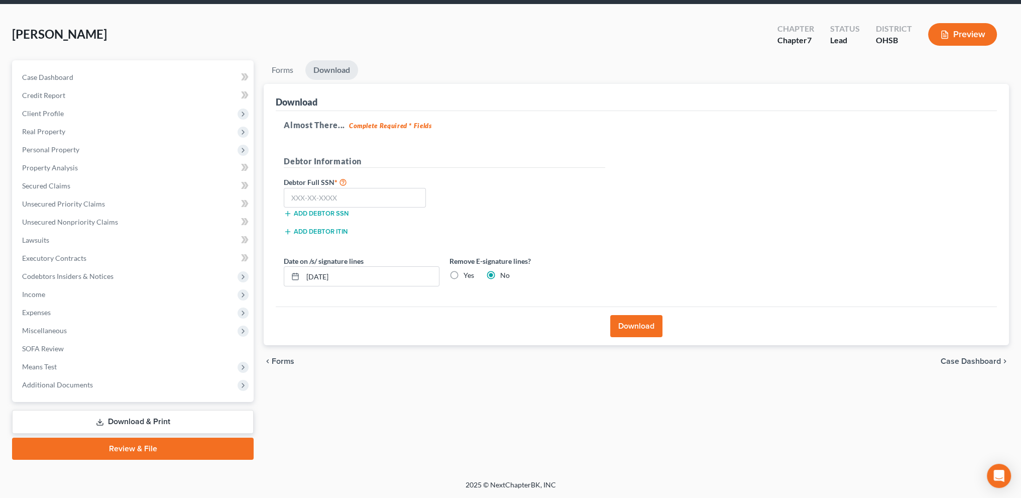
scroll to position [35, 0]
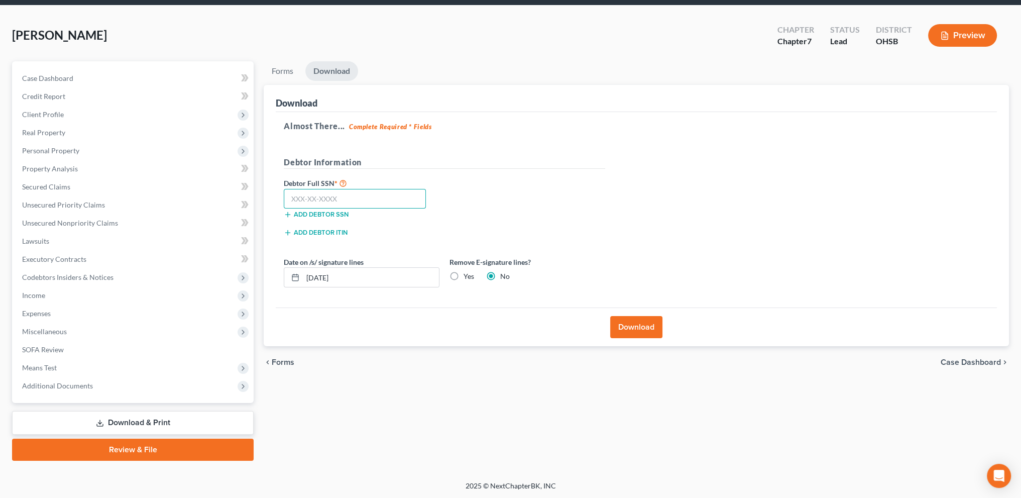
click at [294, 199] on input "text" at bounding box center [355, 199] width 142 height 20
click at [350, 275] on input "09/18/2025" at bounding box center [371, 277] width 136 height 19
click at [634, 323] on button "Download" at bounding box center [636, 327] width 52 height 22
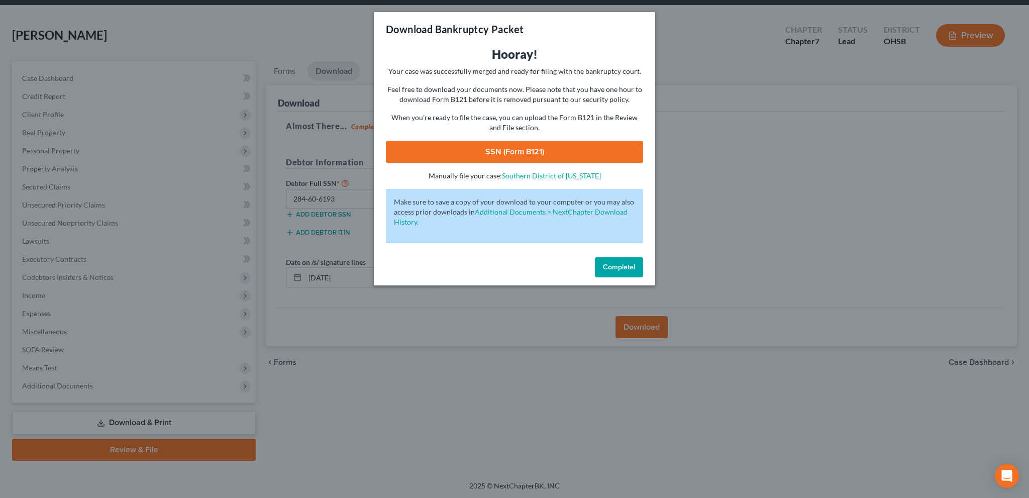
click at [513, 151] on link "SSN (Form B121)" at bounding box center [514, 152] width 257 height 22
click at [611, 269] on span "Complete!" at bounding box center [619, 267] width 32 height 9
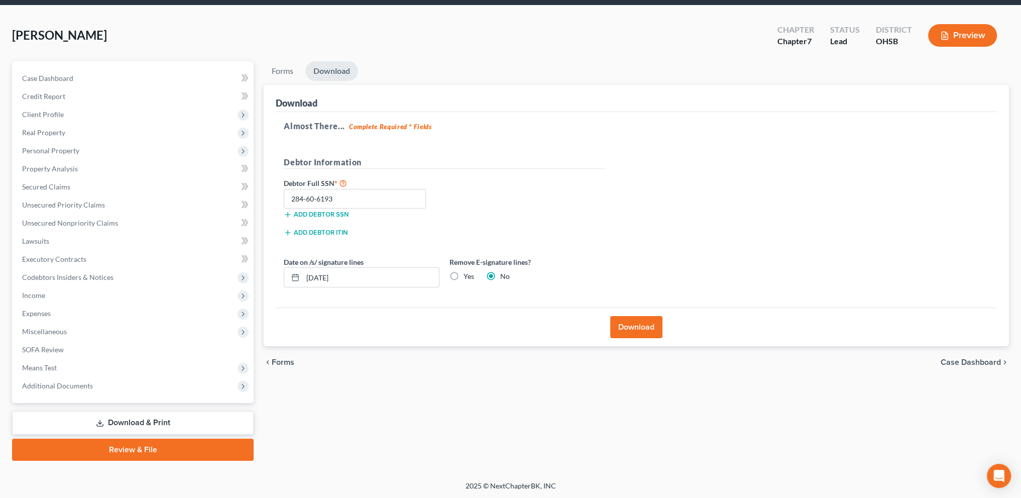
click at [121, 454] on link "Review & File" at bounding box center [133, 449] width 242 height 22
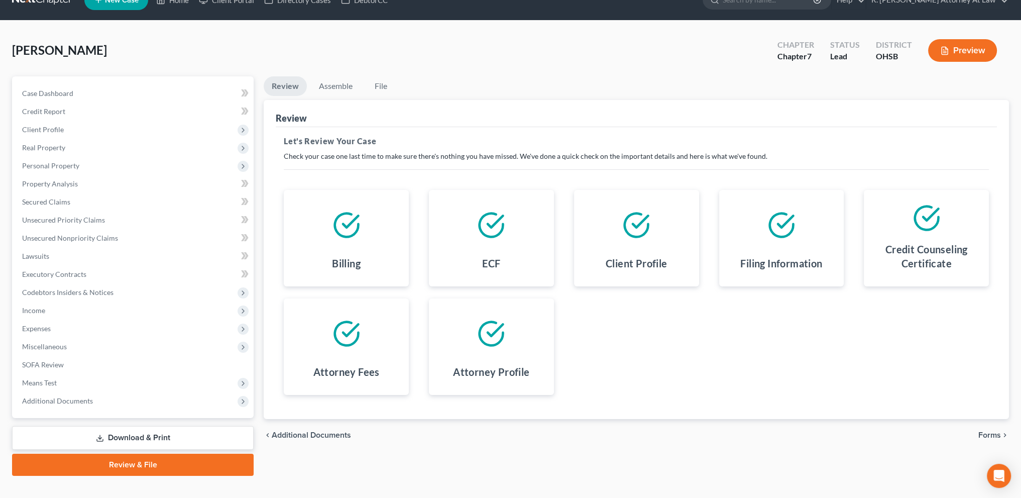
scroll to position [35, 0]
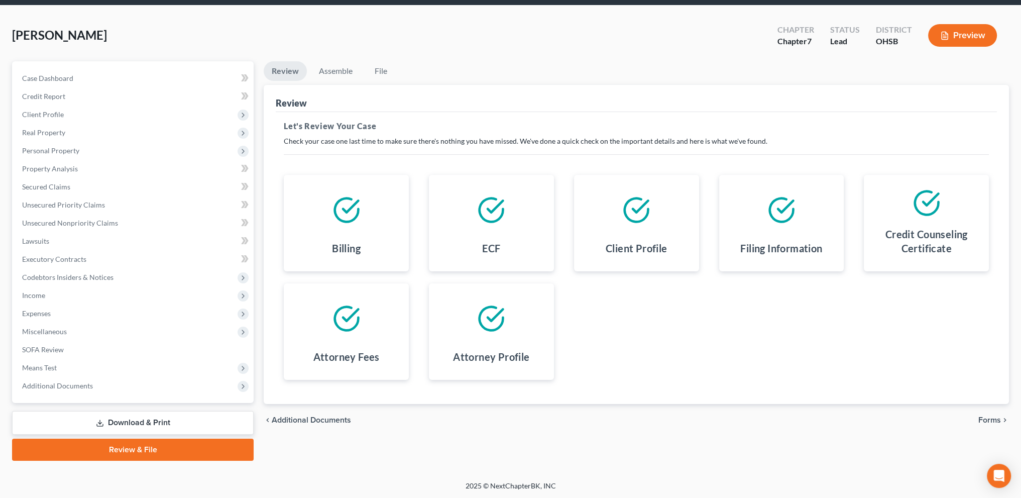
click at [984, 418] on span "Forms" at bounding box center [989, 420] width 23 height 8
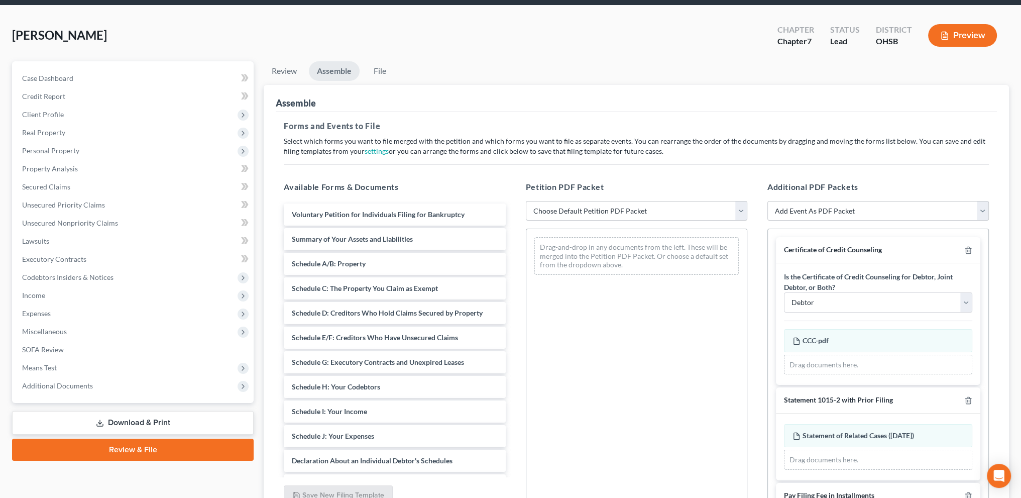
click at [652, 208] on select "Choose Default Petition PDF Packet Emergency Filing (Voluntary Petition and Cre…" at bounding box center [636, 211] width 221 height 20
click at [526, 201] on select "Choose Default Petition PDF Packet Emergency Filing (Voluntary Petition and Cre…" at bounding box center [636, 211] width 221 height 20
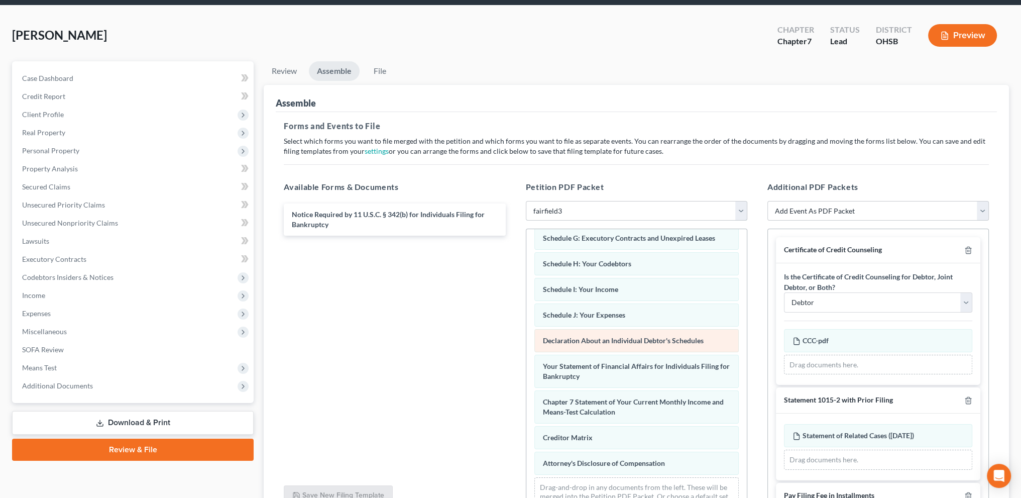
scroll to position [189, 0]
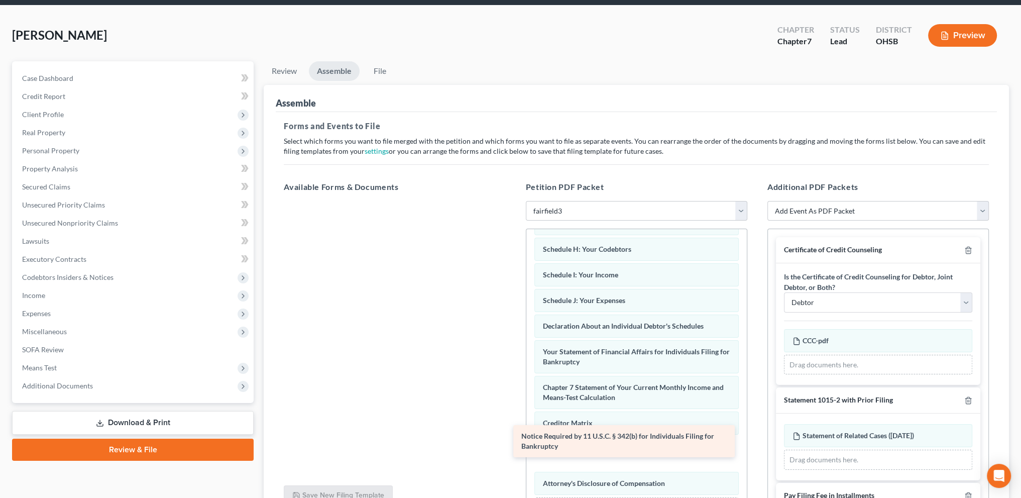
drag, startPoint x: 398, startPoint y: 218, endPoint x: 627, endPoint y: 441, distance: 319.7
click at [513, 201] on div "Notice Required by 11 U.S.C. § 342(b) for Individuals Filing for Bankruptcy Not…" at bounding box center [395, 201] width 238 height 0
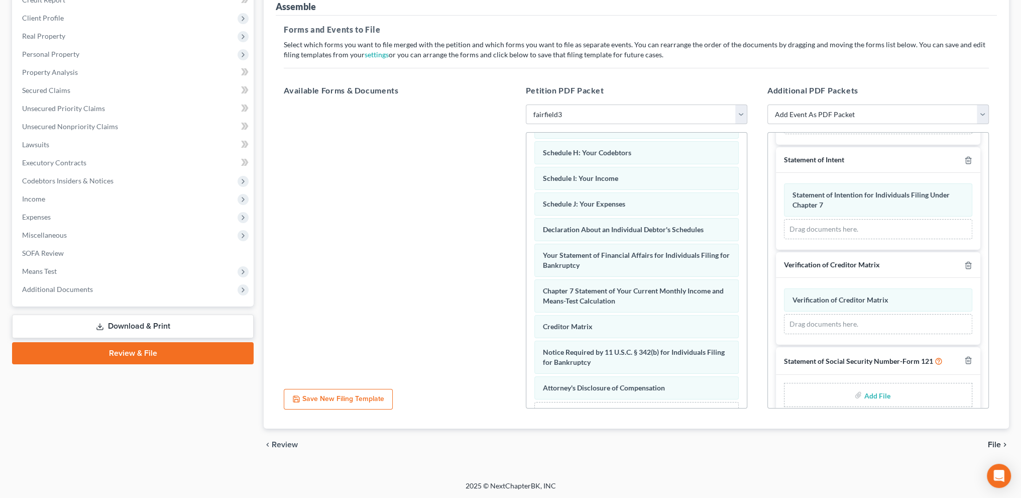
scroll to position [333, 0]
click at [866, 389] on input "file" at bounding box center [876, 396] width 24 height 18
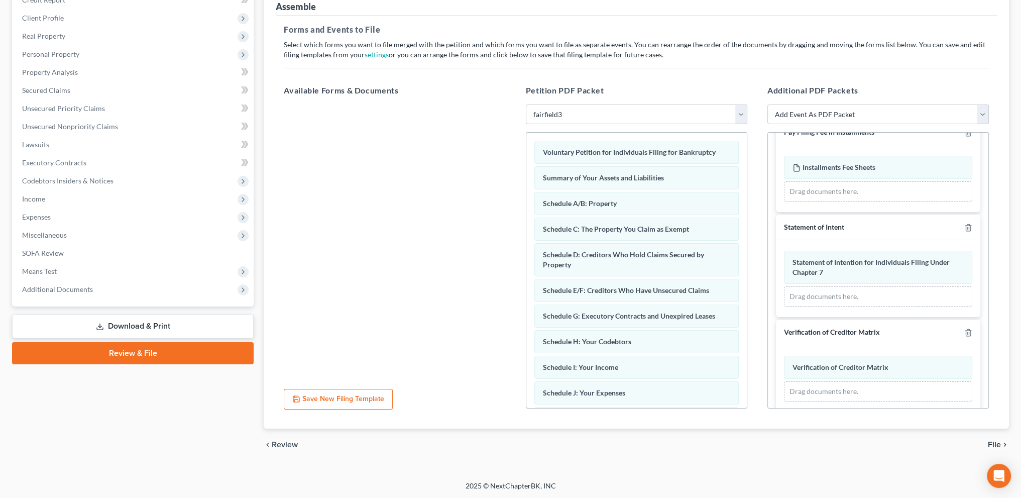
scroll to position [276, 0]
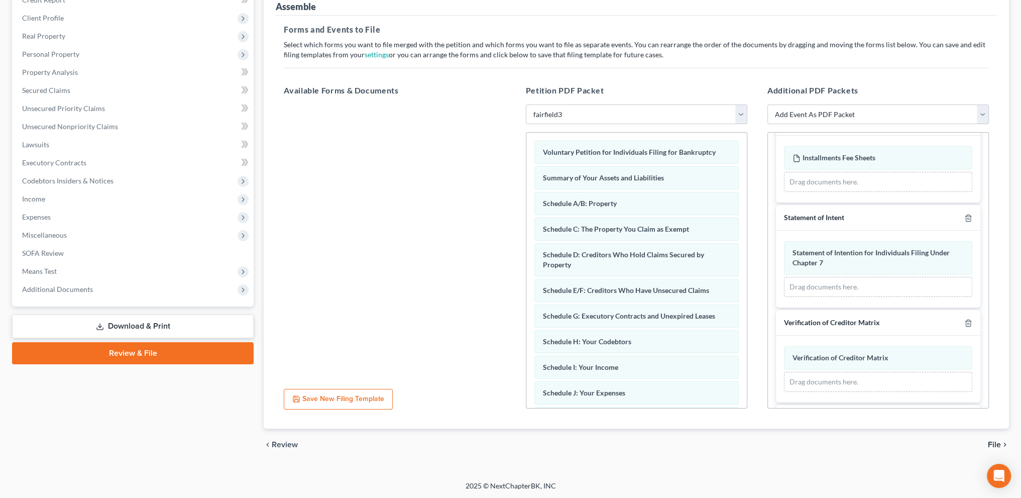
click at [992, 442] on span "File" at bounding box center [994, 444] width 13 height 8
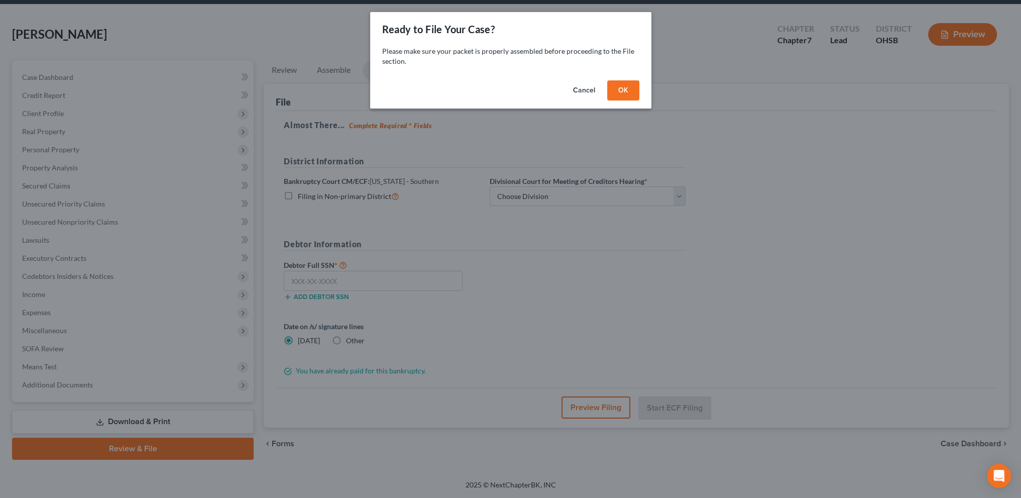
scroll to position [35, 0]
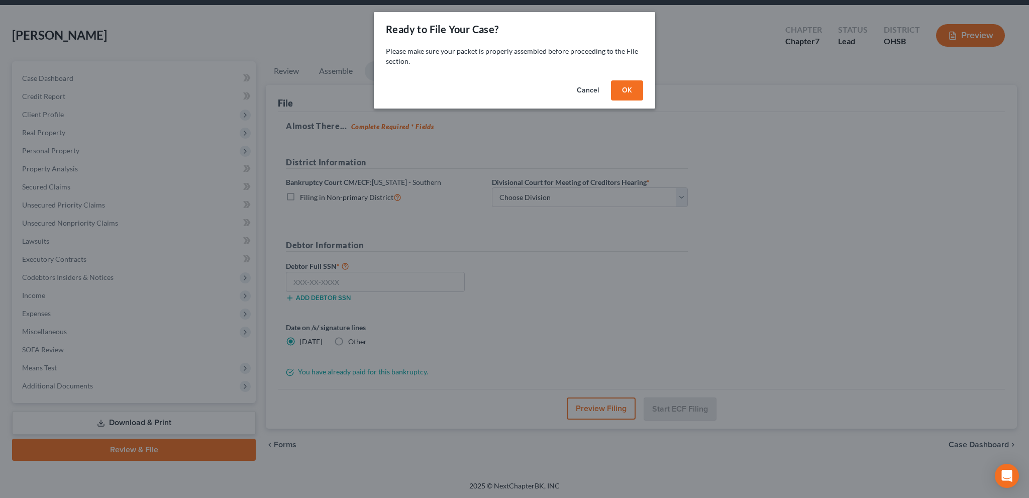
click at [633, 94] on button "OK" at bounding box center [627, 90] width 32 height 20
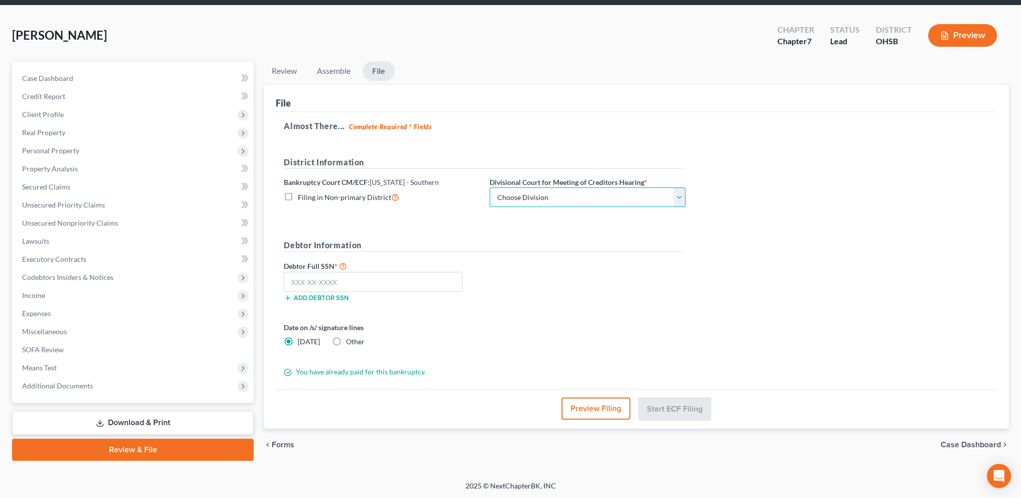
click at [557, 190] on select "Choose Division Cincinnati Columbus Dayton" at bounding box center [588, 197] width 196 height 20
click at [490, 187] on select "Choose Division Cincinnati Columbus Dayton" at bounding box center [588, 197] width 196 height 20
click at [345, 276] on input "text" at bounding box center [373, 282] width 179 height 20
click at [346, 339] on label "Other" at bounding box center [355, 342] width 19 height 10
click at [350, 339] on input "Other" at bounding box center [353, 340] width 7 height 7
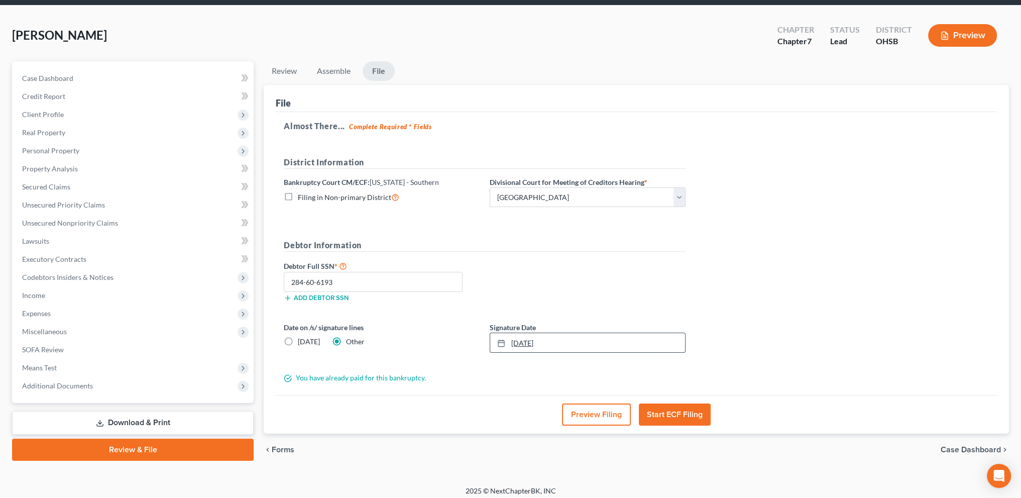
click at [516, 341] on link "9/18/2025" at bounding box center [587, 342] width 195 height 19
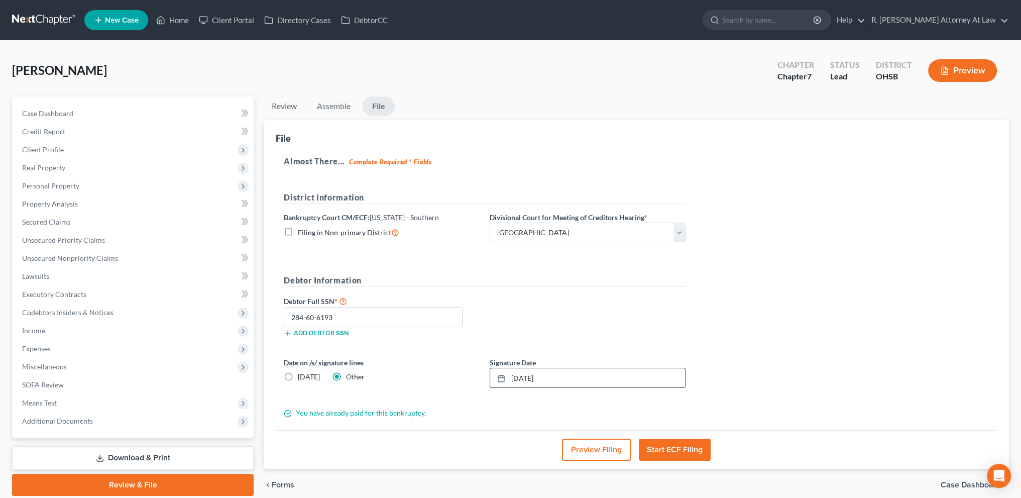
scroll to position [40, 0]
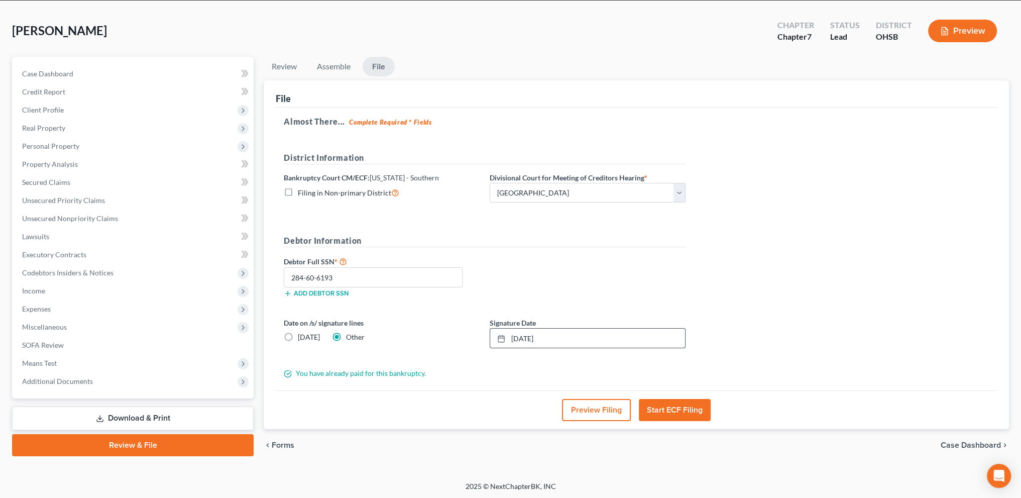
click at [670, 405] on button "Start ECF Filing" at bounding box center [675, 410] width 72 height 22
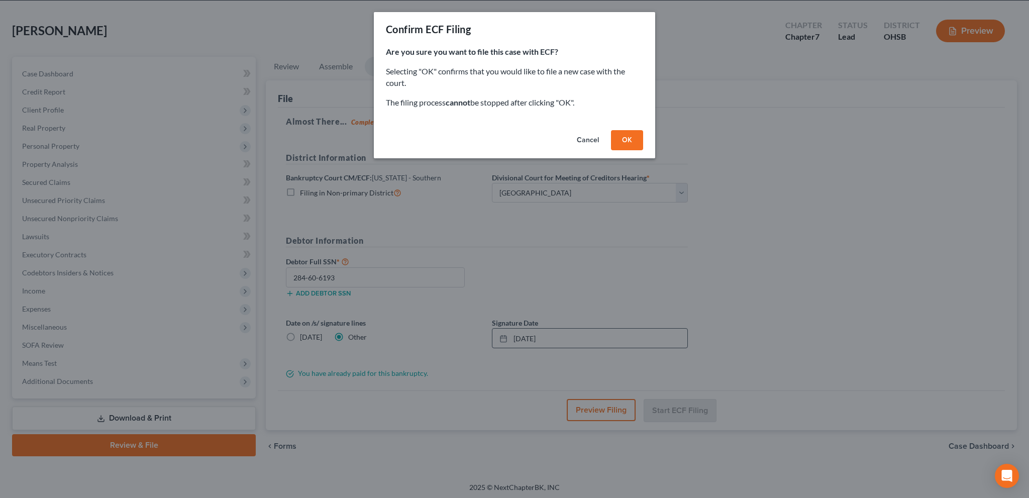
click at [620, 140] on button "OK" at bounding box center [627, 140] width 32 height 20
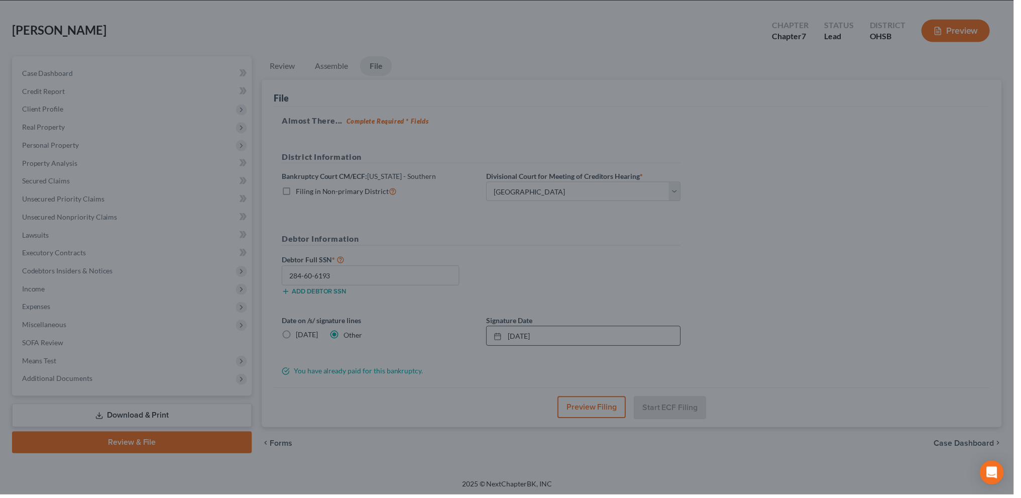
scroll to position [35, 0]
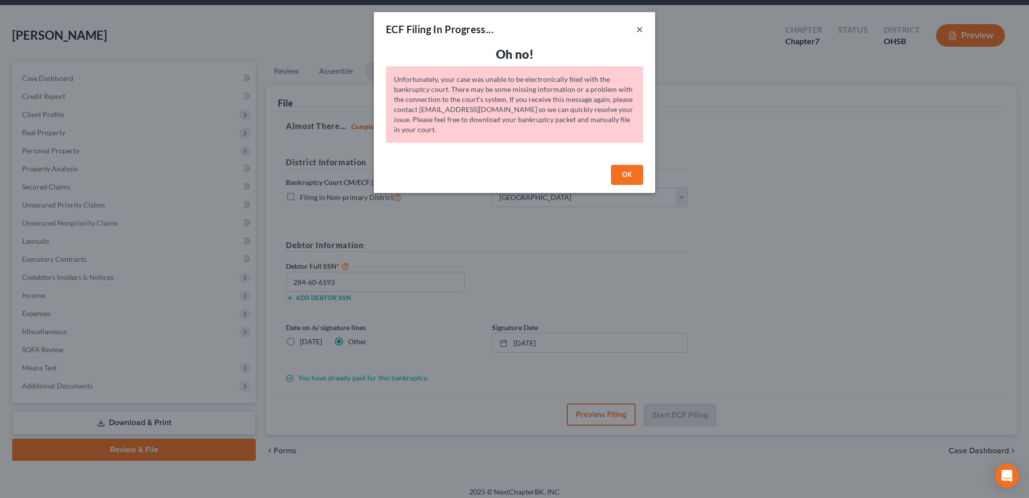
click at [640, 29] on button "×" at bounding box center [639, 29] width 7 height 12
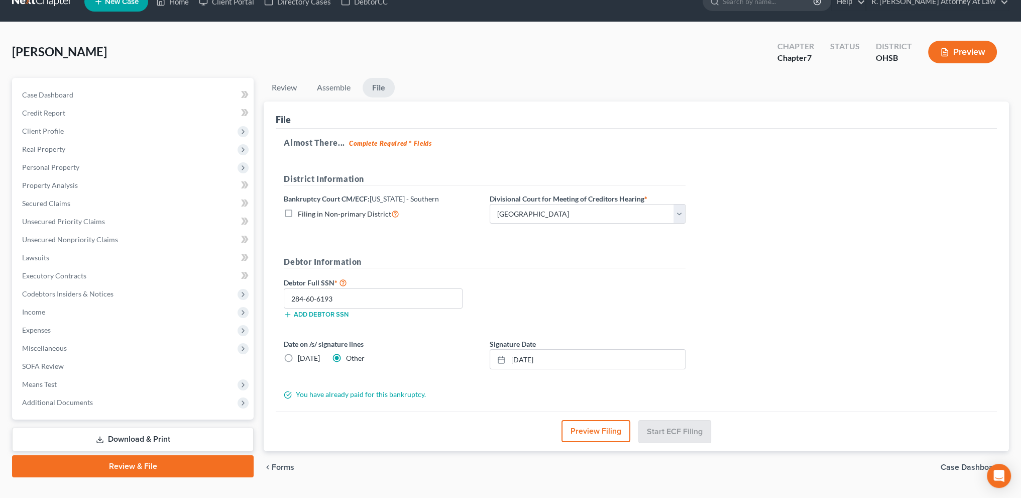
scroll to position [0, 0]
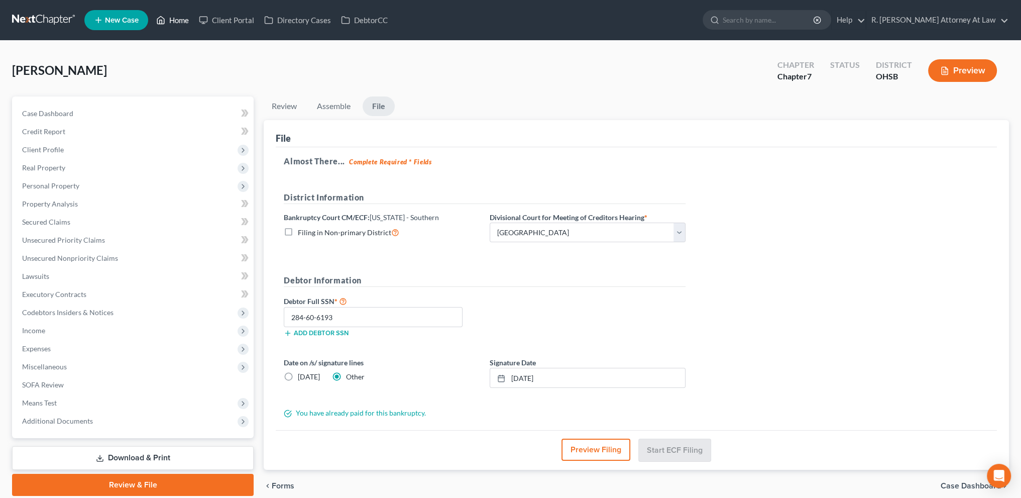
click at [183, 18] on link "Home" at bounding box center [172, 20] width 43 height 18
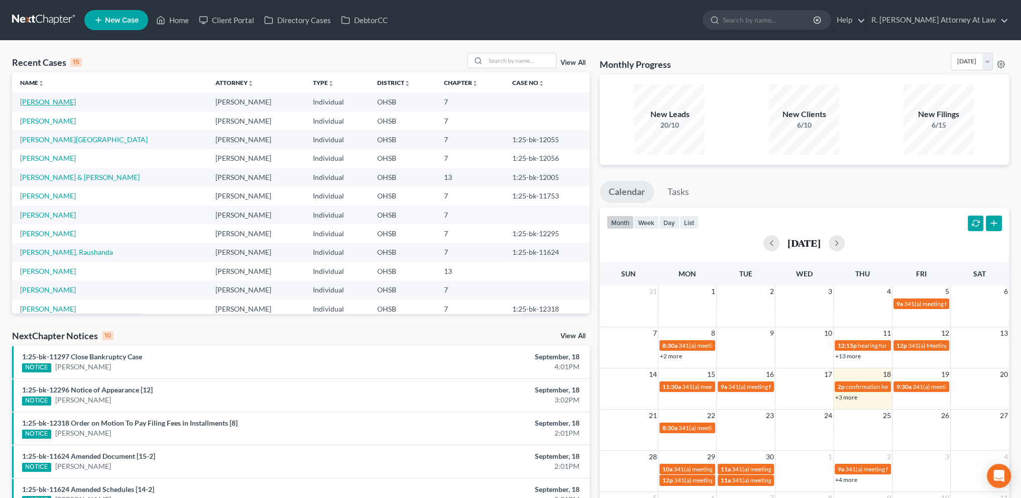
click at [46, 102] on link "[PERSON_NAME]" at bounding box center [48, 101] width 56 height 9
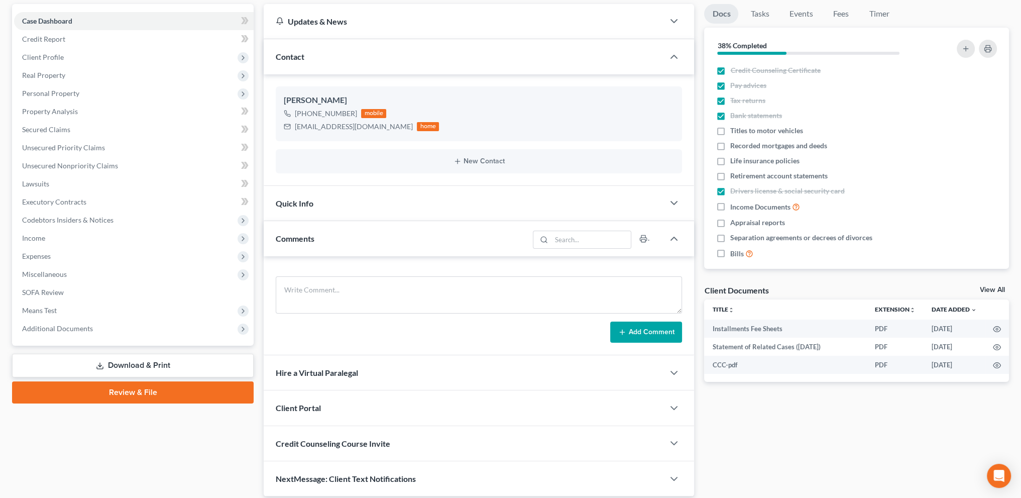
scroll to position [127, 0]
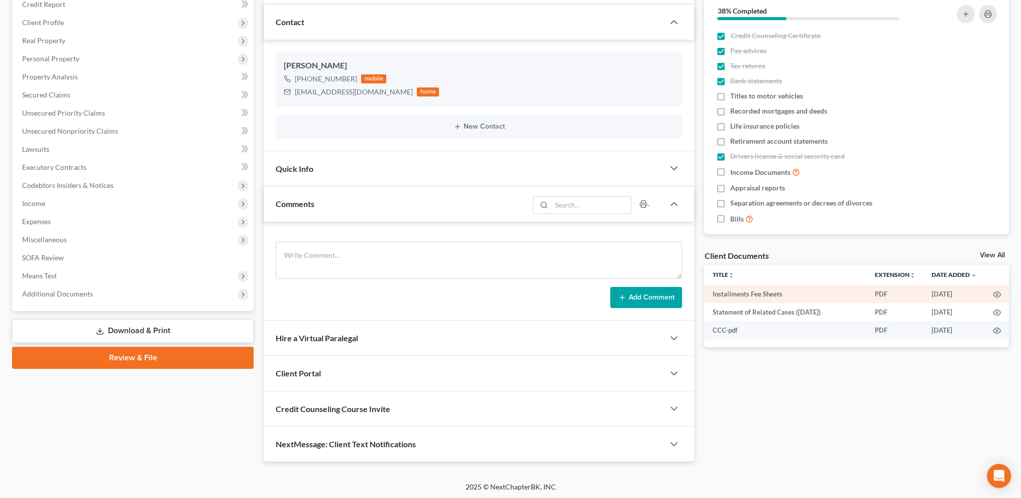
click at [140, 353] on link "Review & File" at bounding box center [133, 358] width 242 height 22
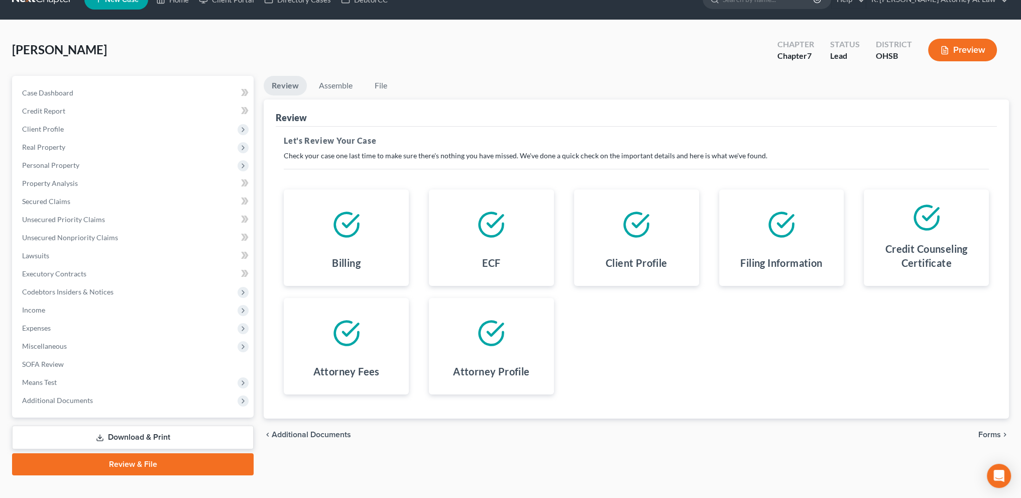
scroll to position [35, 0]
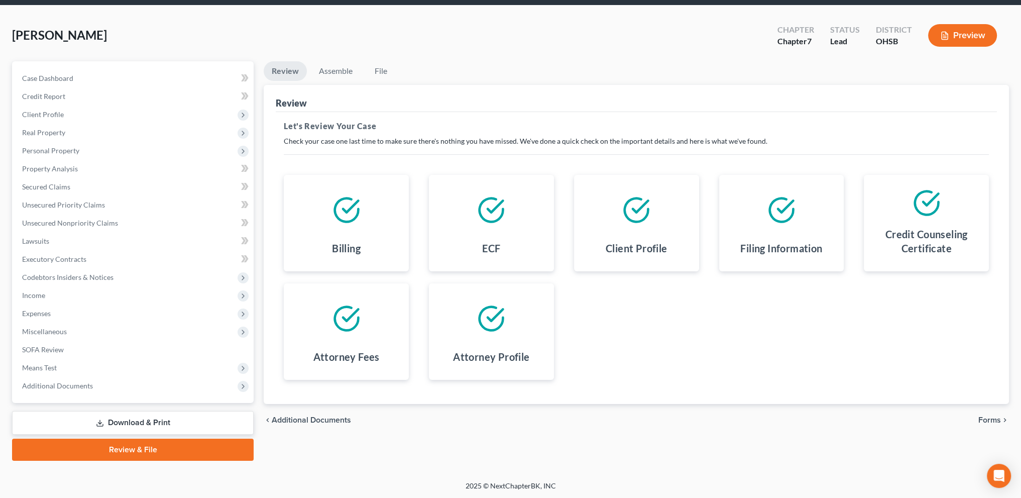
click at [988, 417] on span "Forms" at bounding box center [989, 420] width 23 height 8
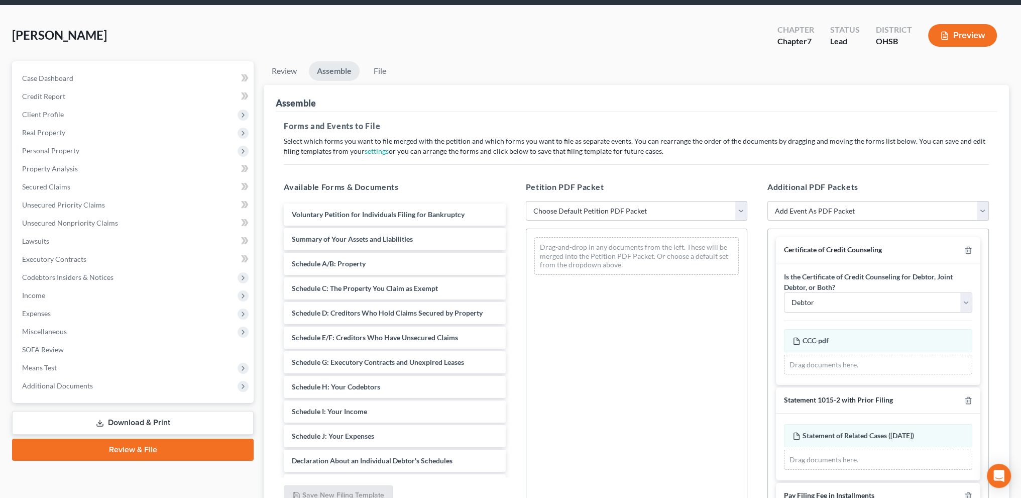
drag, startPoint x: 739, startPoint y: 205, endPoint x: 671, endPoint y: 217, distance: 69.0
click at [739, 205] on select "Choose Default Petition PDF Packet Emergency Filing (Voluntary Petition and Cre…" at bounding box center [636, 211] width 221 height 20
click at [526, 201] on select "Choose Default Petition PDF Packet Emergency Filing (Voluntary Petition and Cre…" at bounding box center [636, 211] width 221 height 20
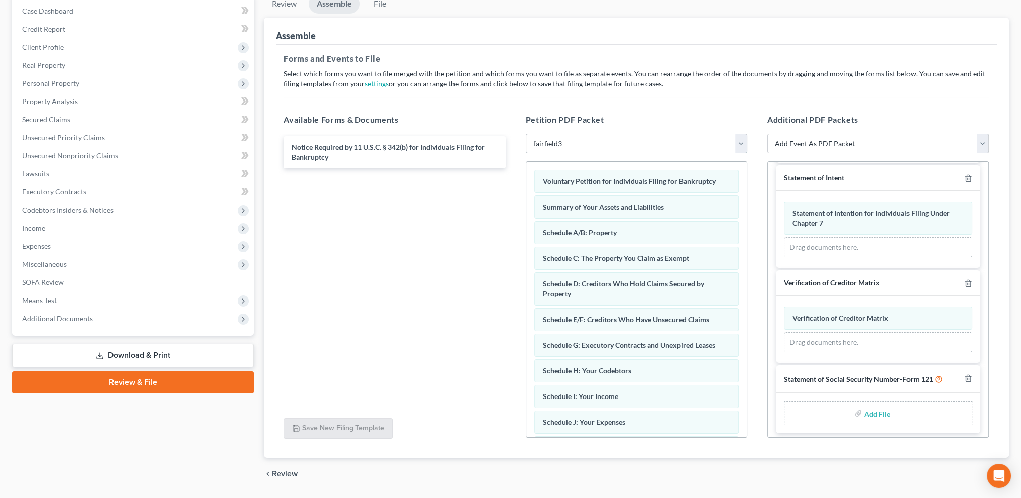
scroll to position [132, 0]
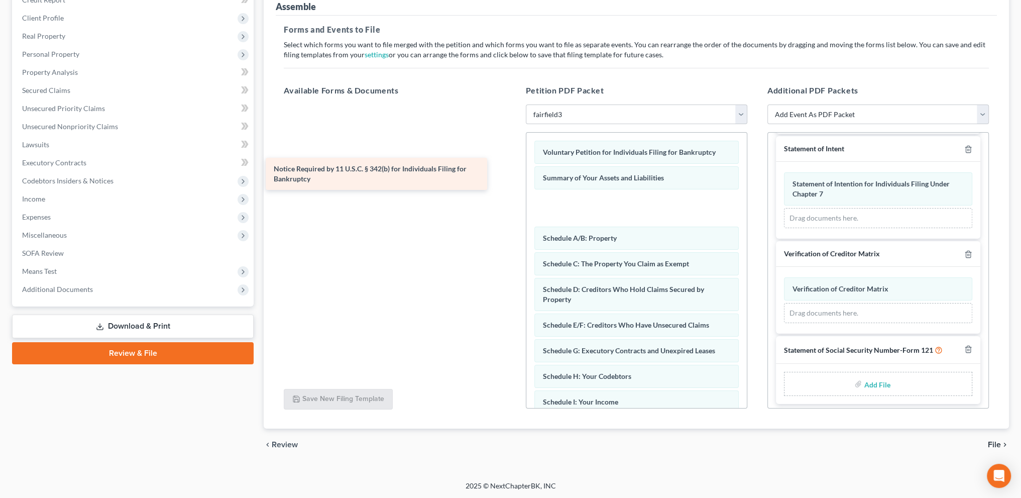
drag, startPoint x: 335, startPoint y: 125, endPoint x: 317, endPoint y: 177, distance: 54.8
click at [317, 104] on div "Notice Required by 11 U.S.C. § 342(b) for Individuals Filing for Bankruptcy Not…" at bounding box center [395, 104] width 238 height 0
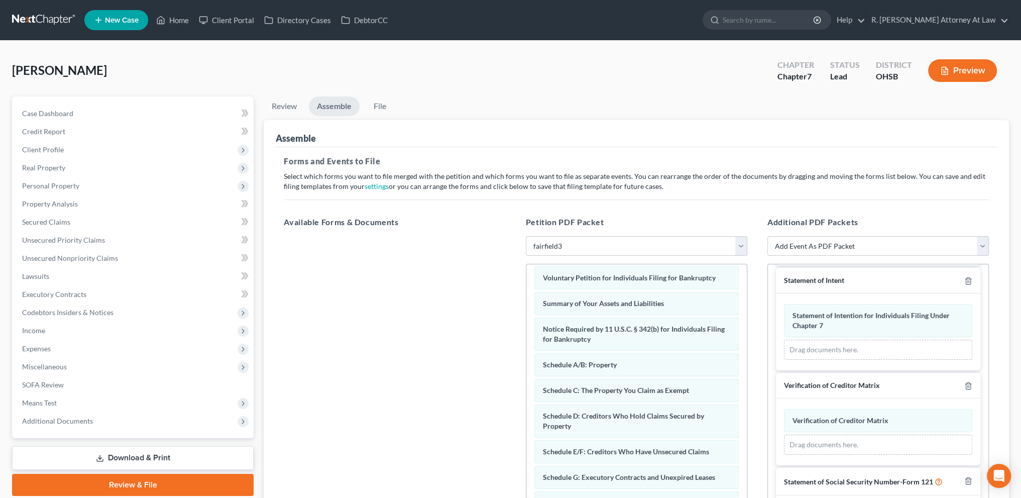
scroll to position [0, 0]
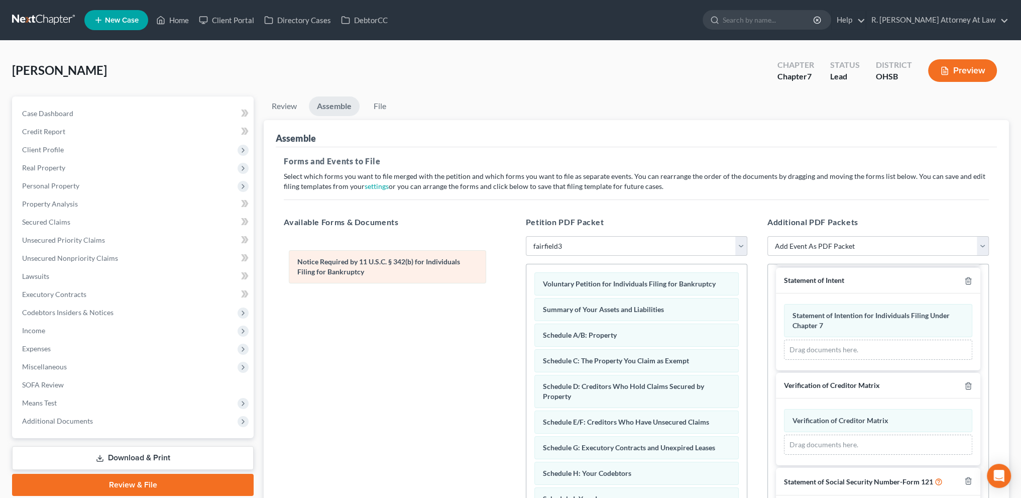
drag, startPoint x: 593, startPoint y: 333, endPoint x: 348, endPoint y: 261, distance: 255.5
click at [526, 264] on div "Notice Required by 11 U.S.C. § 342(b) for Individuals Filing for Bankruptcy Vol…" at bounding box center [636, 498] width 220 height 468
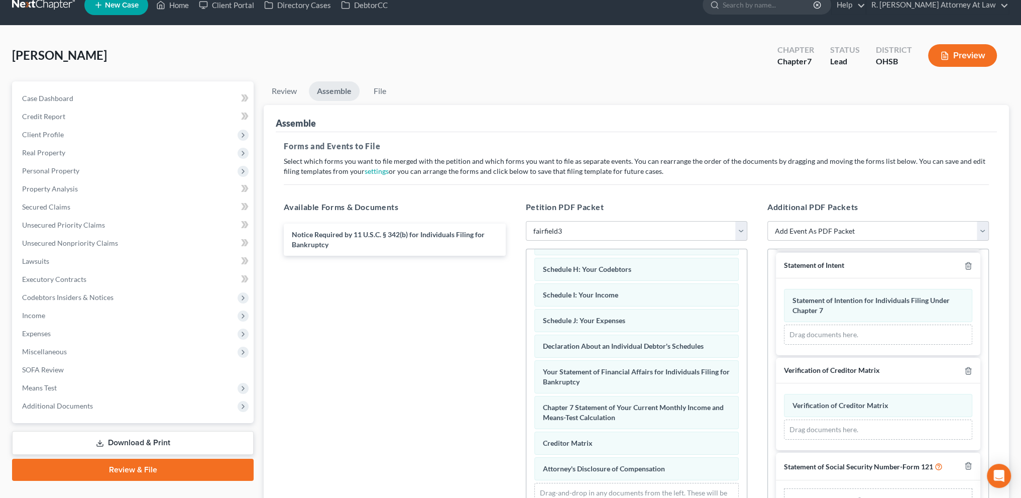
scroll to position [75, 0]
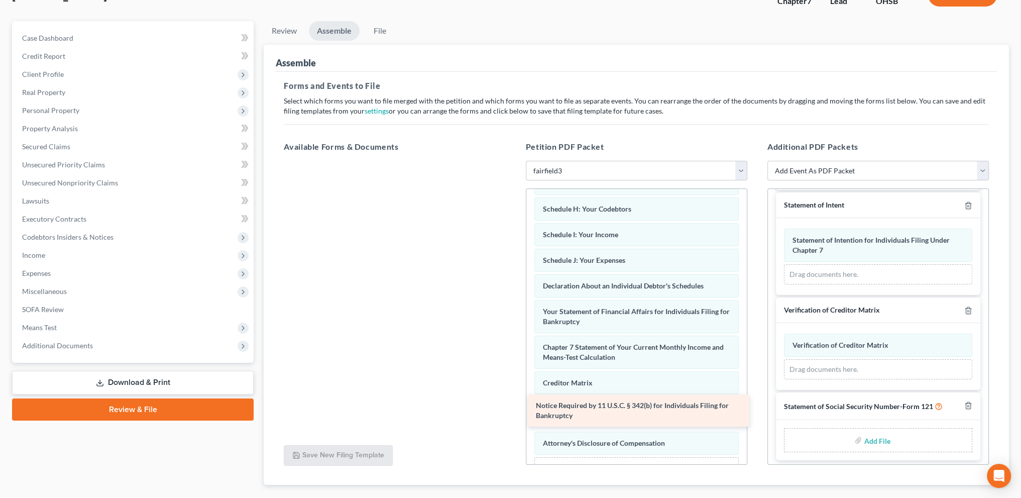
drag, startPoint x: 334, startPoint y: 171, endPoint x: 579, endPoint y: 403, distance: 336.8
click at [513, 161] on div "Notice Required by 11 U.S.C. § 342(b) for Individuals Filing for Bankruptcy Not…" at bounding box center [395, 161] width 238 height 0
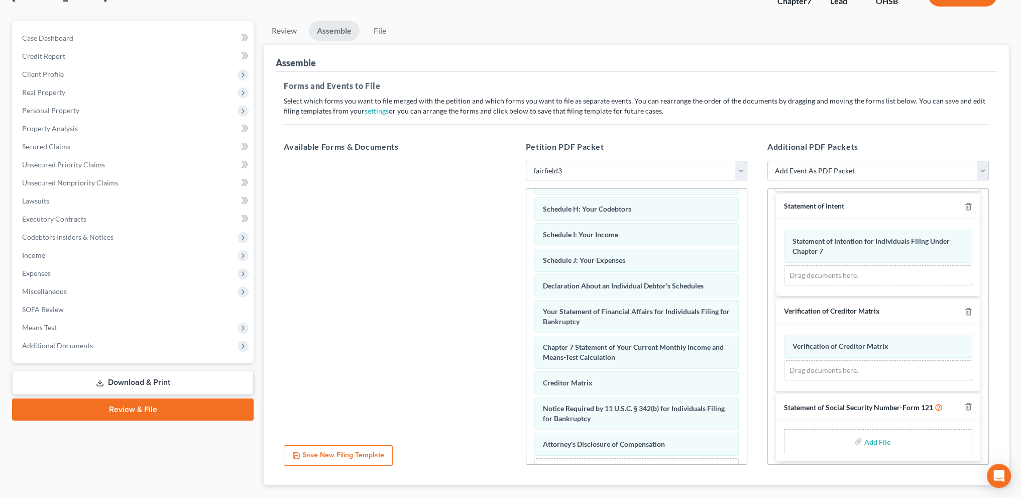
scroll to position [345, 0]
click at [867, 434] on input "file" at bounding box center [876, 440] width 24 height 18
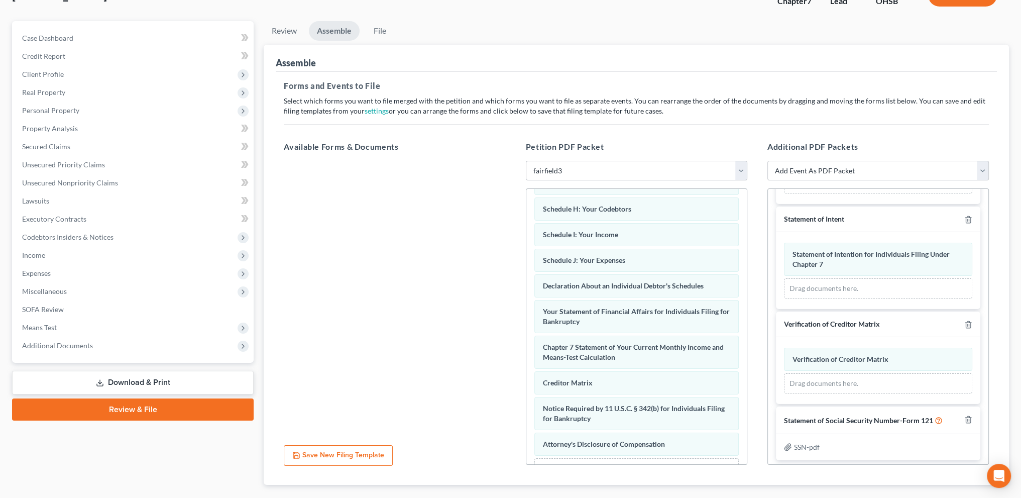
scroll to position [132, 0]
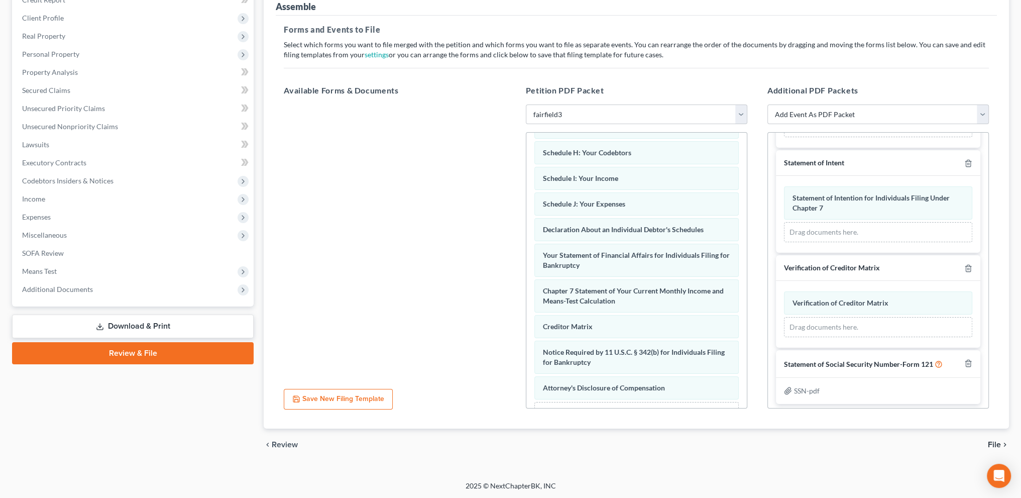
click at [991, 441] on span "File" at bounding box center [994, 444] width 13 height 8
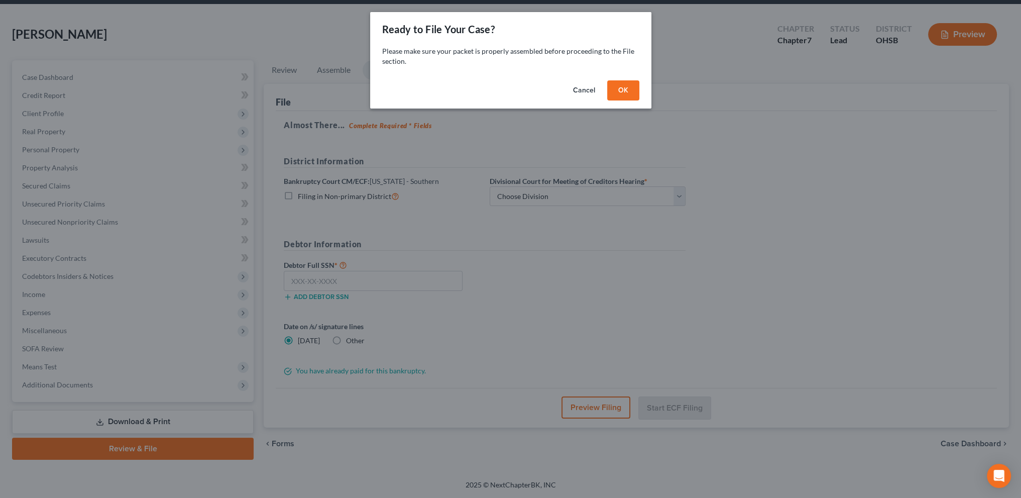
scroll to position [35, 0]
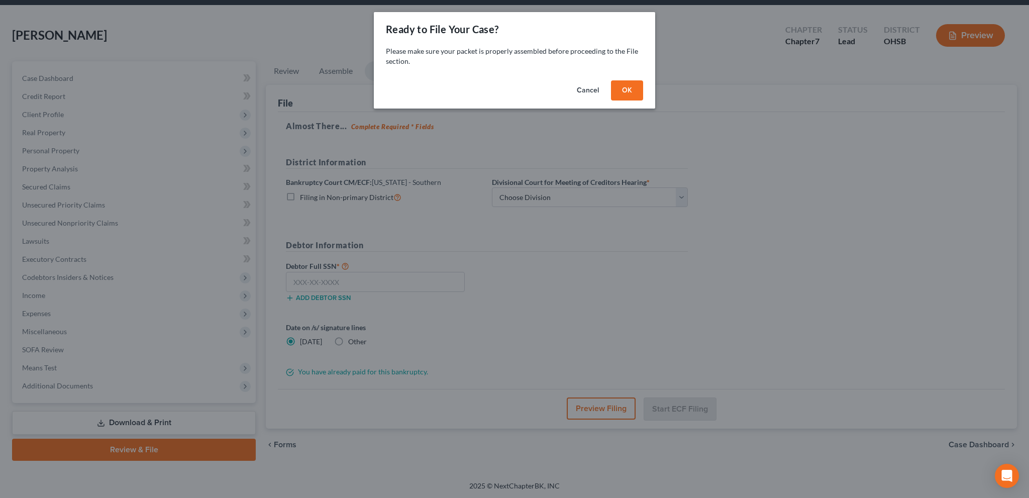
click at [627, 90] on button "OK" at bounding box center [627, 90] width 32 height 20
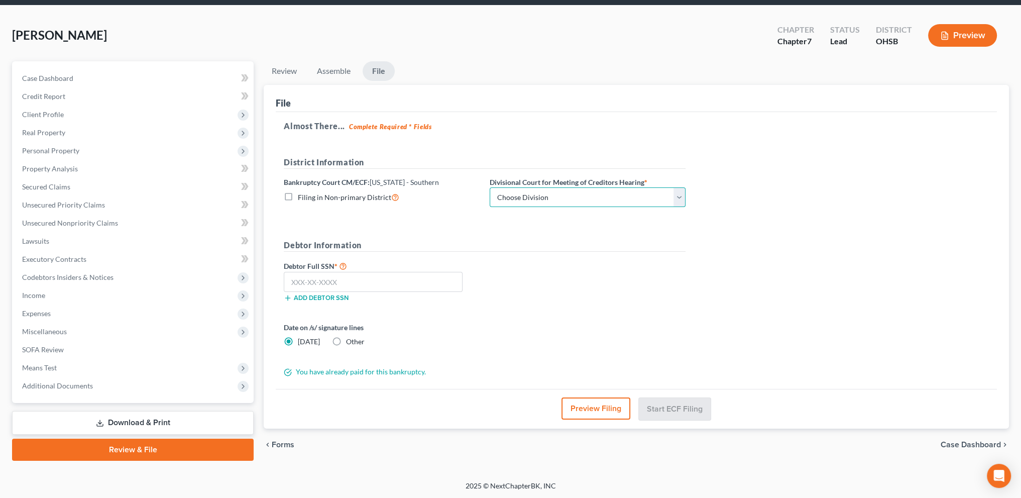
drag, startPoint x: 546, startPoint y: 192, endPoint x: 530, endPoint y: 199, distance: 18.0
click at [546, 192] on select "Choose Division Cincinnati Columbus Dayton" at bounding box center [588, 197] width 196 height 20
click at [490, 187] on select "Choose Division Cincinnati Columbus Dayton" at bounding box center [588, 197] width 196 height 20
click at [300, 280] on input "text" at bounding box center [373, 282] width 179 height 20
click at [346, 339] on label "Other" at bounding box center [355, 342] width 19 height 10
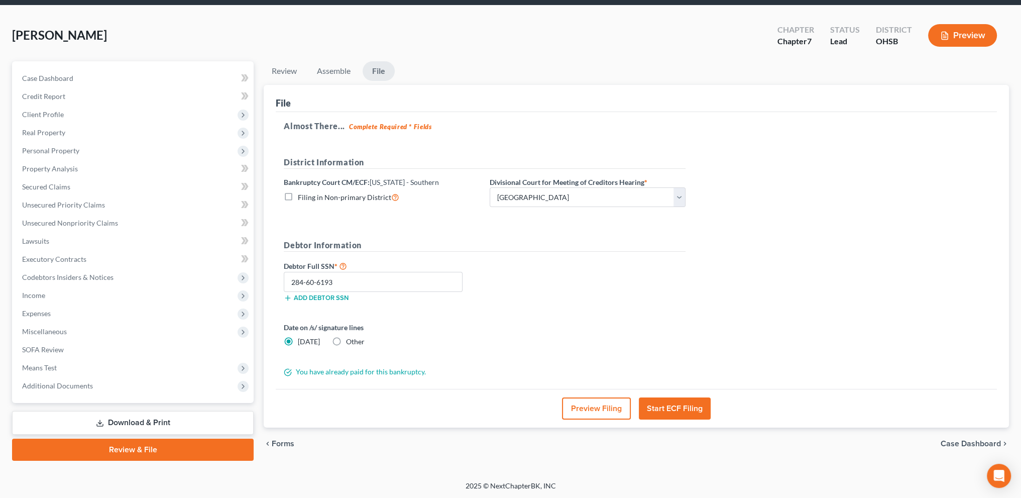
click at [350, 339] on input "Other" at bounding box center [353, 340] width 7 height 7
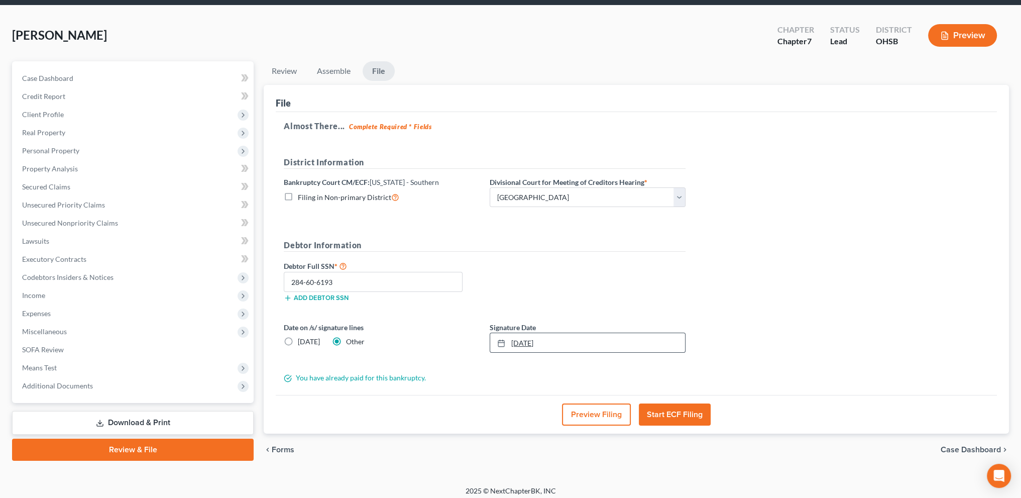
click at [523, 340] on link "9/18/2025" at bounding box center [587, 342] width 195 height 19
click at [670, 415] on button "Start ECF Filing" at bounding box center [675, 414] width 72 height 22
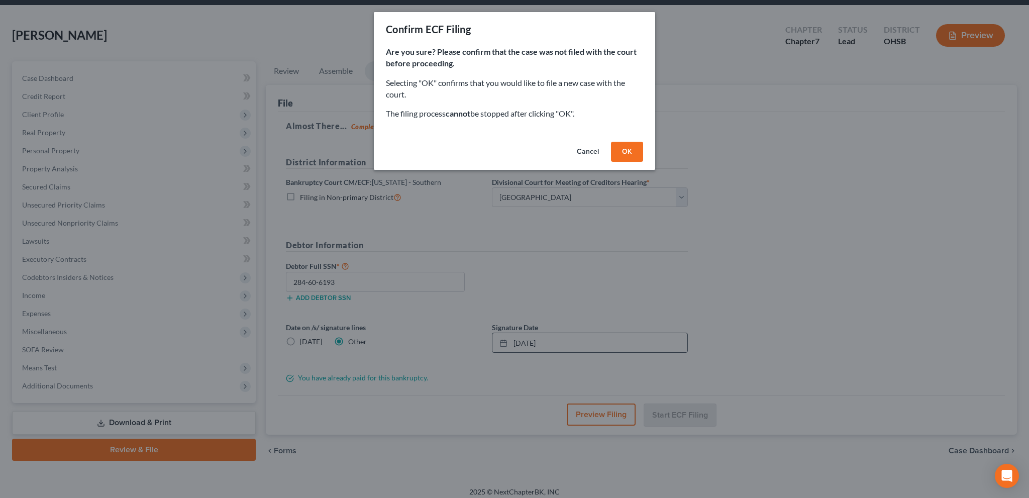
click at [623, 150] on button "OK" at bounding box center [627, 152] width 32 height 20
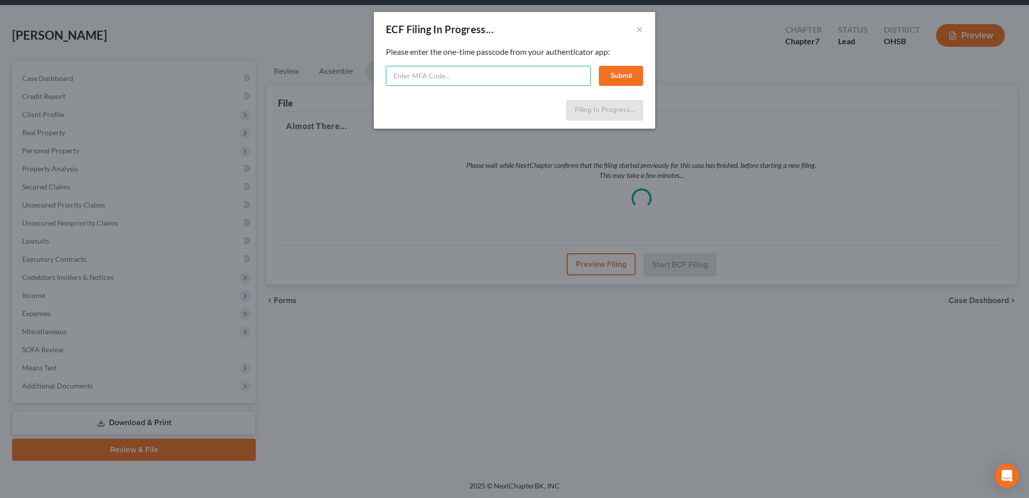
click at [446, 78] on input "text" at bounding box center [488, 76] width 205 height 20
click at [612, 74] on button "Submit" at bounding box center [621, 76] width 44 height 20
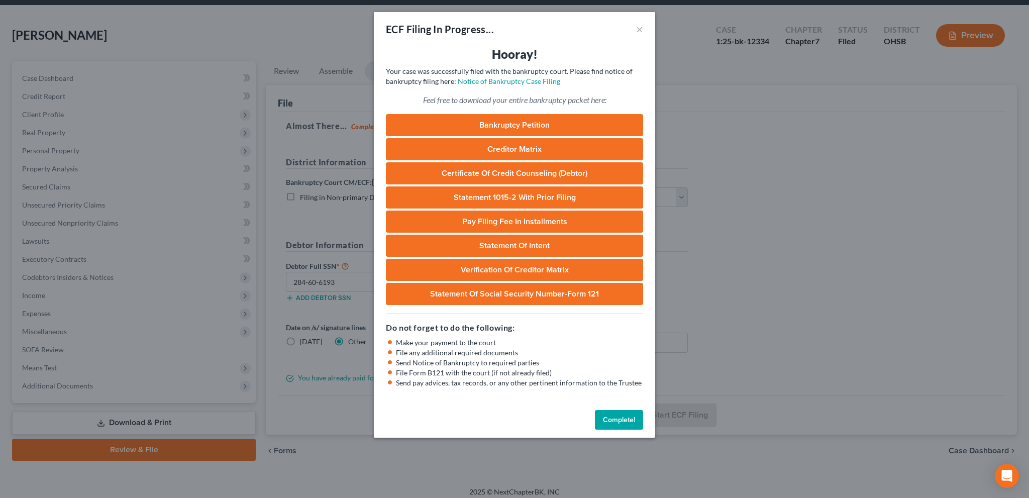
click at [615, 419] on button "Complete!" at bounding box center [619, 420] width 48 height 20
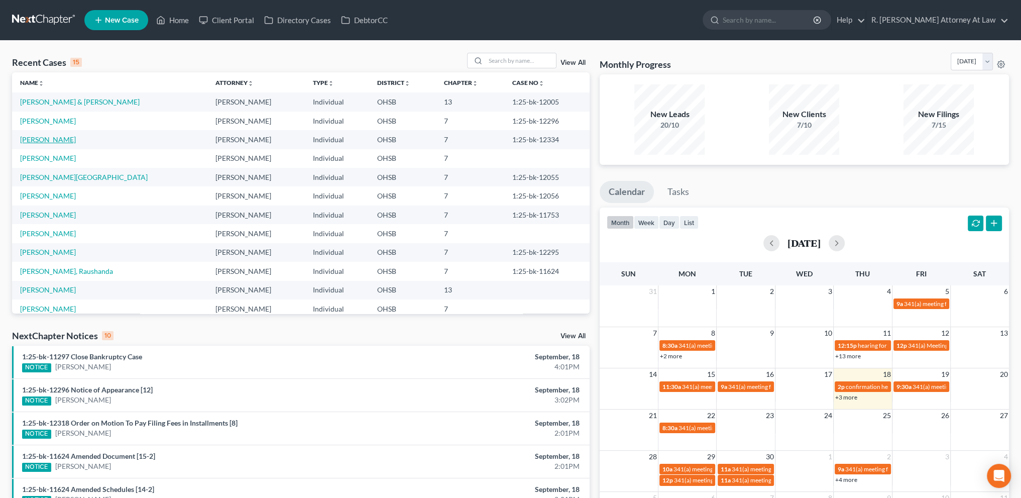
click at [33, 138] on link "[PERSON_NAME]" at bounding box center [48, 139] width 56 height 9
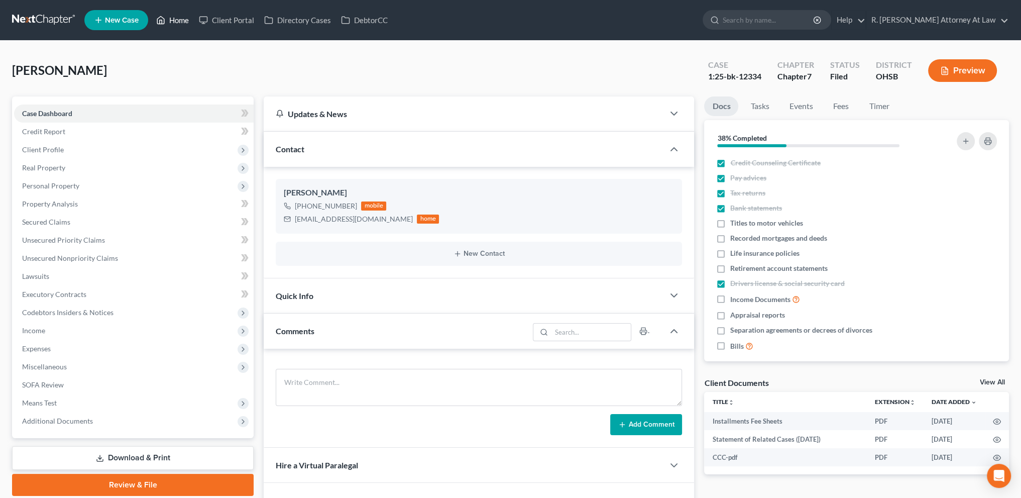
click at [183, 18] on link "Home" at bounding box center [172, 20] width 43 height 18
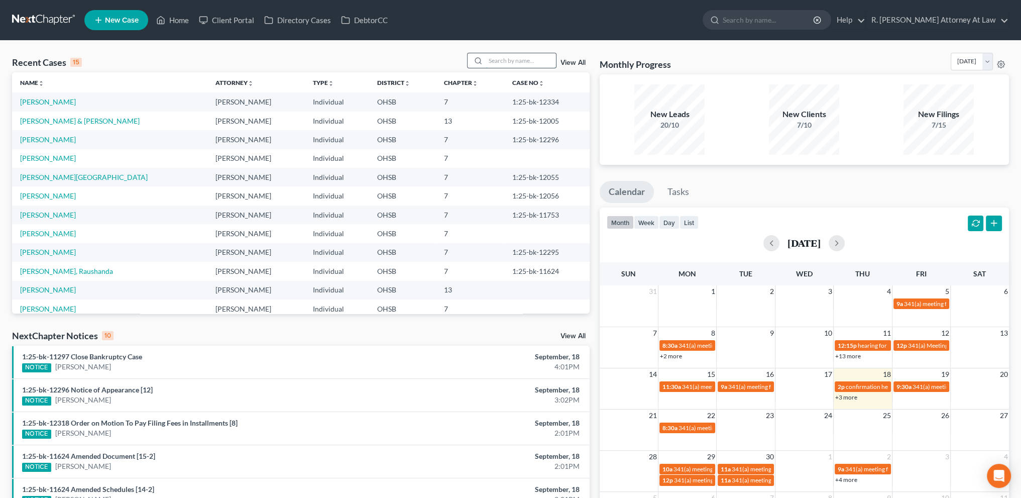
click at [500, 59] on input "search" at bounding box center [521, 60] width 70 height 15
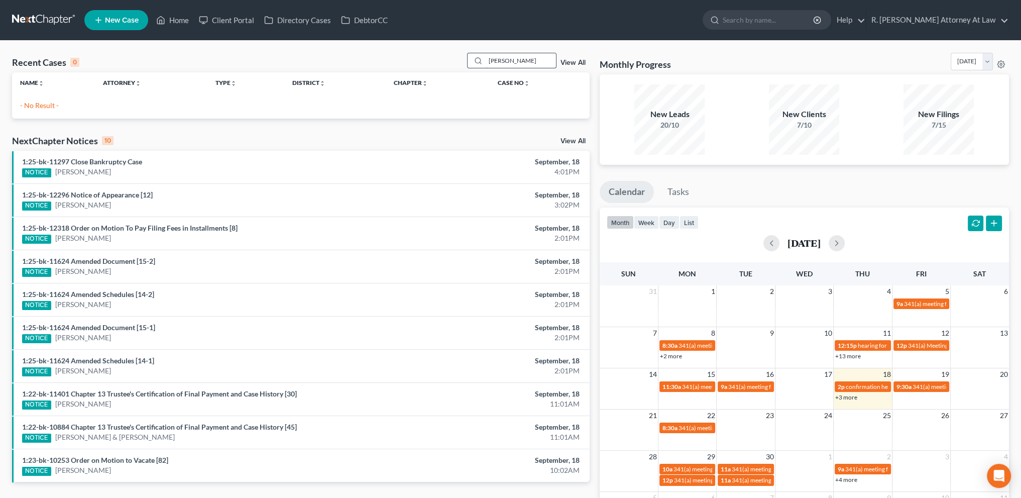
type input "[PERSON_NAME]"
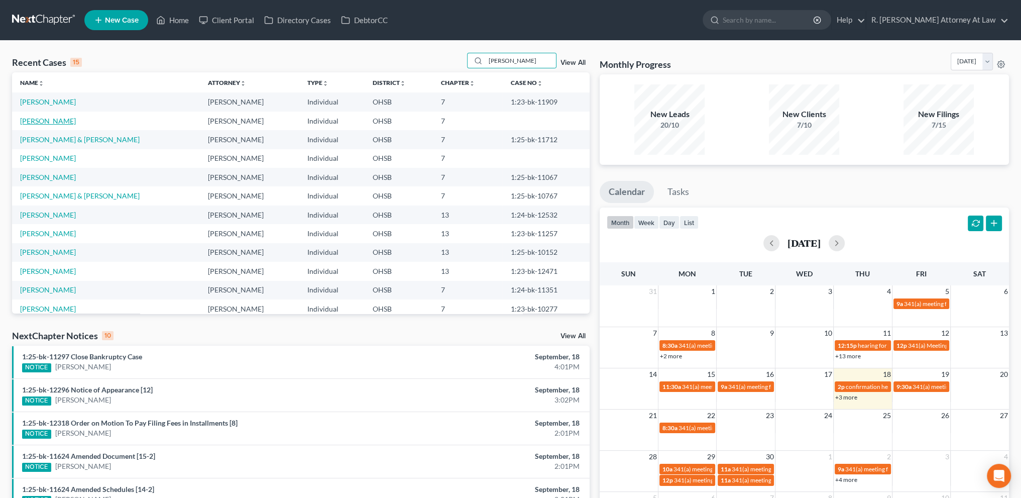
click at [32, 117] on link "[PERSON_NAME]" at bounding box center [48, 121] width 56 height 9
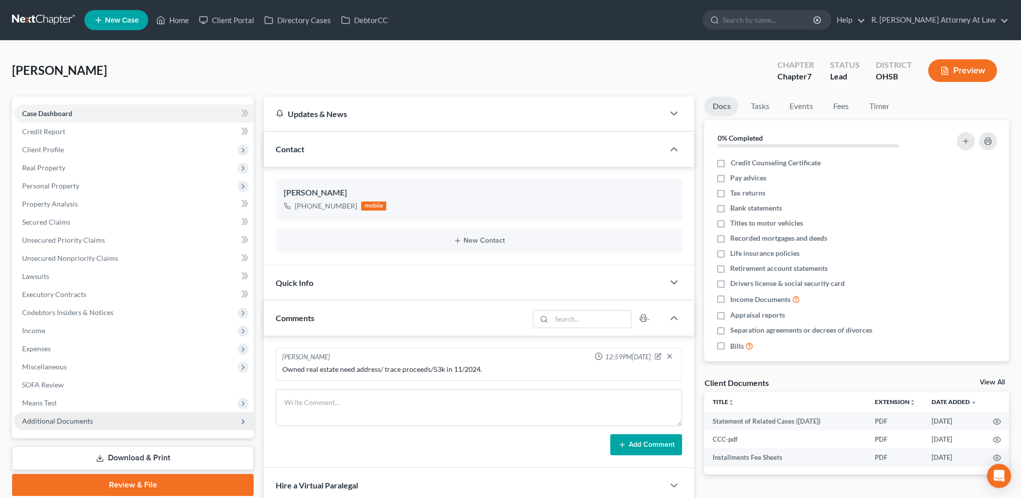
click at [84, 419] on span "Additional Documents" at bounding box center [57, 420] width 71 height 9
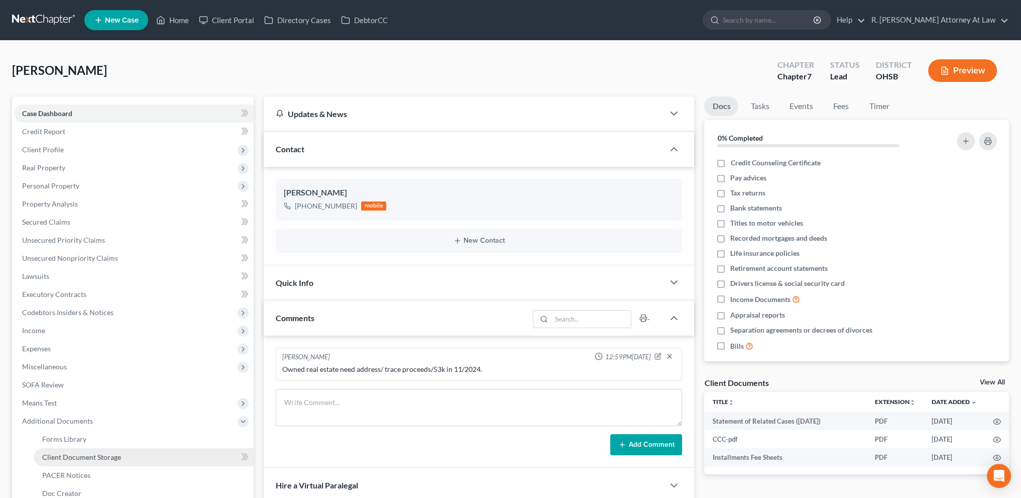
click at [84, 453] on span "Client Document Storage" at bounding box center [81, 457] width 79 height 9
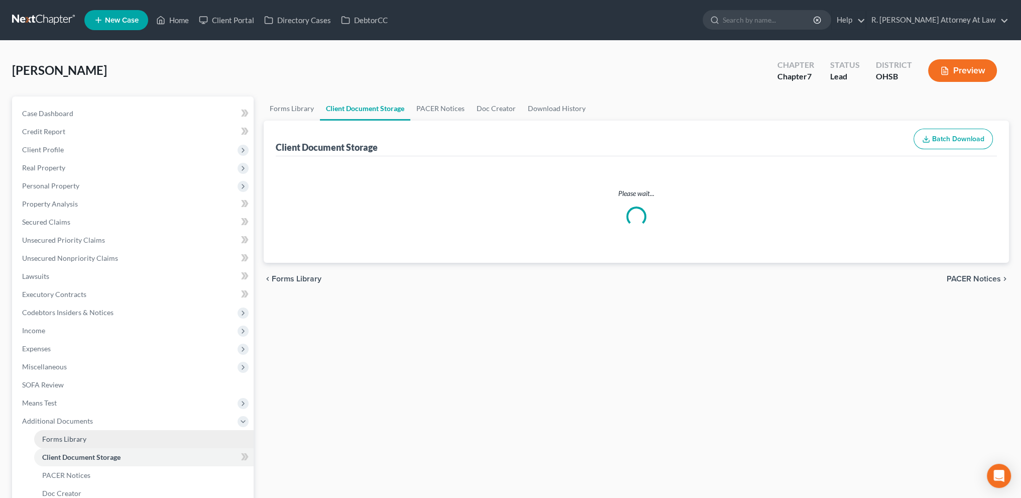
select select "37"
select select "7"
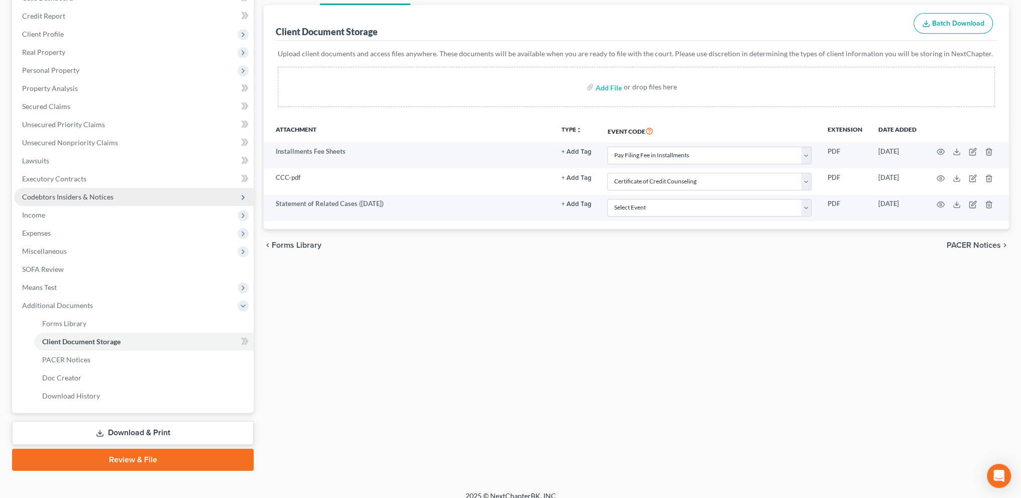
scroll to position [126, 0]
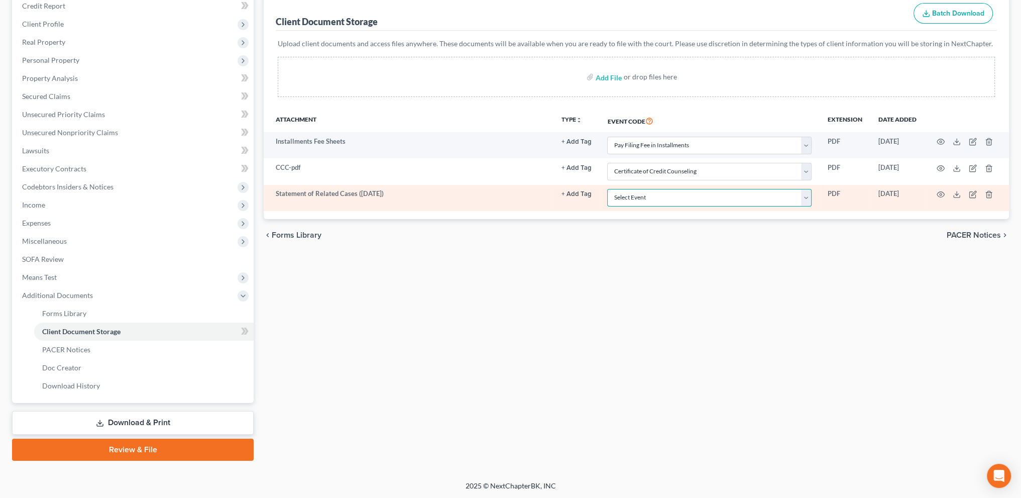
click at [657, 196] on select "Select Event 20 Largest Unsecured Creditors Amended Document Amended List of Cr…" at bounding box center [709, 198] width 204 height 18
select select "52"
click at [607, 189] on select "Select Event 20 Largest Unsecured Creditors Amended Document Amended List of Cr…" at bounding box center [709, 198] width 204 height 18
click at [940, 194] on circle "button" at bounding box center [941, 194] width 2 height 2
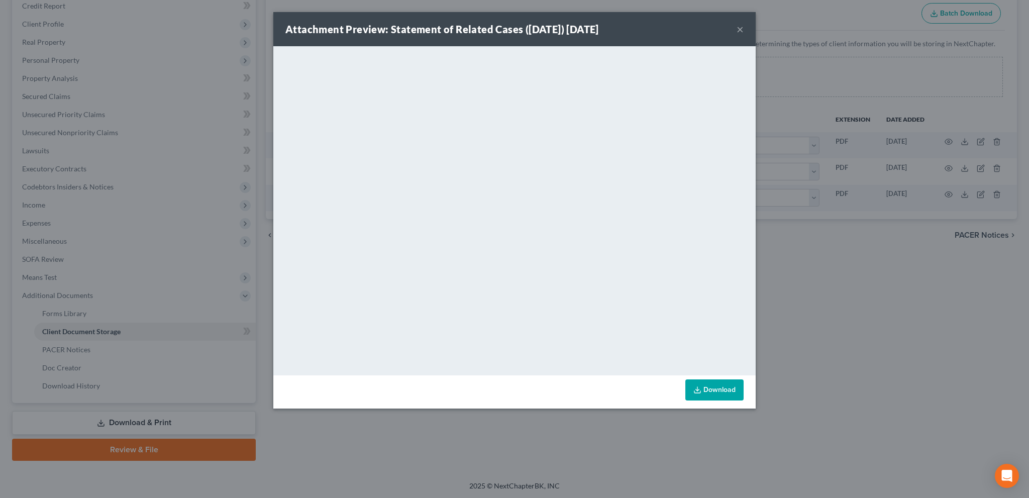
click at [738, 30] on button "×" at bounding box center [739, 29] width 7 height 12
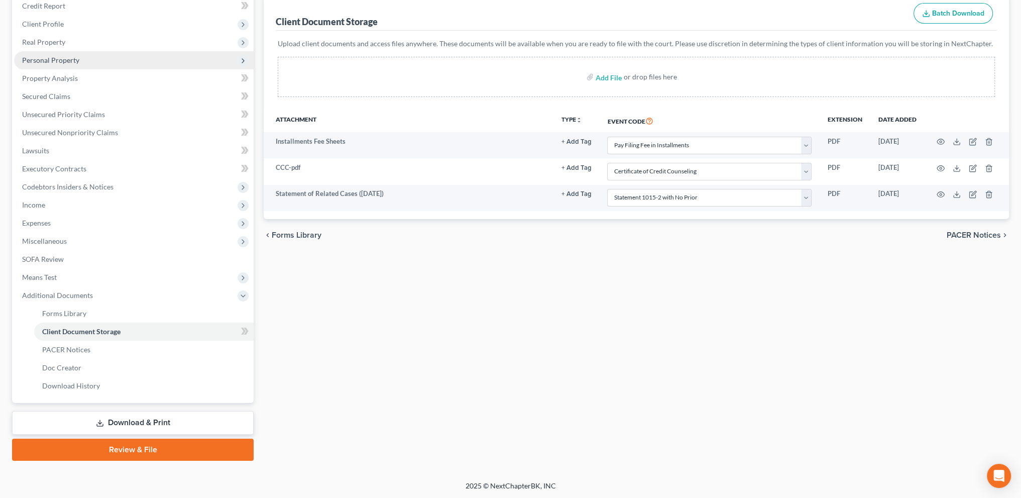
click at [37, 56] on span "Personal Property" at bounding box center [50, 60] width 57 height 9
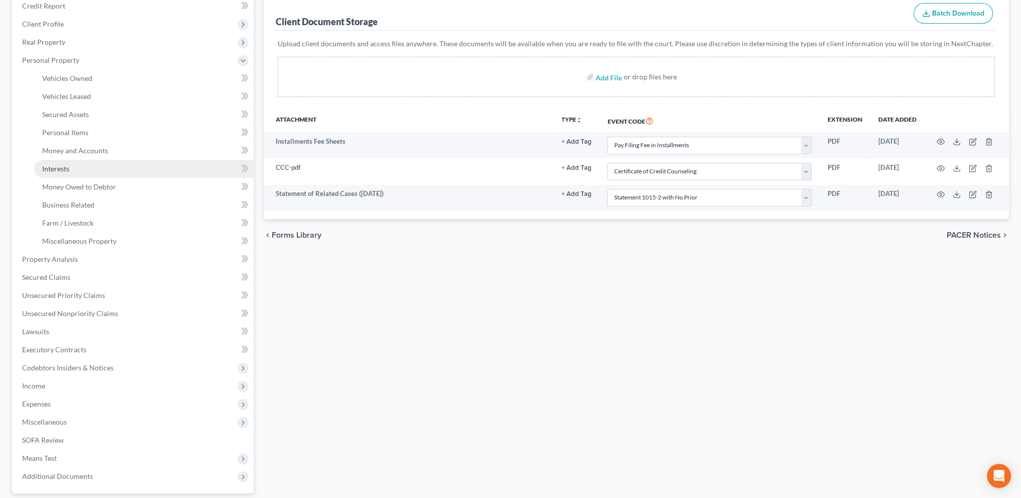
click at [61, 168] on span "Interests" at bounding box center [55, 168] width 27 height 9
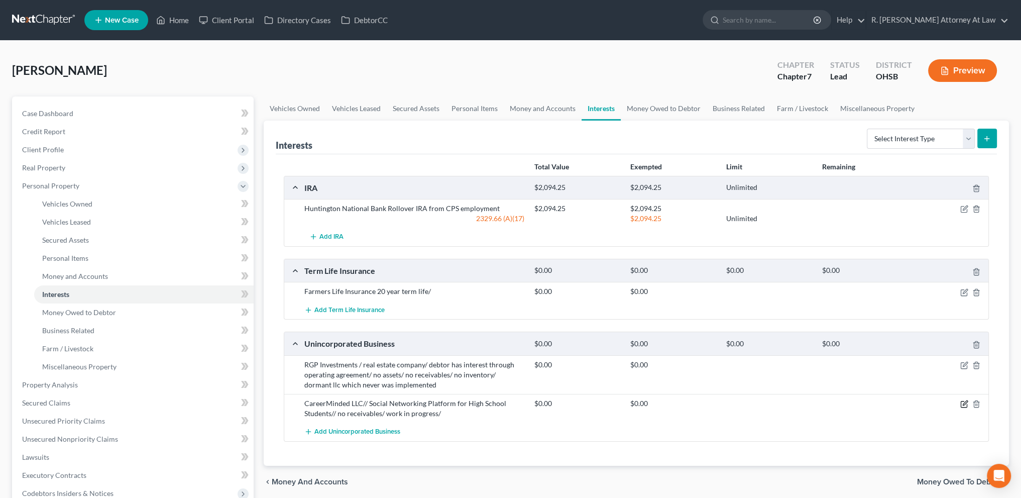
click at [963, 403] on icon "button" at bounding box center [965, 402] width 5 height 5
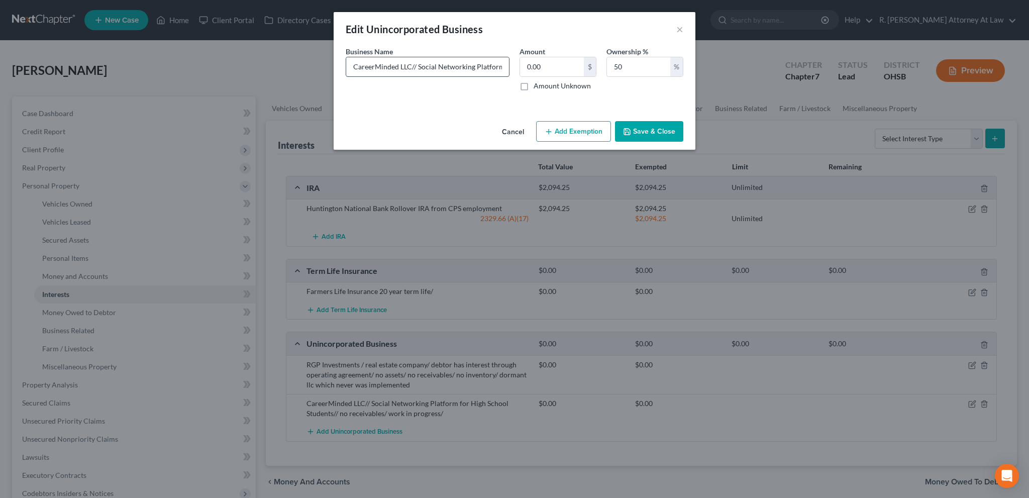
click at [423, 66] on input "CareerMinded LLC// Social Networking Platform for High School Students// no rec…" at bounding box center [427, 66] width 163 height 19
click at [442, 65] on input "CareerMinded LLC// Social Networking Platform for High School Students// no rec…" at bounding box center [427, 66] width 163 height 19
click at [508, 66] on input "CareerMinded LLC// Social Networking Platform for High School Students// no rec…" at bounding box center [427, 66] width 163 height 19
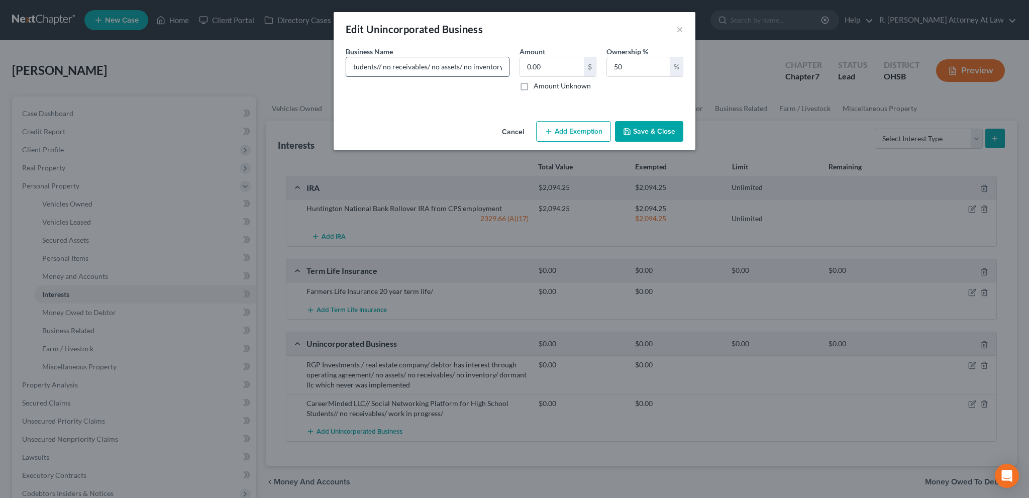
click at [503, 65] on input "CareerMinded LLC// Social Networking Platform for High School Students// no rec…" at bounding box center [427, 66] width 163 height 19
type input "CareerMinded LLC// Social Networking Platform for High School Students// no rec…"
click at [625, 129] on icon "button" at bounding box center [627, 132] width 8 height 8
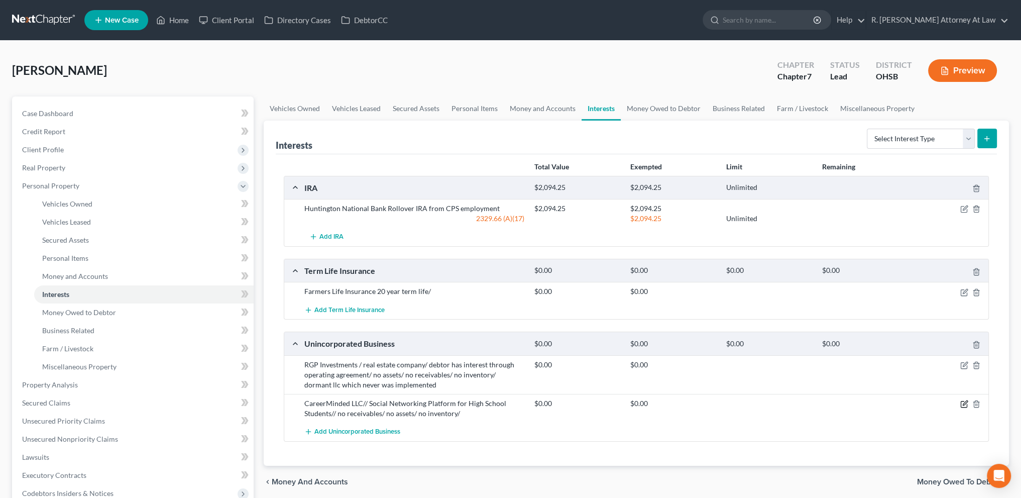
click at [963, 401] on icon "button" at bounding box center [964, 404] width 8 height 8
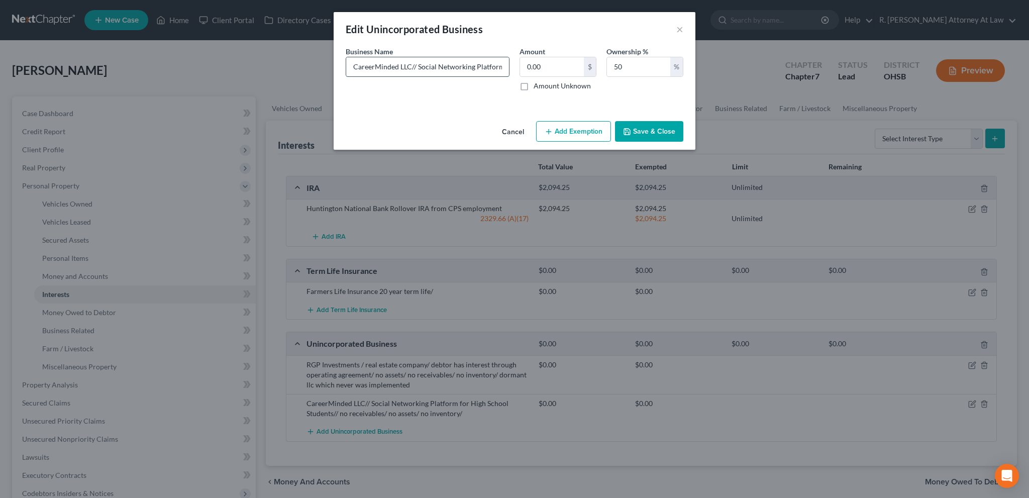
click at [501, 65] on input "CareerMinded LLC// Social Networking Platform for High School Students// no rec…" at bounding box center [427, 66] width 163 height 19
click at [496, 67] on input "CareerMinded LLC// Social Networking Platform for High School Students// no rec…" at bounding box center [427, 66] width 163 height 19
type input "CareerMinded LLC// Social Networking Platform for High School Students// no rec…"
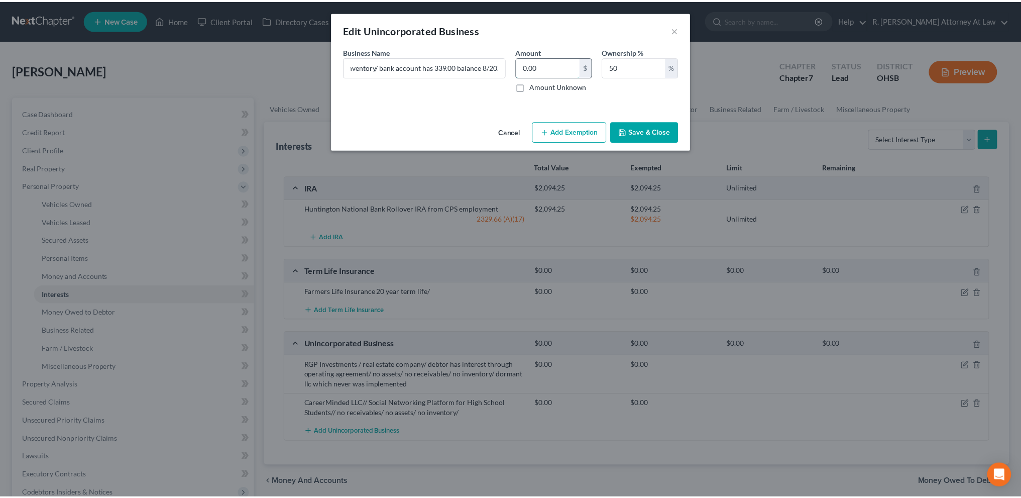
scroll to position [0, 0]
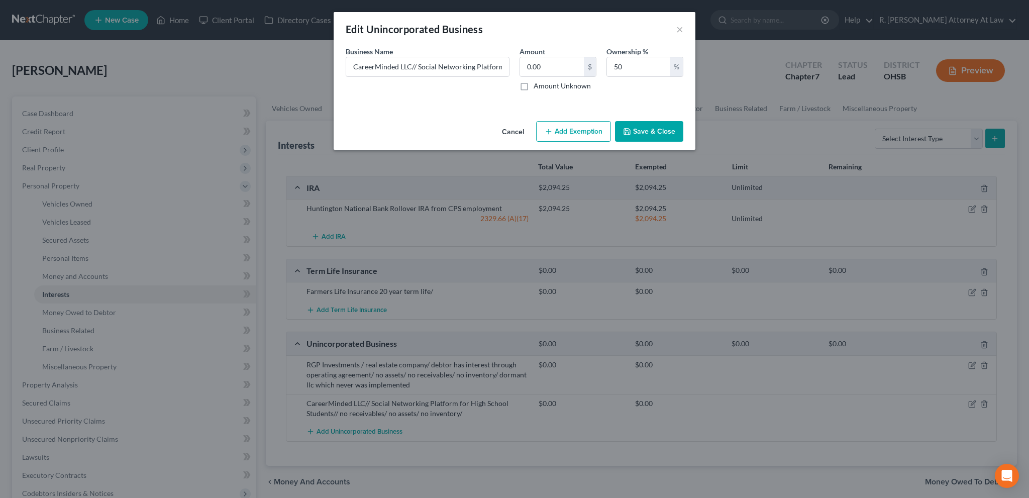
click at [639, 127] on button "Save & Close" at bounding box center [649, 131] width 68 height 21
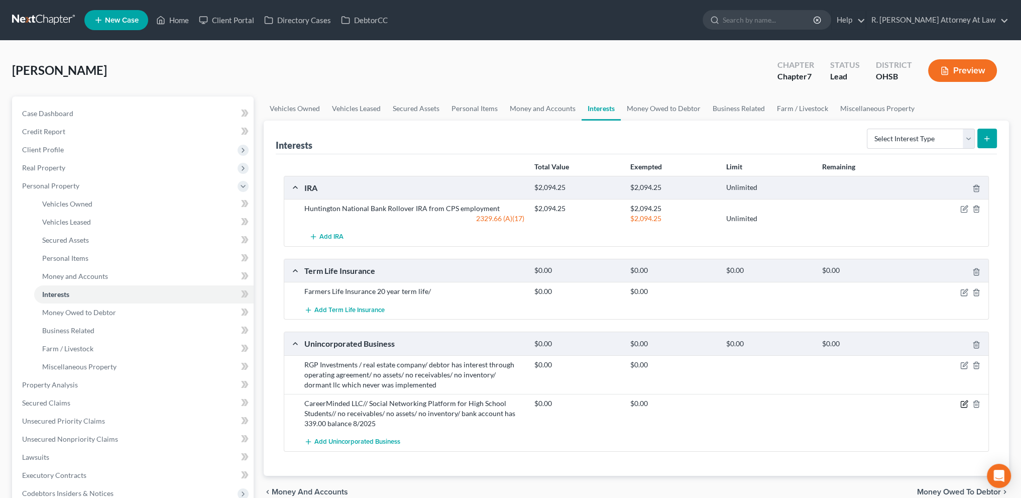
click at [967, 401] on icon "button" at bounding box center [964, 404] width 8 height 8
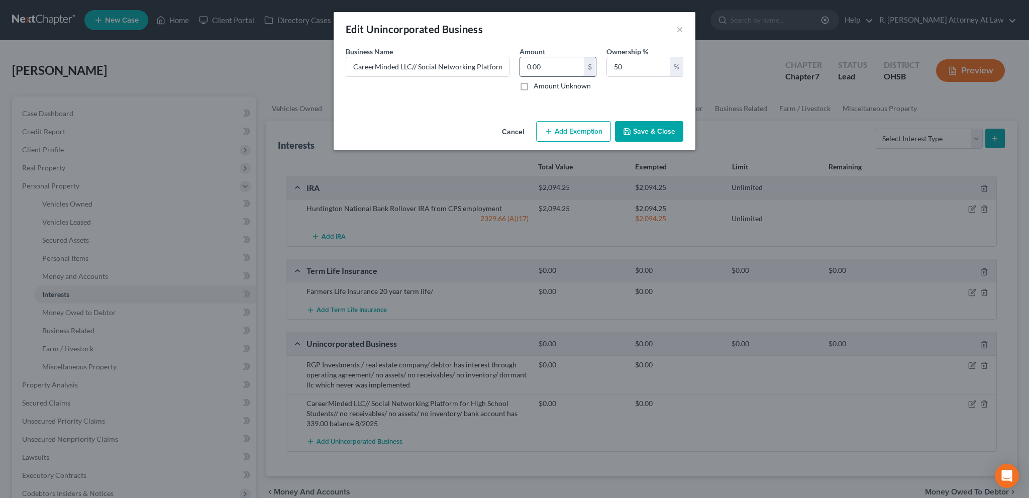
click at [544, 69] on input "0.00" at bounding box center [552, 66] width 64 height 19
type input "169.50"
click at [642, 127] on button "Save & Close" at bounding box center [649, 131] width 68 height 21
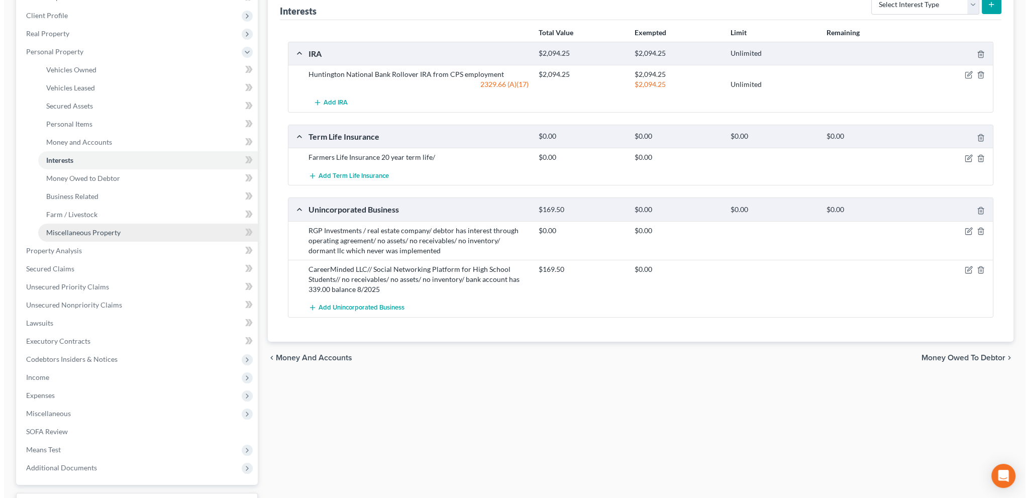
scroll to position [163, 0]
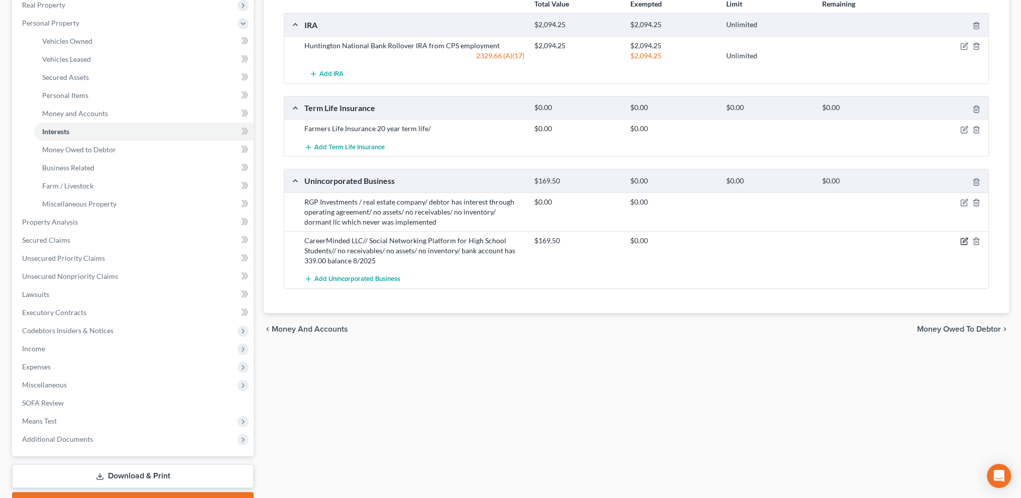
click at [963, 238] on icon "button" at bounding box center [964, 241] width 8 height 8
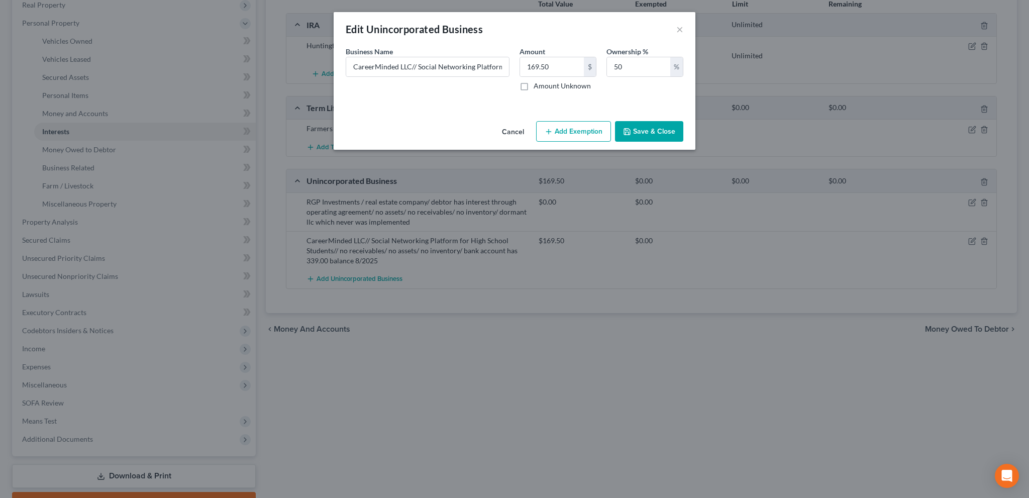
click at [581, 133] on button "Add Exemption" at bounding box center [573, 131] width 75 height 21
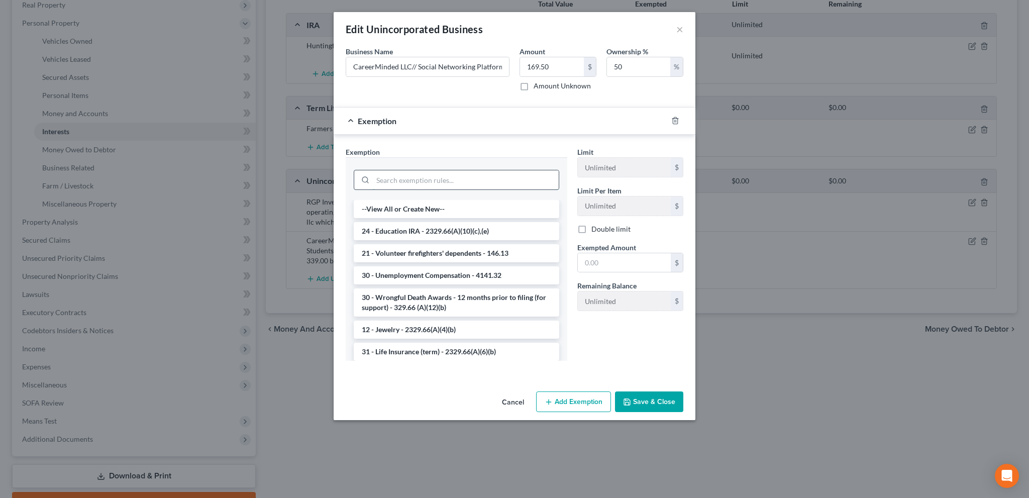
click at [391, 180] on input "search" at bounding box center [466, 179] width 186 height 19
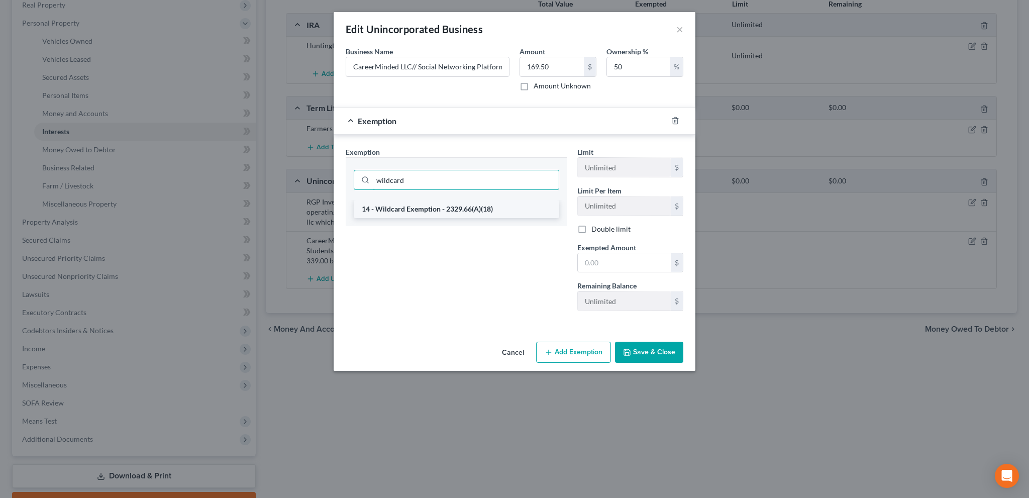
type input "wildcard"
click at [398, 208] on li "14 - Wildcard Exemption - 2329.66(A)(18)" at bounding box center [456, 209] width 205 height 18
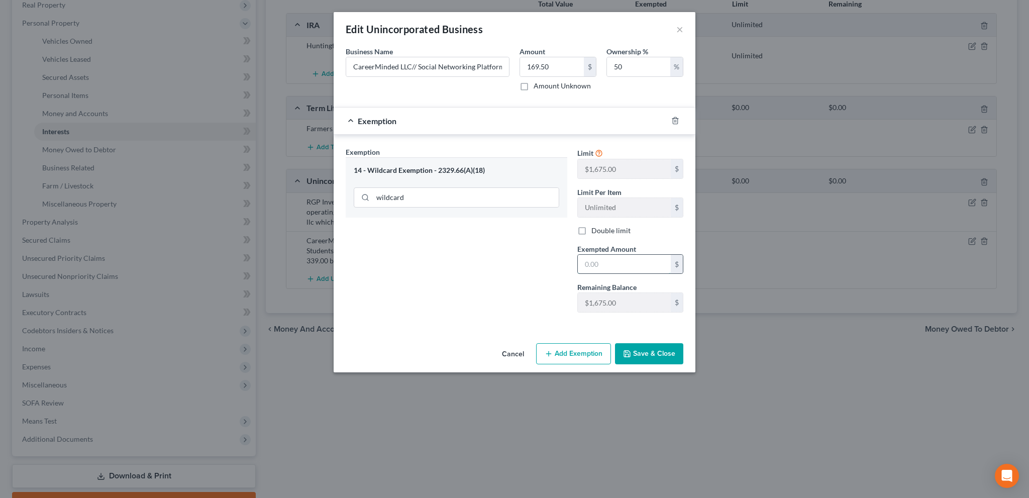
click at [611, 264] on input "text" at bounding box center [624, 264] width 93 height 19
type input "169.5"
click at [655, 355] on button "Save & Close" at bounding box center [649, 353] width 68 height 21
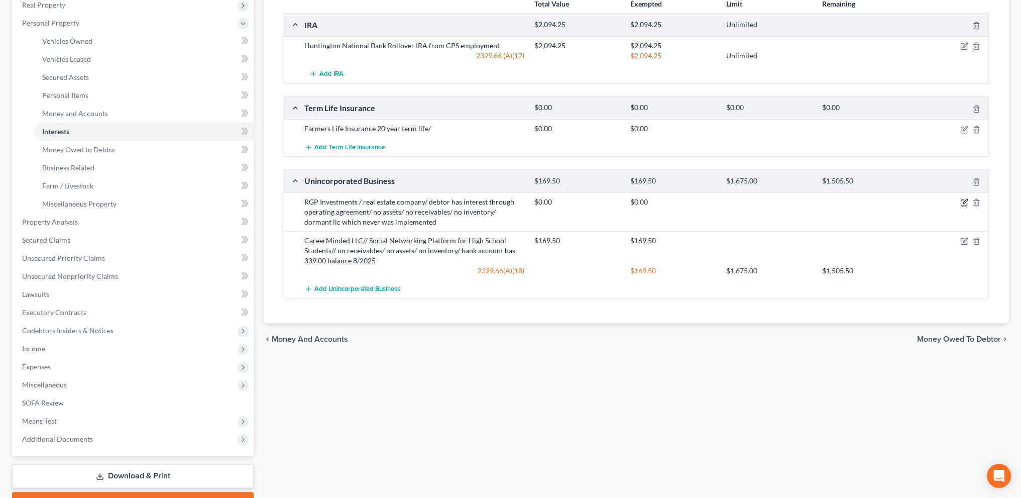
click at [964, 198] on icon "button" at bounding box center [964, 202] width 8 height 8
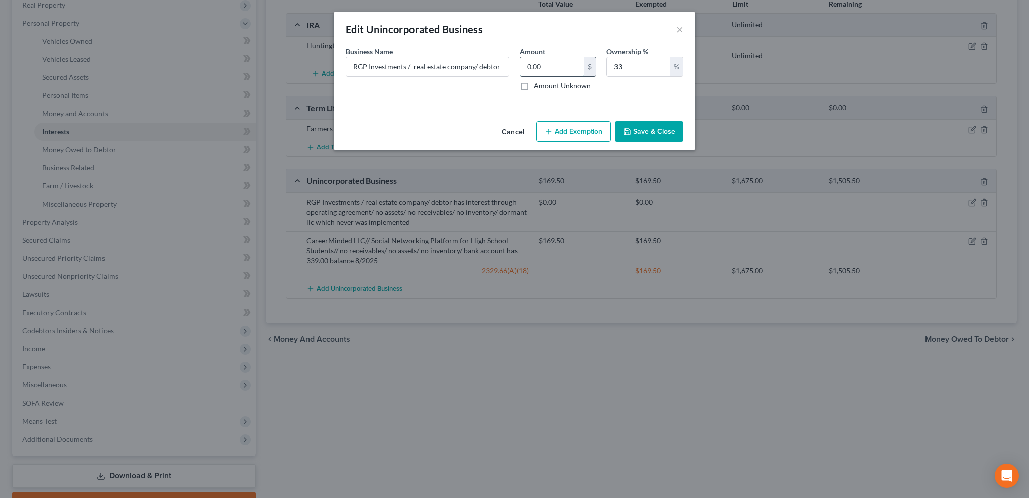
click at [544, 62] on input "0.00" at bounding box center [552, 66] width 64 height 19
type input "27.06"
click at [495, 66] on input "RGP Investments / real estate company/ debtor has interest through operating ag…" at bounding box center [427, 66] width 163 height 19
click at [507, 67] on input "RGP Investments / real estate company/ debtor has interest through operating ag…" at bounding box center [427, 66] width 163 height 19
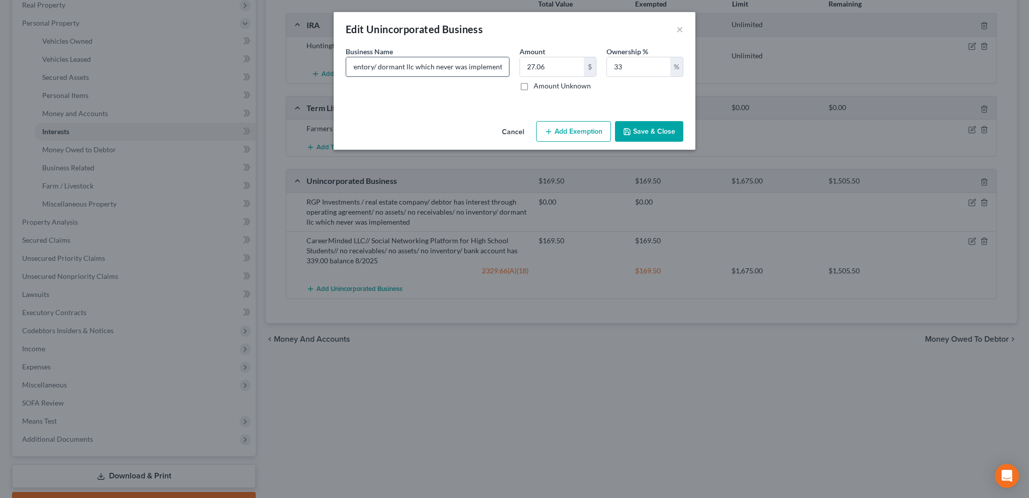
click at [505, 66] on input "RGP Investments / real estate company/ debtor has interest through operating ag…" at bounding box center [427, 66] width 163 height 19
click at [502, 65] on input "RGP Investments / real estate company/ debtor has interest through operating ag…" at bounding box center [427, 66] width 163 height 19
click at [504, 64] on input "RGP Investments / real estate company/ debtor has interest through operating ag…" at bounding box center [427, 66] width 163 height 19
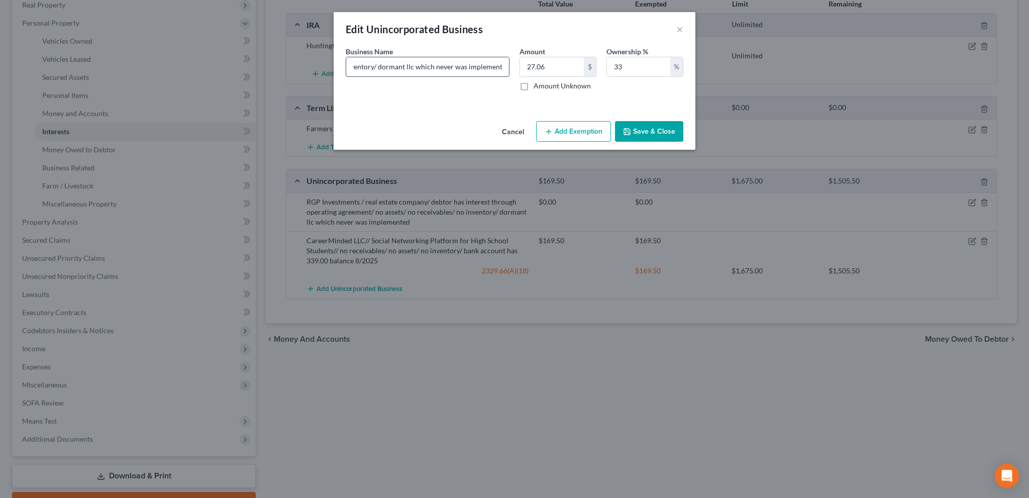
click at [506, 64] on input "RGP Investments / real estate company/ debtor has interest through operating ag…" at bounding box center [427, 66] width 163 height 19
click at [494, 67] on input "RGP Investments / real estate company/ debtor has interest through operating ag…" at bounding box center [427, 66] width 163 height 19
type input "RGP Investments / real estate company/ debtor has interest through operating ag…"
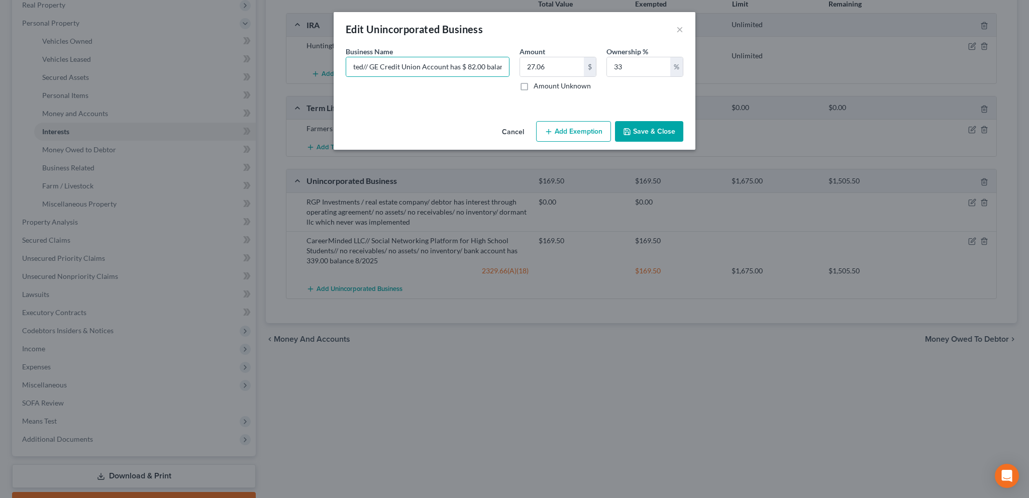
click at [651, 129] on button "Save & Close" at bounding box center [649, 131] width 68 height 21
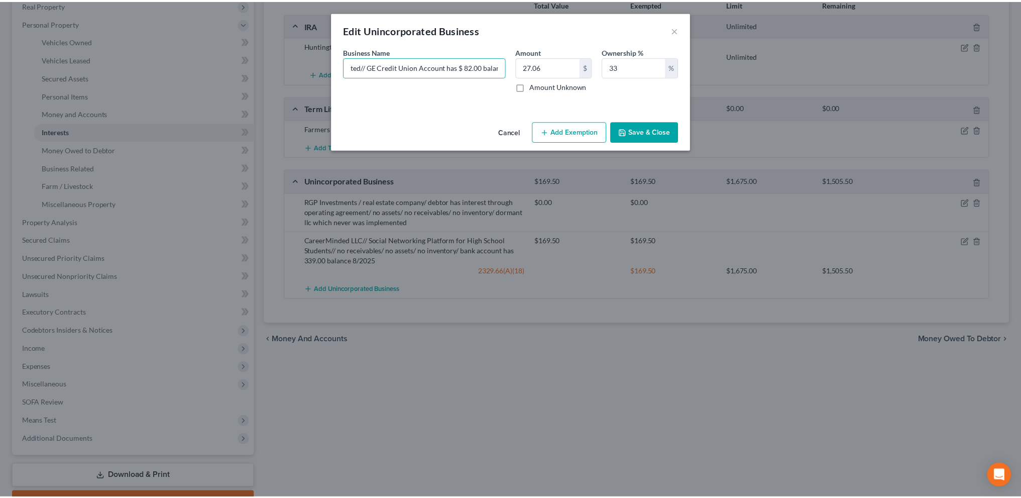
scroll to position [0, 0]
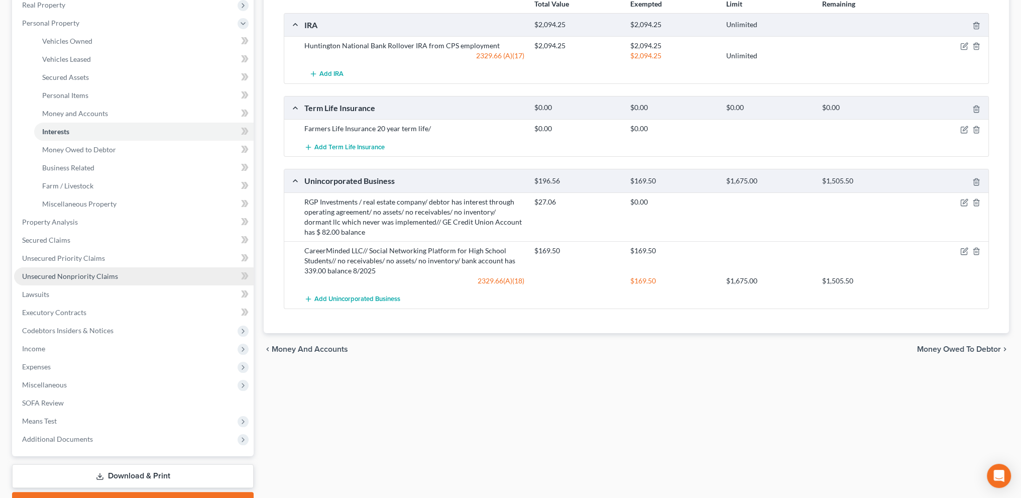
click at [58, 273] on span "Unsecured Nonpriority Claims" at bounding box center [70, 276] width 96 height 9
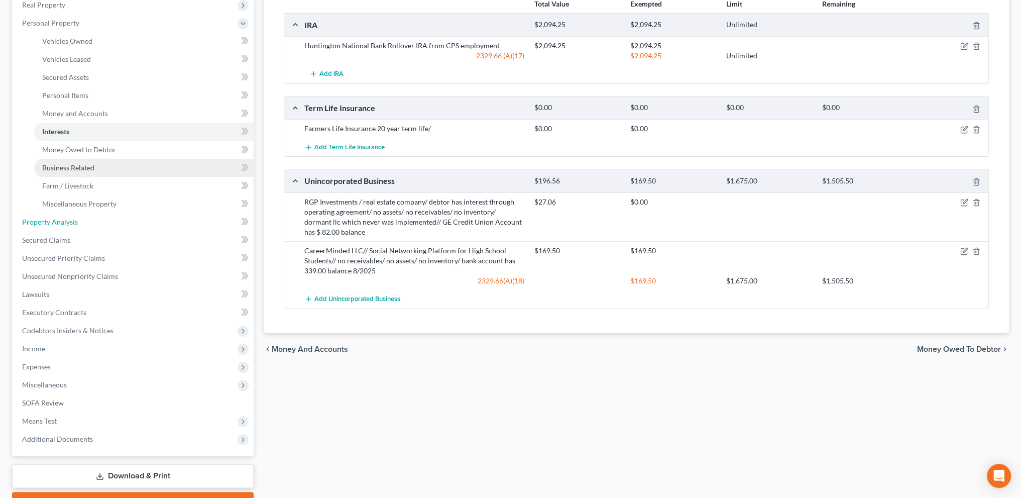
click at [56, 270] on ul "Case Dashboard Payments Invoices Payments Payments Credit Report Client Profile" at bounding box center [134, 195] width 240 height 506
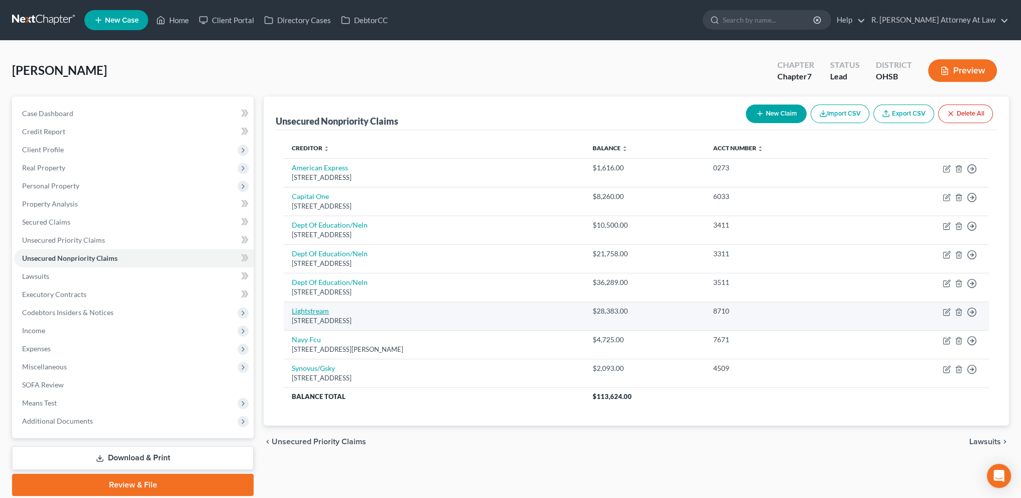
click at [306, 312] on link "Lightstream" at bounding box center [310, 310] width 37 height 9
select select "4"
select select "10"
select select "0"
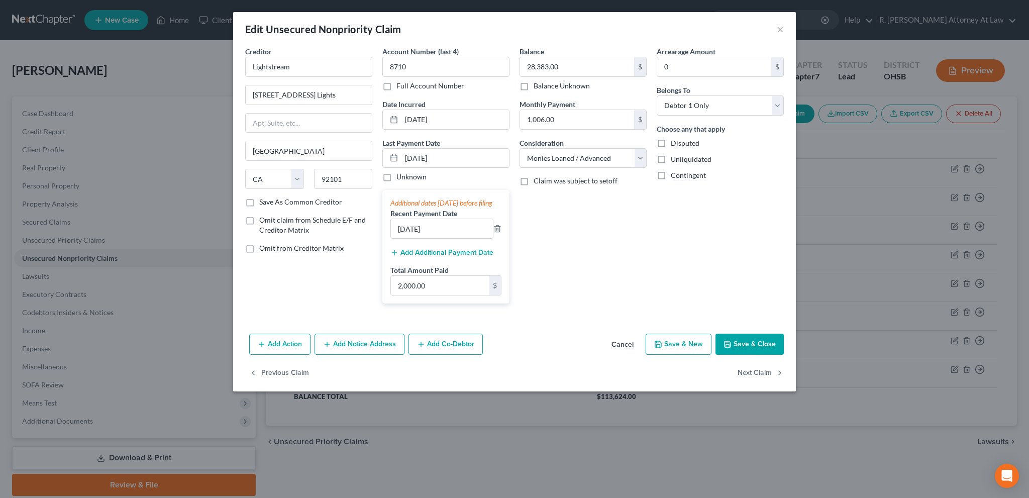
click at [735, 353] on button "Save & Close" at bounding box center [749, 343] width 68 height 21
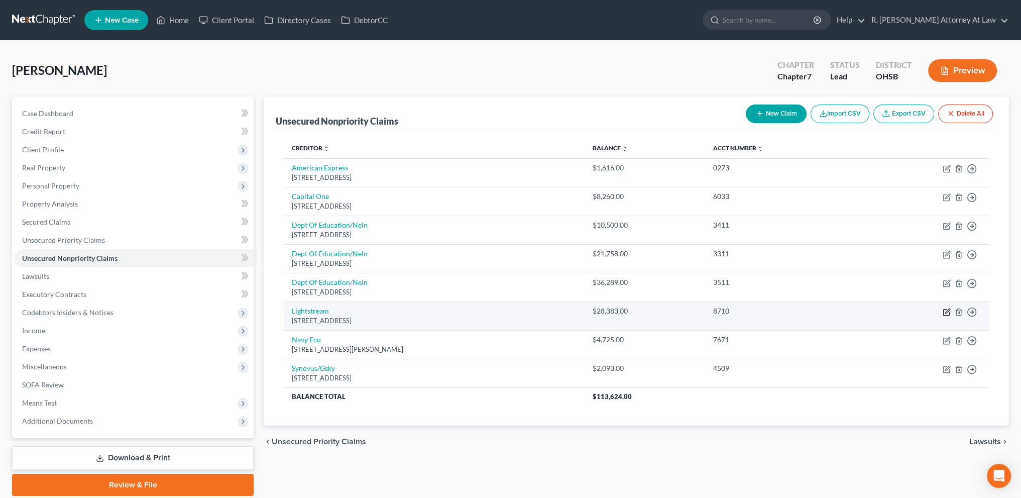
click at [947, 311] on icon "button" at bounding box center [947, 310] width 5 height 5
select select "4"
select select "10"
select select "0"
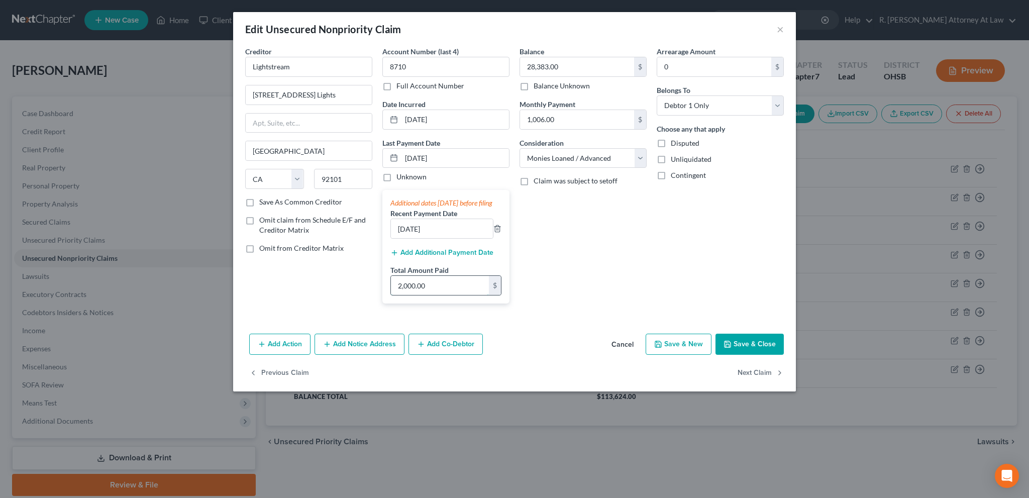
click at [431, 295] on input "2,000.00" at bounding box center [440, 285] width 98 height 19
type input "2,012.84"
click at [558, 118] on input "1,006.00" at bounding box center [577, 119] width 114 height 19
click at [555, 117] on input "1,006.00" at bounding box center [577, 119] width 114 height 19
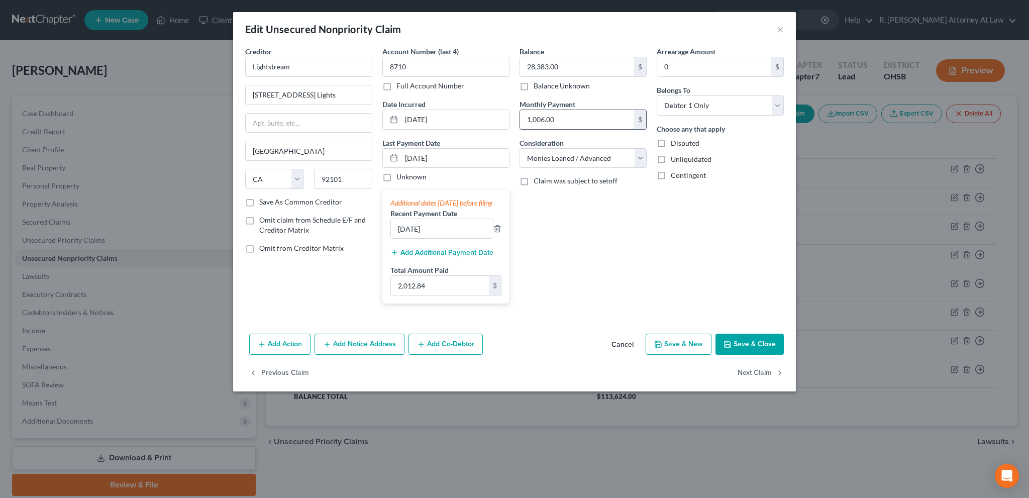
click at [558, 120] on input "1,006.00" at bounding box center [577, 119] width 114 height 19
type input "1,006.42"
click at [740, 352] on button "Save & Close" at bounding box center [749, 343] width 68 height 21
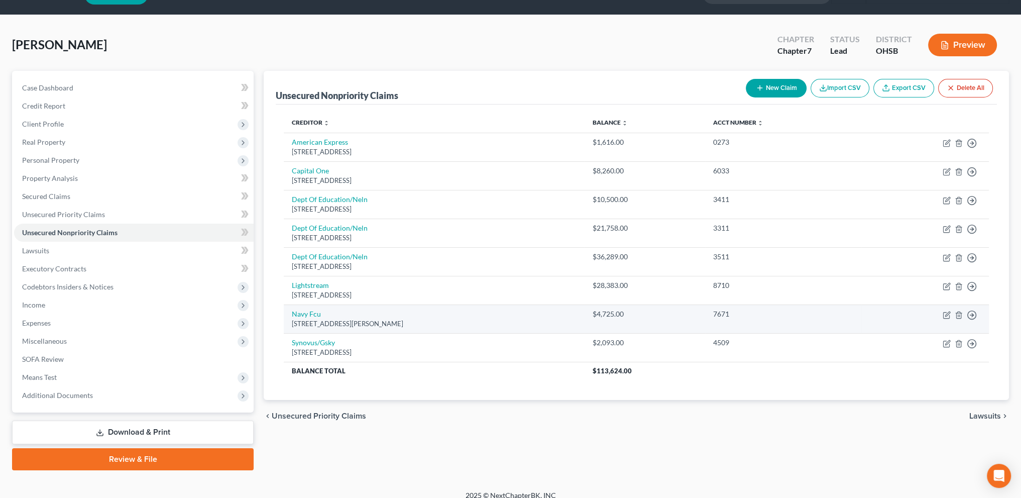
scroll to position [23, 0]
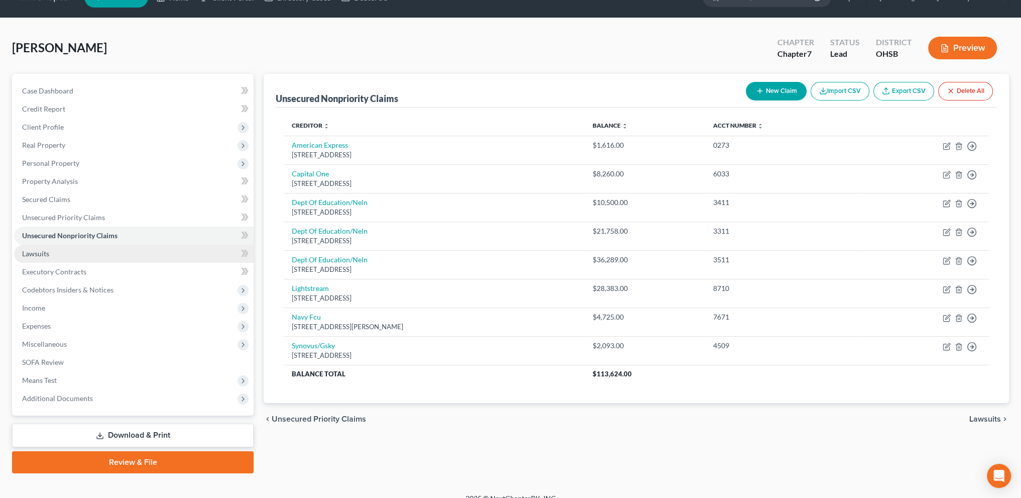
click at [44, 252] on span "Lawsuits" at bounding box center [35, 253] width 27 height 9
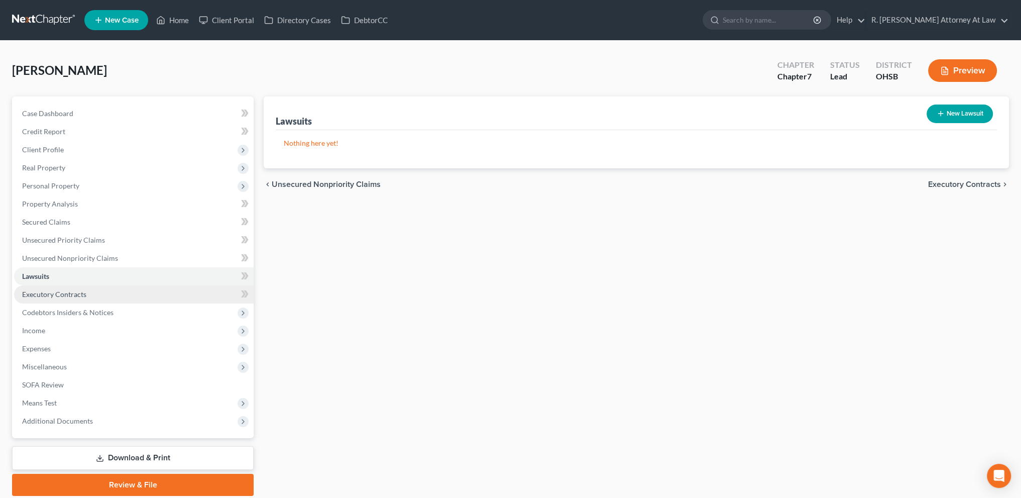
click at [41, 292] on span "Executory Contracts" at bounding box center [54, 294] width 64 height 9
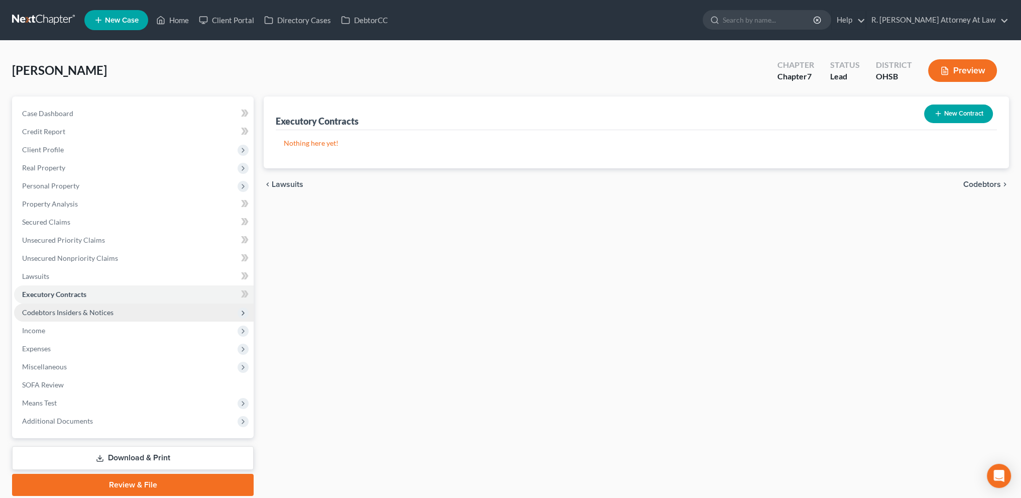
click at [46, 312] on span "Codebtors Insiders & Notices" at bounding box center [67, 312] width 91 height 9
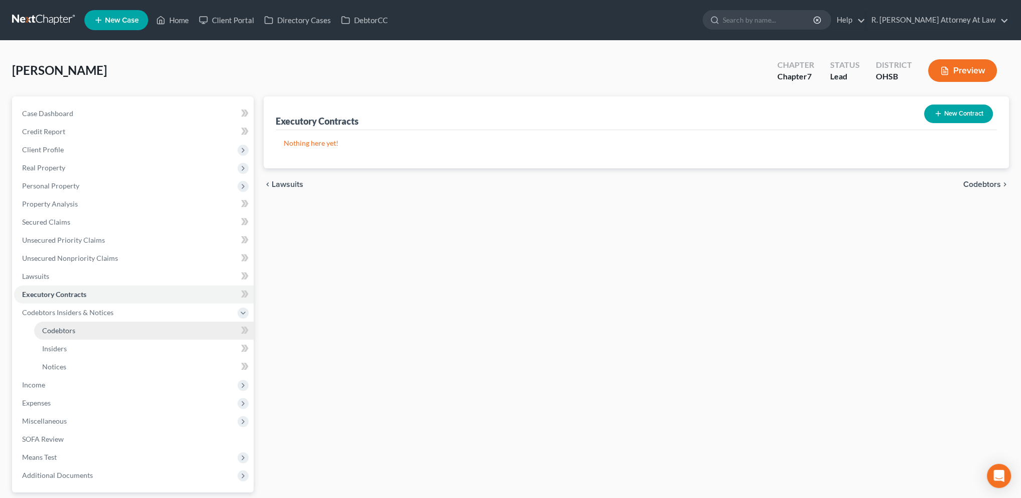
click at [50, 329] on span "Codebtors" at bounding box center [58, 330] width 33 height 9
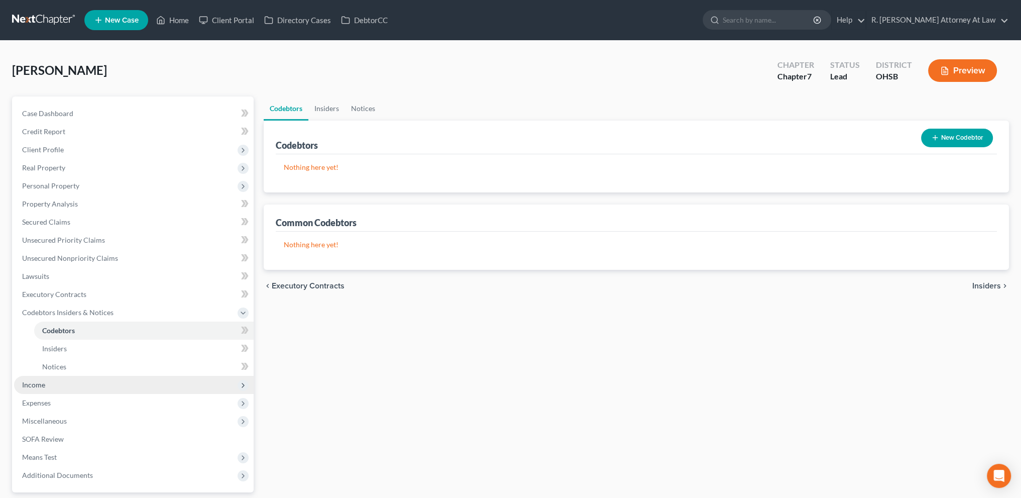
click at [42, 382] on span "Income" at bounding box center [33, 384] width 23 height 9
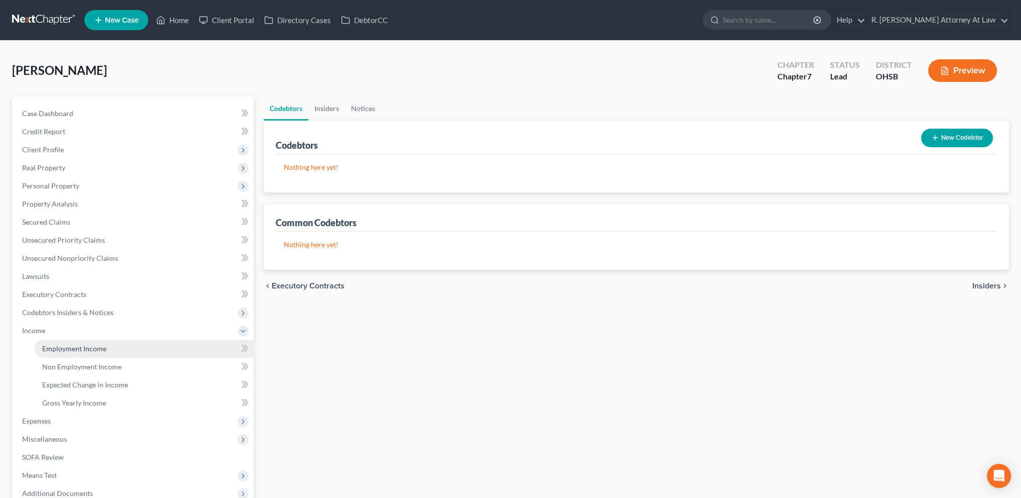
click at [49, 346] on span "Employment Income" at bounding box center [74, 348] width 64 height 9
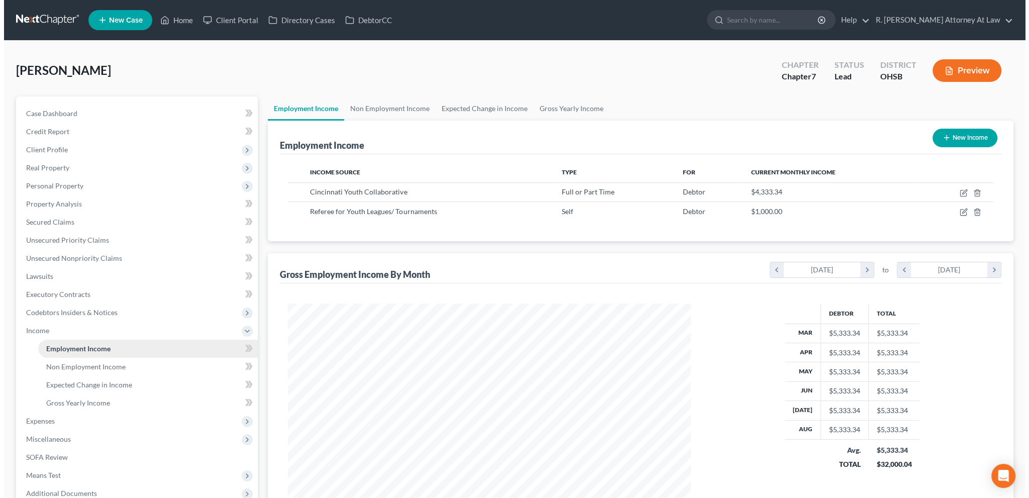
scroll to position [201, 422]
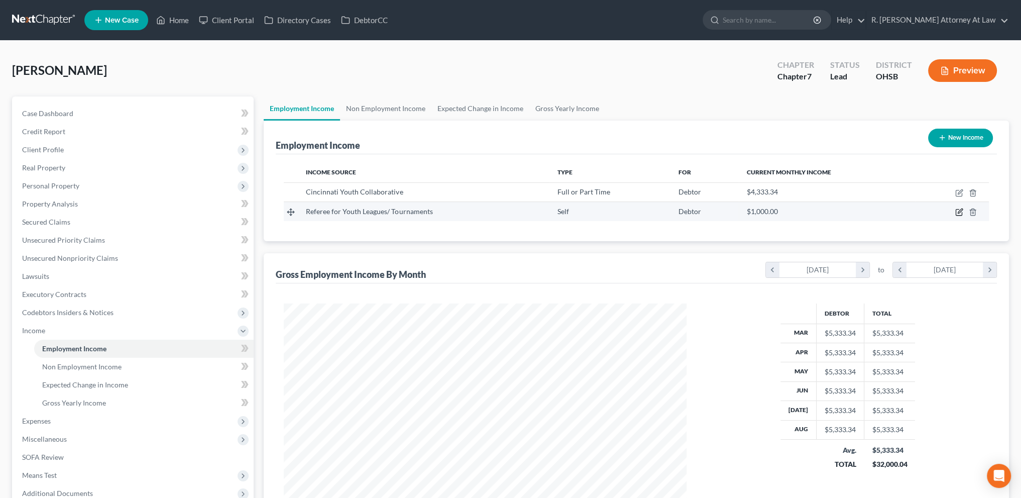
click at [957, 209] on icon "button" at bounding box center [959, 212] width 8 height 8
select select "1"
select select "0"
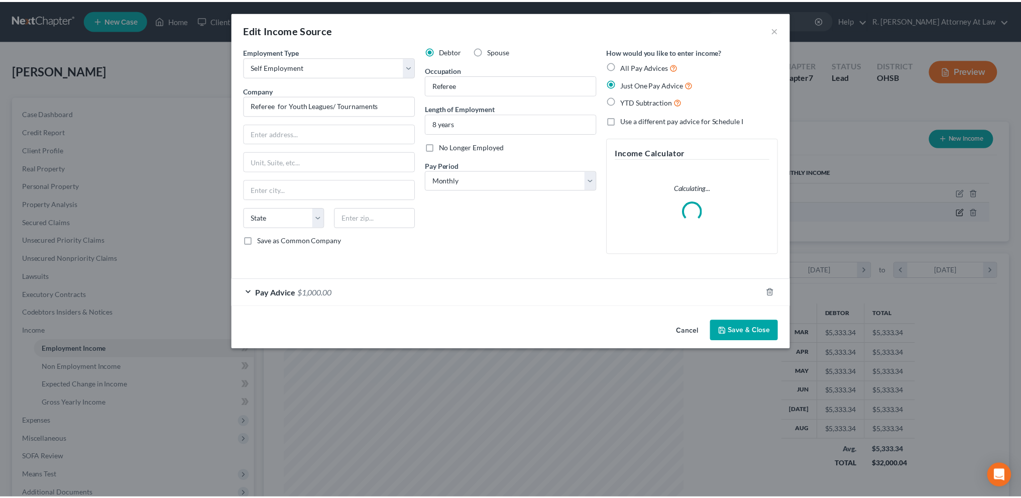
scroll to position [203, 426]
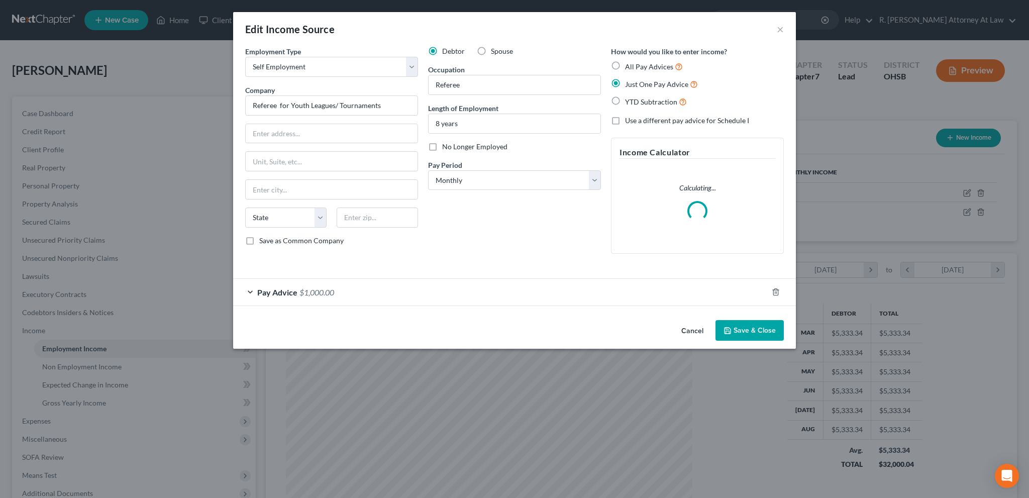
click at [507, 287] on div "Pay Advice $1,000.00" at bounding box center [500, 292] width 534 height 27
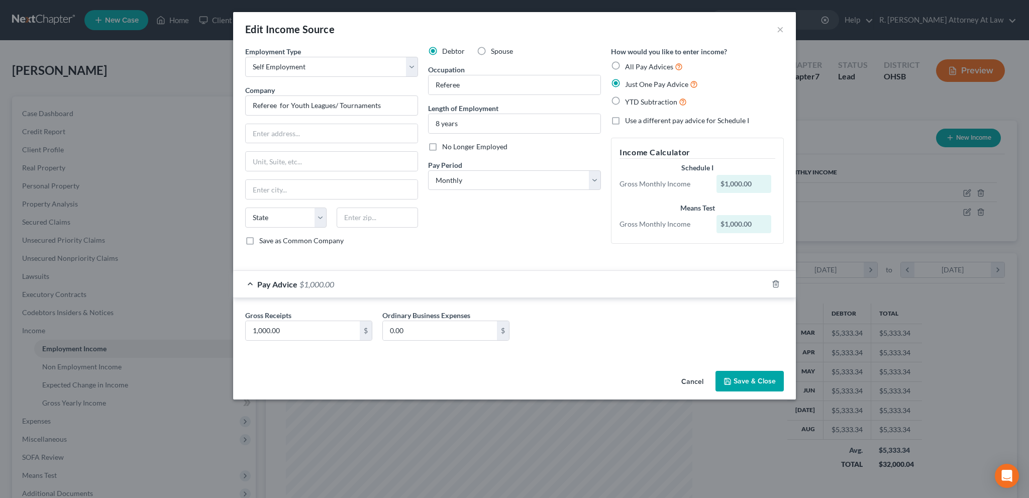
click at [731, 377] on icon "button" at bounding box center [727, 381] width 8 height 8
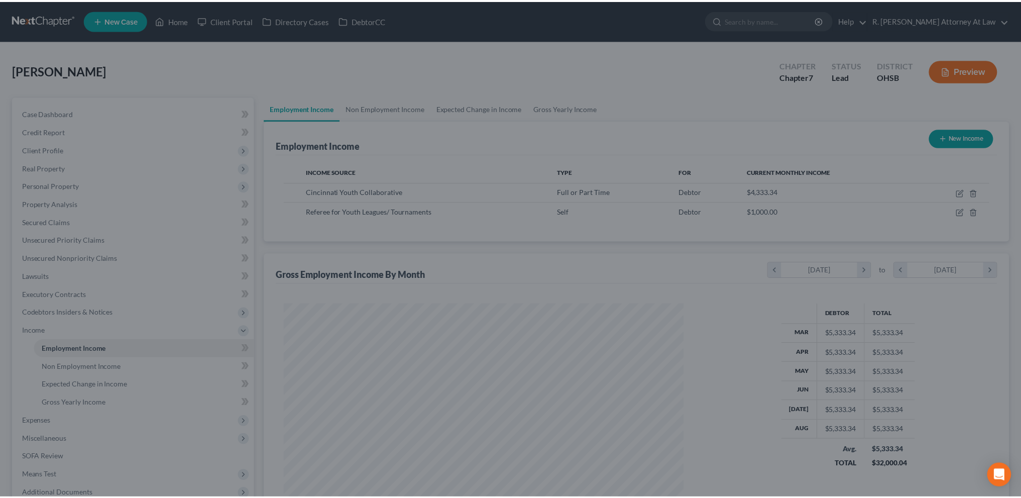
scroll to position [502038, 501816]
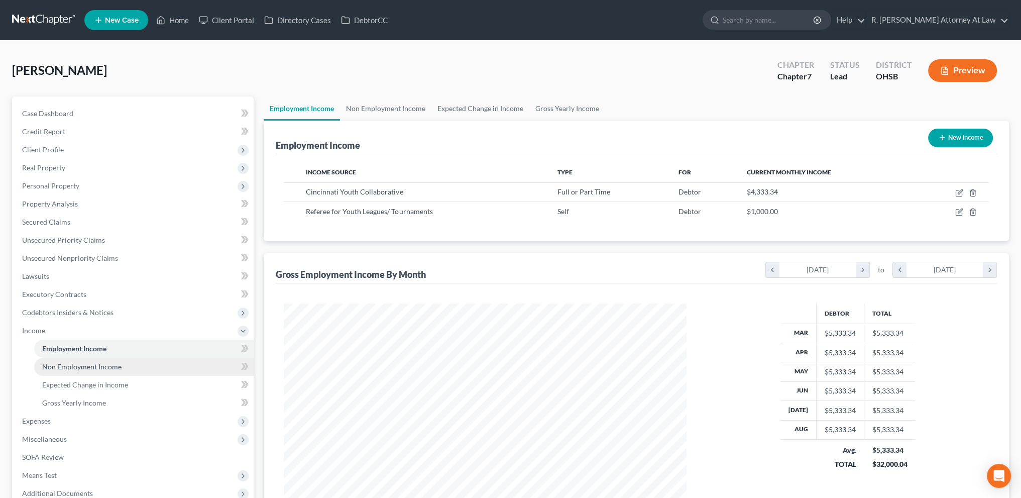
click at [58, 367] on span "Non Employment Income" at bounding box center [81, 366] width 79 height 9
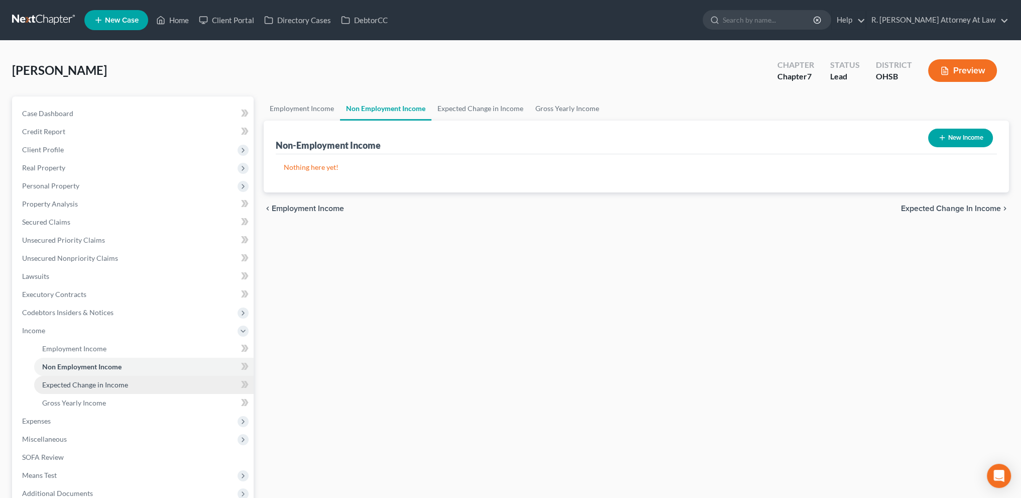
click at [64, 380] on span "Expected Change in Income" at bounding box center [85, 384] width 86 height 9
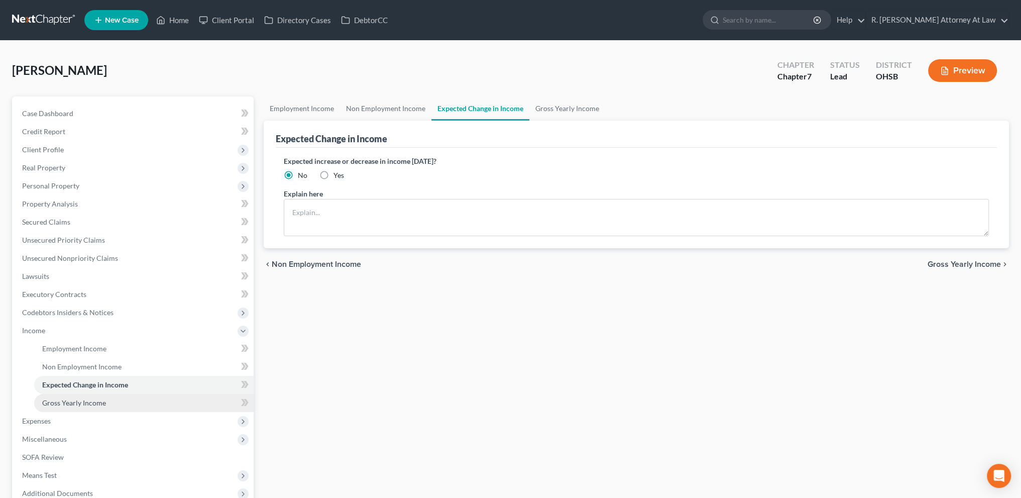
click at [58, 404] on span "Gross Yearly Income" at bounding box center [74, 402] width 64 height 9
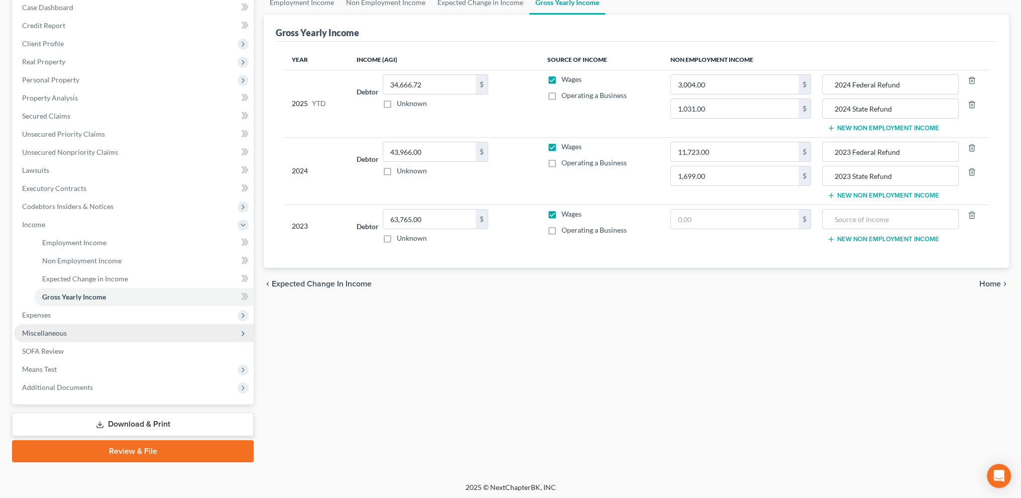
scroll to position [107, 0]
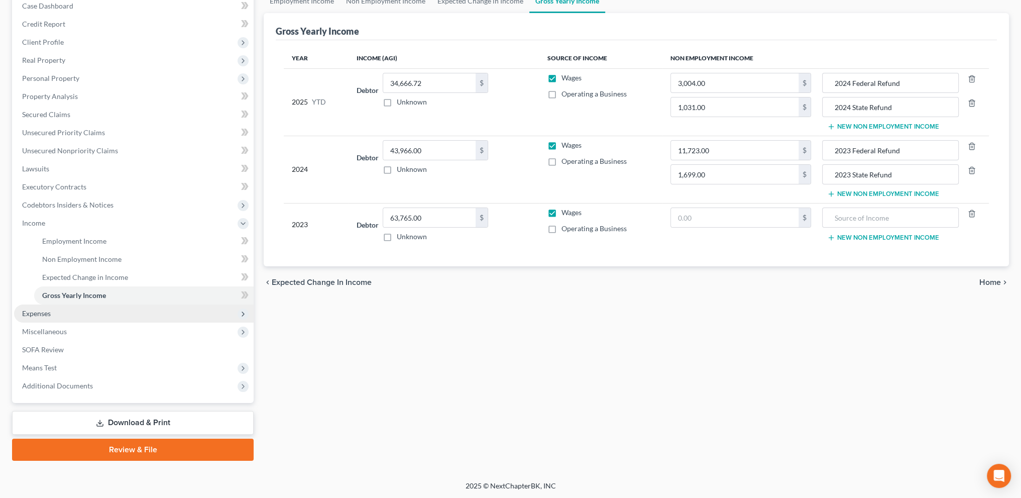
click at [38, 312] on span "Expenses" at bounding box center [36, 313] width 29 height 9
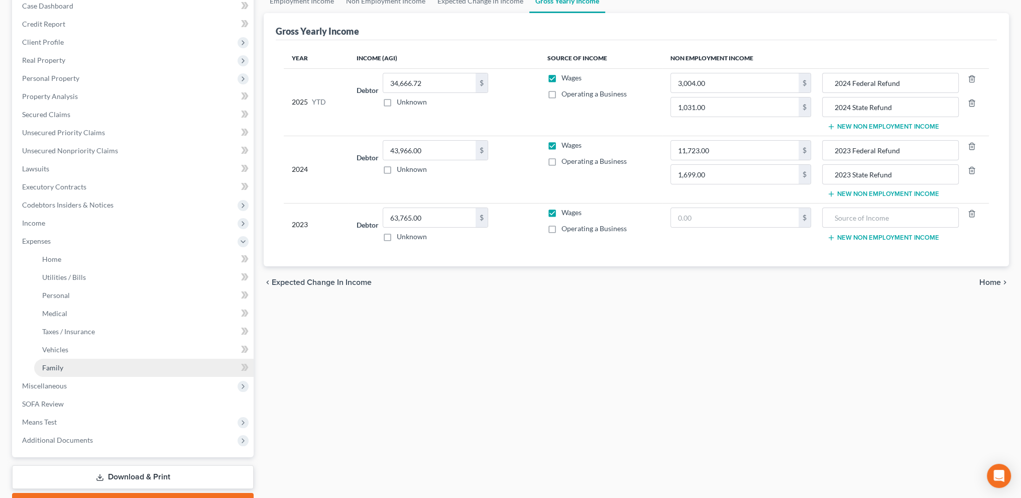
click at [46, 368] on span "Family" at bounding box center [52, 367] width 21 height 9
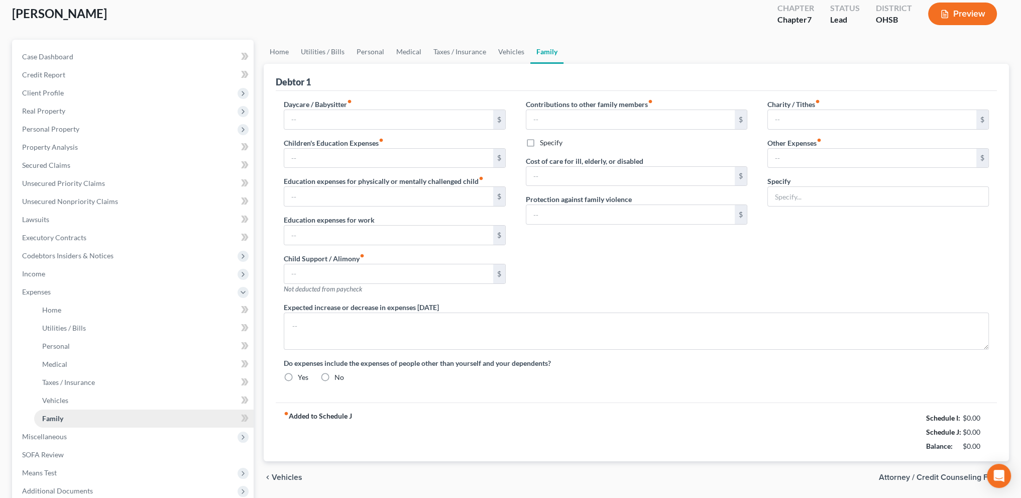
type input "0.00"
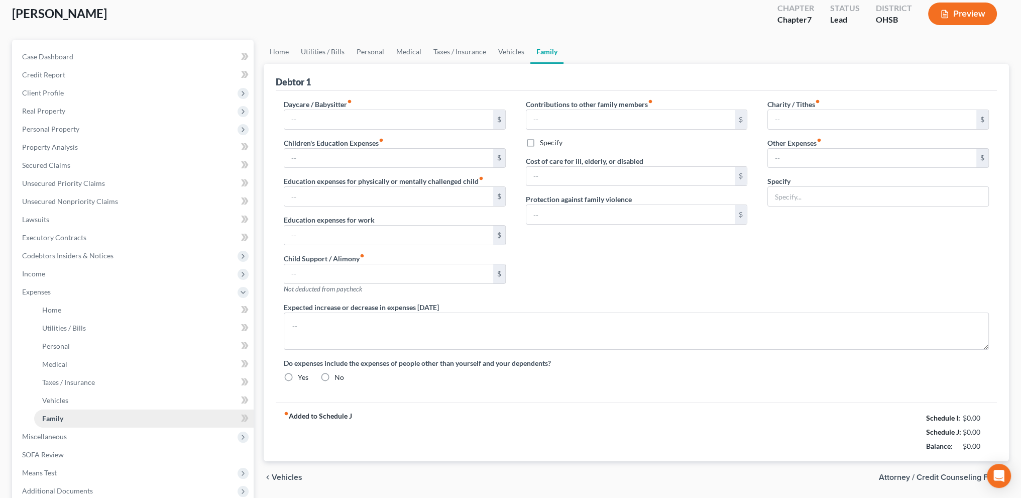
type input "0.00"
type input "170.00"
type input "70.00"
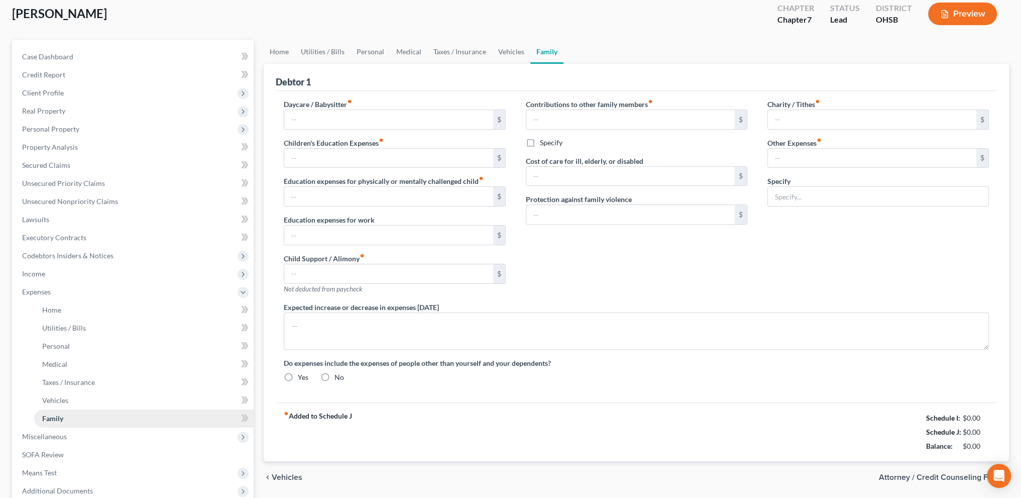
type input "Children Activities 50,Subscriptions 20"
type textarea "No Exchange of Child Support"
radio input "true"
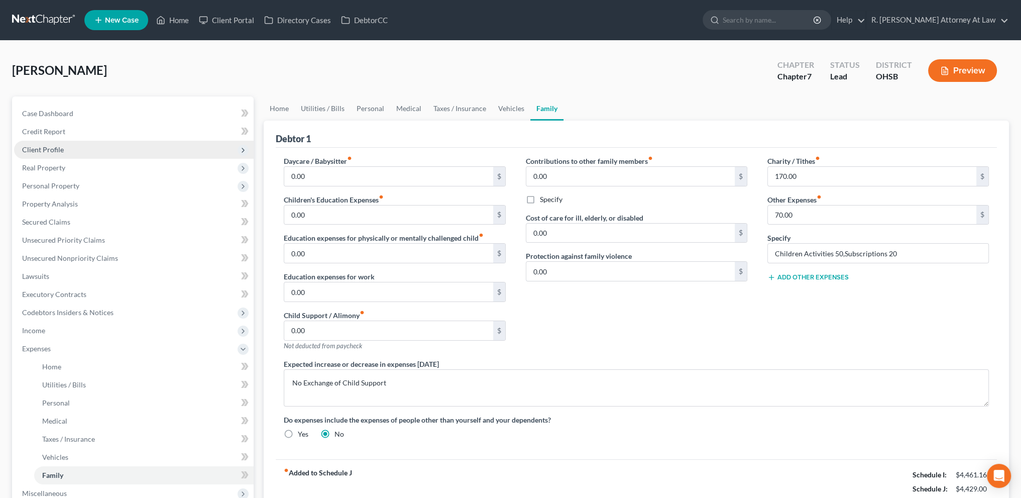
click at [64, 147] on span "Client Profile" at bounding box center [134, 150] width 240 height 18
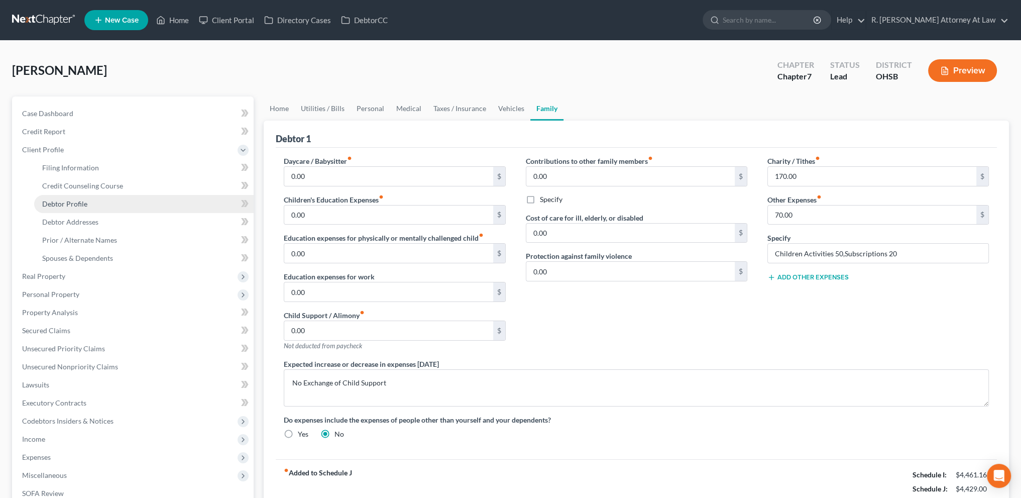
click at [74, 201] on span "Debtor Profile" at bounding box center [64, 203] width 45 height 9
select select "3"
select select "1"
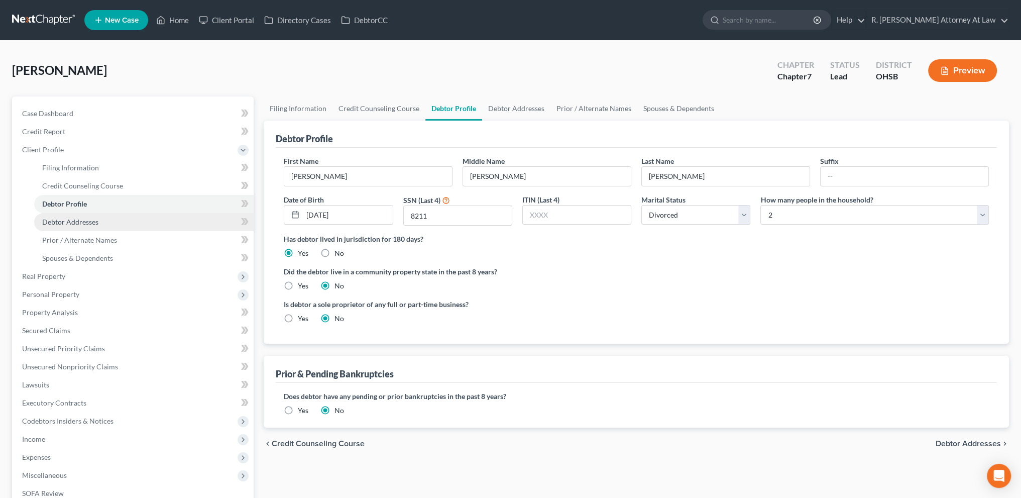
click at [76, 220] on span "Debtor Addresses" at bounding box center [70, 221] width 56 height 9
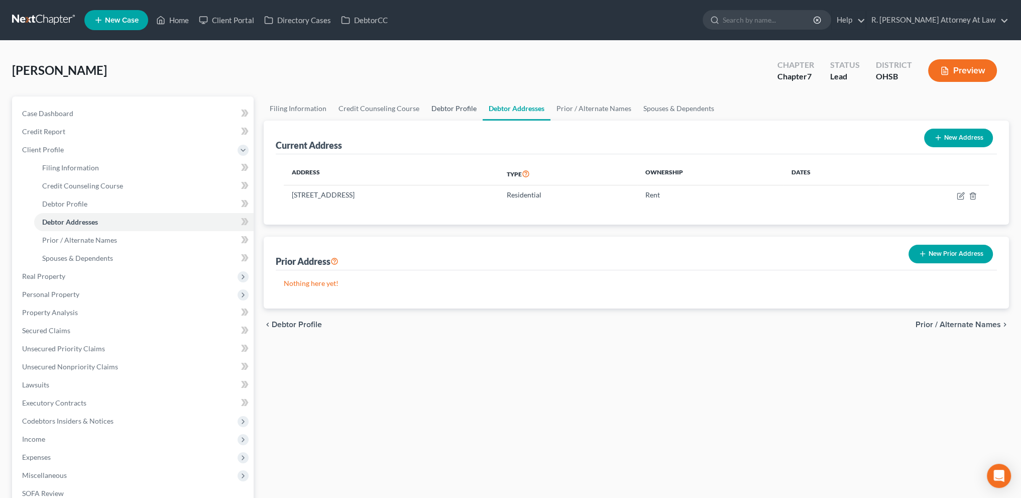
click at [443, 105] on link "Debtor Profile" at bounding box center [453, 108] width 57 height 24
select select "3"
select select "1"
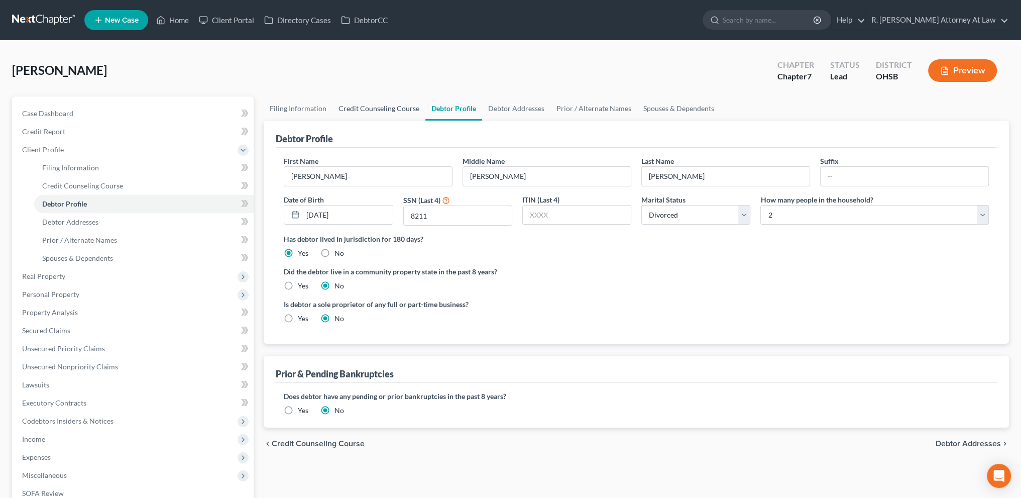
click at [389, 106] on link "Credit Counseling Course" at bounding box center [378, 108] width 93 height 24
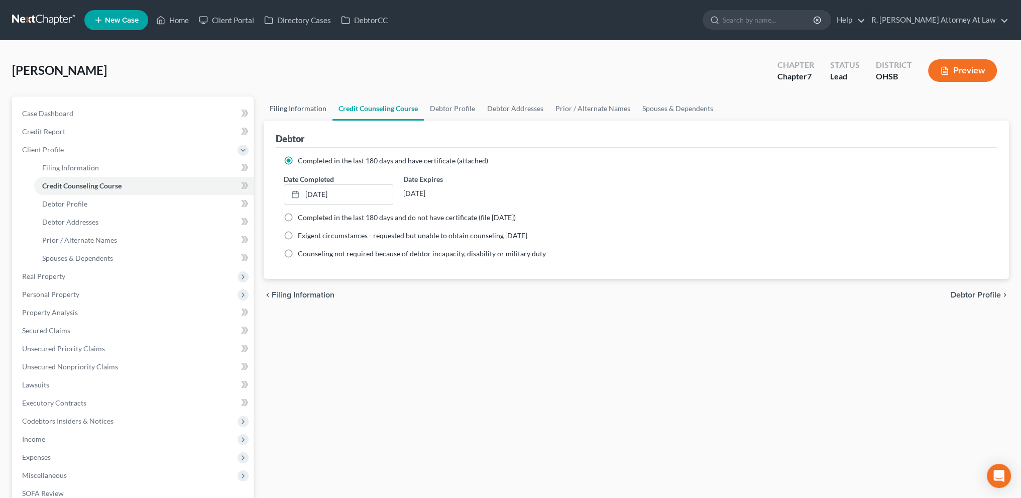
click at [303, 107] on link "Filing Information" at bounding box center [298, 108] width 69 height 24
select select "1"
select select "0"
select select "36"
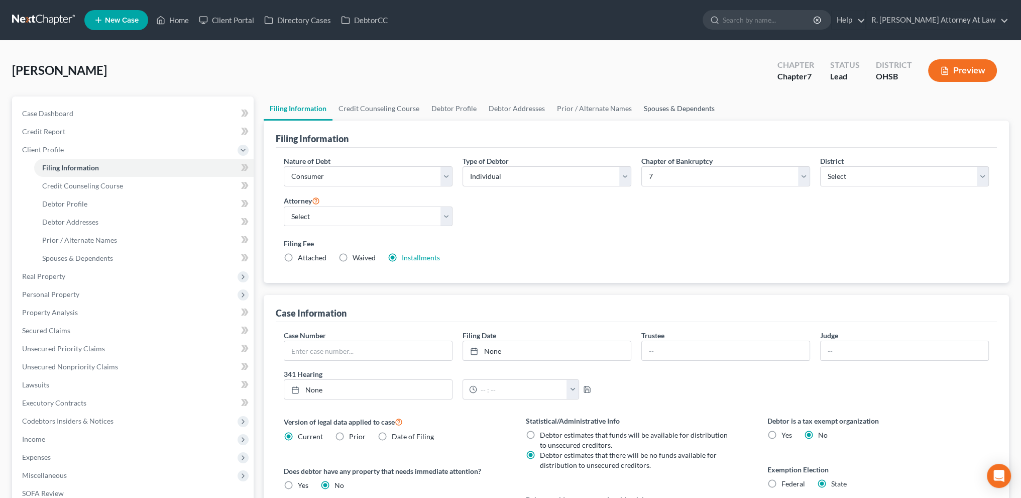
click at [667, 106] on link "Spouses & Dependents" at bounding box center [679, 108] width 83 height 24
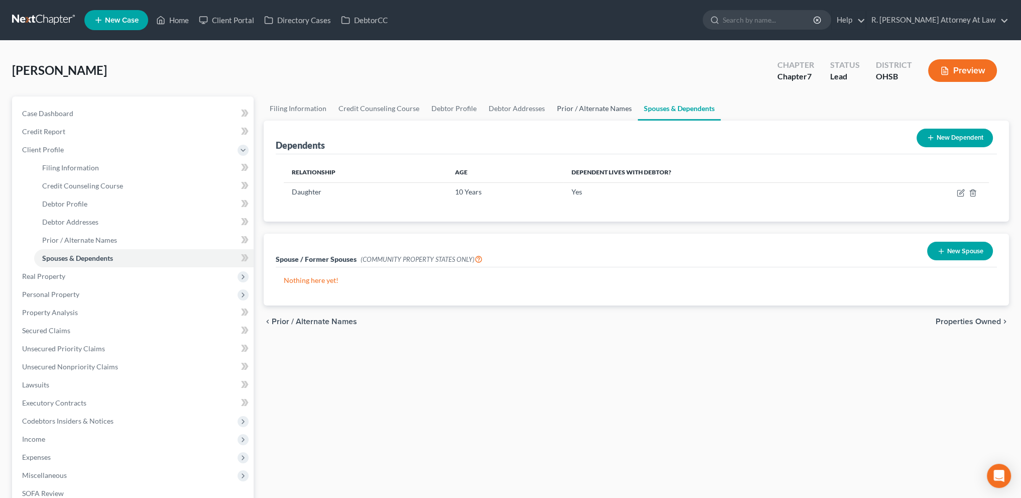
click at [606, 108] on link "Prior / Alternate Names" at bounding box center [594, 108] width 87 height 24
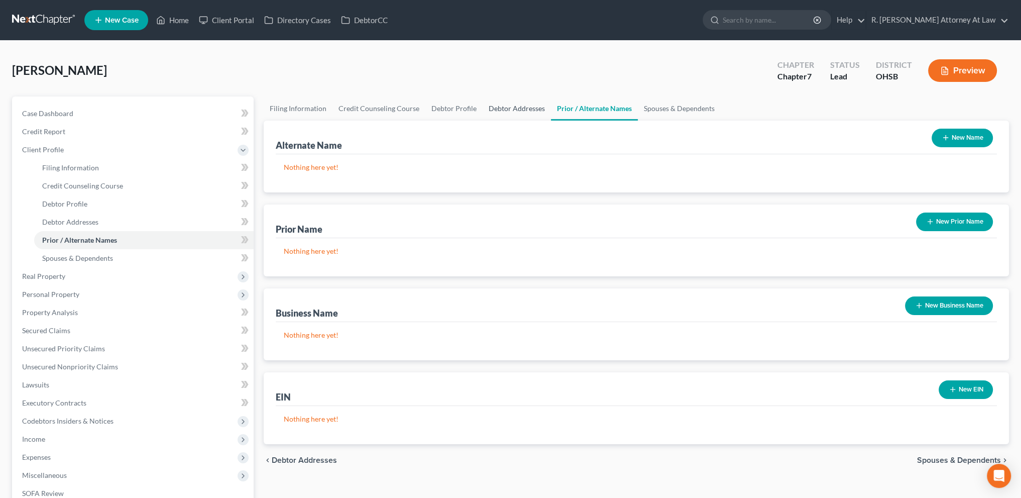
click at [513, 106] on link "Debtor Addresses" at bounding box center [517, 108] width 68 height 24
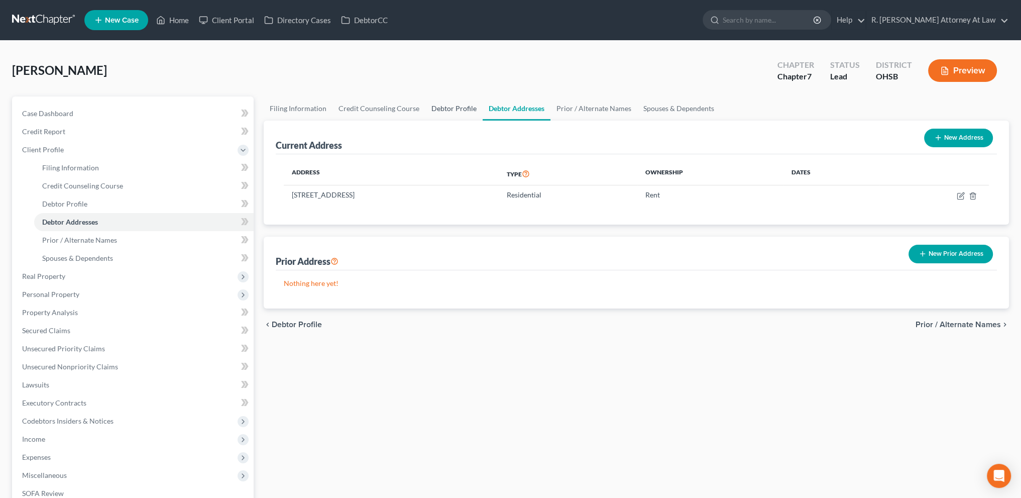
click at [444, 108] on link "Debtor Profile" at bounding box center [453, 108] width 57 height 24
select select "3"
select select "1"
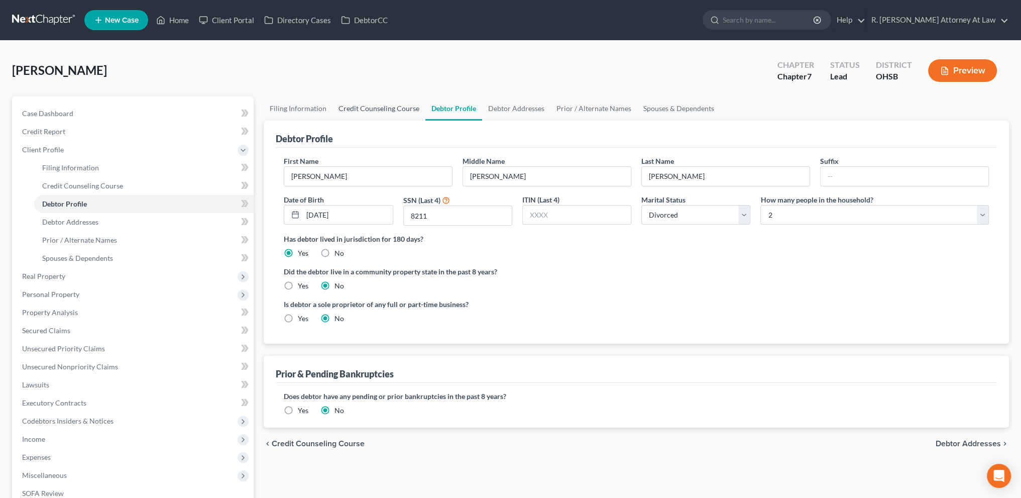
click at [383, 110] on link "Credit Counseling Course" at bounding box center [378, 108] width 93 height 24
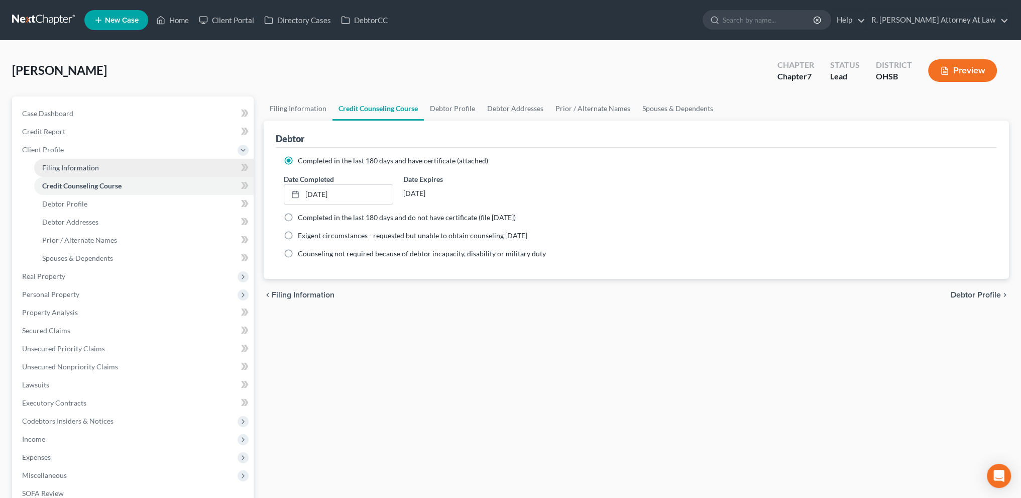
click at [56, 170] on span "Filing Information" at bounding box center [70, 167] width 57 height 9
select select "1"
select select "0"
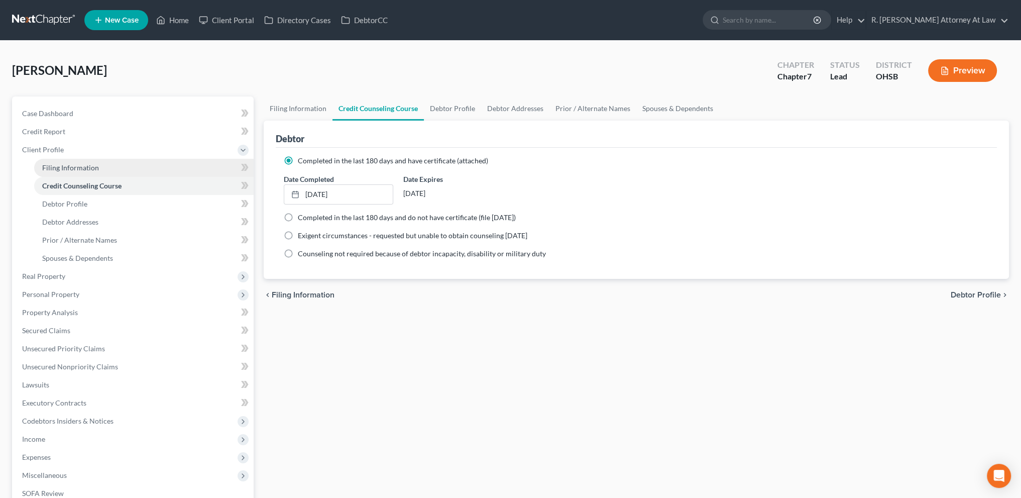
select select "62"
select select "0"
select select "36"
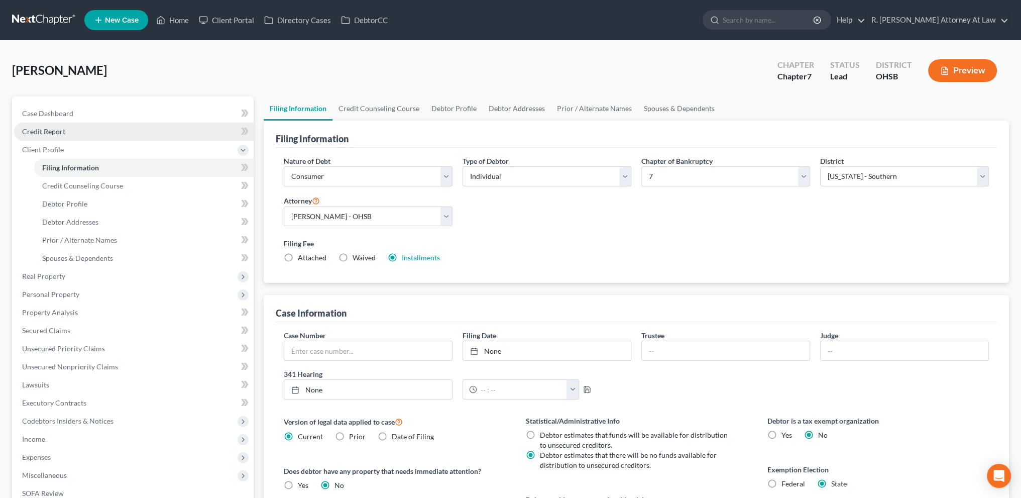
click at [41, 127] on span "Credit Report" at bounding box center [43, 131] width 43 height 9
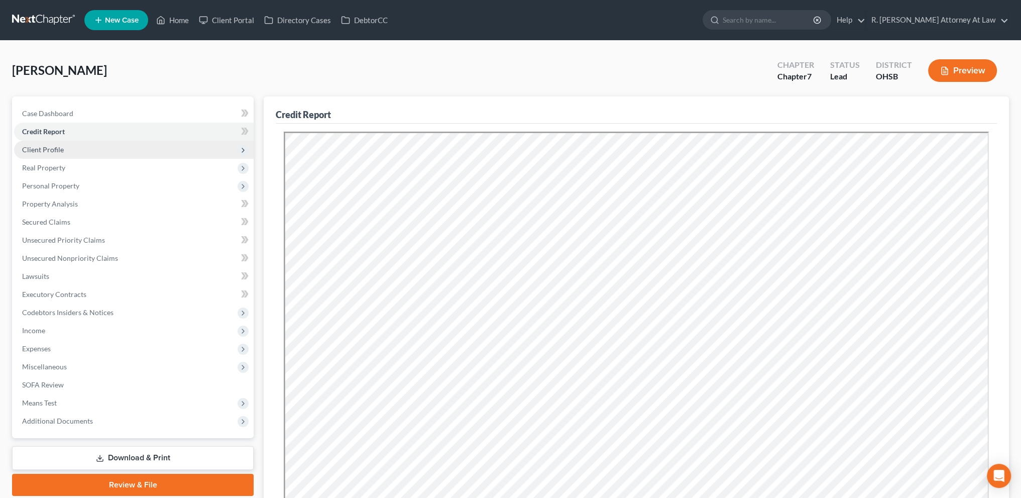
click at [57, 152] on span "Client Profile" at bounding box center [43, 149] width 42 height 9
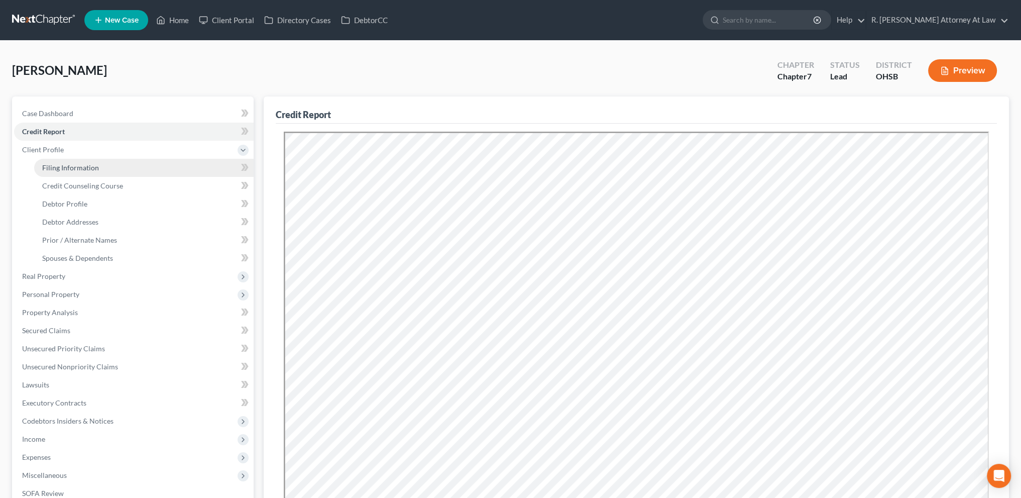
click at [57, 162] on link "Filing Information" at bounding box center [143, 168] width 219 height 18
select select "1"
select select "0"
select select "62"
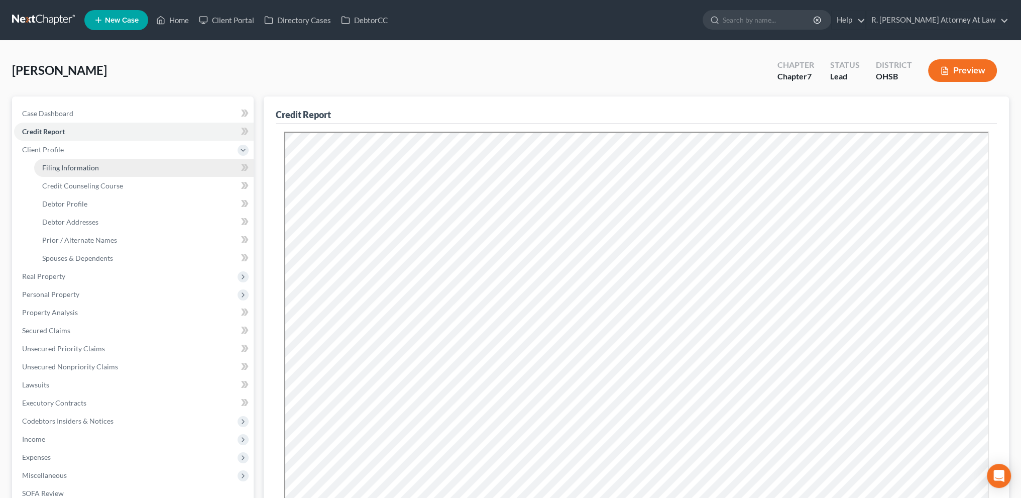
select select "0"
select select "36"
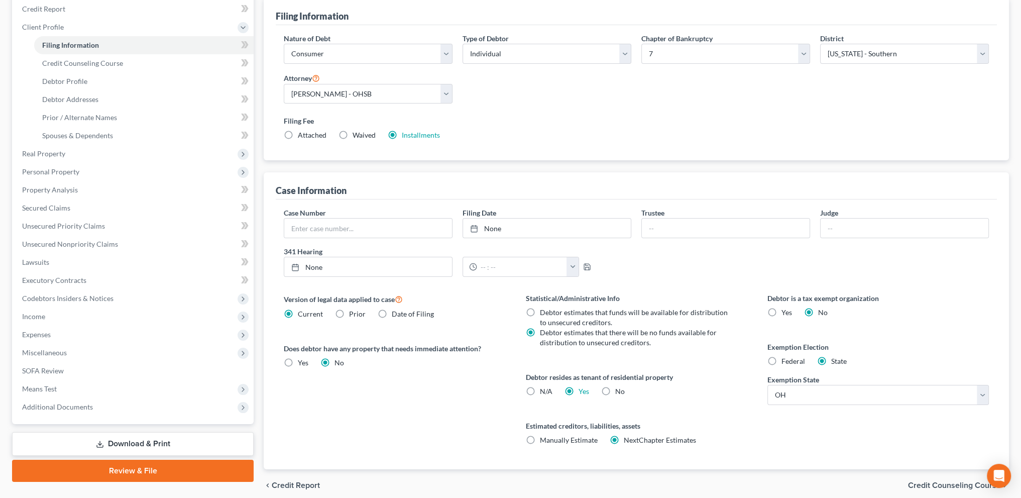
scroll to position [163, 0]
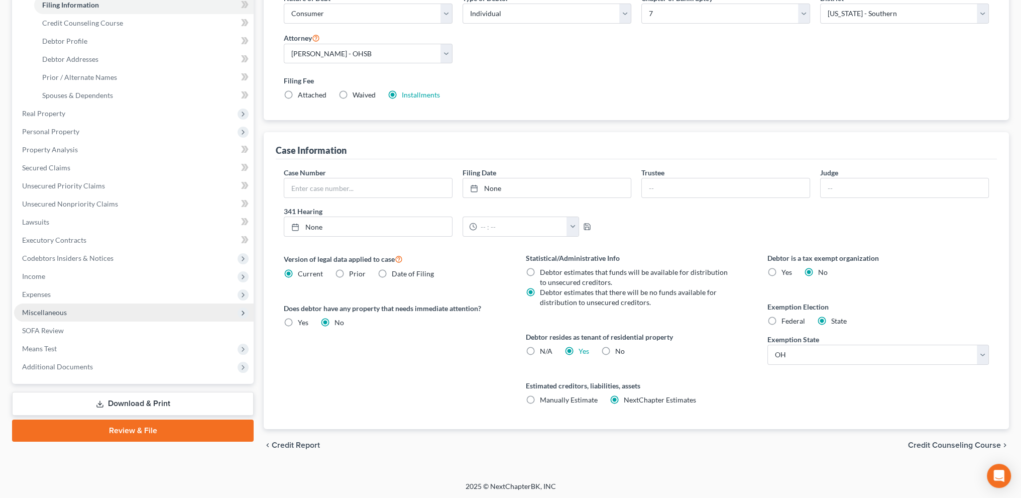
click at [46, 312] on span "Miscellaneous" at bounding box center [44, 312] width 45 height 9
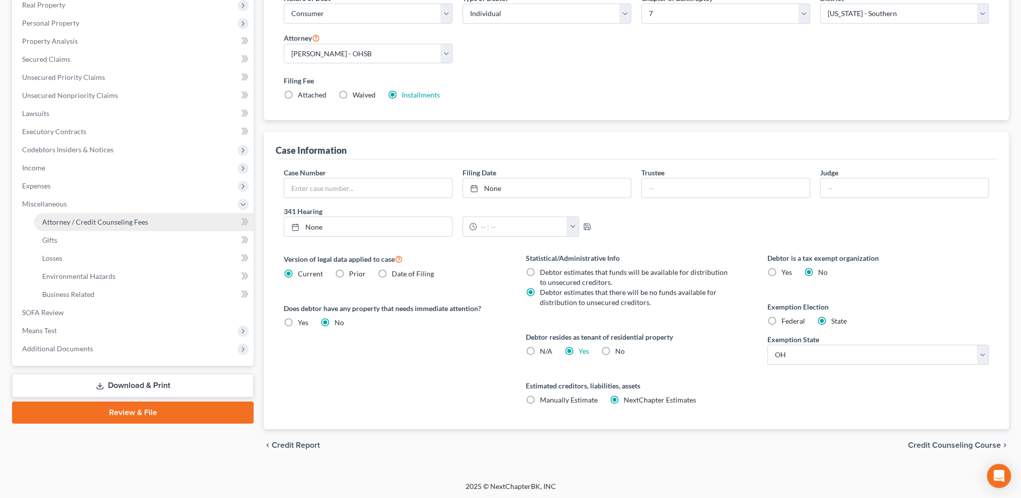
click at [70, 222] on span "Attorney / Credit Counseling Fees" at bounding box center [95, 221] width 106 height 9
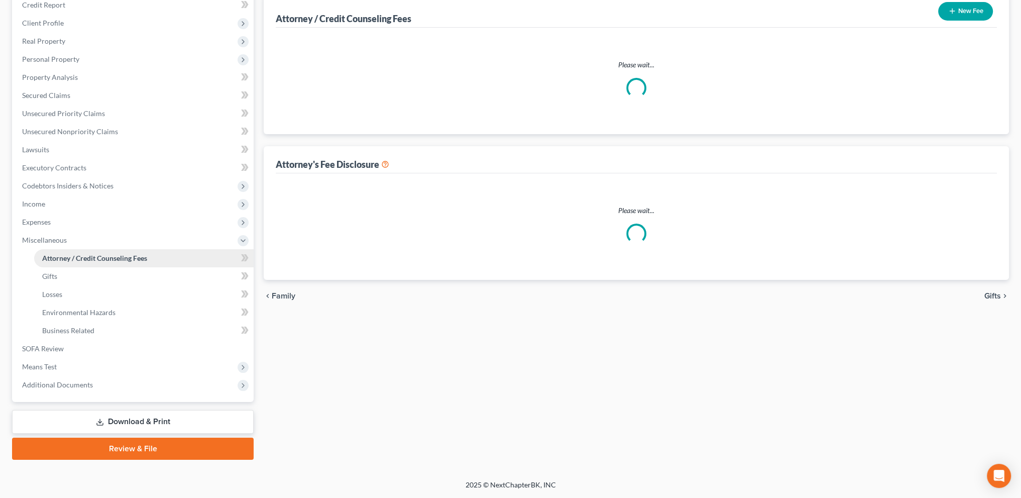
scroll to position [60, 0]
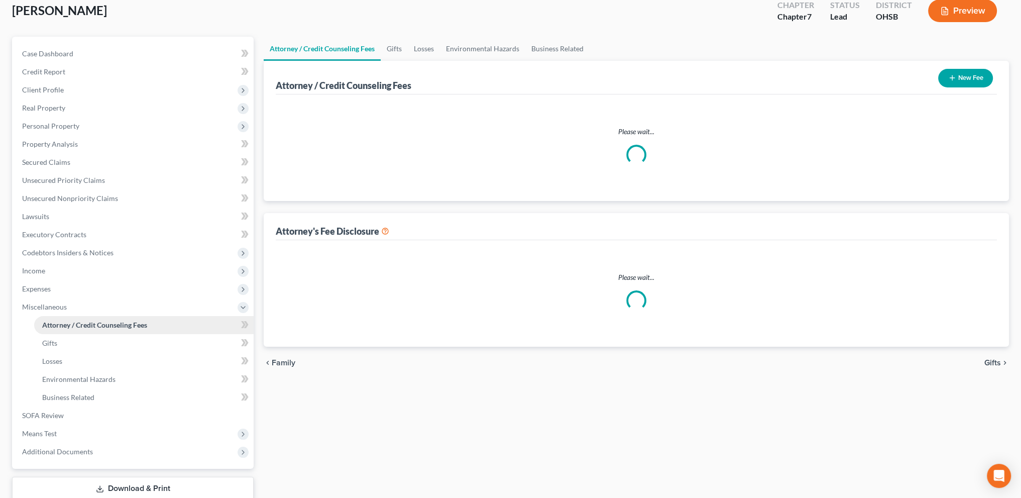
select select "1"
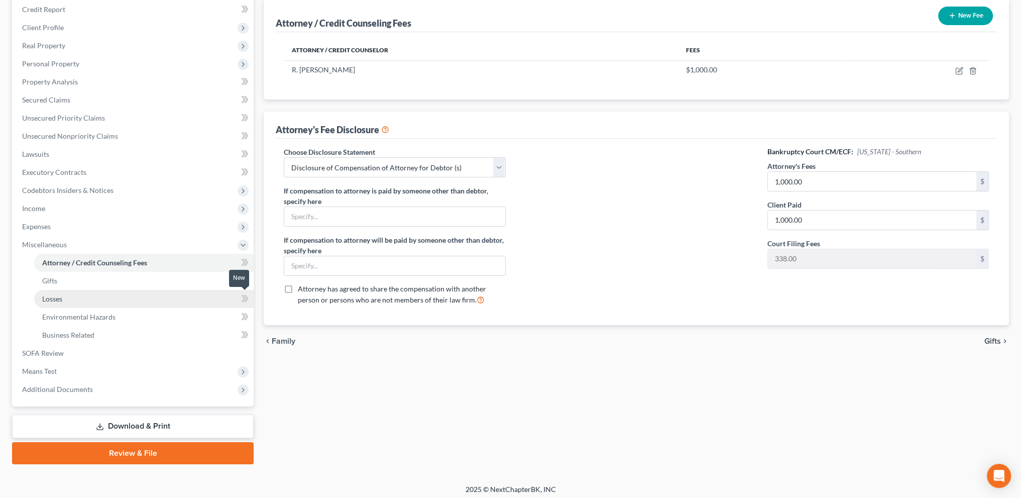
scroll to position [126, 0]
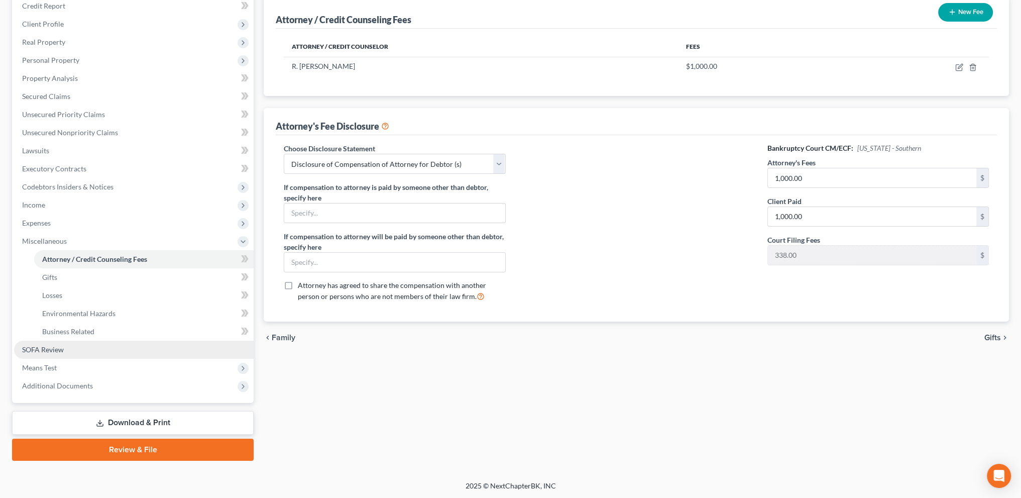
click at [52, 353] on span "SOFA Review" at bounding box center [43, 349] width 42 height 9
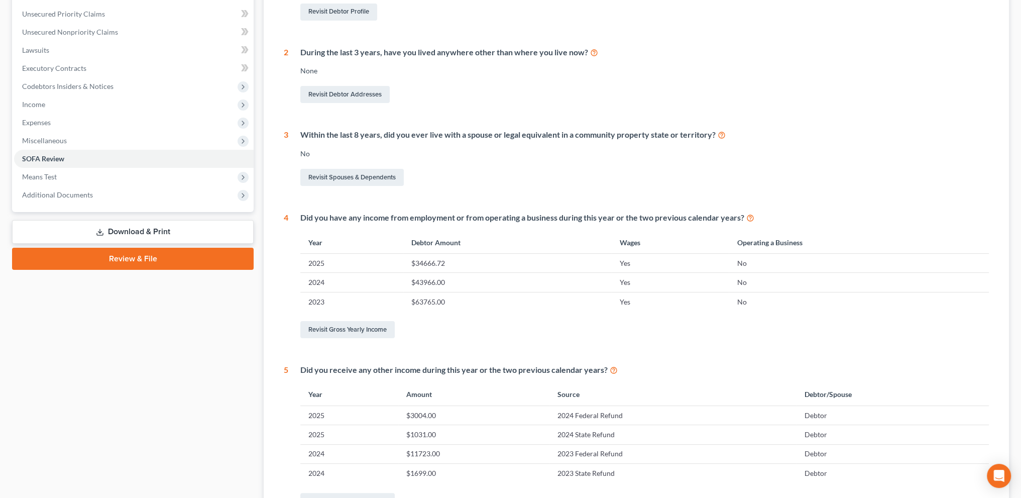
scroll to position [239, 0]
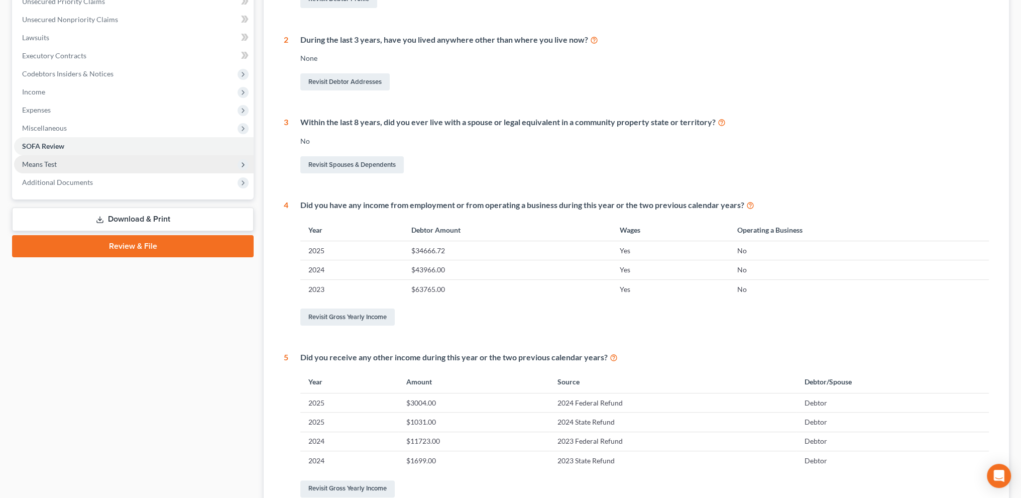
click at [44, 167] on span "Means Test" at bounding box center [39, 164] width 35 height 9
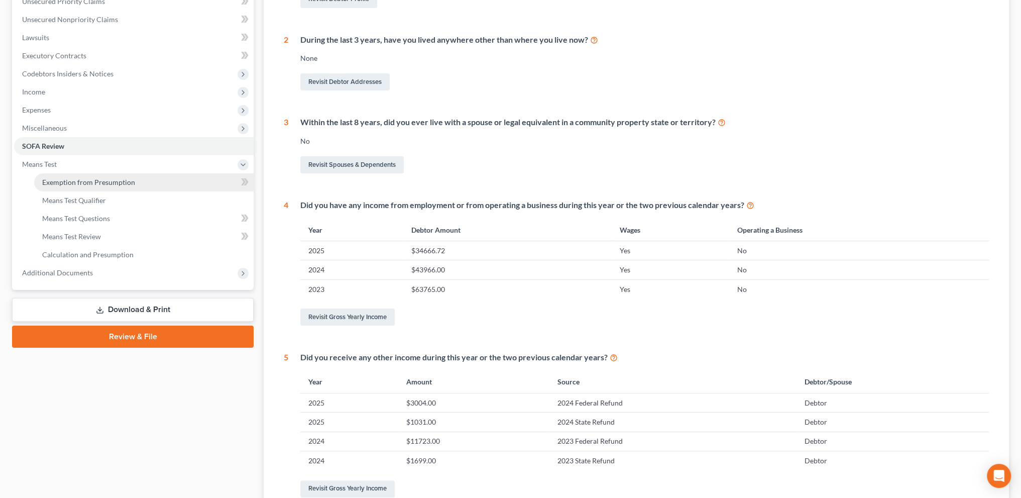
click at [49, 178] on span "Exemption from Presumption" at bounding box center [88, 182] width 93 height 9
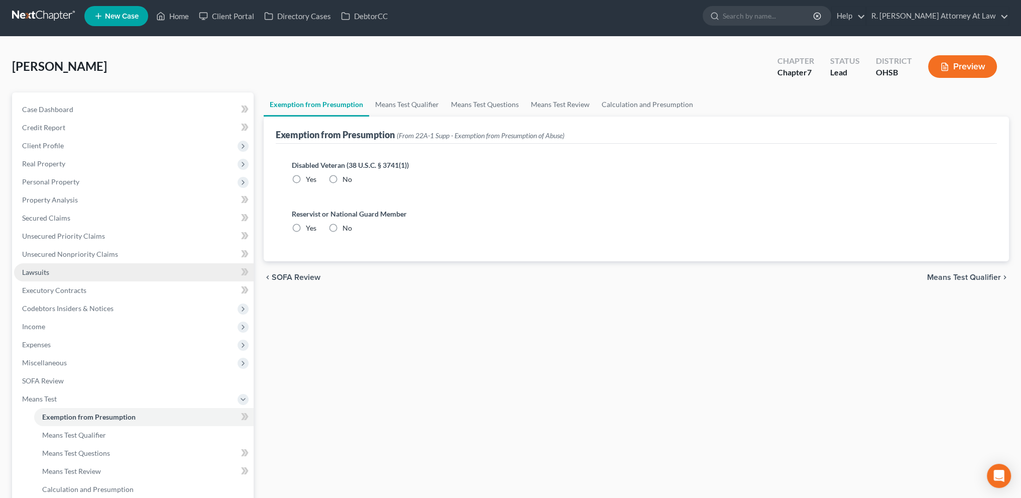
scroll to position [126, 0]
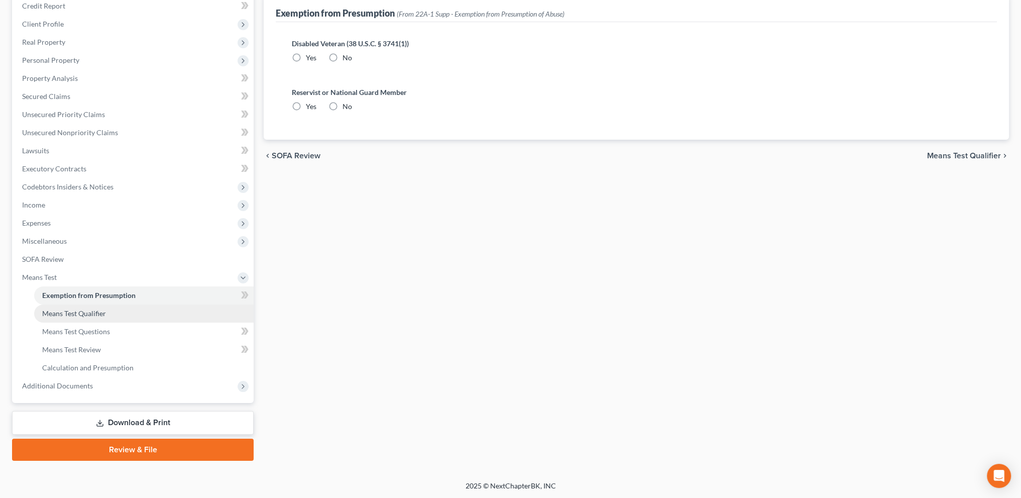
click at [62, 311] on span "Means Test Qualifier" at bounding box center [74, 313] width 64 height 9
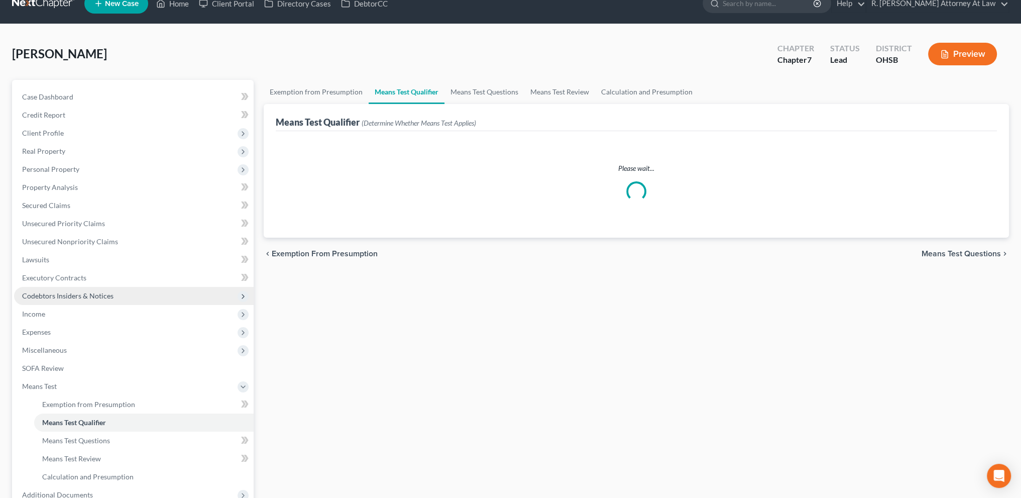
scroll to position [12, 0]
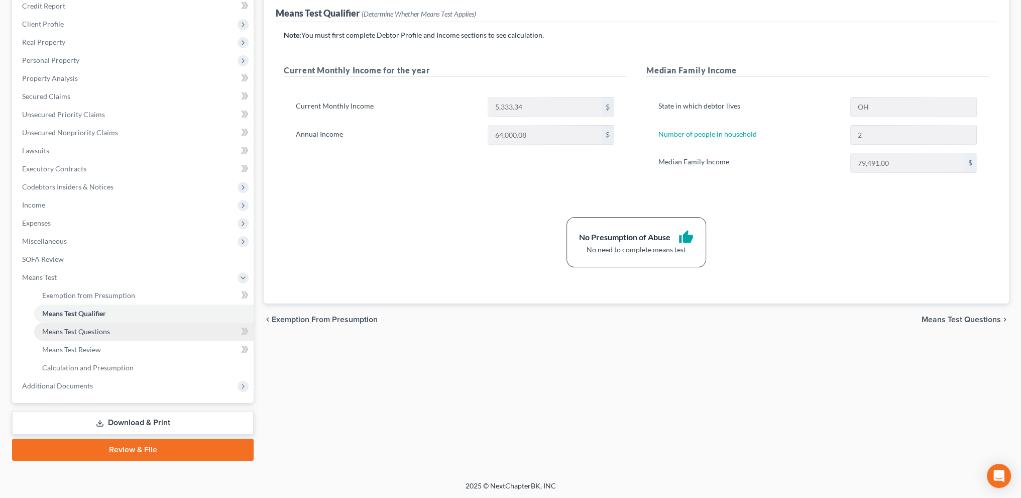
click at [72, 329] on span "Means Test Questions" at bounding box center [76, 331] width 68 height 9
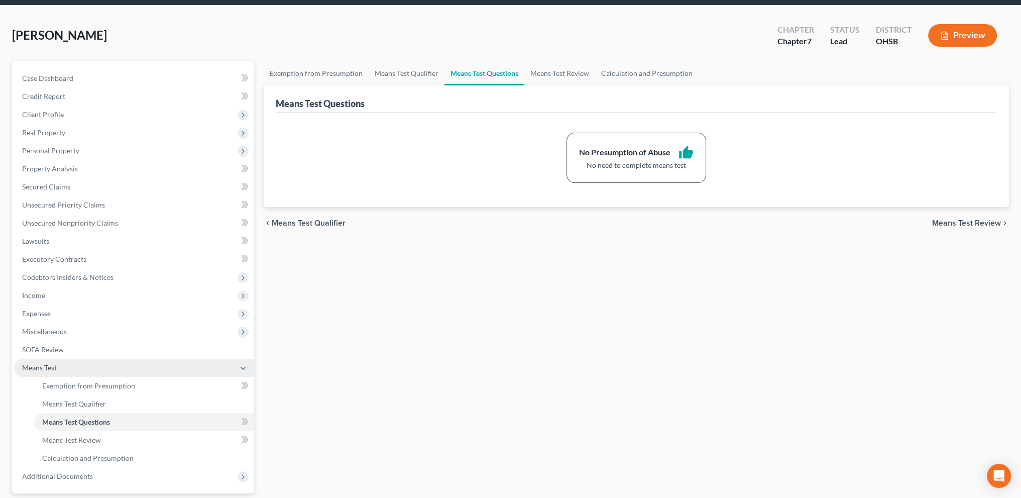
scroll to position [126, 0]
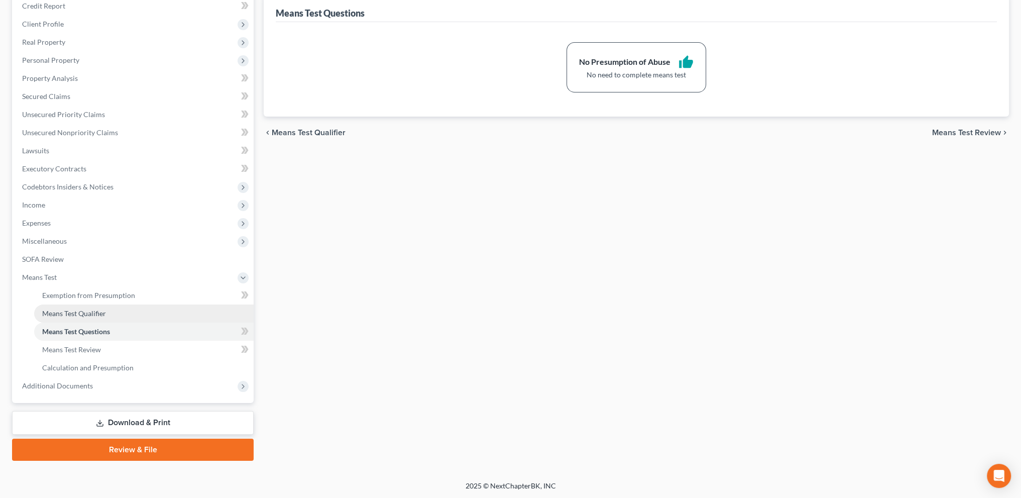
click at [69, 308] on link "Means Test Qualifier" at bounding box center [143, 313] width 219 height 18
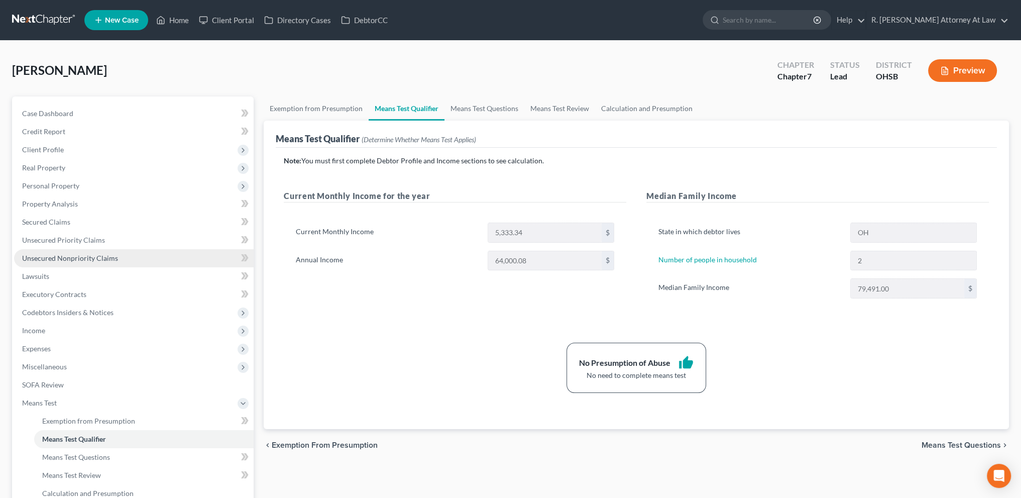
click at [66, 255] on span "Unsecured Nonpriority Claims" at bounding box center [70, 258] width 96 height 9
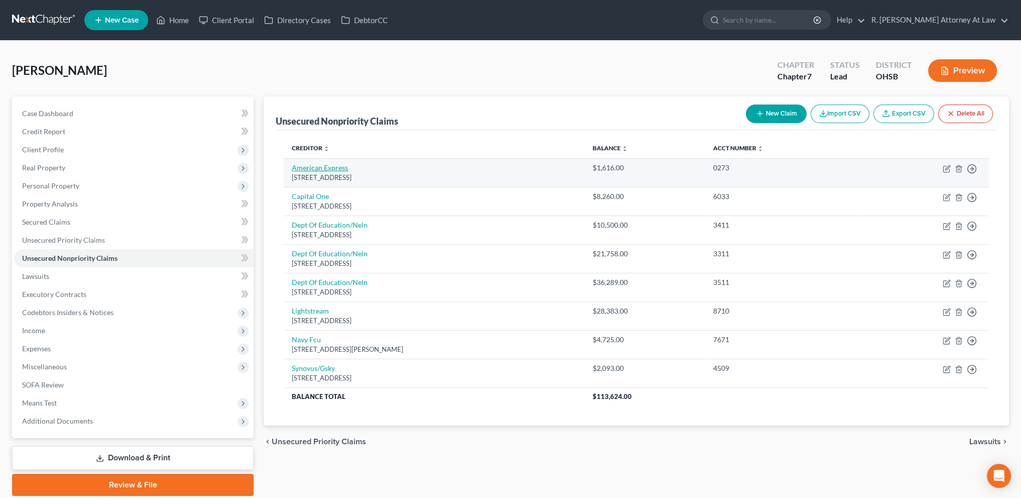
click at [325, 168] on link "American Express" at bounding box center [320, 167] width 56 height 9
select select "45"
select select "2"
select select "0"
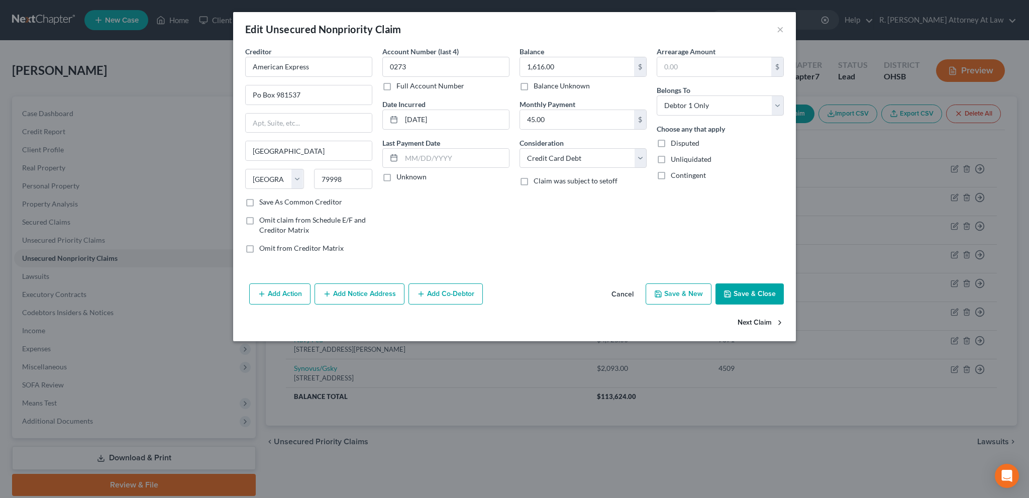
click at [743, 320] on button "Next Claim" at bounding box center [760, 322] width 46 height 21
select select "46"
select select "2"
select select "0"
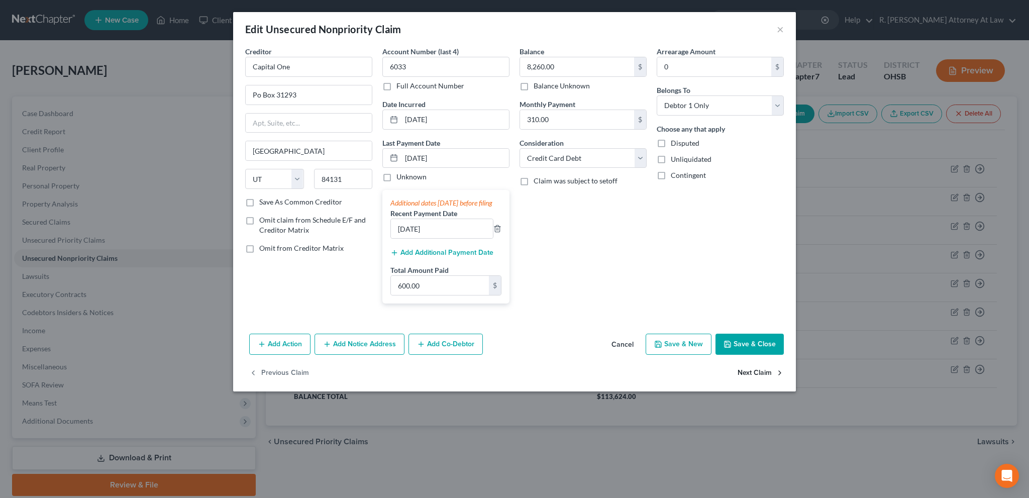
click at [749, 382] on button "Next Claim" at bounding box center [760, 373] width 46 height 21
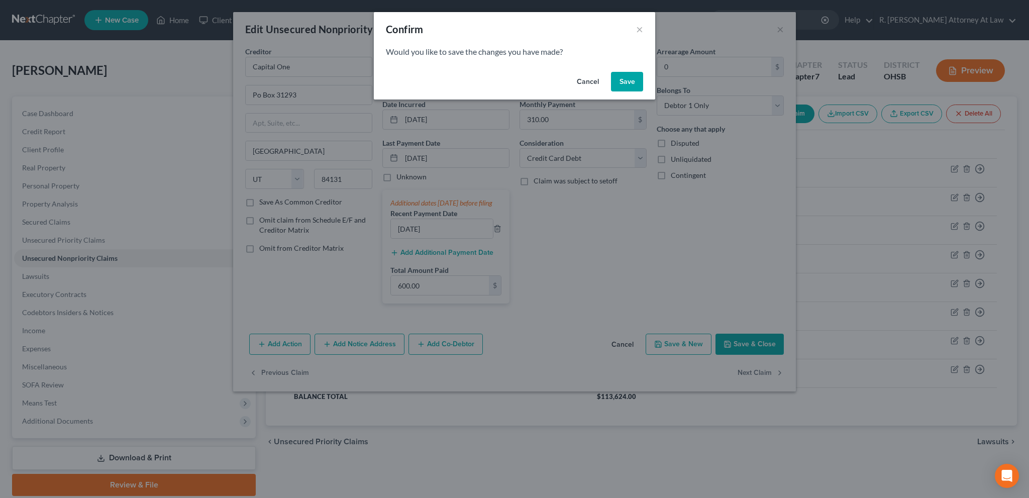
click at [633, 80] on button "Save" at bounding box center [627, 82] width 32 height 20
select select "30"
select select "17"
select select "0"
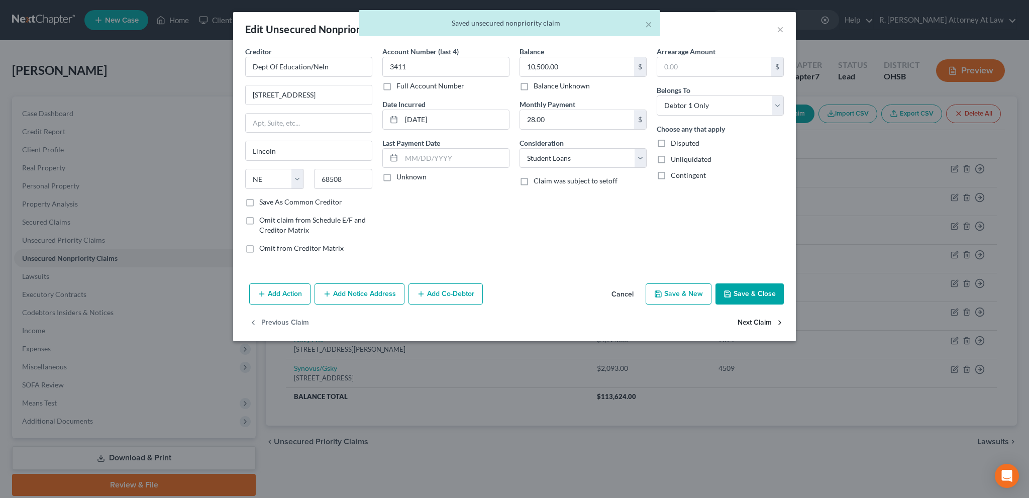
click at [758, 322] on button "Next Claim" at bounding box center [760, 322] width 46 height 21
select select "30"
select select "17"
select select "0"
click at [758, 322] on button "Next Claim" at bounding box center [760, 322] width 46 height 21
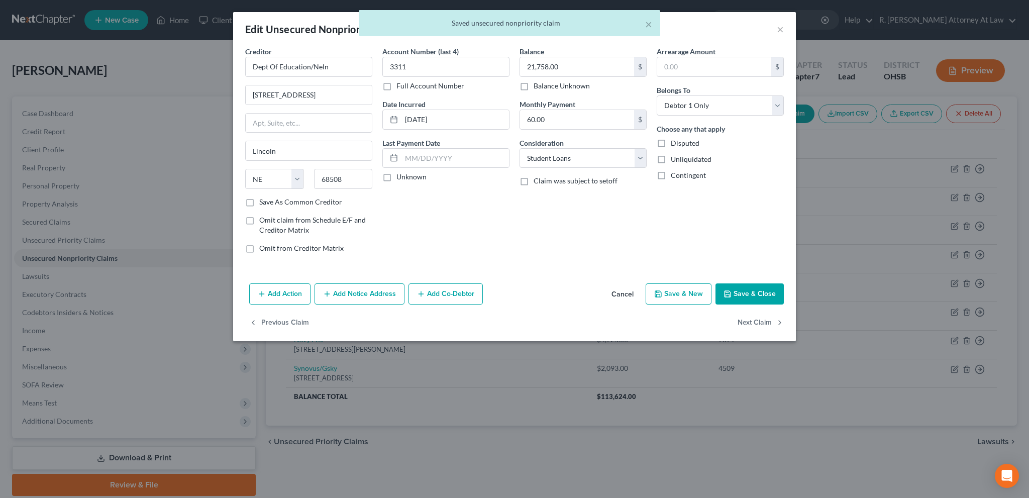
select select "30"
select select "17"
select select "0"
click at [758, 322] on button "Next Claim" at bounding box center [760, 322] width 46 height 21
select select "4"
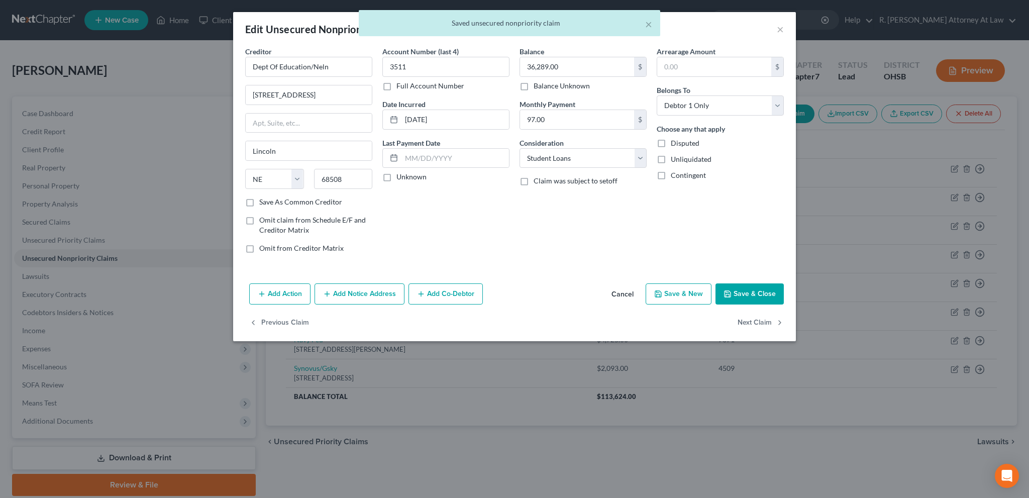
select select "10"
select select "0"
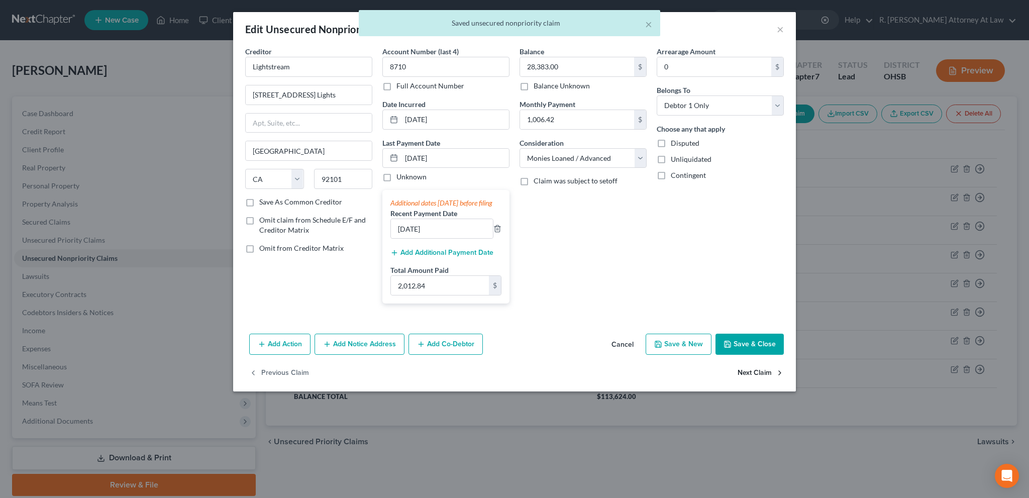
click at [759, 382] on button "Next Claim" at bounding box center [760, 373] width 46 height 21
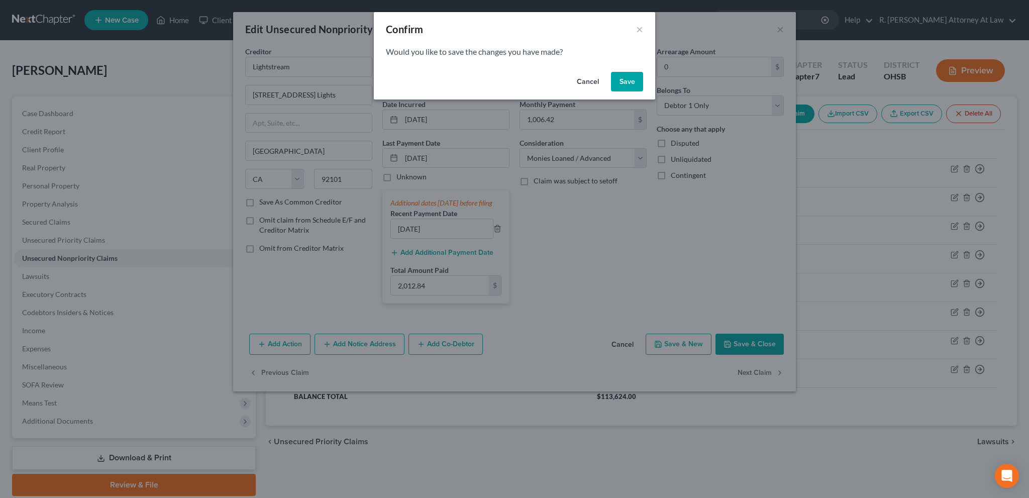
click at [623, 78] on button "Save" at bounding box center [627, 82] width 32 height 20
select select "48"
select select "2"
select select "0"
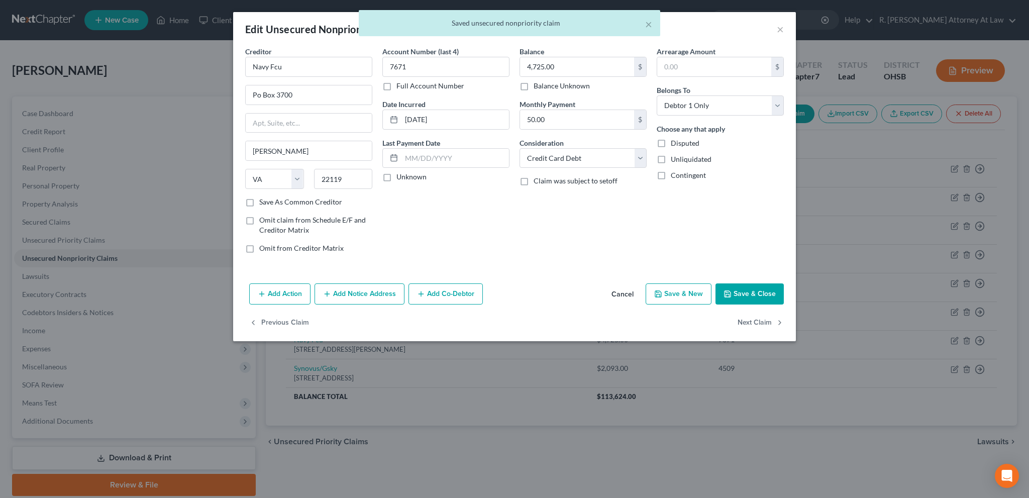
click at [623, 291] on button "Cancel" at bounding box center [622, 294] width 38 height 20
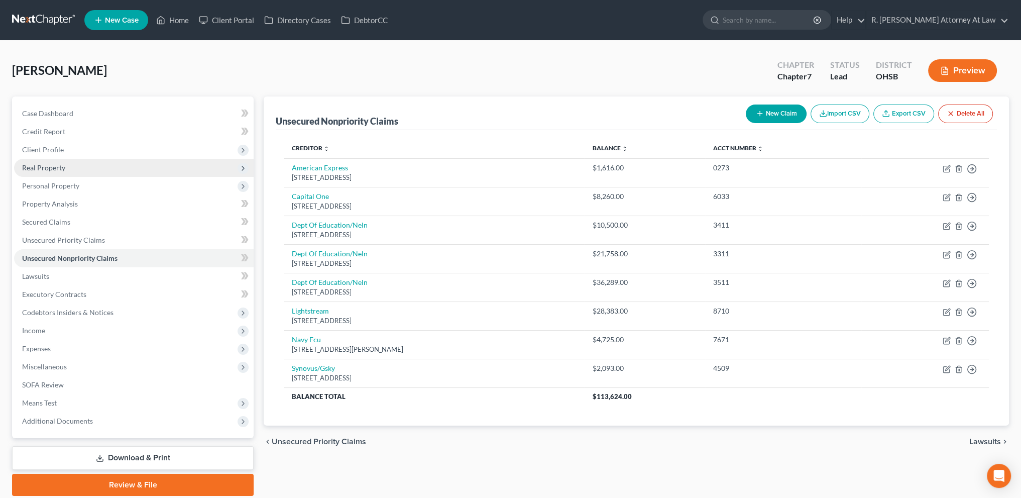
click at [40, 166] on span "Real Property" at bounding box center [43, 167] width 43 height 9
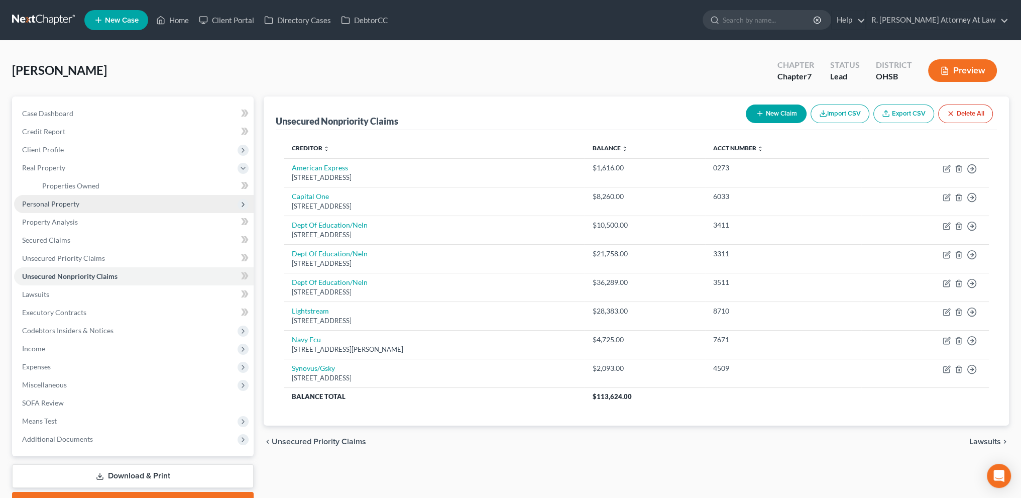
click at [52, 203] on span "Personal Property" at bounding box center [50, 203] width 57 height 9
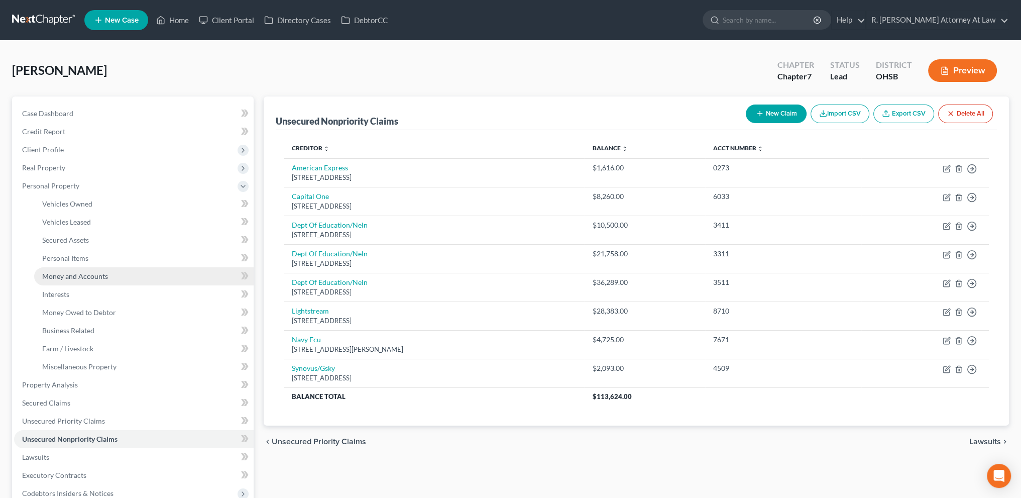
click at [64, 275] on span "Money and Accounts" at bounding box center [75, 276] width 66 height 9
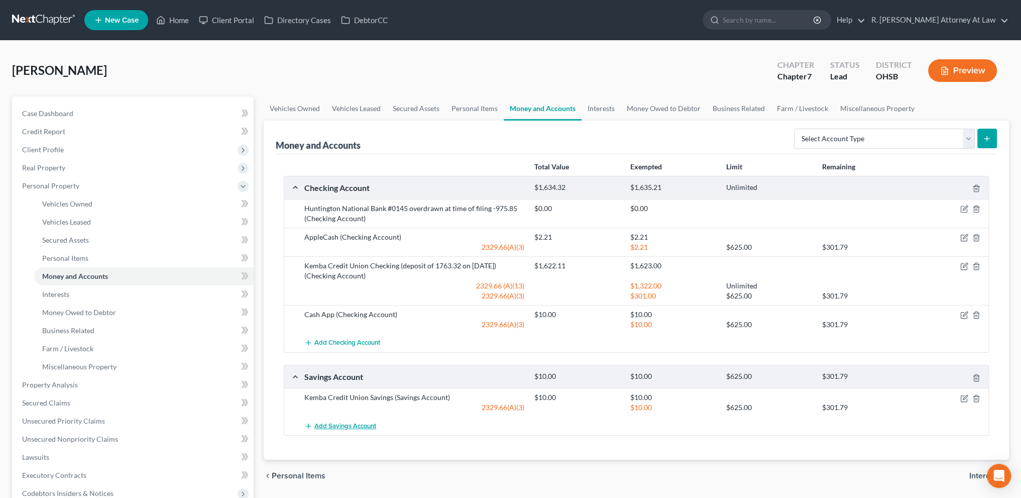
click at [340, 422] on span "Add Savings Account" at bounding box center [345, 426] width 62 height 8
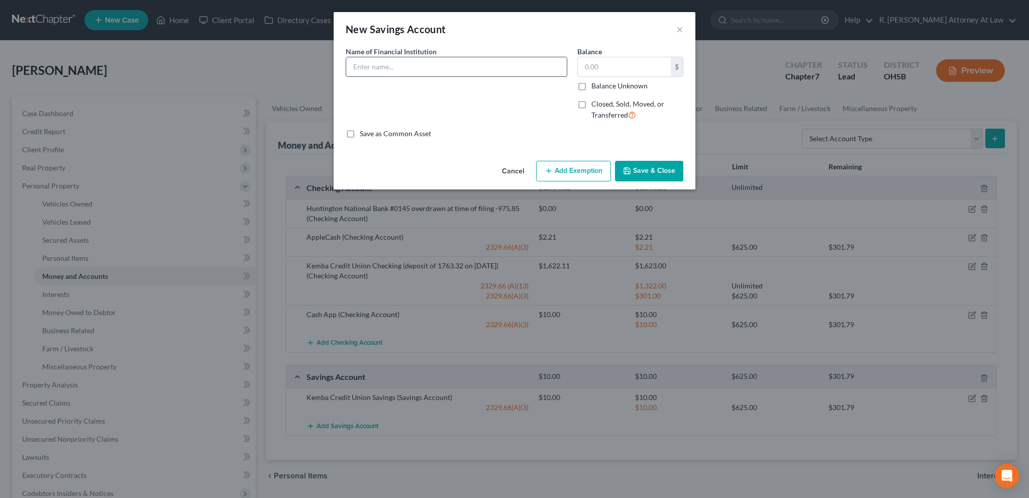
click at [364, 66] on input "text" at bounding box center [456, 66] width 220 height 19
type input "Kemba Secondary Savings Account"
type input "9"
type input "1"
click at [374, 66] on input "Kemba Secondary Savings Account" at bounding box center [456, 66] width 220 height 19
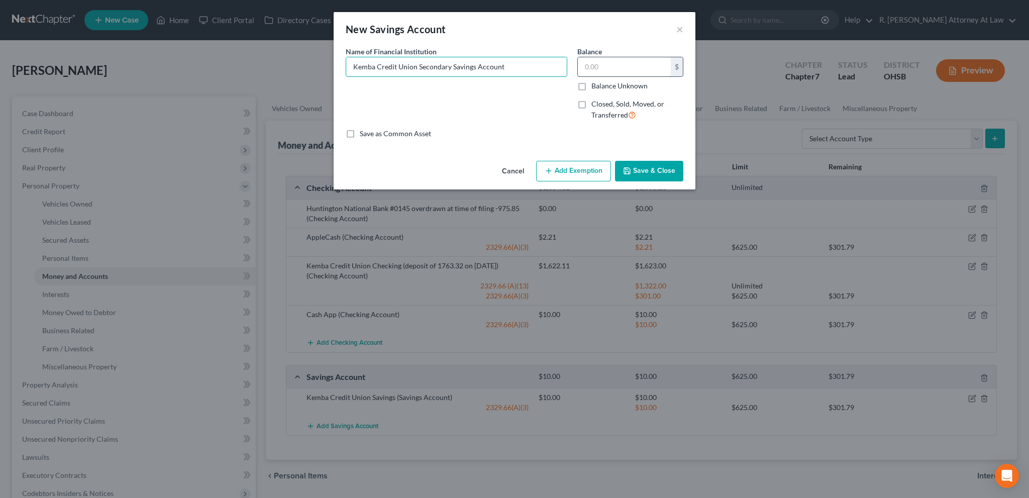
type input "Kemba Credit Union Secondary Savings Account"
click at [595, 62] on input "text" at bounding box center [624, 66] width 93 height 19
type input "1"
click at [559, 171] on button "Add Exemption" at bounding box center [573, 171] width 75 height 21
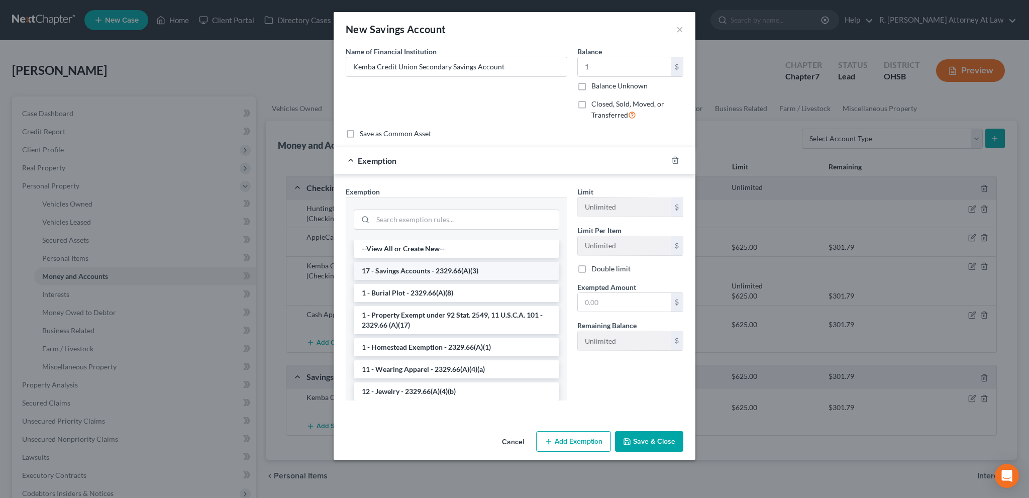
click at [400, 264] on li "17 - Savings Accounts - 2329.66(A)(3)" at bounding box center [456, 271] width 205 height 18
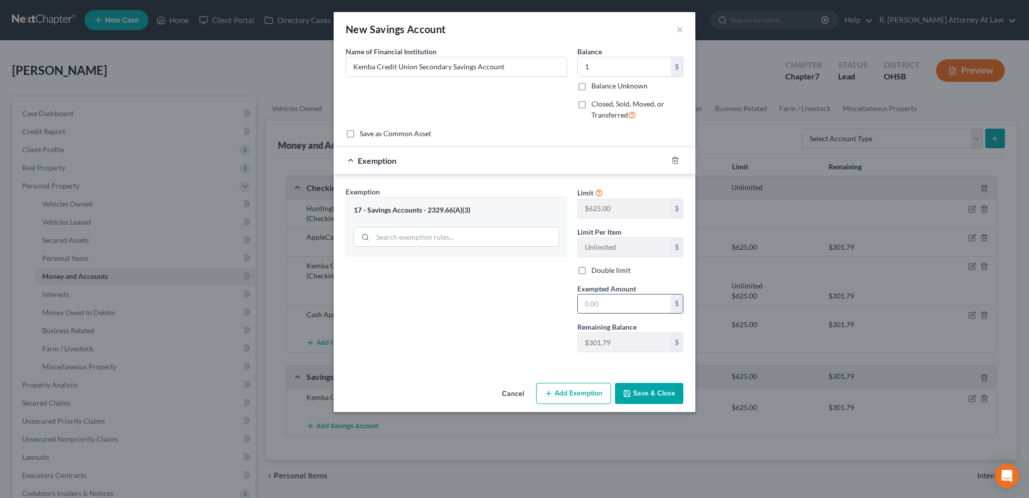
click at [581, 300] on input "text" at bounding box center [624, 303] width 93 height 19
type input "1"
click at [523, 351] on div "Exemption Set must be selected for CA. Exemption * 17 - Savings Accounts - 2329…" at bounding box center [457, 273] width 232 height 174
click at [634, 393] on button "Save & Close" at bounding box center [649, 393] width 68 height 21
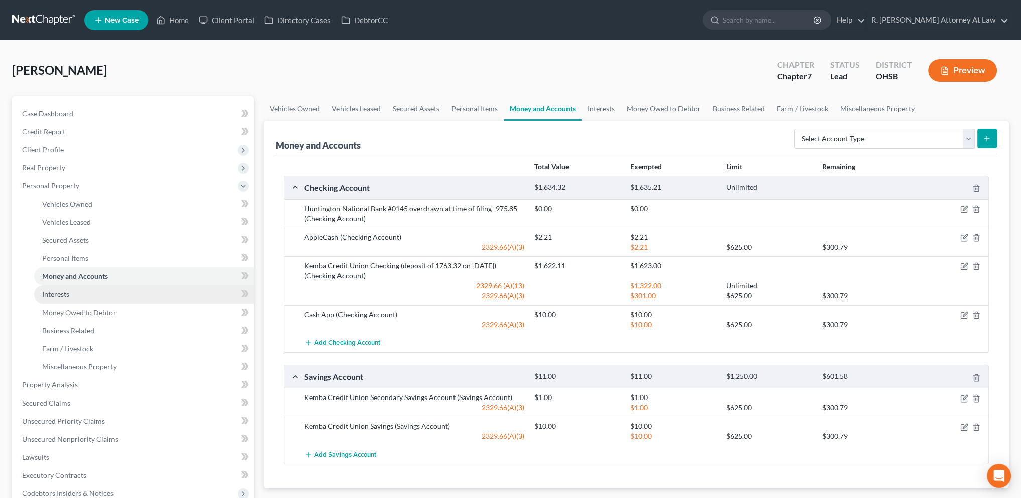
click at [58, 294] on span "Interests" at bounding box center [55, 294] width 27 height 9
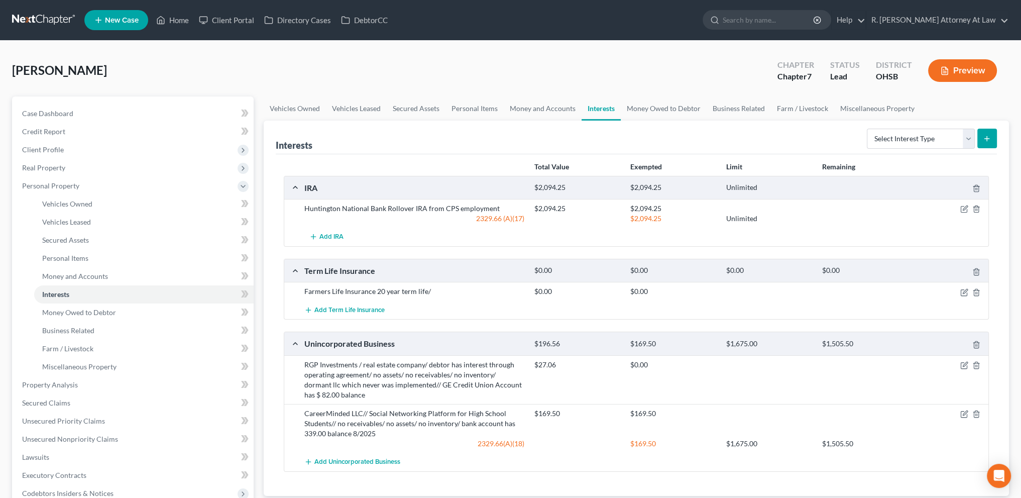
click at [441, 206] on div "Huntington National Bank Rollover IRA from CPS employment" at bounding box center [414, 208] width 230 height 10
click at [962, 207] on icon "button" at bounding box center [964, 209] width 8 height 8
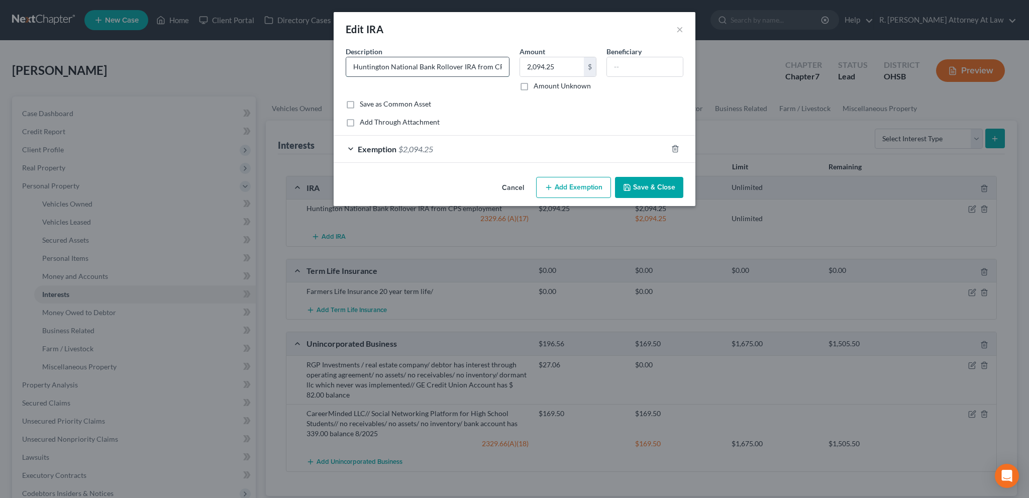
click at [490, 67] on input "Huntington National Bank Rollover IRA from CPS employment" at bounding box center [427, 66] width 163 height 19
type input "Huntington National Bank Rollover IRA funds from CPS employment"
click at [636, 188] on button "Save & Close" at bounding box center [649, 187] width 68 height 21
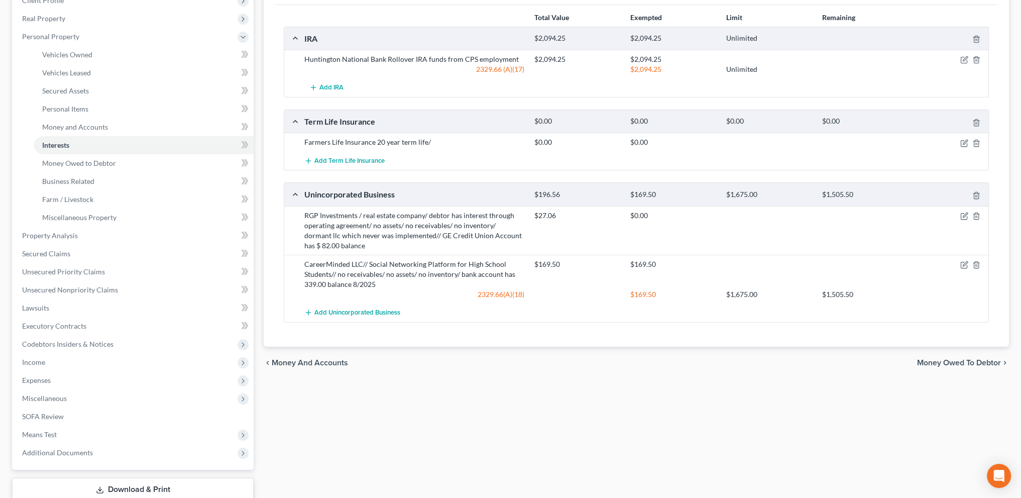
scroll to position [151, 0]
click at [57, 233] on span "Property Analysis" at bounding box center [50, 234] width 56 height 9
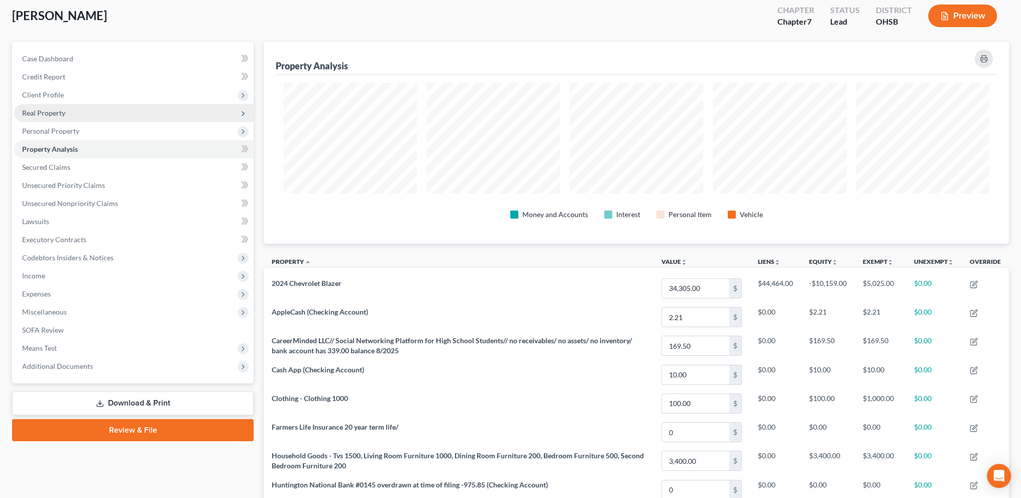
scroll to position [50, 0]
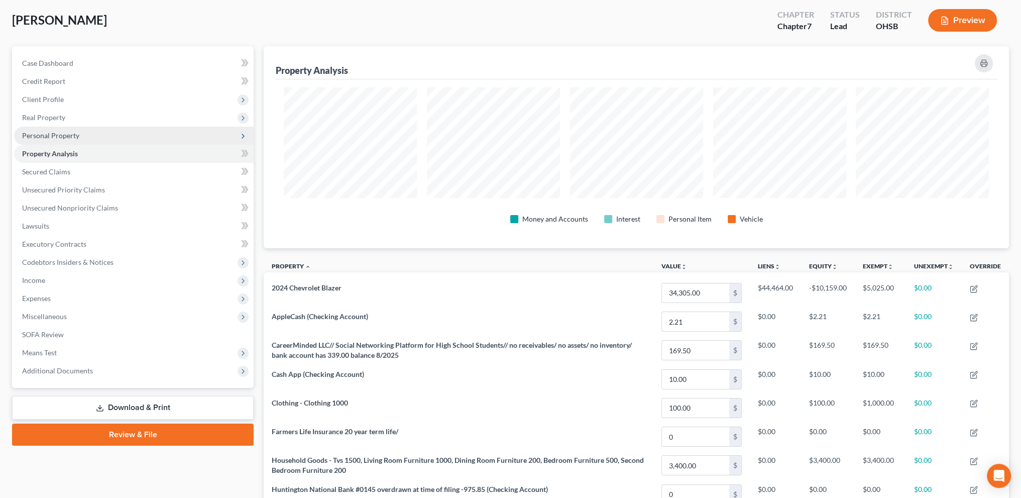
click at [41, 134] on span "Personal Property" at bounding box center [50, 135] width 57 height 9
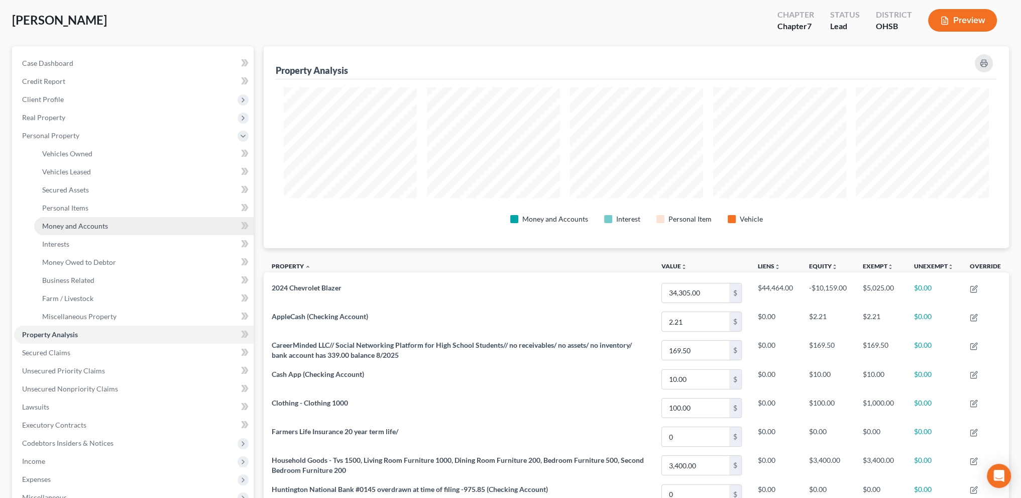
click at [59, 227] on span "Money and Accounts" at bounding box center [75, 225] width 66 height 9
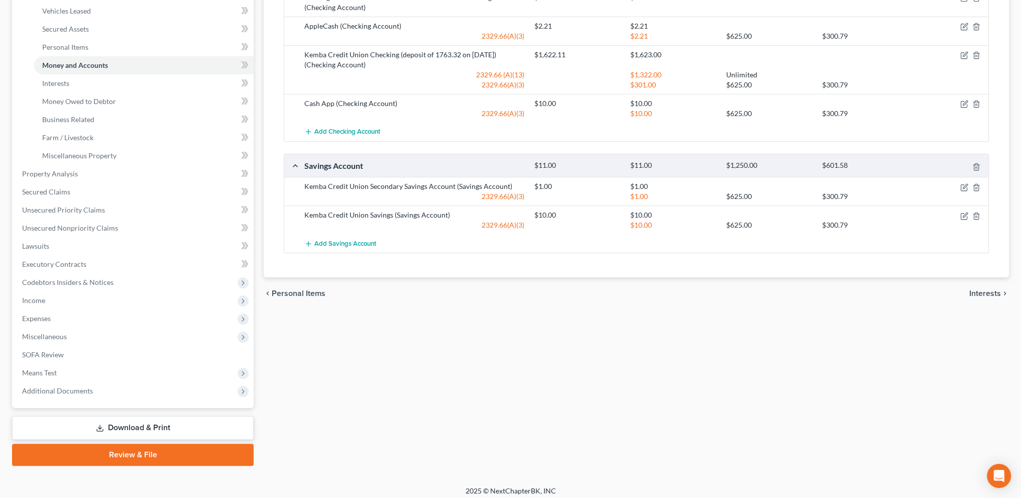
scroll to position [213, 0]
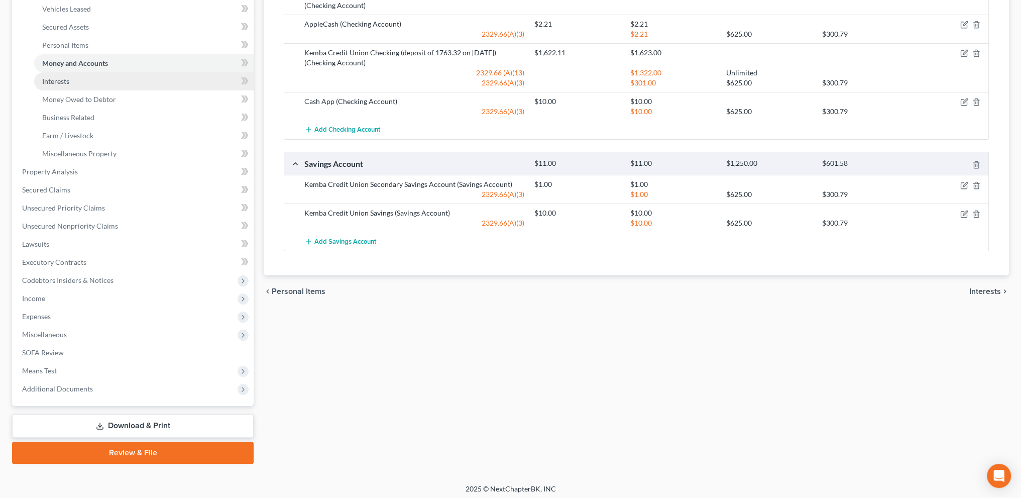
click at [53, 79] on span "Interests" at bounding box center [55, 81] width 27 height 9
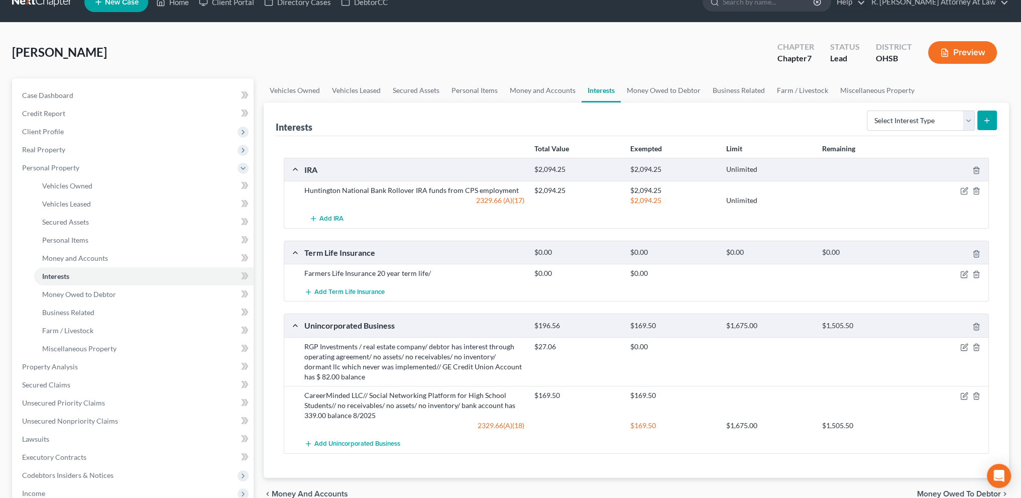
scroll to position [12, 0]
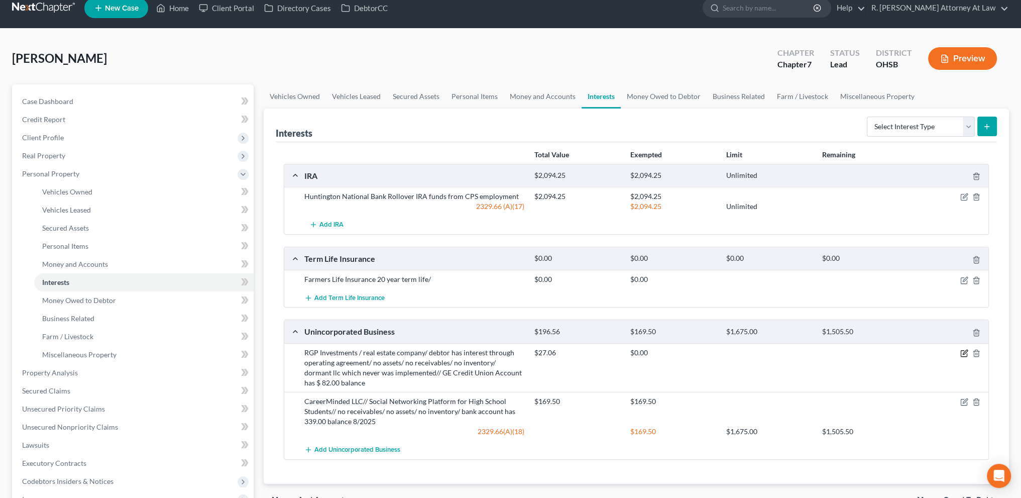
click at [962, 350] on icon "button" at bounding box center [964, 353] width 8 height 8
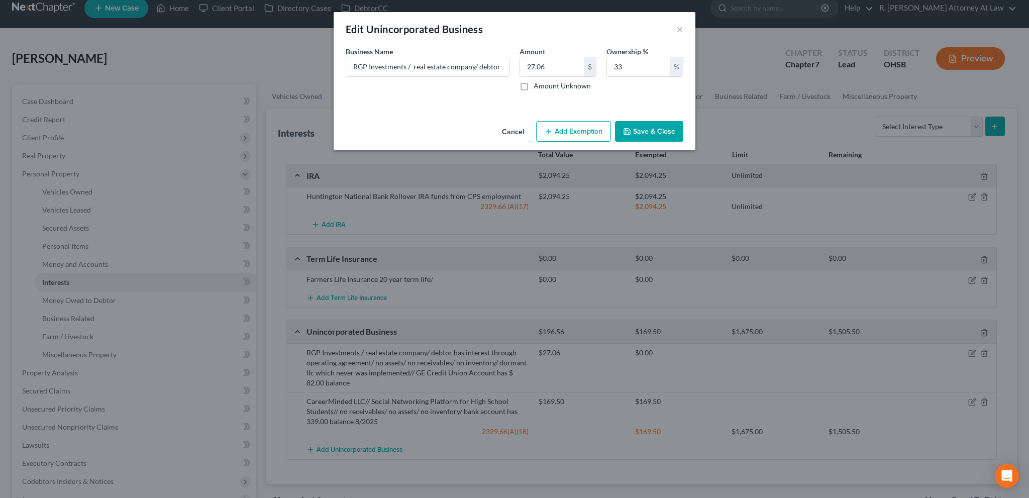
click at [579, 136] on button "Add Exemption" at bounding box center [573, 131] width 75 height 21
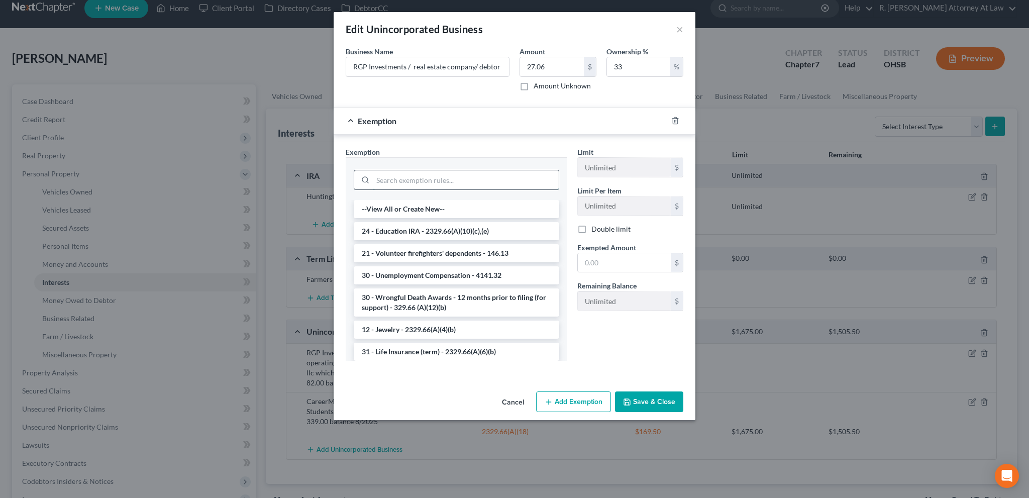
click at [390, 179] on input "search" at bounding box center [466, 179] width 186 height 19
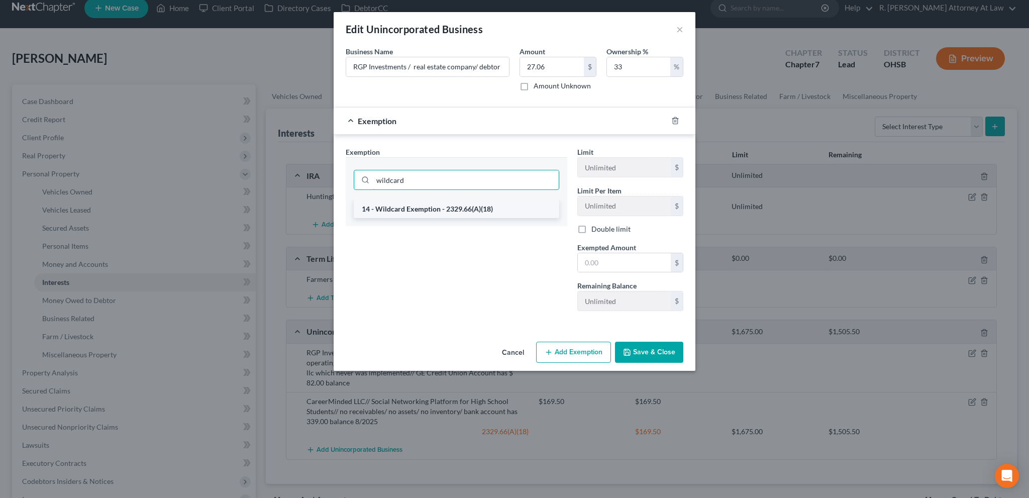
type input "wildcard"
click at [398, 209] on li "14 - Wildcard Exemption - 2329.66(A)(18)" at bounding box center [456, 209] width 205 height 18
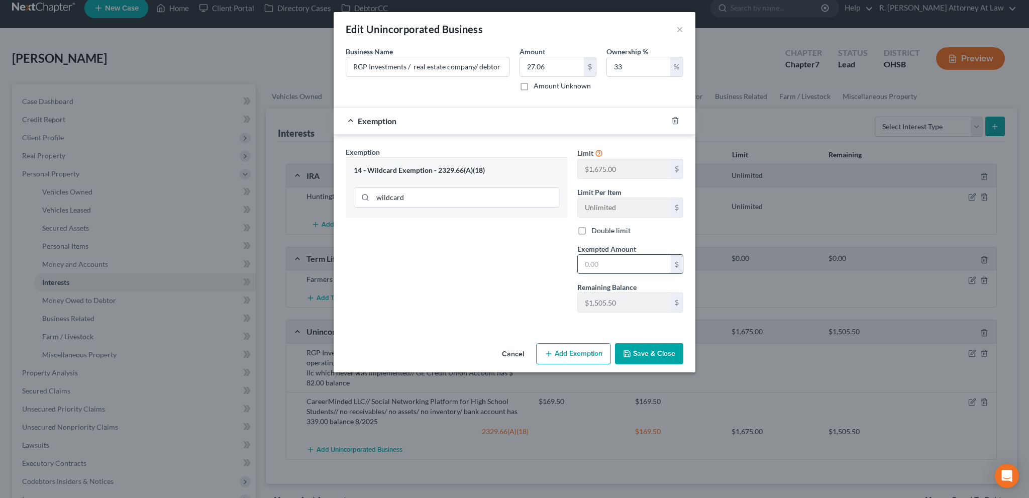
click at [590, 262] on input "text" at bounding box center [624, 264] width 93 height 19
type input "27.06"
click at [646, 353] on button "Save & Close" at bounding box center [649, 353] width 68 height 21
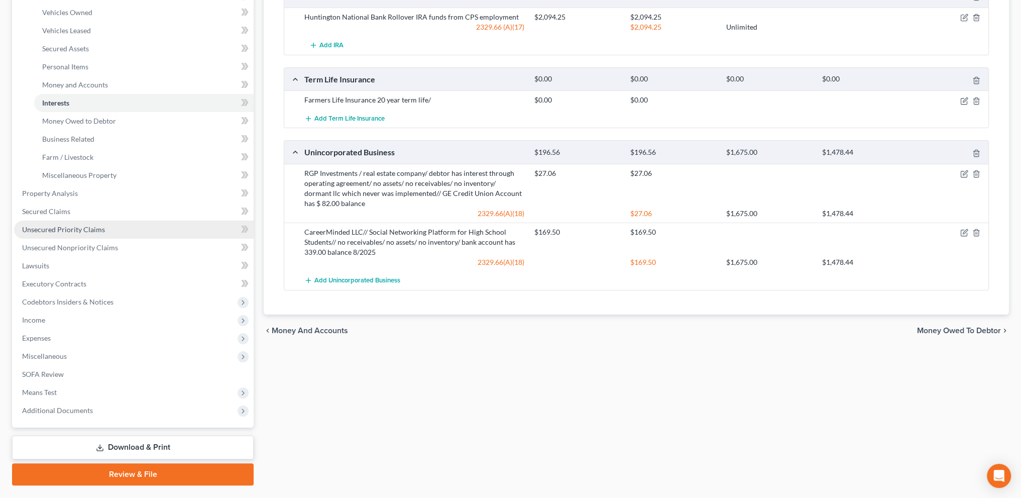
scroll to position [213, 0]
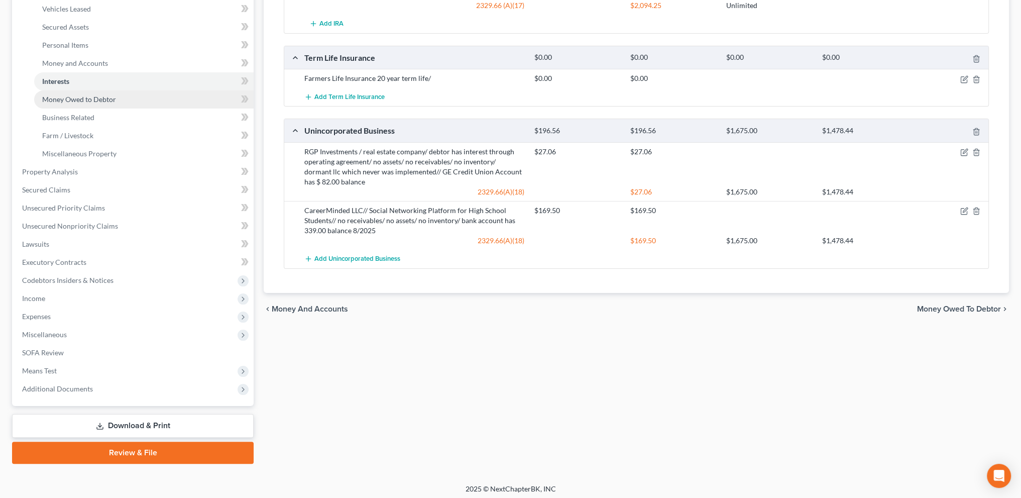
click at [56, 98] on span "Money Owed to Debtor" at bounding box center [79, 99] width 74 height 9
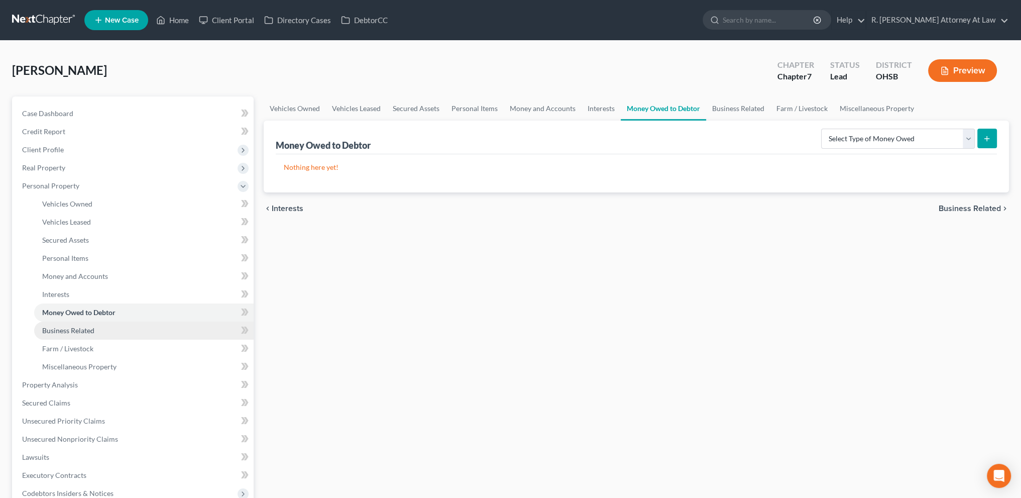
click at [63, 327] on span "Business Related" at bounding box center [68, 330] width 52 height 9
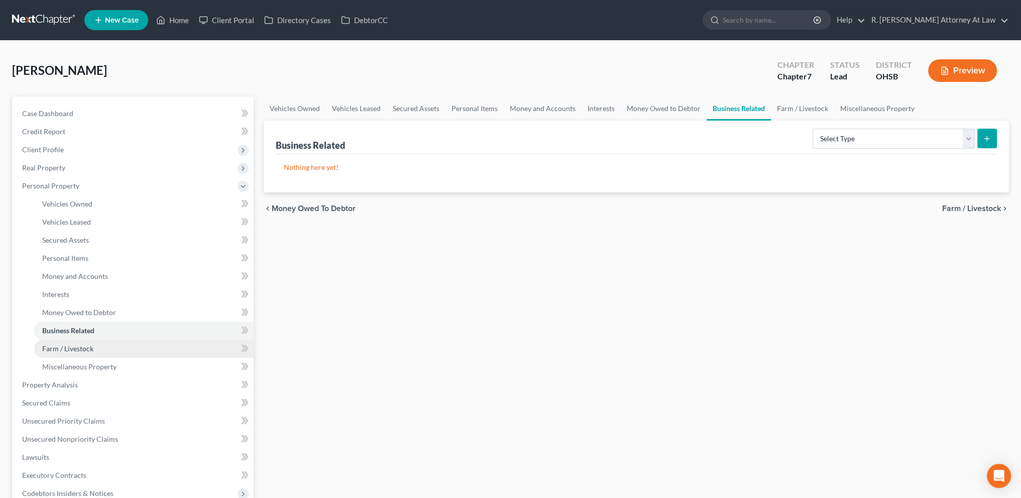
click at [67, 348] on span "Farm / Livestock" at bounding box center [67, 348] width 51 height 9
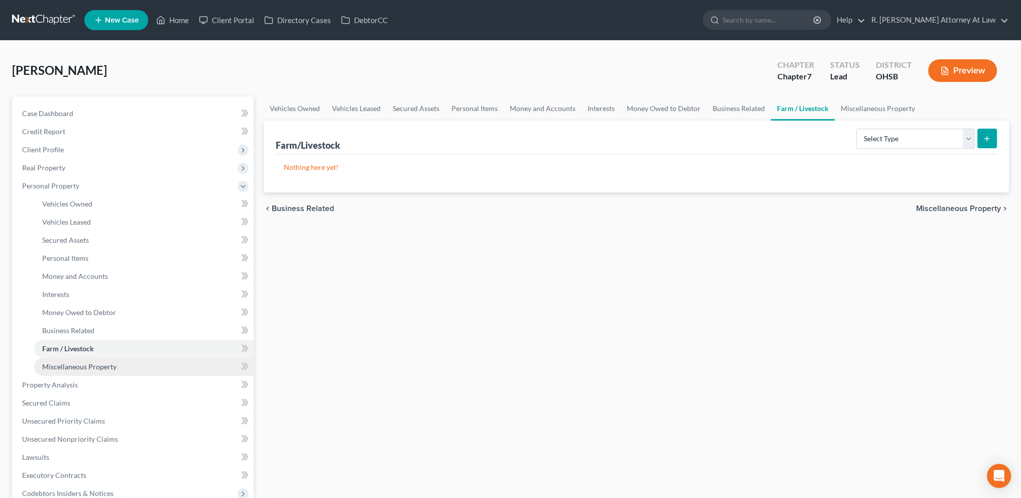
click at [74, 364] on span "Miscellaneous Property" at bounding box center [79, 366] width 74 height 9
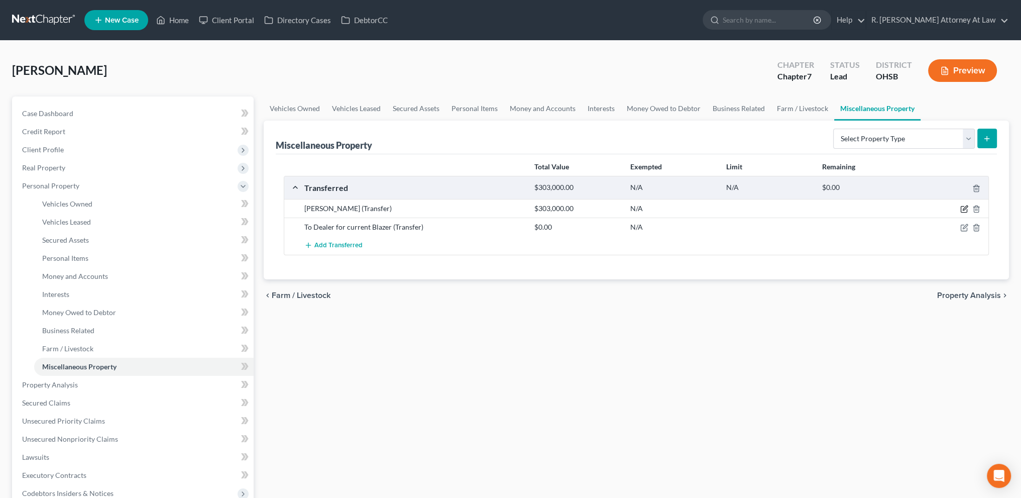
click at [963, 207] on icon "button" at bounding box center [965, 208] width 5 height 5
select select "Ordinary ([DATE])"
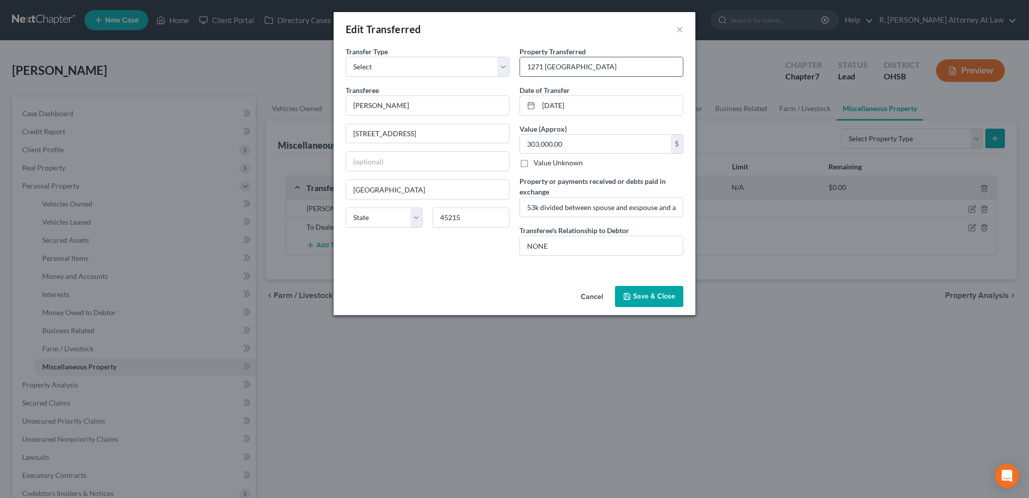
click at [582, 66] on input "1271 [GEOGRAPHIC_DATA]" at bounding box center [601, 66] width 163 height 19
type input "1271 [GEOGRAPHIC_DATA]"
type input "1271 Timberland /"
type input "1271 Timberland /C"
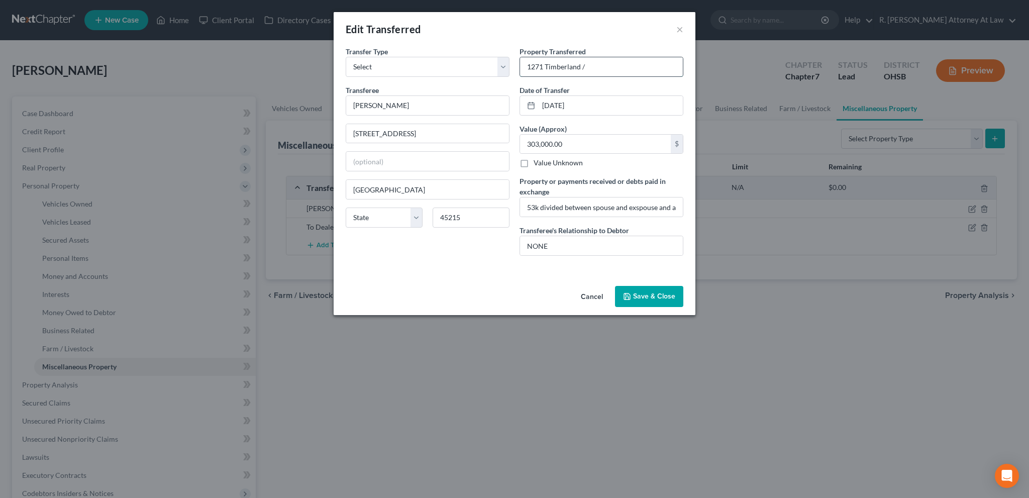
type input "1271 Timberland /C"
type input "1271 Timberland /Ci"
type input "1271 Timberland /Cir"
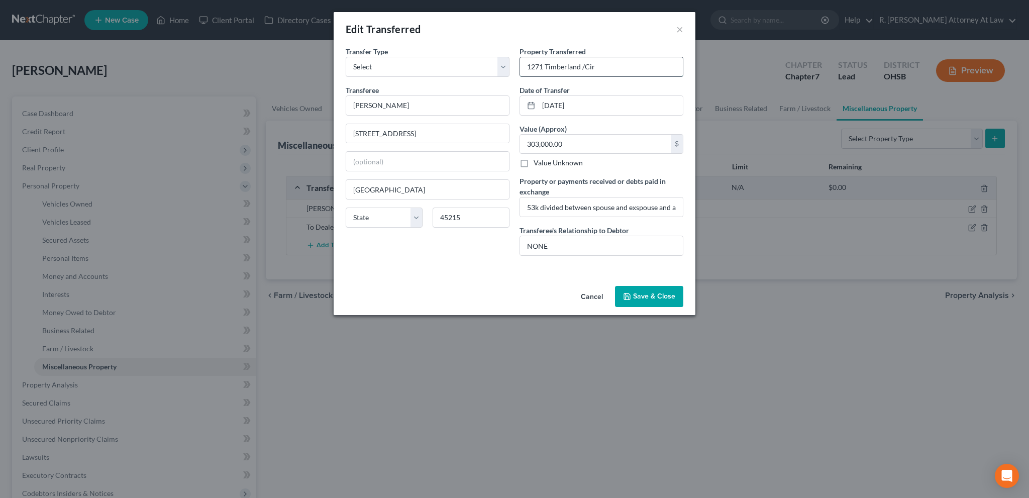
type input "1271 Timberland /Circ"
type input "1271 Timberland /Circl"
type input "[STREET_ADDRESS]"
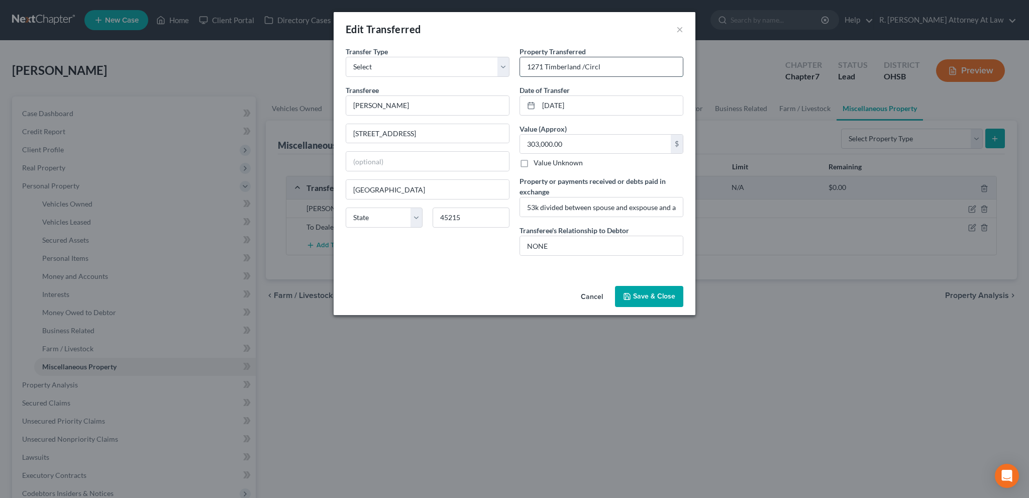
type input "[STREET_ADDRESS]"
type input "1271 Timberland /Circl"
type input "1271 Timberland /Circ"
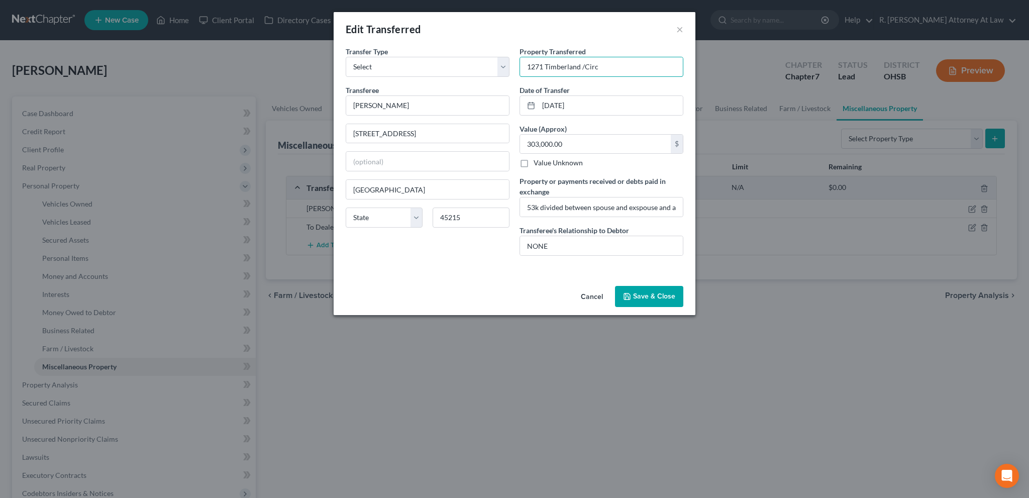
type input "1271 Timberland /Cir"
type input "1271 Timberland /Ci"
type input "1271 Timberland /C"
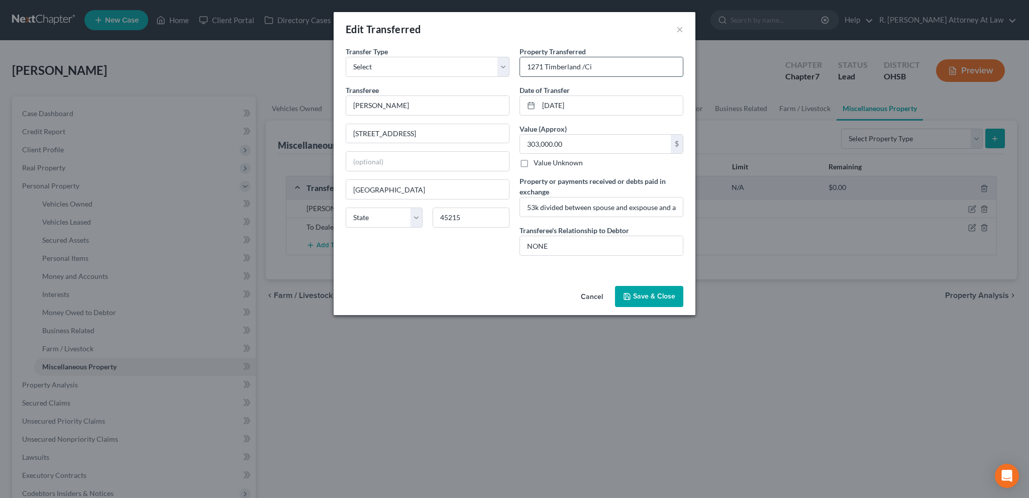
type input "1271 Timberland /C"
type input "1271 Timberland /"
type input "1271 [GEOGRAPHIC_DATA]"
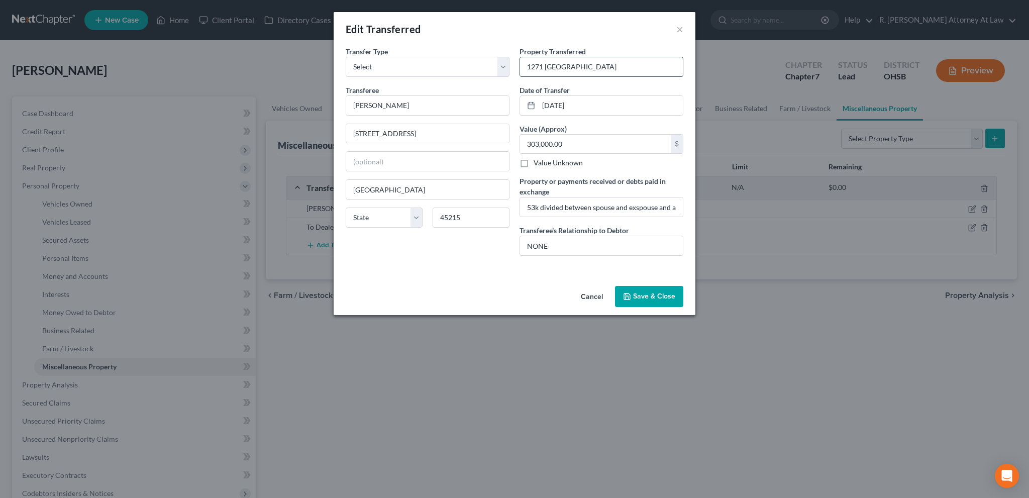
type input "1271 Timberland C"
type input "1271 Timberland Ci"
type input "[STREET_ADDRESS]"
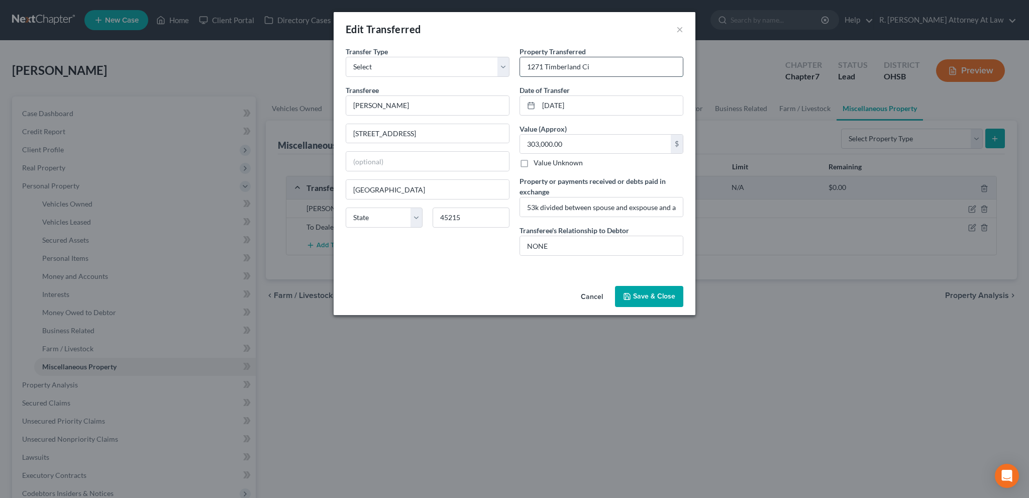
type input "[STREET_ADDRESS]"
type input "1271 Timberland Circ"
type input "1271 Timberland Circl"
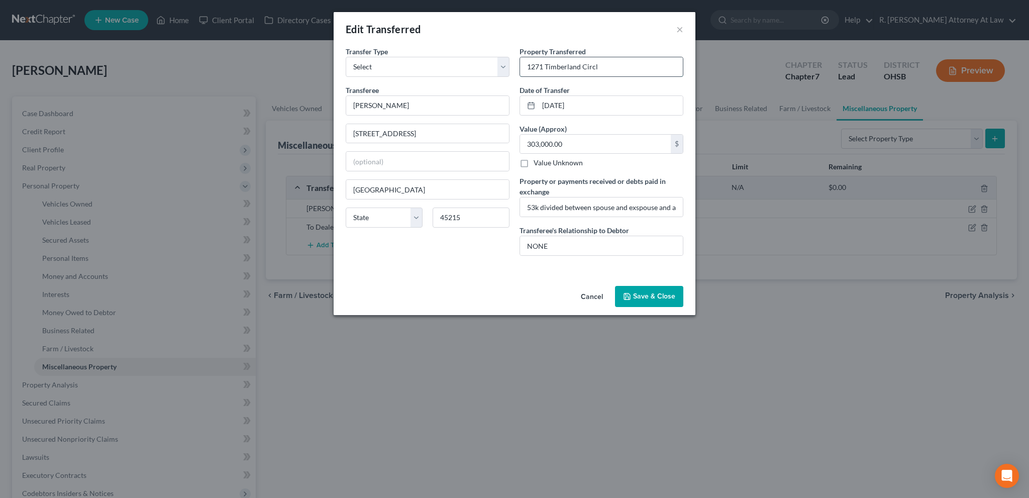
type input "[STREET_ADDRESS]"
click at [635, 206] on input "53k divided between spouse and exspouse and applied to credit cards and persona…" at bounding box center [601, 206] width 163 height 19
type input "53k divided between spouse and ex-spouse and applied to credit cards and person…"
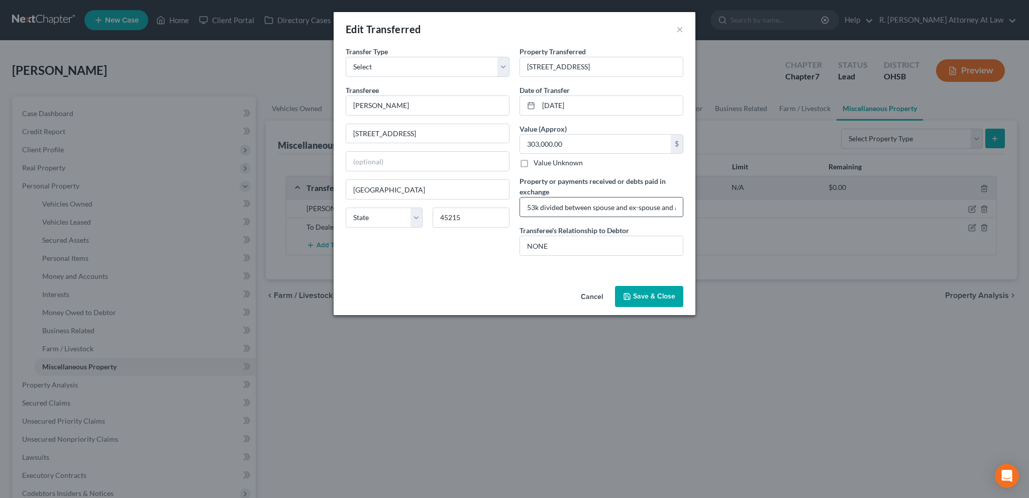
click at [657, 206] on input "53k divided between spouse and ex-spouse and applied to credit cards and person…" at bounding box center [601, 206] width 163 height 19
type input "53k divided between spouse and ex-spouse and applied to credit cards and person…"
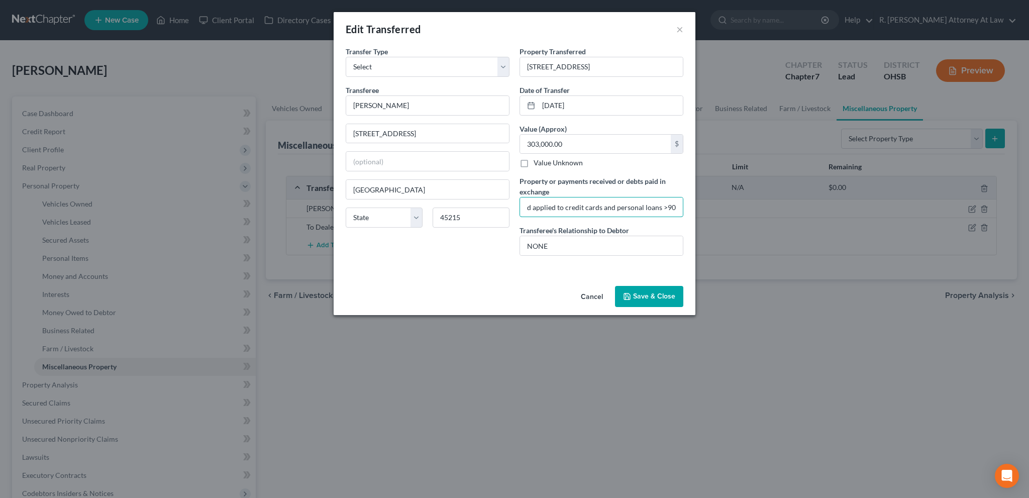
type input "53k divided between spouse and ex-spouse and applied to credit cards and person…"
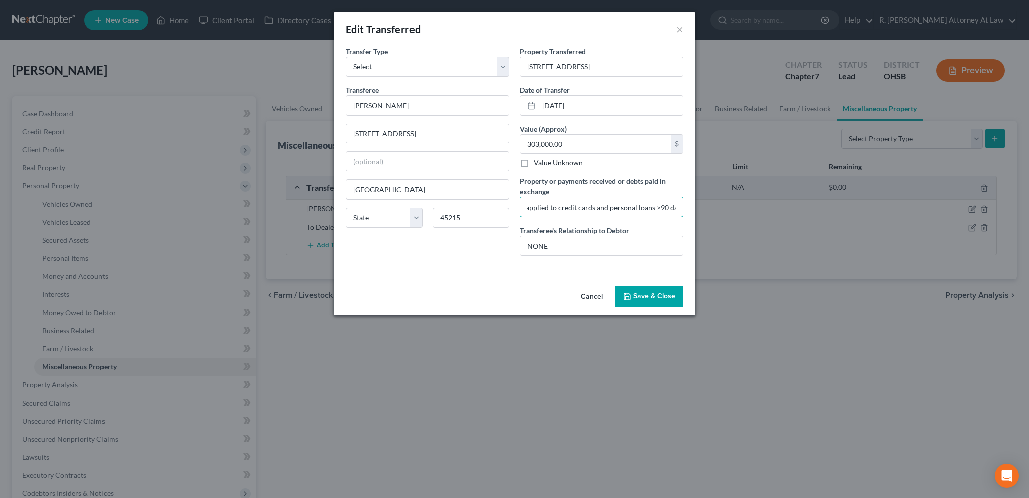
scroll to position [0, 152]
type input "53k divided between spouse and ex-spouse and applied to credit cards and person…"
click at [649, 296] on button "Save & Close" at bounding box center [649, 296] width 68 height 21
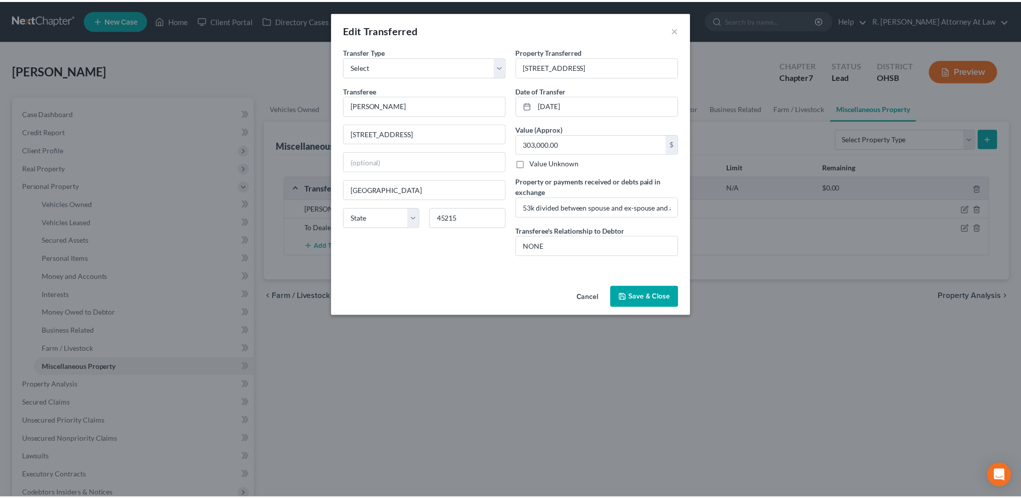
scroll to position [0, 0]
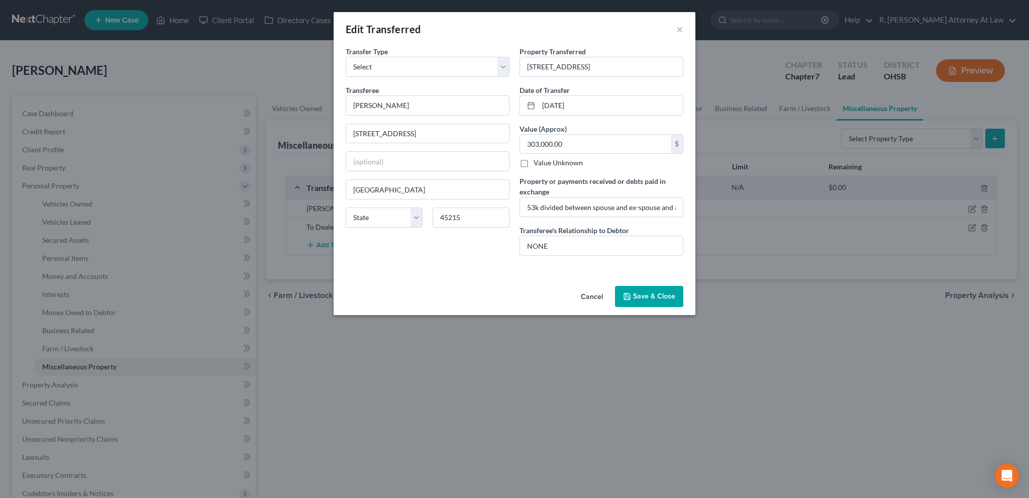
click at [649, 296] on button "Save & Close" at bounding box center [649, 296] width 68 height 21
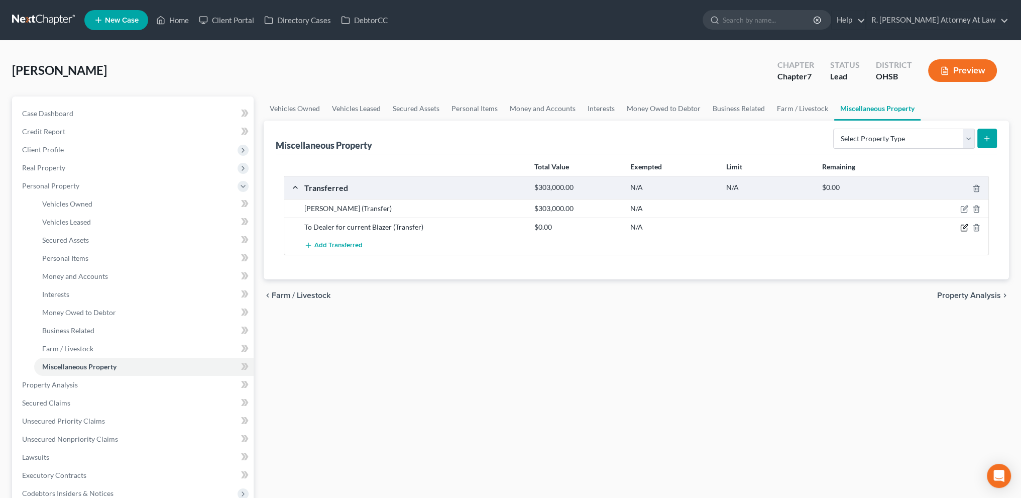
click at [962, 225] on icon "button" at bounding box center [964, 227] width 8 height 8
select select "Ordinary ([DATE])"
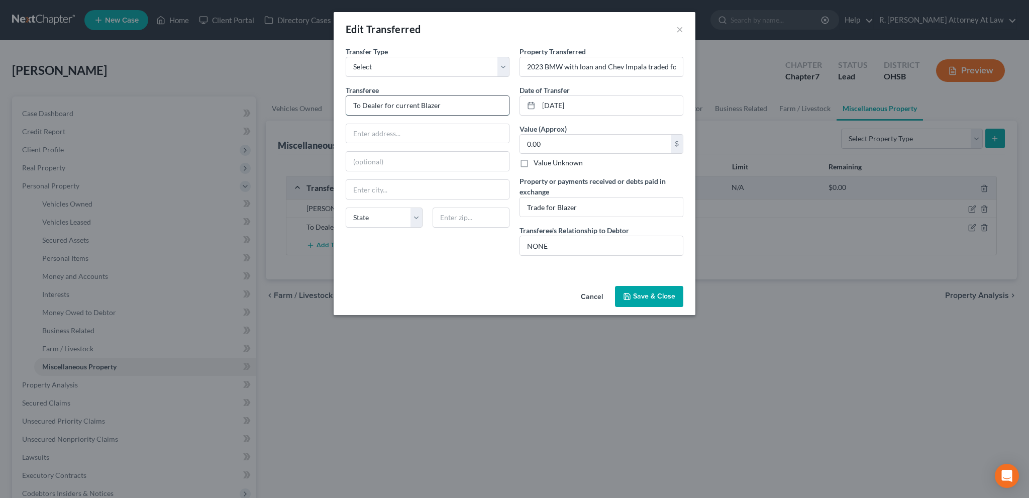
click at [354, 103] on input "To Dealer for current Blazer" at bounding box center [427, 105] width 163 height 19
type input "Trade to Dealer for current Blazer"
click at [639, 295] on button "Save & Close" at bounding box center [649, 296] width 68 height 21
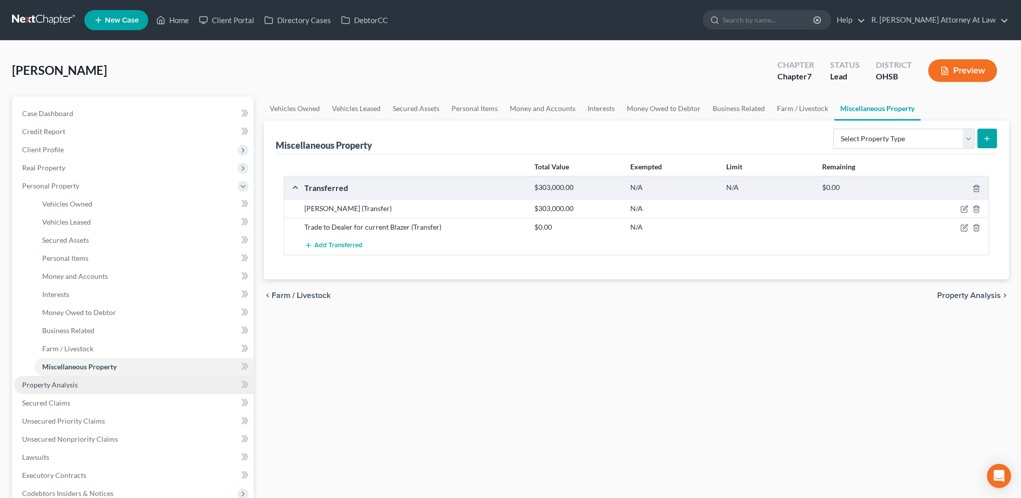
click at [52, 384] on span "Property Analysis" at bounding box center [50, 384] width 56 height 9
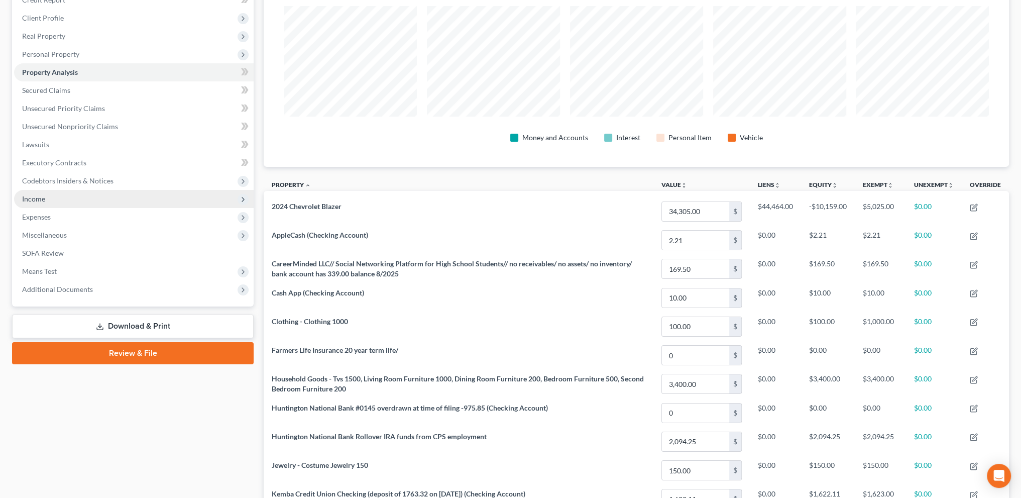
scroll to position [176, 0]
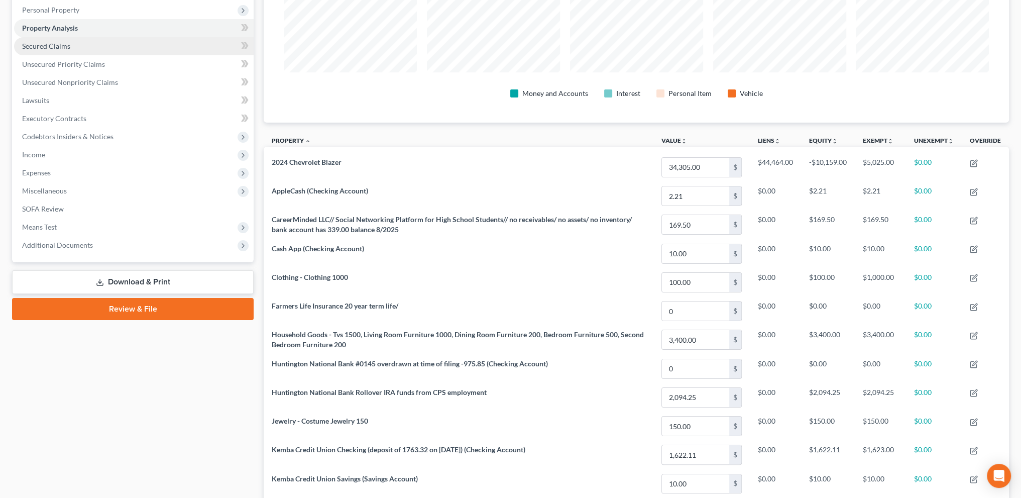
click at [41, 40] on link "Secured Claims" at bounding box center [134, 46] width 240 height 18
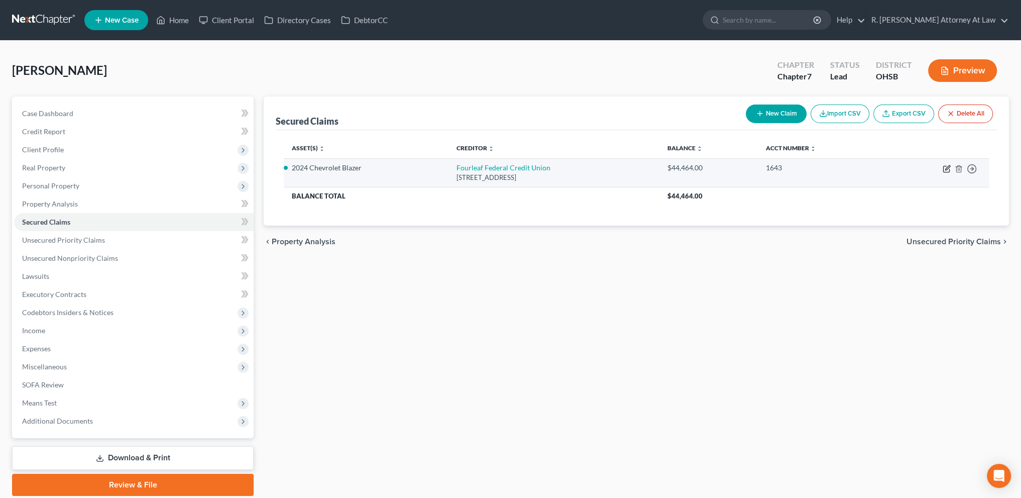
click at [946, 169] on icon "button" at bounding box center [947, 167] width 5 height 5
select select "35"
select select "9"
select select "2"
select select "0"
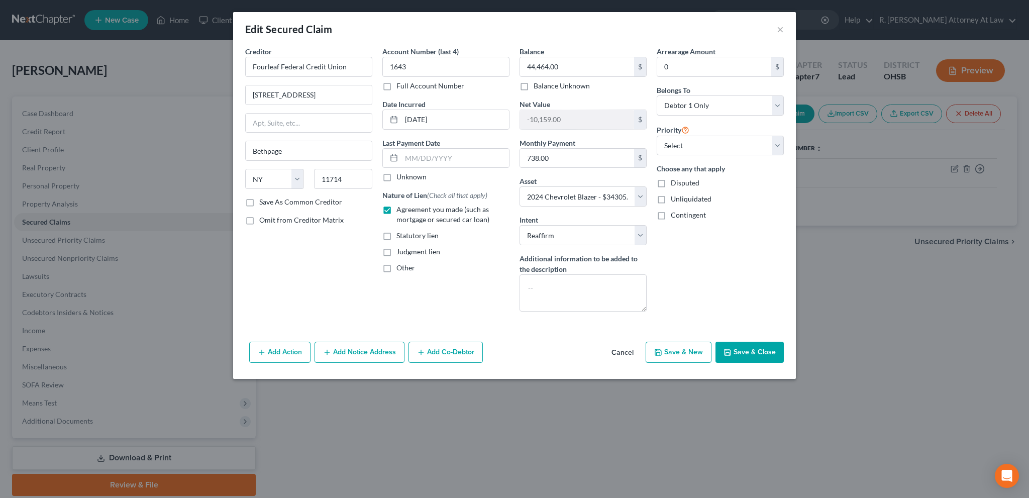
click at [747, 350] on button "Save & Close" at bounding box center [749, 352] width 68 height 21
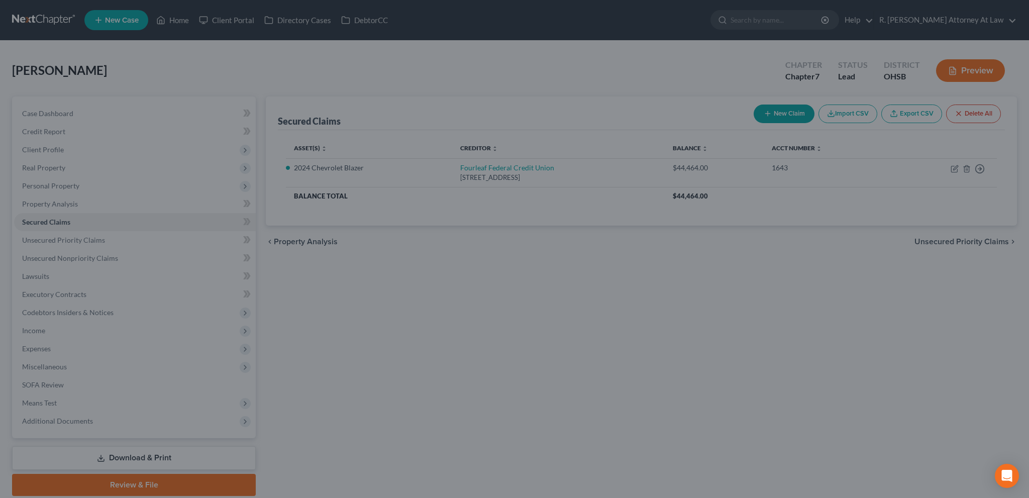
select select "9"
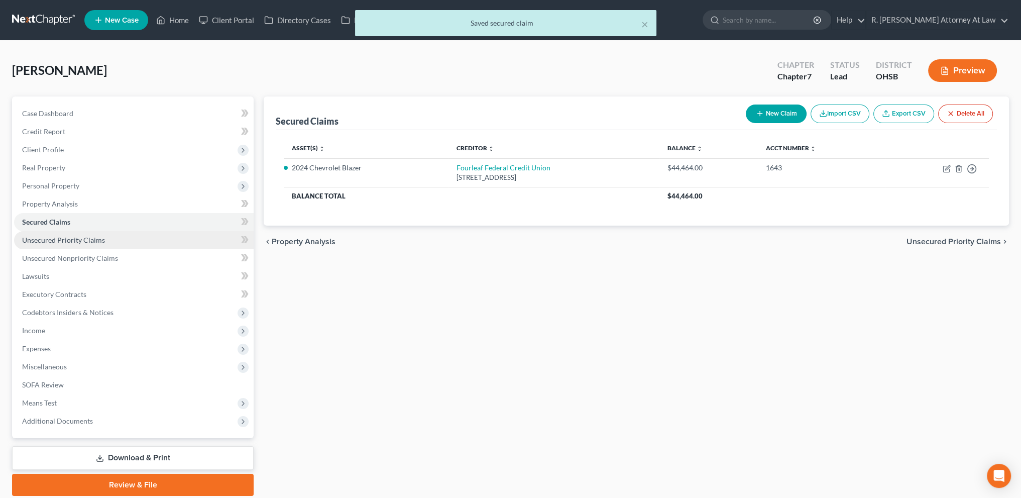
click at [48, 240] on span "Unsecured Priority Claims" at bounding box center [63, 240] width 83 height 9
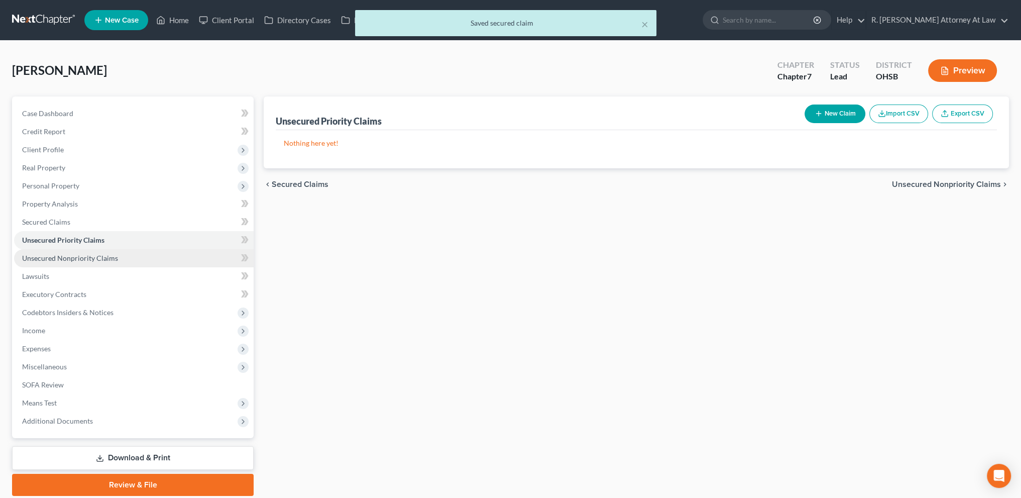
click at [52, 257] on span "Unsecured Nonpriority Claims" at bounding box center [70, 258] width 96 height 9
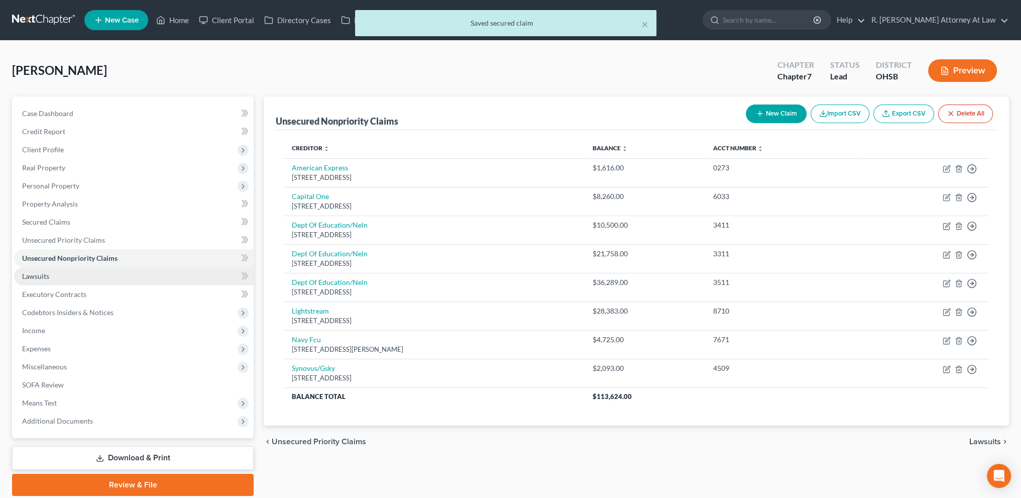
click at [39, 277] on span "Lawsuits" at bounding box center [35, 276] width 27 height 9
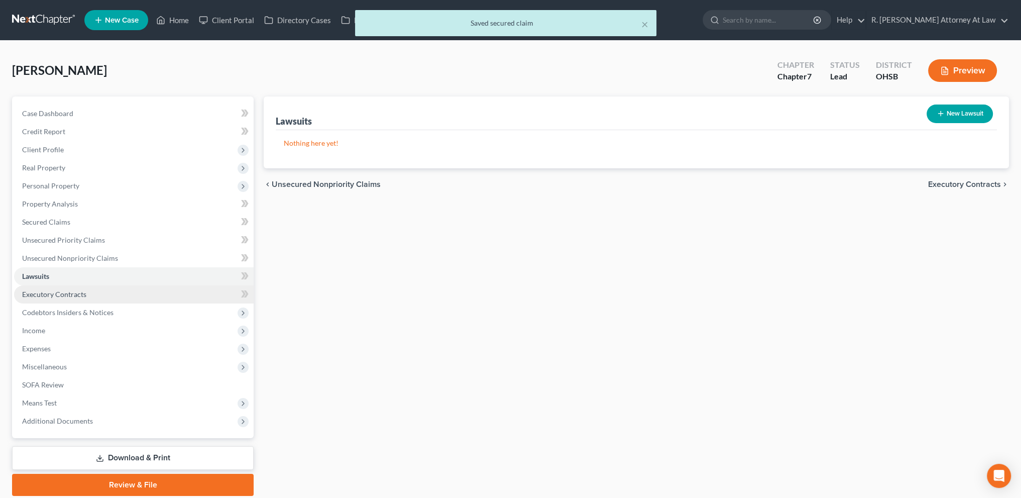
click at [43, 296] on span "Executory Contracts" at bounding box center [54, 294] width 64 height 9
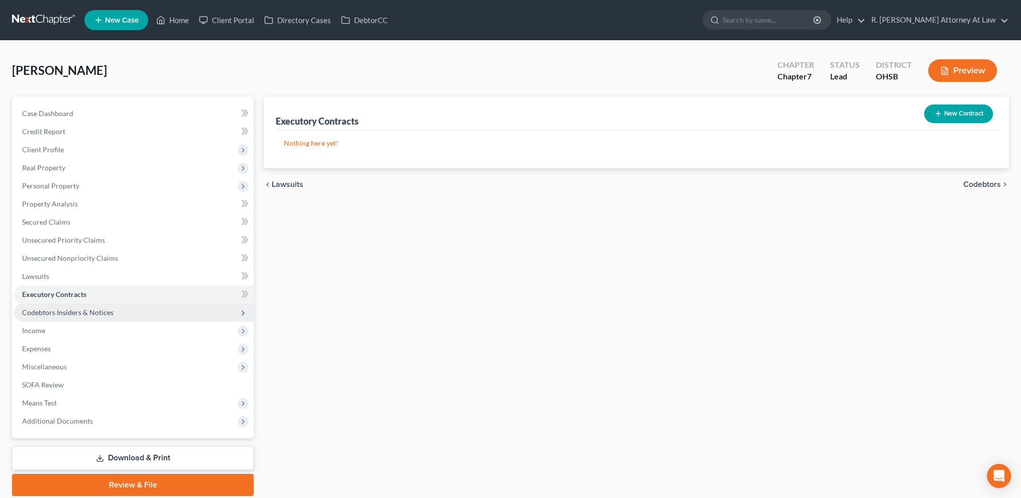
click at [44, 311] on span "Codebtors Insiders & Notices" at bounding box center [67, 312] width 91 height 9
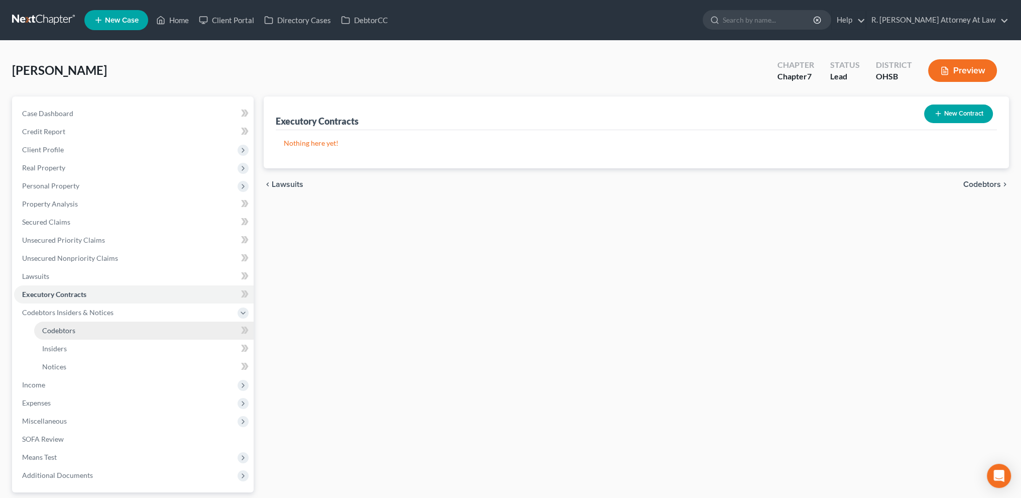
click at [48, 331] on span "Codebtors" at bounding box center [58, 330] width 33 height 9
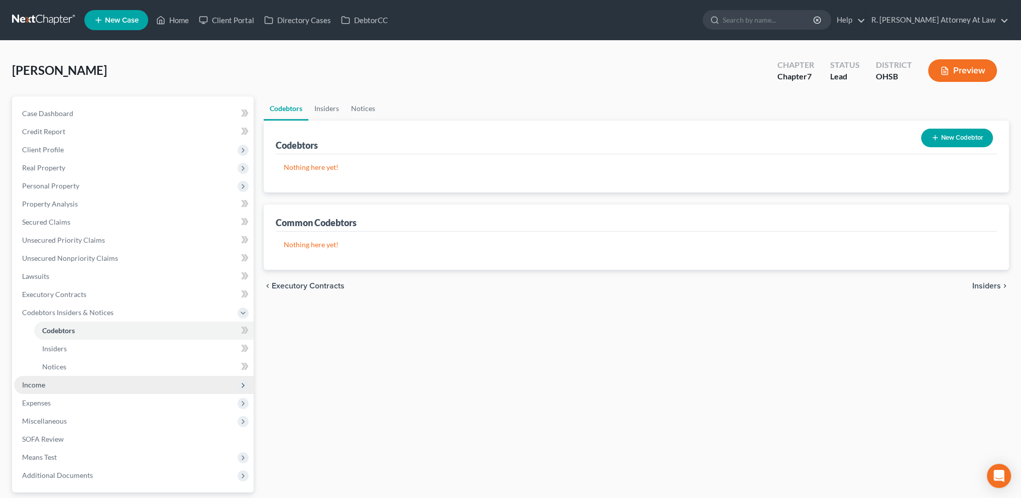
click at [38, 383] on span "Income" at bounding box center [33, 384] width 23 height 9
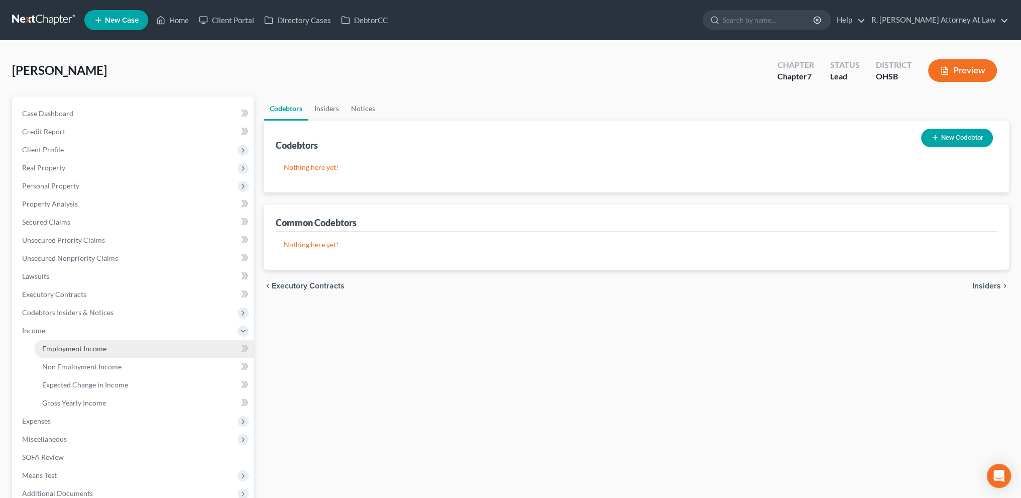
click at [64, 347] on span "Employment Income" at bounding box center [74, 348] width 64 height 9
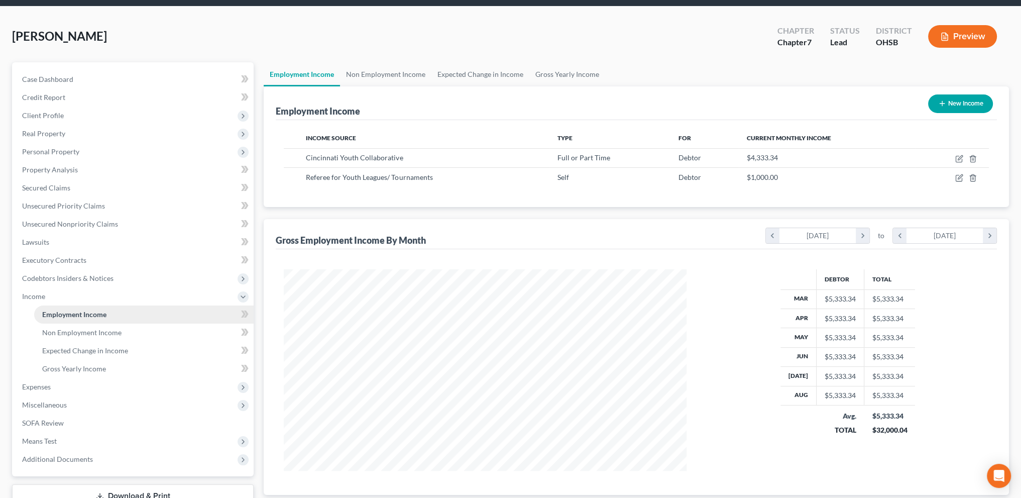
scroll to position [38, 0]
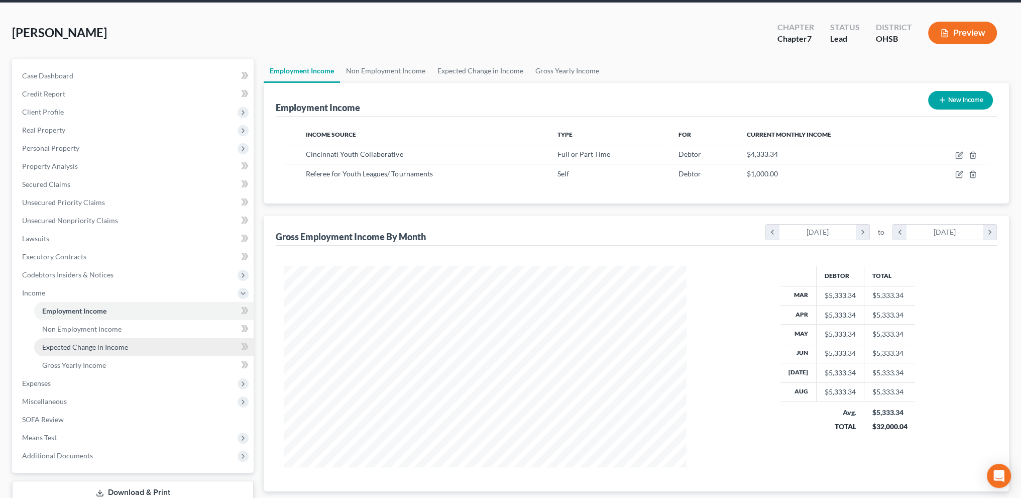
click at [80, 353] on link "Expected Change in Income" at bounding box center [143, 347] width 219 height 18
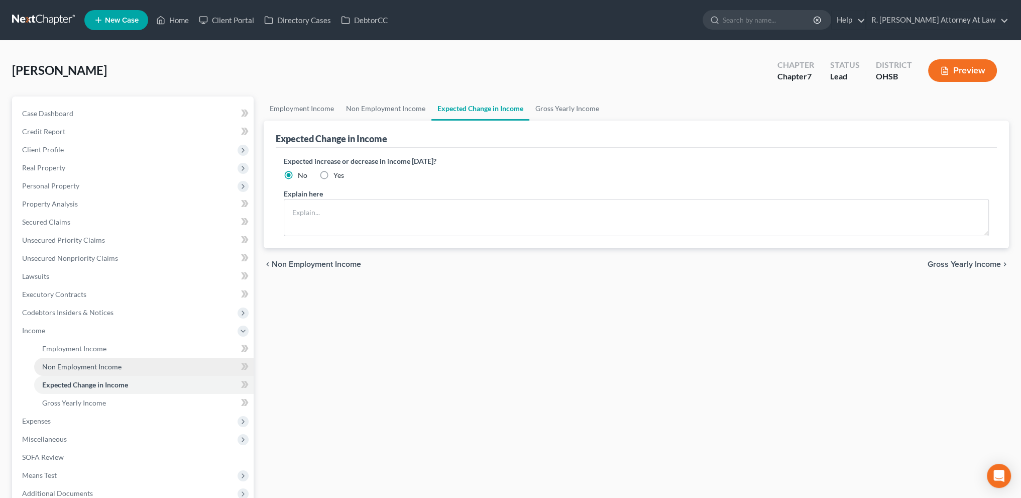
click at [75, 369] on span "Non Employment Income" at bounding box center [81, 366] width 79 height 9
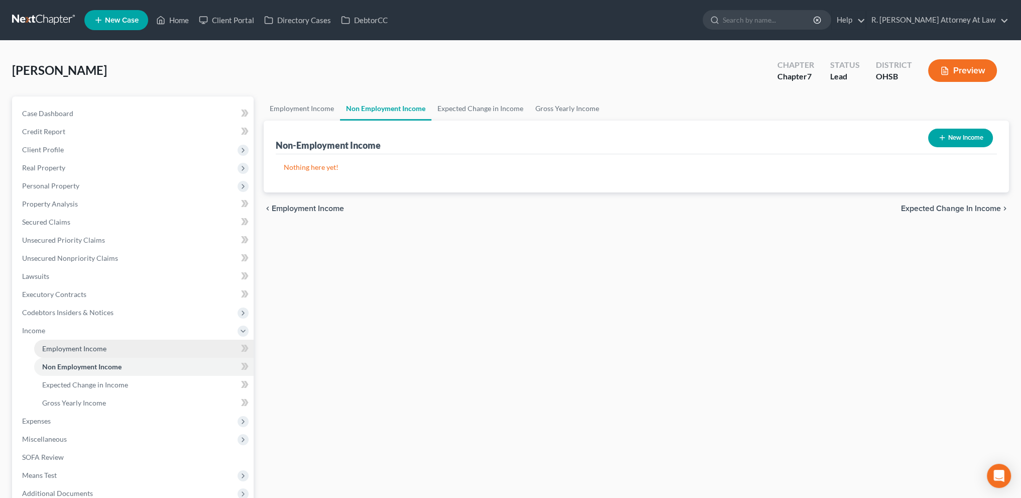
click at [69, 345] on span "Employment Income" at bounding box center [74, 348] width 64 height 9
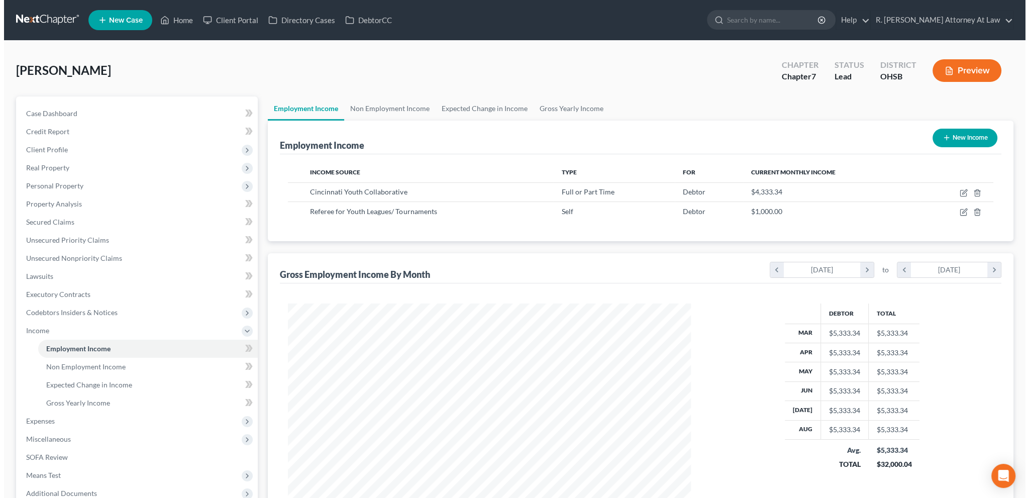
scroll to position [201, 422]
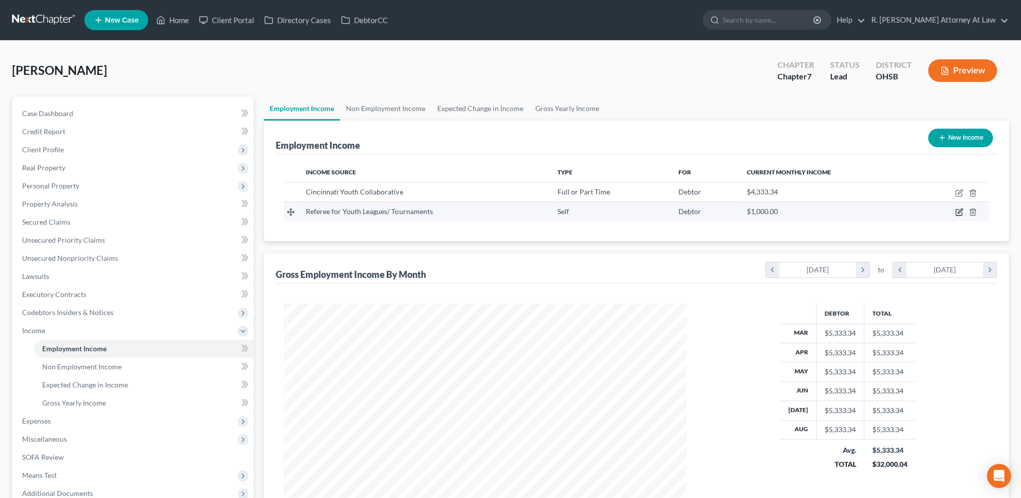
click at [960, 213] on icon "button" at bounding box center [959, 212] width 8 height 8
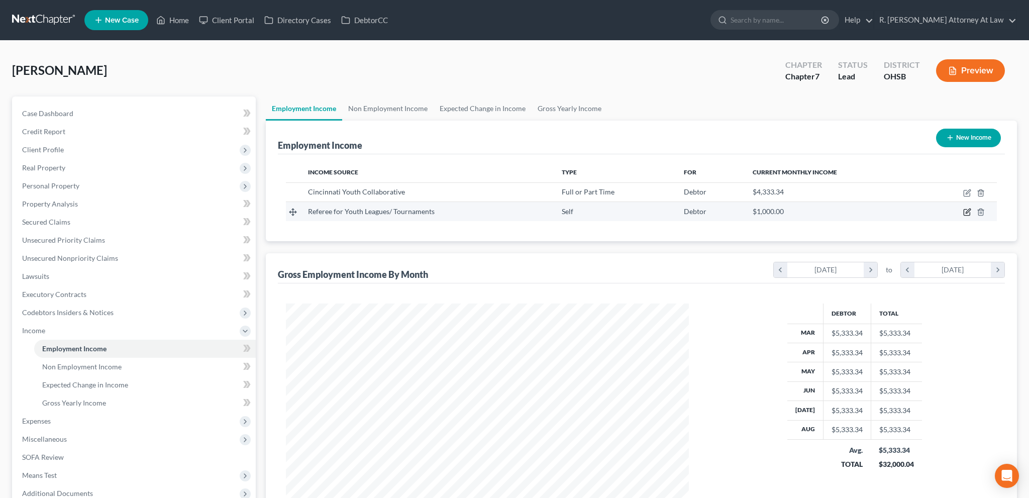
select select "1"
select select "0"
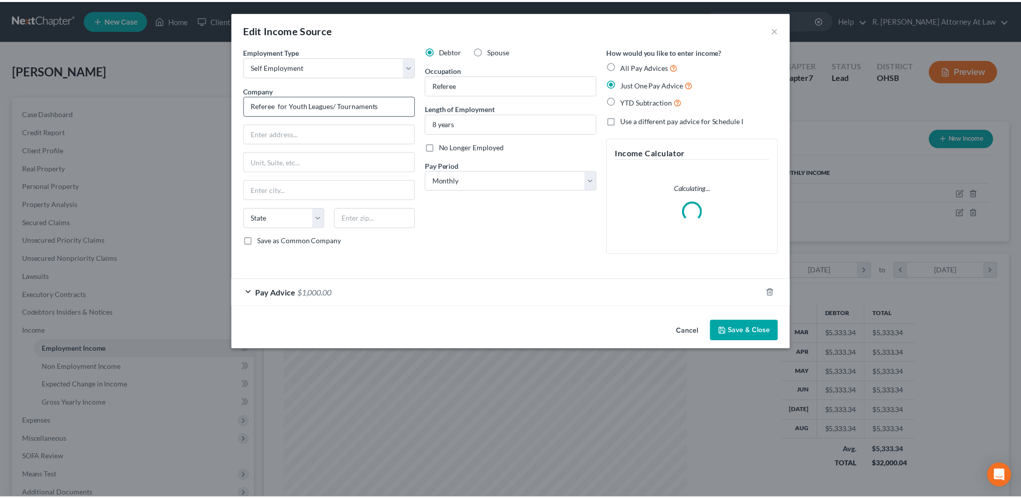
scroll to position [203, 426]
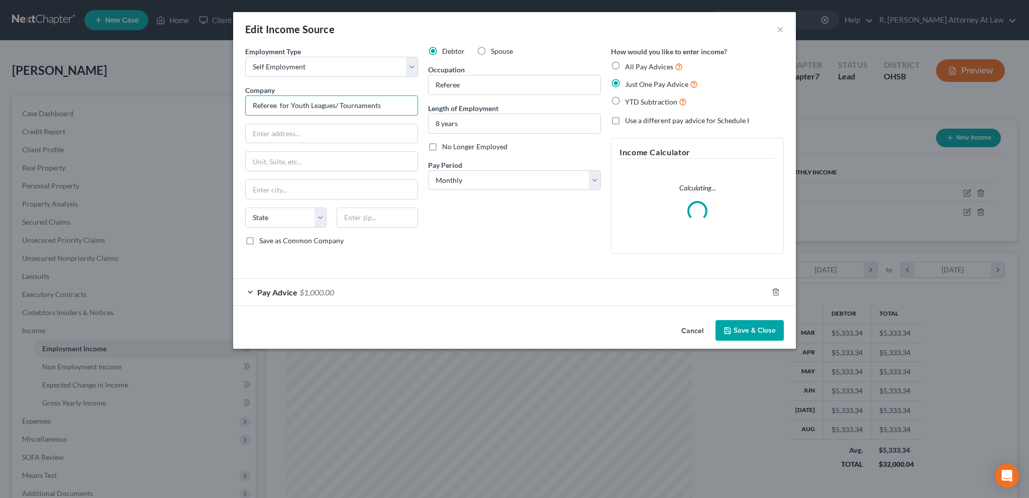
click at [253, 104] on input "Referee for Youth Leagues/ Tournaments" at bounding box center [331, 105] width 173 height 20
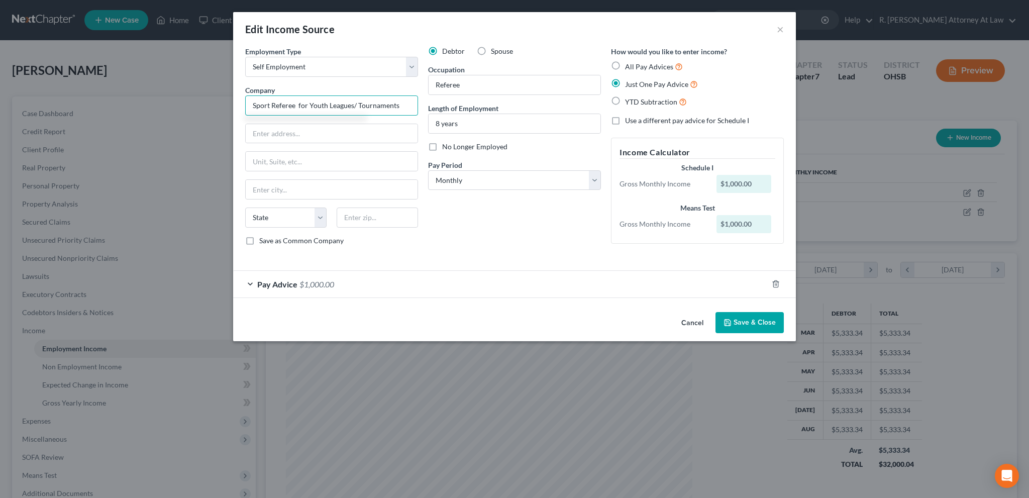
type input "Sport Referee for Youth Leagues/ Tournaments"
click at [748, 315] on button "Save & Close" at bounding box center [749, 322] width 68 height 21
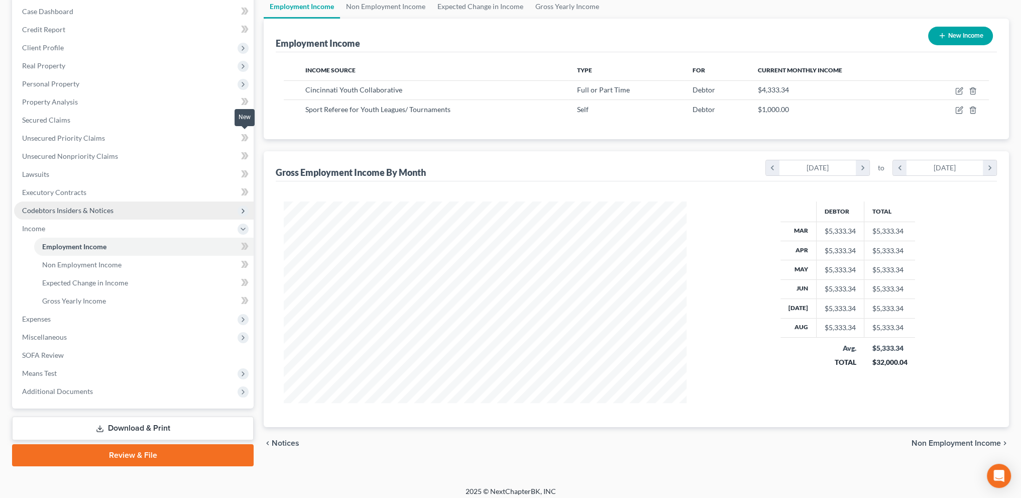
scroll to position [107, 0]
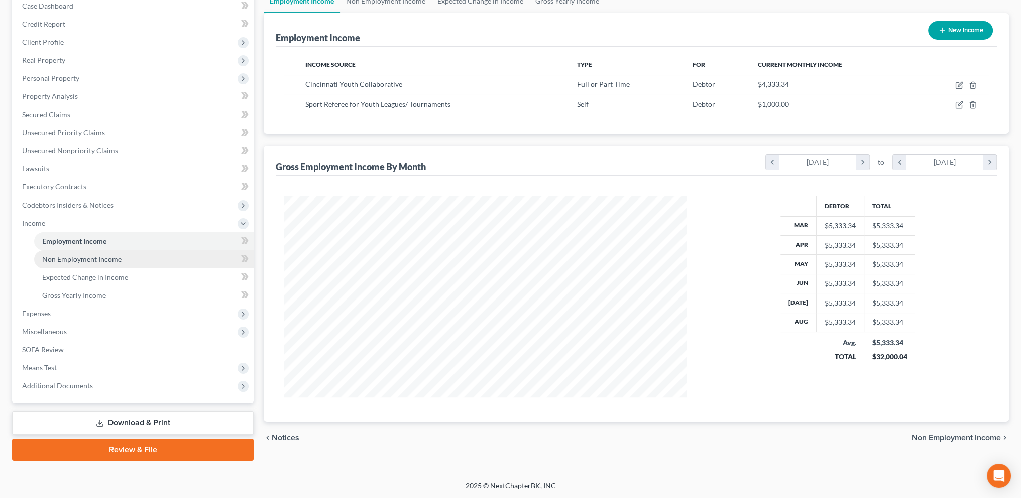
click at [80, 257] on span "Non Employment Income" at bounding box center [81, 259] width 79 height 9
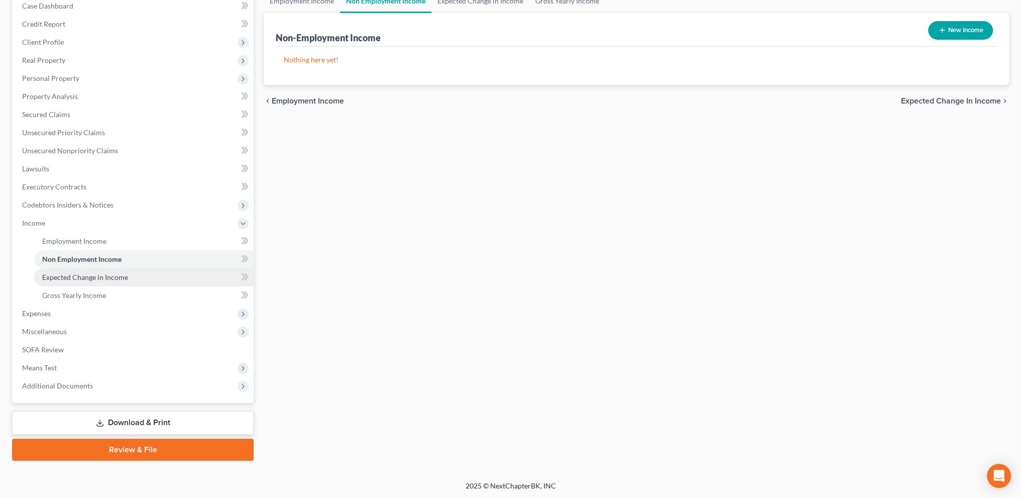
click at [82, 273] on span "Expected Change in Income" at bounding box center [85, 277] width 86 height 9
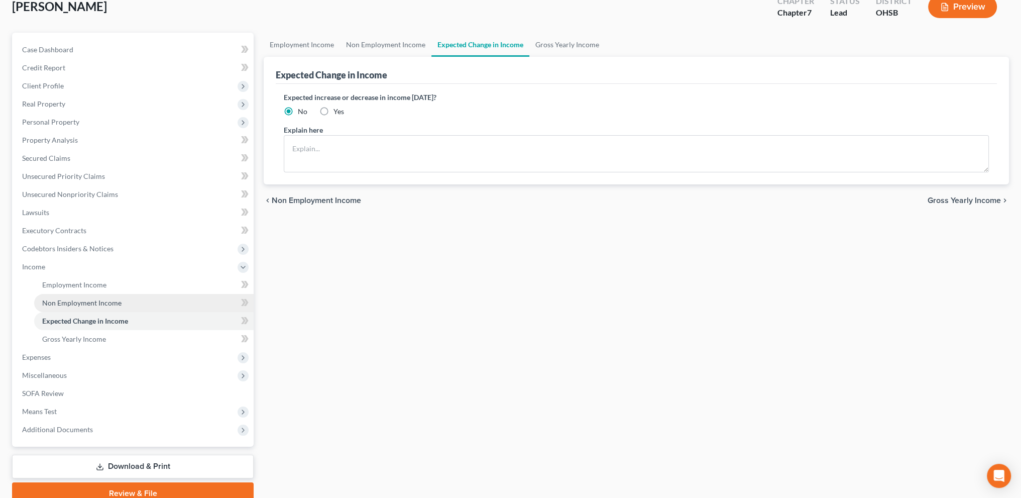
scroll to position [107, 0]
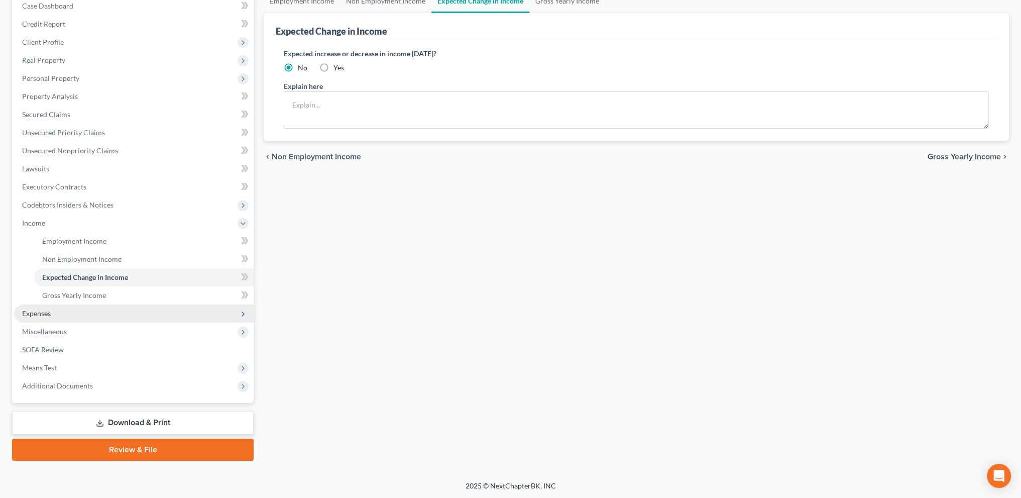
click at [41, 315] on span "Expenses" at bounding box center [36, 313] width 29 height 9
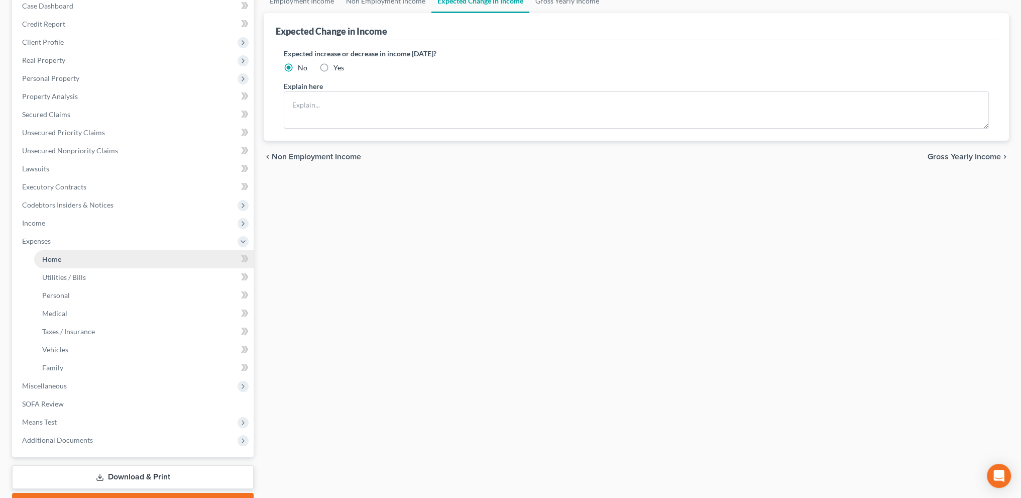
click at [57, 258] on span "Home" at bounding box center [51, 259] width 19 height 9
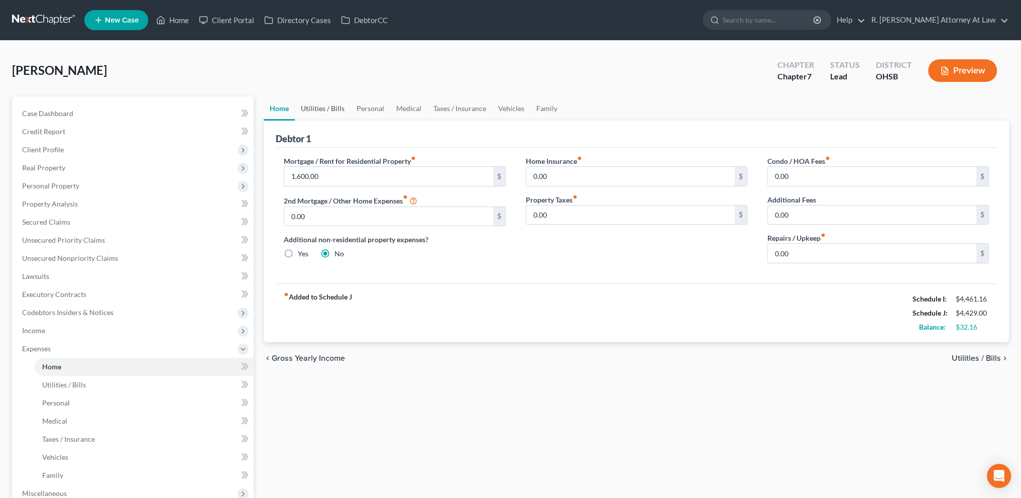
click at [313, 105] on link "Utilities / Bills" at bounding box center [323, 108] width 56 height 24
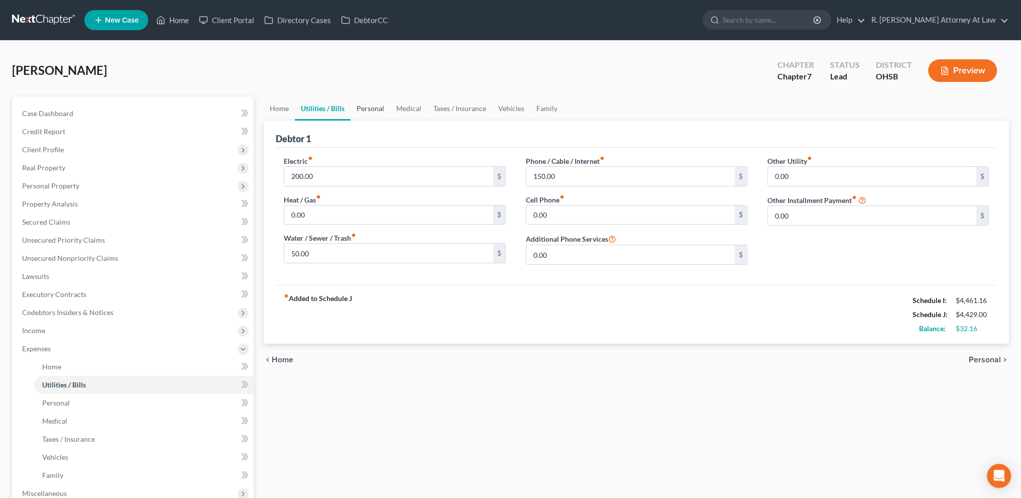
click at [372, 110] on link "Personal" at bounding box center [371, 108] width 40 height 24
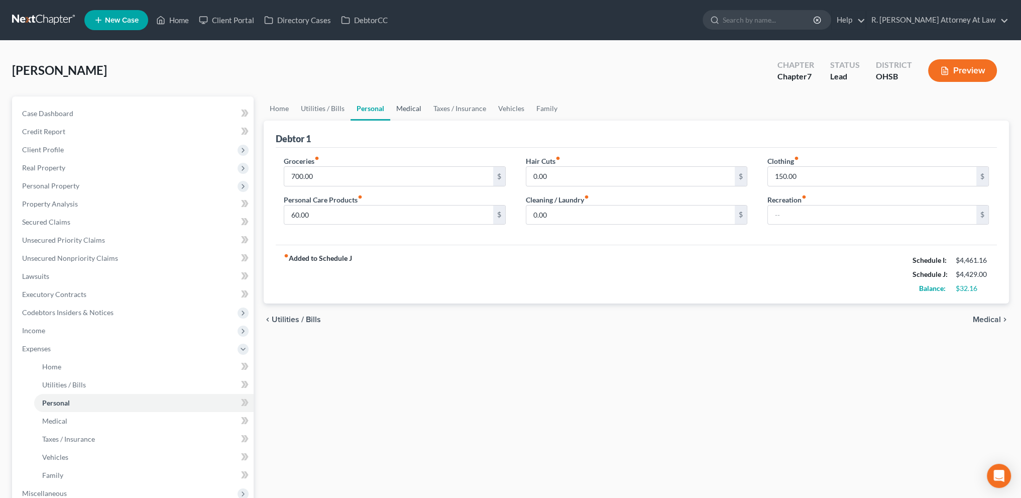
click at [413, 111] on link "Medical" at bounding box center [408, 108] width 37 height 24
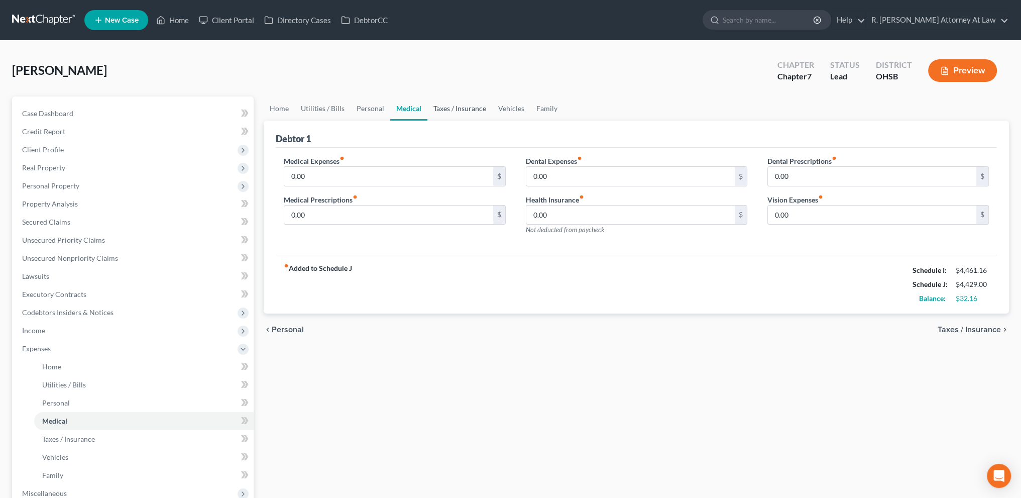
click at [444, 108] on link "Taxes / Insurance" at bounding box center [459, 108] width 65 height 24
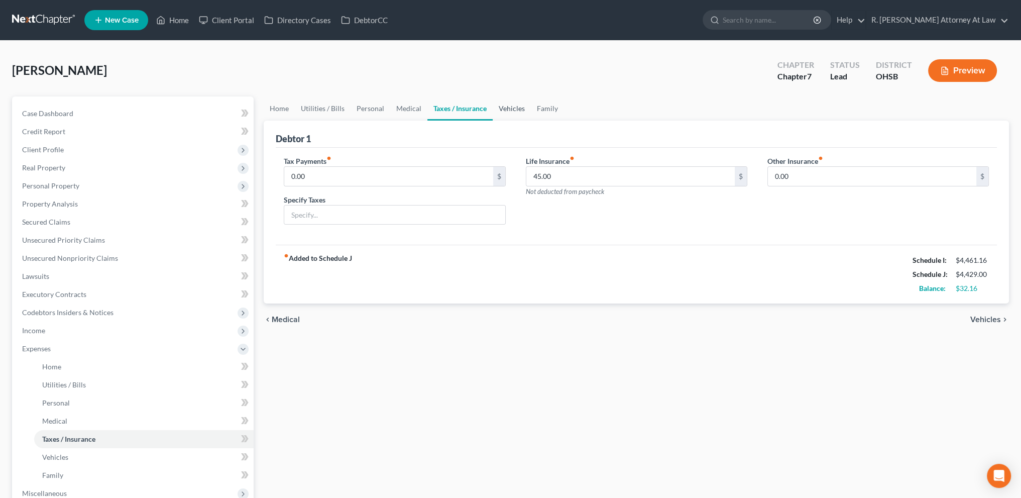
click at [506, 105] on link "Vehicles" at bounding box center [512, 108] width 38 height 24
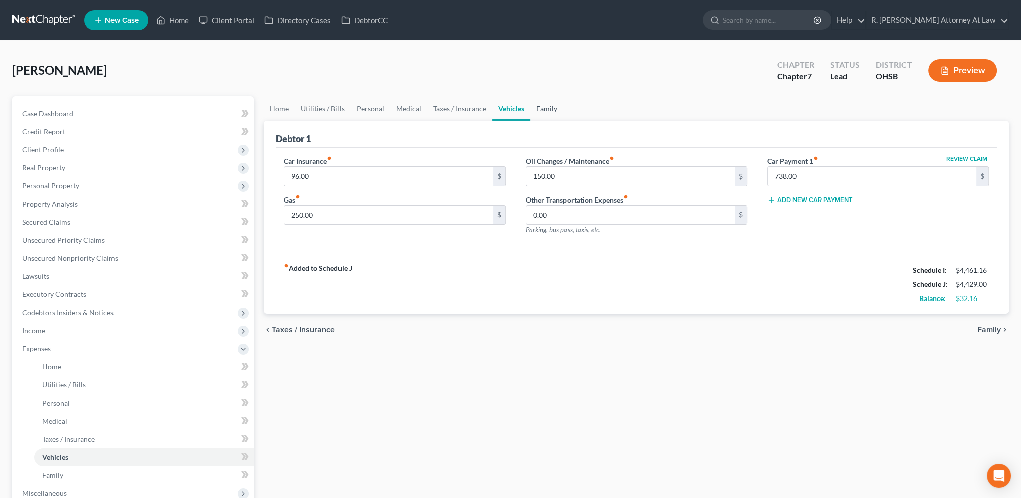
click at [542, 107] on link "Family" at bounding box center [546, 108] width 33 height 24
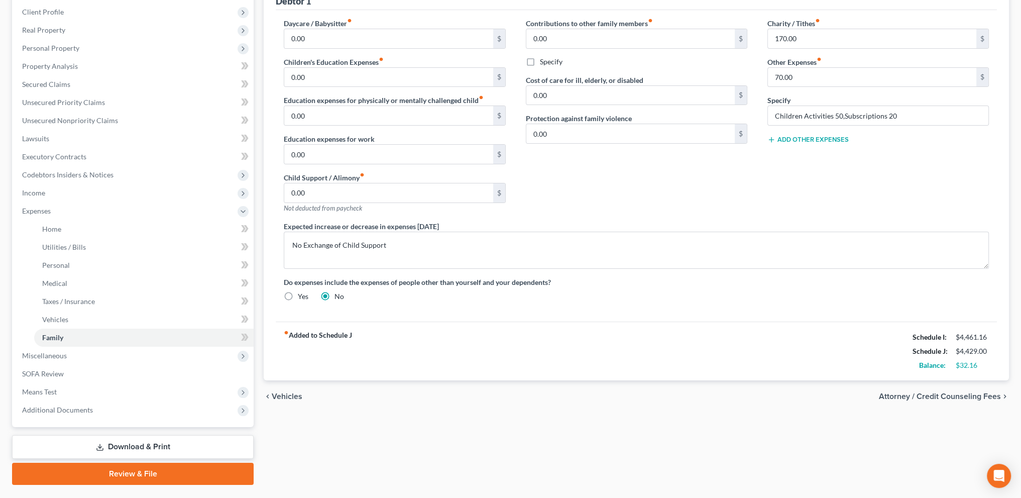
scroll to position [138, 0]
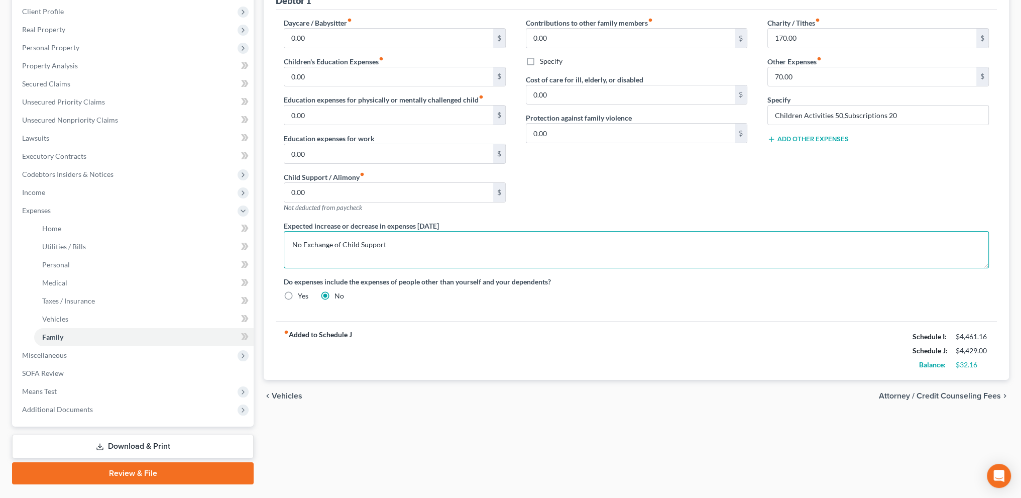
click at [386, 242] on textarea "No Exchange of Child Support" at bounding box center [636, 249] width 705 height 37
type textarea "No Exchange of Child Support."
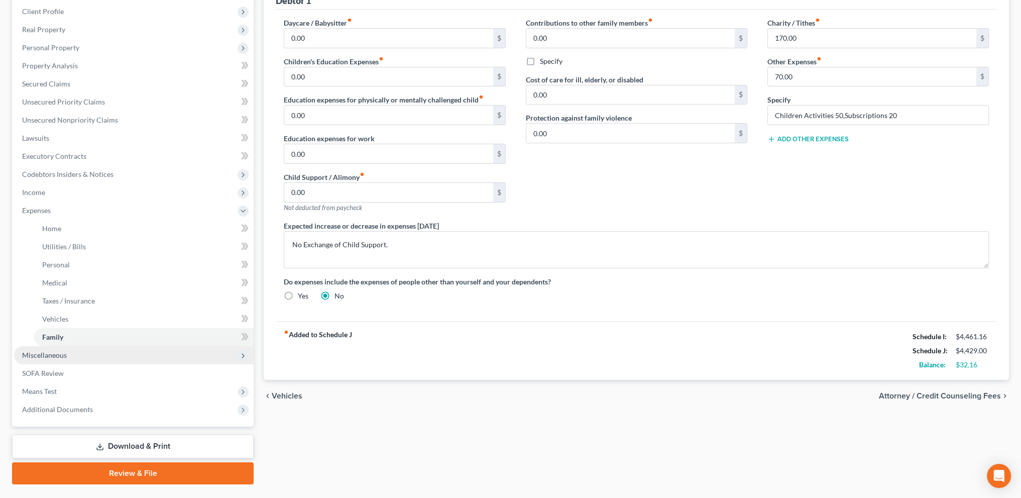
click at [44, 352] on span "Miscellaneous" at bounding box center [44, 355] width 45 height 9
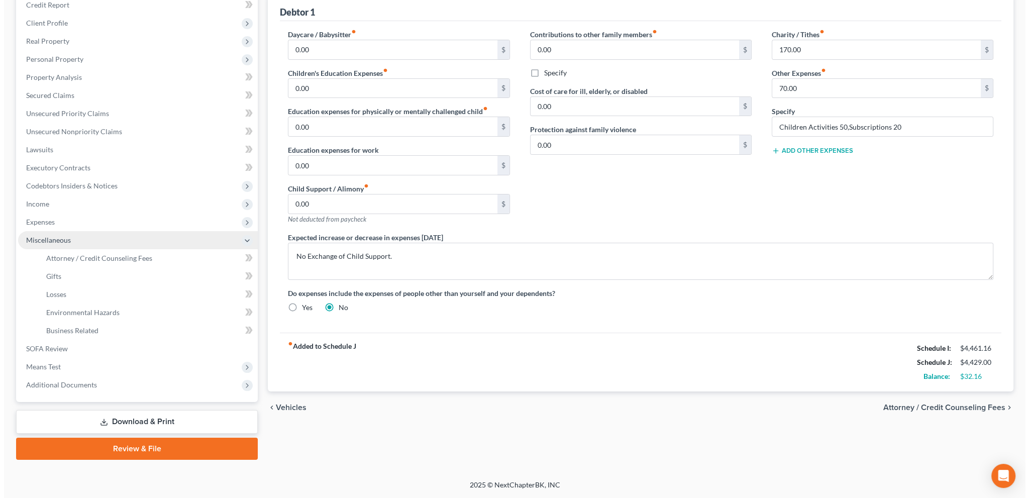
scroll to position [126, 0]
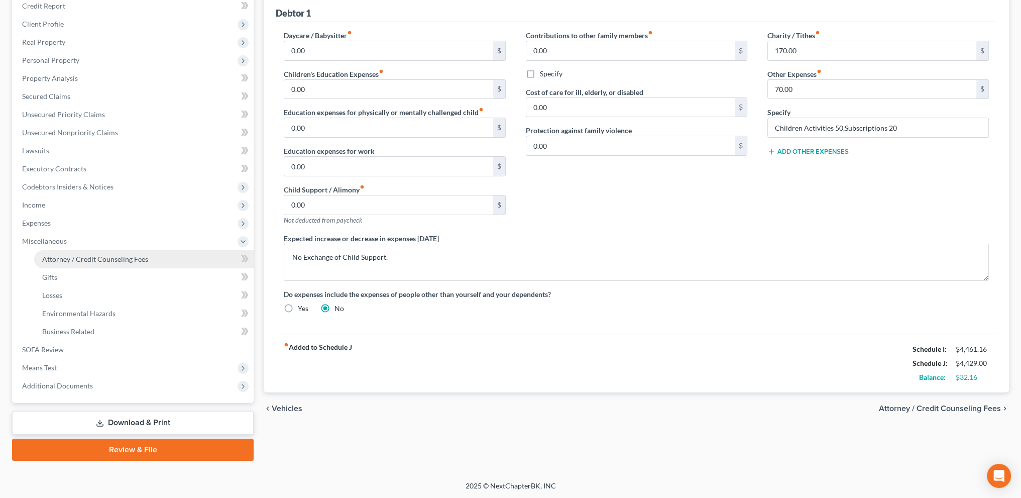
click at [60, 259] on span "Attorney / Credit Counseling Fees" at bounding box center [95, 259] width 106 height 9
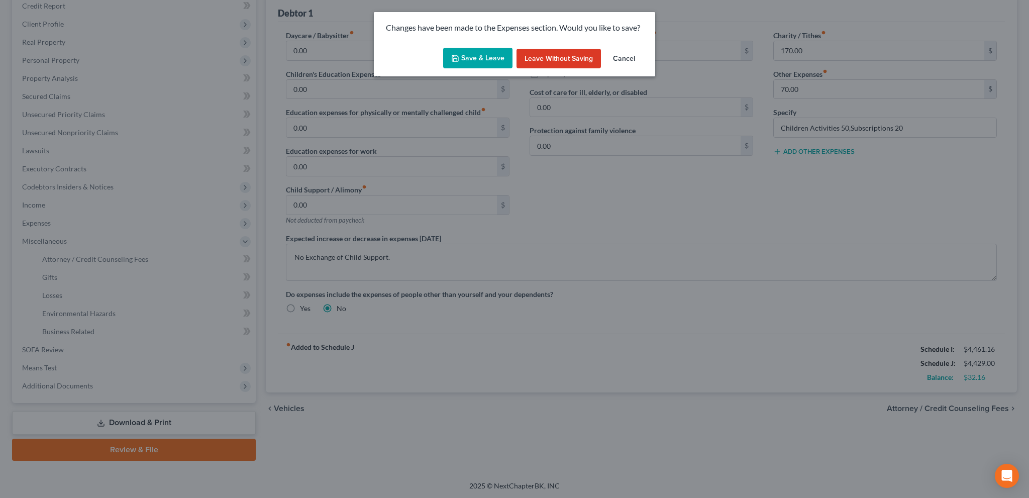
click at [478, 60] on button "Save & Leave" at bounding box center [477, 58] width 69 height 21
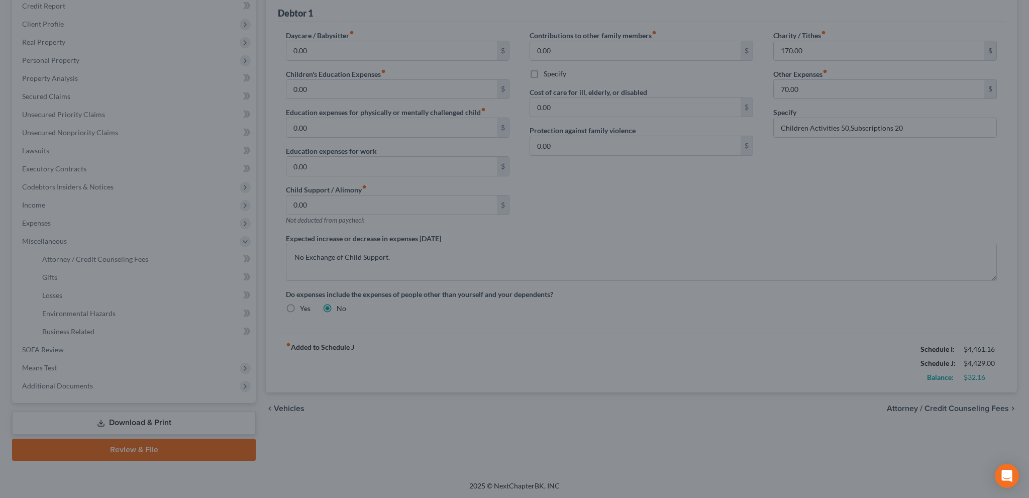
select select "1"
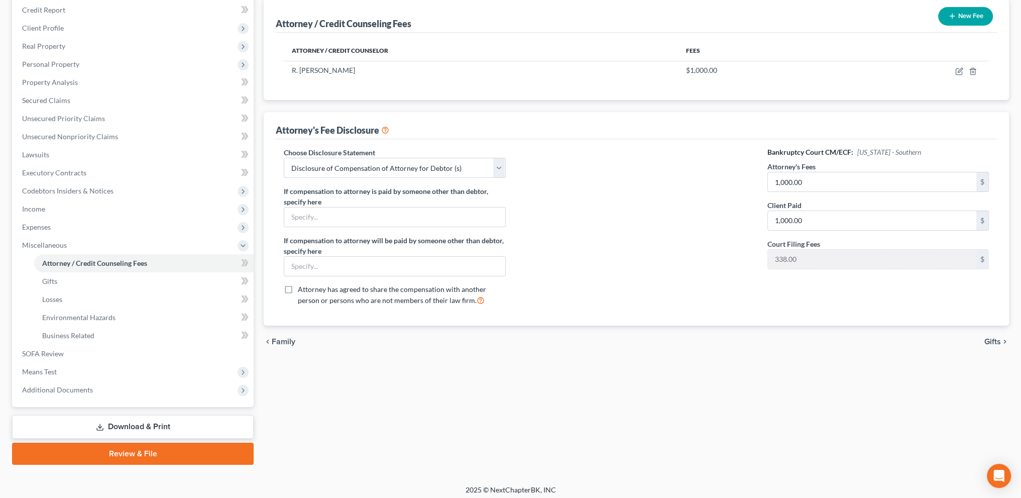
scroll to position [126, 0]
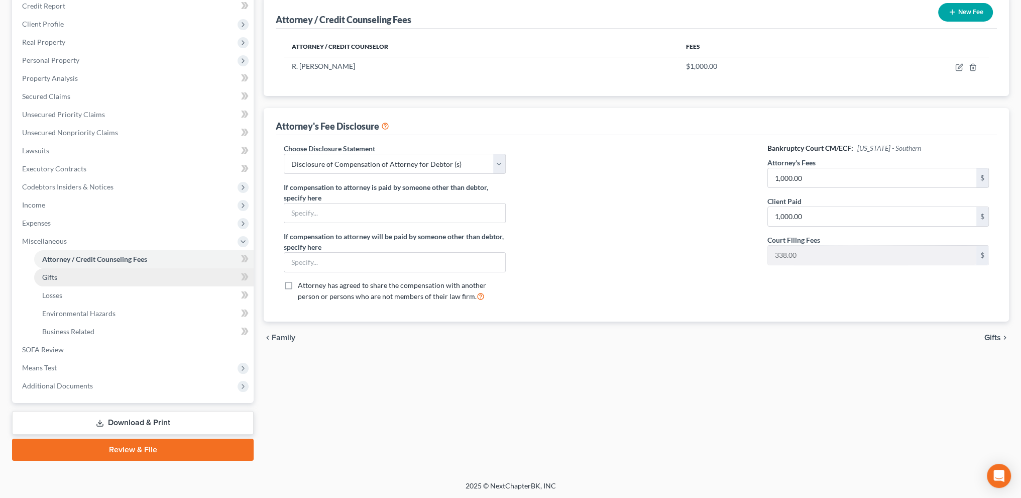
click at [53, 273] on span "Gifts" at bounding box center [49, 277] width 15 height 9
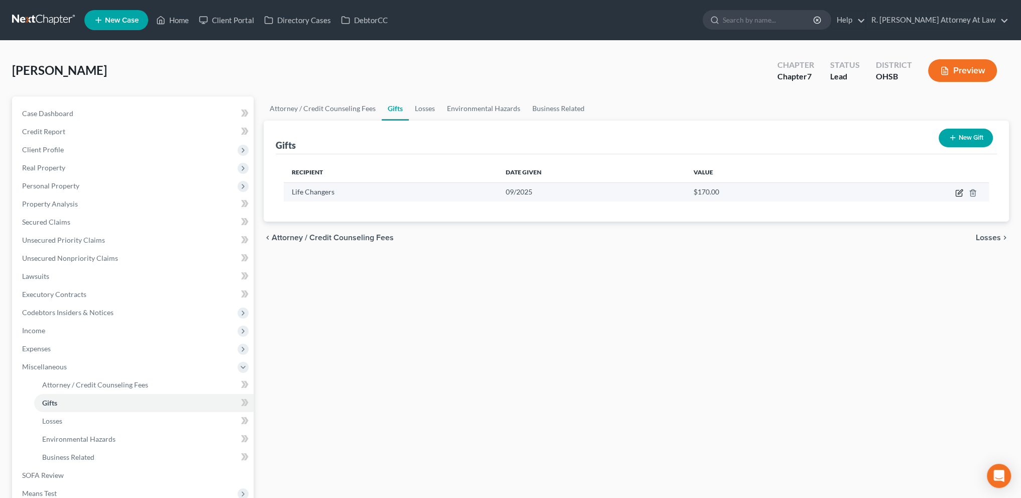
click at [960, 191] on icon "button" at bounding box center [959, 193] width 8 height 8
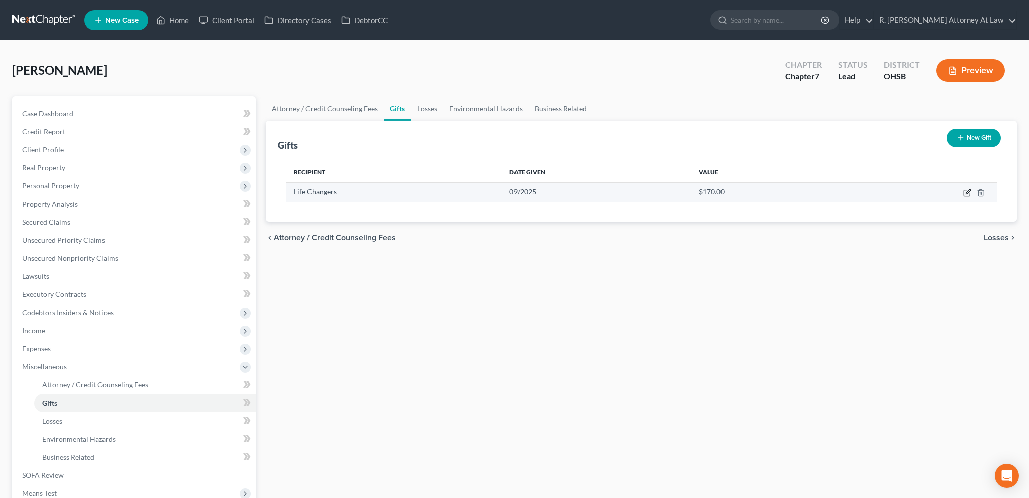
select select "36"
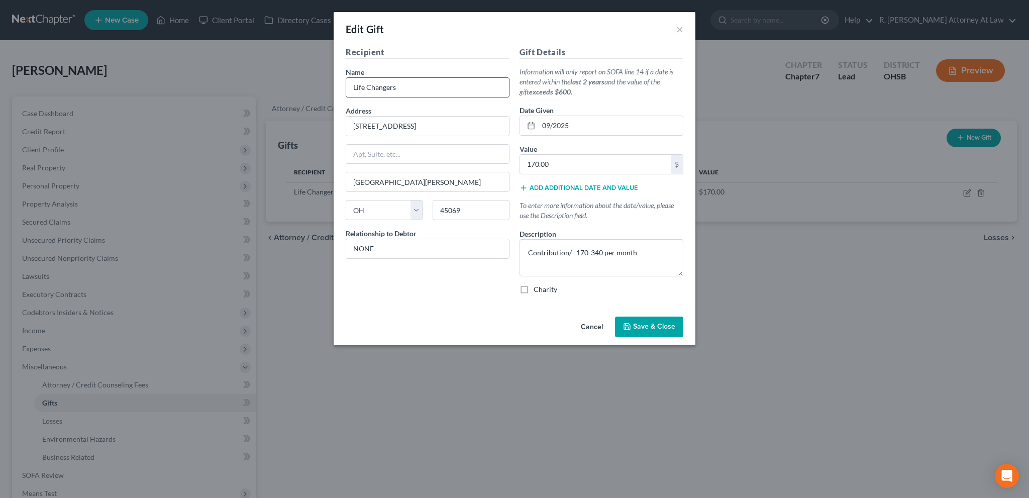
click at [411, 88] on input "Life Changers" at bounding box center [427, 87] width 163 height 19
type input "Life Changers [DEMOGRAPHIC_DATA]"
click at [637, 323] on span "Save & Close" at bounding box center [654, 326] width 42 height 9
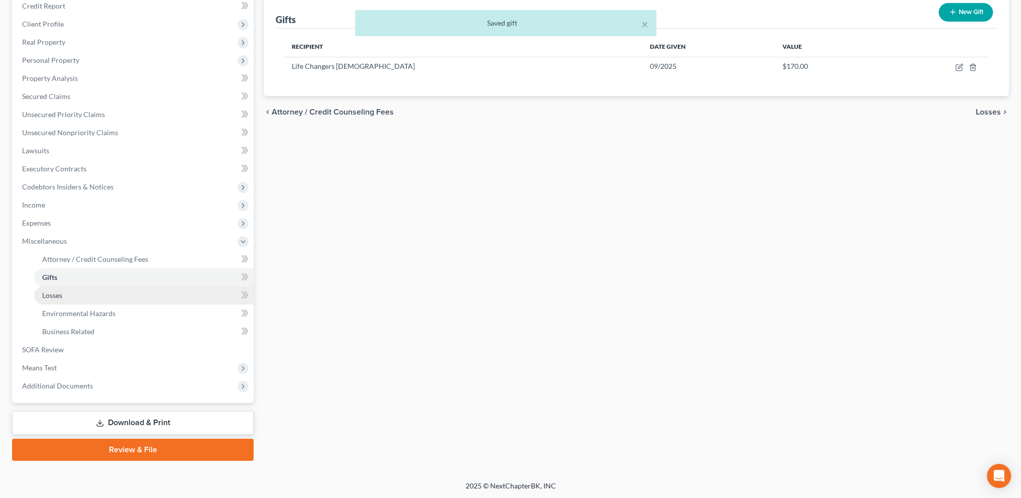
click at [53, 293] on span "Losses" at bounding box center [52, 295] width 20 height 9
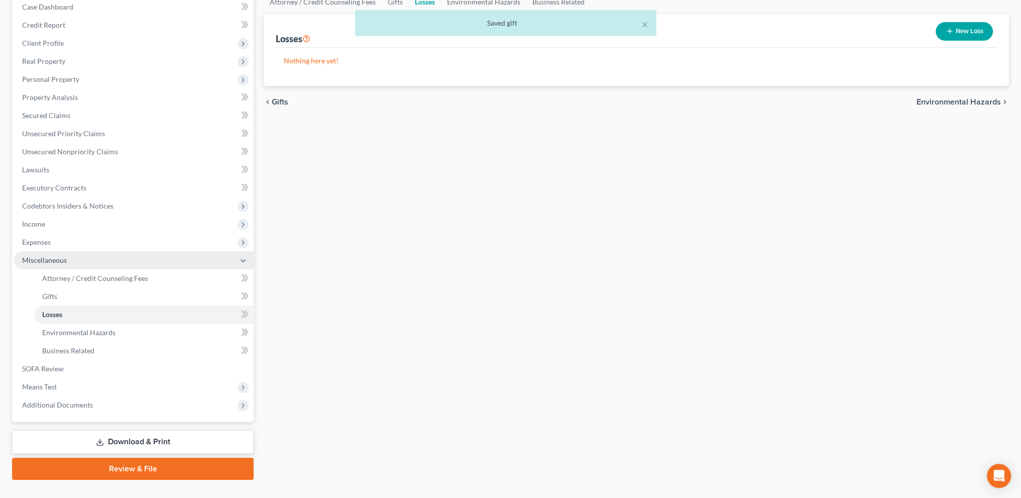
scroll to position [126, 0]
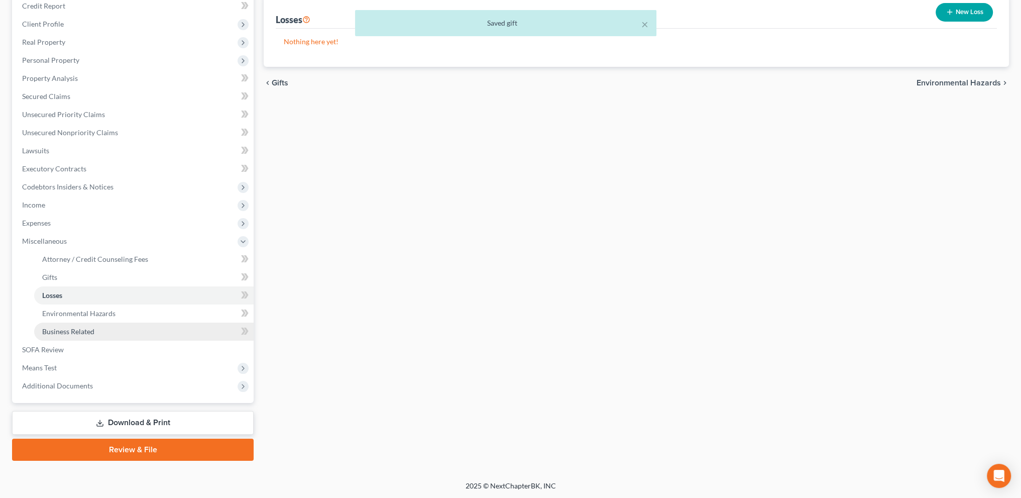
click at [50, 327] on span "Business Related" at bounding box center [68, 331] width 52 height 9
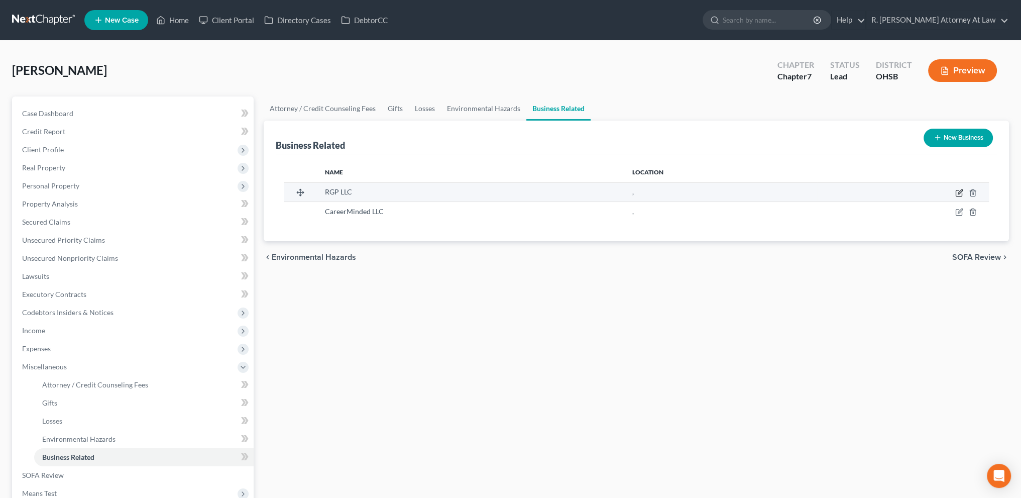
click at [957, 191] on icon "button" at bounding box center [959, 193] width 8 height 8
select select "member"
click at [960, 190] on icon "button" at bounding box center [960, 191] width 5 height 5
select select "member"
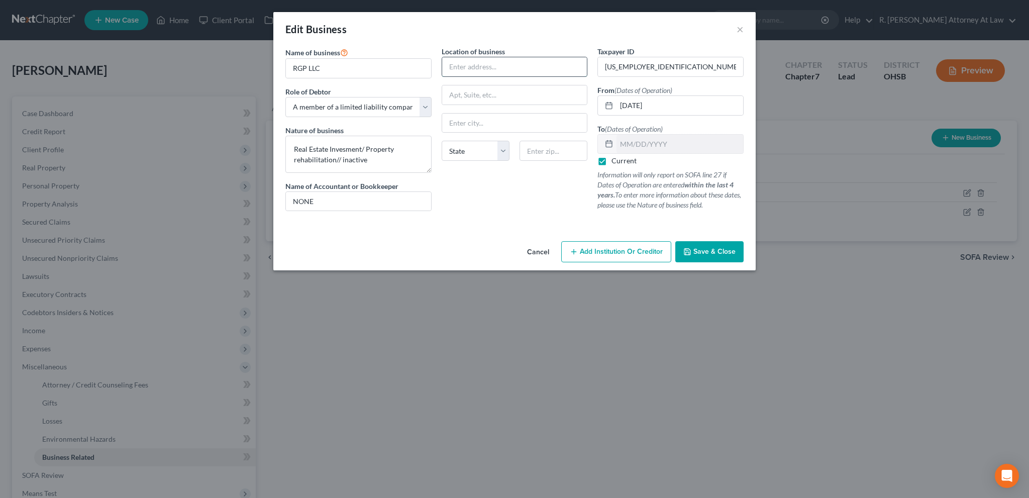
click at [490, 67] on input "text" at bounding box center [514, 66] width 145 height 19
type input "Debtor's residence"
click at [715, 249] on span "Save & Close" at bounding box center [714, 251] width 42 height 9
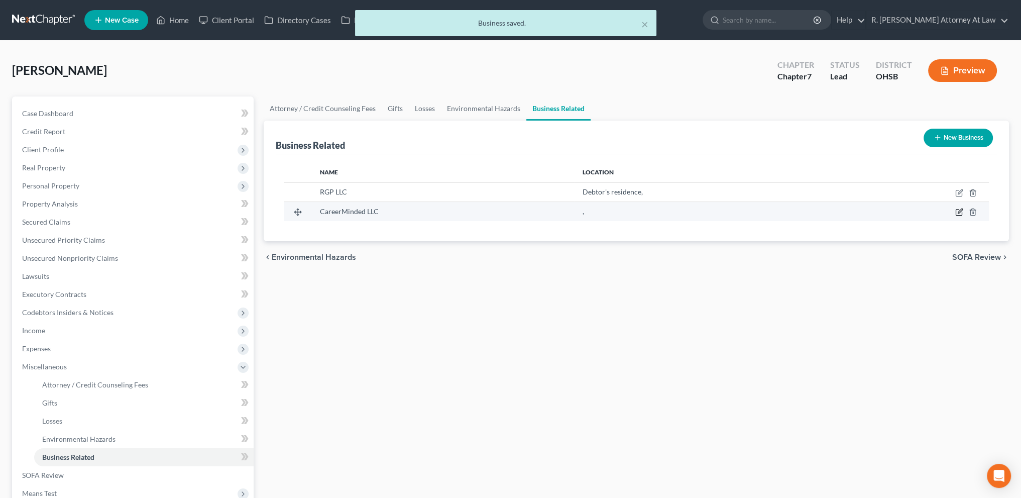
click at [961, 212] on icon "button" at bounding box center [959, 212] width 8 height 8
select select "member"
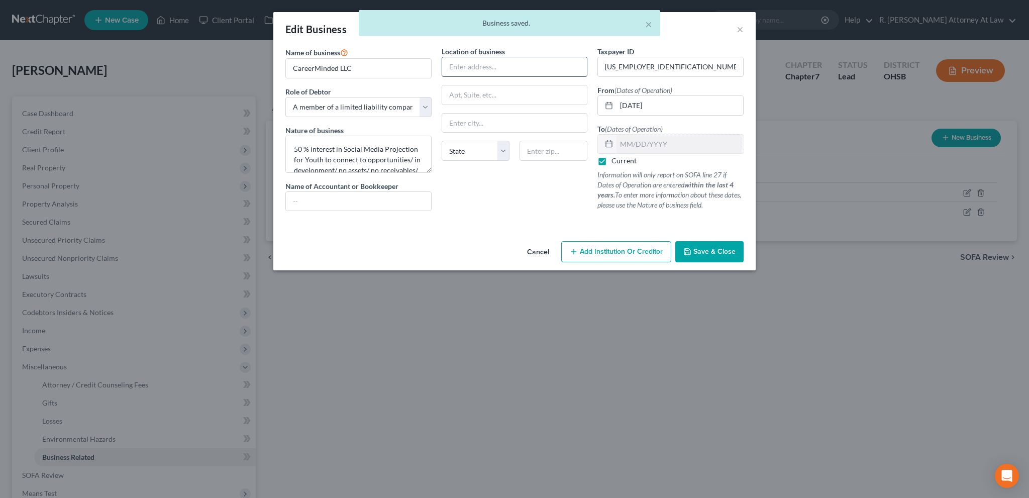
click at [487, 64] on input "text" at bounding box center [514, 66] width 145 height 19
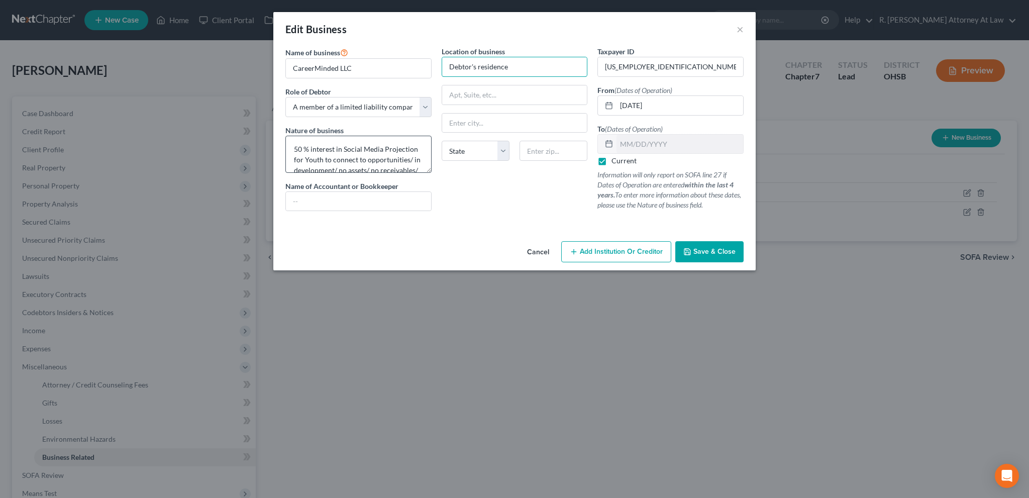
type input "Debtor's residence"
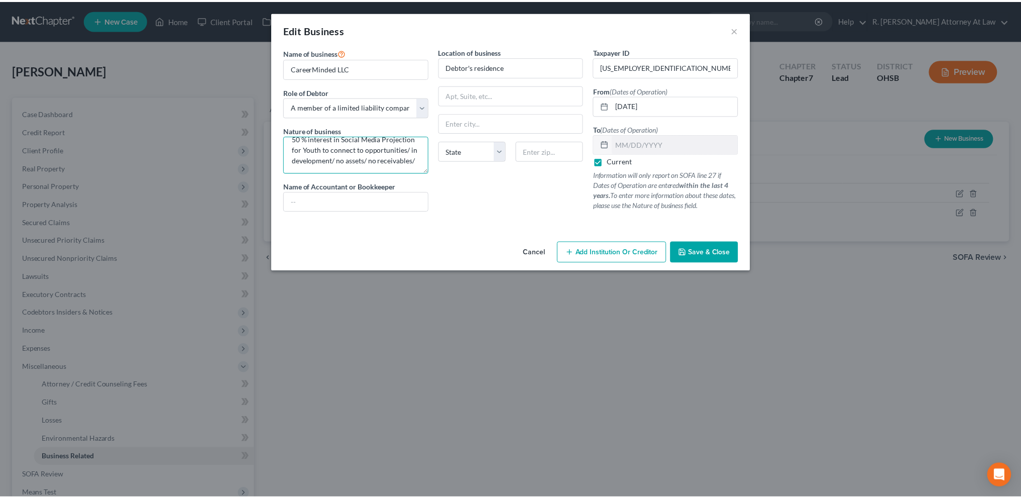
scroll to position [20, 0]
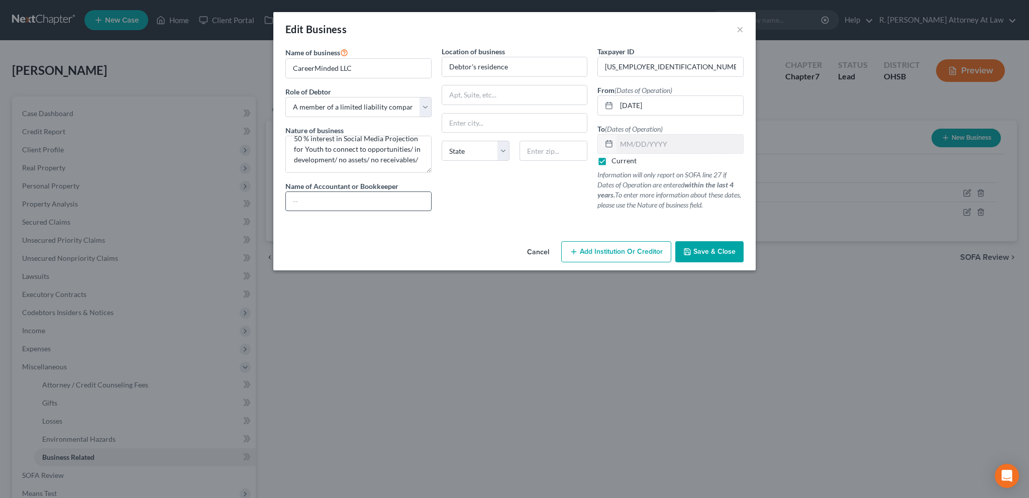
click at [345, 198] on input "text" at bounding box center [358, 201] width 145 height 19
type input "NONE"
click at [704, 249] on span "Save & Close" at bounding box center [714, 251] width 42 height 9
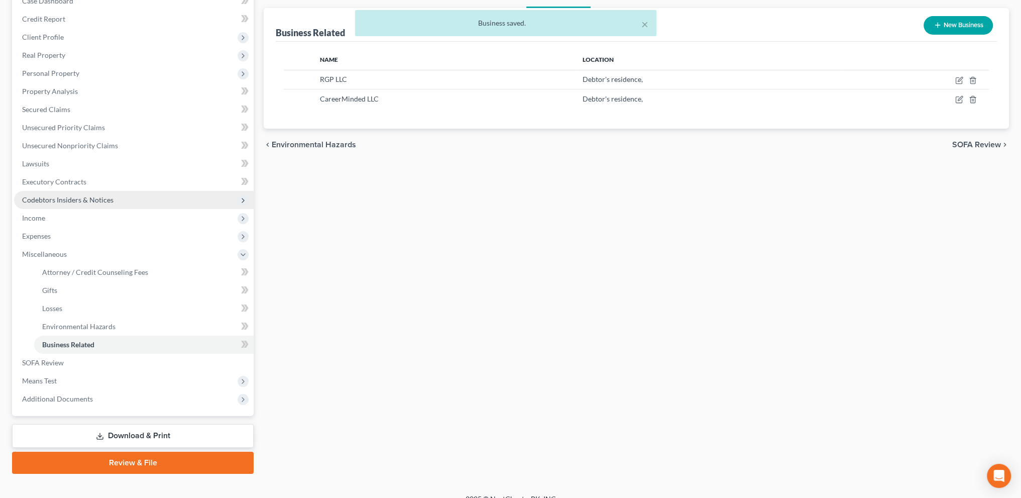
scroll to position [126, 0]
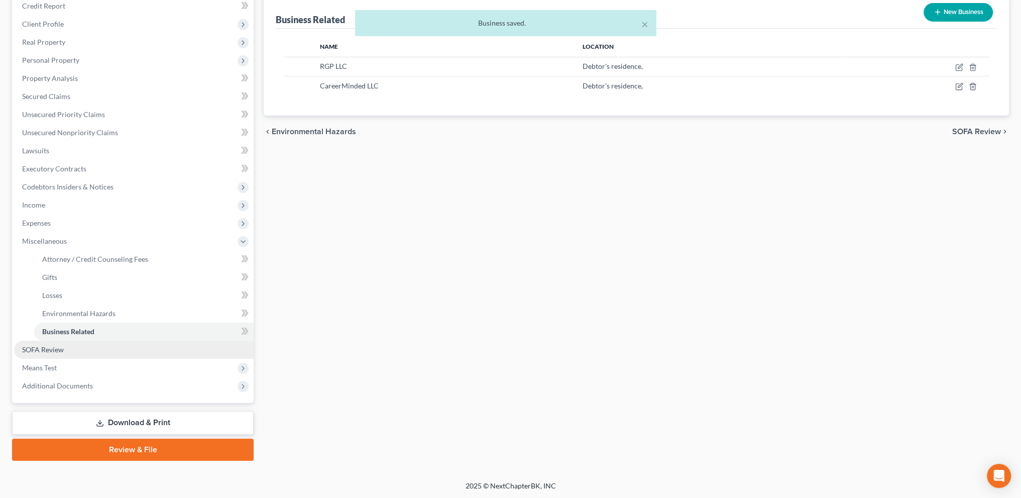
click at [41, 348] on span "SOFA Review" at bounding box center [43, 349] width 42 height 9
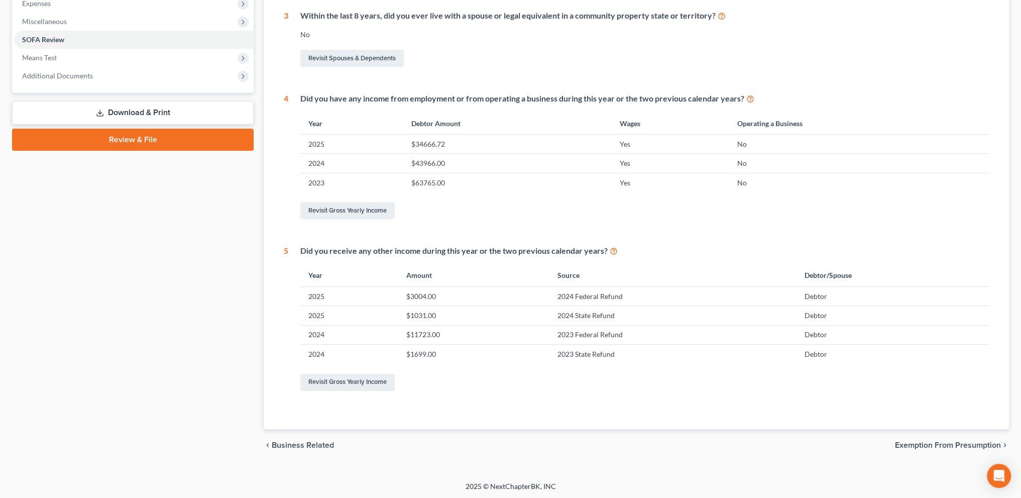
scroll to position [94, 0]
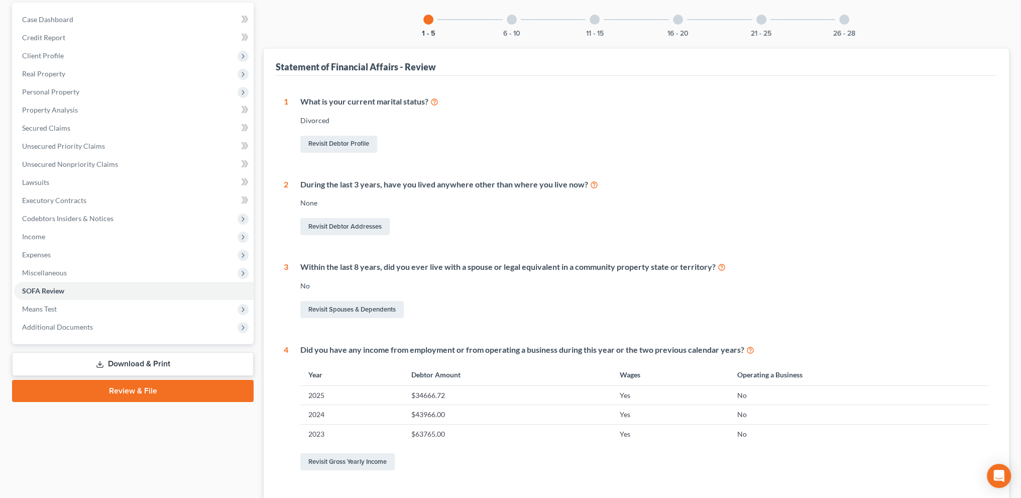
click at [511, 22] on div at bounding box center [512, 20] width 10 height 10
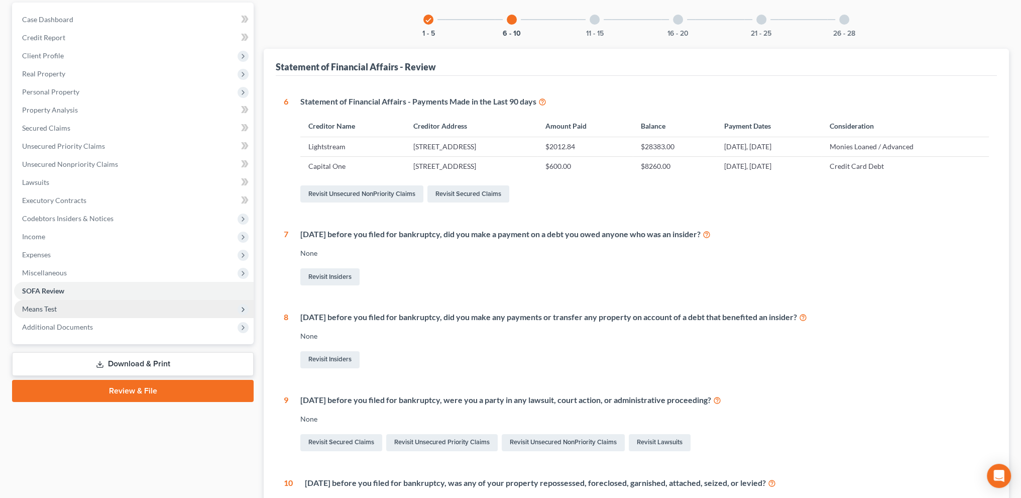
click at [39, 304] on span "Means Test" at bounding box center [39, 308] width 35 height 9
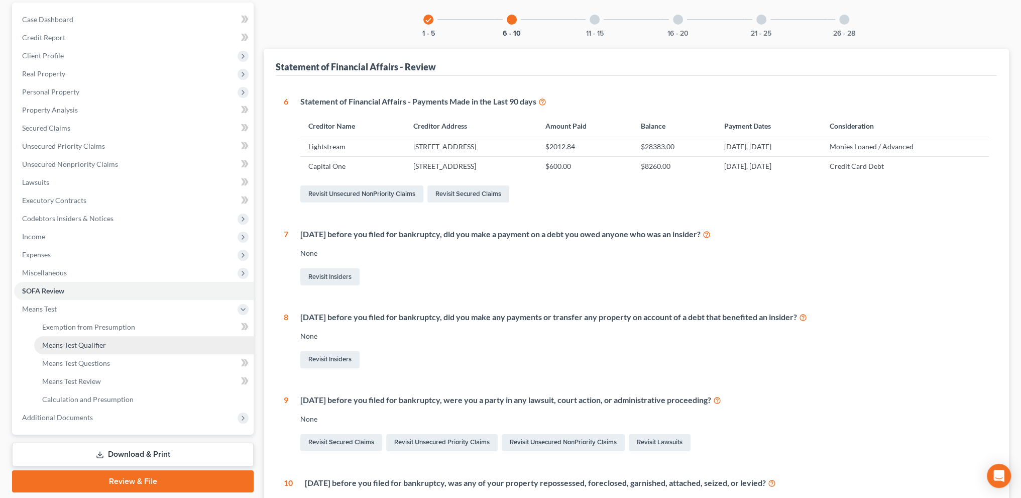
click at [56, 341] on span "Means Test Qualifier" at bounding box center [74, 345] width 64 height 9
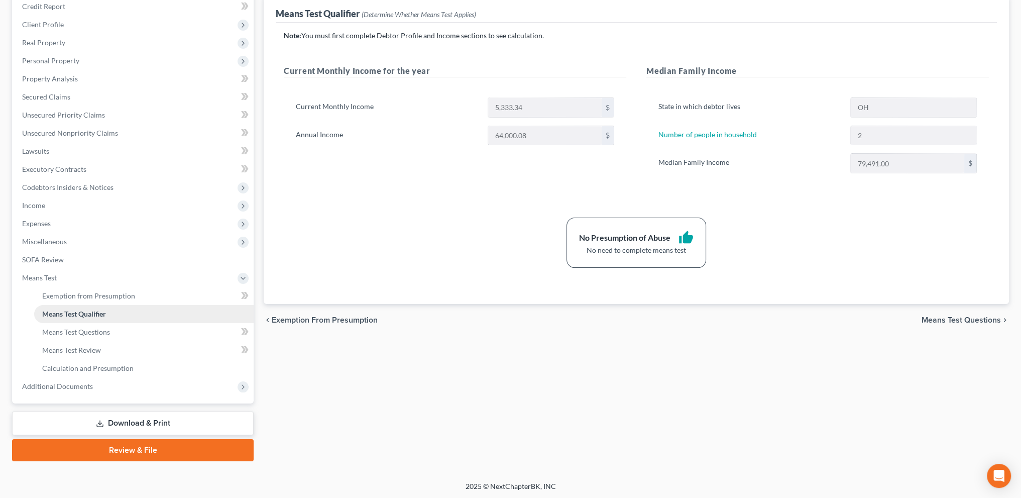
scroll to position [126, 0]
click at [48, 385] on span "Additional Documents" at bounding box center [57, 385] width 71 height 9
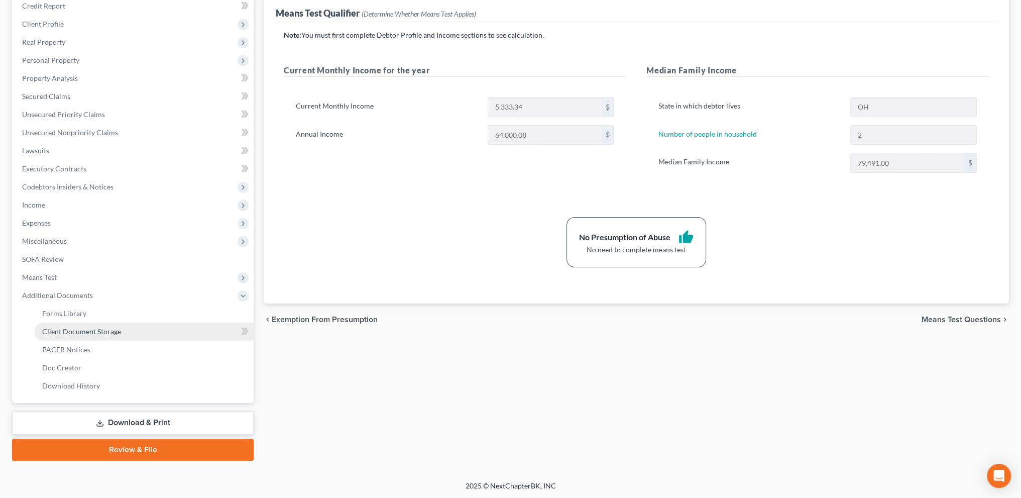
click at [65, 328] on span "Client Document Storage" at bounding box center [81, 331] width 79 height 9
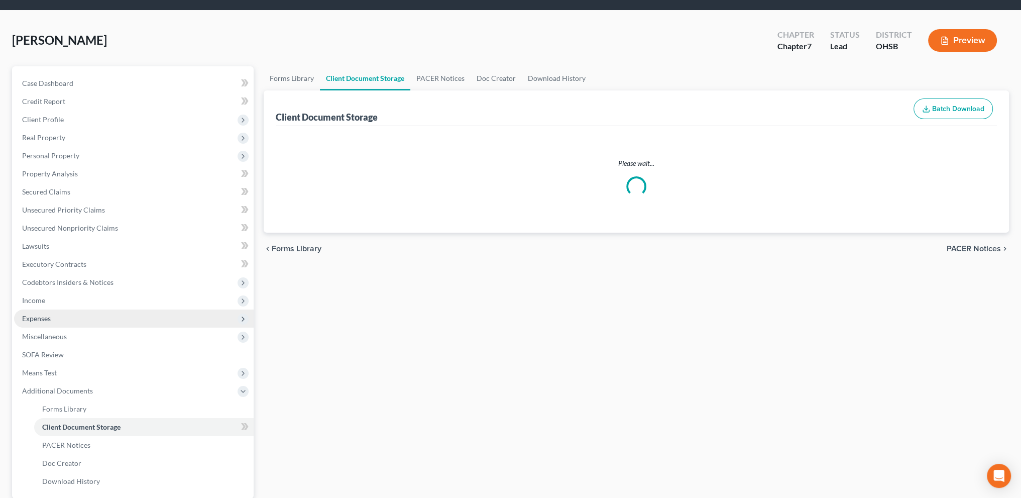
select select "37"
select select "7"
select select "52"
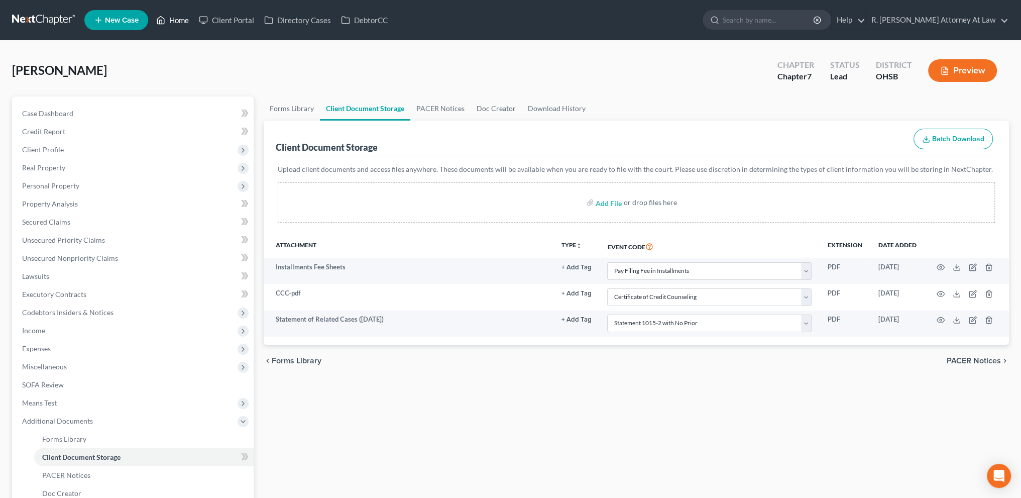
click at [176, 16] on link "Home" at bounding box center [172, 20] width 43 height 18
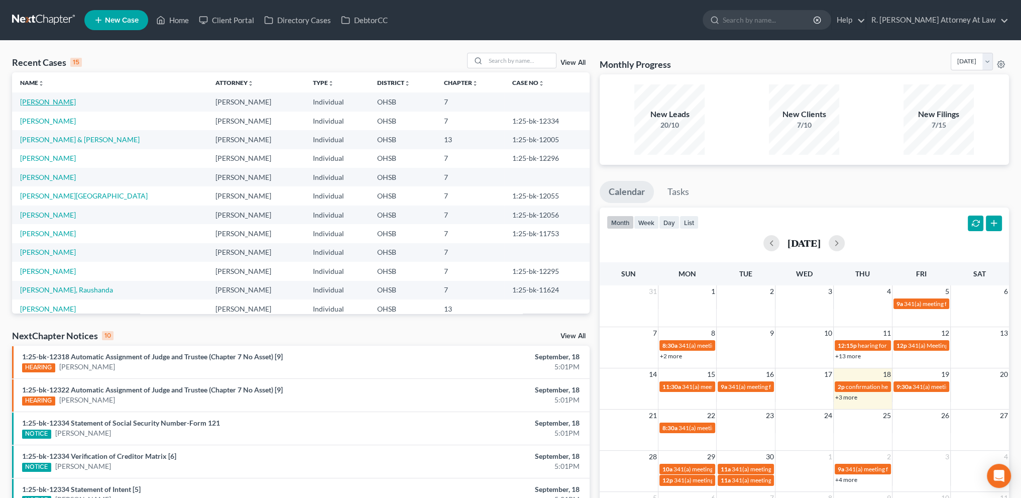
click at [42, 101] on link "[PERSON_NAME]" at bounding box center [48, 101] width 56 height 9
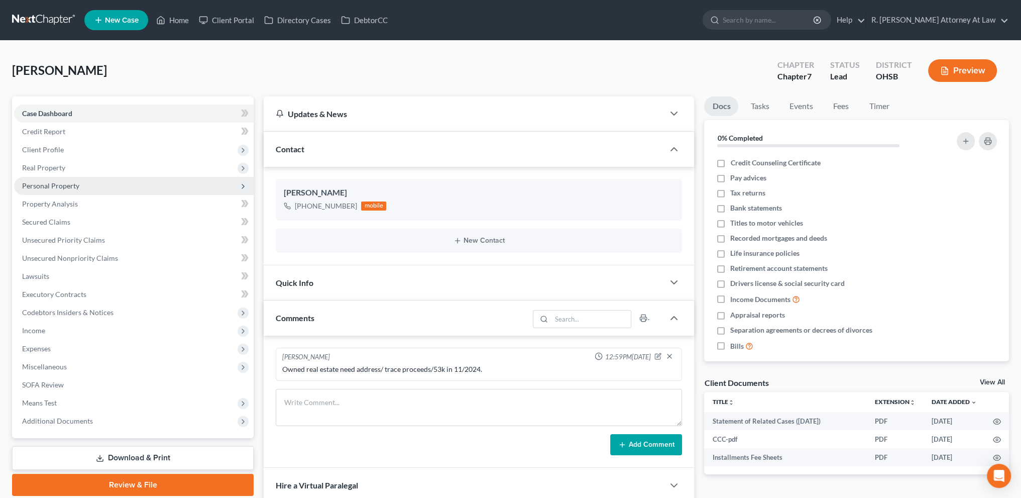
click at [49, 186] on span "Personal Property" at bounding box center [50, 185] width 57 height 9
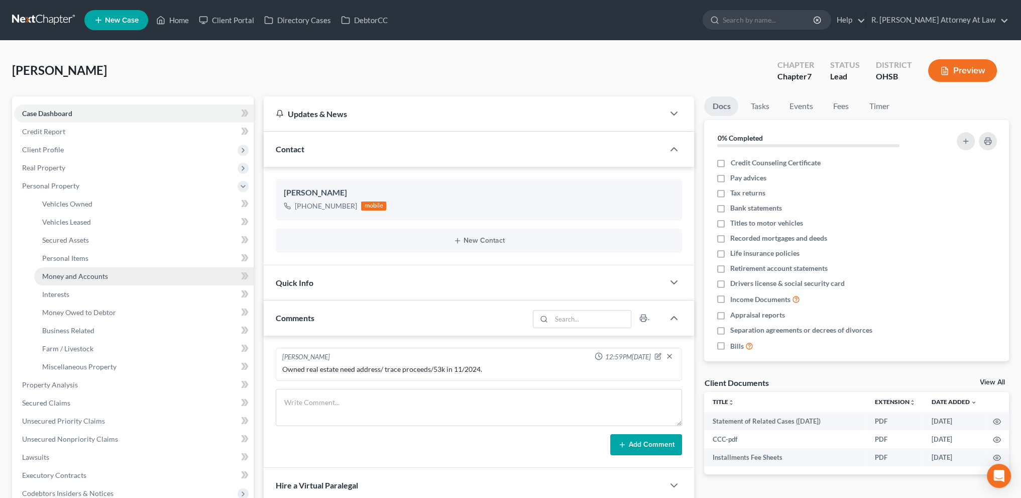
click at [82, 273] on span "Money and Accounts" at bounding box center [75, 276] width 66 height 9
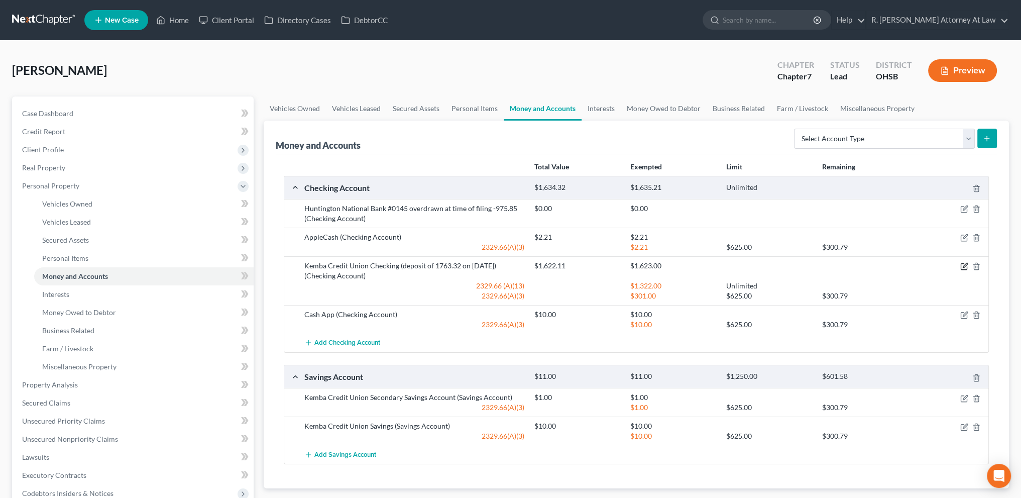
click at [966, 263] on icon "button" at bounding box center [965, 265] width 5 height 5
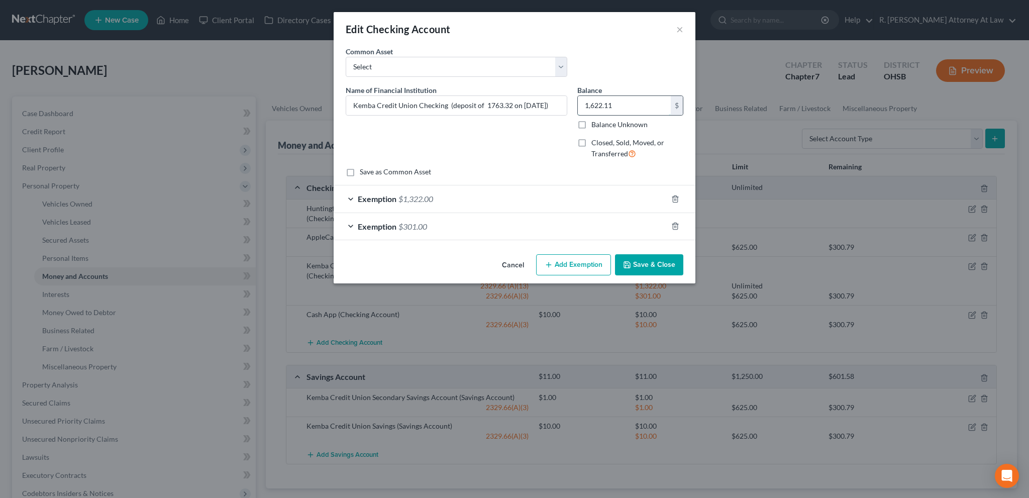
click at [617, 105] on input "1,622.11" at bounding box center [624, 105] width 93 height 19
type input "772.87"
click at [481, 204] on div "Exemption $1,322.00" at bounding box center [499, 198] width 333 height 27
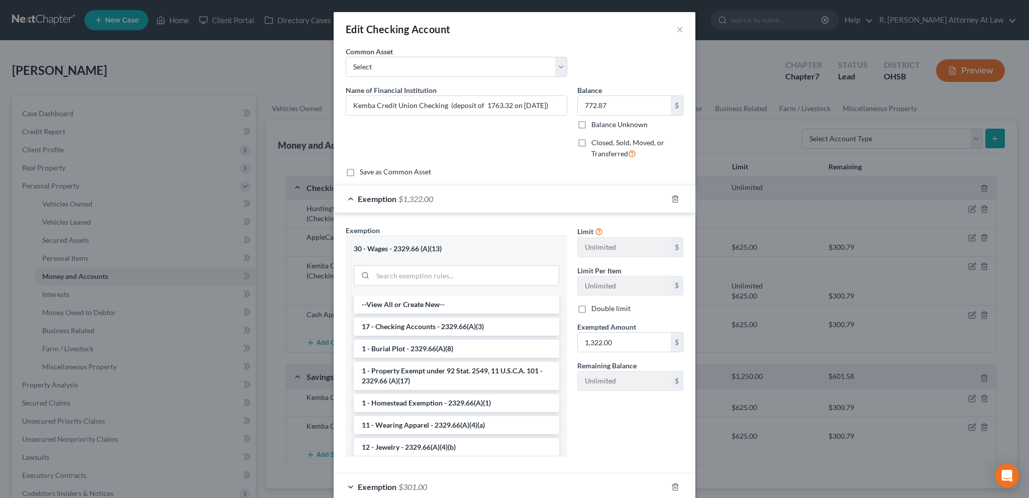
click at [517, 159] on div "Name of Financial Institution * Kemba Credit Union Checking (deposit of 1763.32…" at bounding box center [457, 126] width 232 height 82
click at [589, 399] on div "Limit Unlimited $ Limit Per Item Unlimited $ Double limit Exempted Amount * 1,3…" at bounding box center [630, 344] width 116 height 239
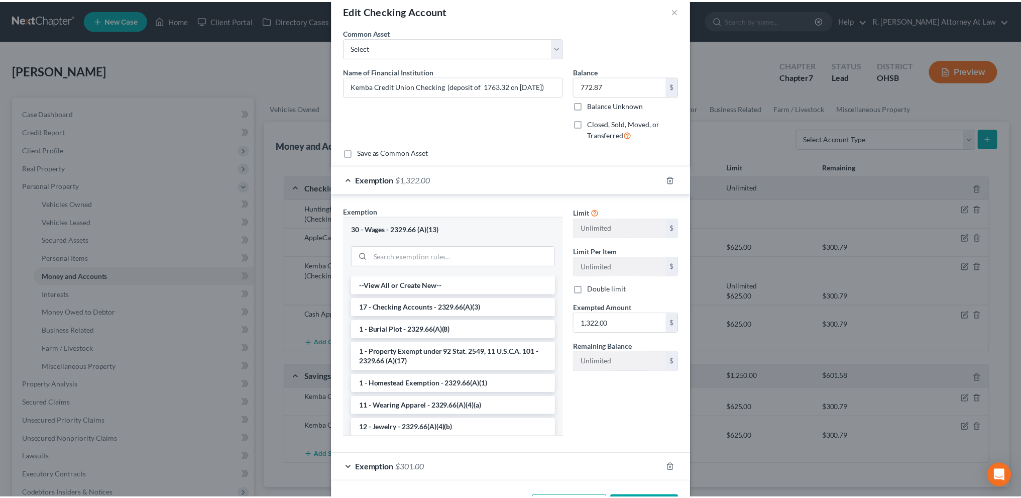
scroll to position [56, 0]
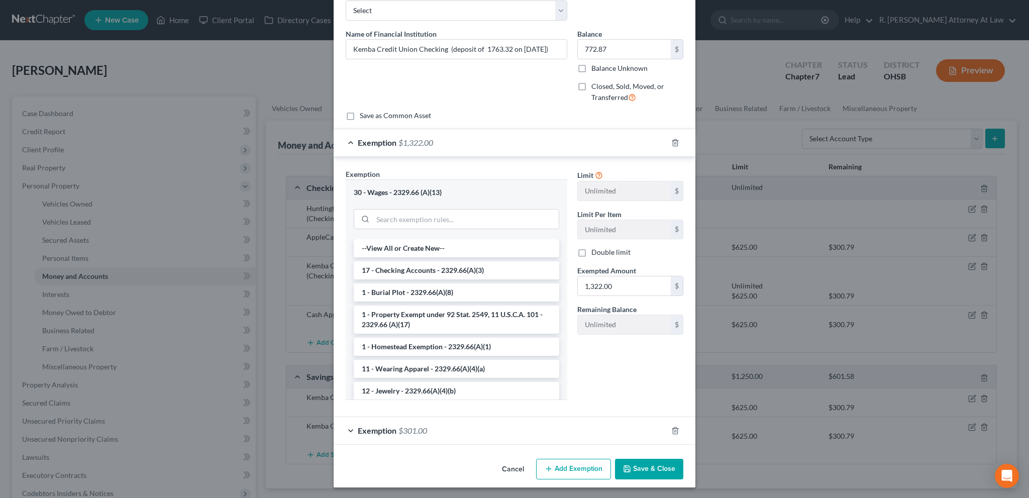
click at [641, 468] on button "Save & Close" at bounding box center [649, 469] width 68 height 21
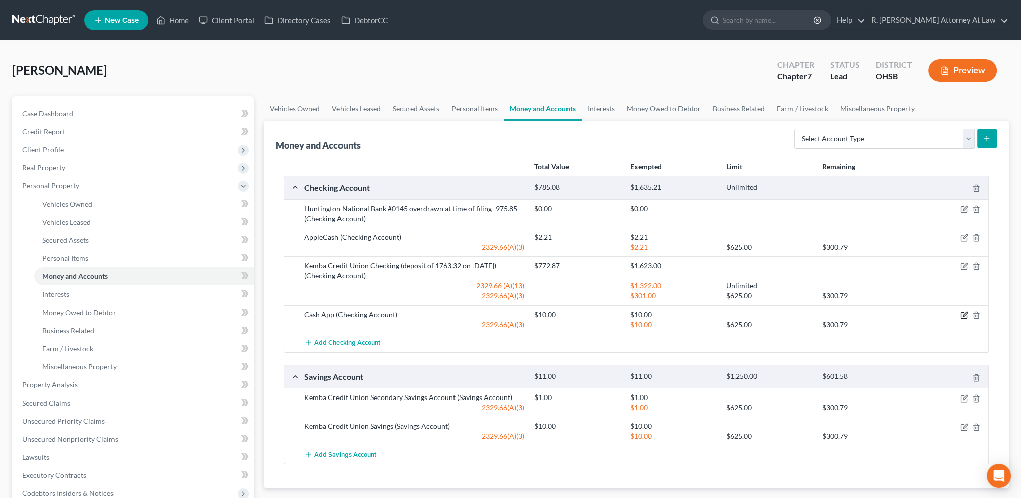
click at [962, 315] on icon "button" at bounding box center [964, 315] width 8 height 8
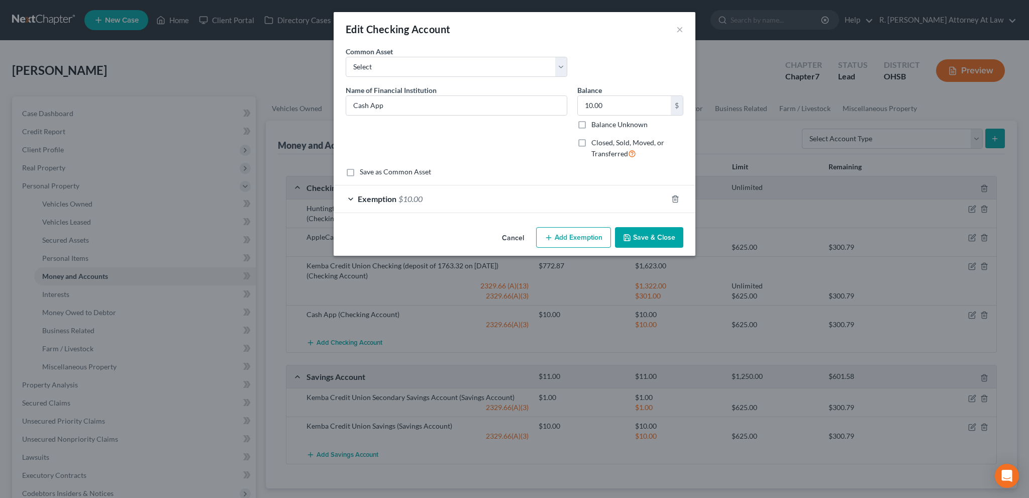
click at [623, 237] on icon "button" at bounding box center [627, 238] width 8 height 8
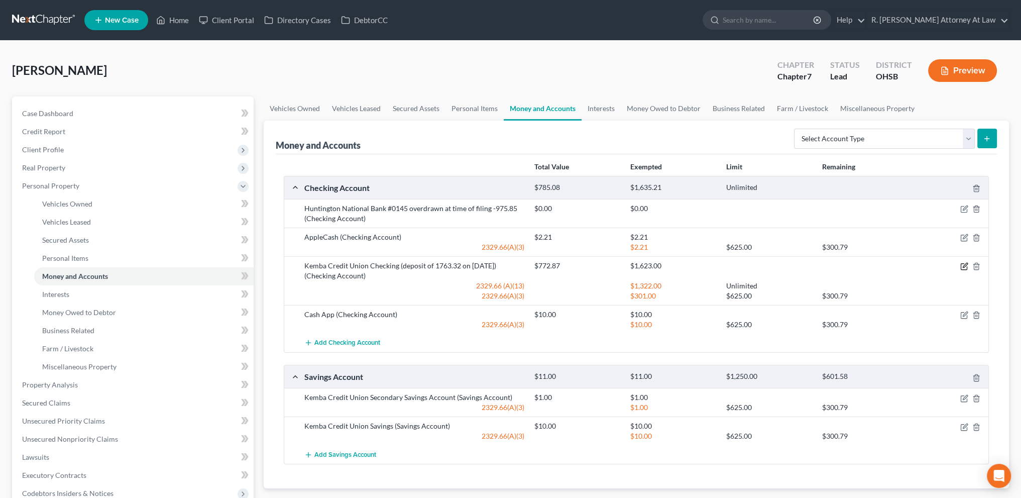
click at [964, 264] on icon "button" at bounding box center [965, 265] width 5 height 5
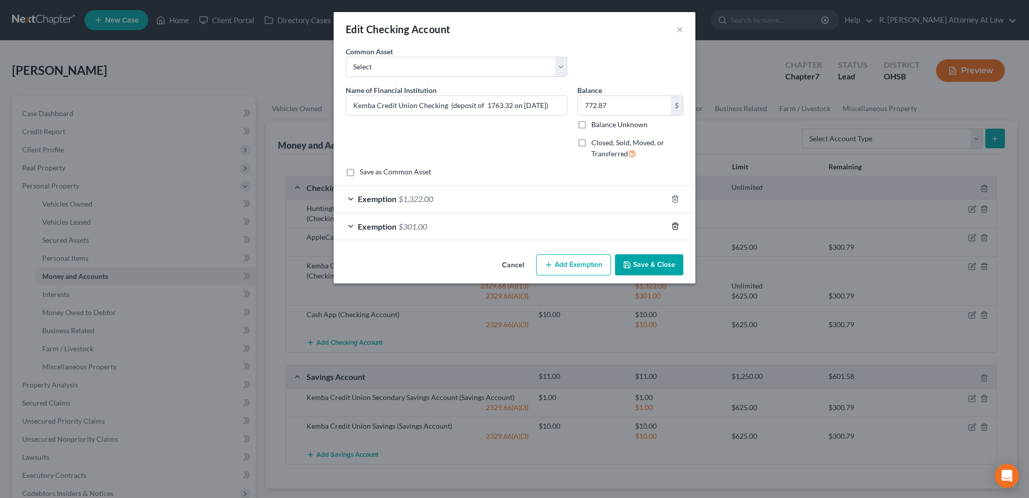
click at [673, 223] on icon "button" at bounding box center [674, 226] width 5 height 7
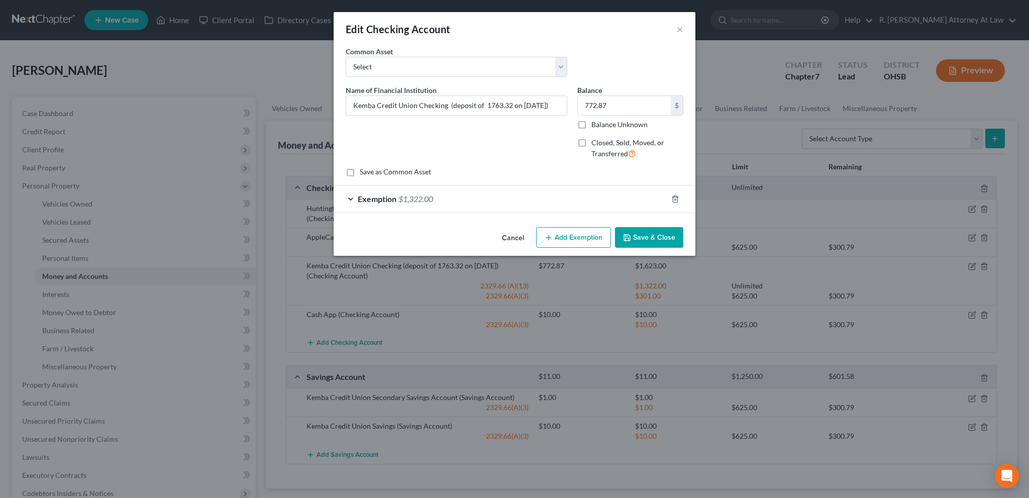
click at [641, 237] on button "Save & Close" at bounding box center [649, 237] width 68 height 21
